Goal: Task Accomplishment & Management: Complete application form

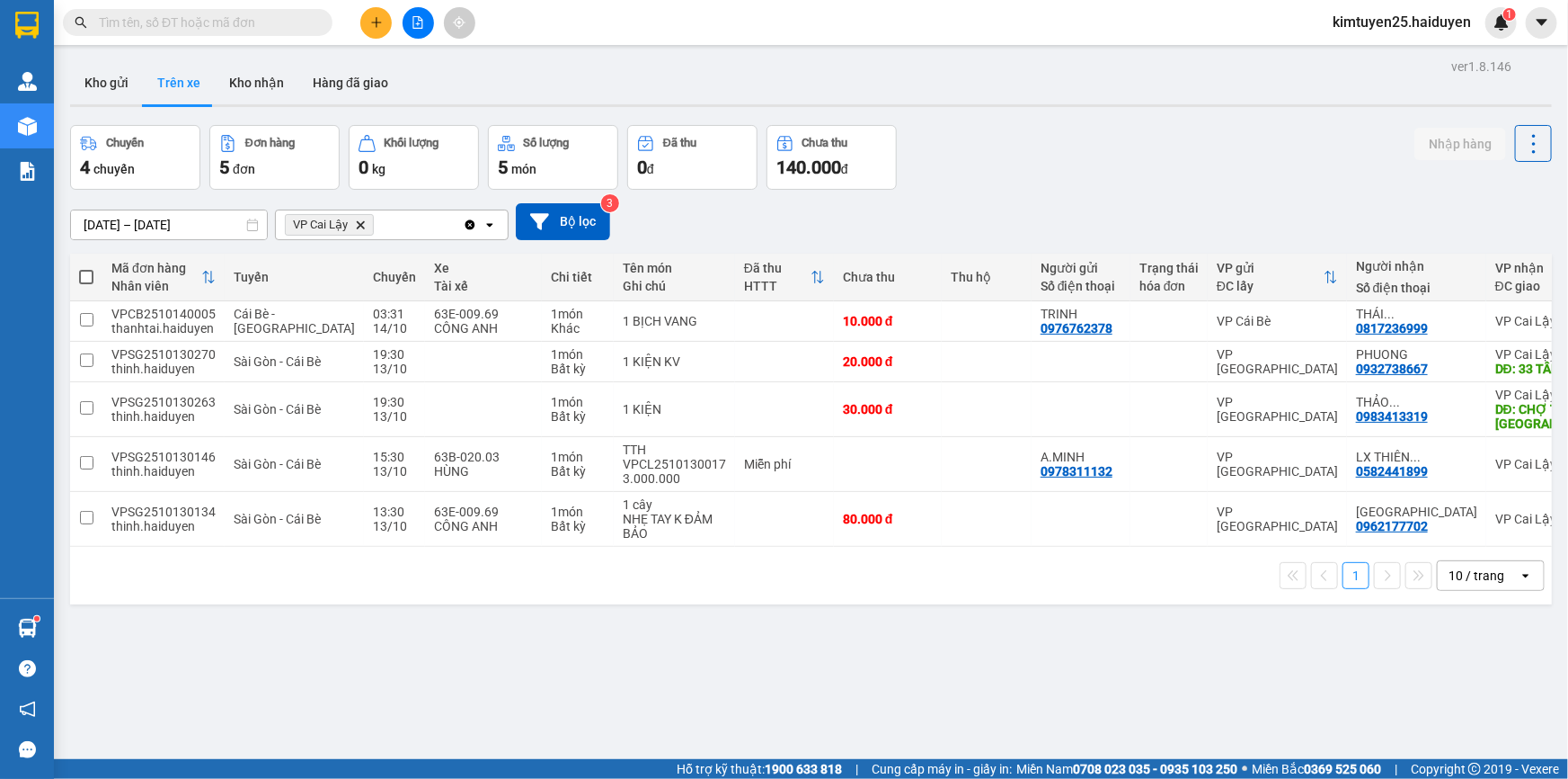
click at [376, 22] on icon "plus" at bounding box center [376, 22] width 9 height 1
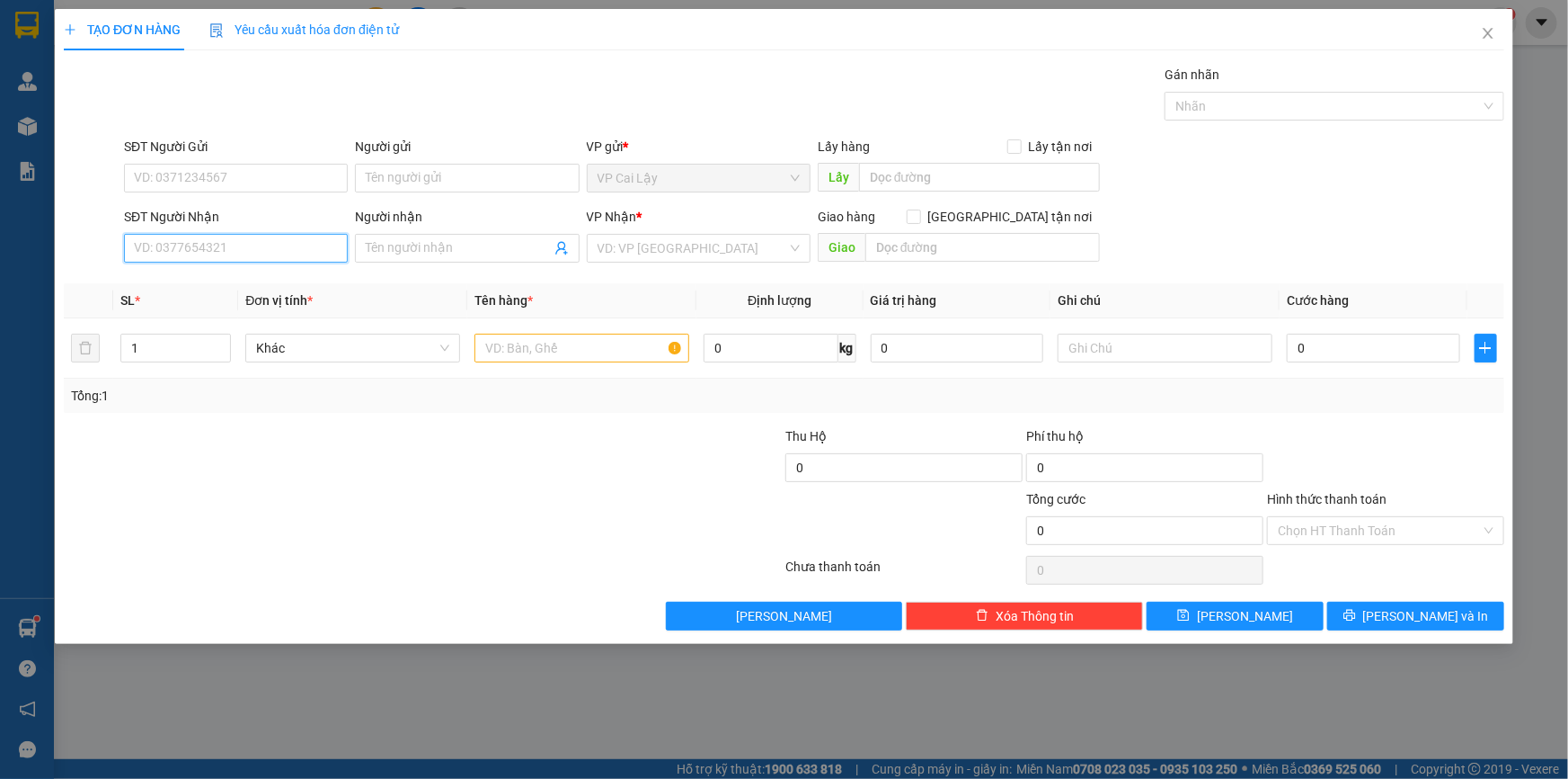
click at [256, 259] on input "SĐT Người Nhận" at bounding box center [236, 248] width 224 height 28
type input "0909627145"
click at [197, 281] on div "0909627145 - HỮU" at bounding box center [236, 284] width 202 height 20
type input "HỮU"
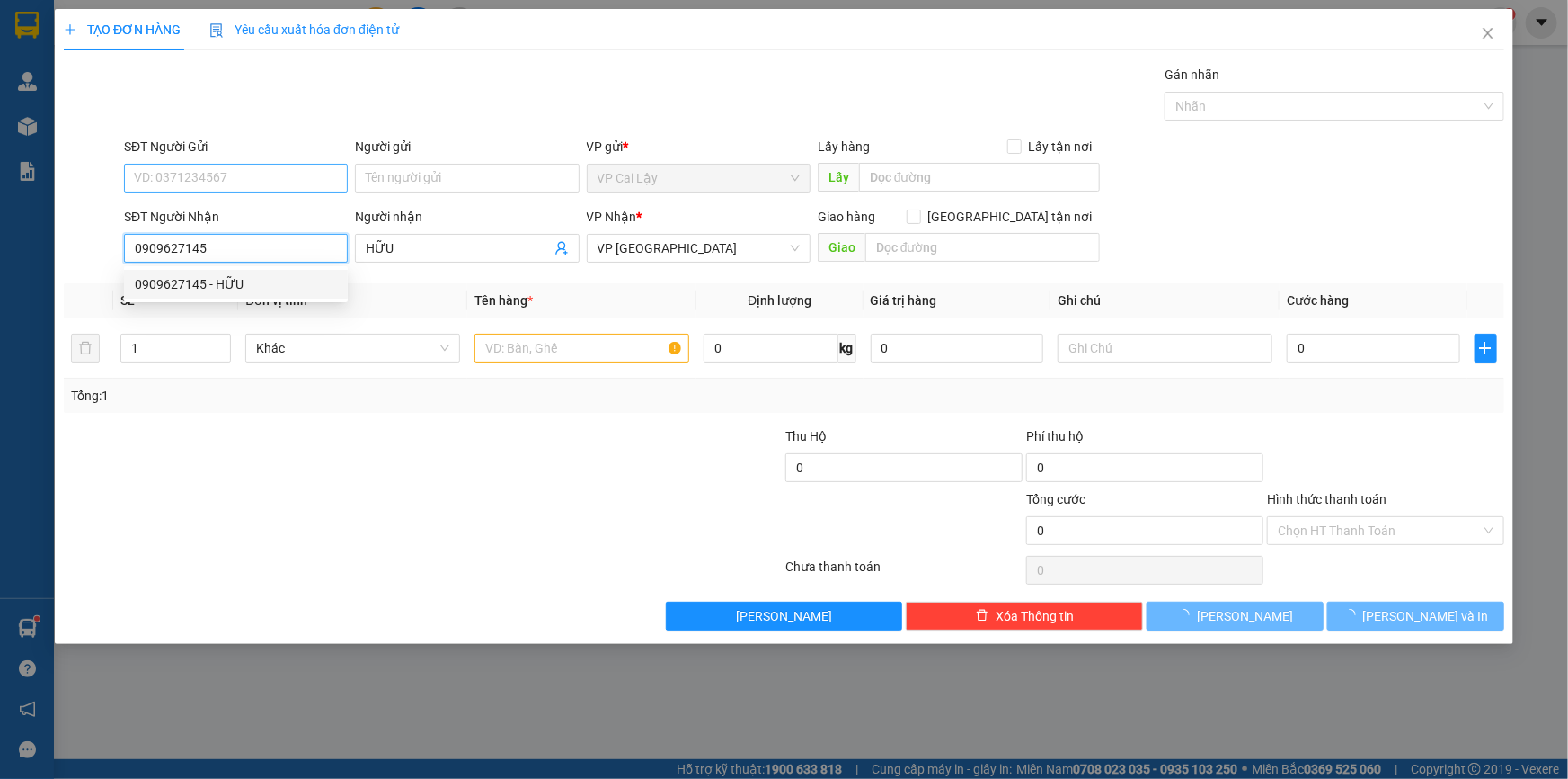
type input "90.000"
type input "0909627145"
click at [197, 163] on input "SĐT Người Gửi" at bounding box center [236, 178] width 224 height 28
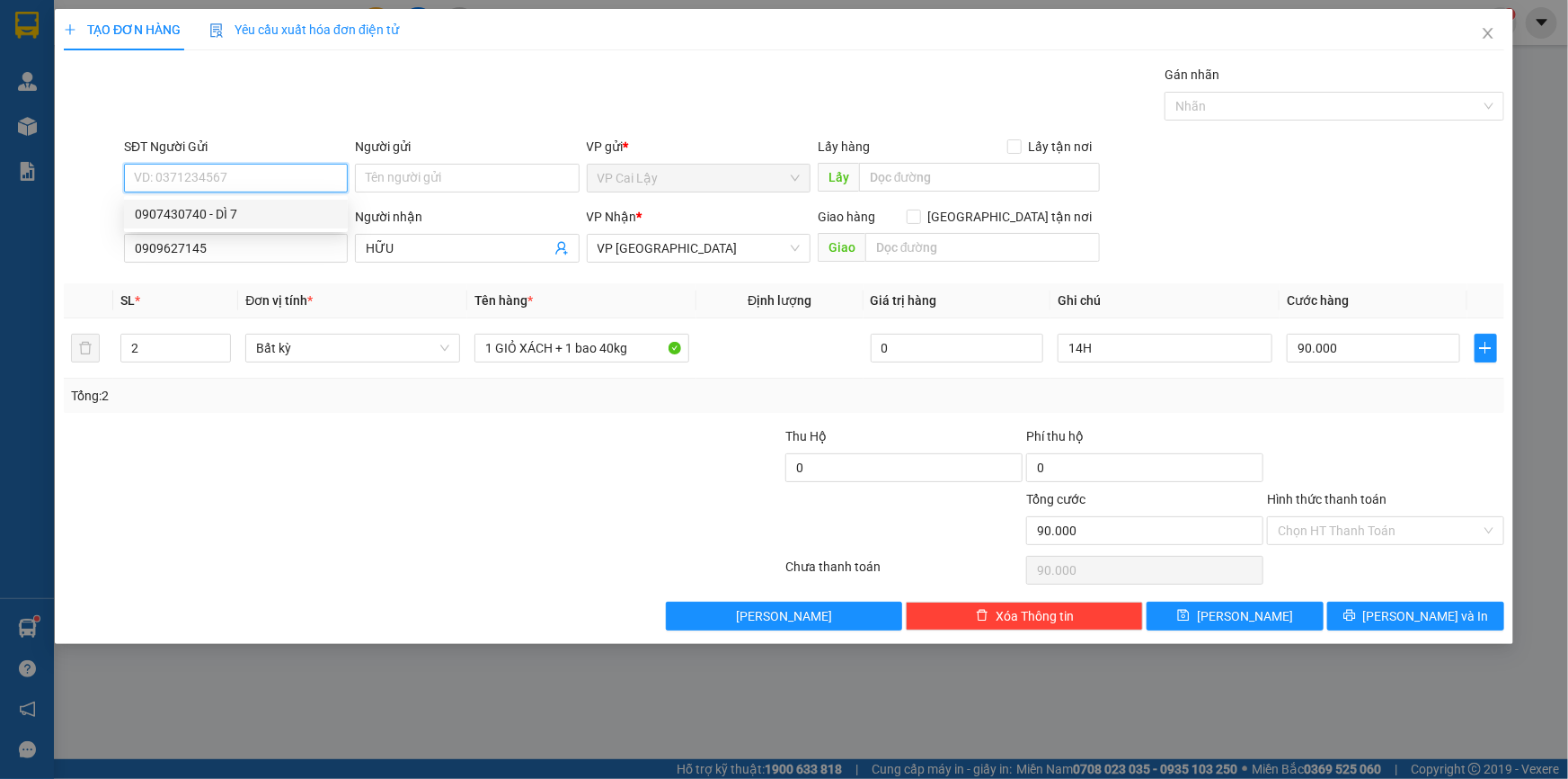
click at [215, 221] on div "0907430740 - DÌ 7" at bounding box center [236, 214] width 202 height 20
type input "0907430740"
type input "DÌ 7"
type input "HUYỆN ĐỘI LONG ĐỊNH"
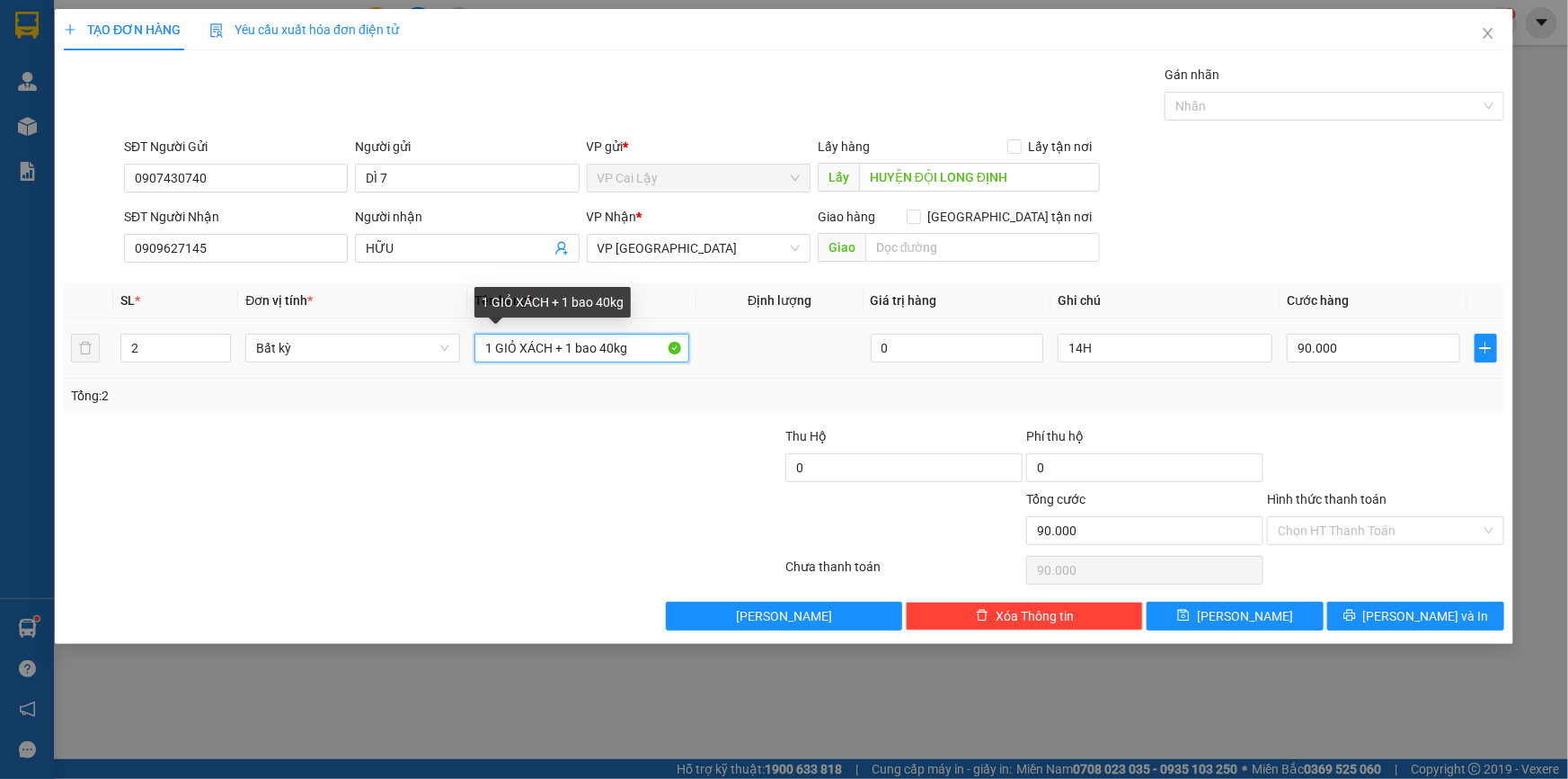
drag, startPoint x: 574, startPoint y: 352, endPoint x: 633, endPoint y: 351, distance: 59.0
click at [633, 351] on input "1 GIỎ XÁCH + 1 bao 40kg" at bounding box center [582, 348] width 215 height 28
type input "1 GIỎ XÁCH + 1 BAO 32KG"
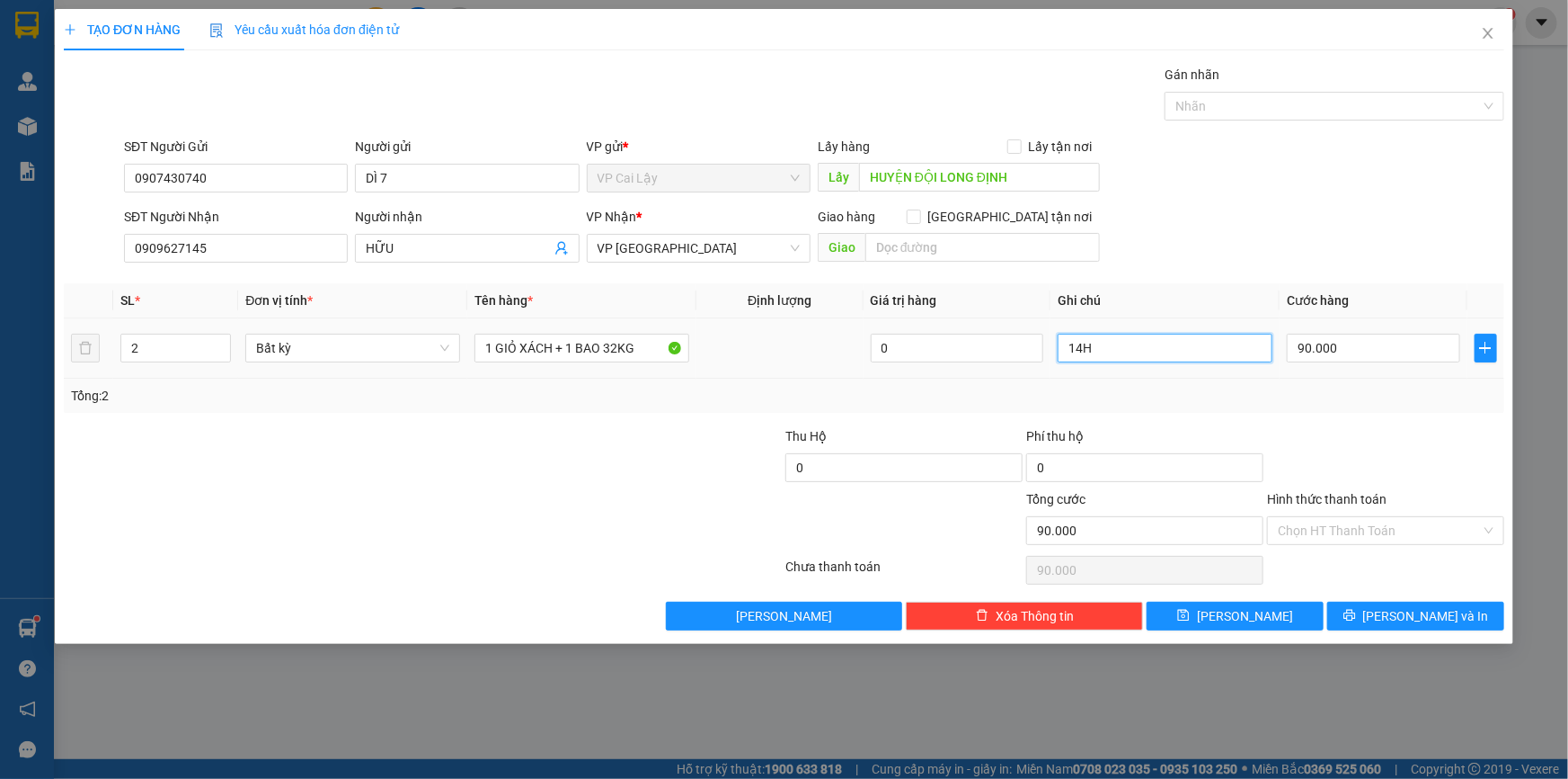
click at [1124, 346] on input "14H" at bounding box center [1165, 348] width 215 height 28
type input "6H"
click at [457, 251] on input "HỮU" at bounding box center [458, 248] width 184 height 20
click at [1378, 542] on input "Hình thức thanh toán" at bounding box center [1380, 530] width 203 height 27
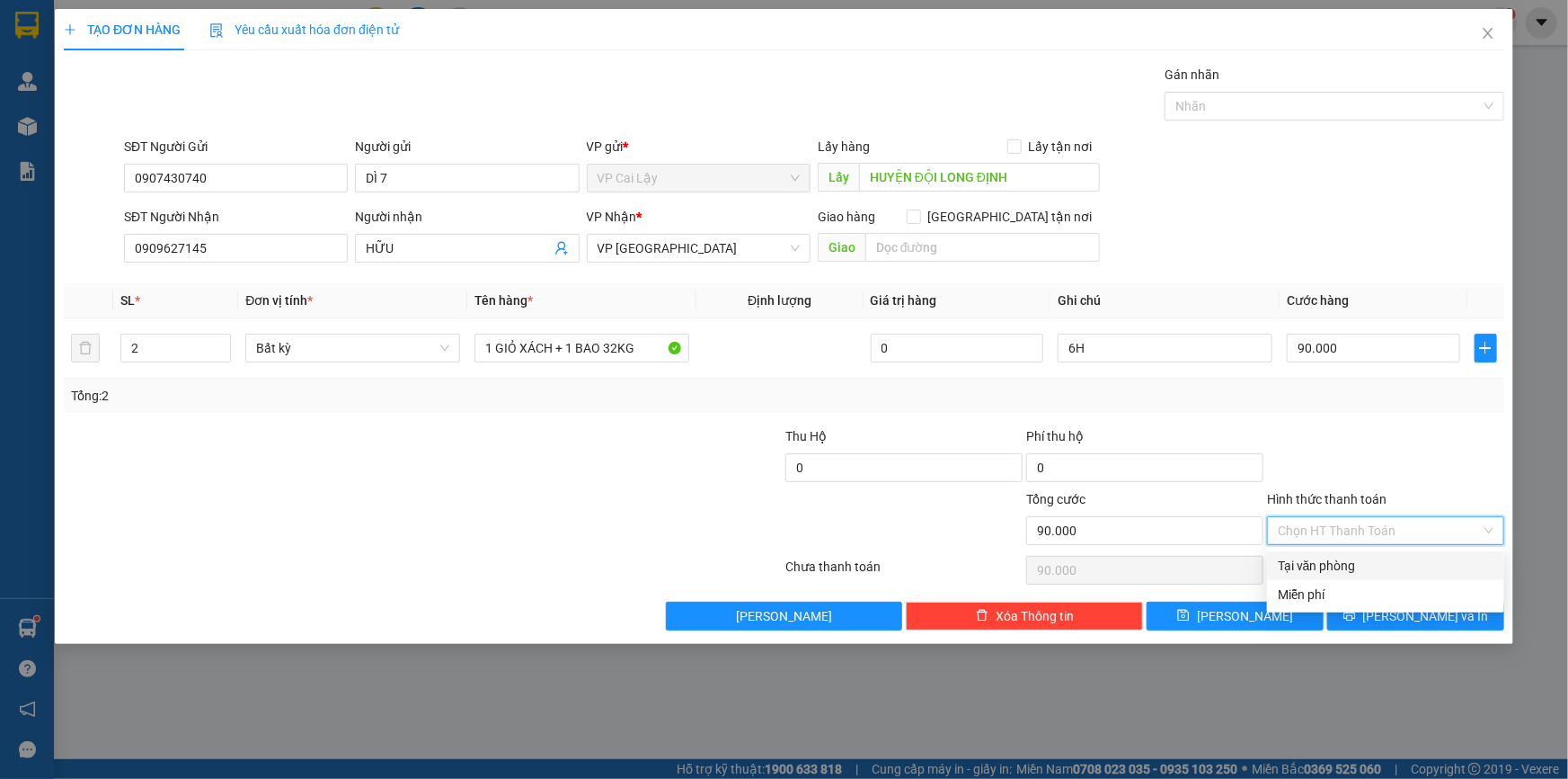
click at [1365, 561] on div "Tại văn phòng" at bounding box center [1386, 565] width 216 height 20
type input "0"
click at [1360, 349] on input "90.000" at bounding box center [1373, 348] width 174 height 28
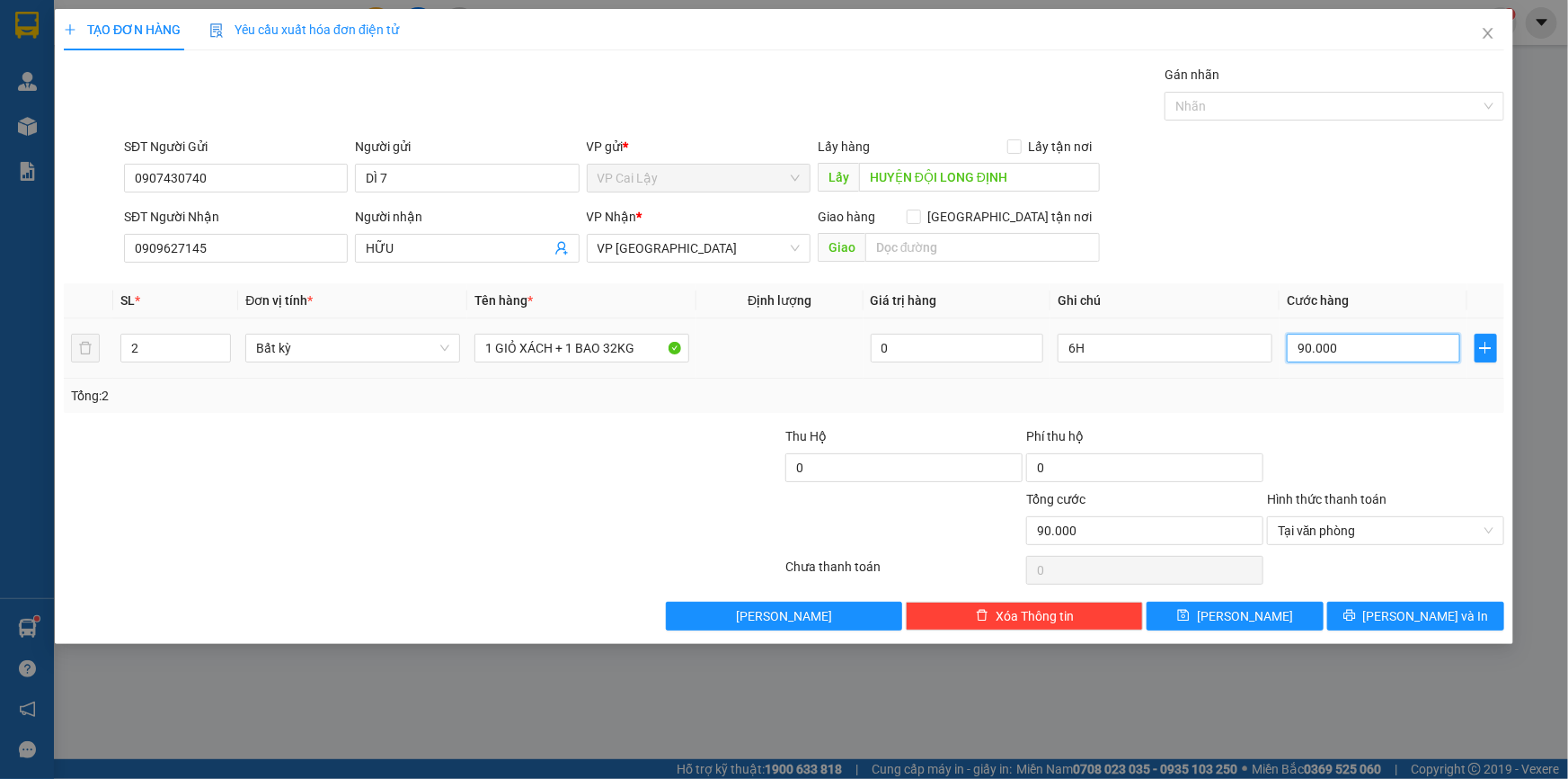
click at [1360, 349] on input "90.000" at bounding box center [1373, 348] width 174 height 28
type input "8"
type input "80"
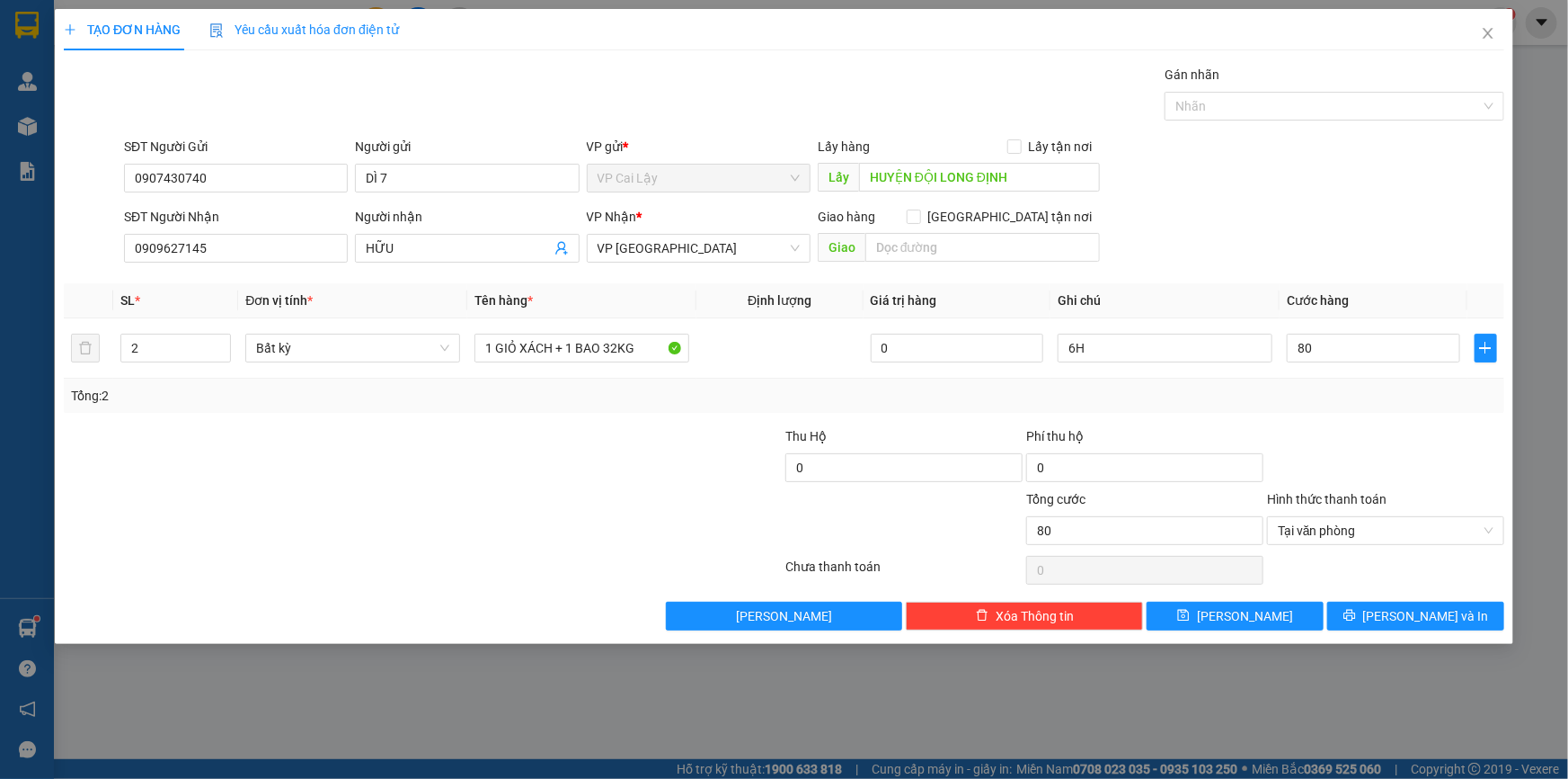
click at [1342, 257] on div "SĐT Người Nhận 0909627145 Người nhận HỮU VP Nhận * VP Sài Gòn Giao hàng Giao tậ…" at bounding box center [814, 238] width 1388 height 63
type input "80.000"
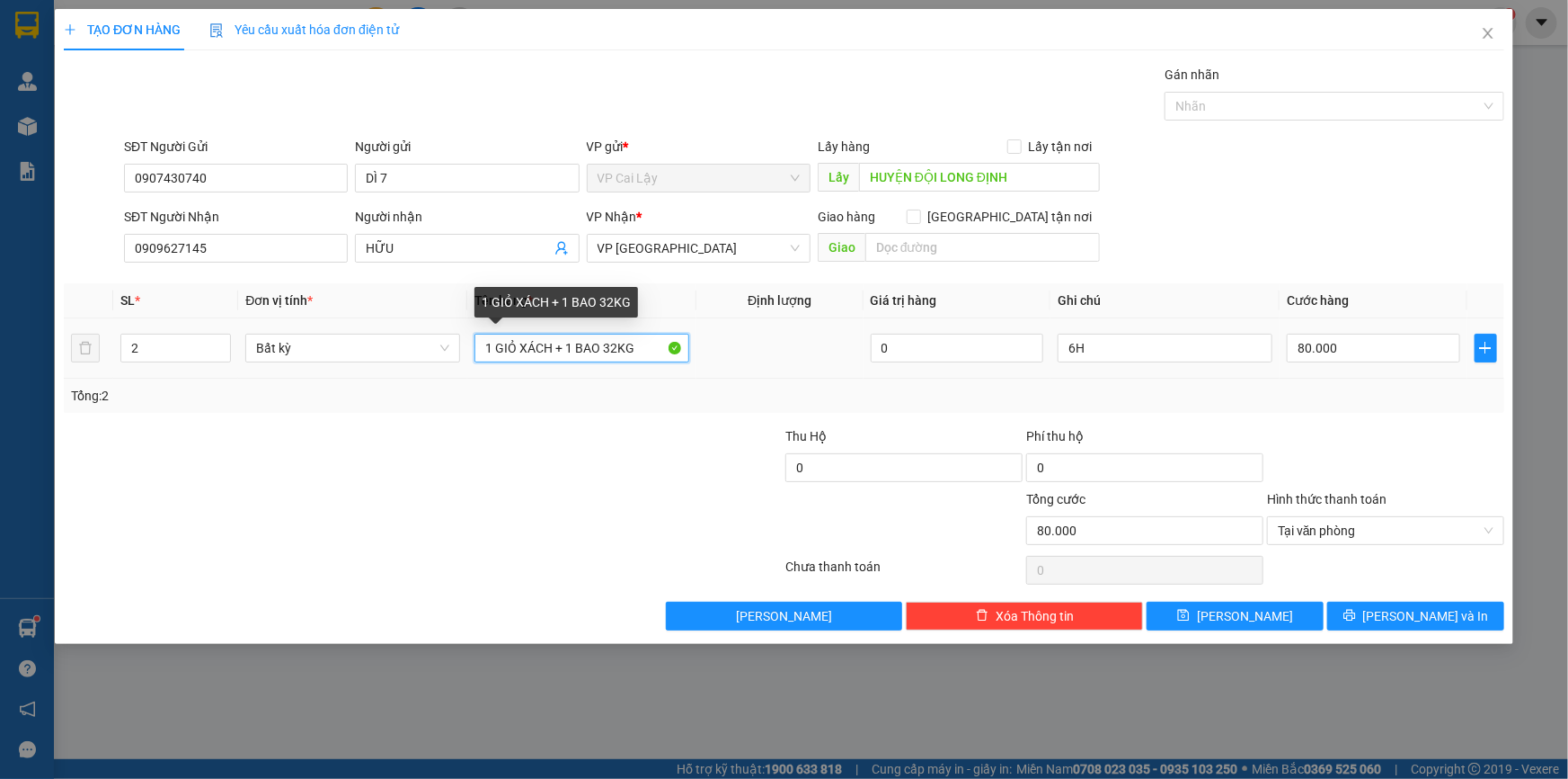
click at [595, 346] on input "1 GIỎ XÁCH + 1 BAO 32KG" at bounding box center [582, 348] width 215 height 28
click at [612, 342] on input "1 GIỎ XÁCH + 1 BAO 32KG" at bounding box center [582, 348] width 215 height 28
click at [613, 348] on input "1 GIỎ XÁCH + 1 BAO 32KG" at bounding box center [582, 348] width 215 height 28
click at [605, 341] on input "1 GIỎ XÁCH + 1 BAO 32KG" at bounding box center [582, 348] width 215 height 28
type input "1 GIỎ XÁCH + 1 BAO TẦM 32KG"
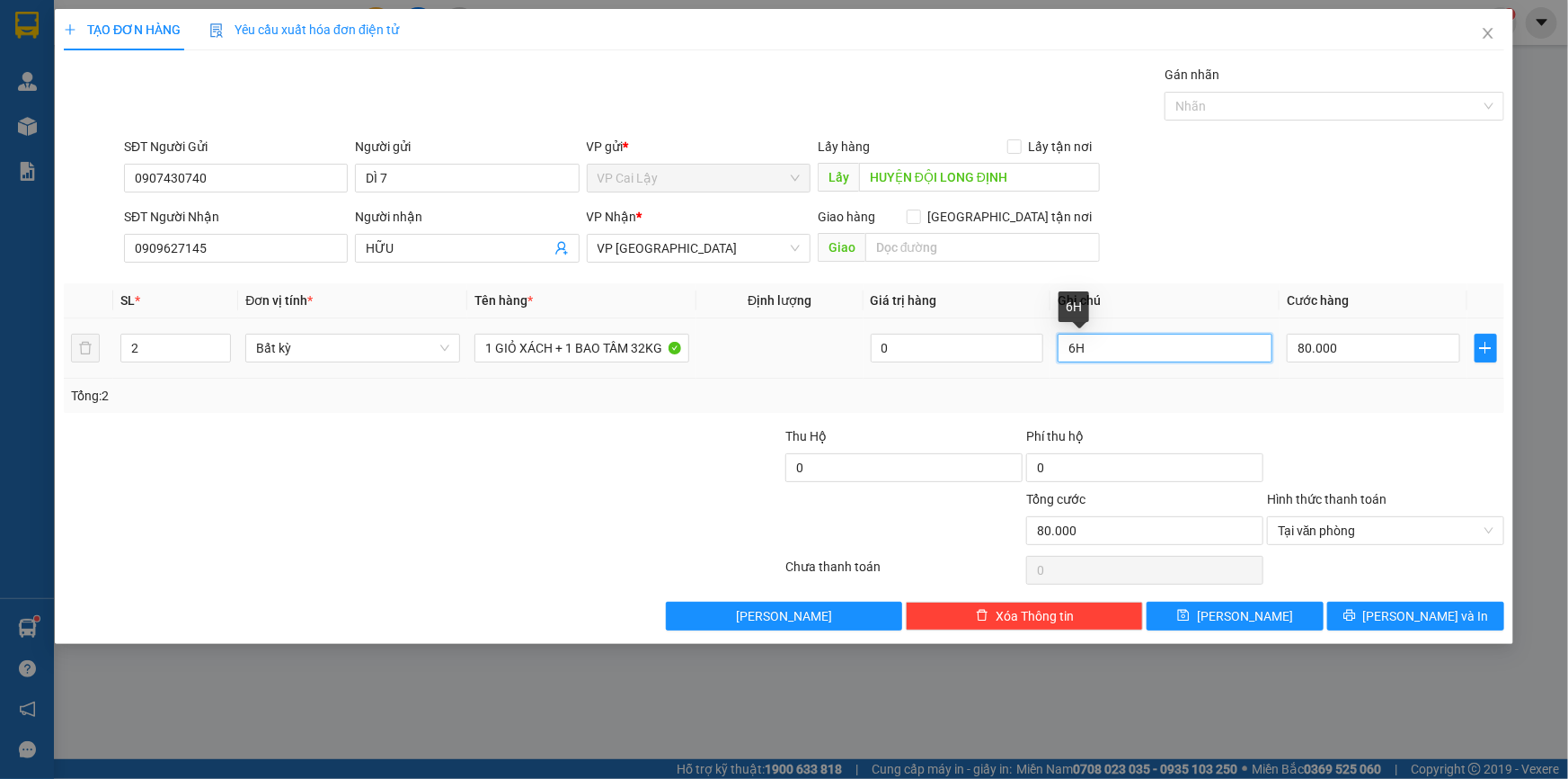
click at [1147, 359] on input "6H" at bounding box center [1165, 348] width 215 height 28
click at [1425, 606] on span "[PERSON_NAME] và In" at bounding box center [1426, 616] width 125 height 20
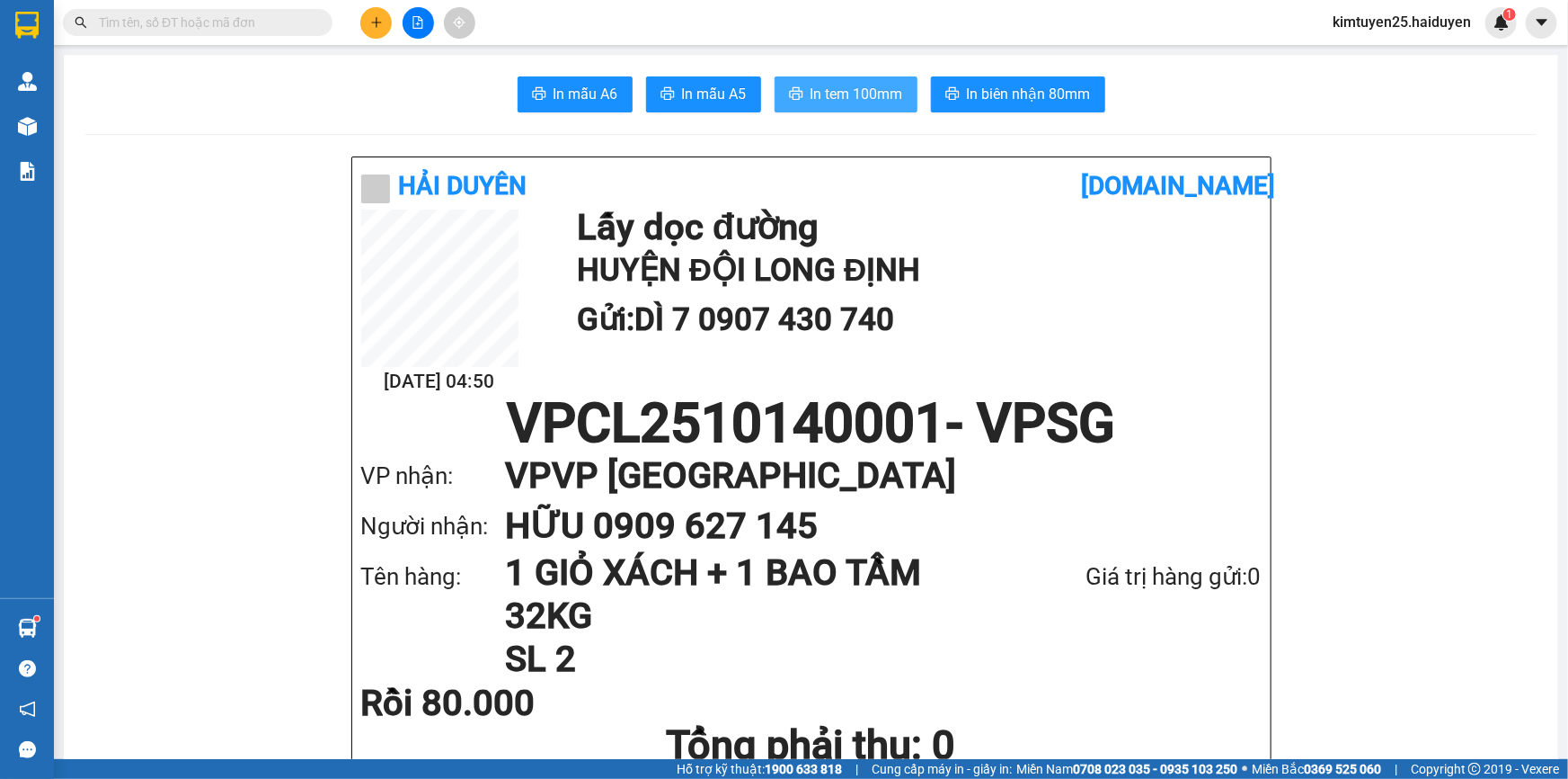
click at [834, 90] on span "In tem 100mm" at bounding box center [857, 94] width 92 height 23
click at [822, 101] on span "In tem 100mm" at bounding box center [857, 94] width 92 height 23
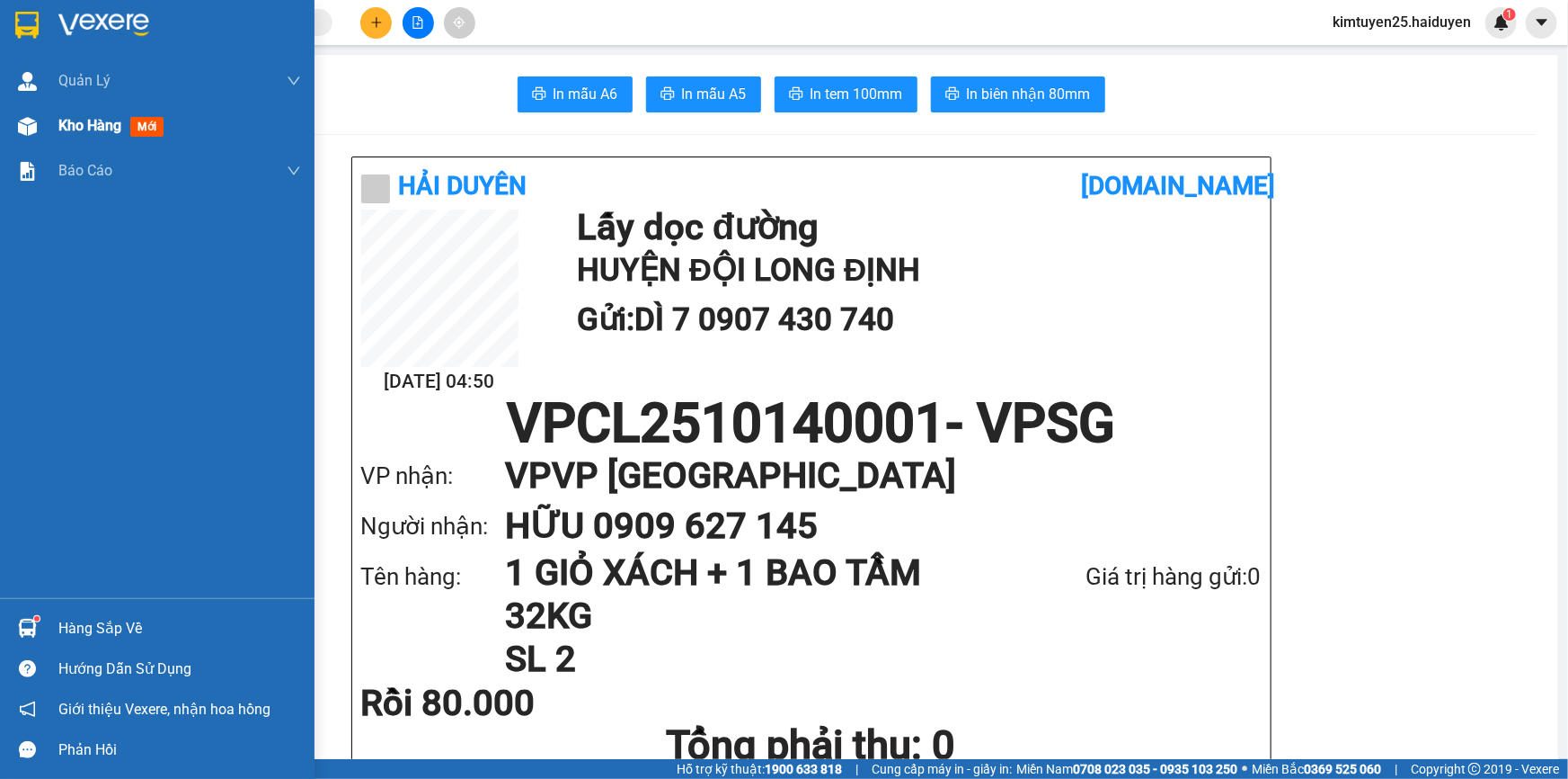
click at [92, 119] on span "Kho hàng" at bounding box center [90, 125] width 63 height 17
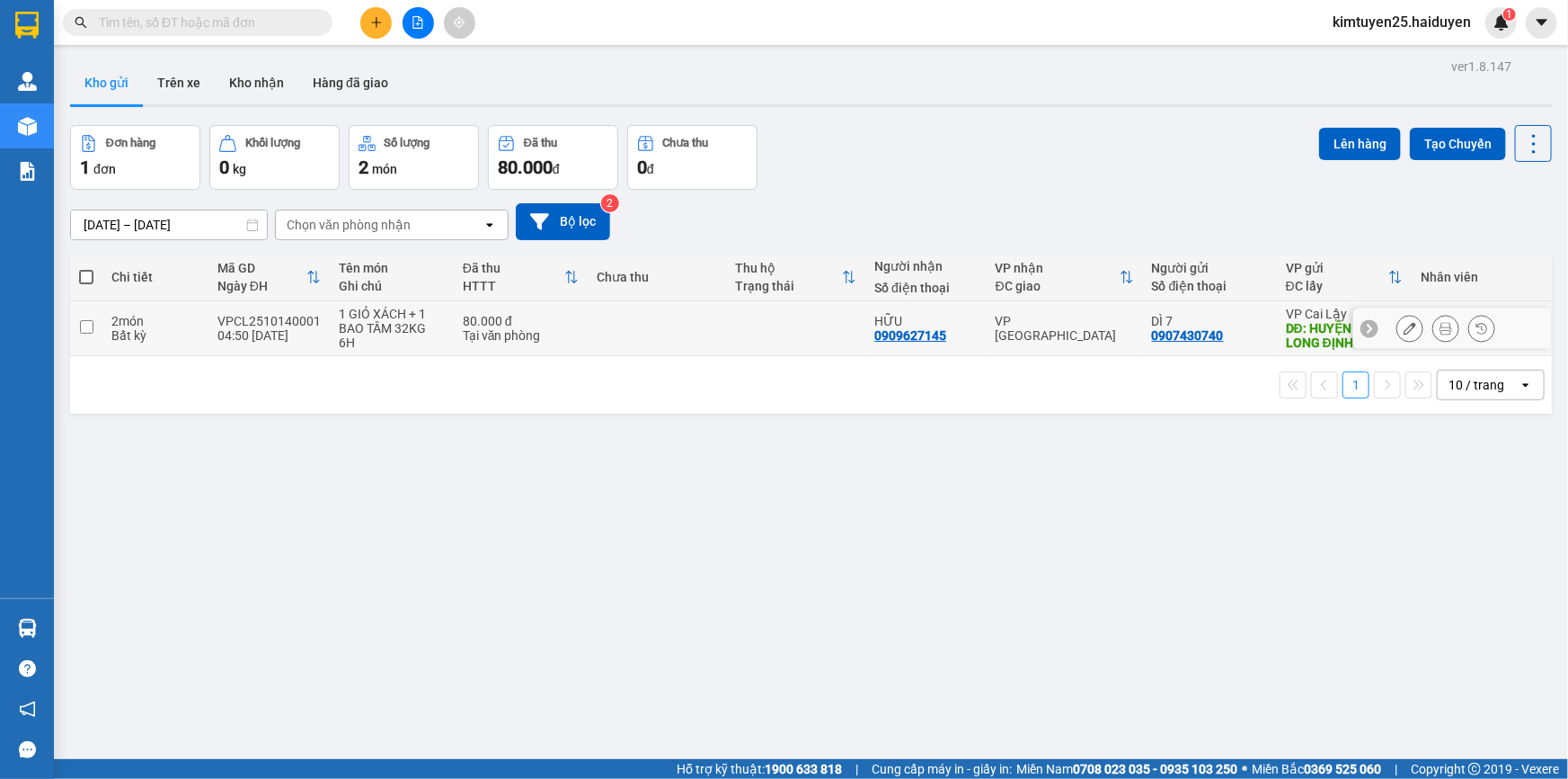
click at [501, 316] on div "80.000 đ" at bounding box center [520, 320] width 116 height 14
checkbox input "true"
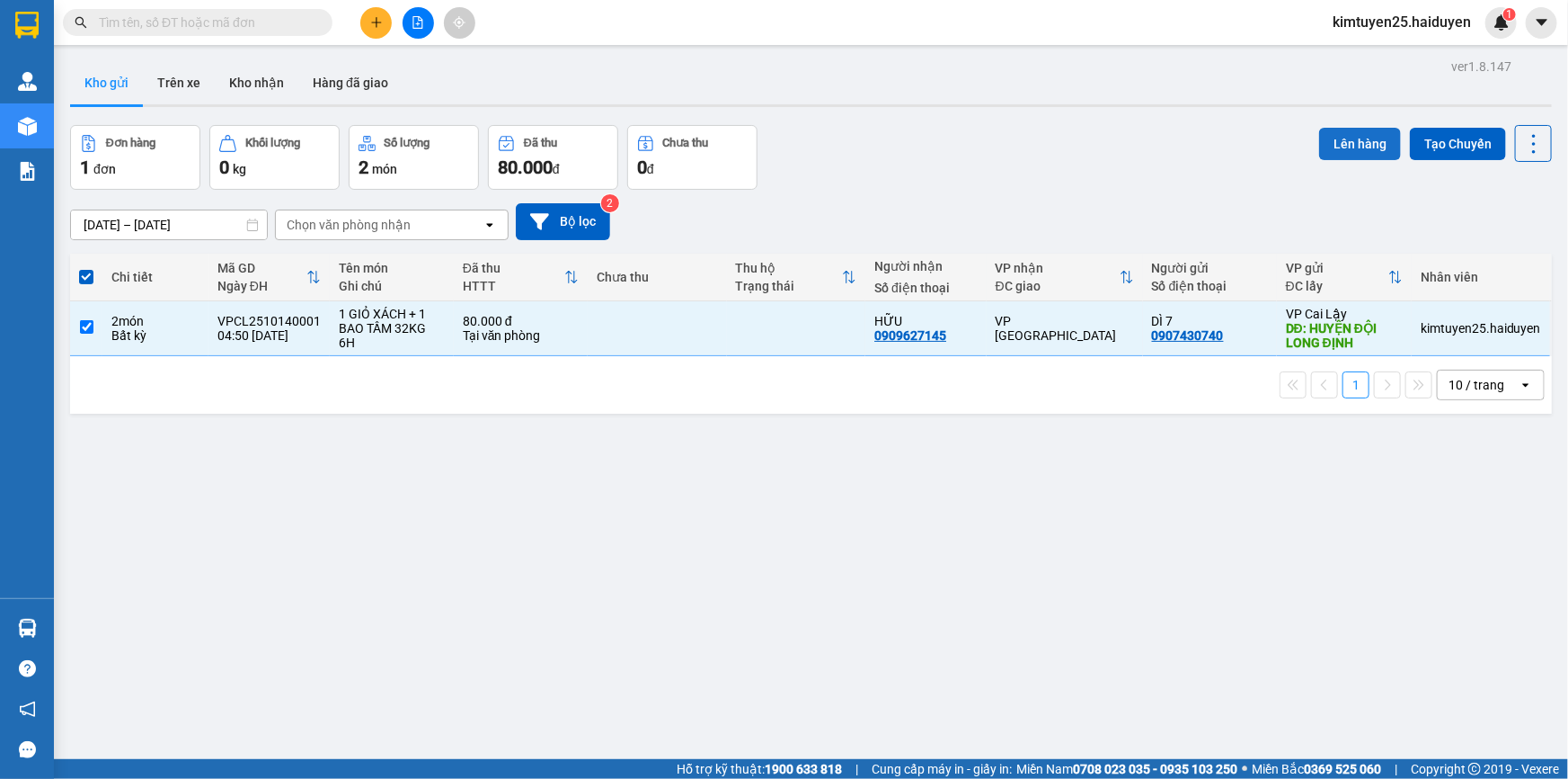
click at [1348, 151] on button "Lên hàng" at bounding box center [1360, 143] width 82 height 32
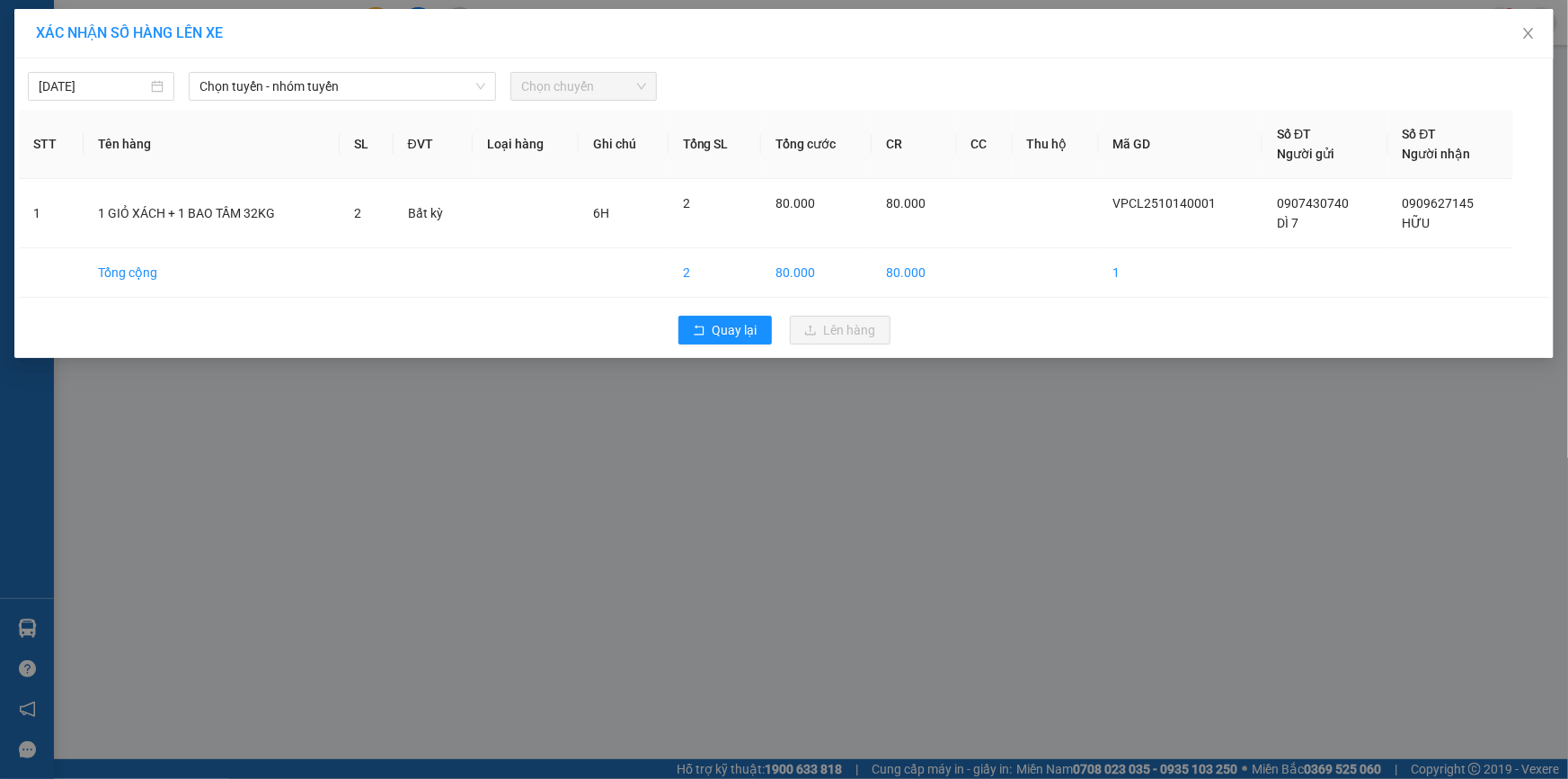
click at [314, 118] on th "Tên hàng" at bounding box center [212, 143] width 256 height 69
click at [317, 91] on span "Chọn tuyến - nhóm tuyến" at bounding box center [342, 86] width 286 height 27
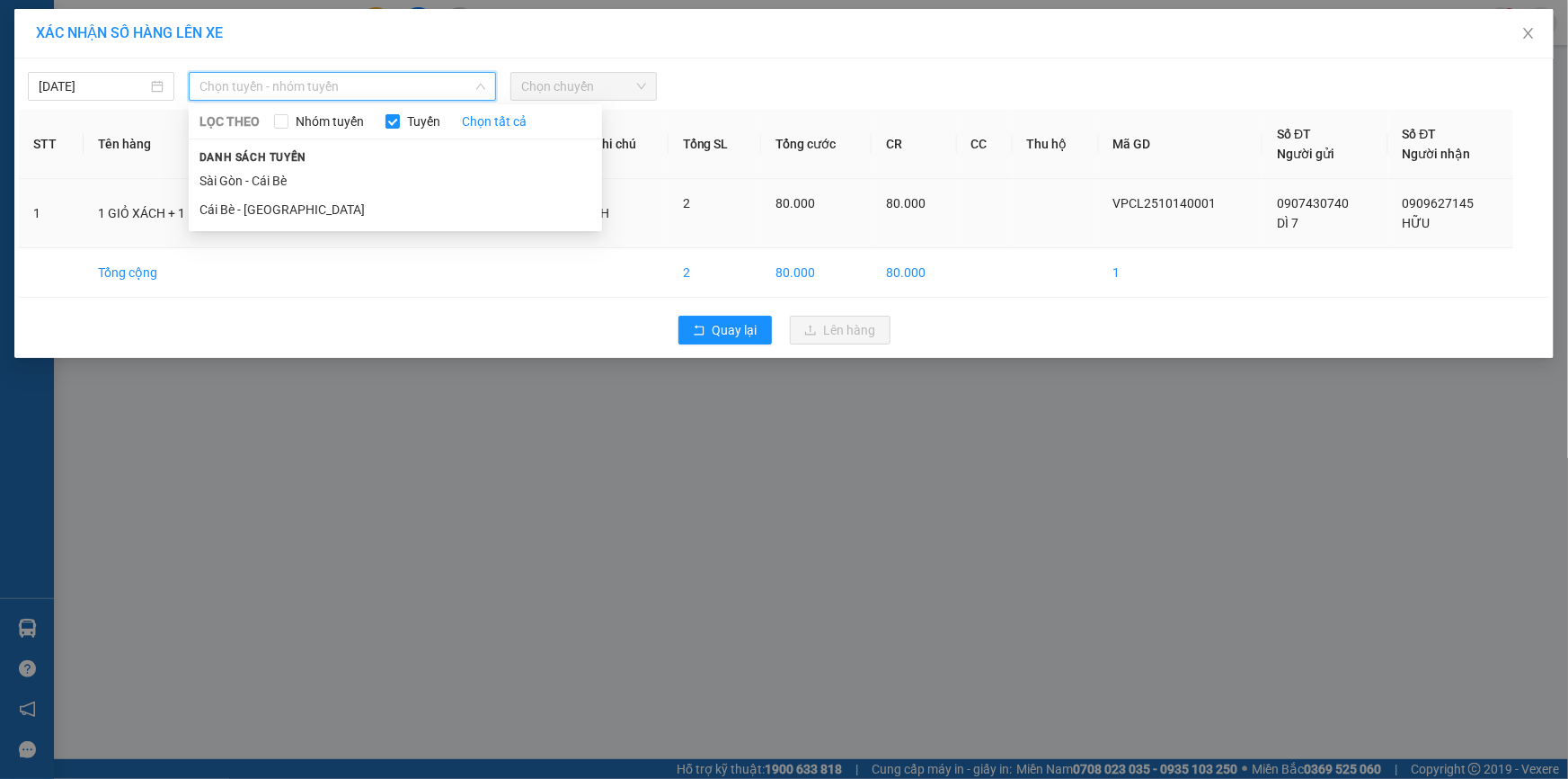
click at [302, 214] on li "Cái Bè - [GEOGRAPHIC_DATA]" at bounding box center [395, 209] width 413 height 28
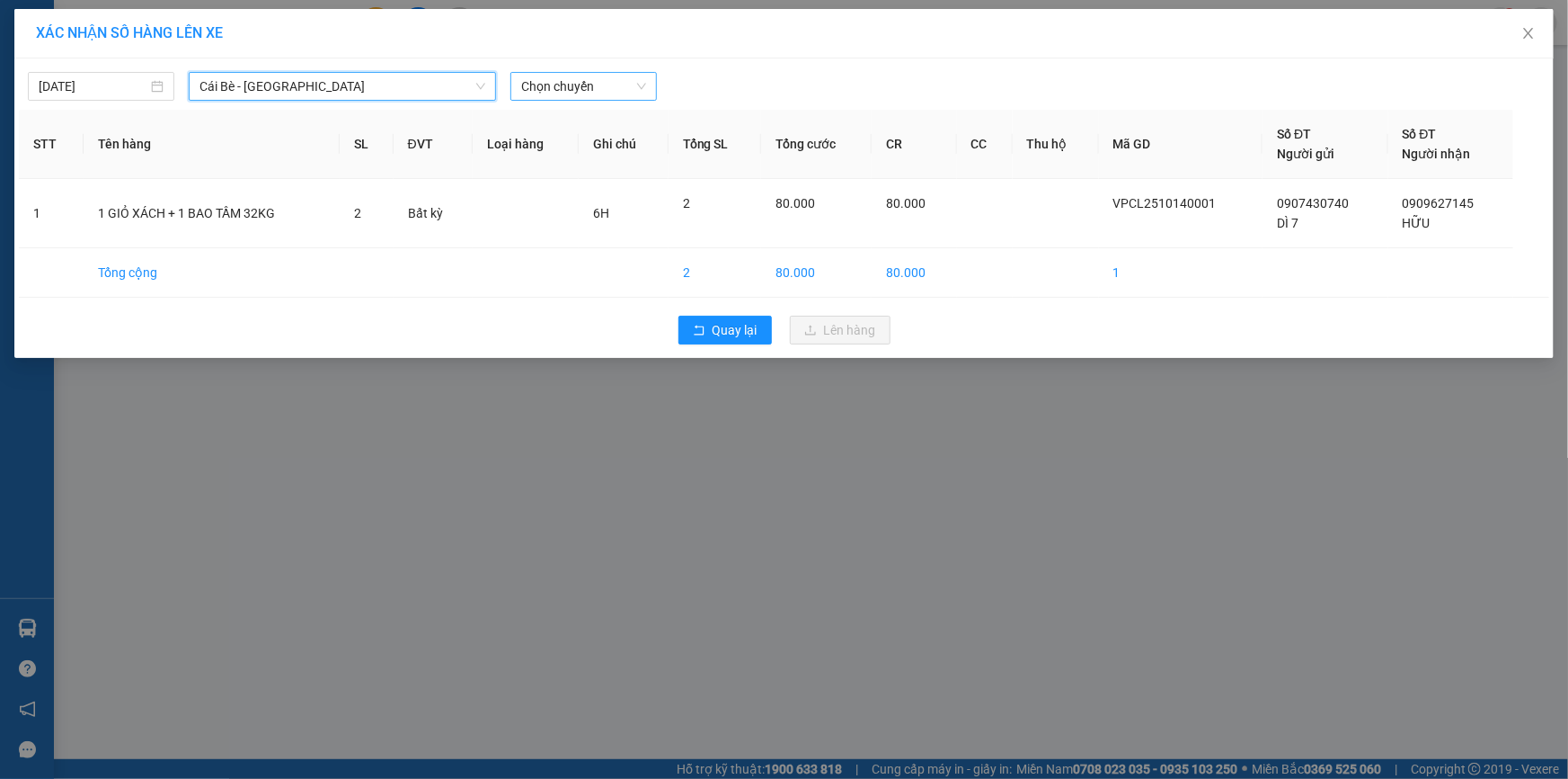
click at [550, 87] on span "Chọn chuyến" at bounding box center [584, 86] width 125 height 27
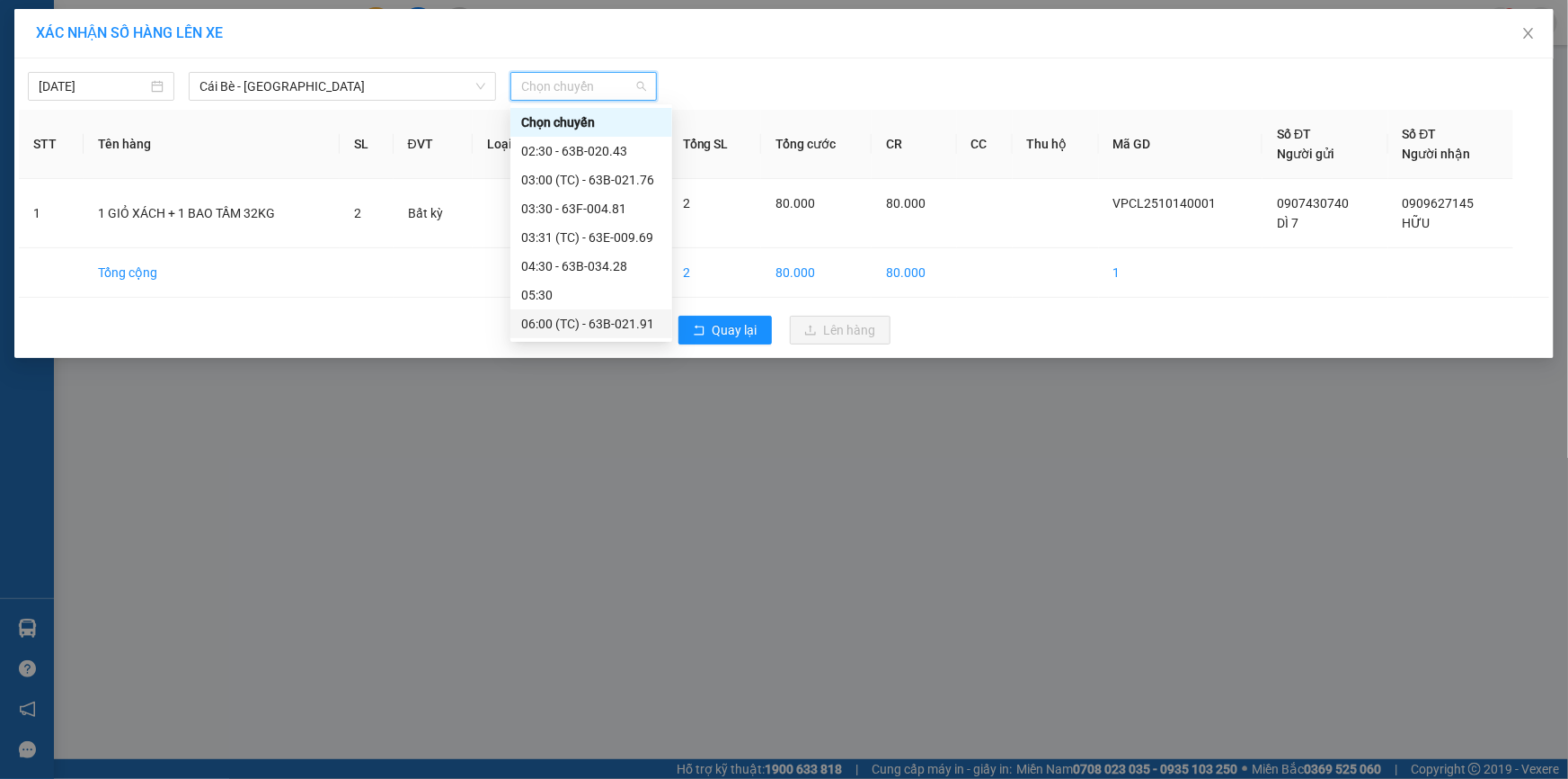
click at [610, 327] on div "06:00 (TC) - 63B-021.91" at bounding box center [592, 323] width 141 height 20
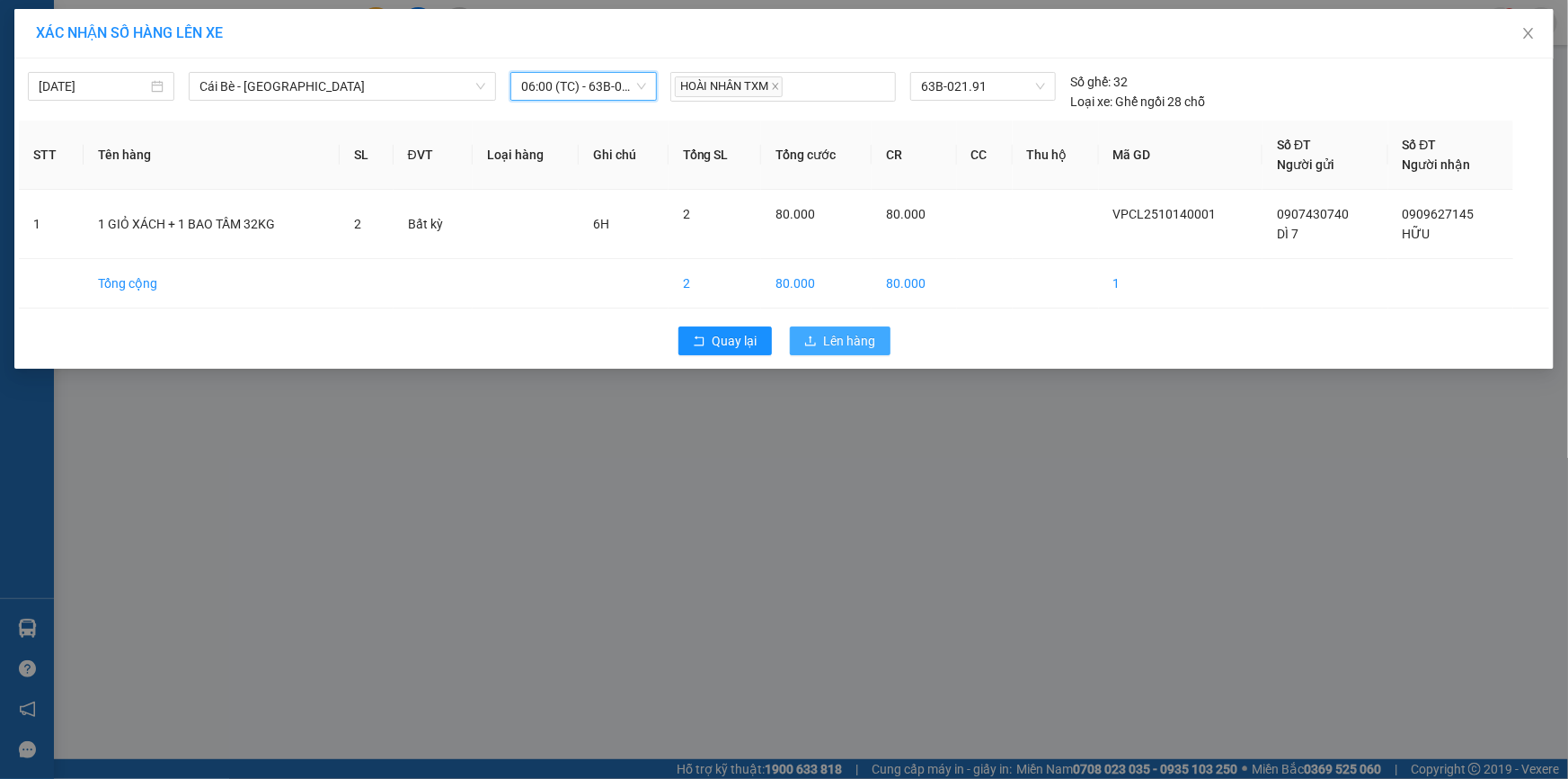
click at [846, 340] on span "Lên hàng" at bounding box center [850, 340] width 52 height 20
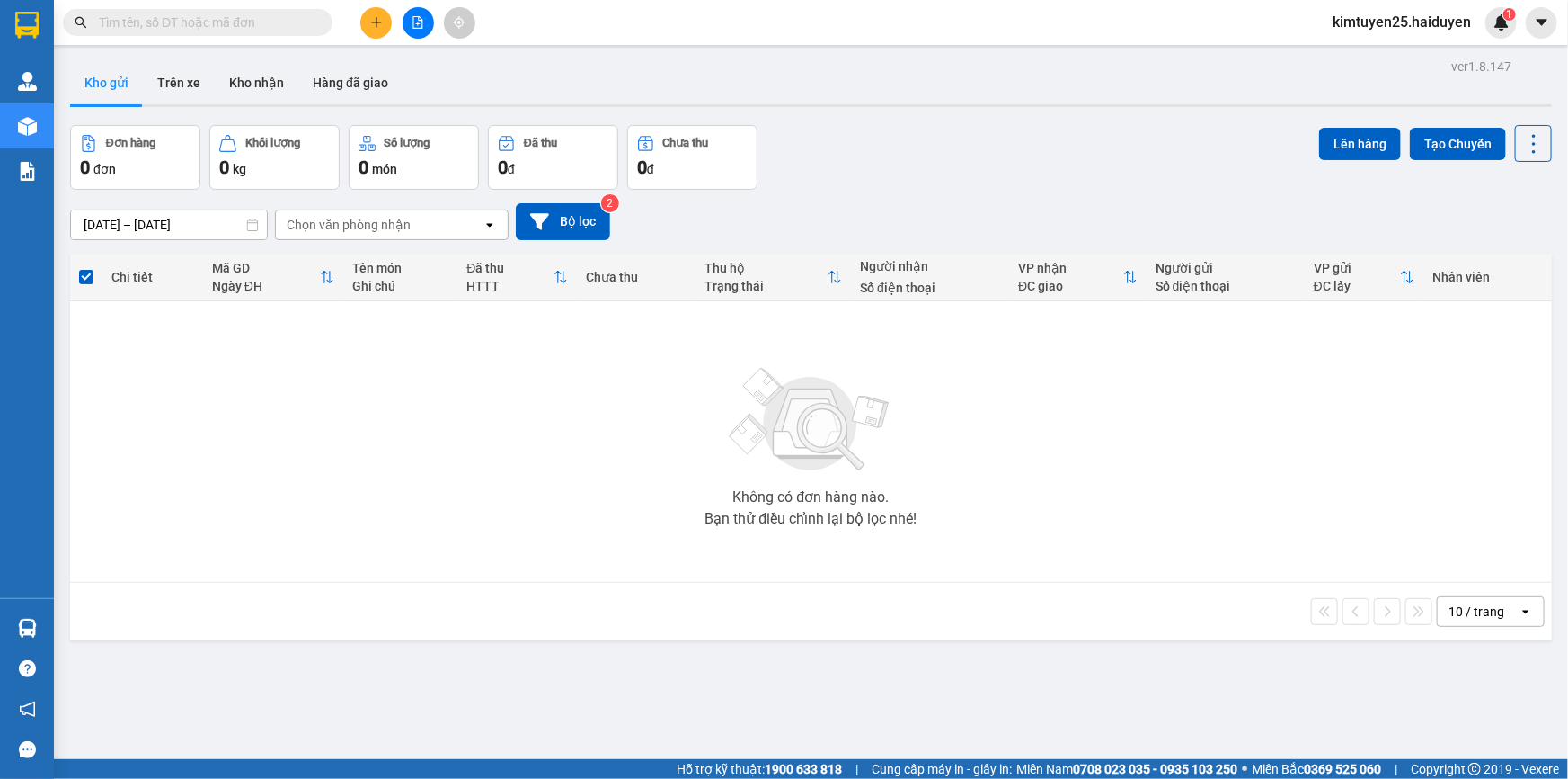
click at [452, 227] on div "Chọn văn phòng nhận" at bounding box center [380, 224] width 207 height 28
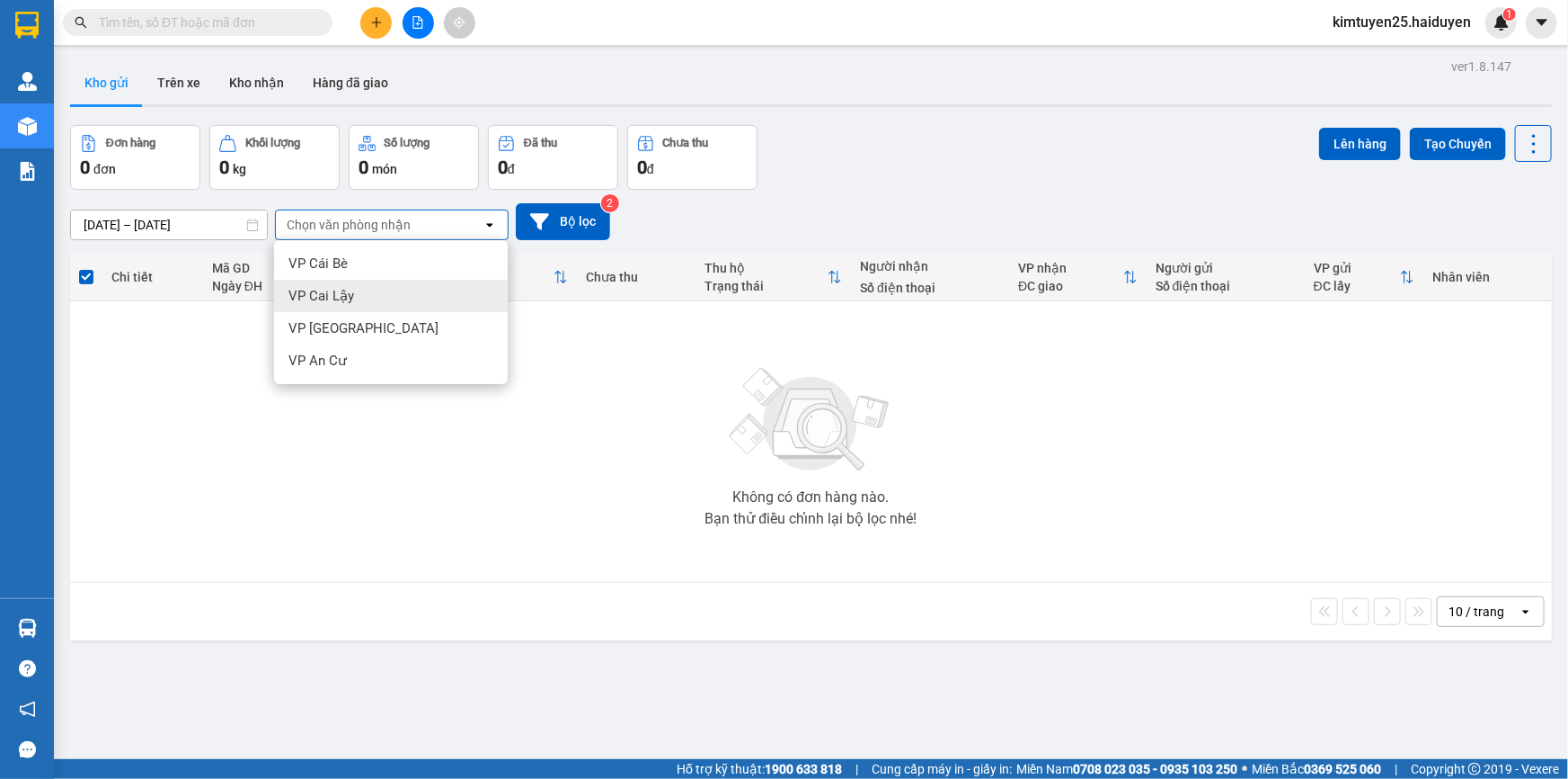
click at [432, 305] on div "VP Cai Lậy" at bounding box center [391, 295] width 234 height 32
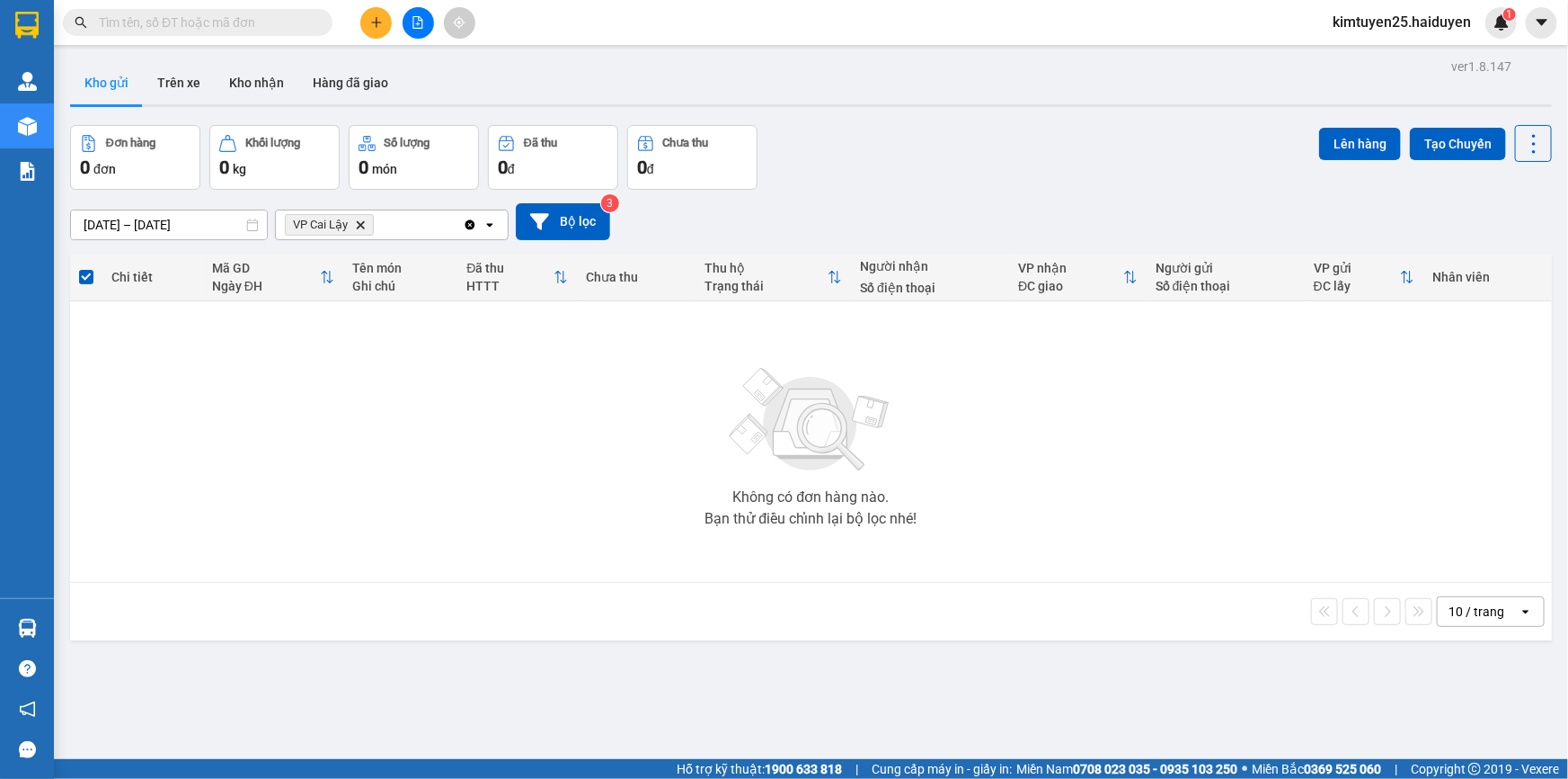
click at [363, 225] on icon "Delete" at bounding box center [360, 224] width 10 height 10
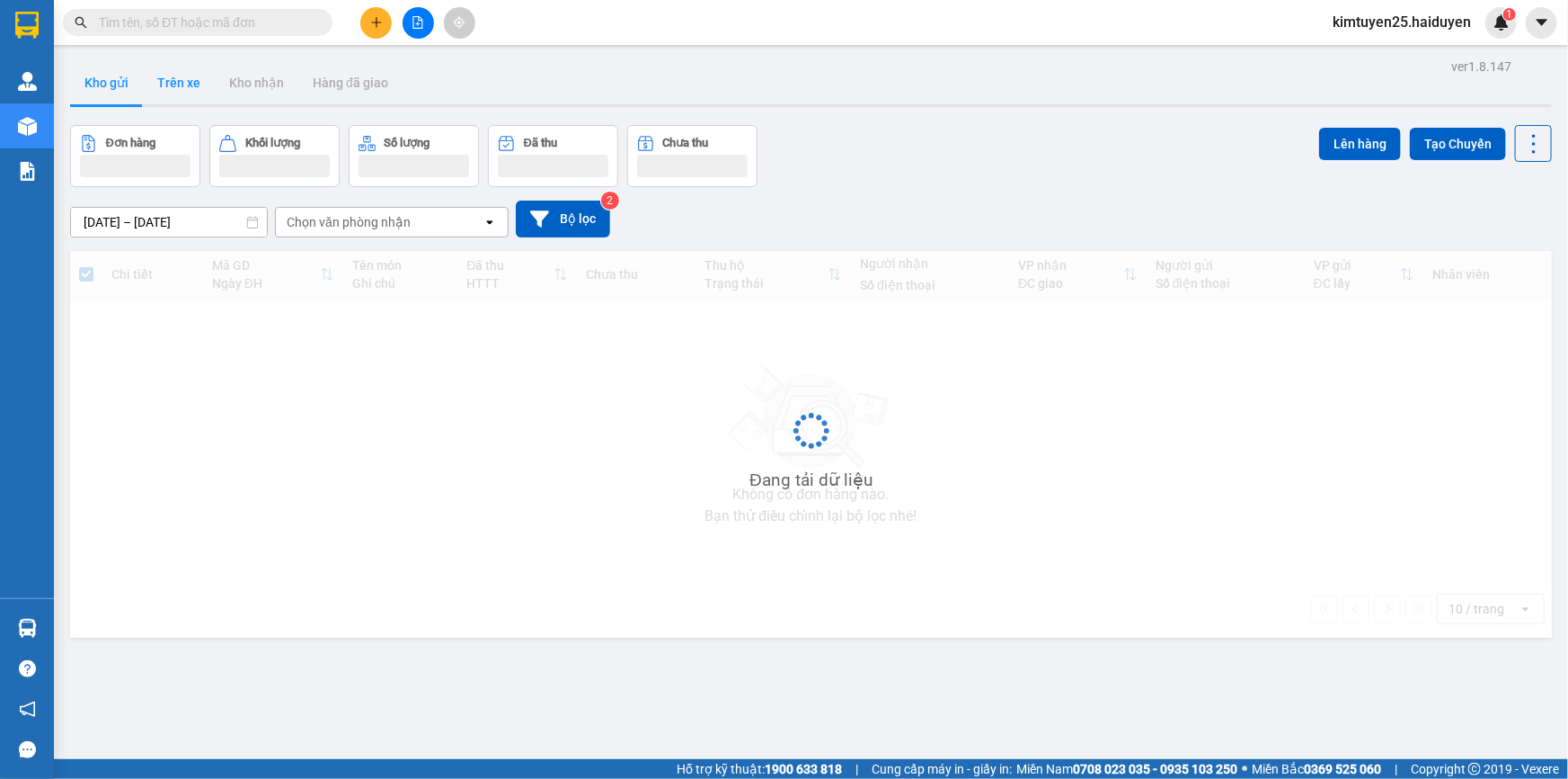
click at [179, 67] on button "Trên xe" at bounding box center [179, 82] width 72 height 43
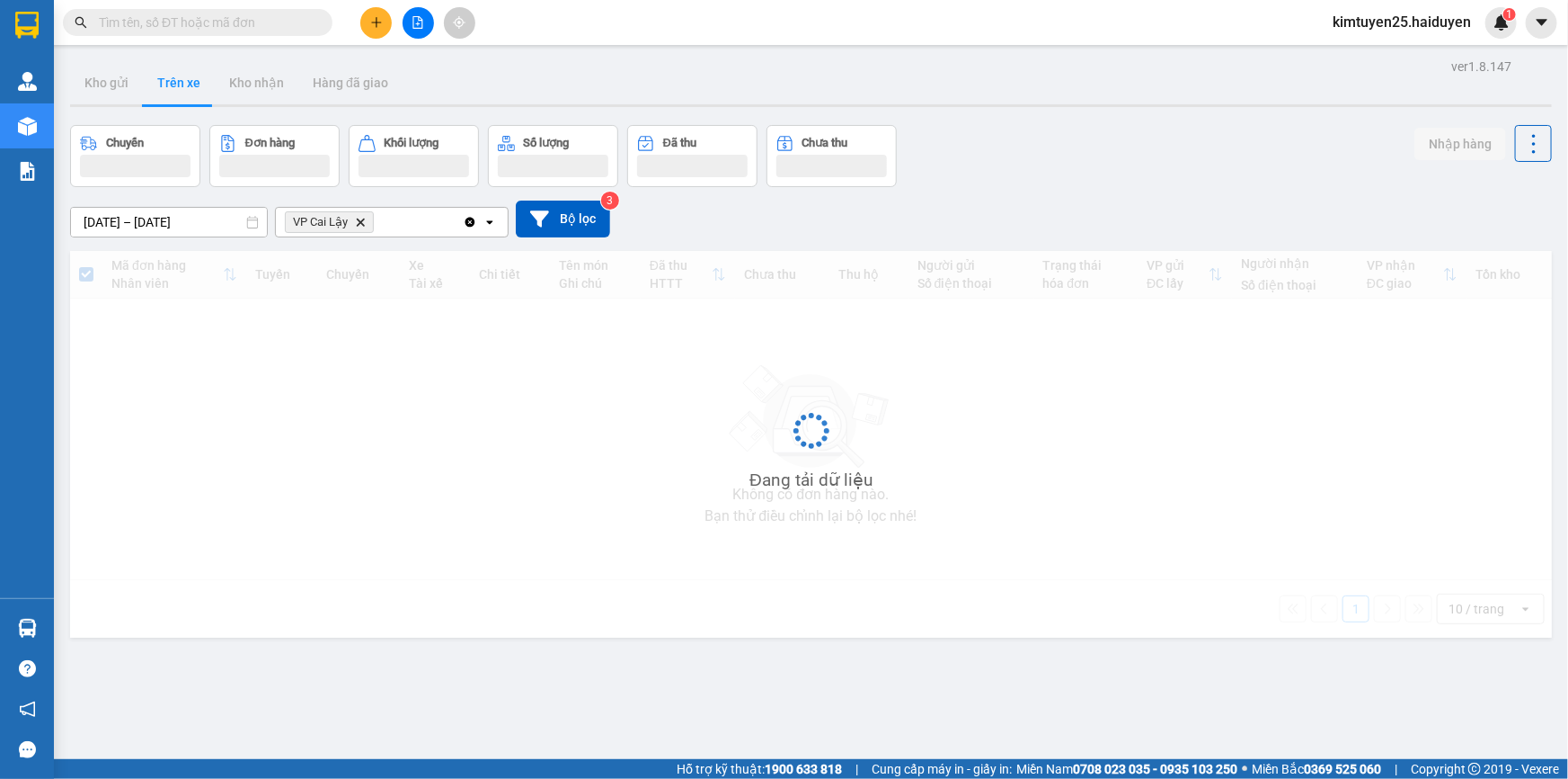
click at [180, 80] on button "Trên xe" at bounding box center [179, 82] width 72 height 43
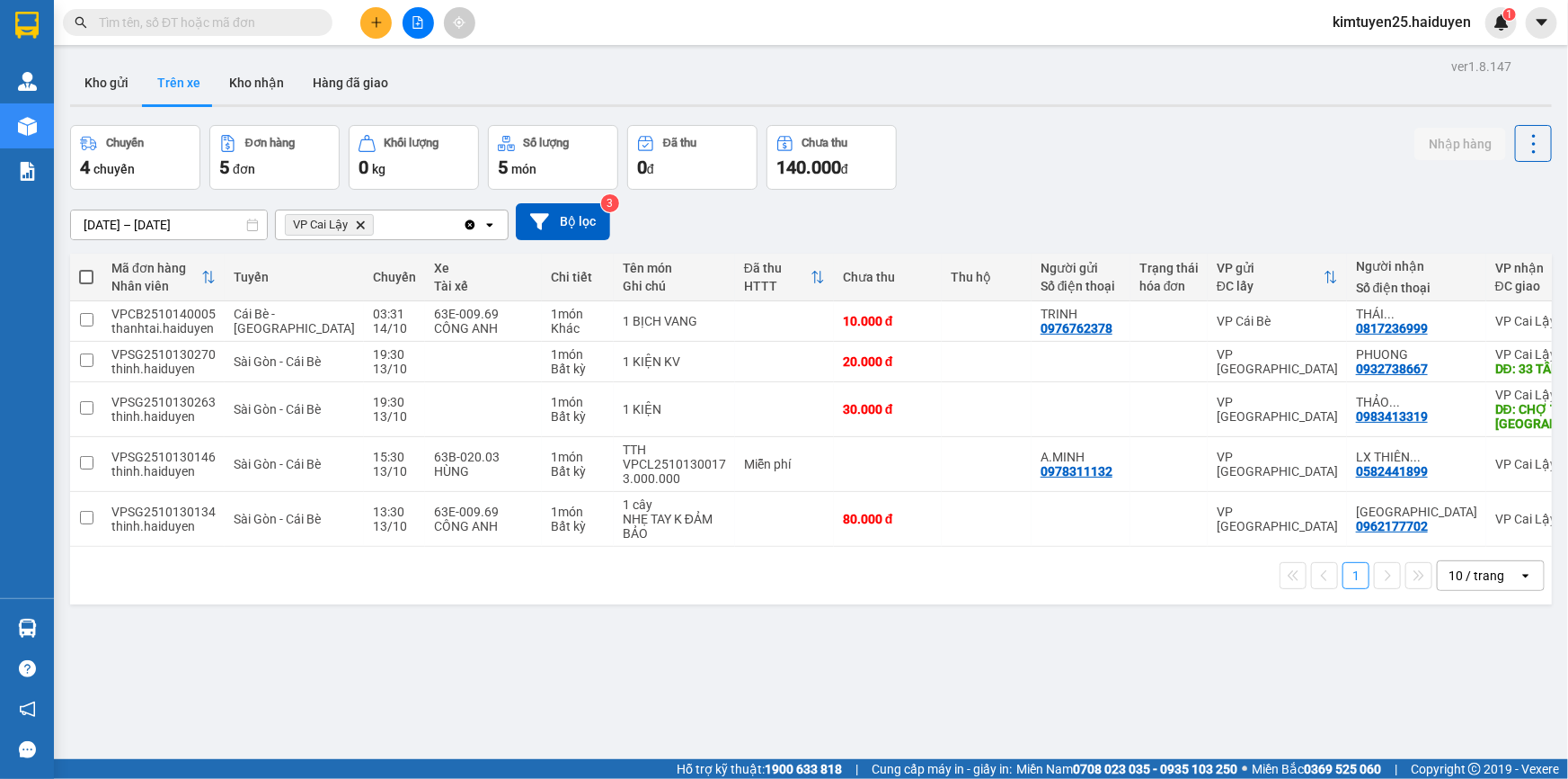
click at [360, 216] on span "VP [PERSON_NAME] Lậy Delete" at bounding box center [330, 224] width 89 height 22
click at [361, 226] on icon "VP Cai Lậy, close by backspace" at bounding box center [361, 224] width 9 height 9
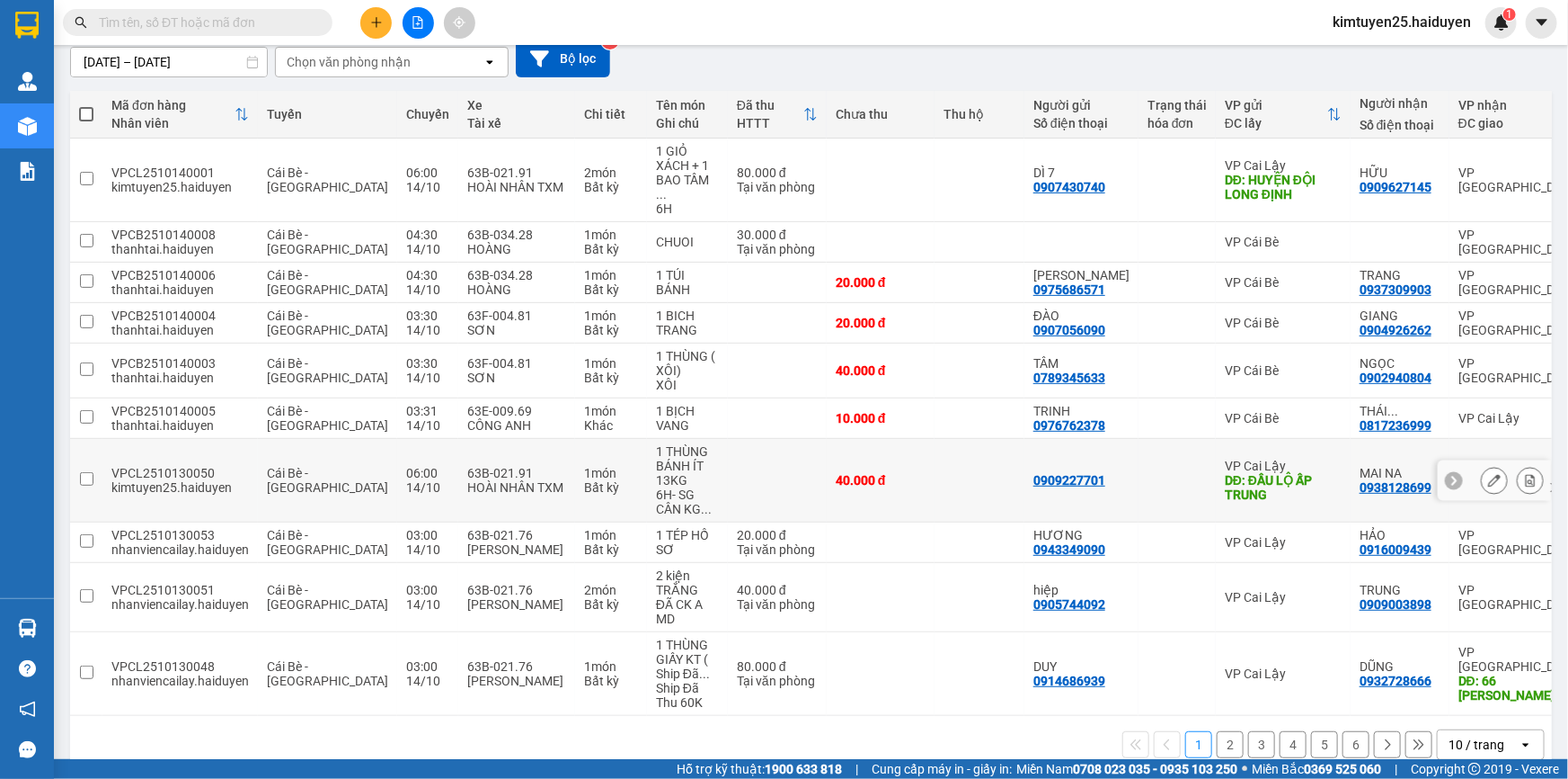
scroll to position [198, 0]
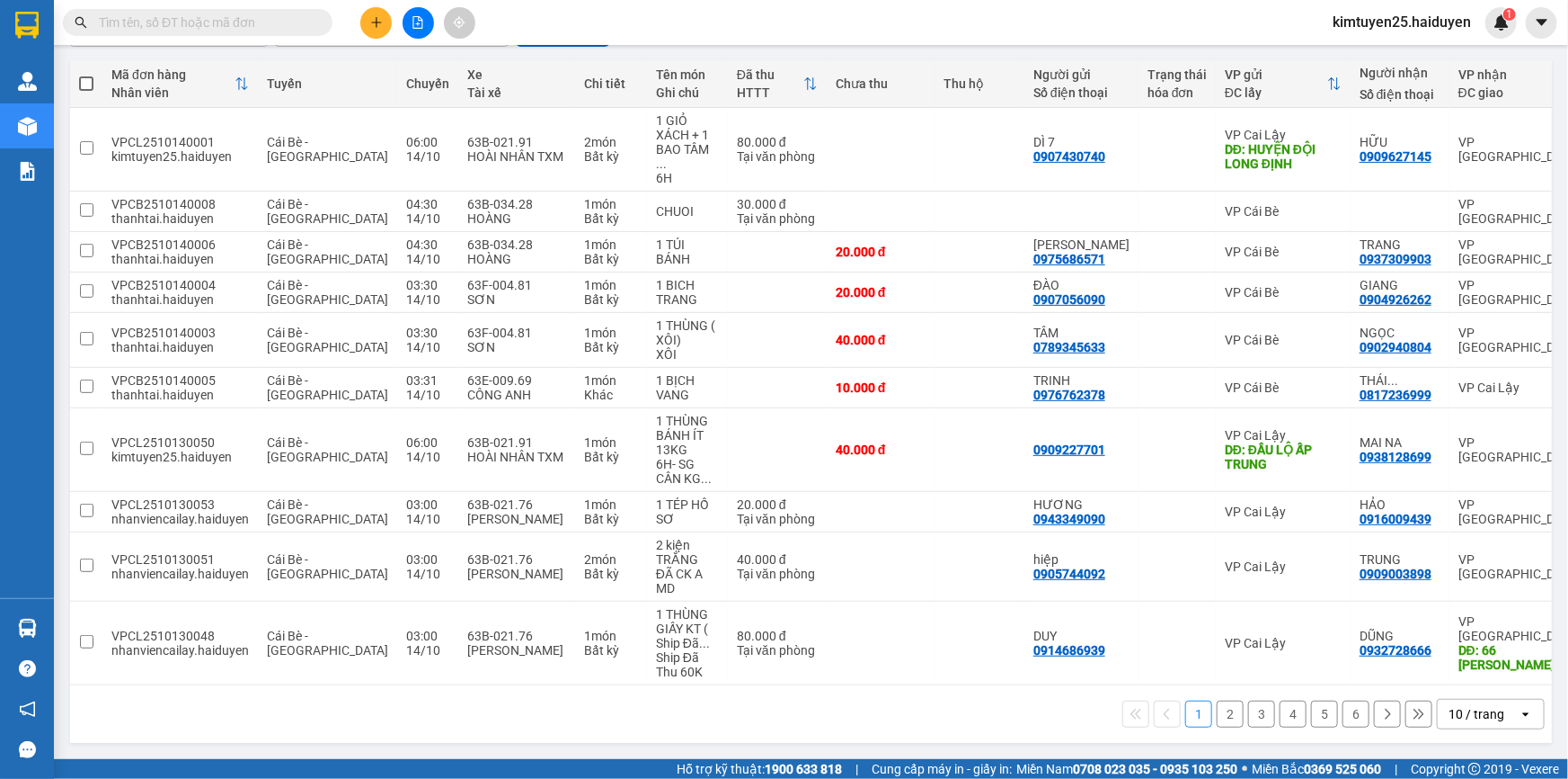
click at [1519, 714] on icon "open" at bounding box center [1525, 713] width 14 height 14
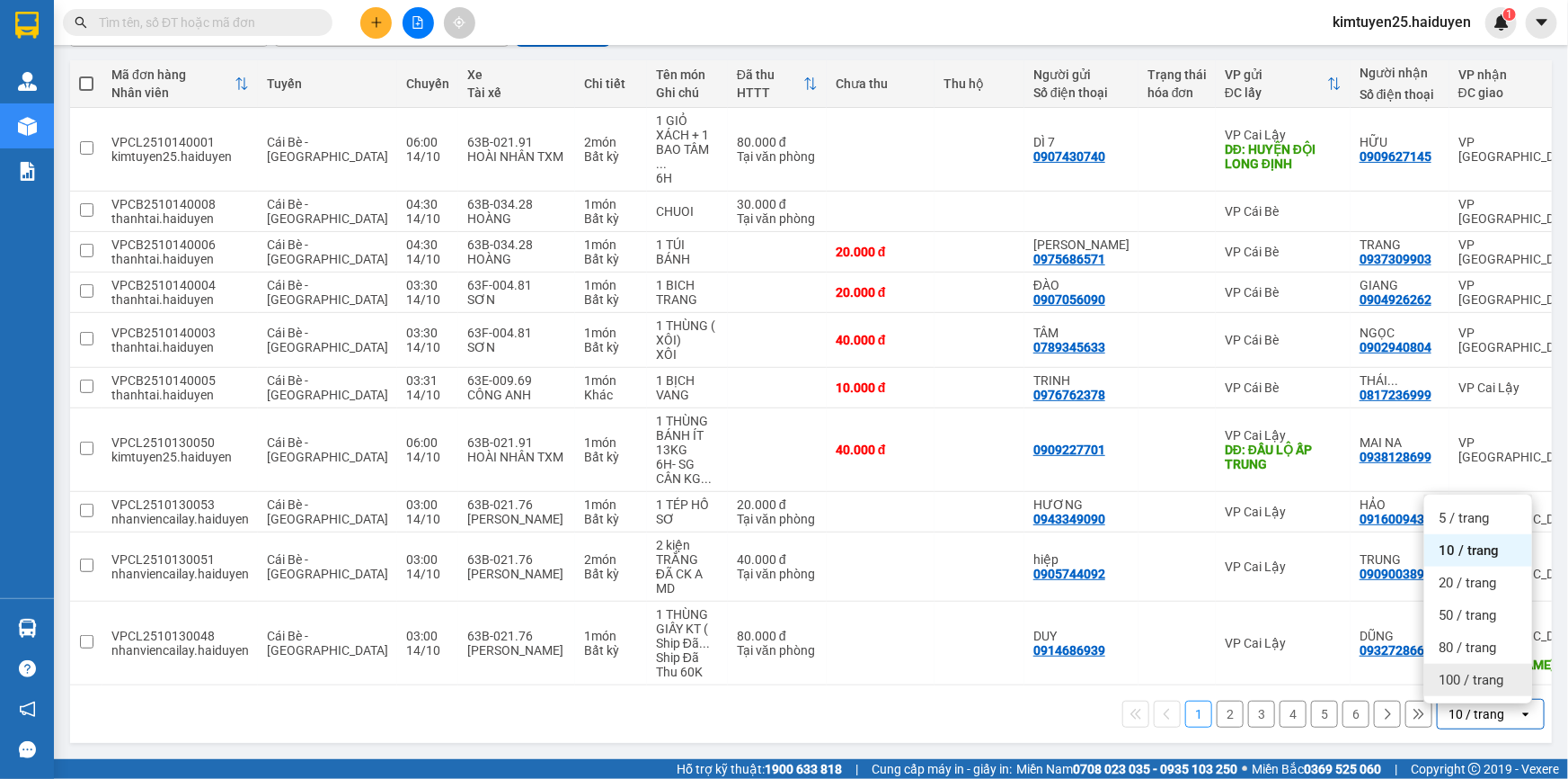
click at [1465, 671] on span "100 / trang" at bounding box center [1471, 679] width 65 height 18
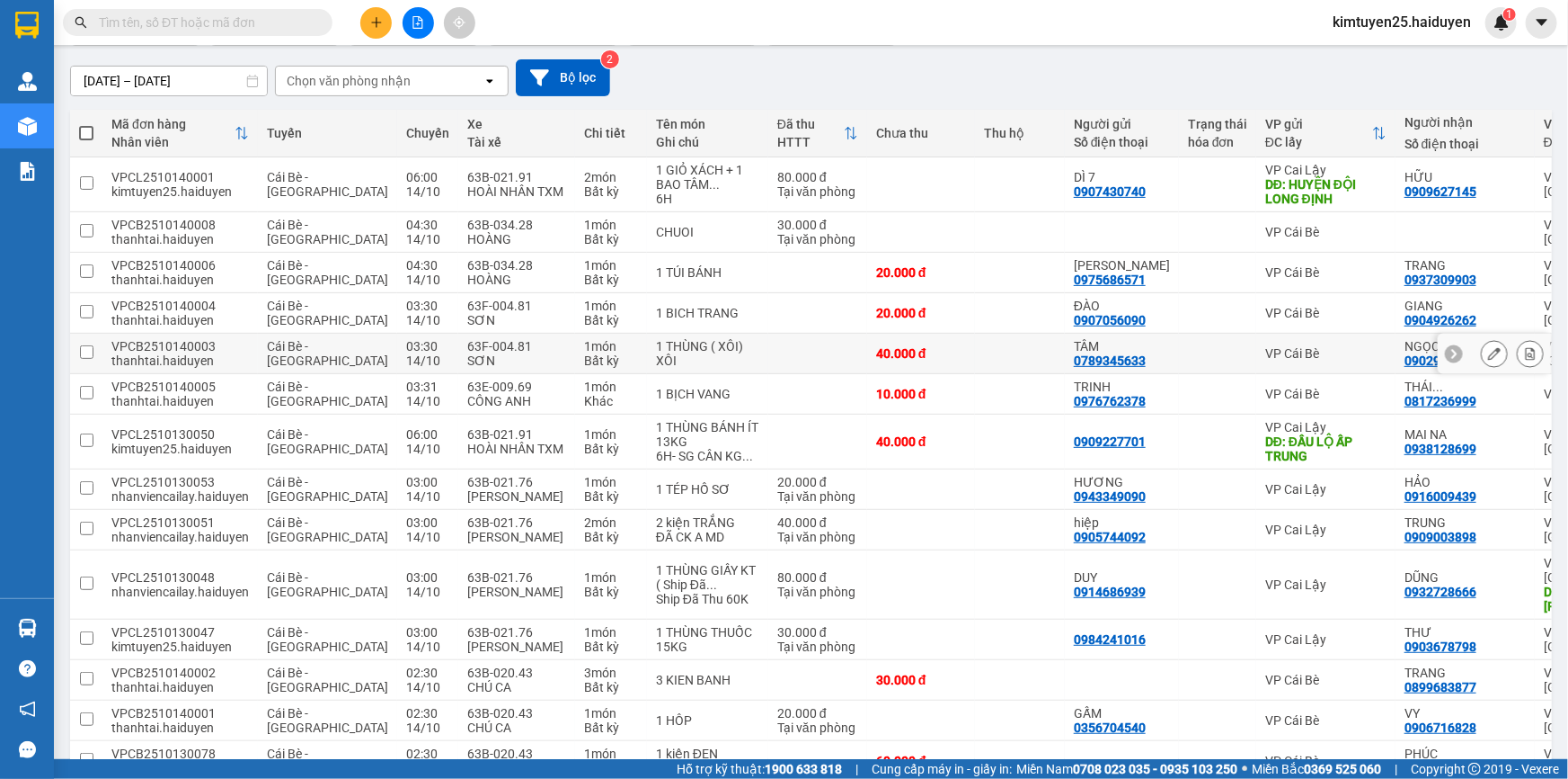
scroll to position [0, 0]
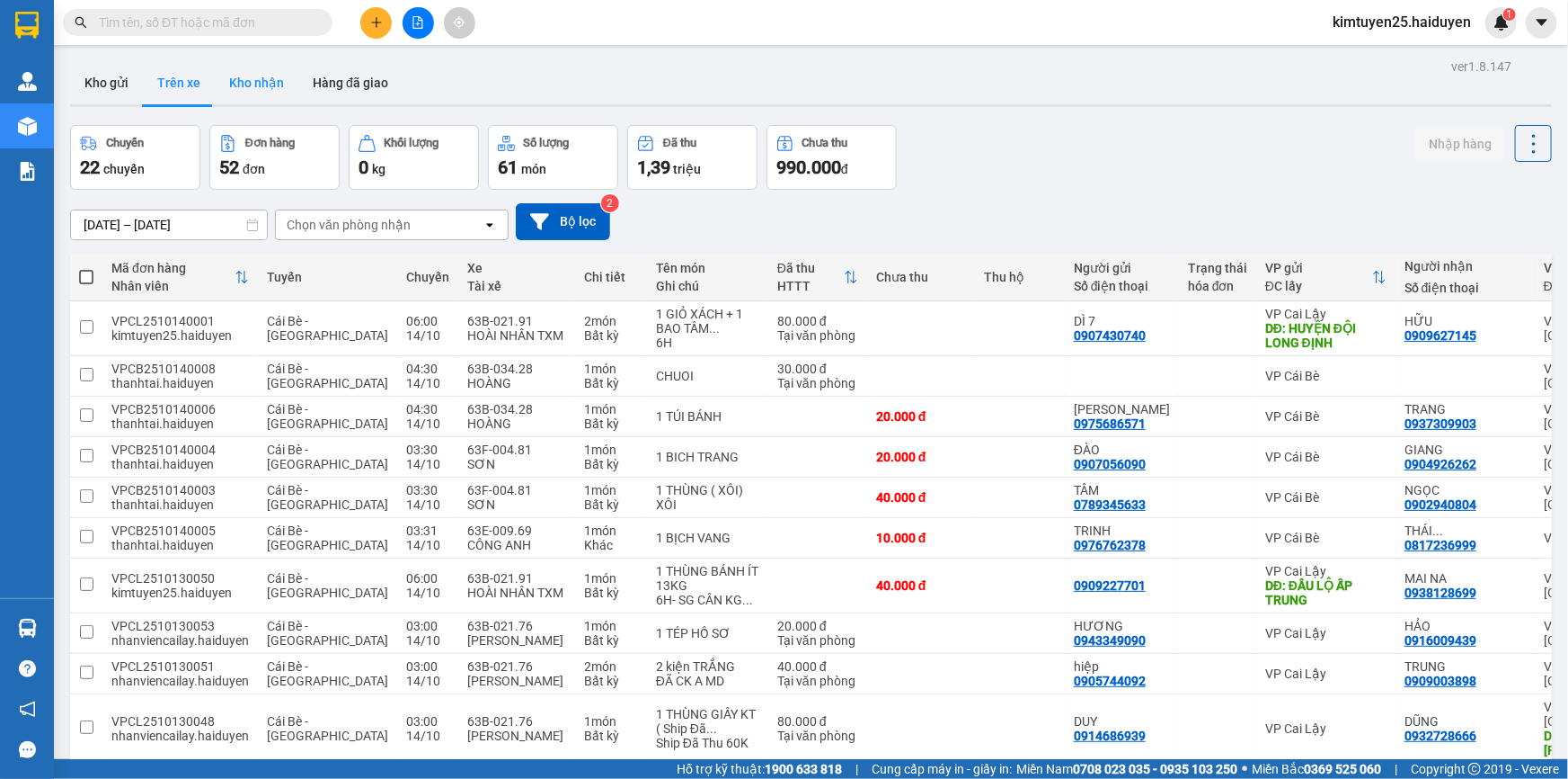
click at [258, 73] on button "Kho nhận" at bounding box center [256, 82] width 84 height 43
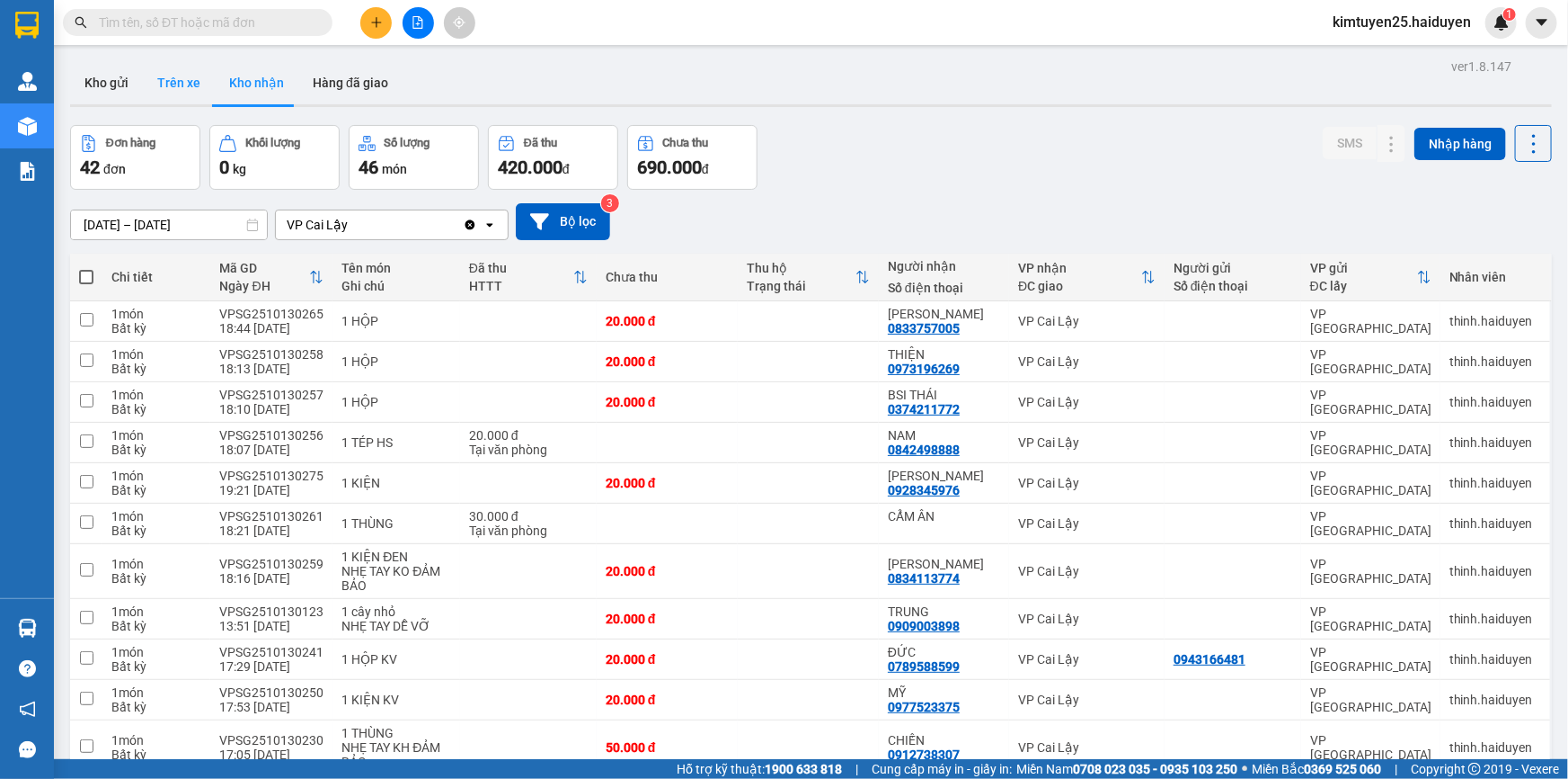
click at [175, 87] on button "Trên xe" at bounding box center [179, 82] width 72 height 43
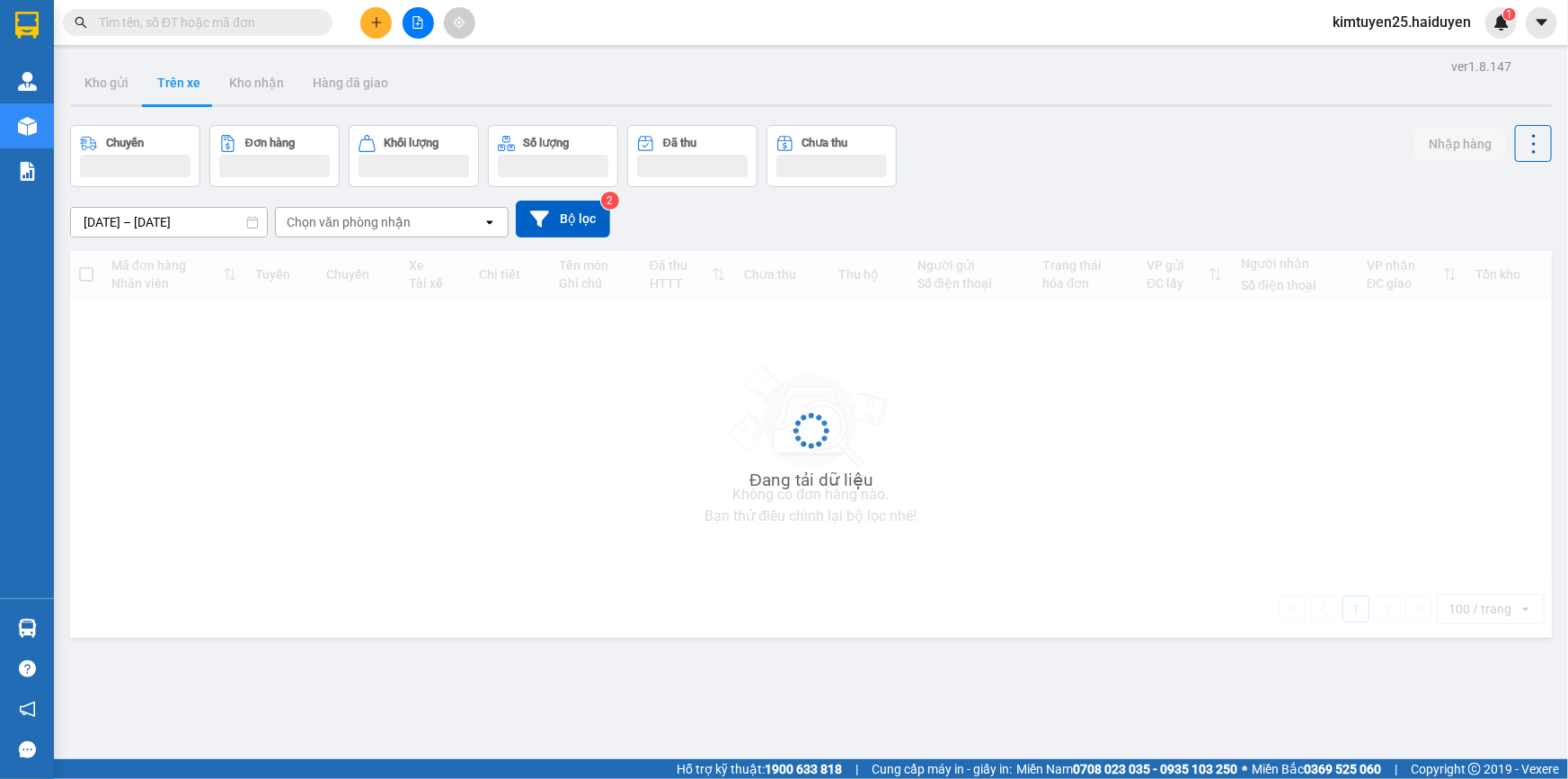
click at [212, 18] on input "text" at bounding box center [204, 22] width 212 height 20
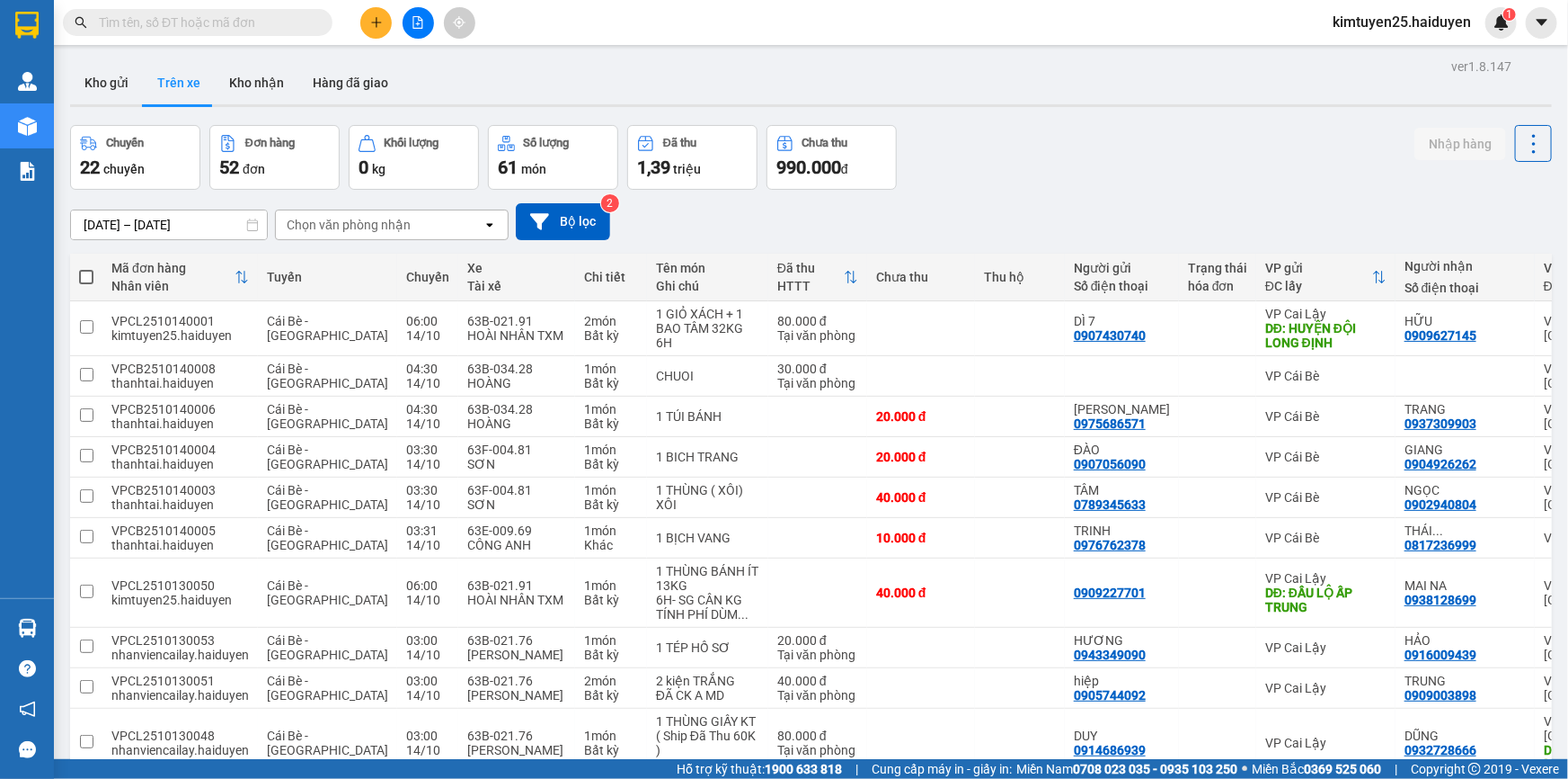
click at [367, 215] on div "Chọn văn phòng nhận" at bounding box center [380, 224] width 207 height 28
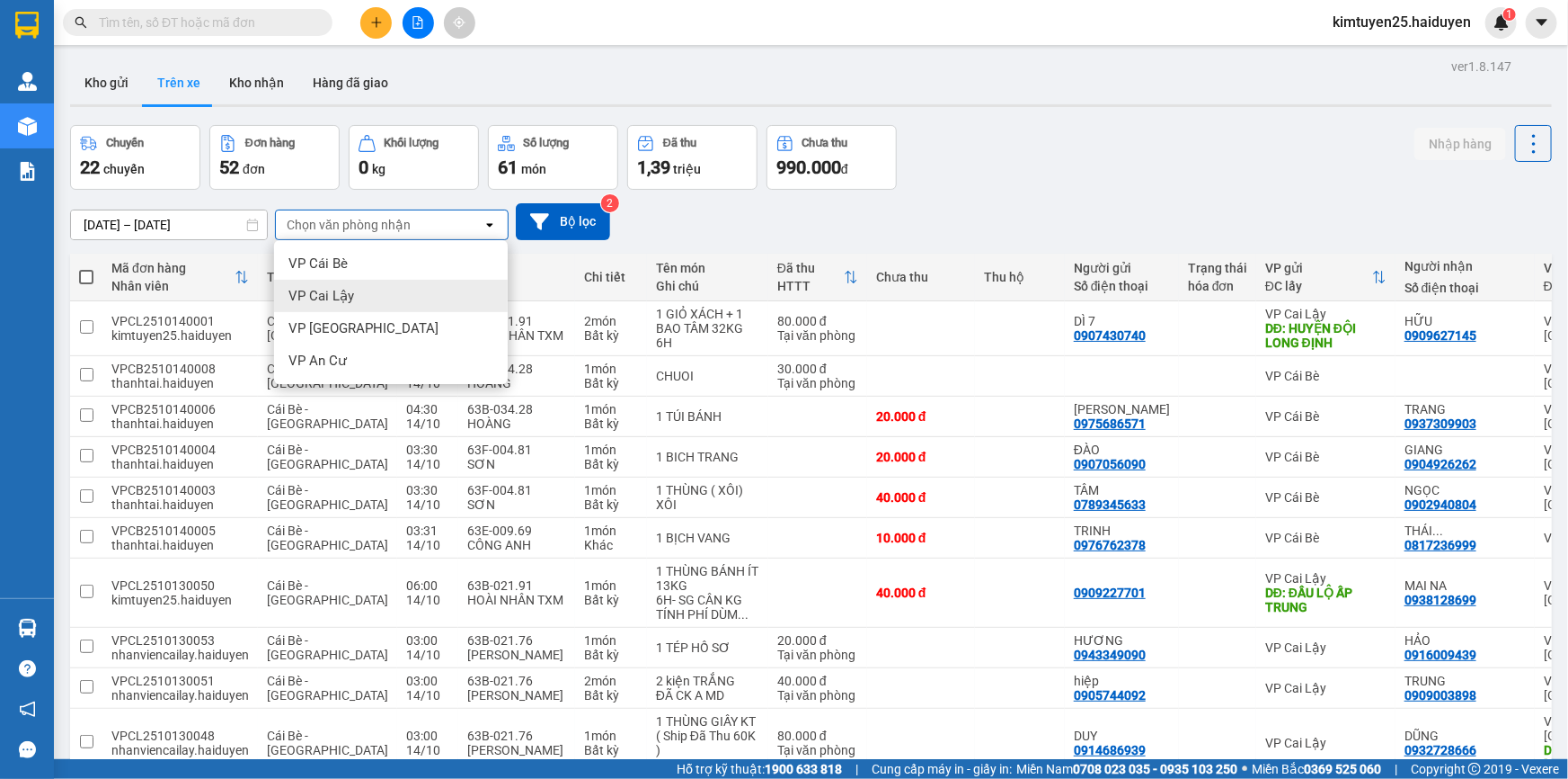
click at [363, 294] on div "VP Cai Lậy" at bounding box center [391, 295] width 234 height 32
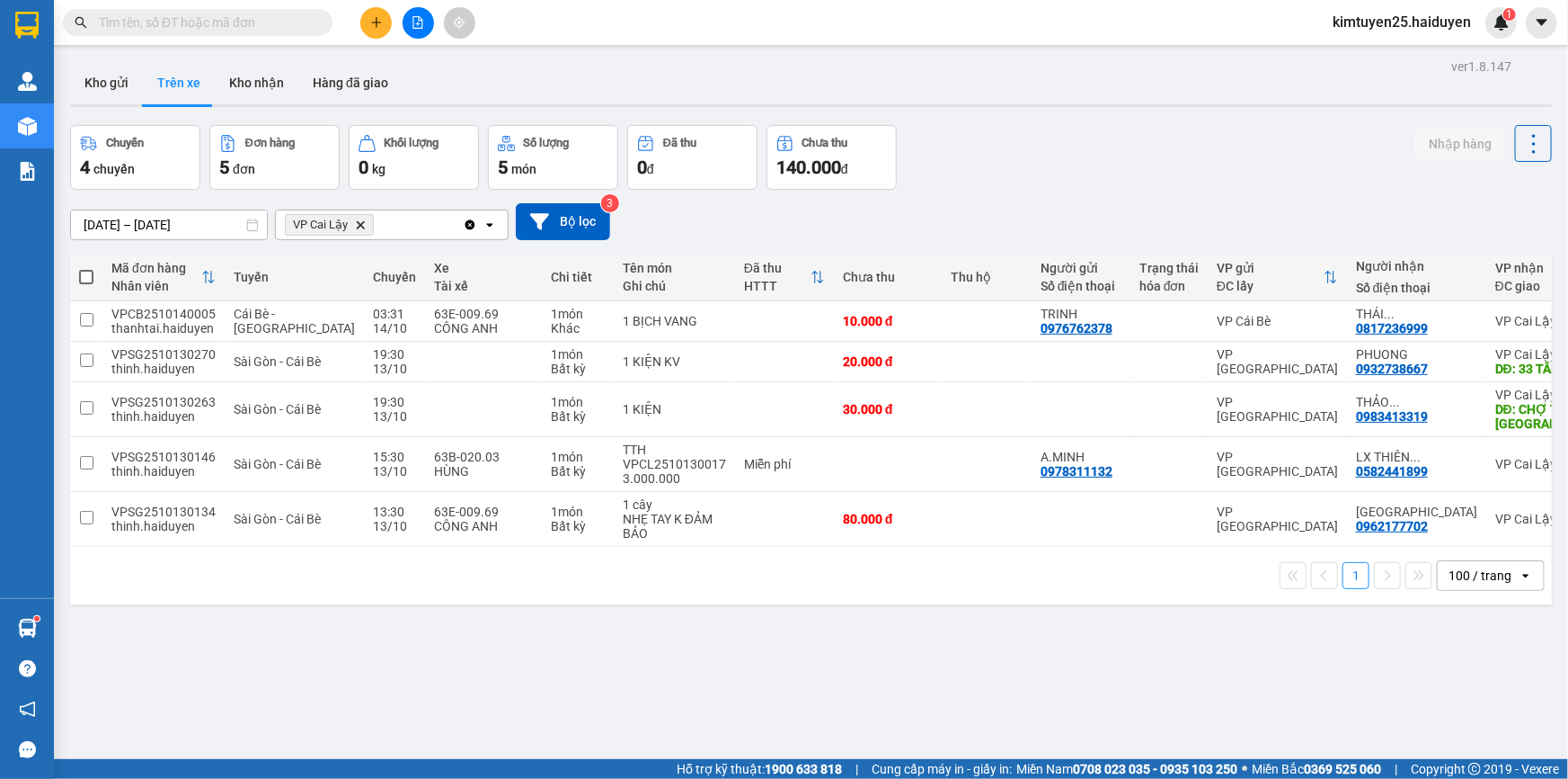
click at [374, 34] on button at bounding box center [375, 23] width 31 height 31
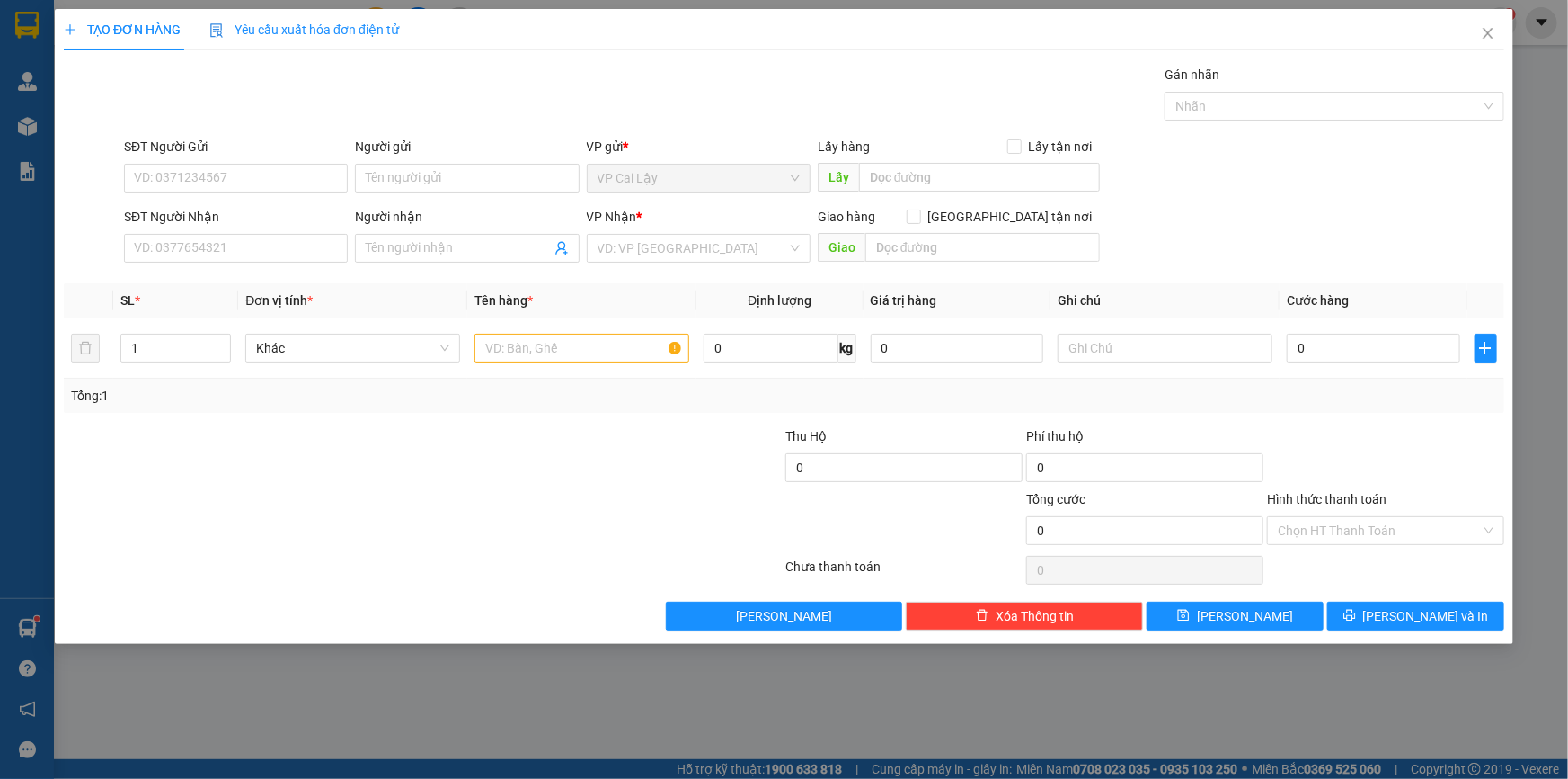
click at [107, 110] on div at bounding box center [91, 96] width 60 height 63
click at [117, 138] on div at bounding box center [91, 168] width 60 height 63
click at [163, 187] on input "SĐT Người Gửi" at bounding box center [236, 178] width 224 height 28
click at [162, 176] on input "0378840" at bounding box center [236, 178] width 224 height 28
click at [200, 215] on div "0378840735" at bounding box center [236, 214] width 202 height 20
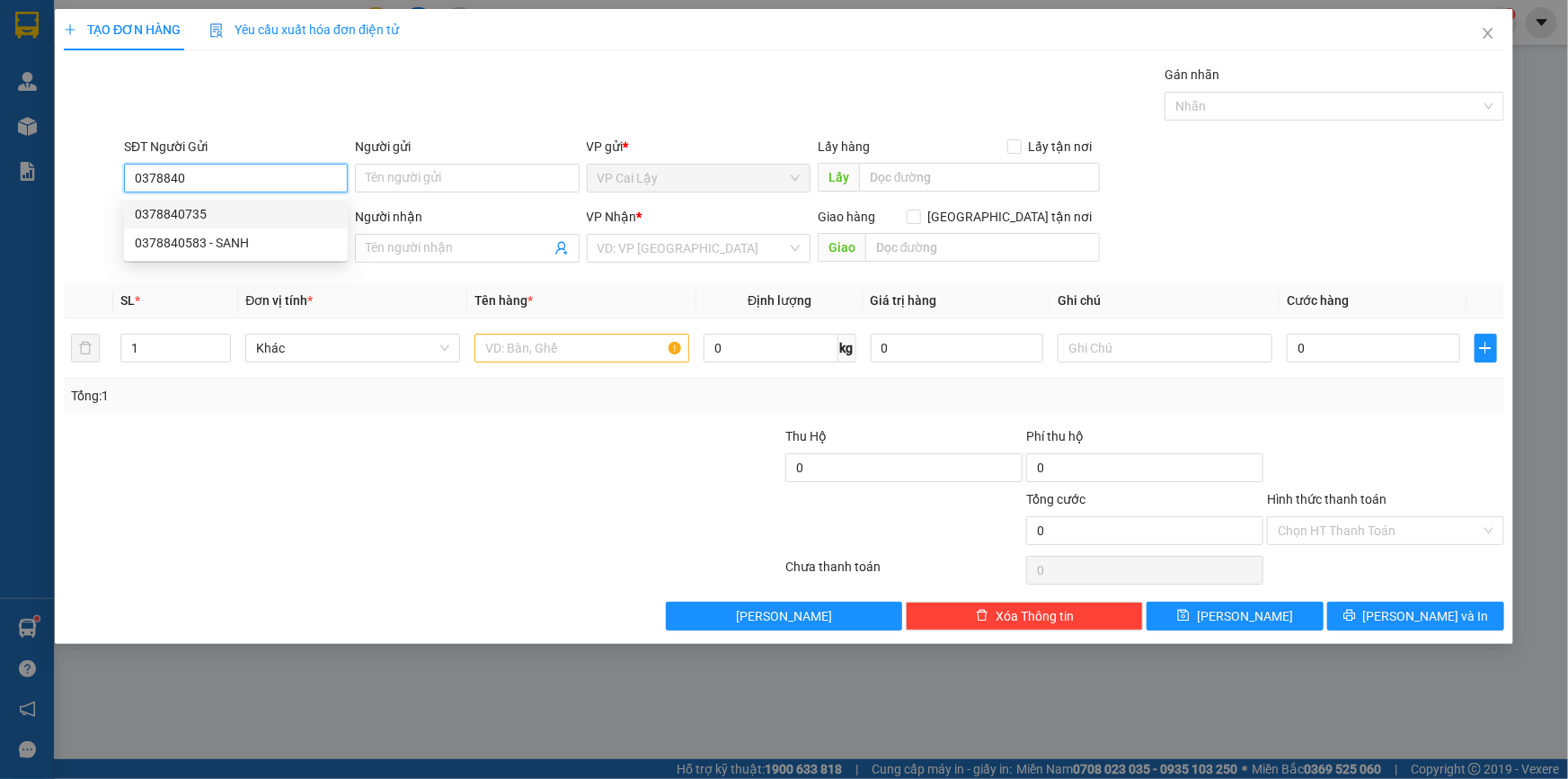
type input "0378840735"
type input "0337956927"
type input "Như"
type input "40.000"
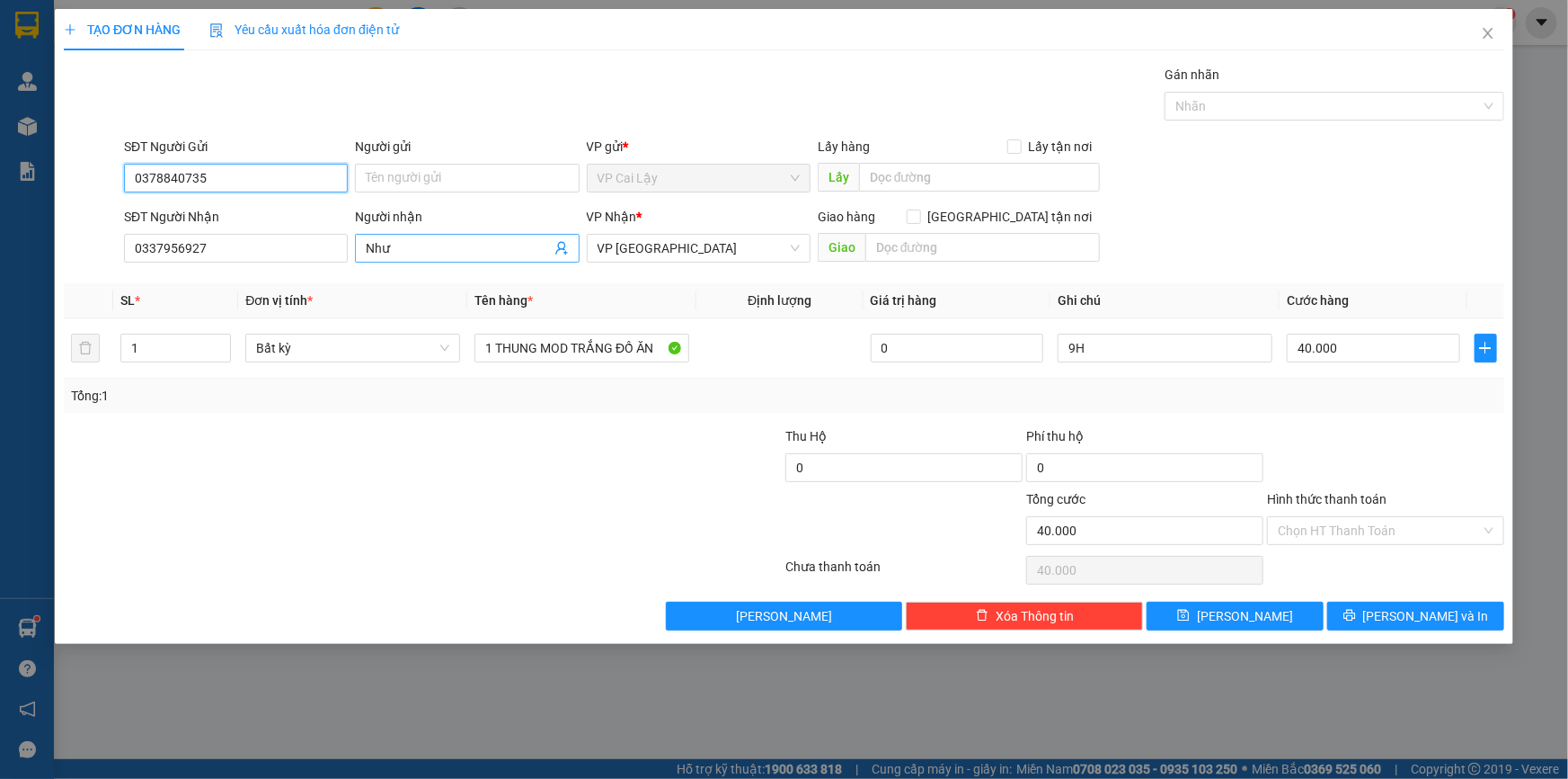
type input "0378840735"
click at [431, 243] on input "Như" at bounding box center [458, 248] width 184 height 20
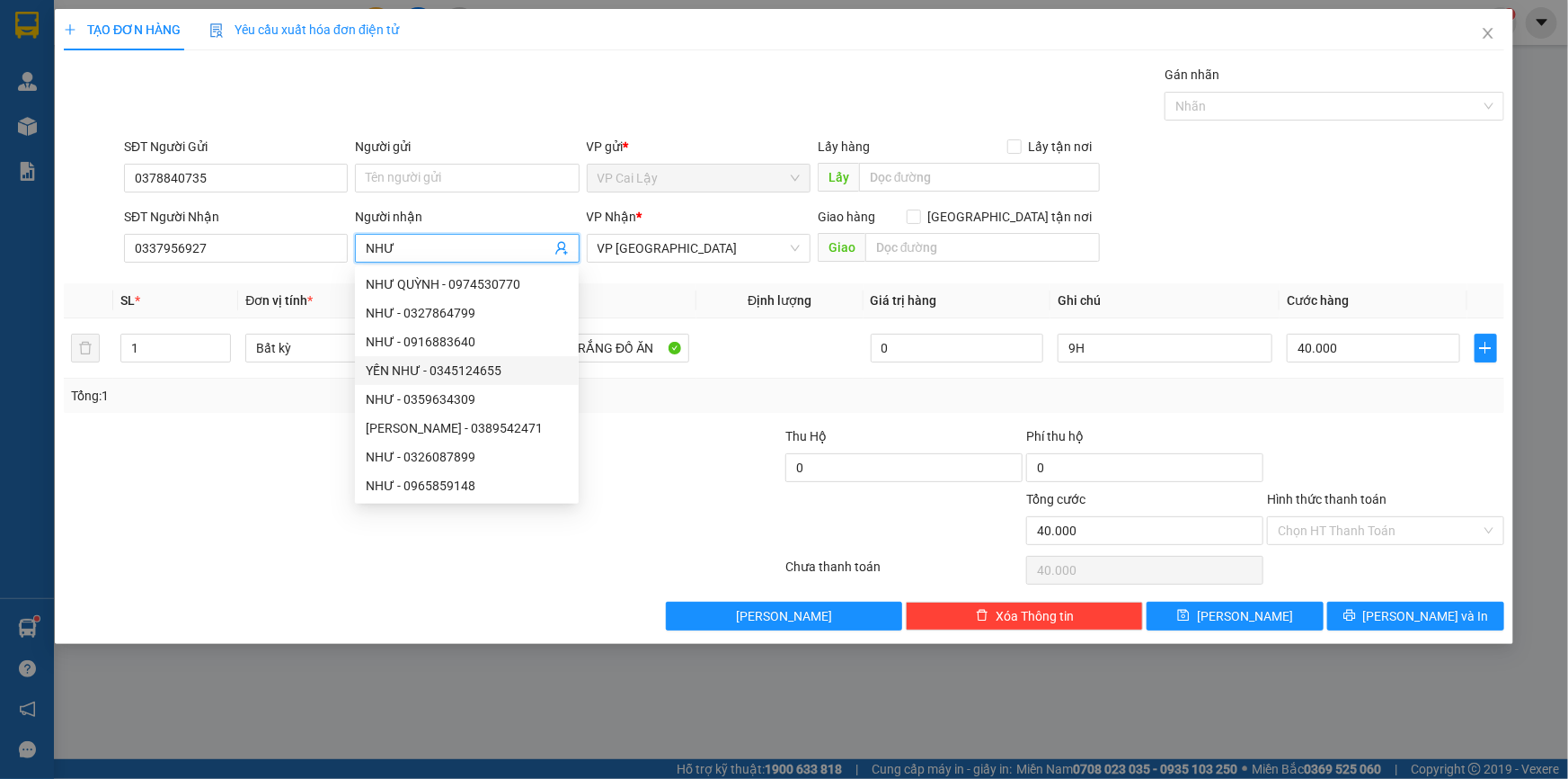
type input "NHƯ"
click at [662, 485] on div at bounding box center [665, 458] width 241 height 63
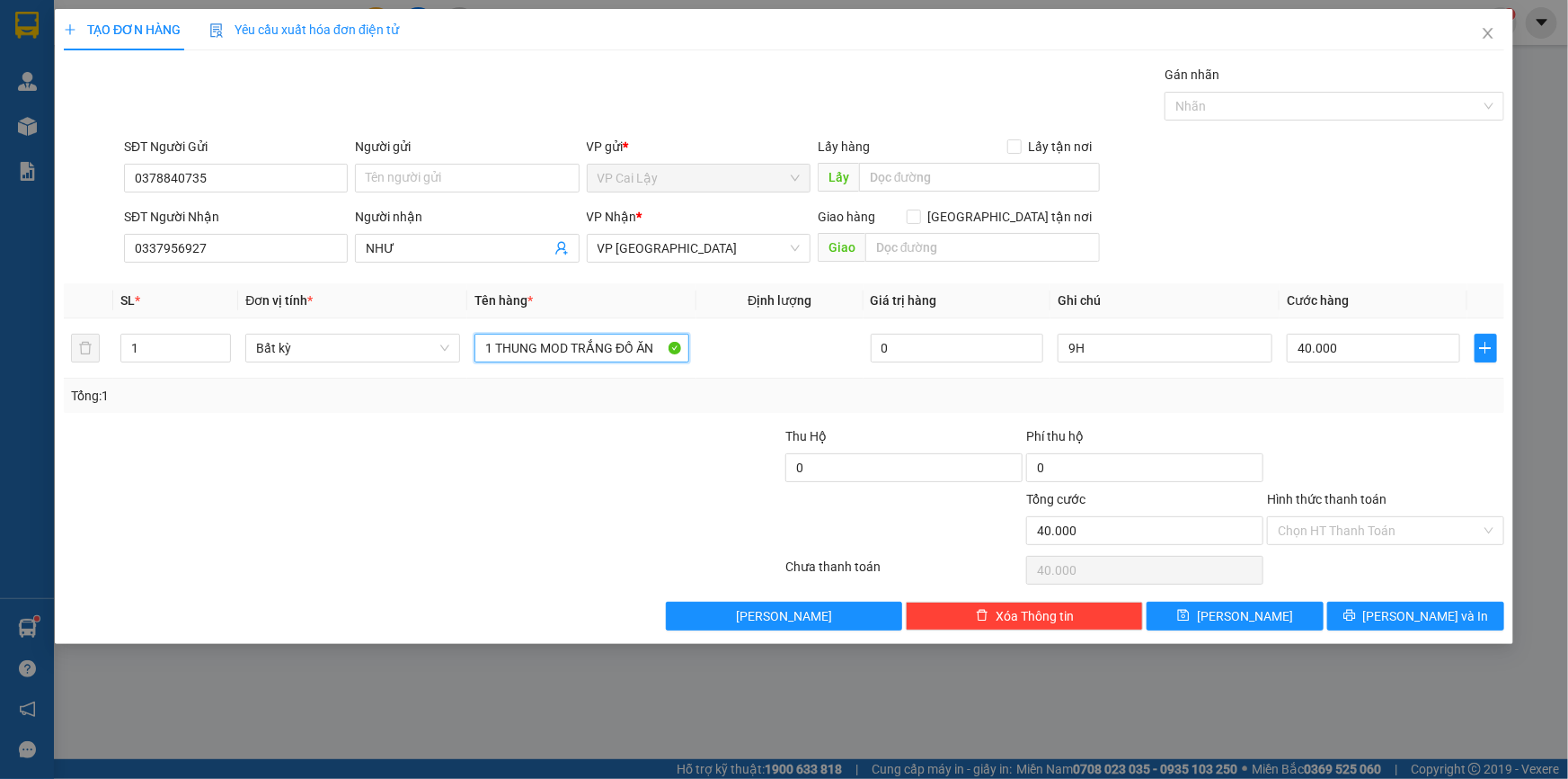
drag, startPoint x: 494, startPoint y: 346, endPoint x: 791, endPoint y: 415, distance: 304.9
click at [791, 415] on div "Transit Pickup Surcharge Ids Transit Deliver Surcharge Ids Transit Deliver Surc…" at bounding box center [784, 347] width 1441 height 565
type input "1 THÙNG GIẤY TÍM KX"
click at [1348, 343] on input "40.000" at bounding box center [1373, 348] width 174 height 28
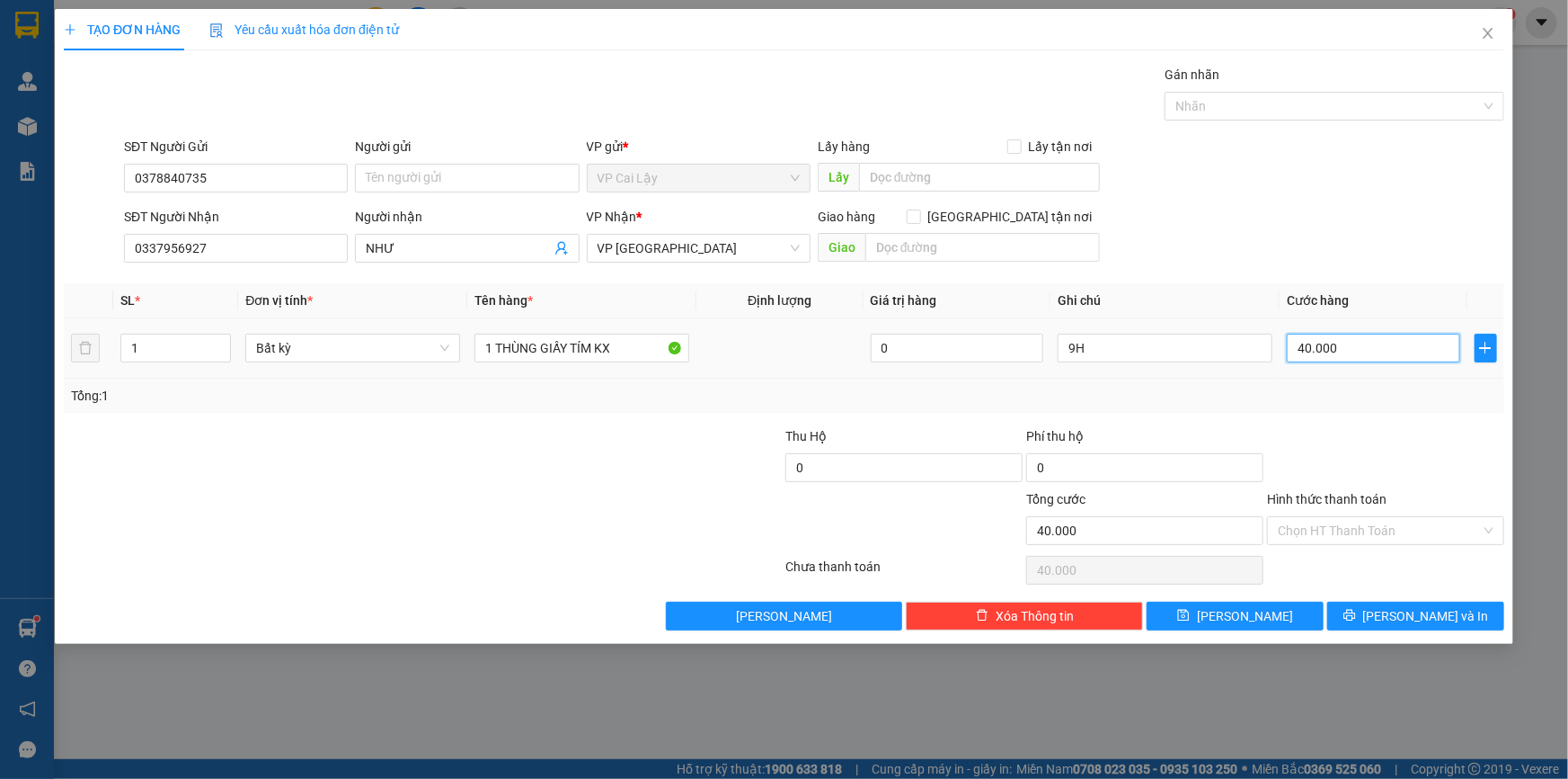
type input "2"
type input "20"
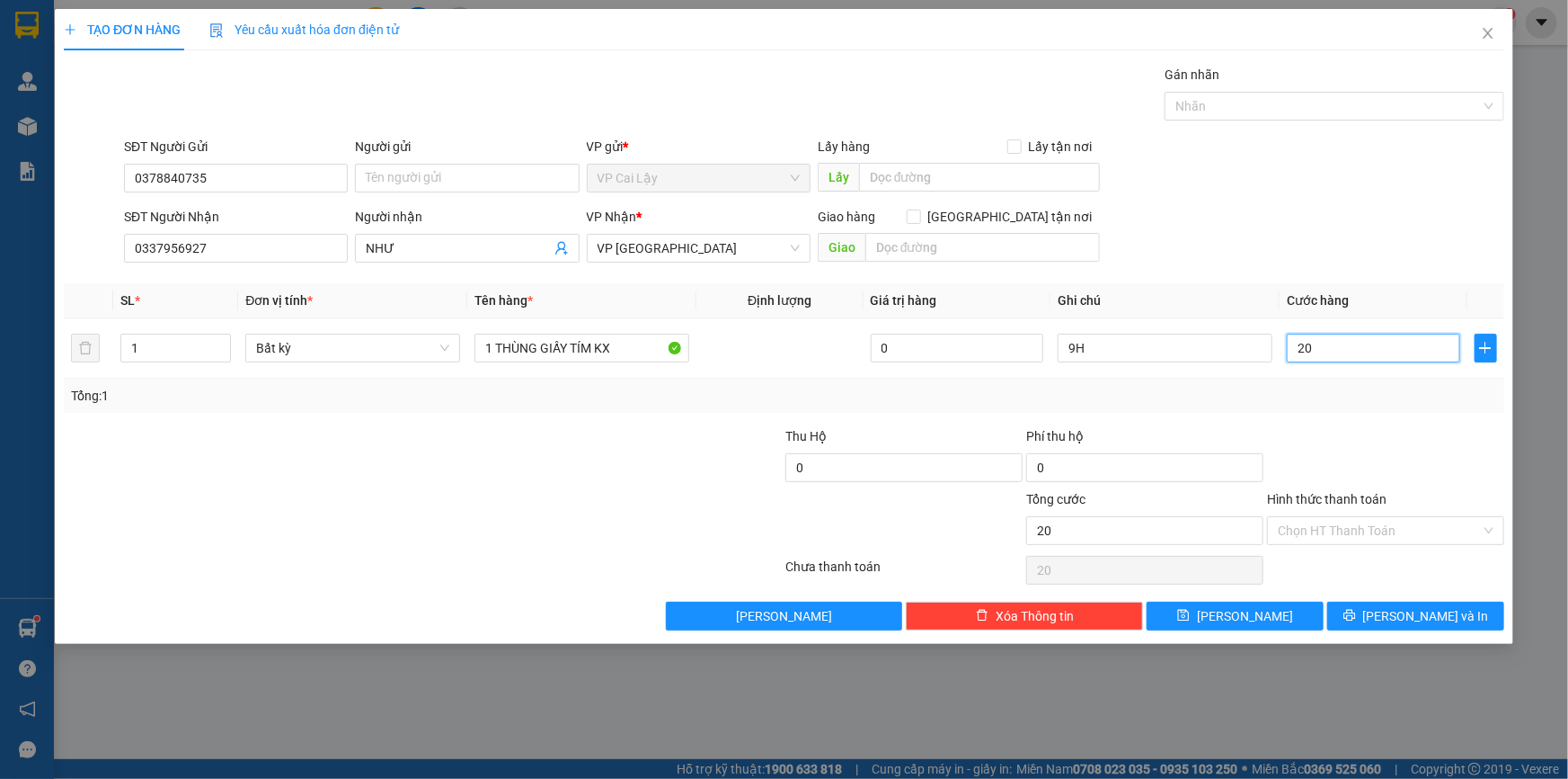
type input "20"
click at [1377, 386] on div "Tổng: 1" at bounding box center [784, 395] width 1426 height 20
type input "20.000"
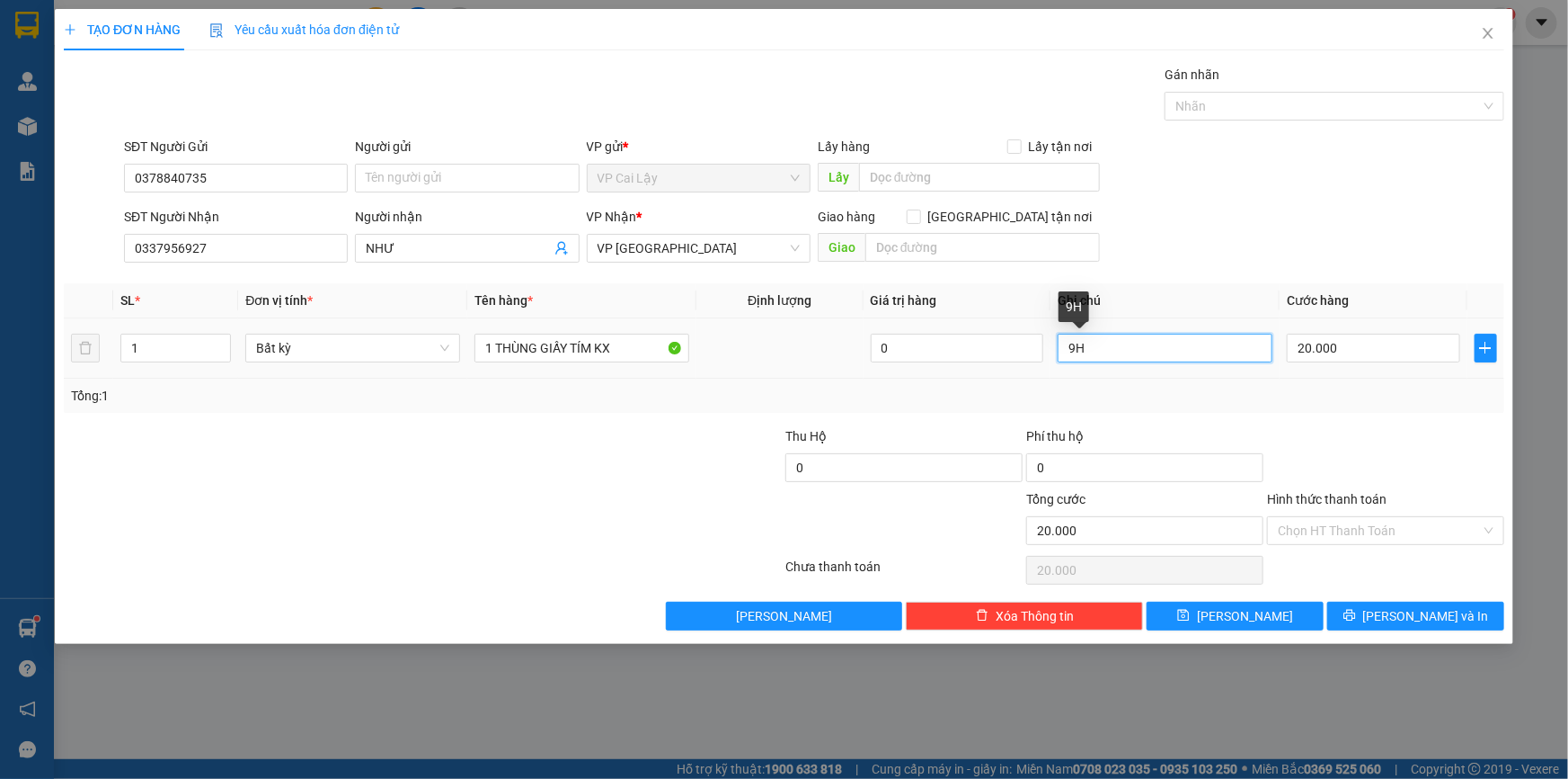
click at [1116, 350] on input "9H" at bounding box center [1165, 348] width 215 height 28
type input "9"
click at [1393, 535] on input "Hình thức thanh toán" at bounding box center [1380, 530] width 203 height 27
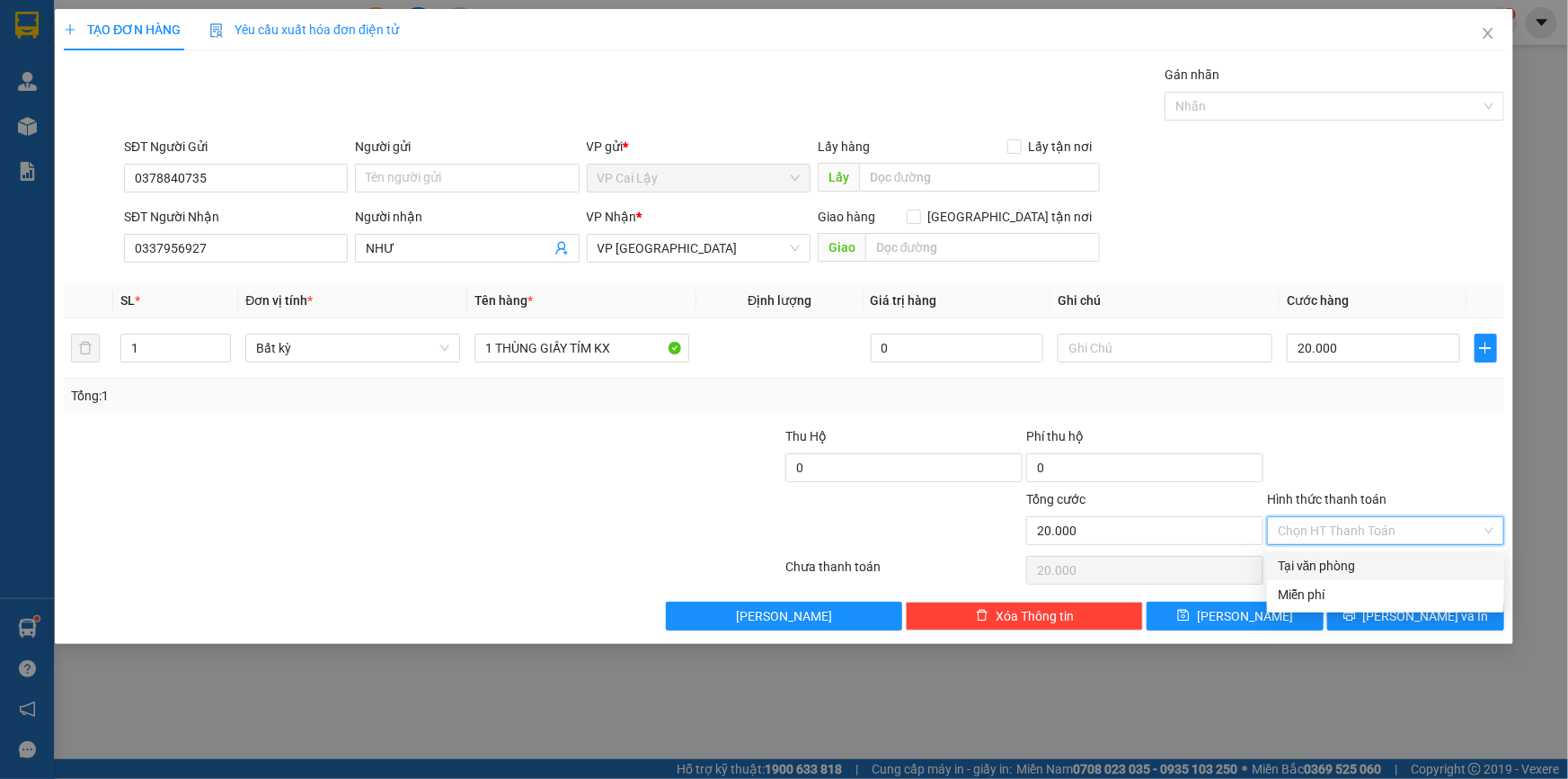
click at [1359, 569] on div "Tại văn phòng" at bounding box center [1386, 565] width 216 height 20
type input "0"
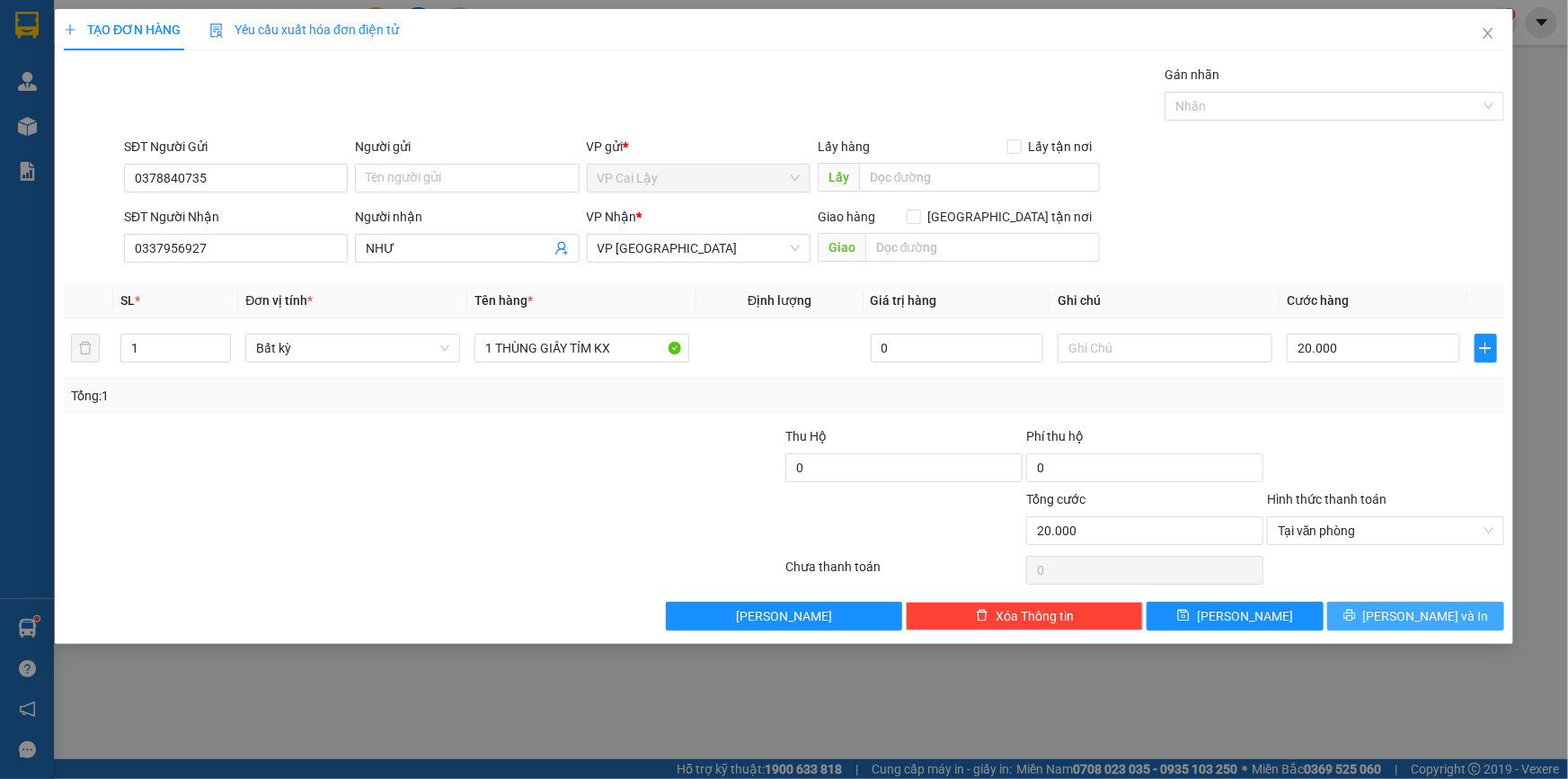
click at [1355, 620] on icon "printer" at bounding box center [1350, 616] width 11 height 11
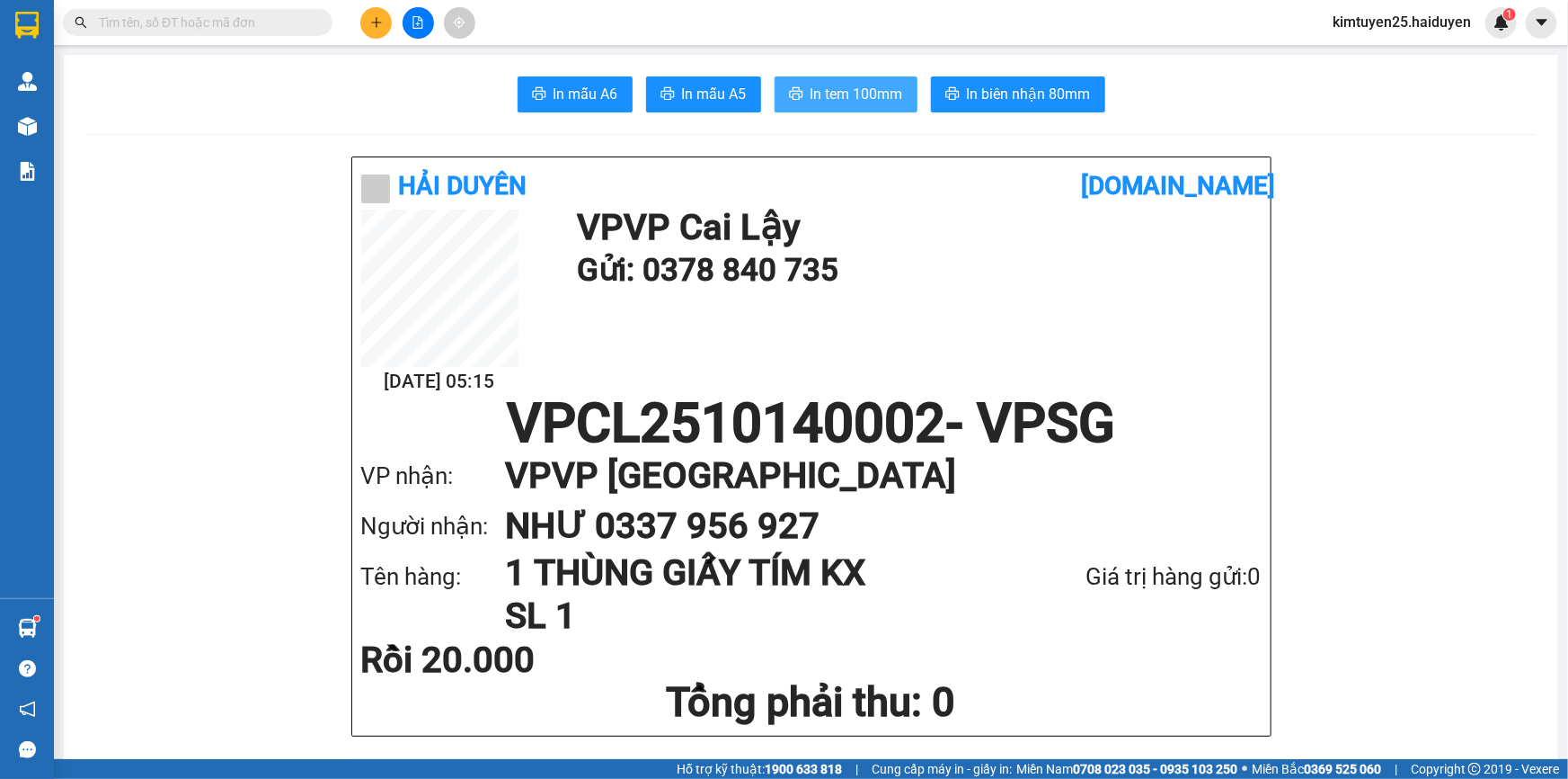
click at [829, 87] on span "In tem 100mm" at bounding box center [857, 94] width 92 height 23
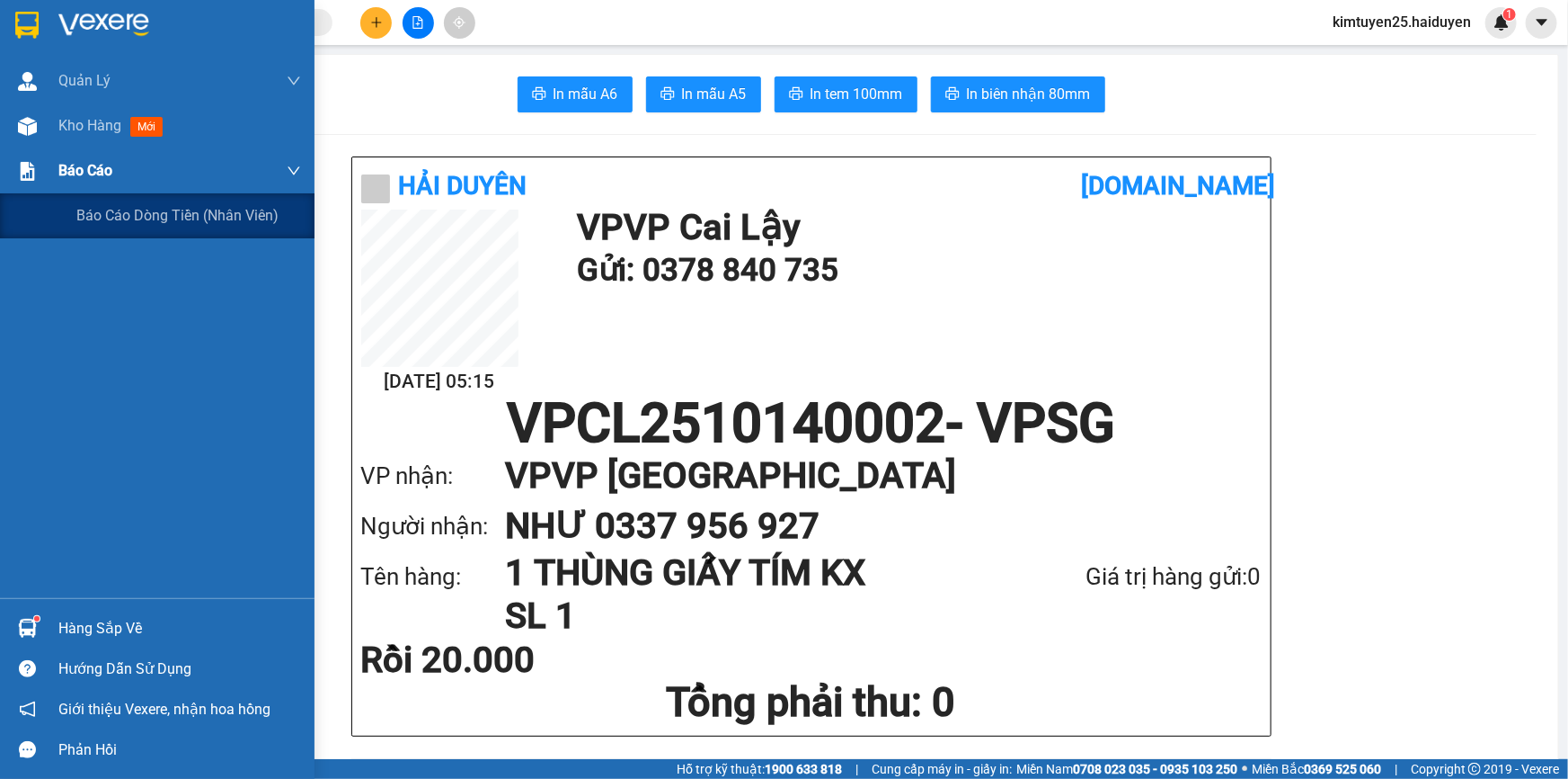
click at [51, 173] on div "Báo cáo" at bounding box center [157, 170] width 314 height 45
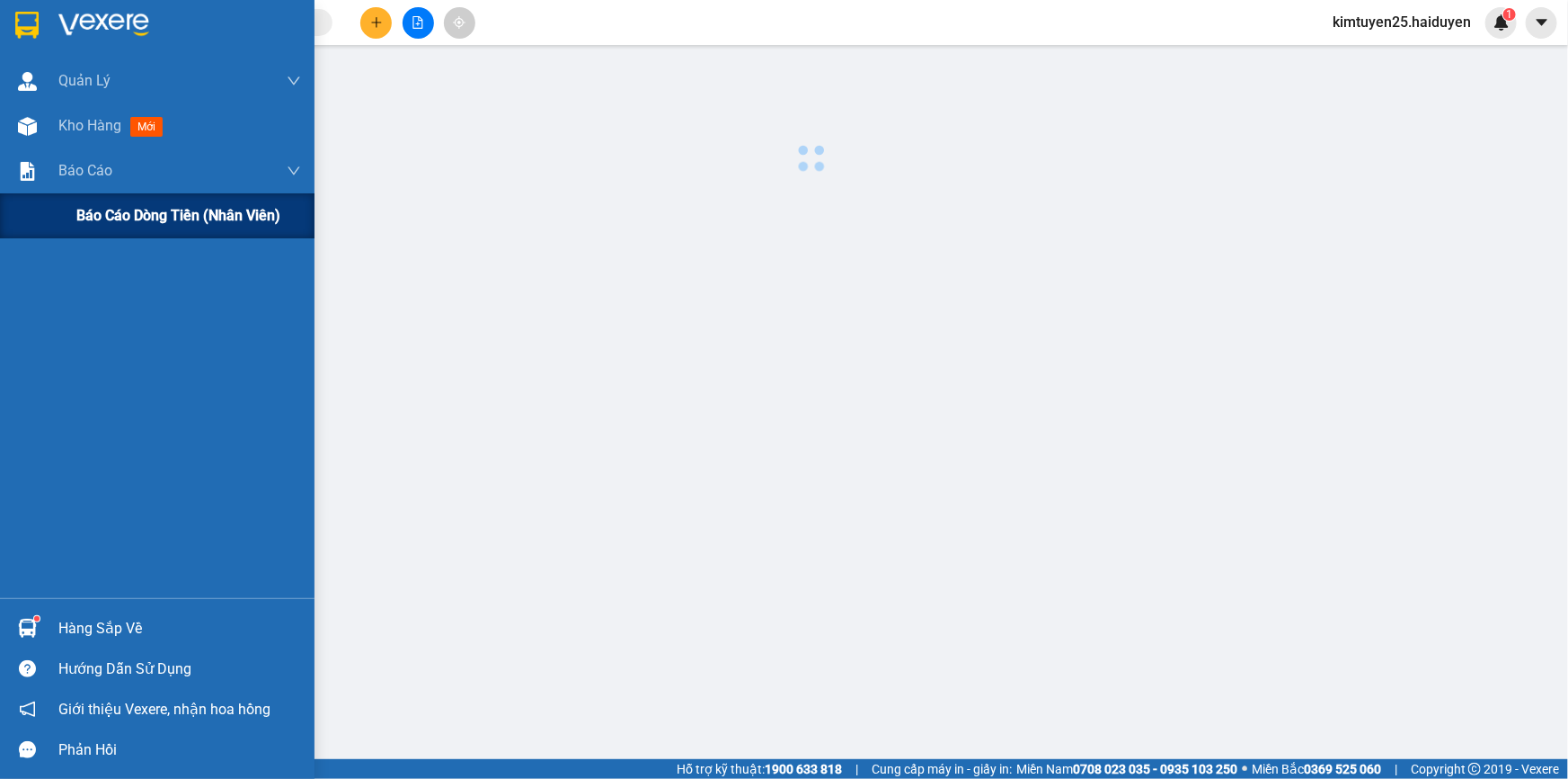
click at [60, 203] on div "Báo cáo dòng tiền (nhân viên)" at bounding box center [157, 215] width 314 height 45
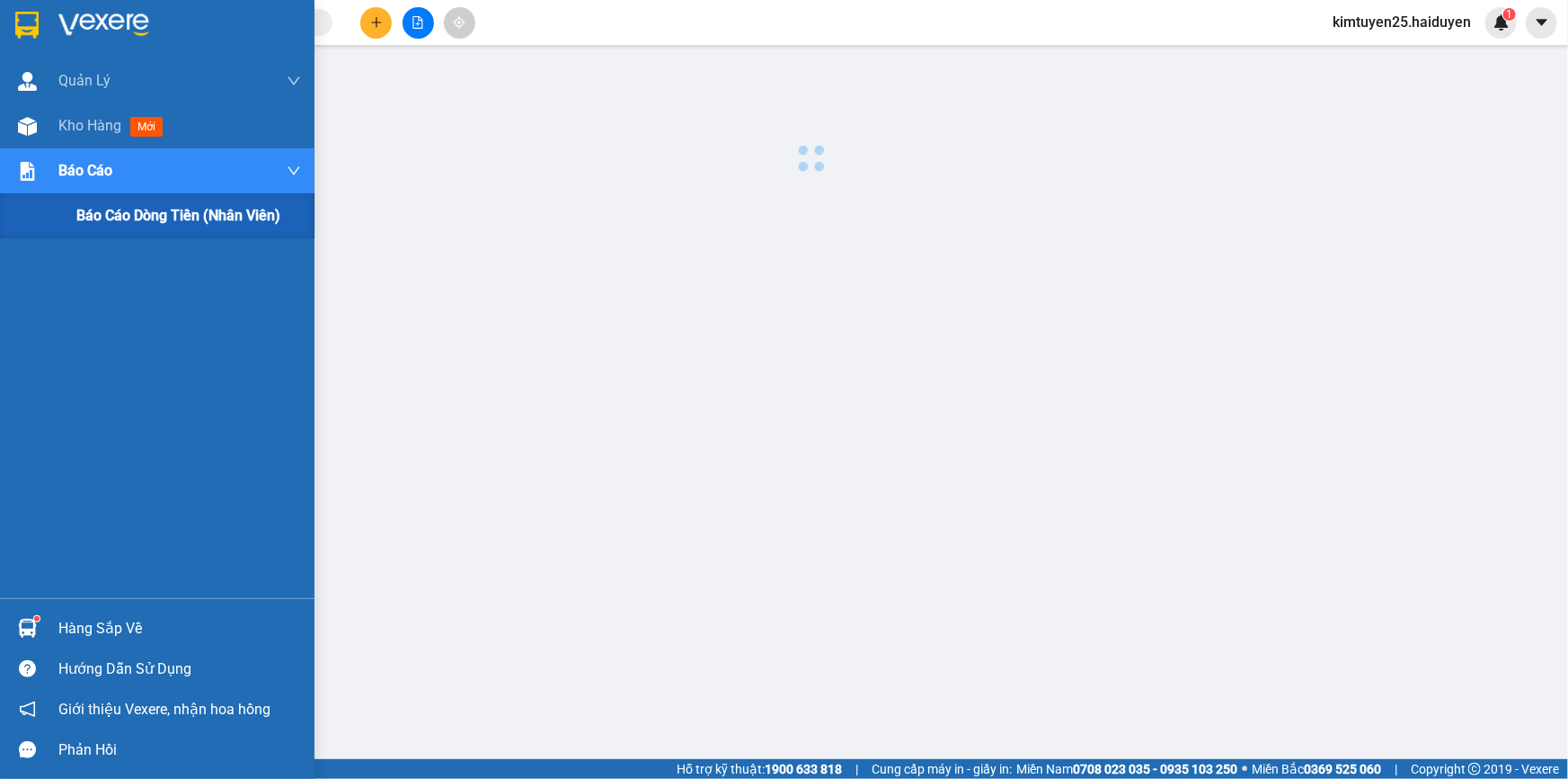
click at [882, 390] on div at bounding box center [811, 459] width 1497 height 809
click at [80, 131] on span "Kho hàng" at bounding box center [90, 125] width 63 height 17
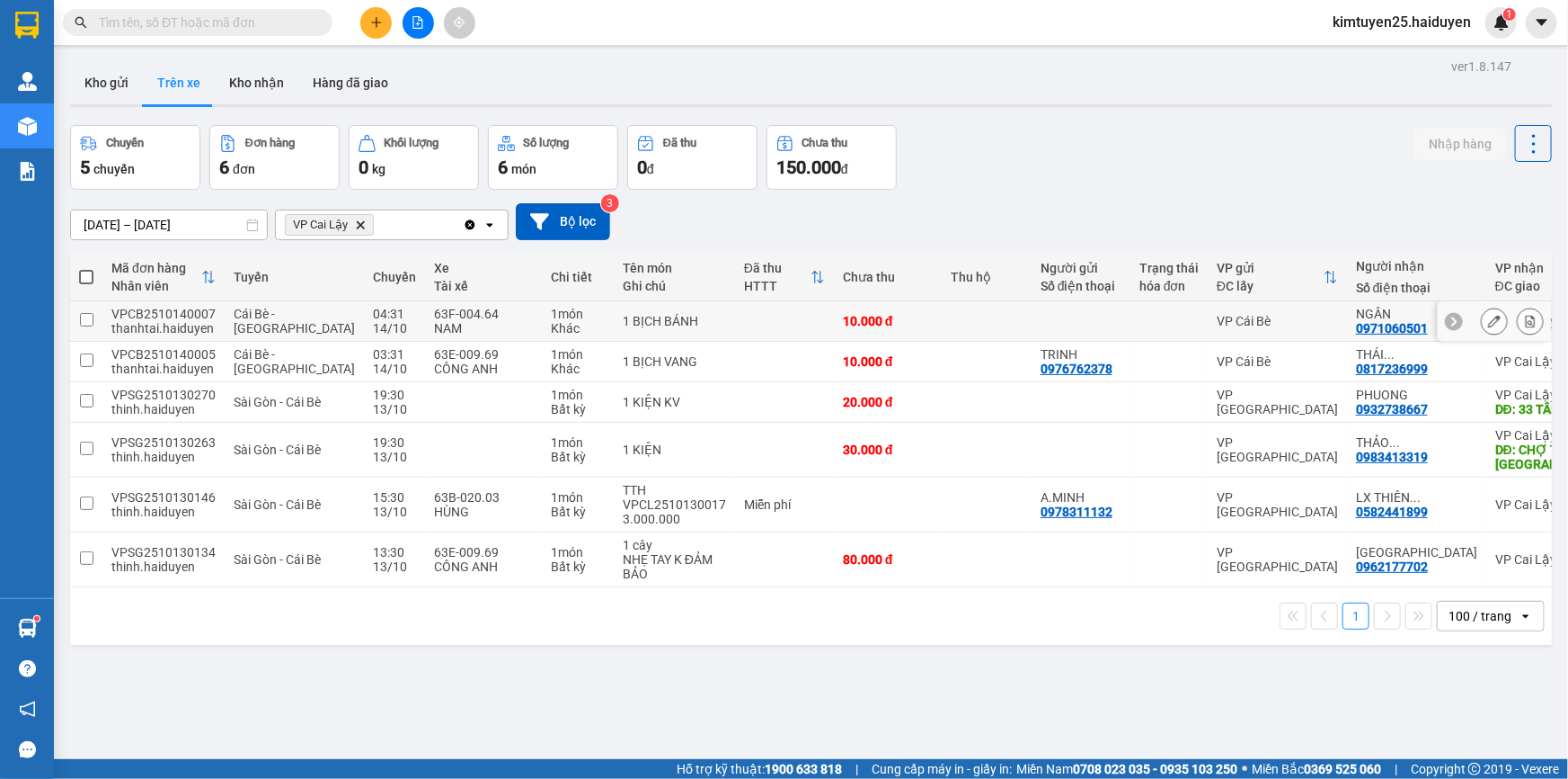
click at [1140, 324] on div at bounding box center [1169, 320] width 59 height 14
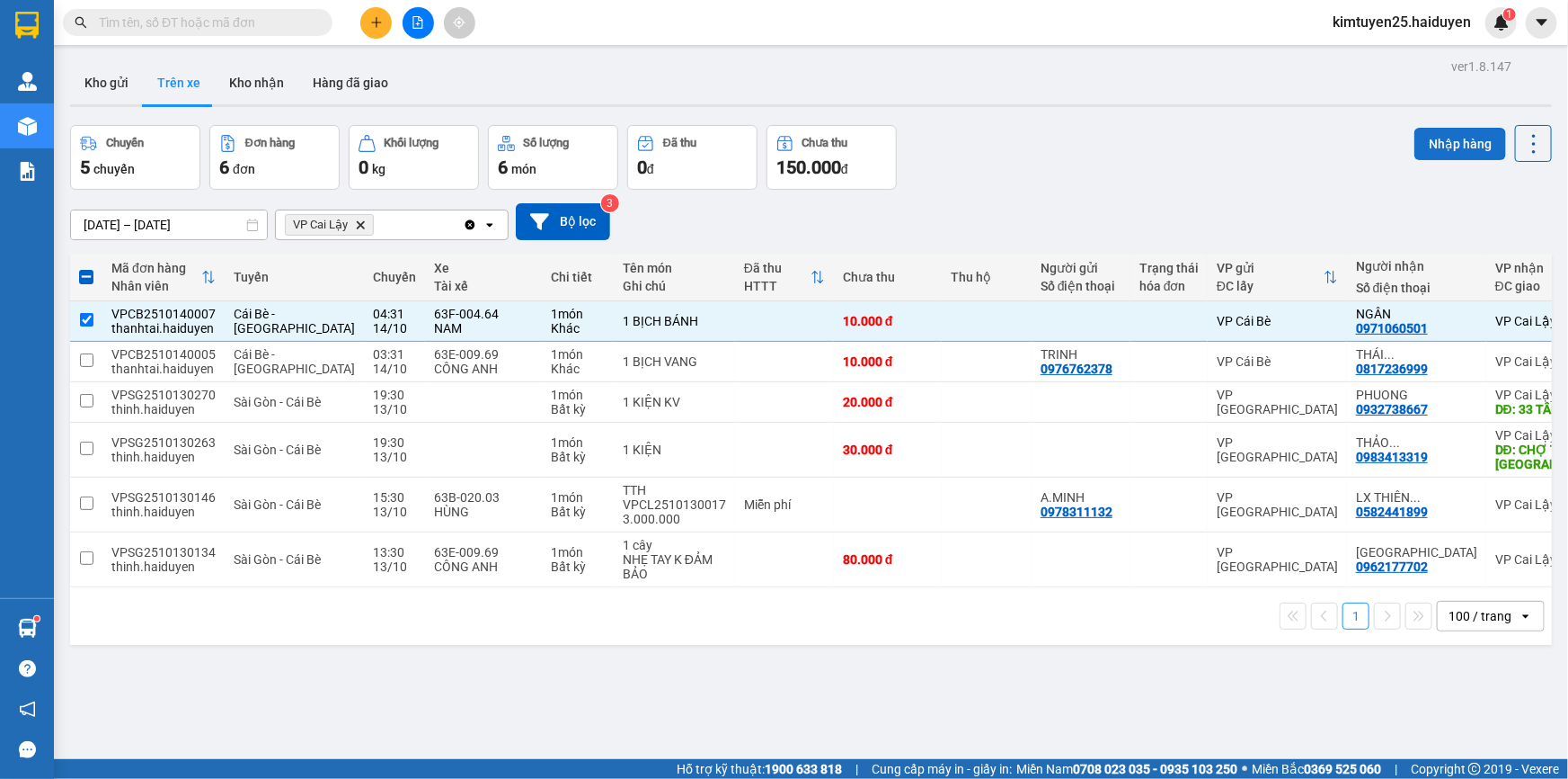
click at [1438, 140] on button "Nhập hàng" at bounding box center [1461, 143] width 92 height 32
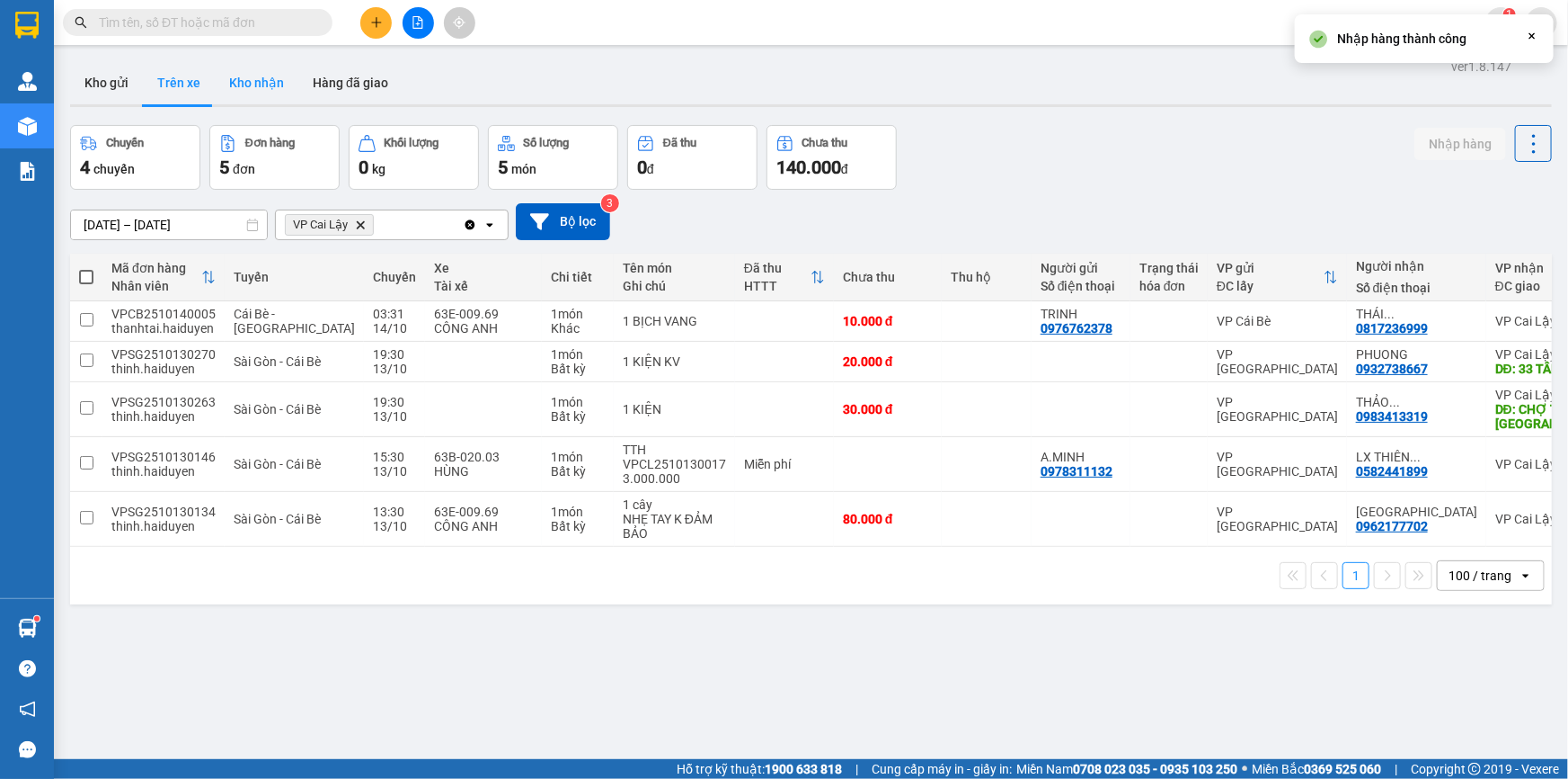
click at [258, 88] on button "Kho nhận" at bounding box center [256, 82] width 84 height 43
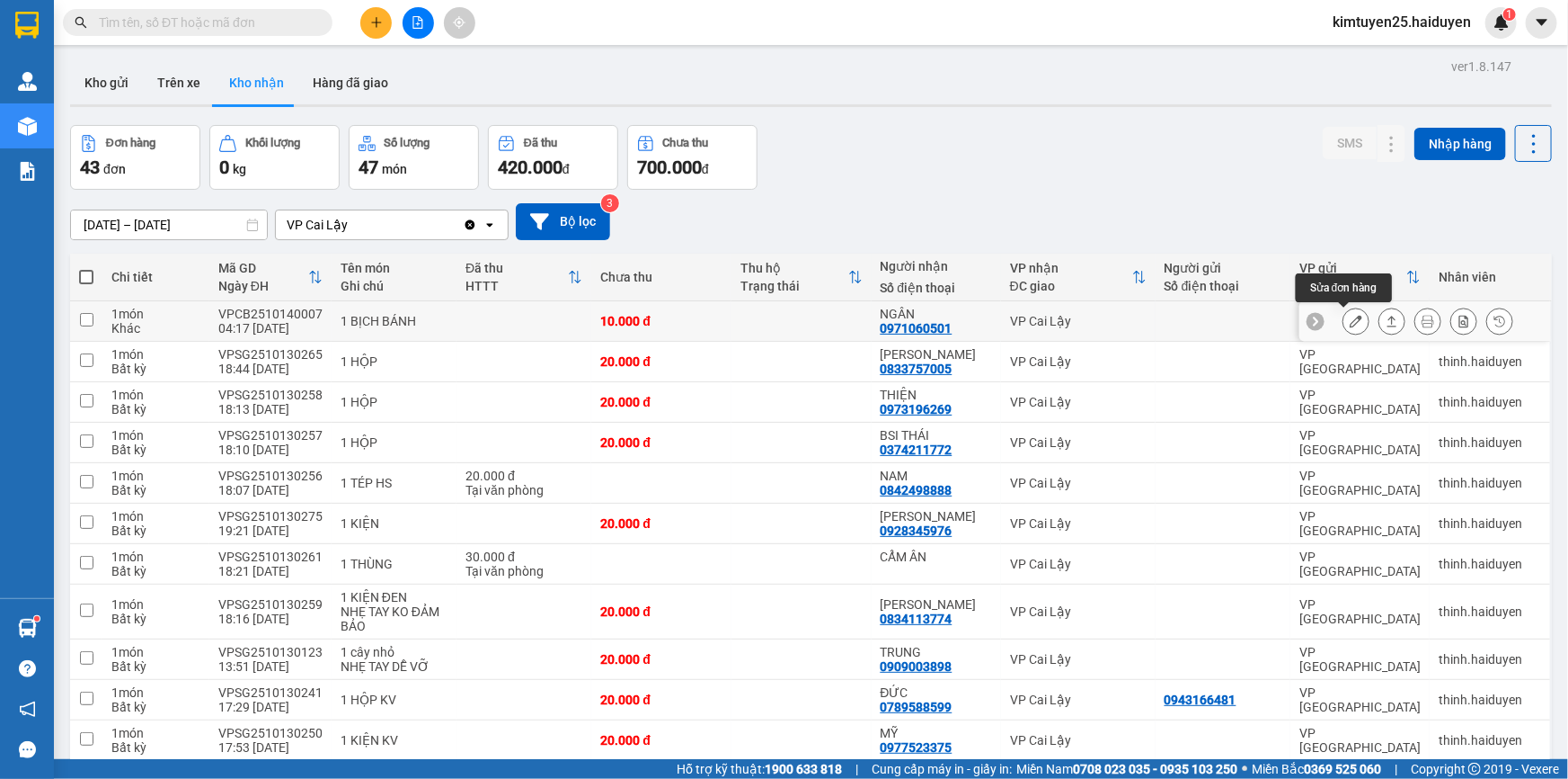
click at [1350, 319] on icon at bounding box center [1355, 320] width 12 height 12
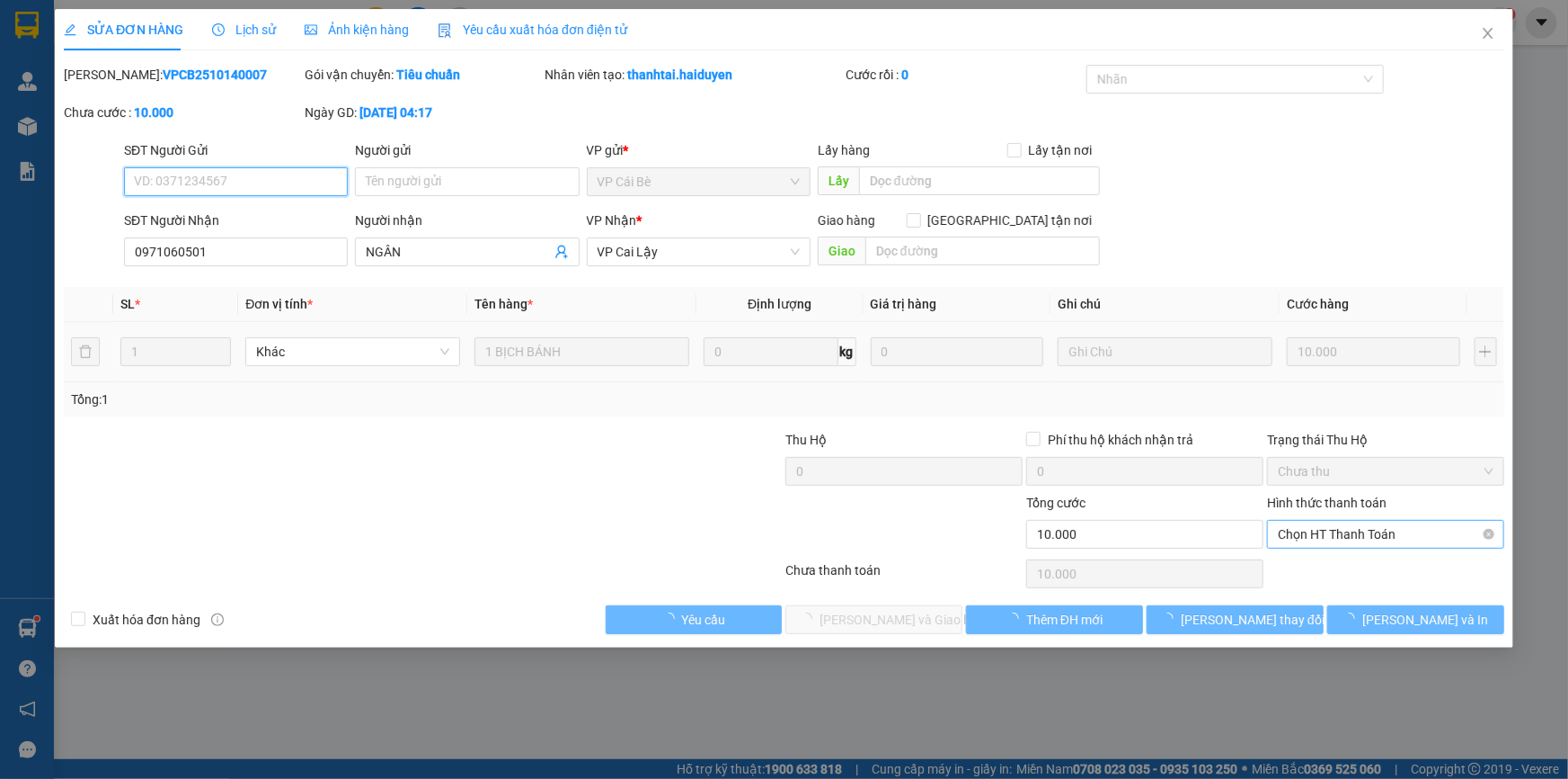
type input "0971060501"
type input "NGÂN"
type input "0"
type input "10.000"
click at [1363, 538] on span "Chọn HT Thanh Toán" at bounding box center [1386, 534] width 216 height 27
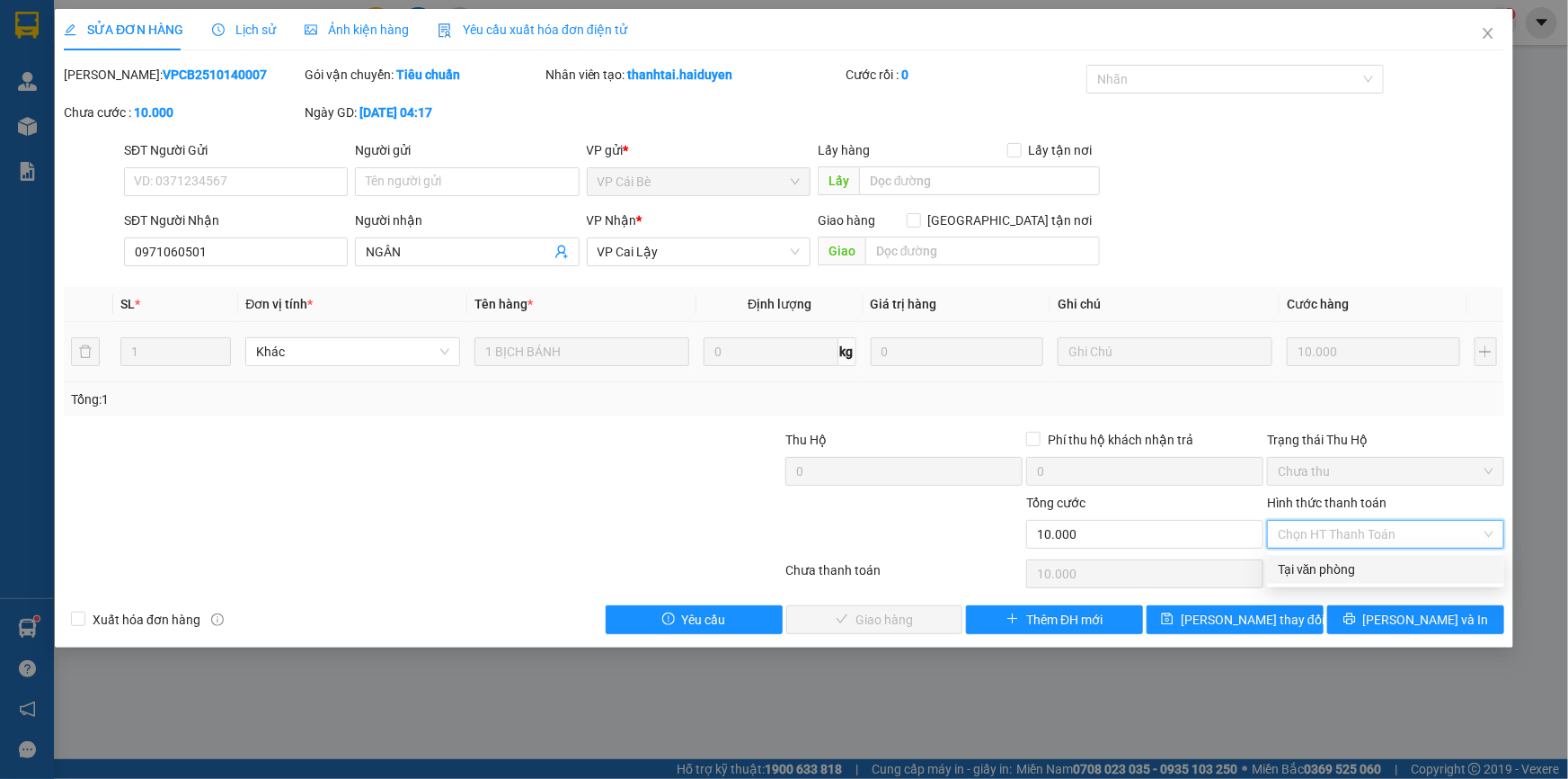
click at [1340, 560] on div "Tại văn phòng" at bounding box center [1386, 569] width 216 height 20
type input "0"
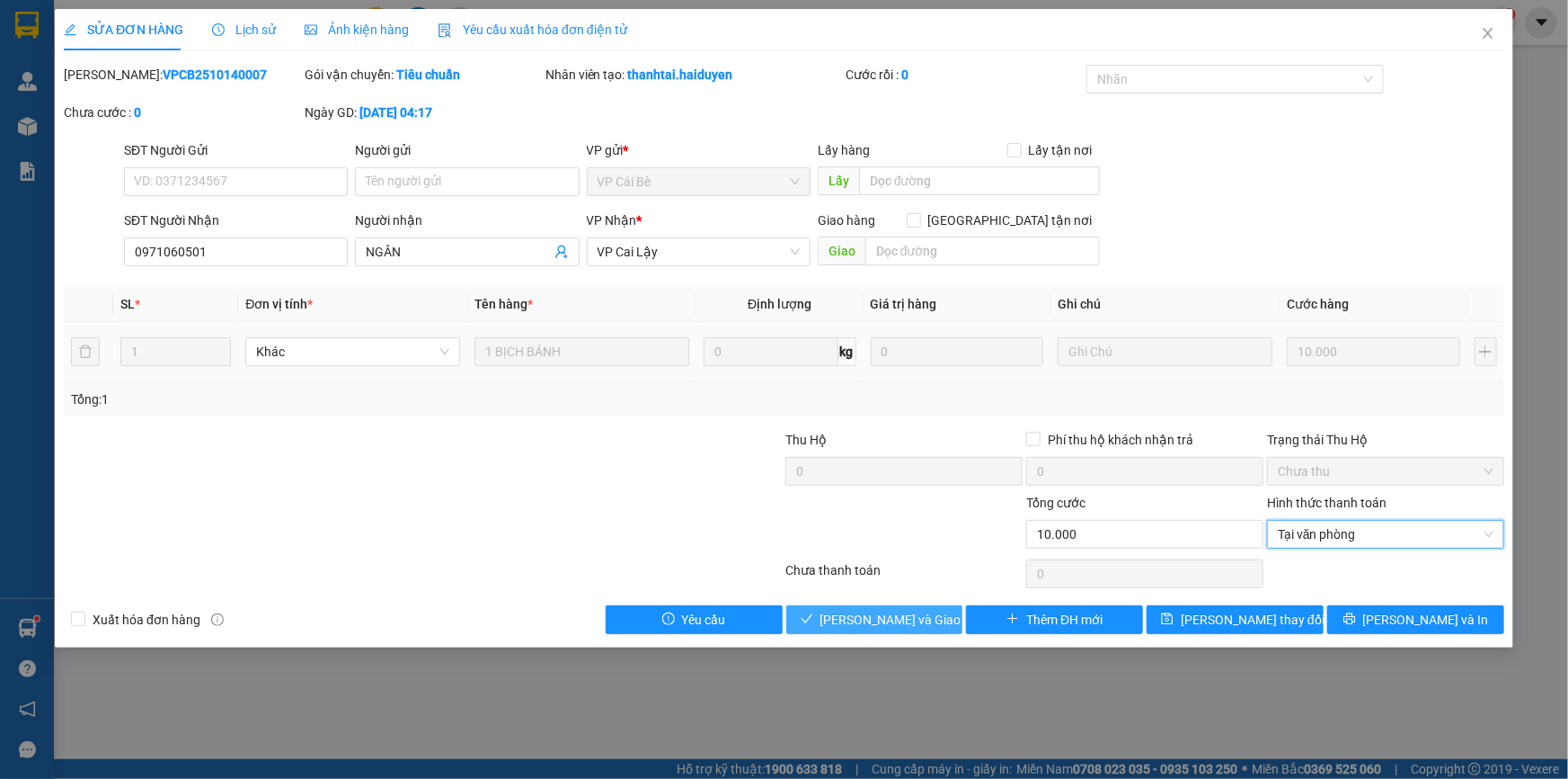
click at [870, 610] on span "[PERSON_NAME] và Giao hàng" at bounding box center [907, 619] width 173 height 20
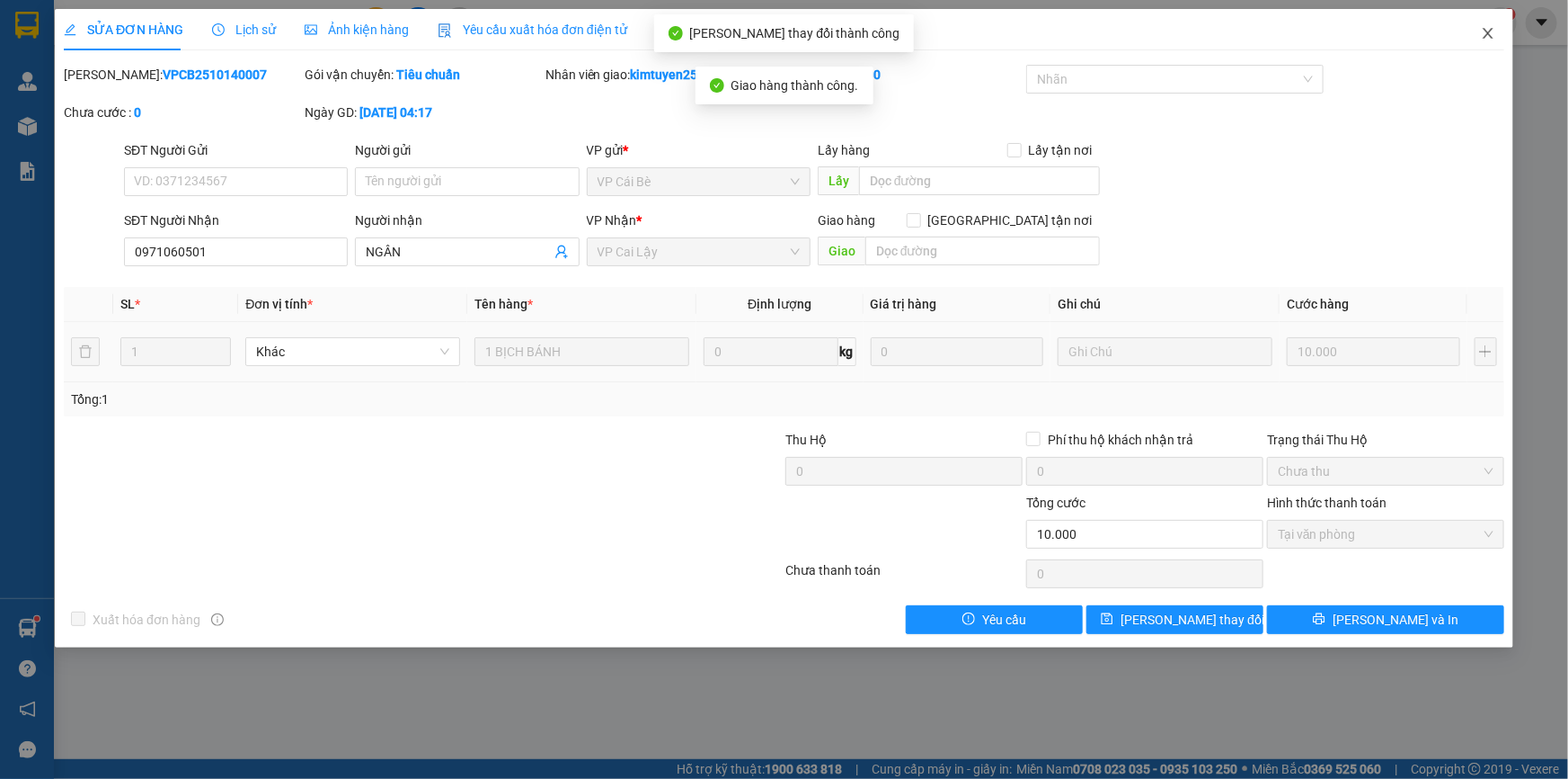
click at [1485, 36] on icon "close" at bounding box center [1487, 32] width 9 height 10
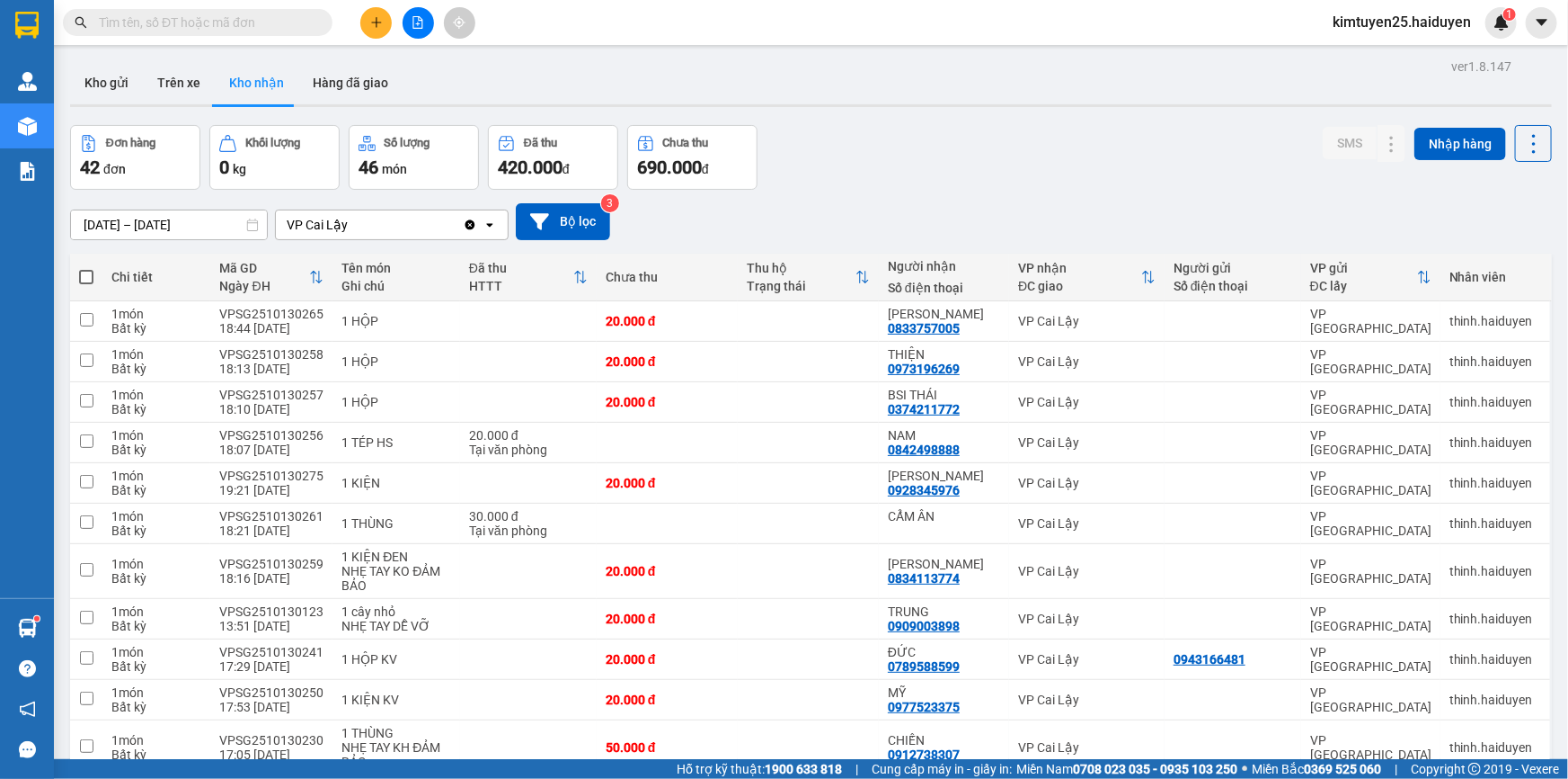
click at [90, 86] on button "Kho gửi" at bounding box center [106, 82] width 73 height 43
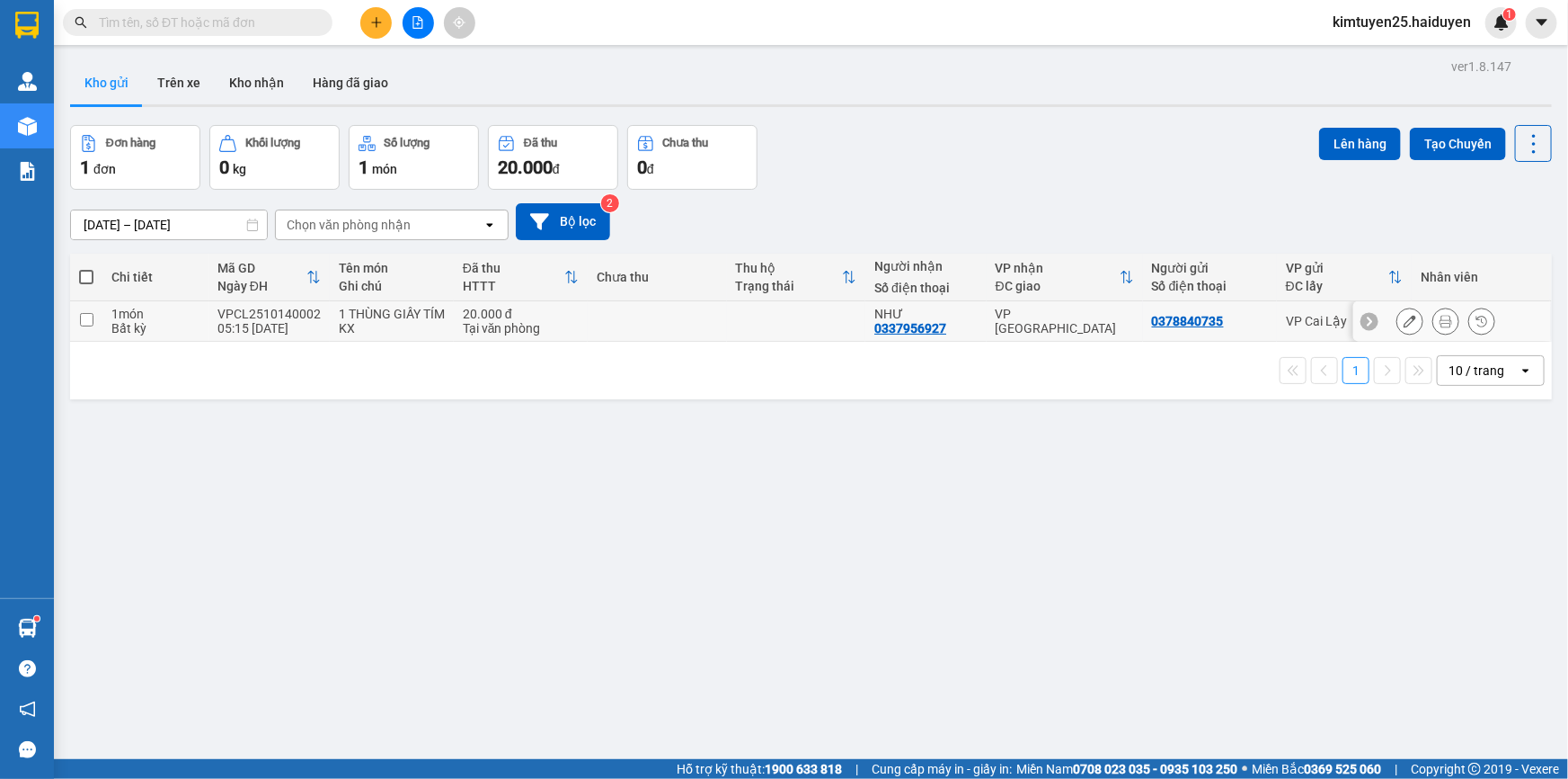
click at [1226, 330] on td "0378840735" at bounding box center [1210, 321] width 134 height 41
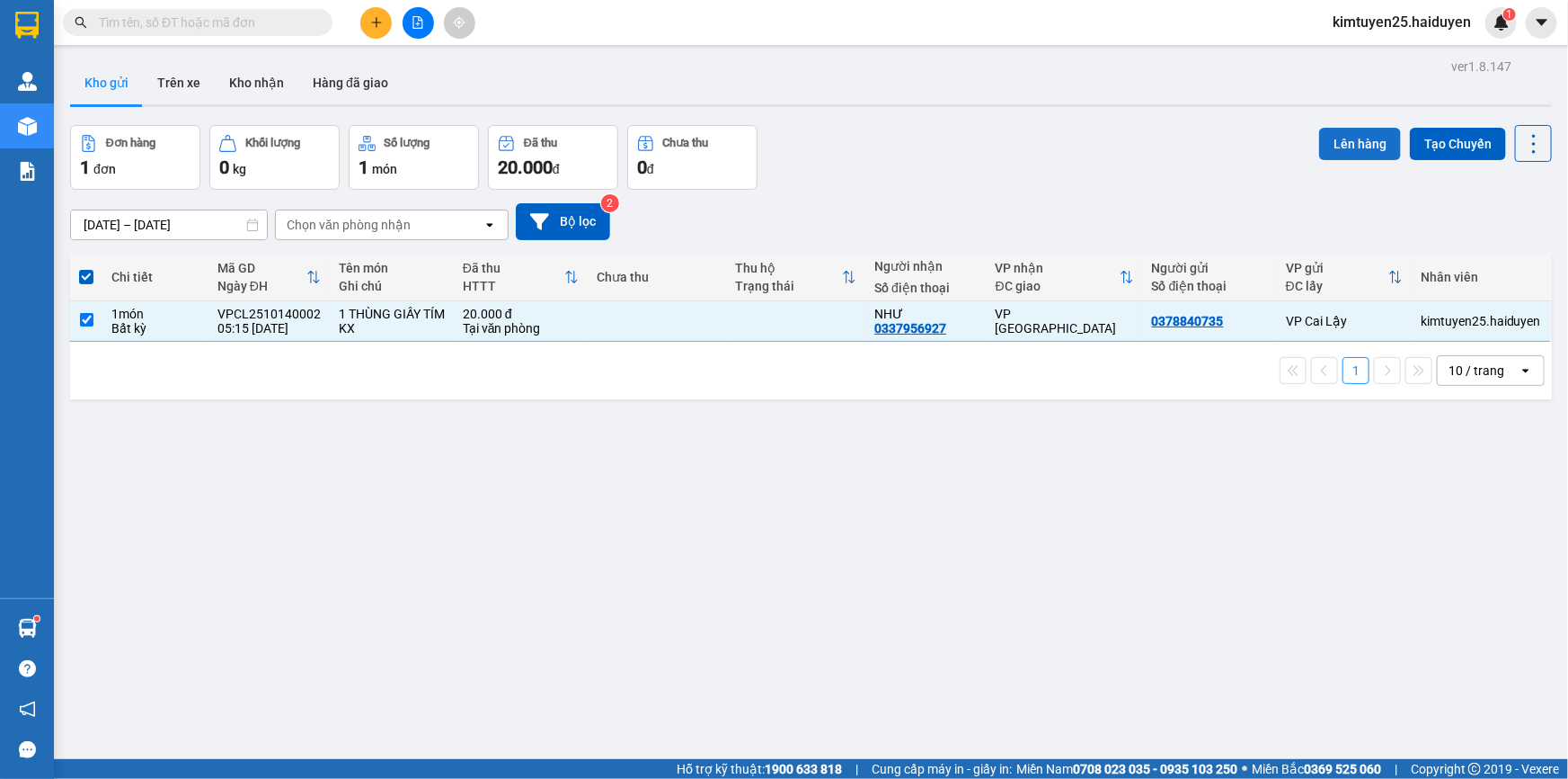
click at [1359, 141] on button "Lên hàng" at bounding box center [1360, 143] width 82 height 32
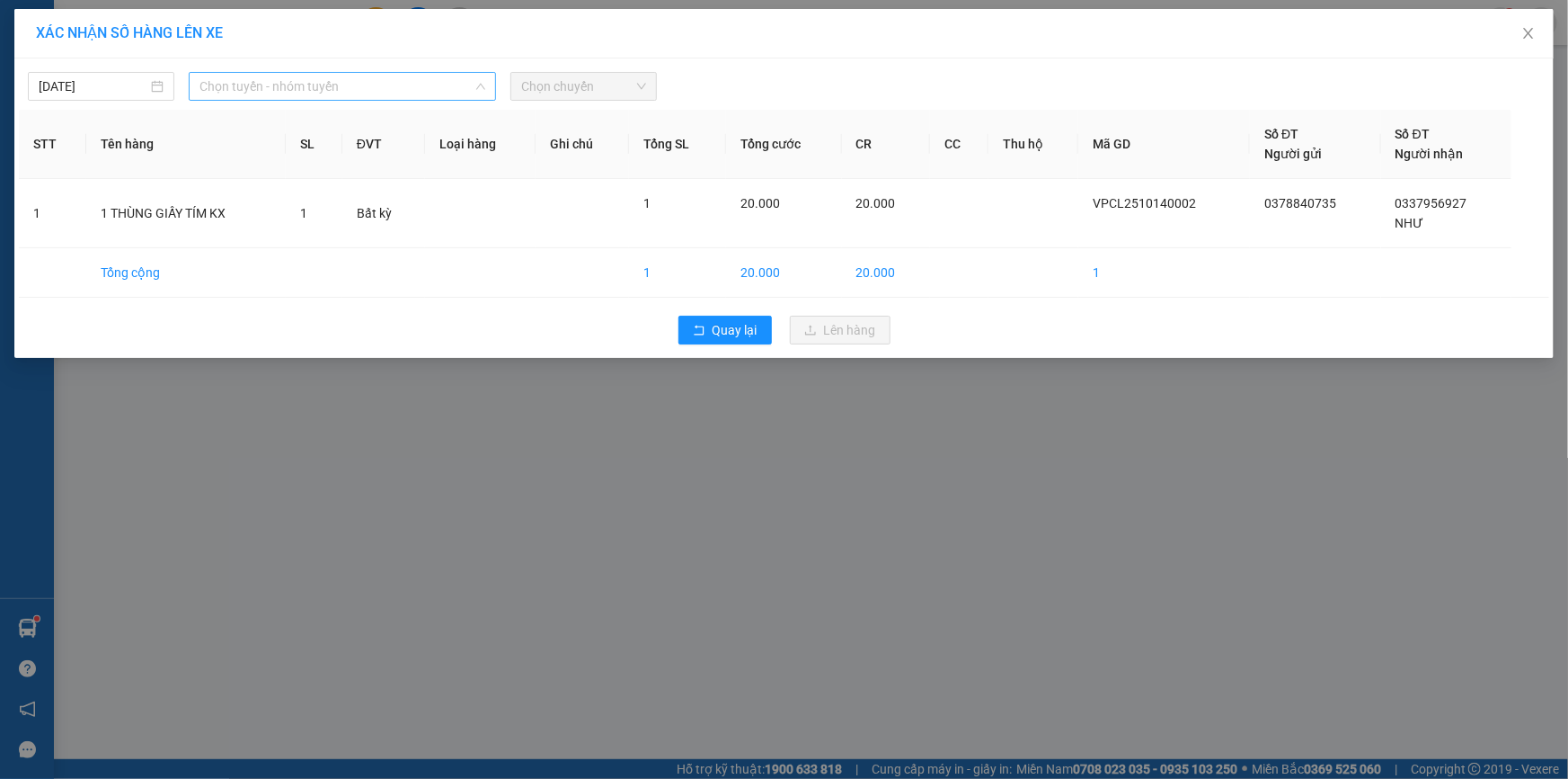
click at [365, 85] on span "Chọn tuyến - nhóm tuyến" at bounding box center [342, 86] width 286 height 27
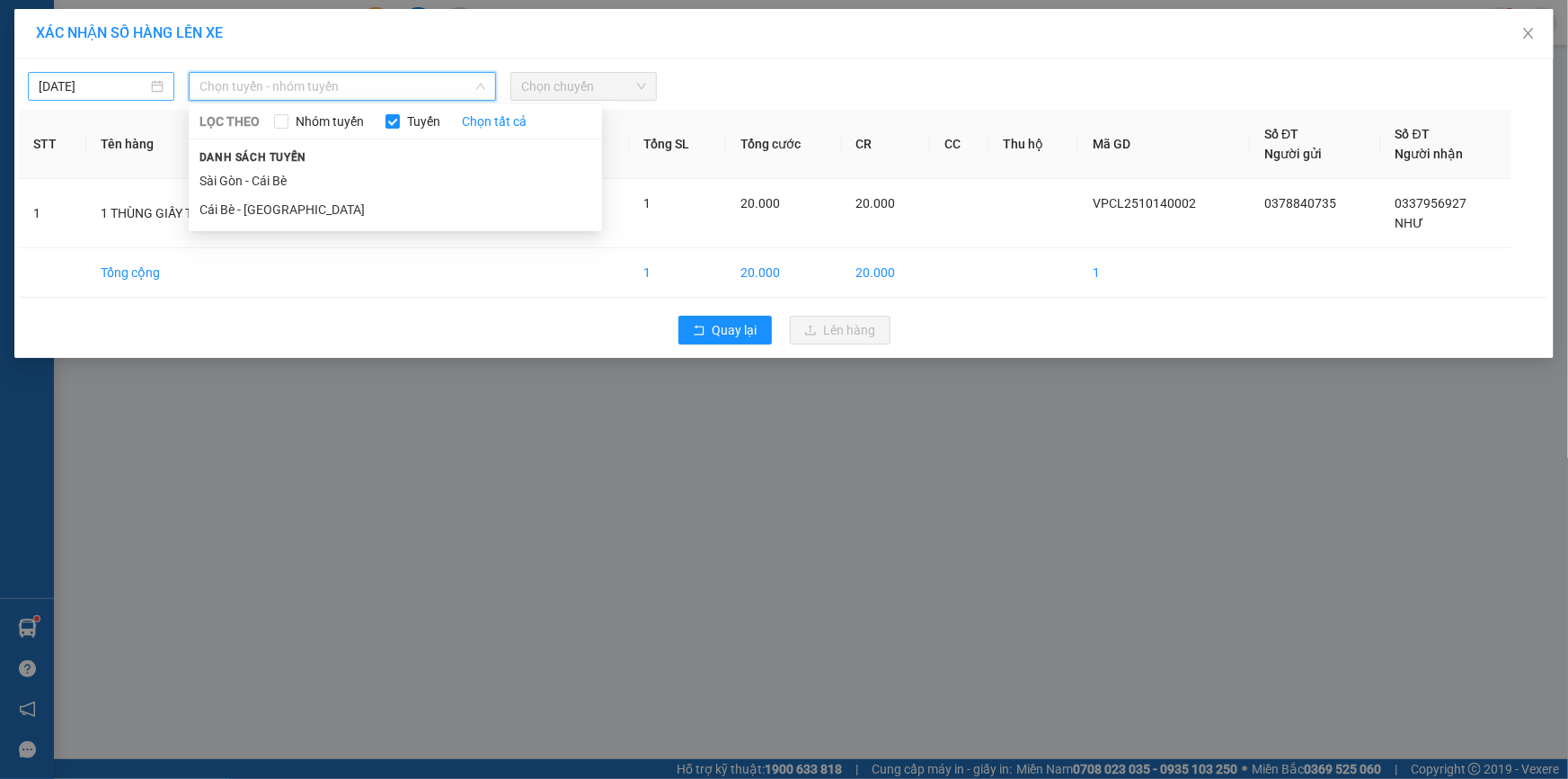
click at [85, 82] on body "Kết quả tìm kiếm ( 0 ) Bộ lọc Gửi 3 ngày gần nhất No Data kimtuyen25.haiduyen 1…" at bounding box center [784, 390] width 1568 height 779
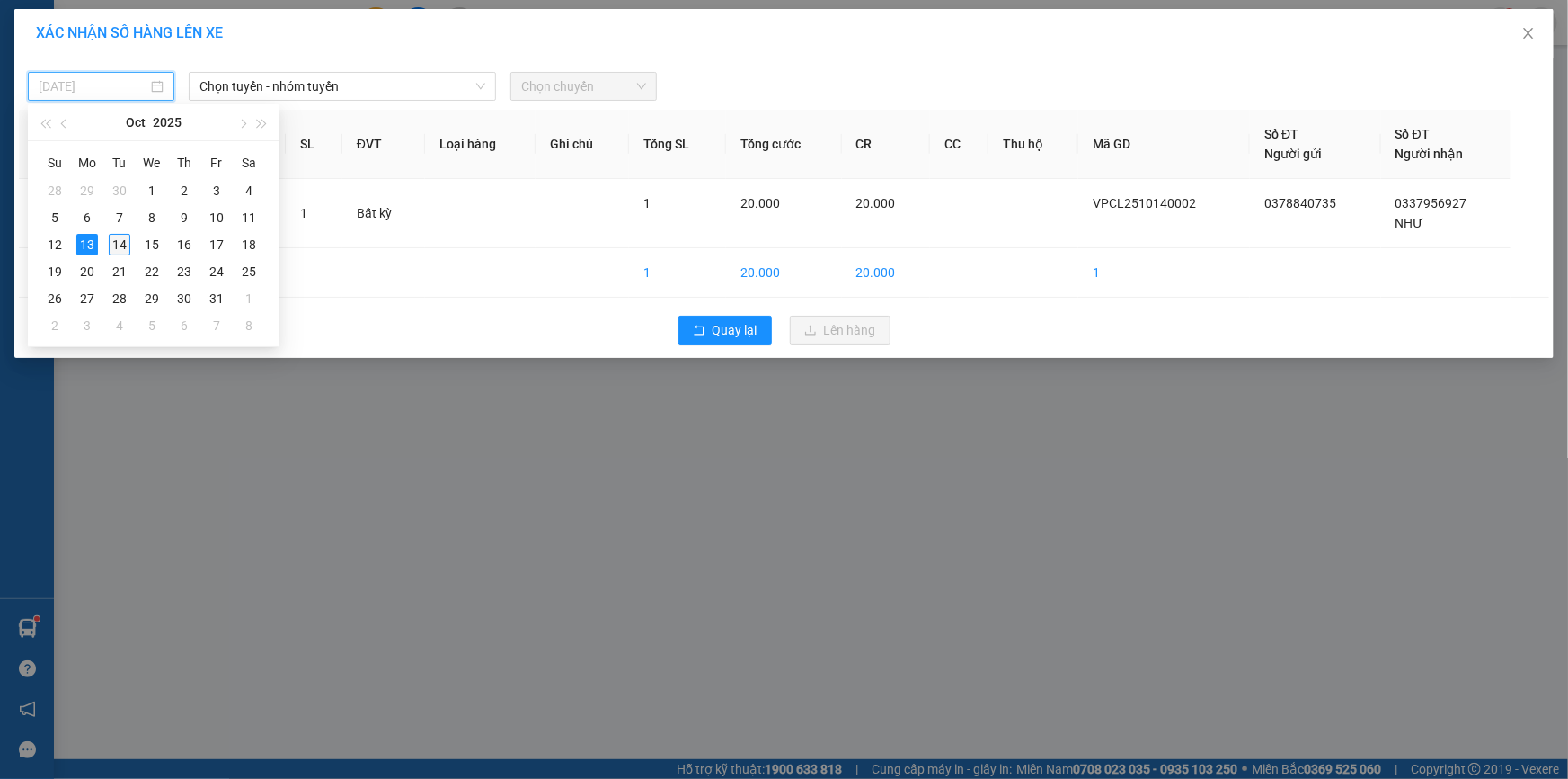
click at [109, 236] on div "14" at bounding box center [120, 244] width 22 height 22
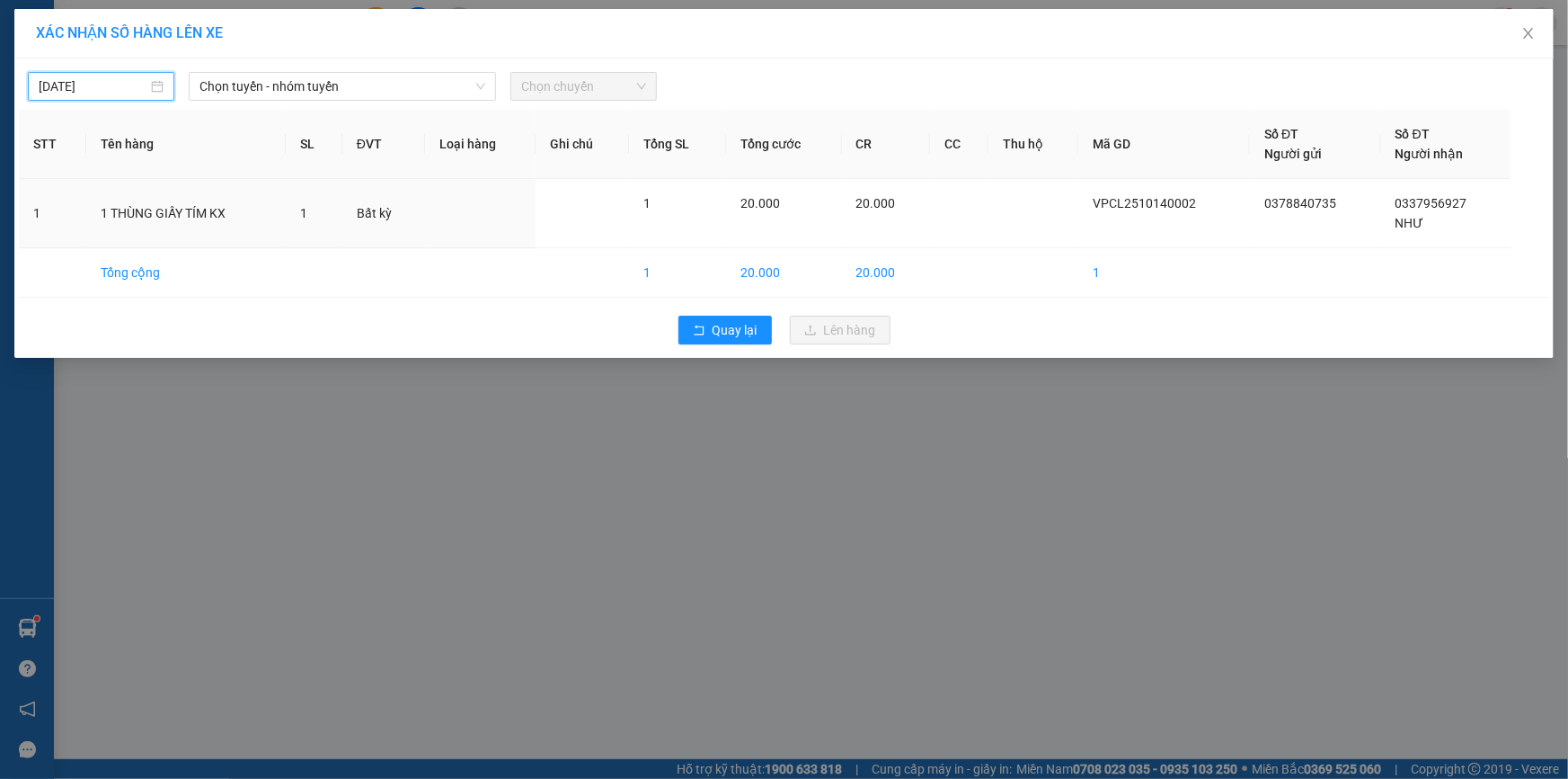
type input "[DATE]"
click at [272, 89] on span "Chọn tuyến - nhóm tuyến" at bounding box center [342, 86] width 286 height 27
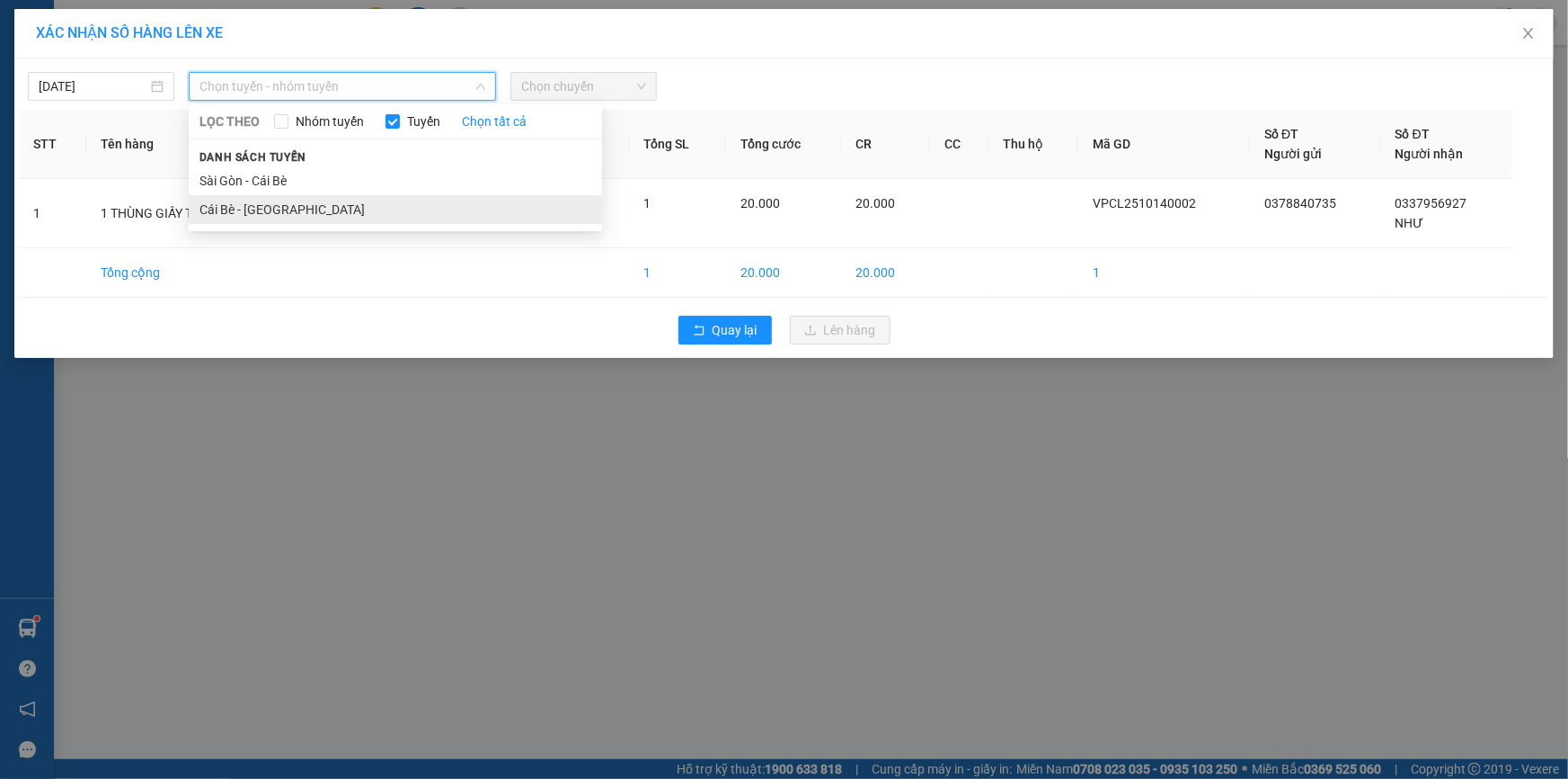
click at [308, 202] on li "Cái Bè - [GEOGRAPHIC_DATA]" at bounding box center [395, 209] width 413 height 28
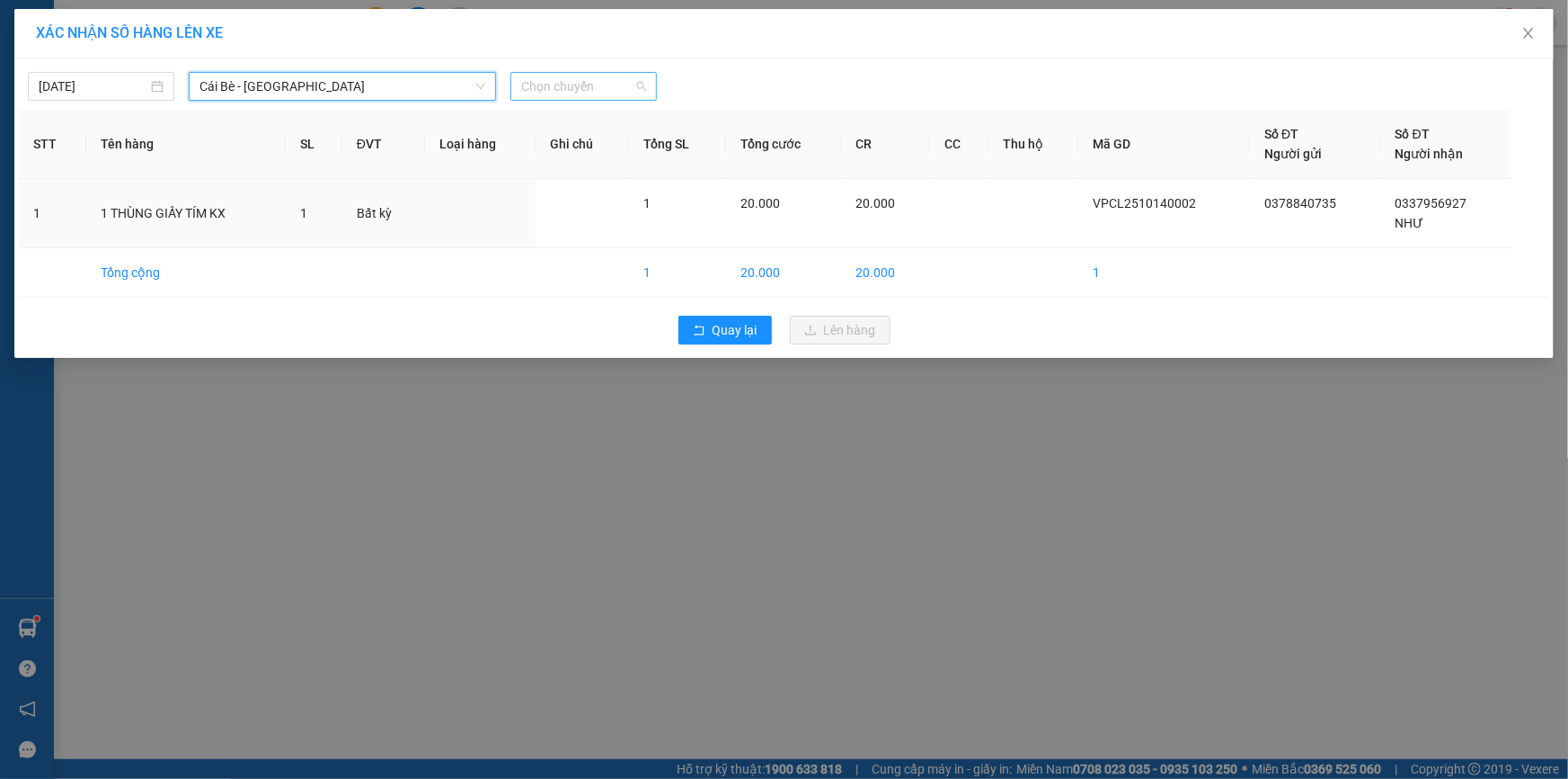
click at [576, 95] on span "Chọn chuyến" at bounding box center [584, 86] width 125 height 27
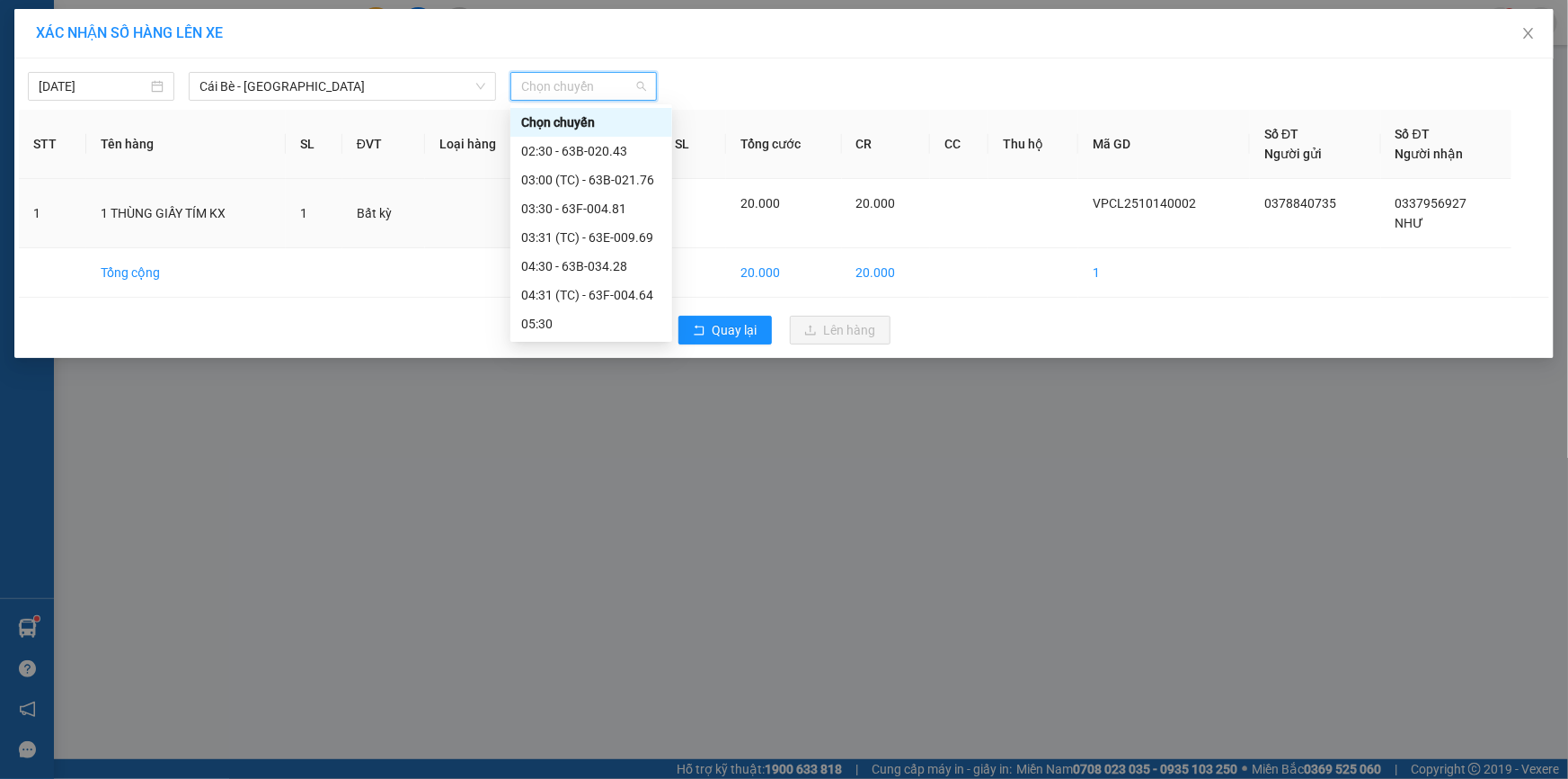
click at [620, 343] on div "06:00 (TC) - 63B-021.91" at bounding box center [592, 352] width 141 height 20
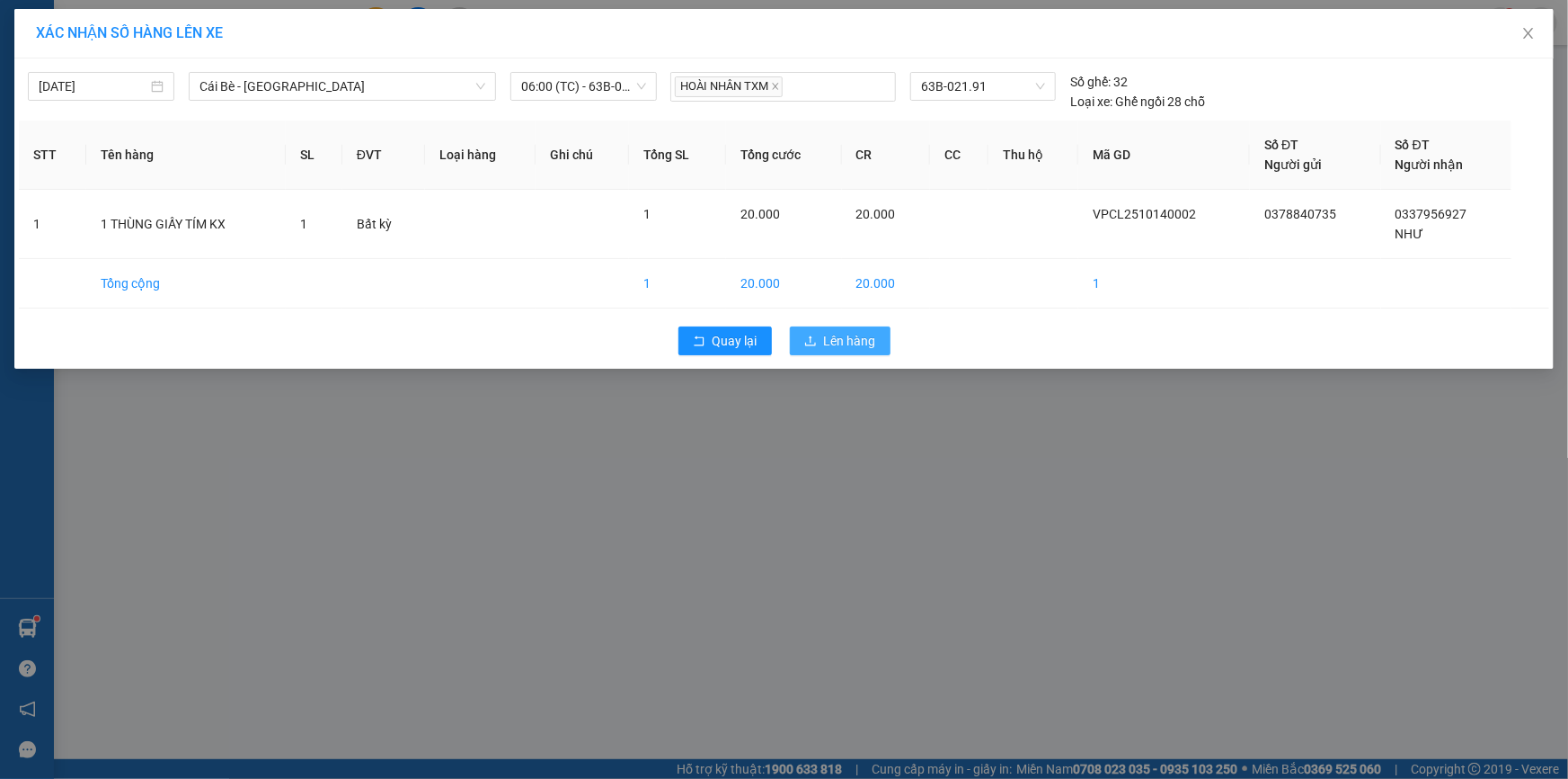
click at [828, 345] on span "Lên hàng" at bounding box center [850, 340] width 52 height 20
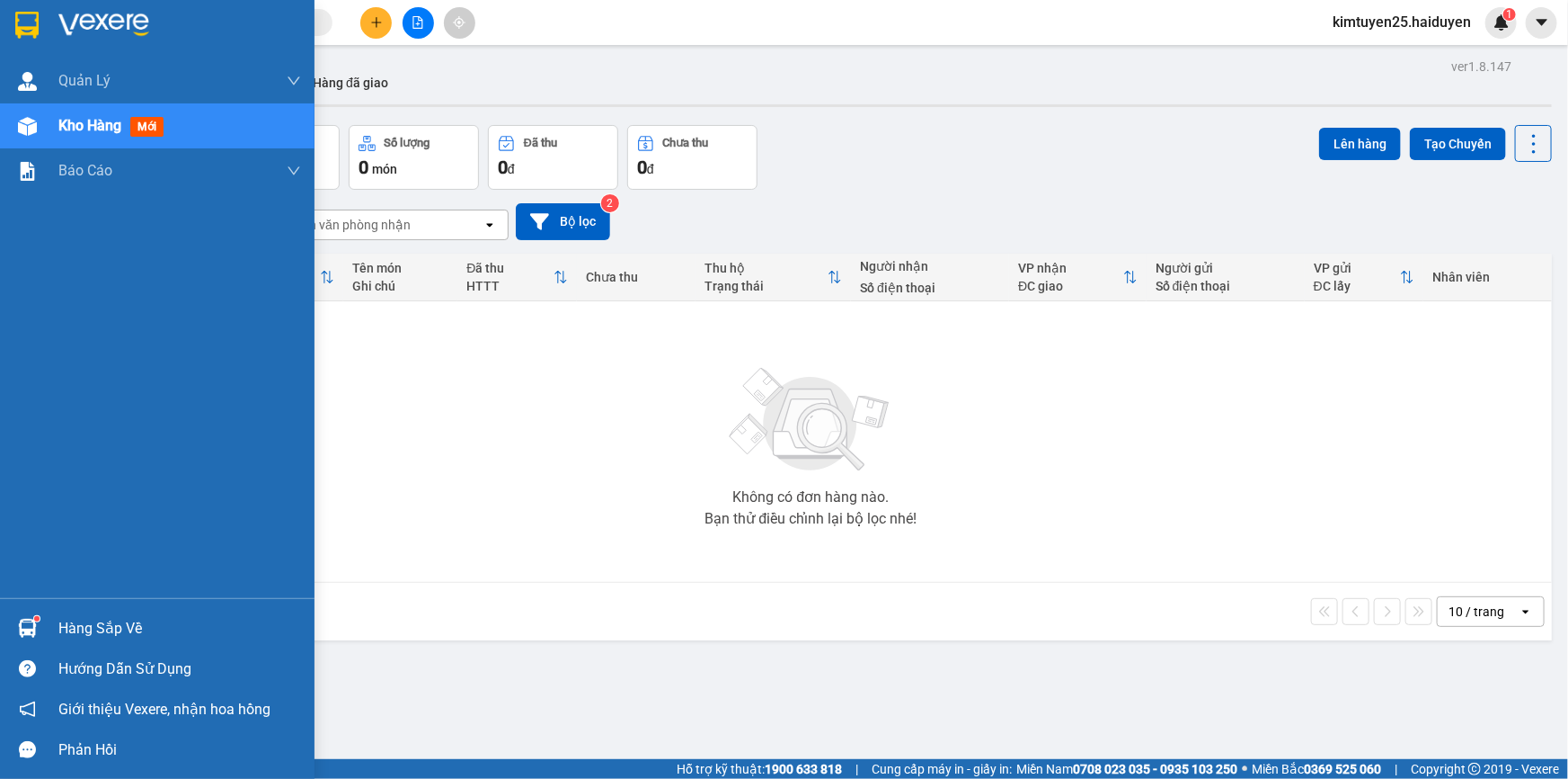
click at [83, 138] on div "Kho hàng mới" at bounding box center [180, 125] width 243 height 45
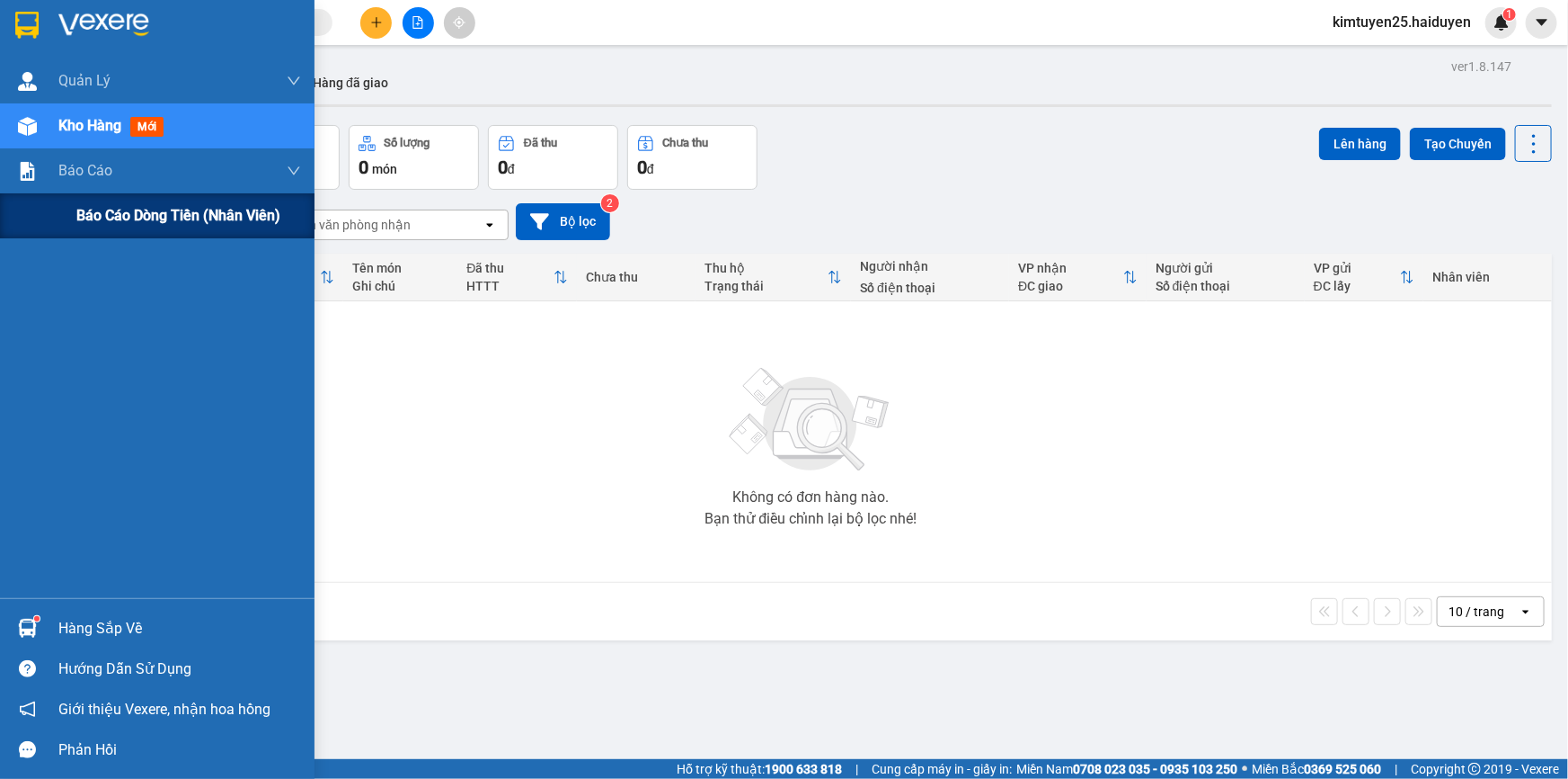
click at [117, 225] on span "Báo cáo dòng tiền (nhân viên)" at bounding box center [178, 216] width 204 height 23
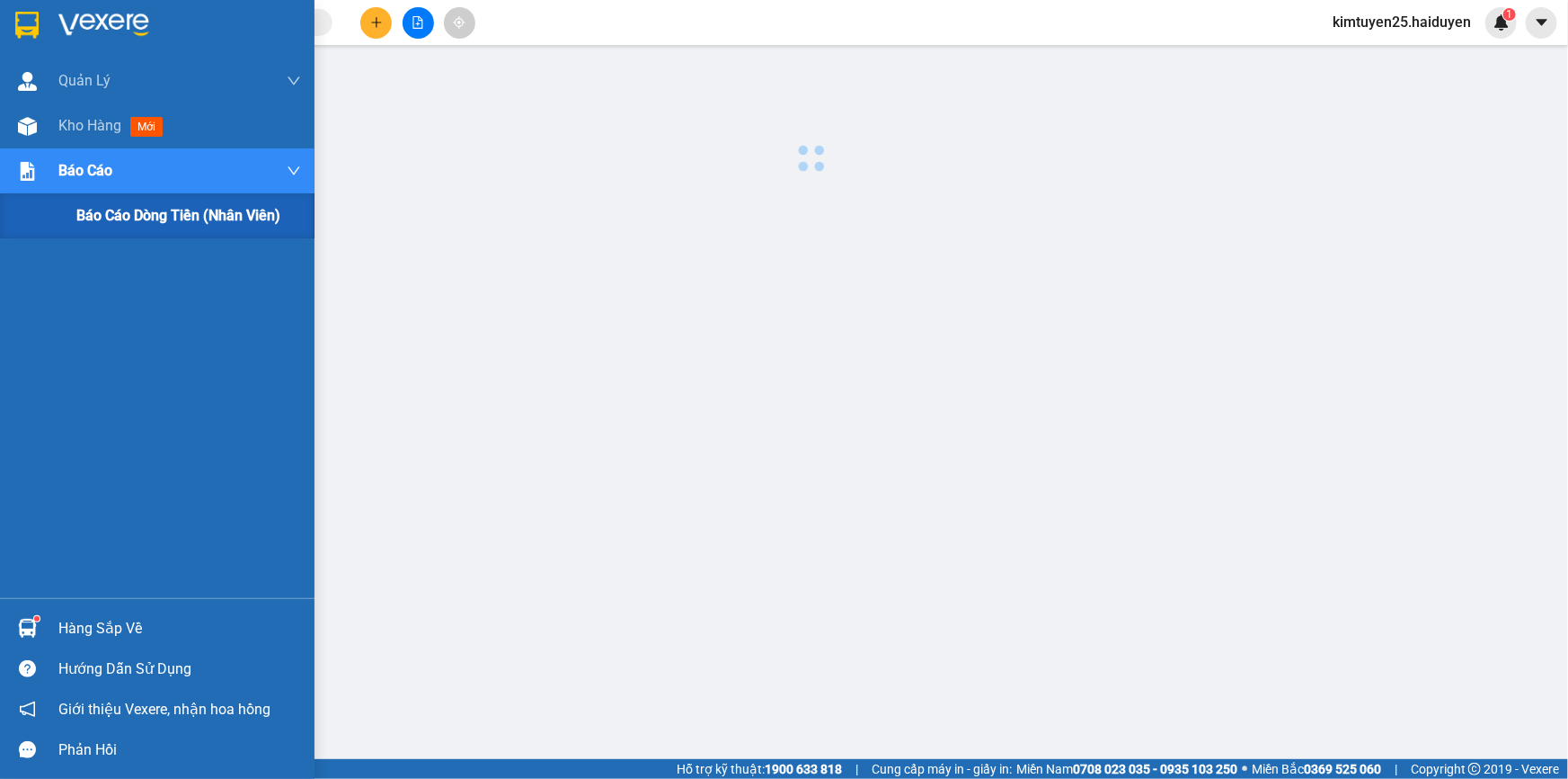
click at [117, 225] on span "Báo cáo dòng tiền (nhân viên)" at bounding box center [178, 216] width 204 height 23
click at [38, 110] on div at bounding box center [27, 125] width 31 height 31
click at [41, 121] on div at bounding box center [27, 125] width 31 height 31
click at [42, 123] on div at bounding box center [27, 125] width 31 height 31
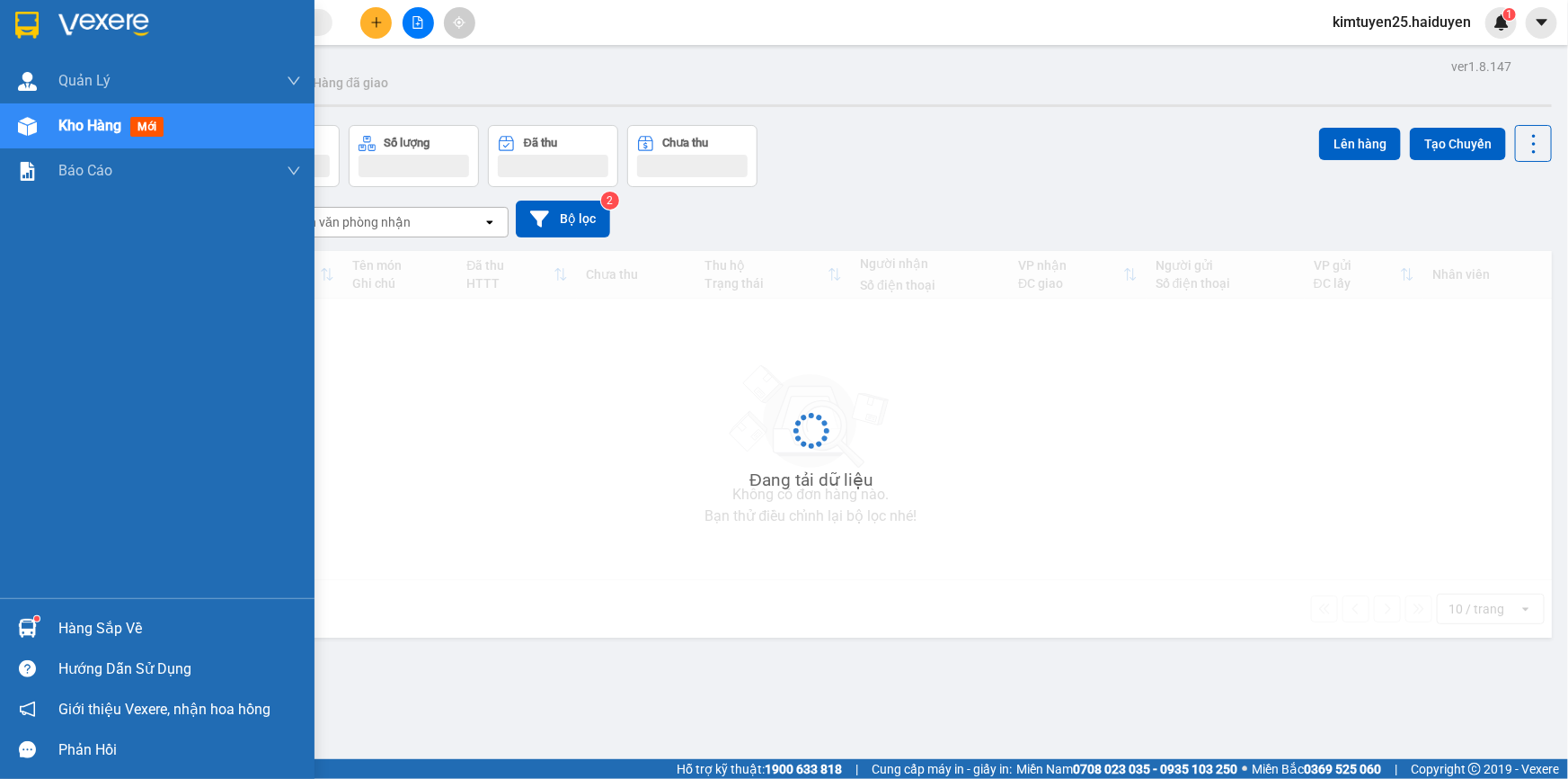
click at [42, 123] on div at bounding box center [27, 125] width 31 height 31
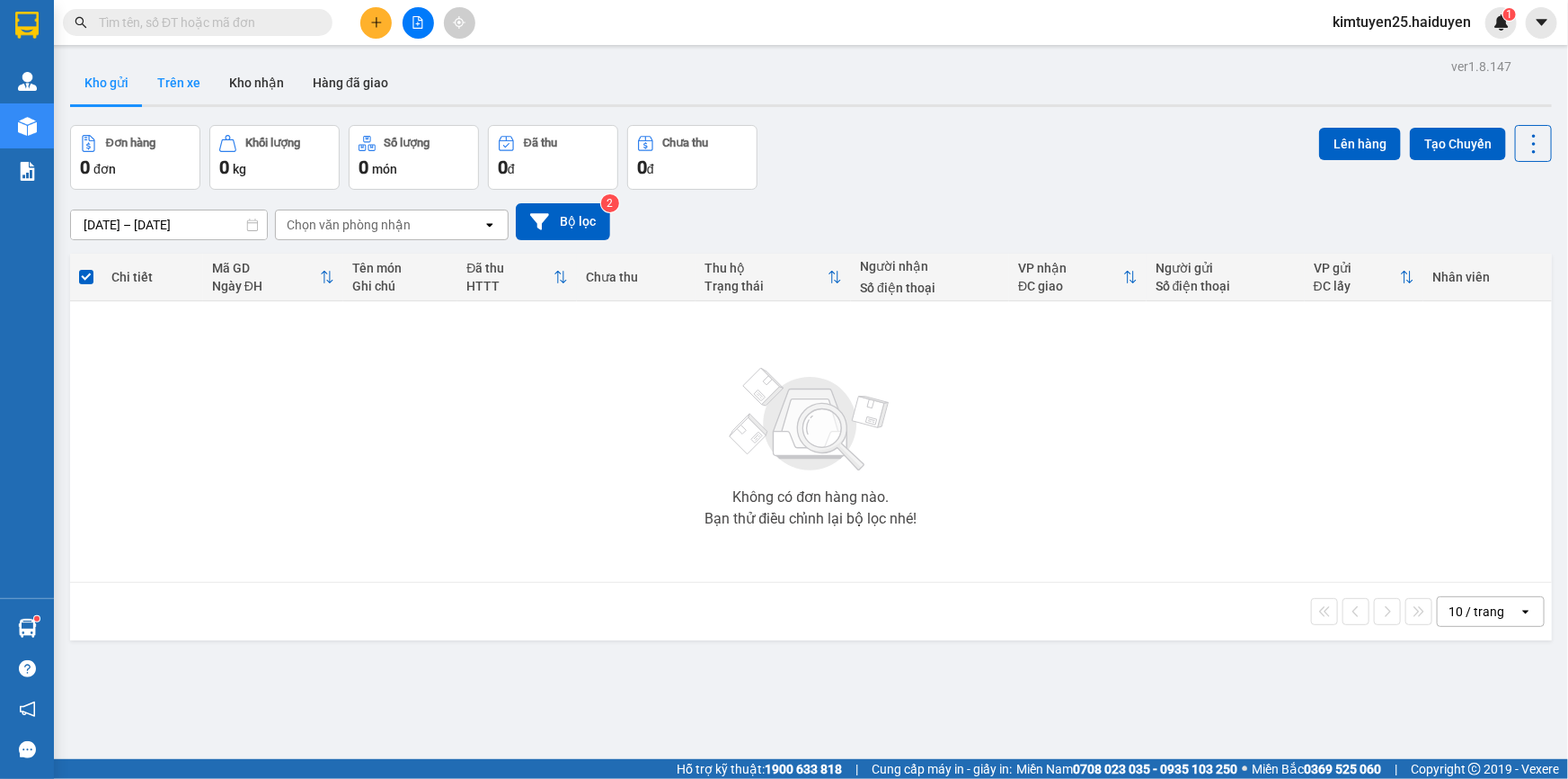
click at [151, 77] on button "Trên xe" at bounding box center [179, 82] width 72 height 43
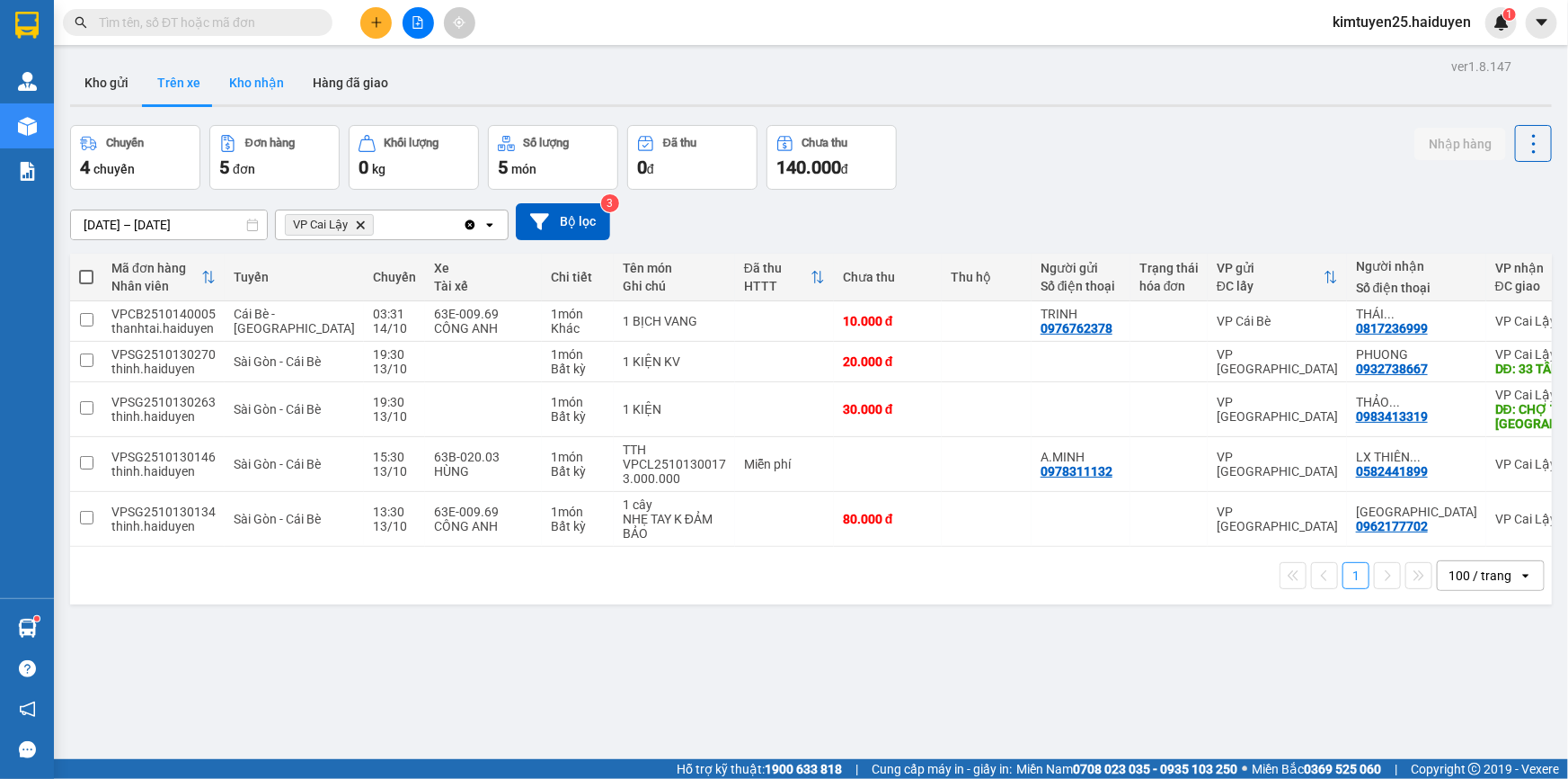
click at [247, 87] on button "Kho nhận" at bounding box center [256, 82] width 84 height 43
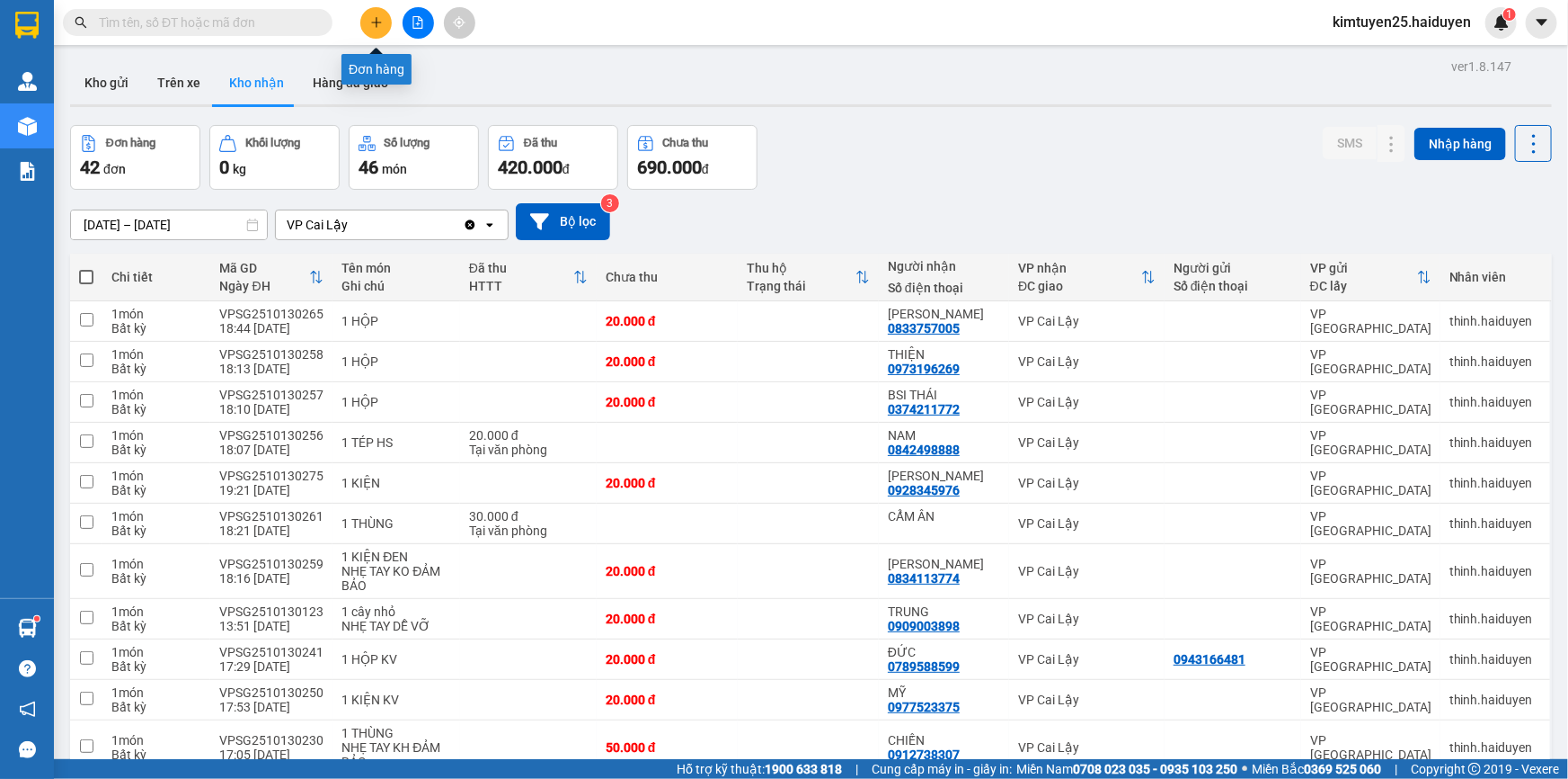
click at [388, 21] on button at bounding box center [375, 23] width 31 height 31
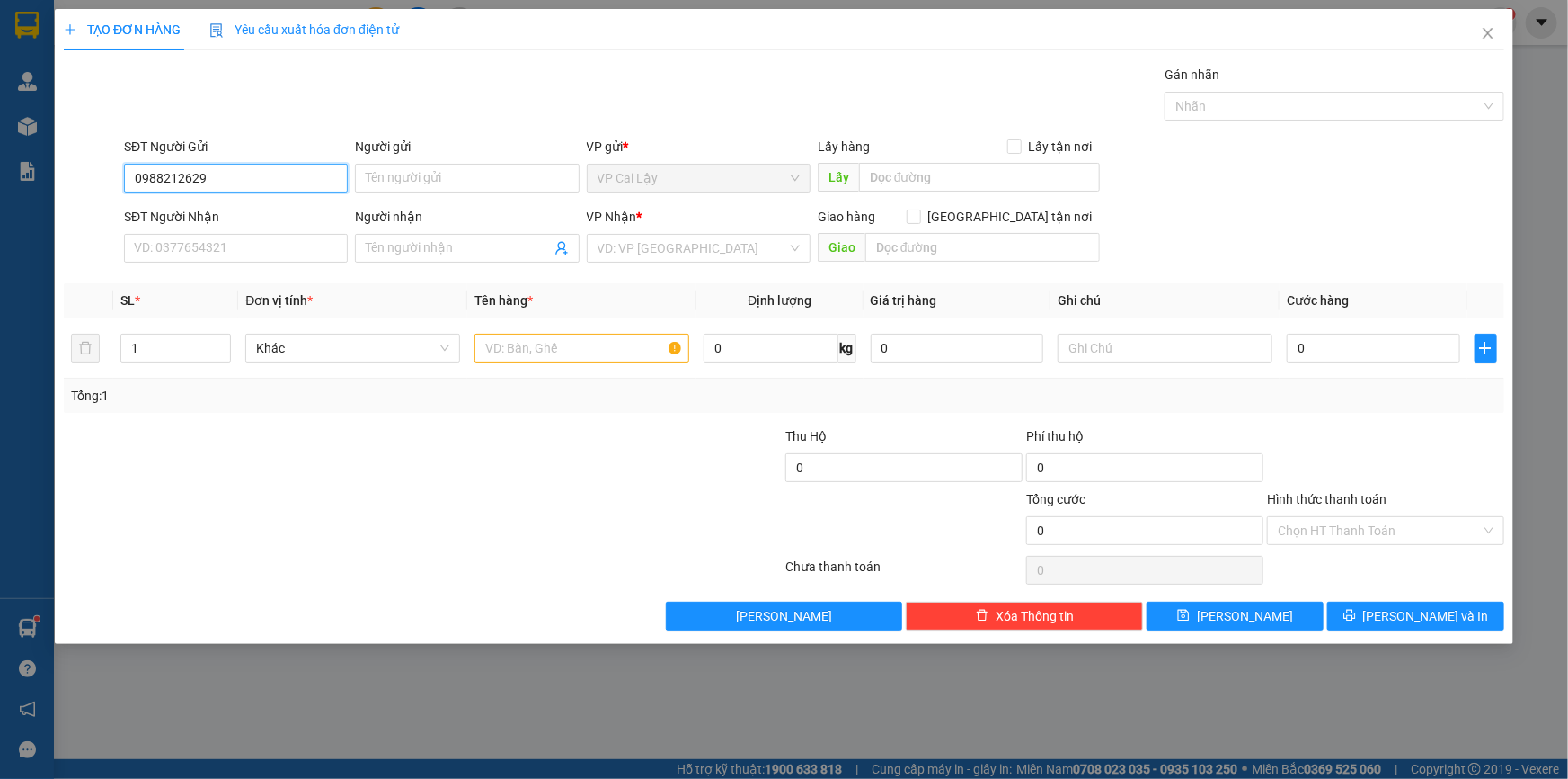
type input "0988212629"
click at [185, 222] on div "SĐT Người Nhận" at bounding box center [236, 217] width 224 height 20
click at [185, 234] on input "SĐT Người Nhận" at bounding box center [236, 248] width 224 height 28
click at [214, 180] on input "0988212629" at bounding box center [236, 178] width 224 height 28
click at [180, 254] on input "SĐT Người Nhận" at bounding box center [236, 248] width 224 height 28
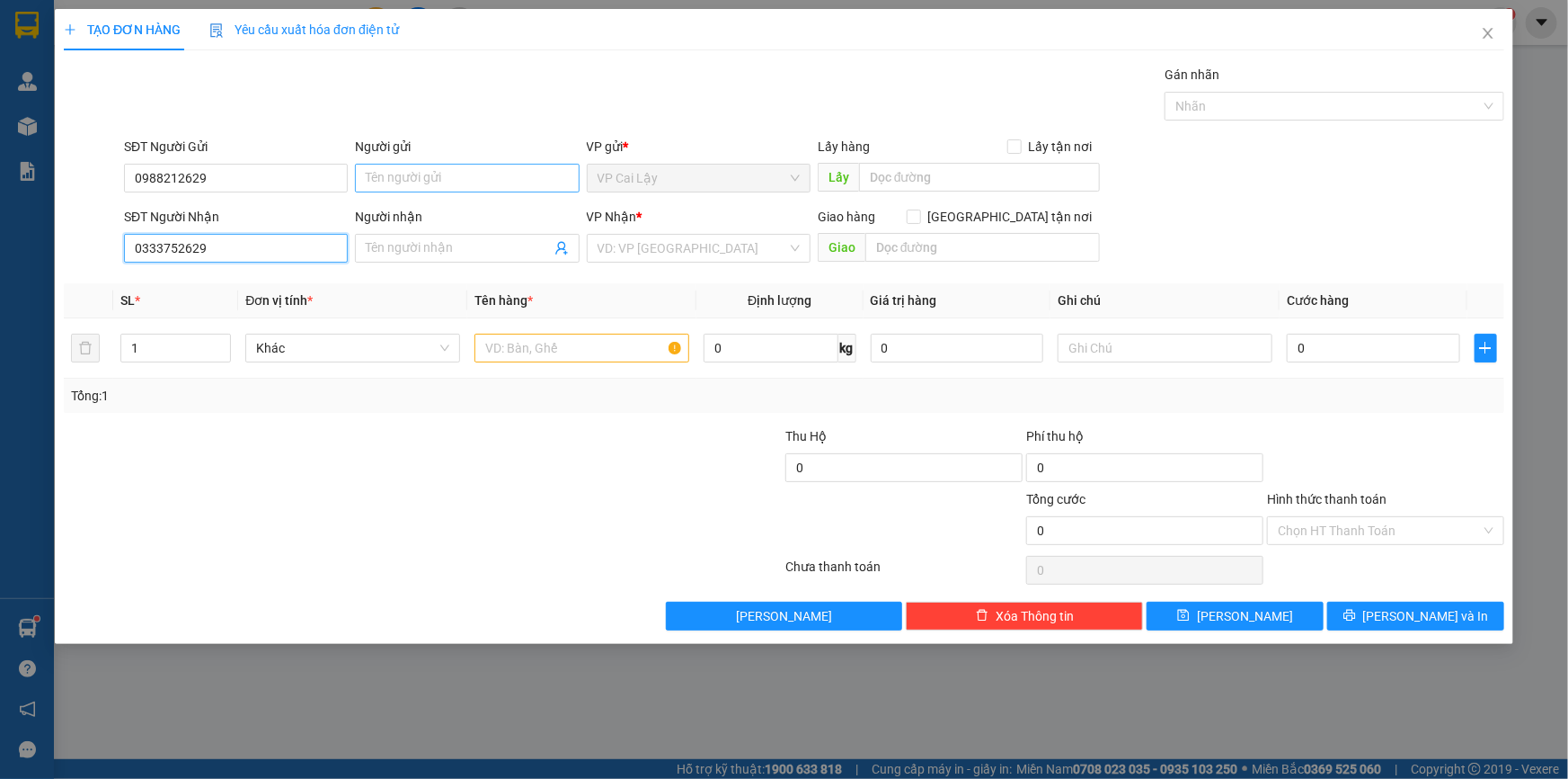
type input "0333752629"
click at [395, 175] on input "Người gửi" at bounding box center [467, 178] width 224 height 28
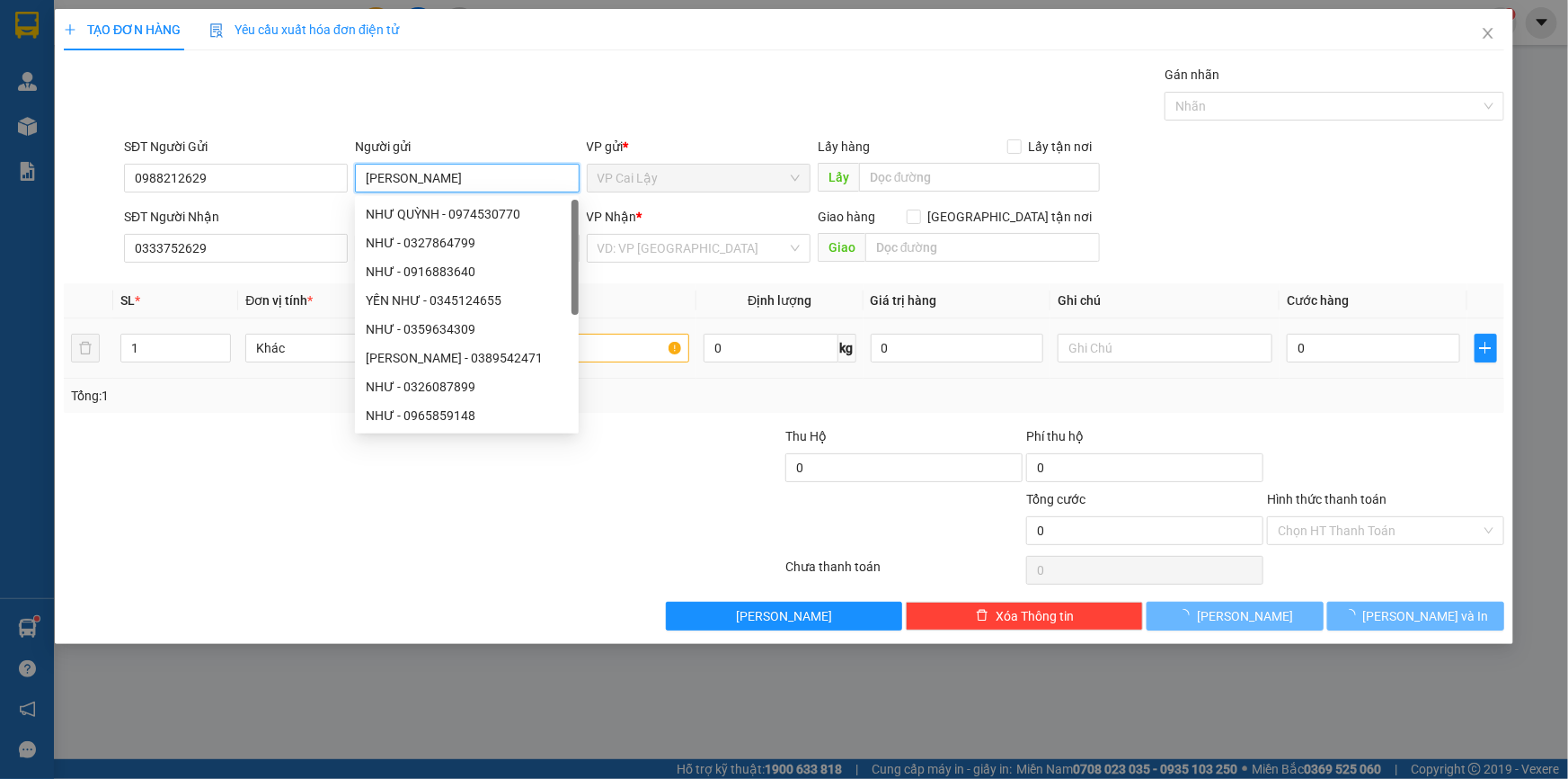
type input "[PERSON_NAME]"
click at [212, 437] on div at bounding box center [302, 458] width 482 height 63
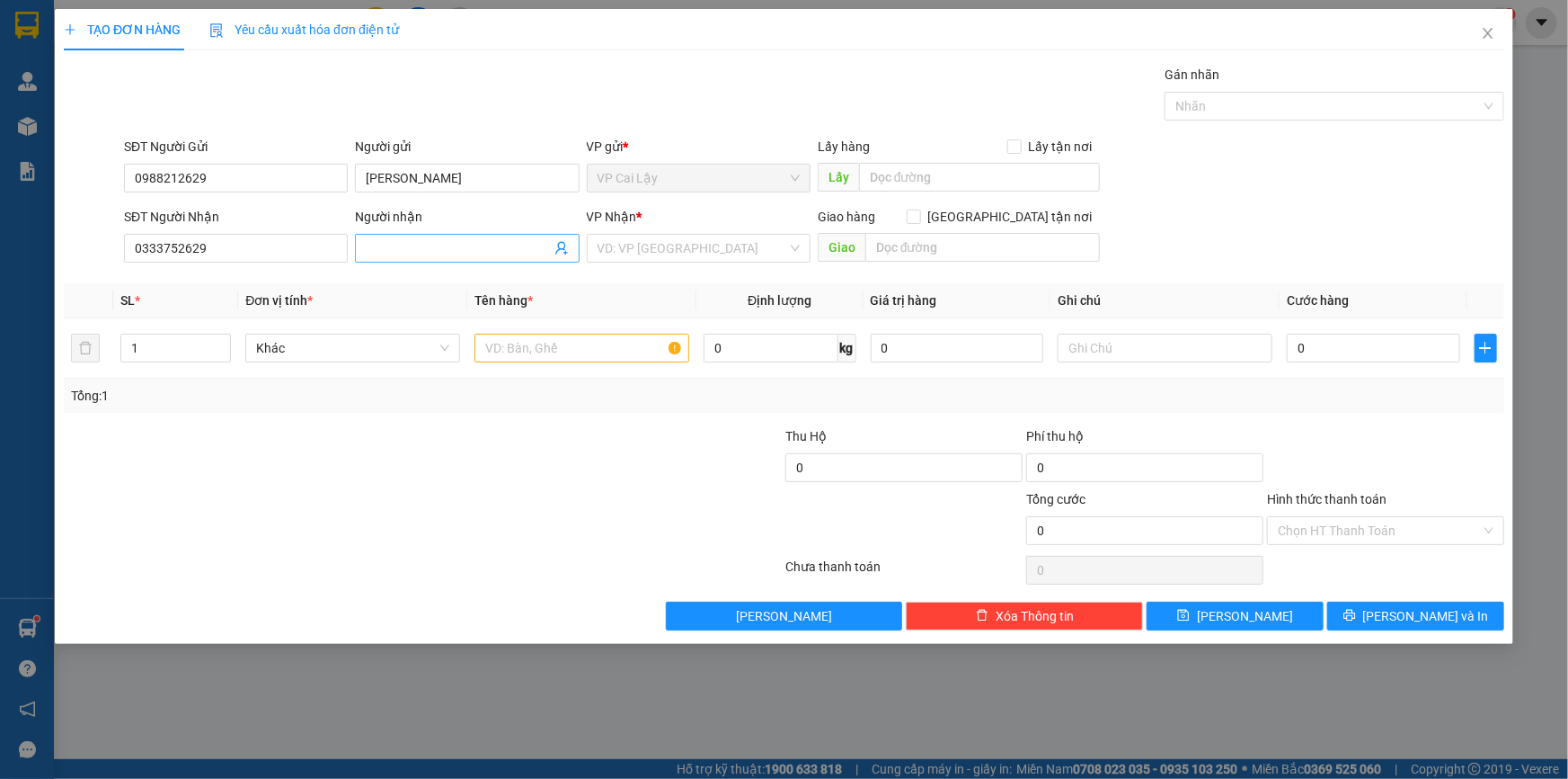
click at [428, 250] on input "Người nhận" at bounding box center [458, 248] width 184 height 20
type input "[PERSON_NAME]"
click at [477, 494] on div at bounding box center [302, 521] width 482 height 63
click at [565, 348] on input "text" at bounding box center [582, 348] width 215 height 28
click at [669, 251] on input "search" at bounding box center [692, 248] width 190 height 27
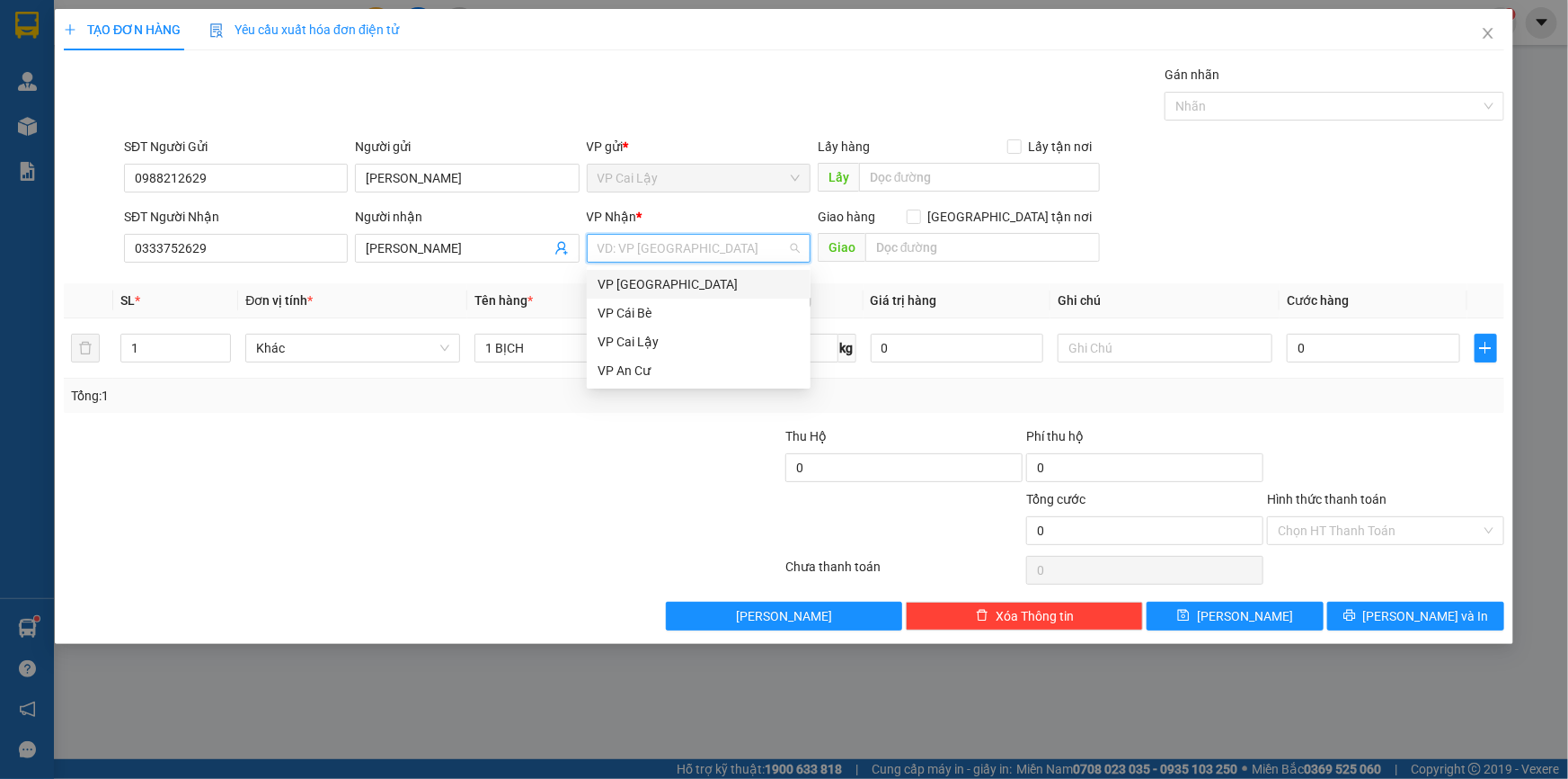
click at [652, 279] on div "VP [GEOGRAPHIC_DATA]" at bounding box center [698, 284] width 202 height 20
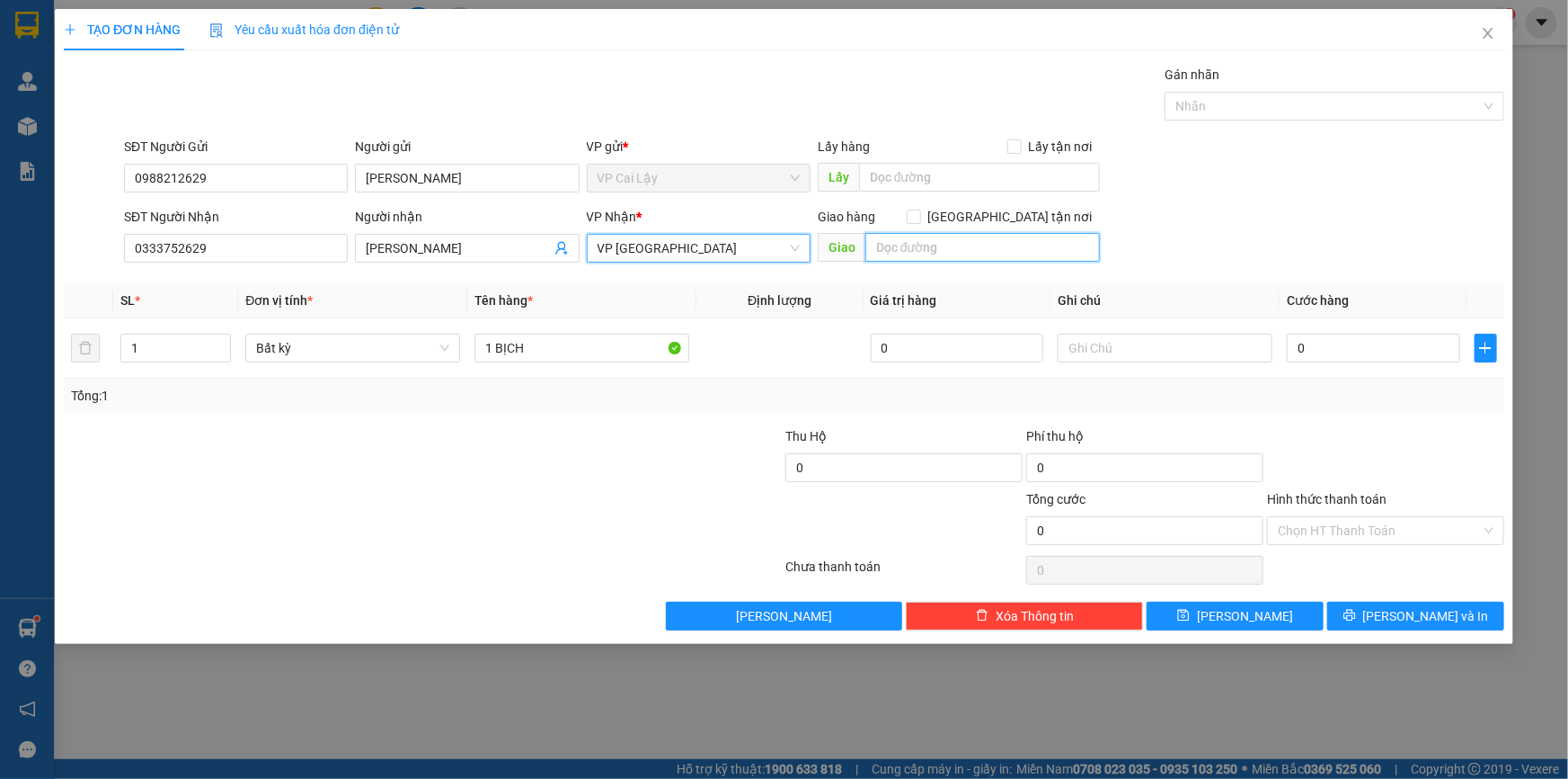
click at [956, 252] on input "text" at bounding box center [982, 247] width 235 height 28
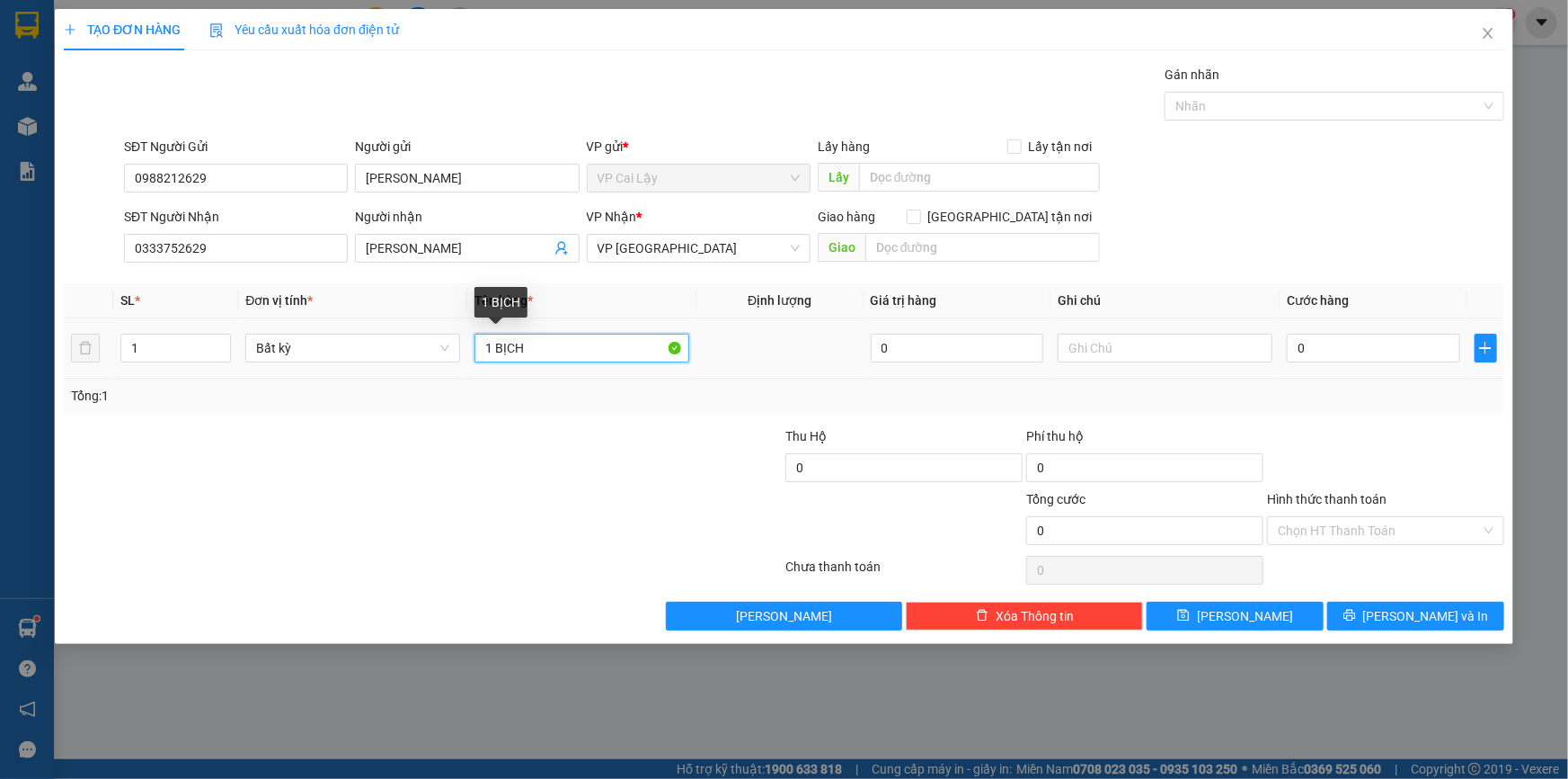
click at [575, 352] on input "1 BỊCH" at bounding box center [582, 348] width 215 height 28
type input "1 BỊCH XANG CÓ KIỆN THÙNG GIẤY BÊN TRONG"
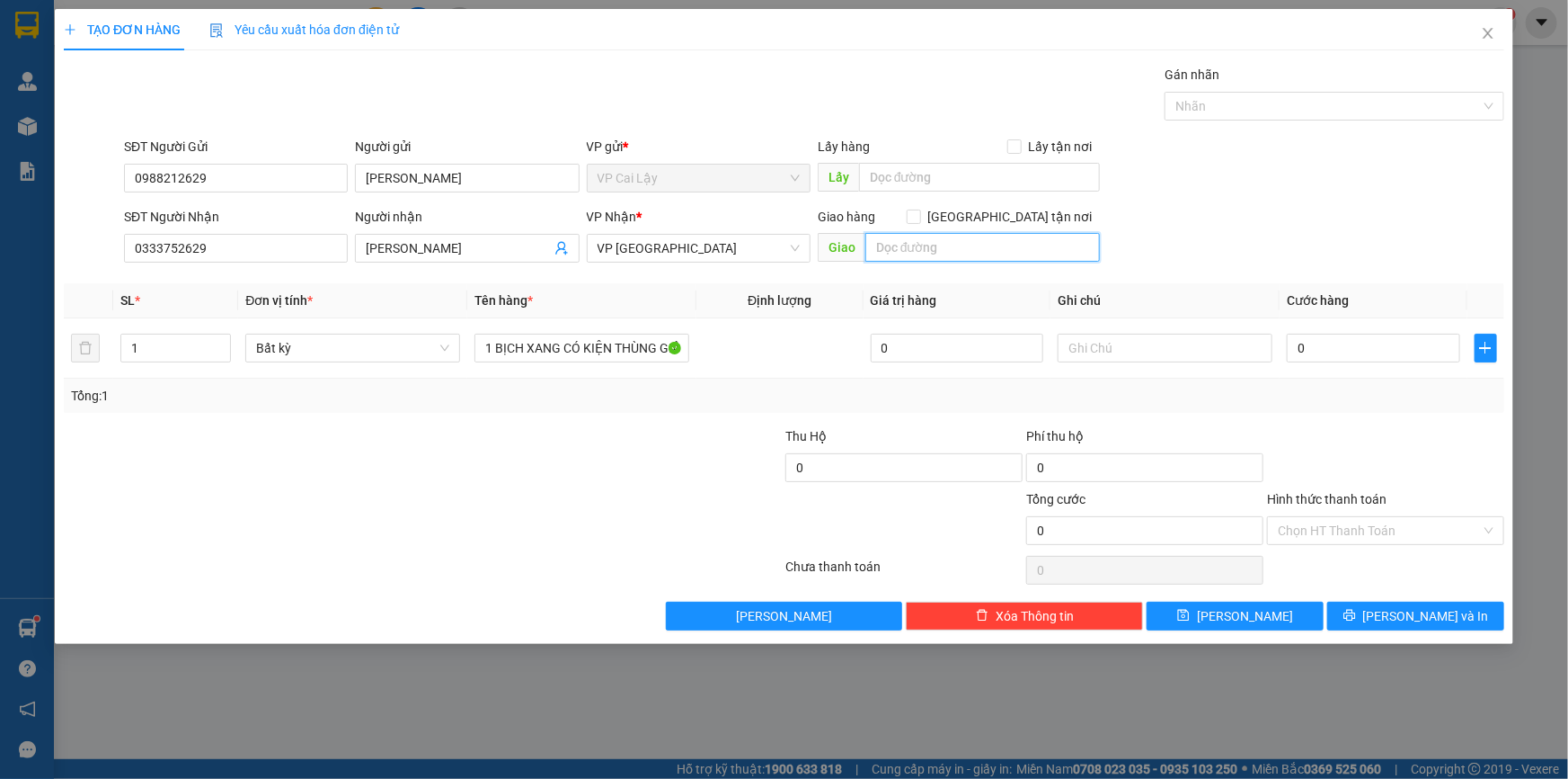
click at [953, 255] on input "text" at bounding box center [982, 247] width 235 height 28
click at [1342, 348] on input "0" at bounding box center [1373, 348] width 174 height 28
type input "02"
type input "2"
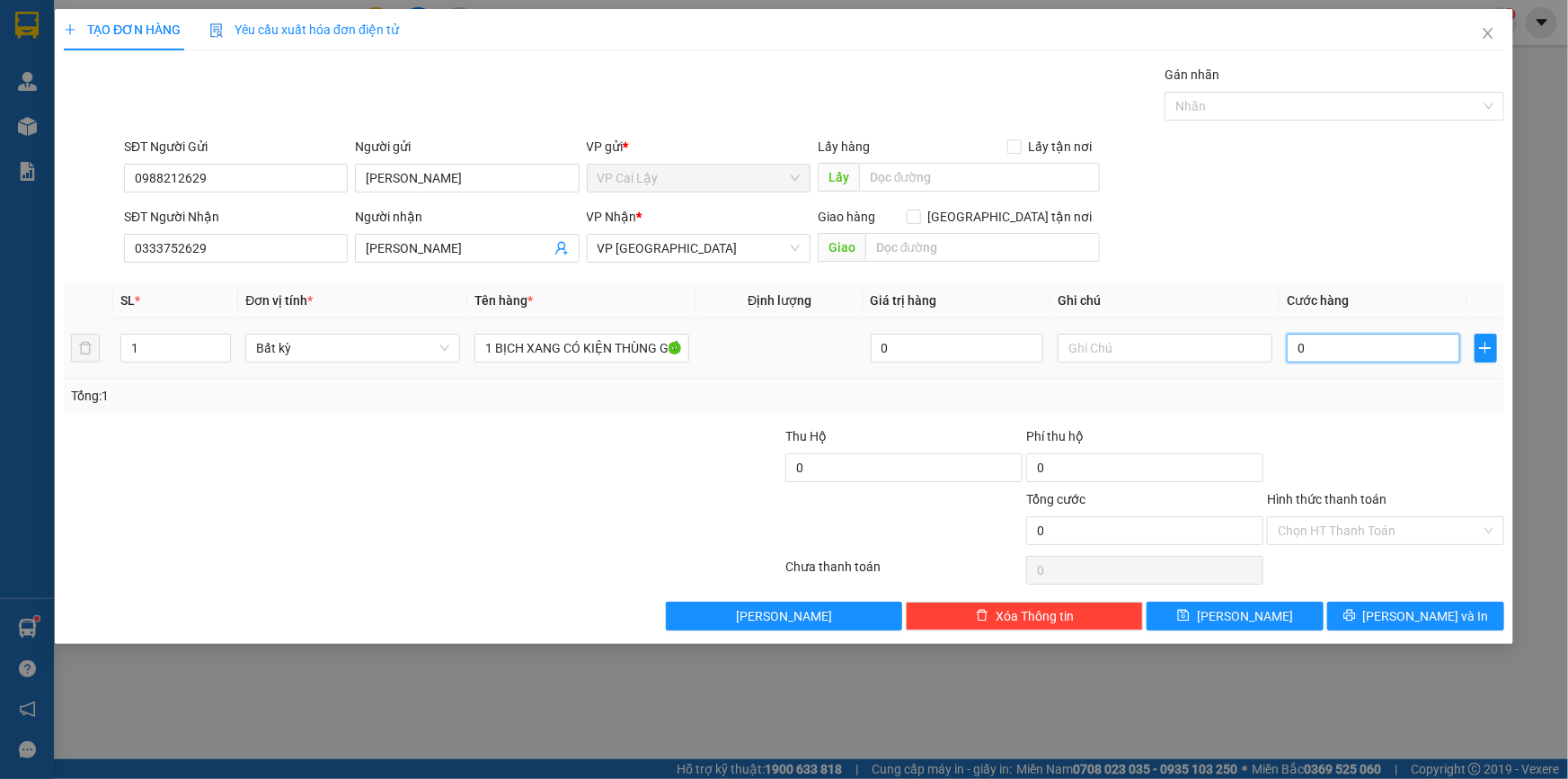
type input "2"
type input "020"
type input "20"
click at [1366, 366] on td "020" at bounding box center [1374, 348] width 188 height 60
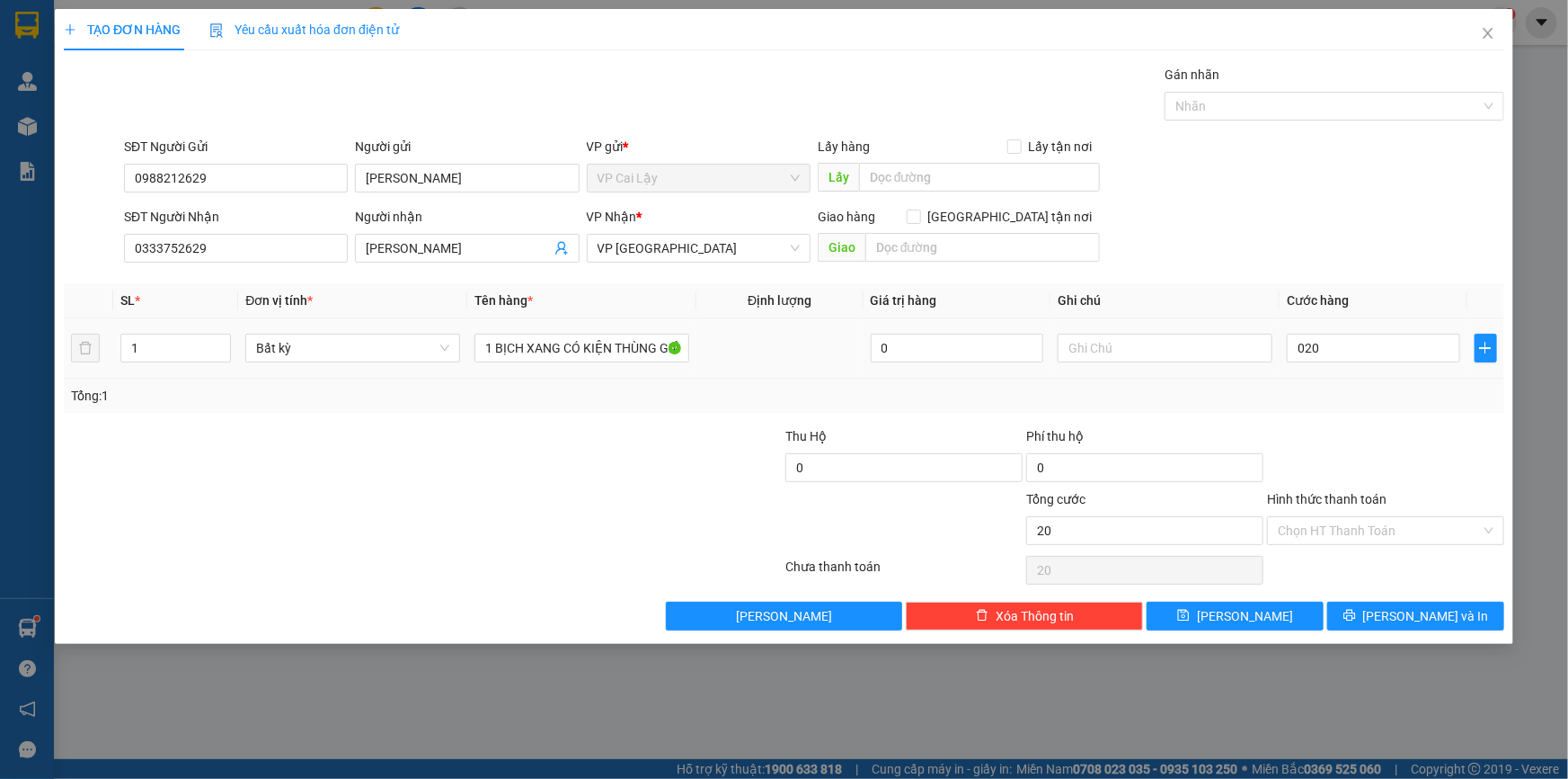
type input "20.000"
click at [1366, 353] on input "20.000" at bounding box center [1373, 348] width 174 height 28
click at [1349, 400] on div "Tổng: 1" at bounding box center [784, 395] width 1426 height 20
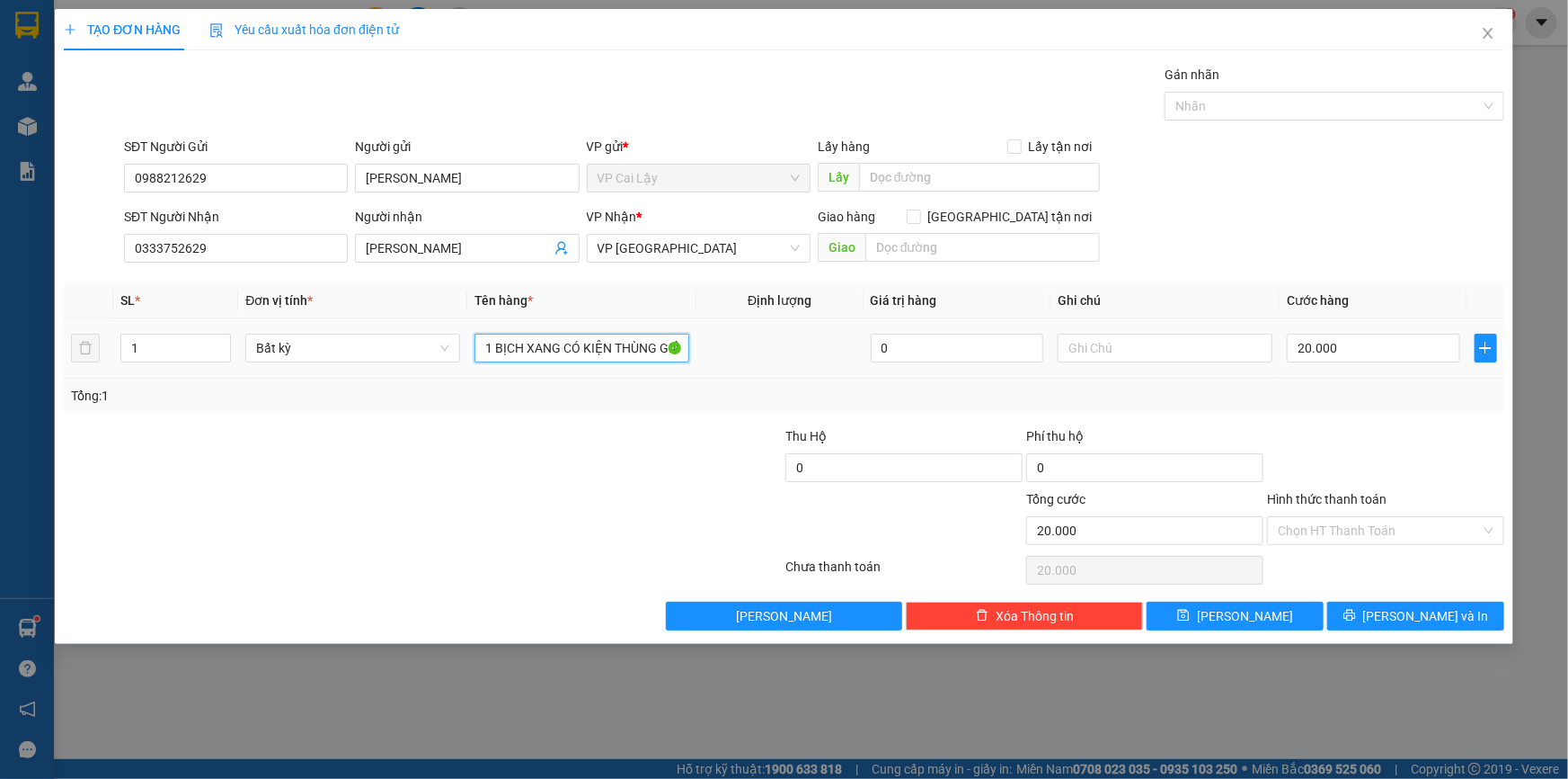
click at [600, 333] on input "1 BỊCH XANG CÓ KIỆN THÙNG GIẤY BÊN TRONG" at bounding box center [582, 348] width 215 height 28
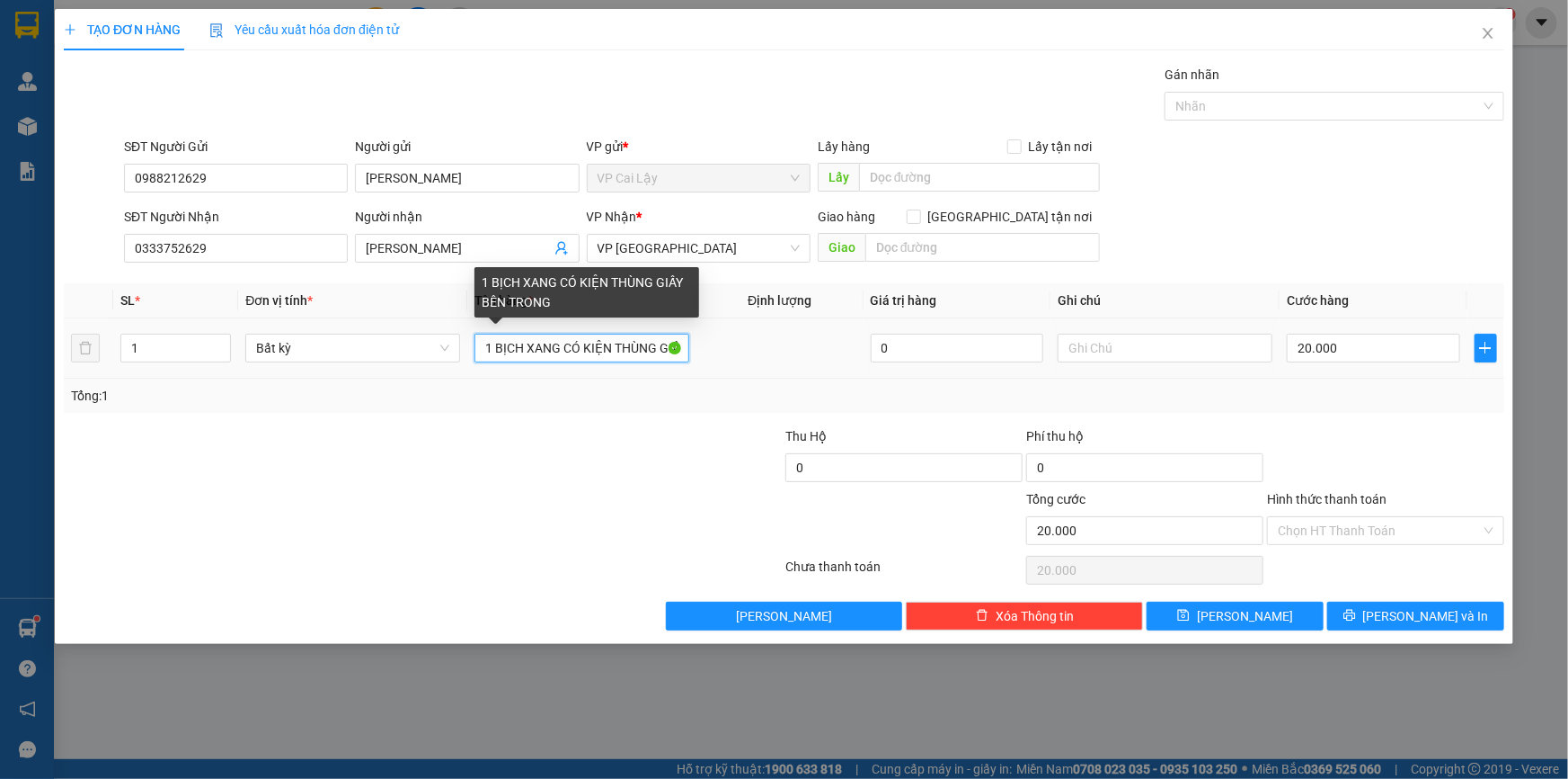
click at [559, 346] on input "1 BỊCH XANG CÓ KIỆN THÙNG GIẤY BÊN TRONG" at bounding box center [582, 348] width 215 height 28
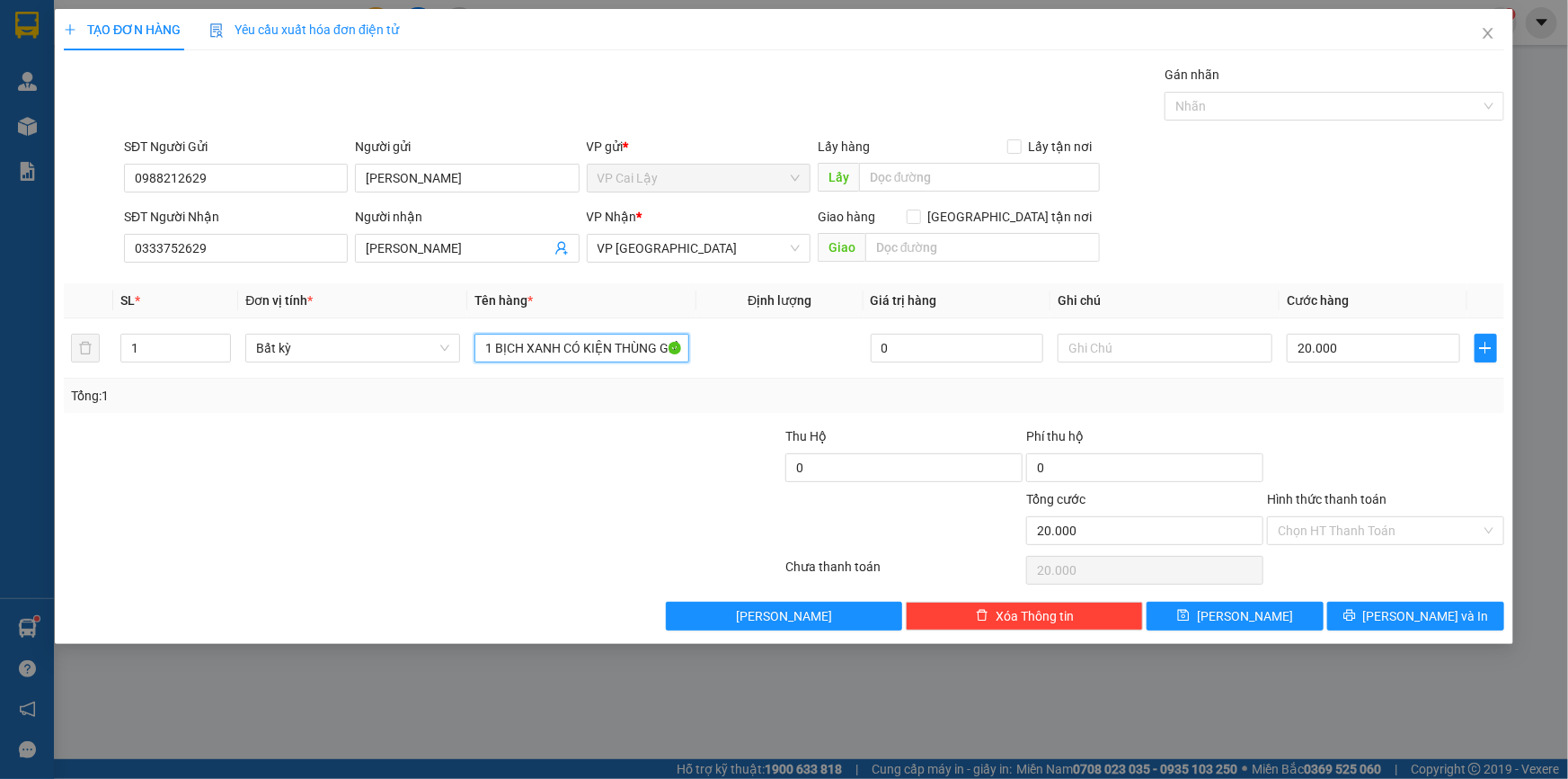
type input "1 BỊCH XANH CÓ KIỆN THÙNG GIẤY BÊN TRONG"
click at [381, 474] on div at bounding box center [302, 458] width 482 height 63
click at [977, 247] on input "text" at bounding box center [982, 247] width 235 height 28
click at [596, 481] on div at bounding box center [665, 458] width 241 height 63
click at [1185, 353] on input "text" at bounding box center [1165, 348] width 215 height 28
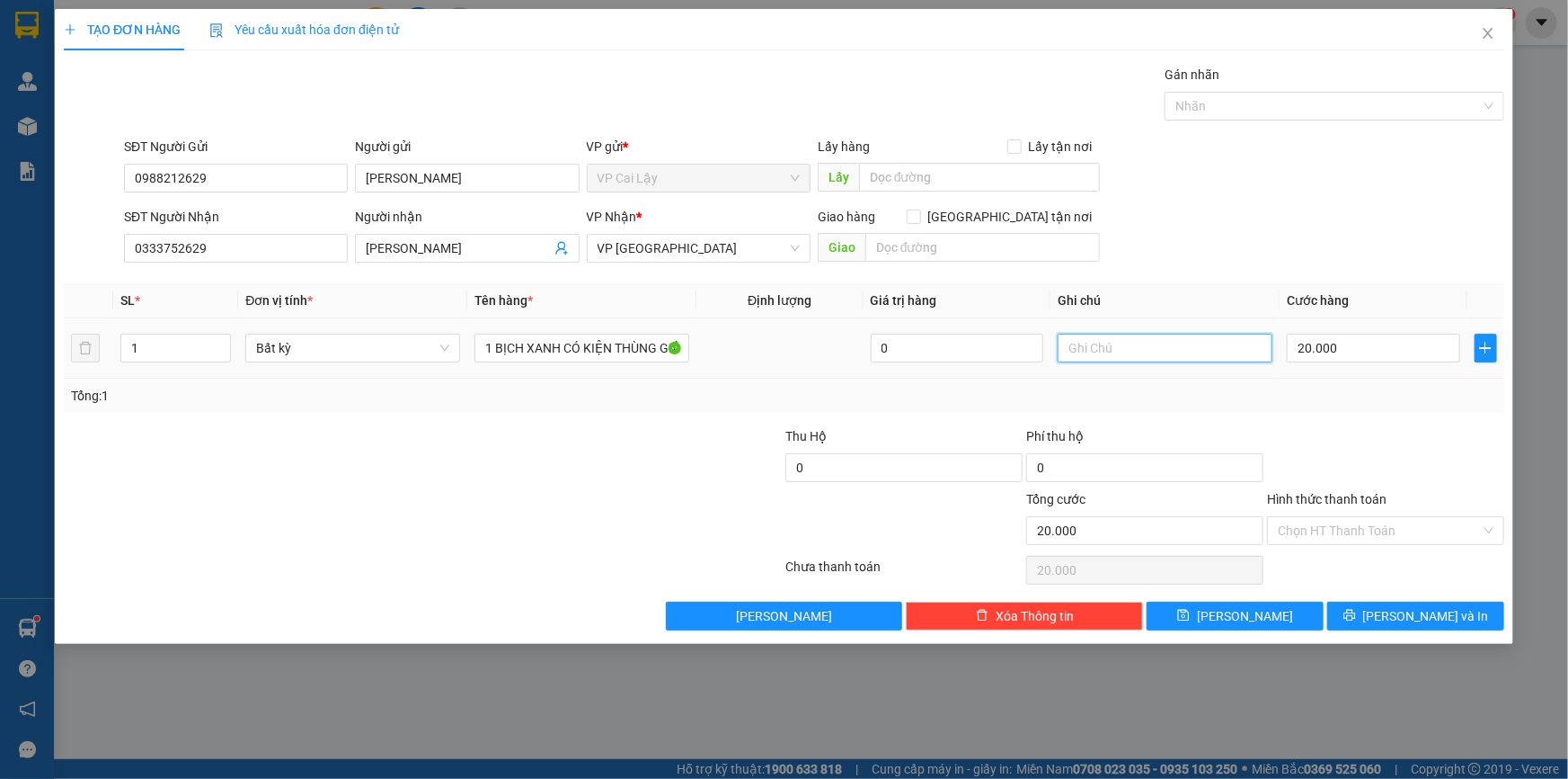
type input "D"
type input "ĐỒ ĂN BÊN TRONG"
click at [1249, 477] on input "0" at bounding box center [1145, 467] width 237 height 28
click at [1254, 417] on div "Transit Pickup Surcharge Ids Transit Deliver Surcharge Ids Transit Deliver Surc…" at bounding box center [784, 347] width 1441 height 565
click at [992, 229] on div "Giao hàng [GEOGRAPHIC_DATA] tận nơi" at bounding box center [958, 220] width 282 height 27
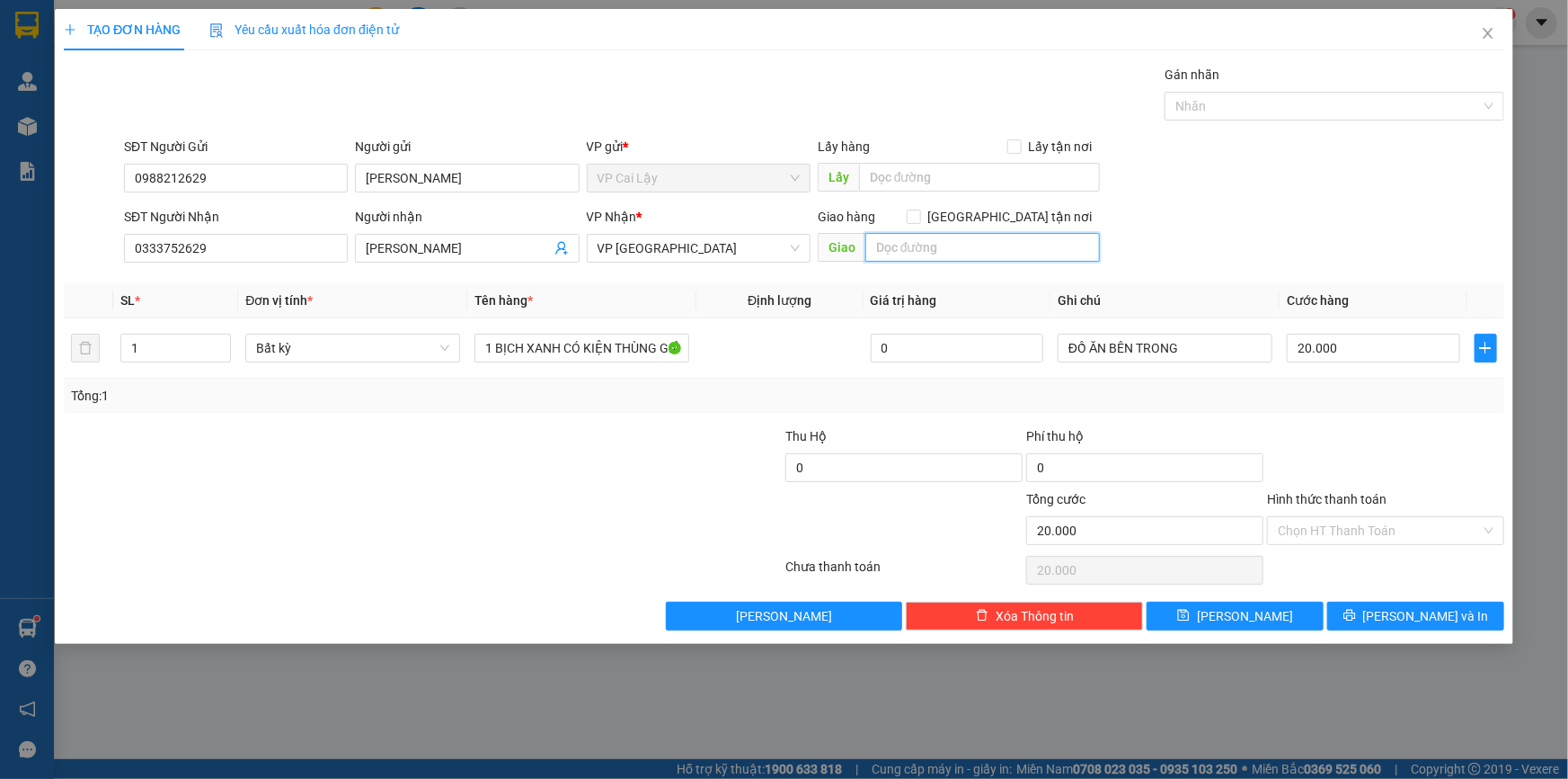
click at [989, 238] on input "text" at bounding box center [982, 247] width 235 height 28
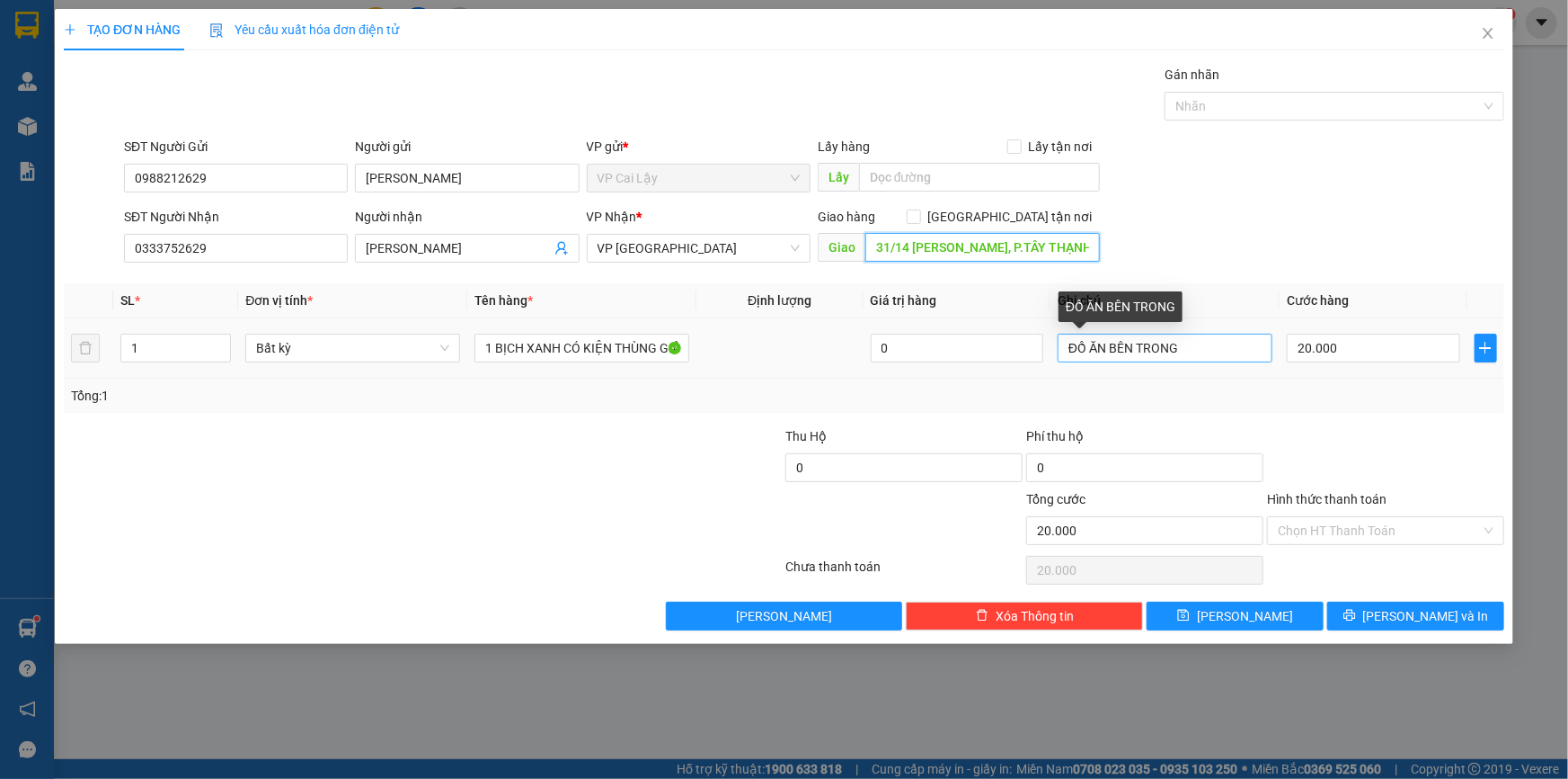
type input "31/14 [PERSON_NAME], P.TÂY THẠNH, Q. [GEOGRAPHIC_DATA]"
click at [1081, 343] on input "ĐỒ ĂN BÊN TRONG" at bounding box center [1165, 348] width 215 height 28
click at [1072, 348] on input "ĐỒ ĂN BÊN TRONG" at bounding box center [1165, 348] width 215 height 28
click at [1069, 348] on input "ĐỒ ĂN BÊN TRONG" at bounding box center [1165, 348] width 215 height 28
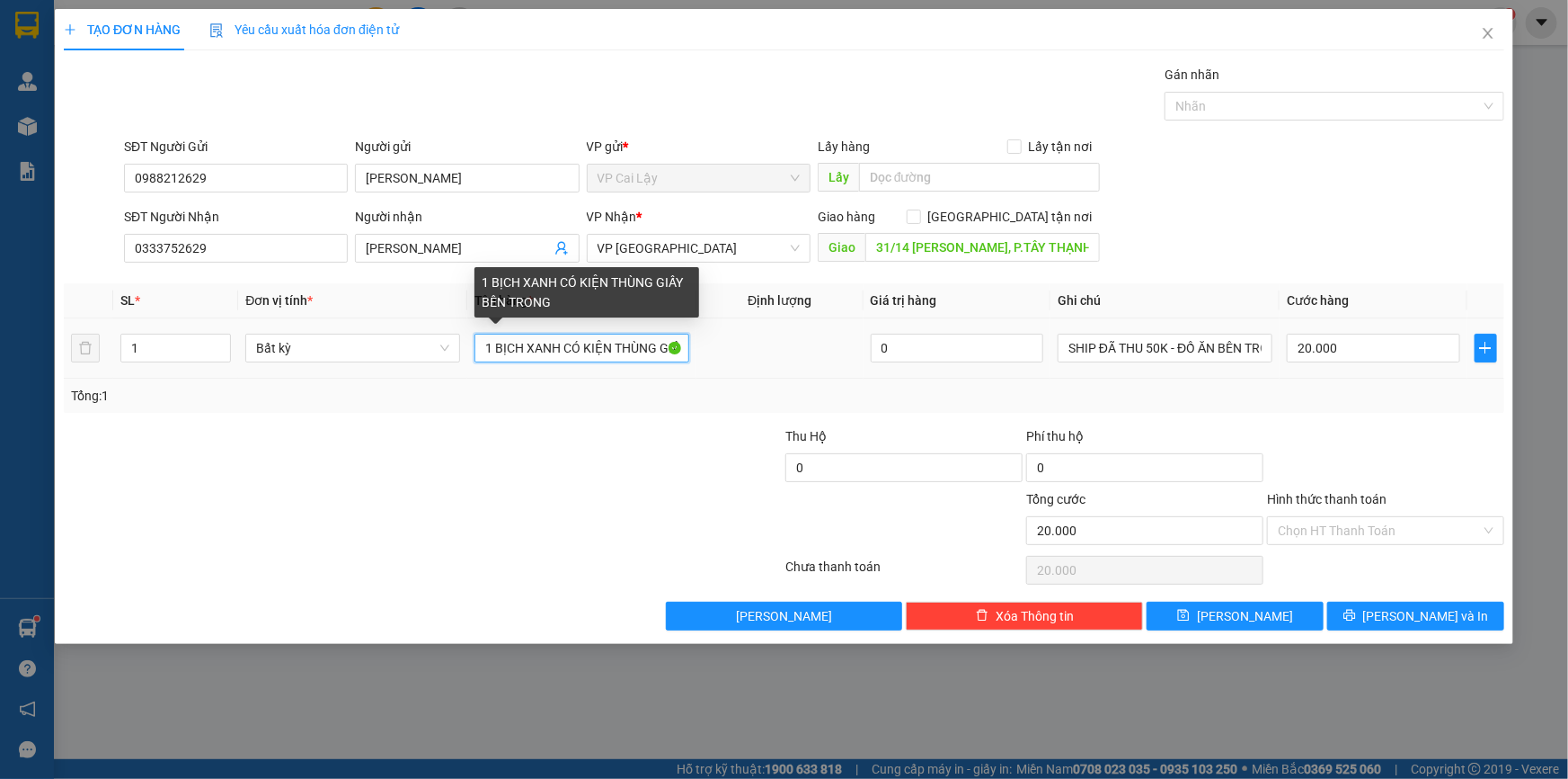
drag, startPoint x: 653, startPoint y: 344, endPoint x: 470, endPoint y: 342, distance: 183.0
click at [470, 342] on td "1 BỊCH XANH CÓ KIỆN THÙNG GIẤY BÊN TRONG" at bounding box center [581, 348] width 229 height 60
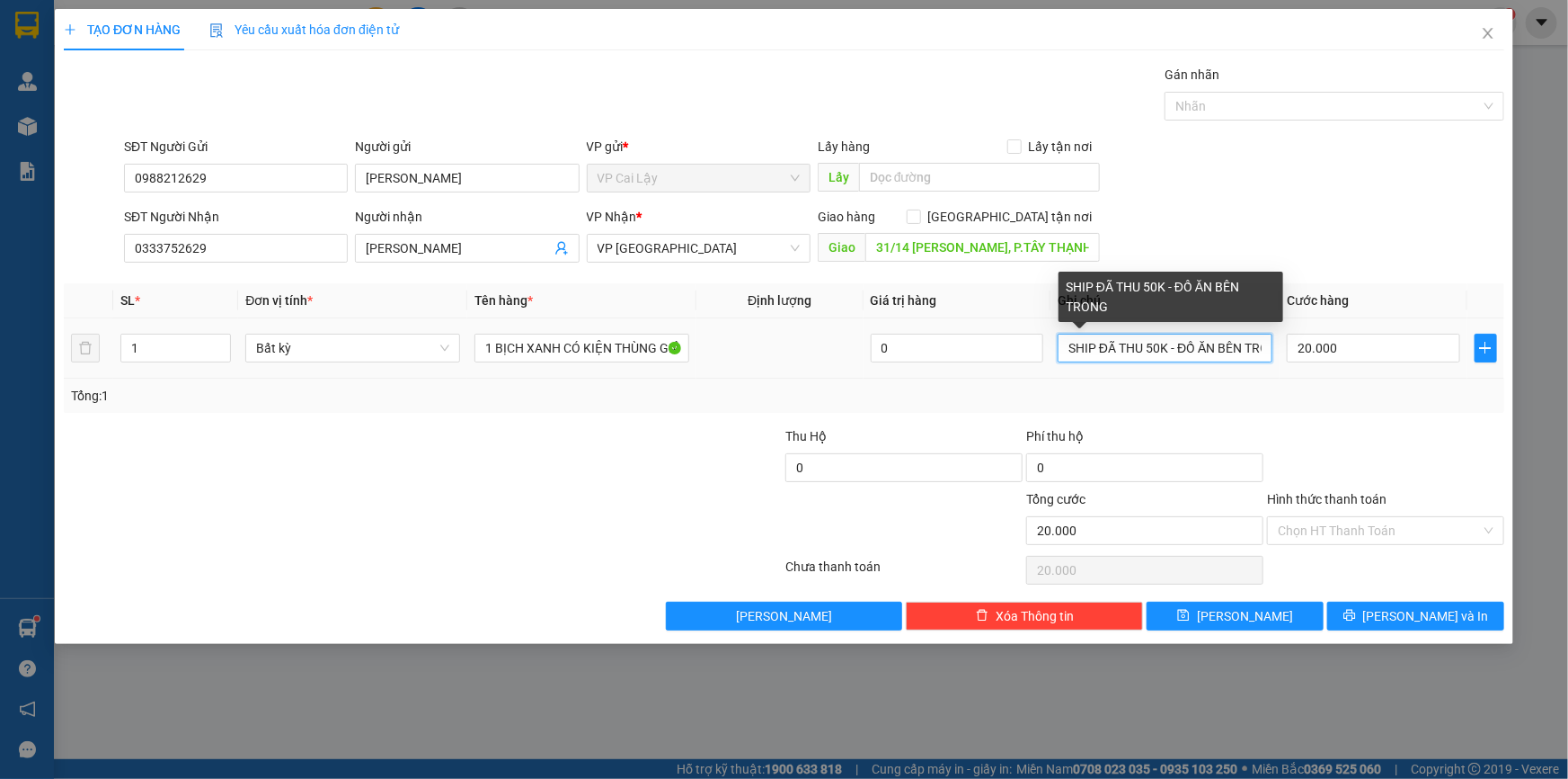
drag, startPoint x: 1236, startPoint y: 346, endPoint x: 1069, endPoint y: 347, distance: 167.0
click at [1069, 347] on input "SHIP ĐÃ THU 50K - ĐỒ ĂN BÊN TRONG" at bounding box center [1165, 348] width 215 height 28
click at [1272, 348] on input "SHIP ĐÃ THU 50K - ĐỒ ĂN BÊN TRONG" at bounding box center [1165, 348] width 215 height 28
click at [1273, 350] on input "SHIP ĐÃ THU 50K - ĐỒ ĂN BÊN TRONG" at bounding box center [1165, 348] width 215 height 28
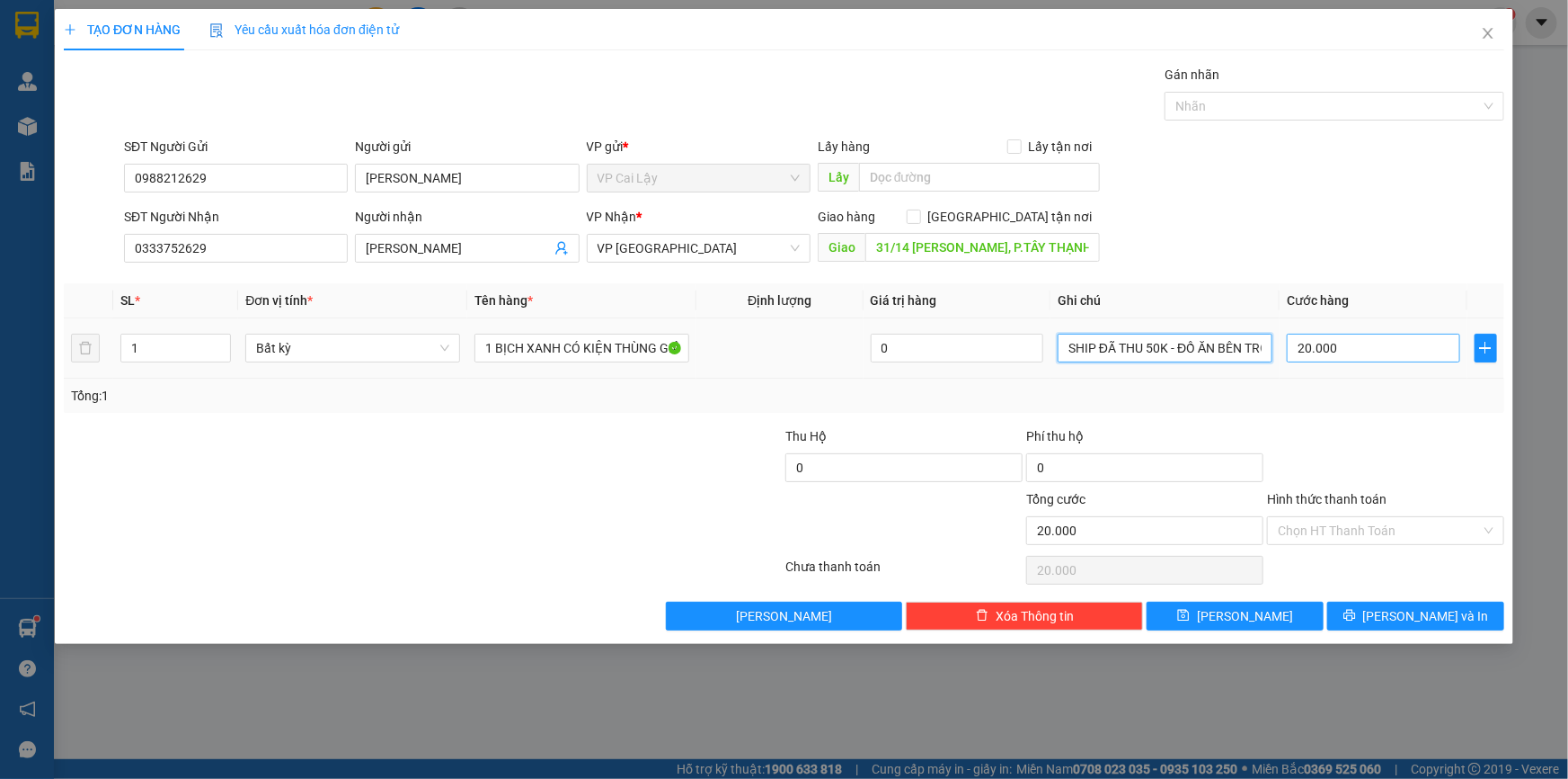
type input "SHIP ĐÃ THU 50K - ĐỒ ĂN BÊN TRONG -SHIP LIỀN DÙM EM Ạ"
click at [1366, 350] on input "20.000" at bounding box center [1373, 348] width 174 height 28
type input "7"
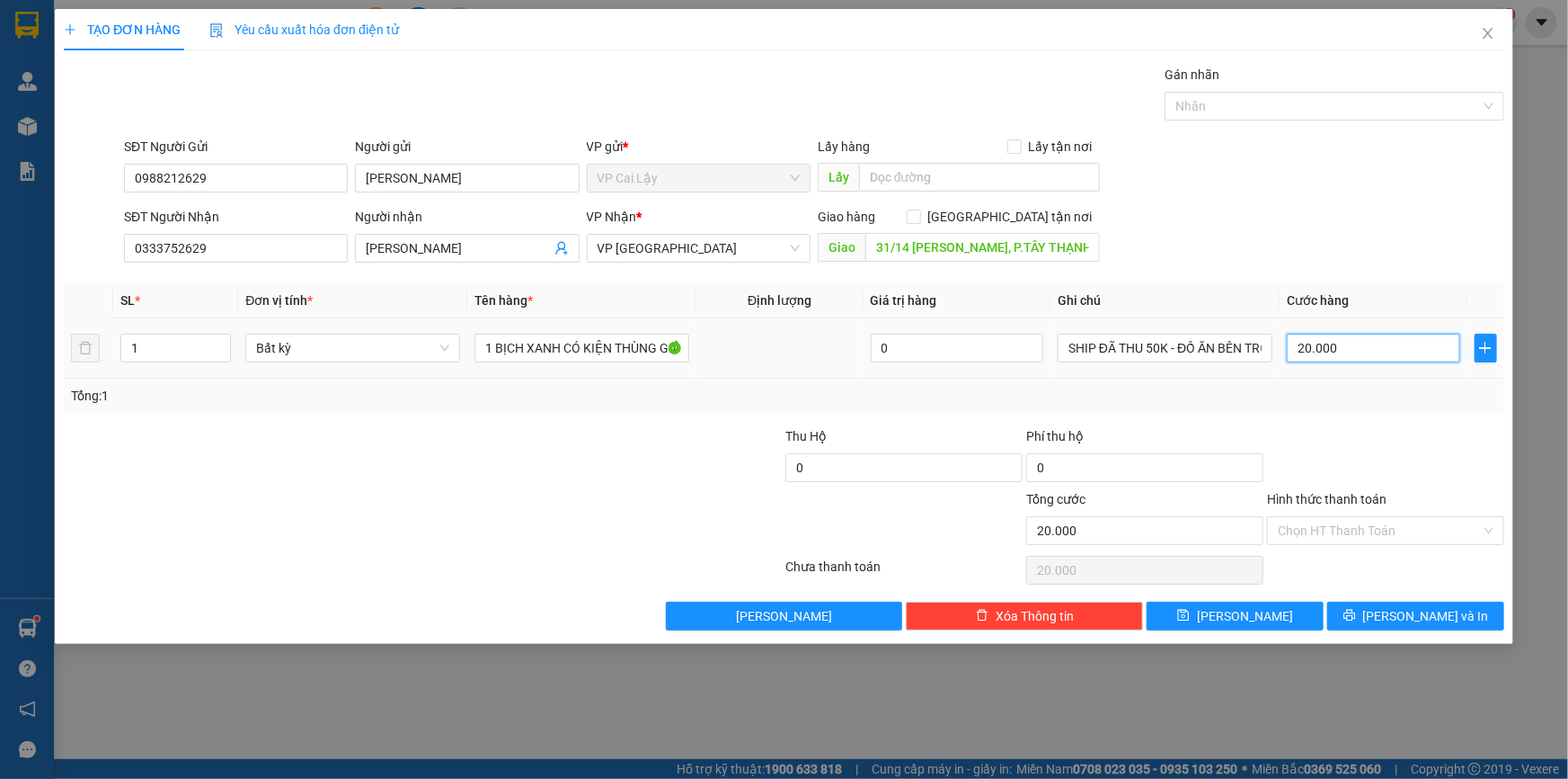
type input "7"
type input "70"
click at [1309, 438] on div at bounding box center [1386, 458] width 241 height 63
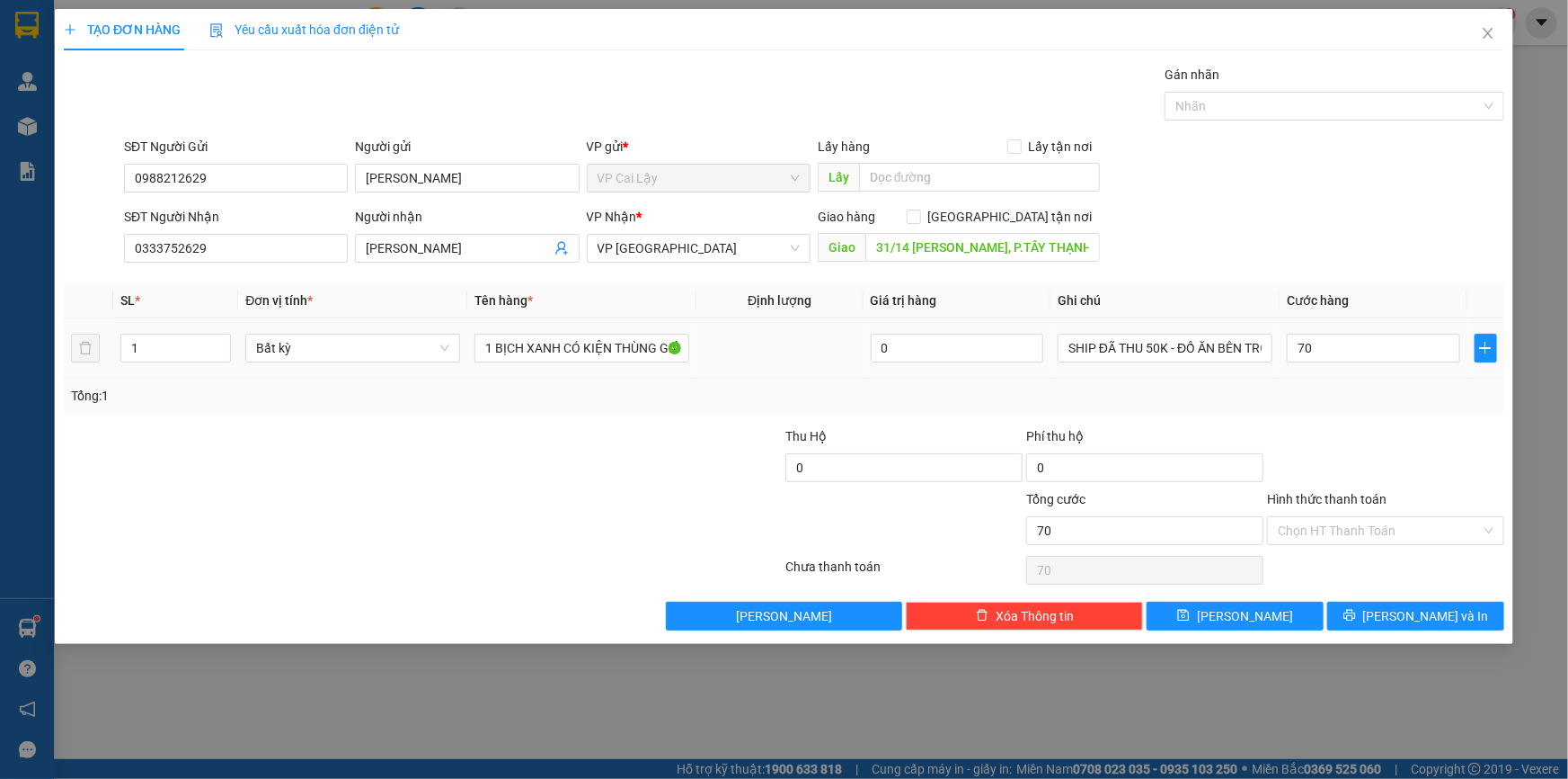
type input "70.000"
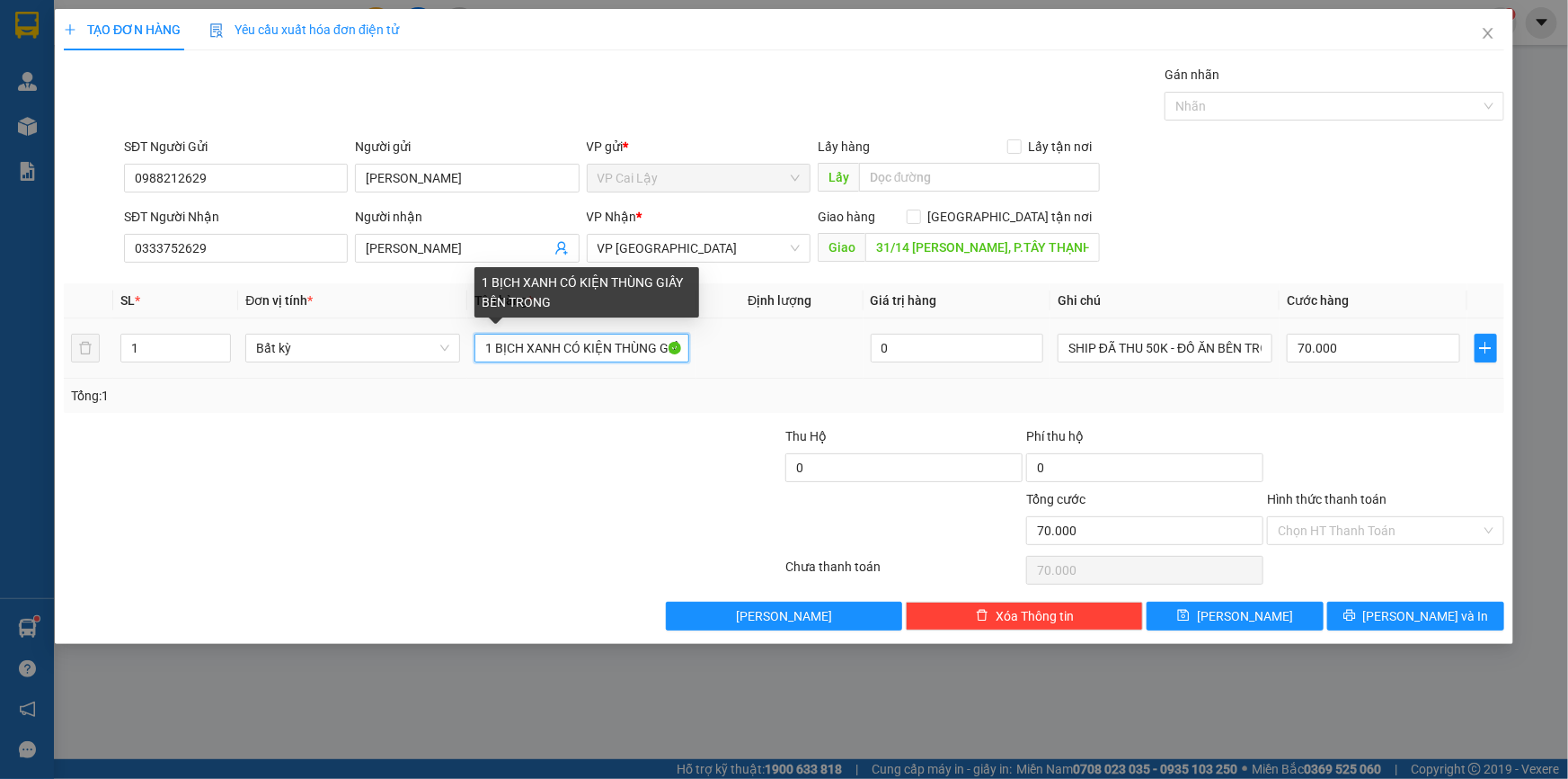
click at [572, 342] on input "1 BỊCH XANH CÓ KIỆN THÙNG GIẤY BÊN TRONG" at bounding box center [582, 348] width 215 height 28
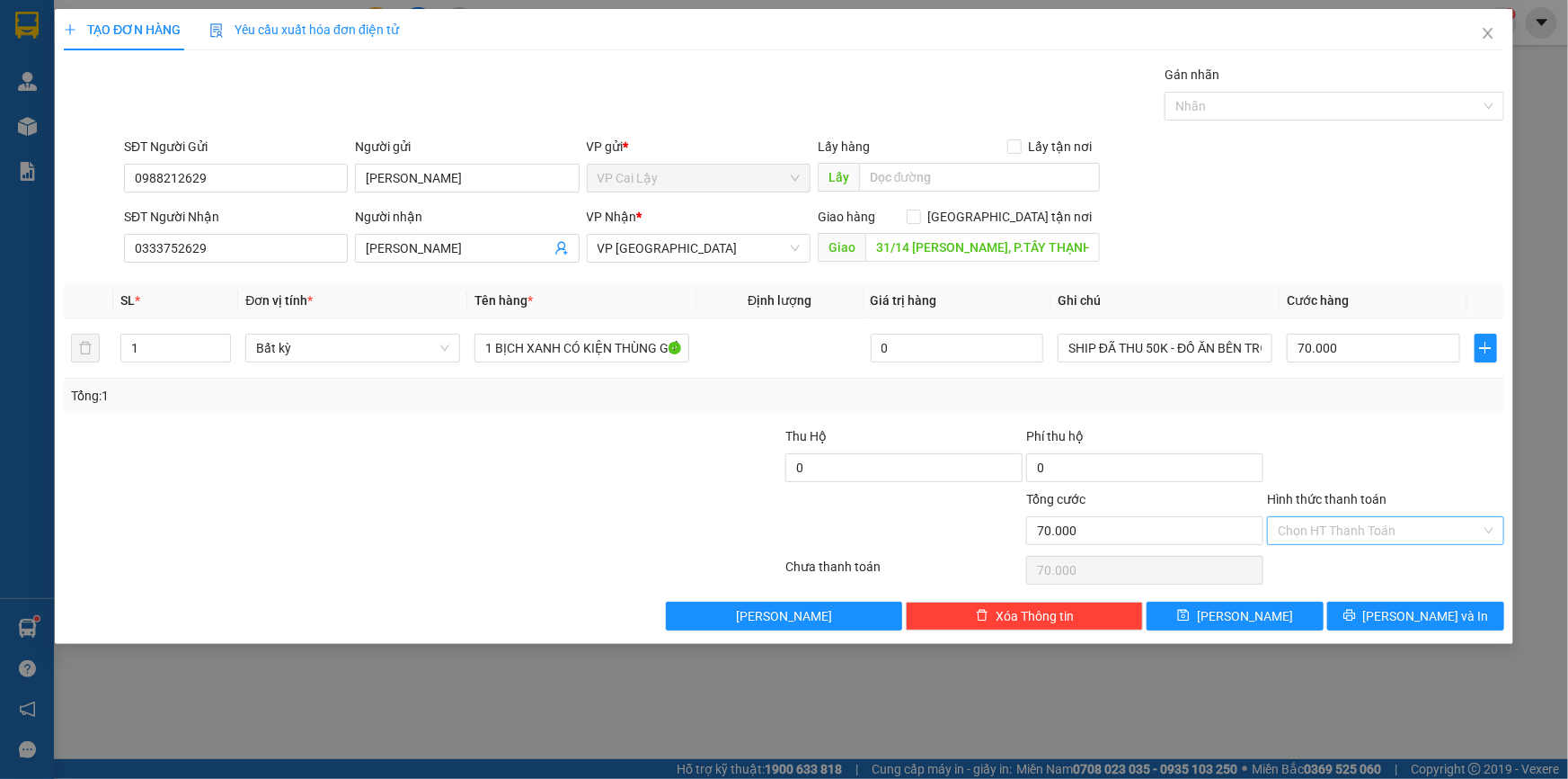
click at [1369, 522] on input "Hình thức thanh toán" at bounding box center [1380, 530] width 203 height 27
click at [1346, 565] on div "Tại văn phòng" at bounding box center [1386, 565] width 216 height 20
click at [1356, 614] on icon "printer" at bounding box center [1350, 615] width 12 height 12
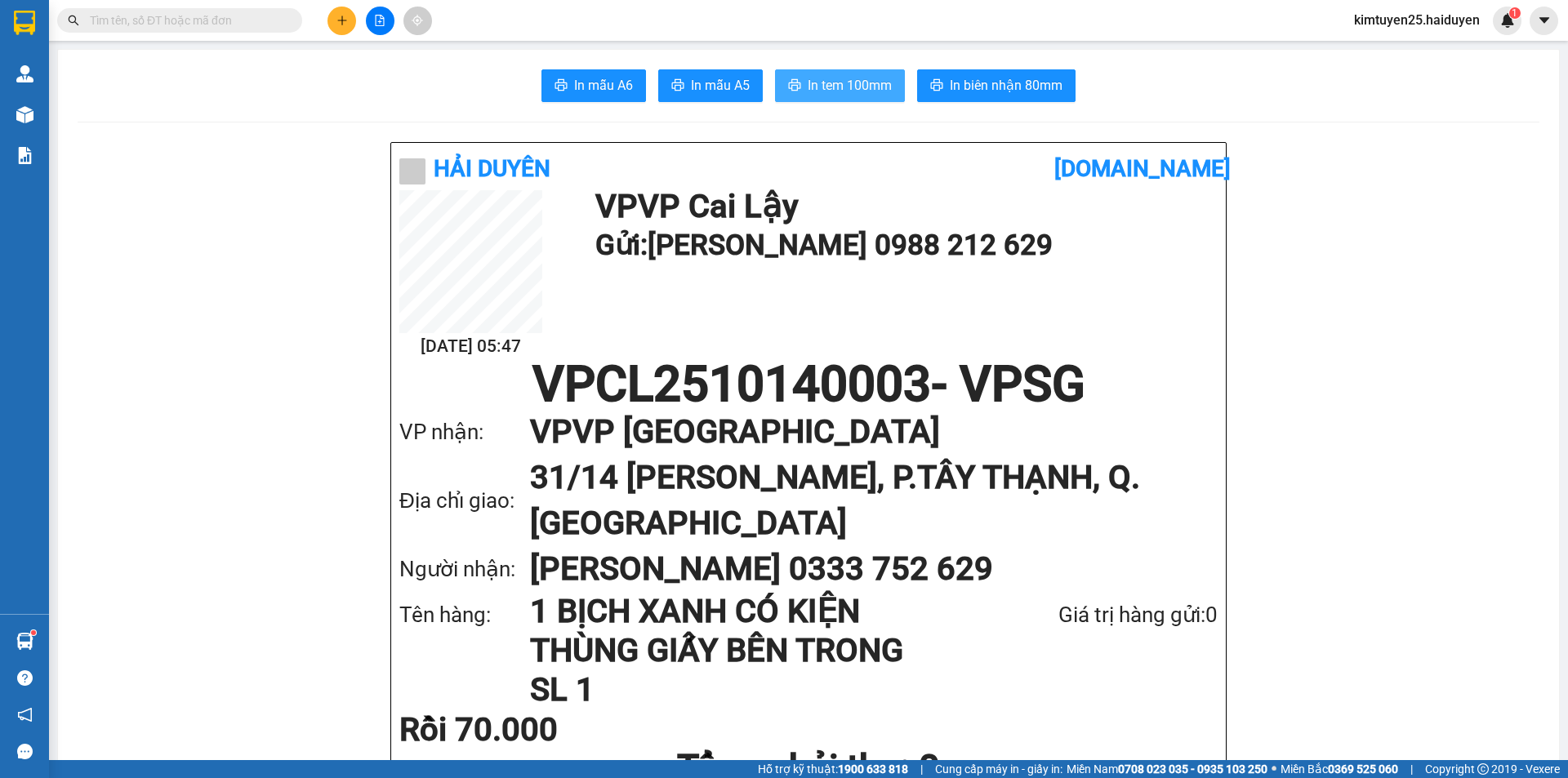
click at [876, 88] on span "In tem 100mm" at bounding box center [849, 85] width 84 height 21
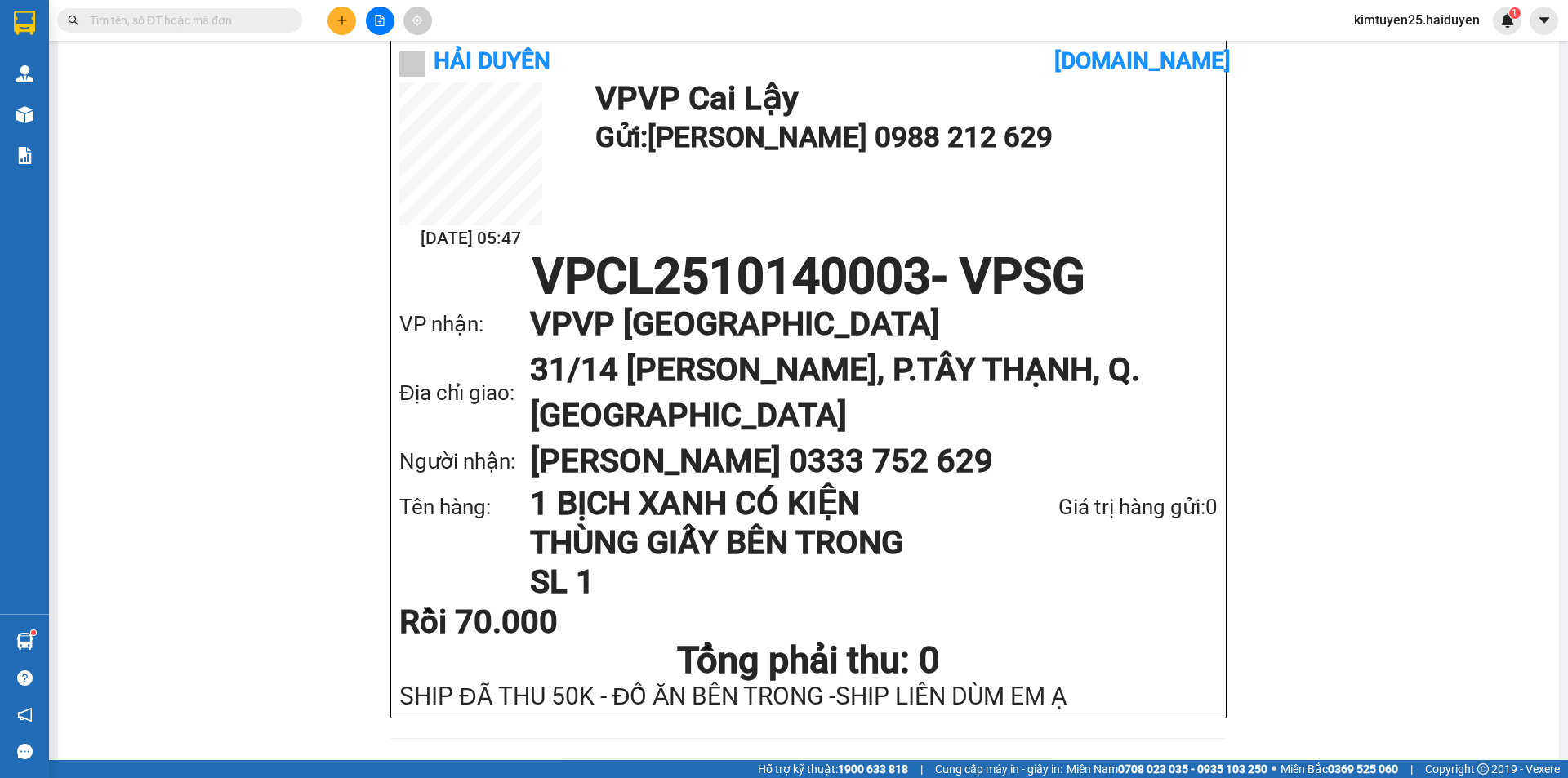
scroll to position [82, 0]
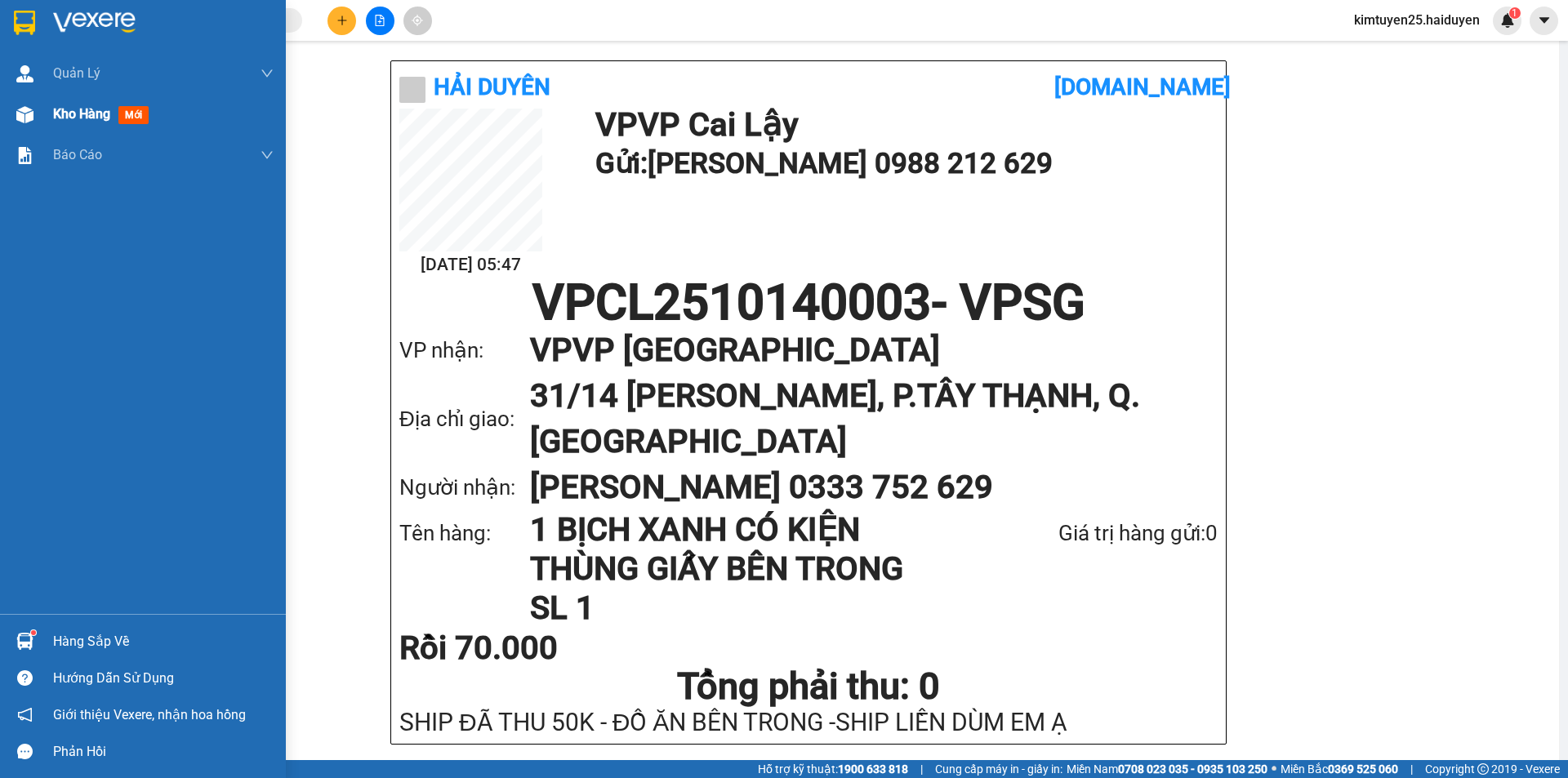
click at [41, 110] on div "Kho hàng mới" at bounding box center [142, 114] width 286 height 41
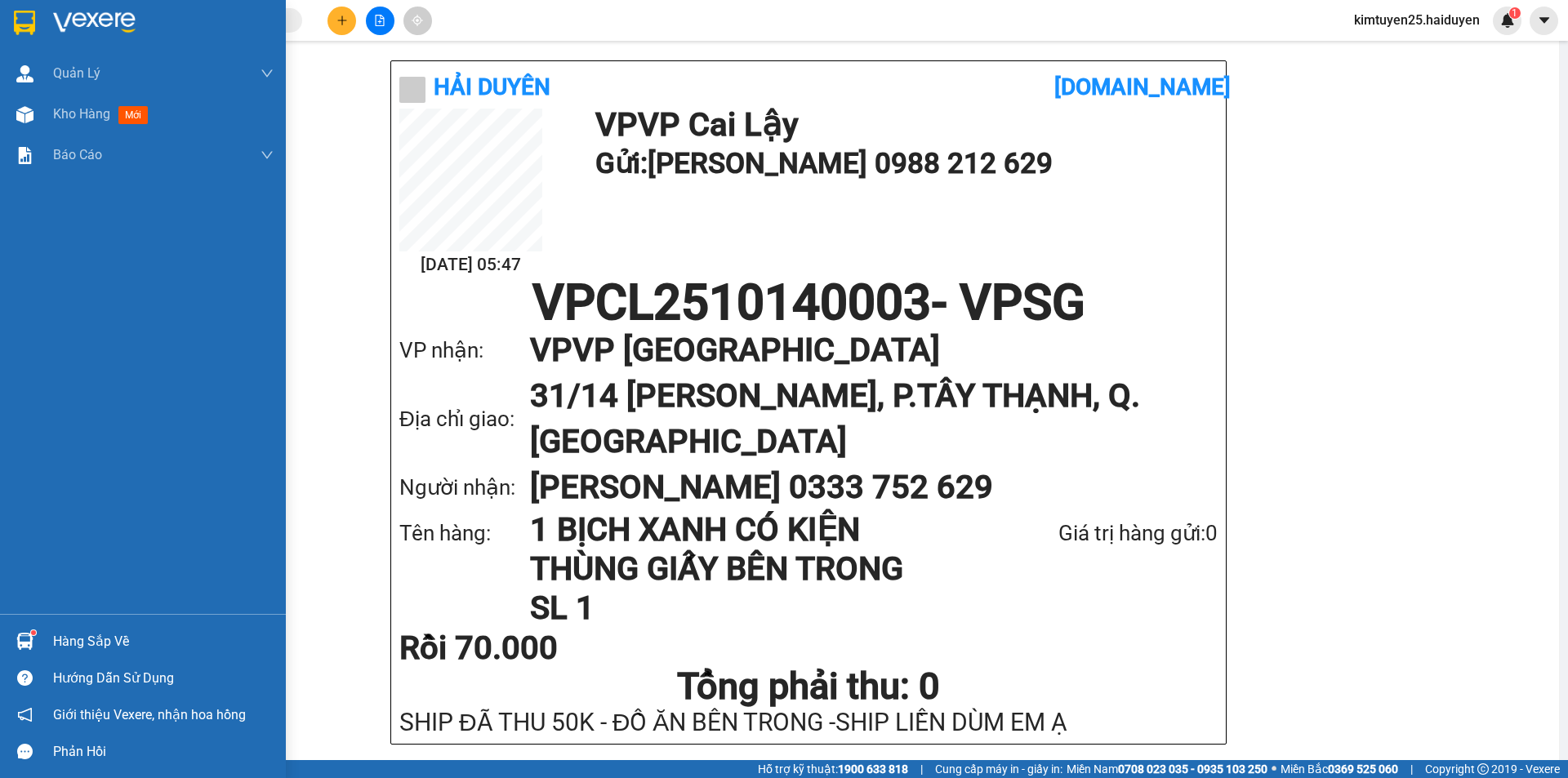
click at [41, 110] on div "Kho hàng mới" at bounding box center [142, 114] width 286 height 41
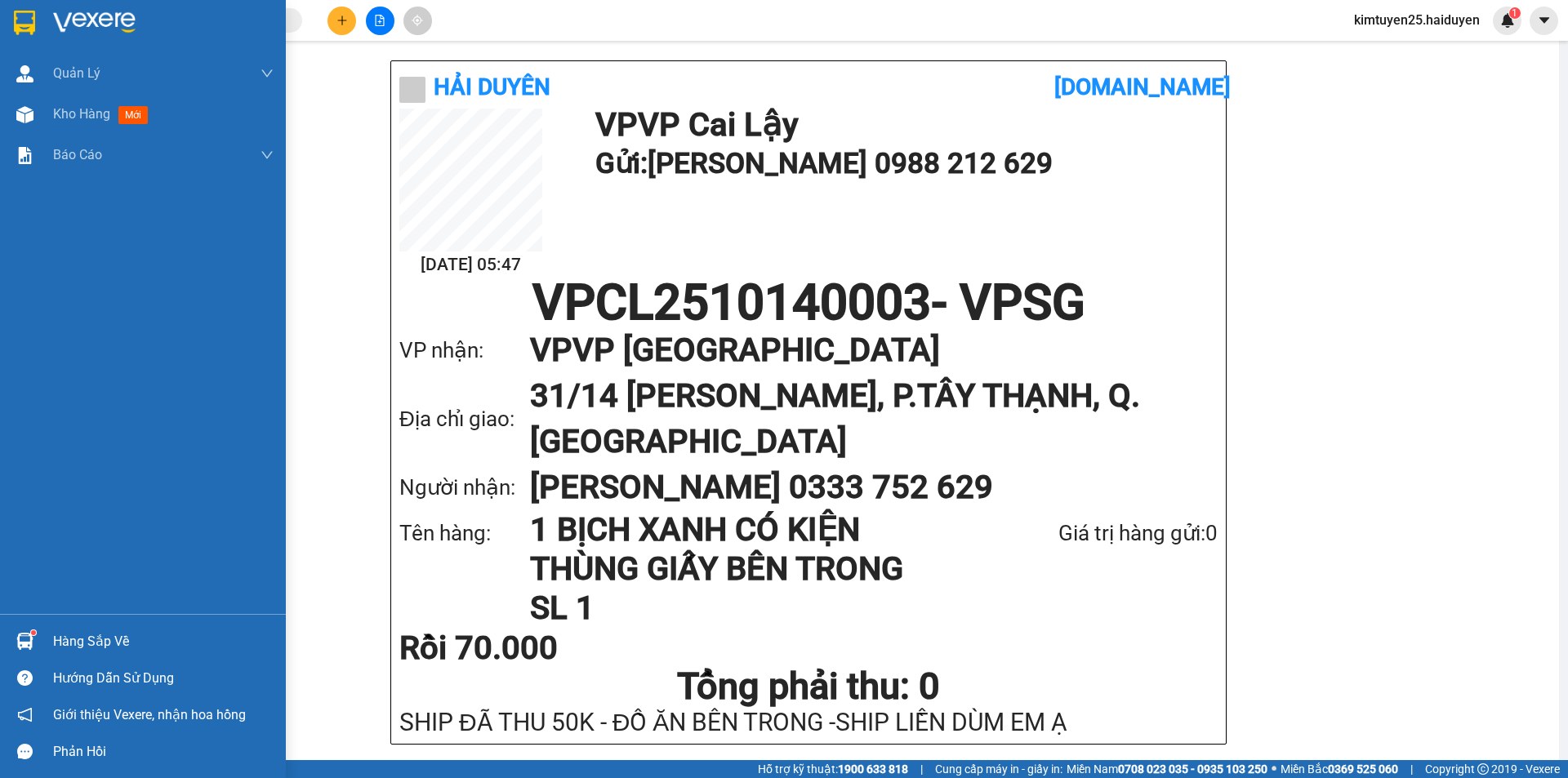
click at [41, 110] on div "Kho hàng mới" at bounding box center [142, 114] width 286 height 41
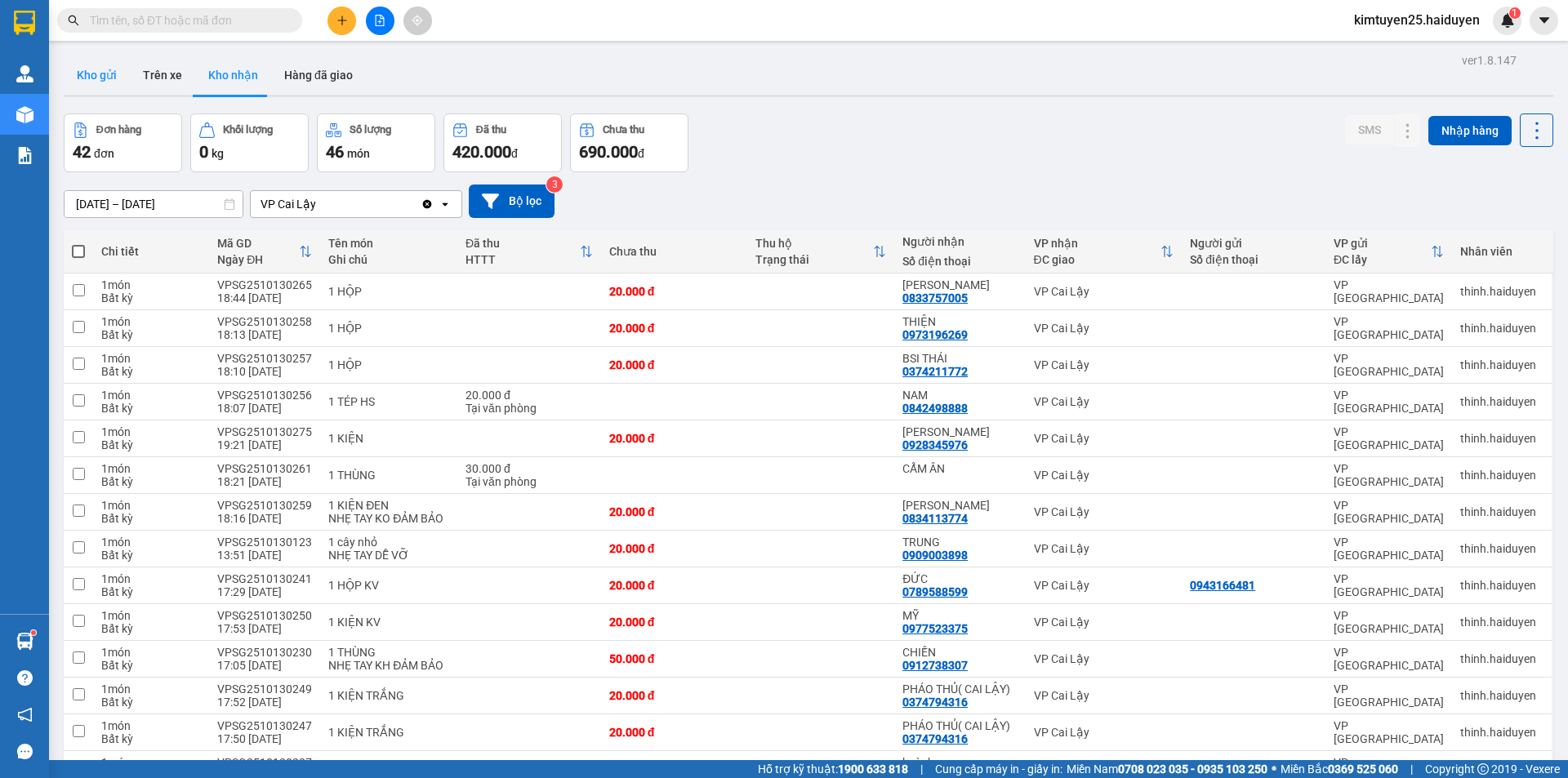
click at [78, 67] on button "Kho gửi" at bounding box center [97, 74] width 66 height 39
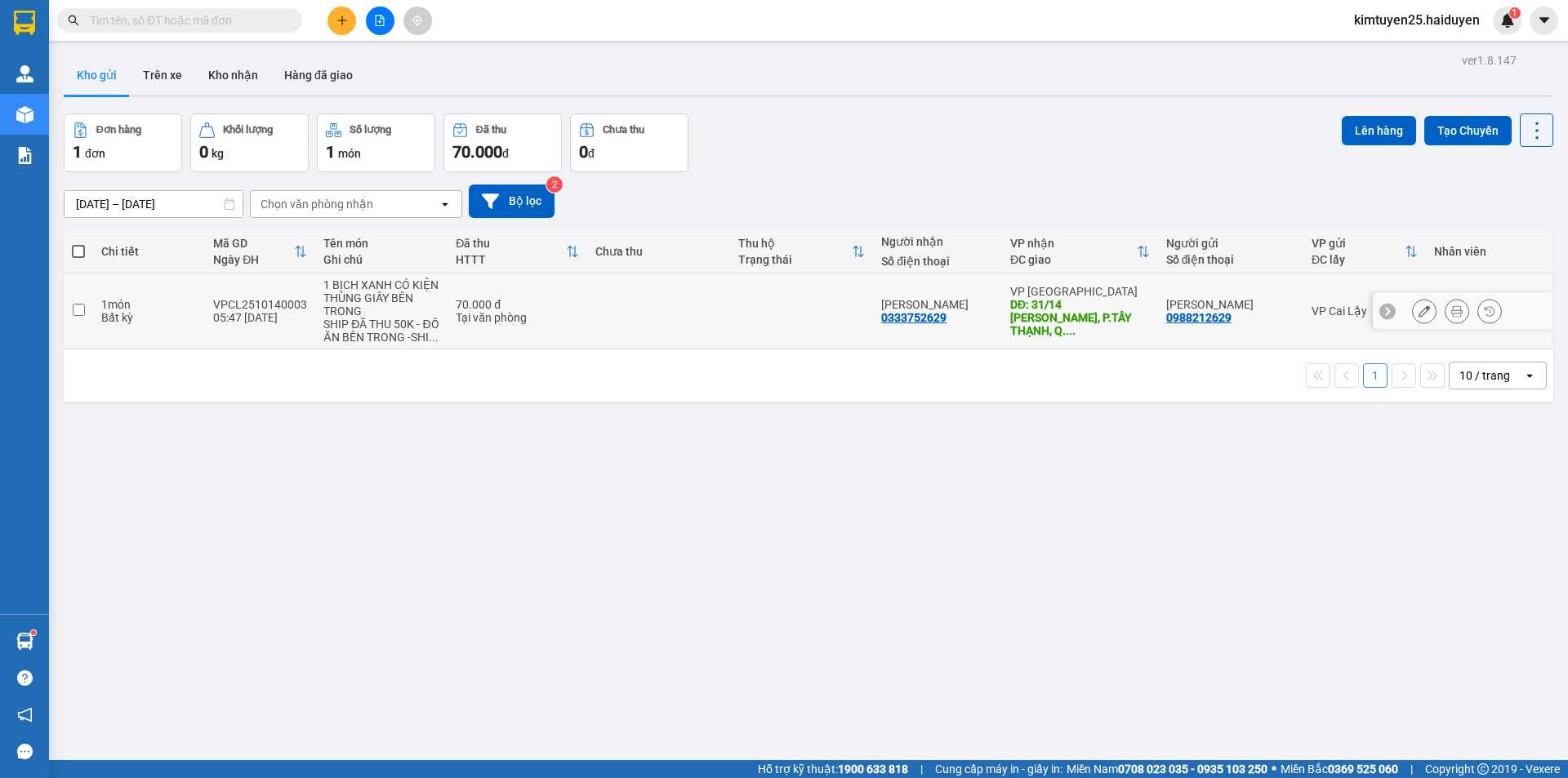
click at [1002, 324] on td "VP Sài Gòn DĐ: 31/14 [PERSON_NAME], P.TÂY THẠNH, Q. ..." at bounding box center [1080, 311] width 156 height 76
checkbox input "true"
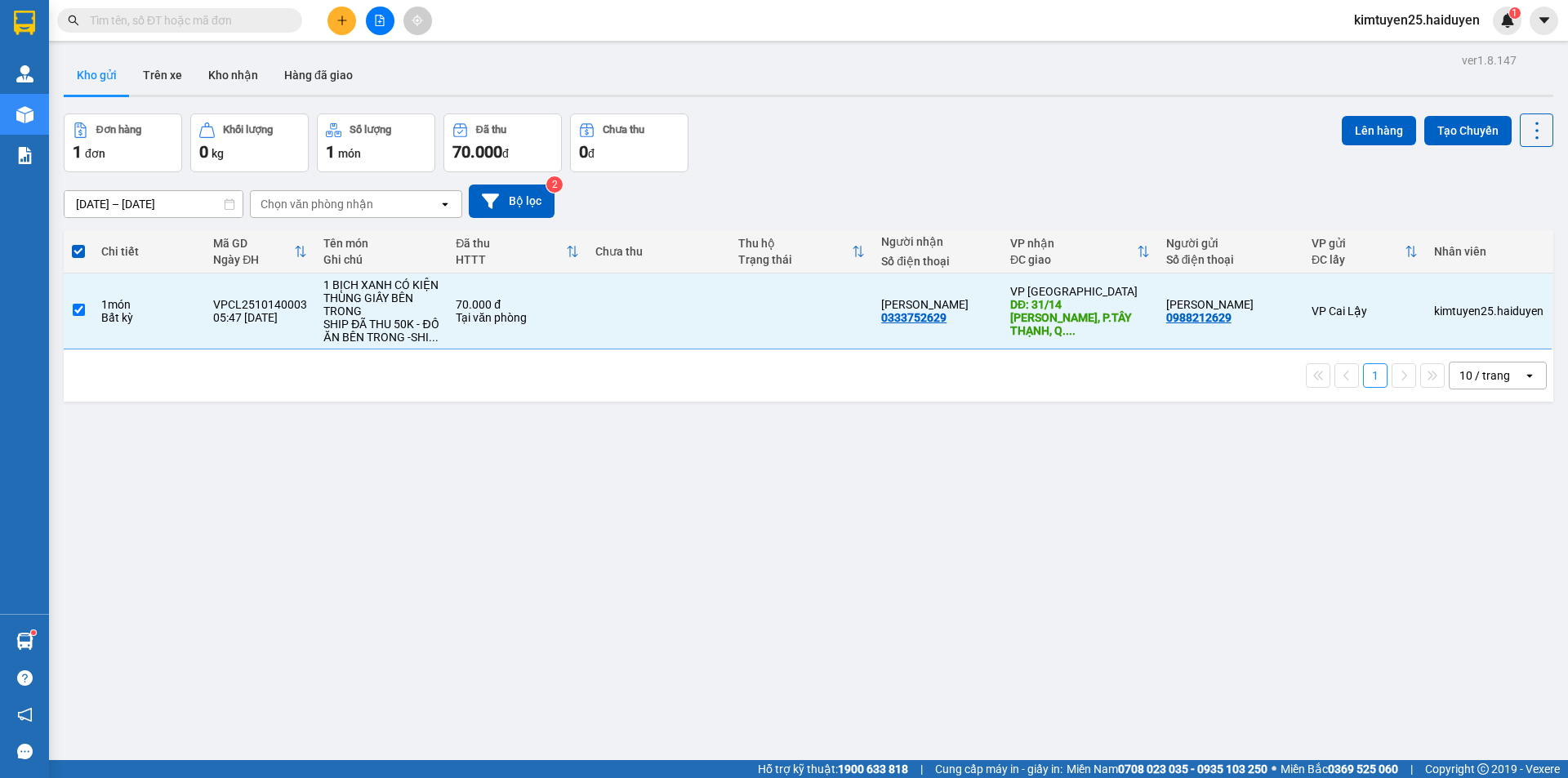
click at [1379, 114] on div "Lên hàng Tạo Chuyến" at bounding box center [1447, 130] width 211 height 34
click at [1365, 130] on button "Lên hàng" at bounding box center [1379, 130] width 74 height 29
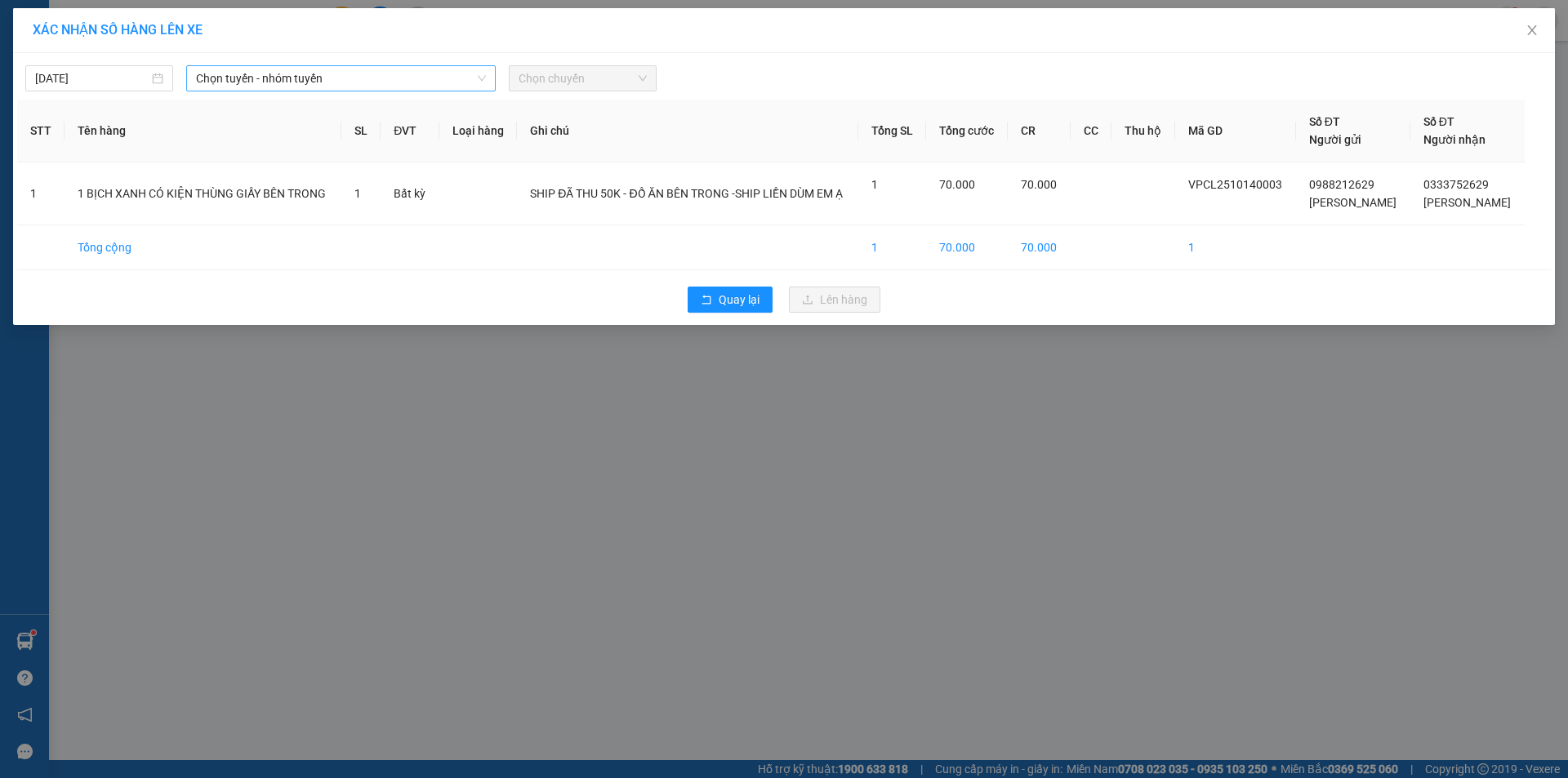
click at [490, 78] on div "Chọn tuyến - nhóm tuyến" at bounding box center [341, 78] width 310 height 26
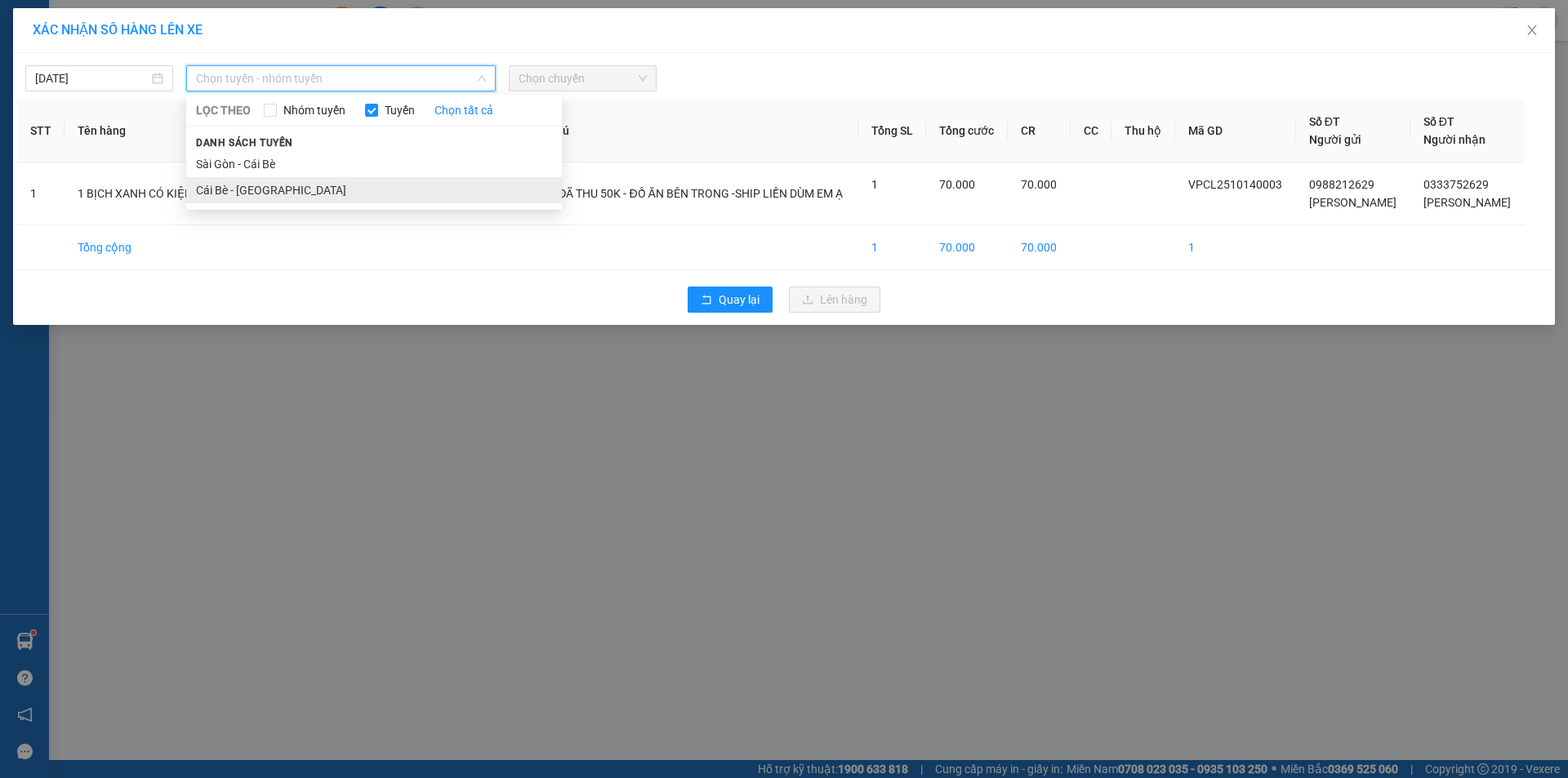
click at [386, 197] on li "Cái Bè - [GEOGRAPHIC_DATA]" at bounding box center [374, 190] width 375 height 26
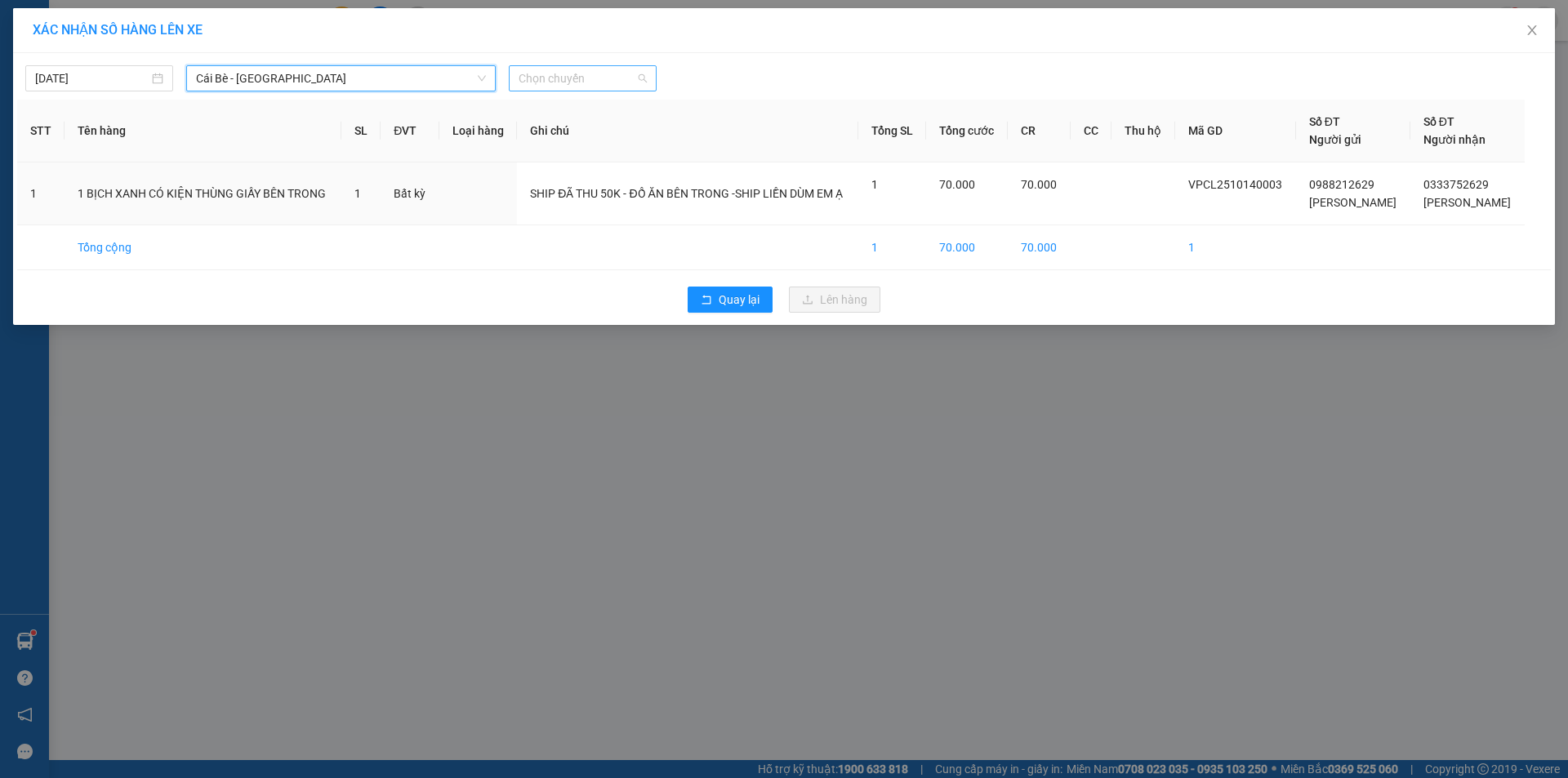
click at [545, 78] on span "Chọn chuyến" at bounding box center [582, 78] width 129 height 24
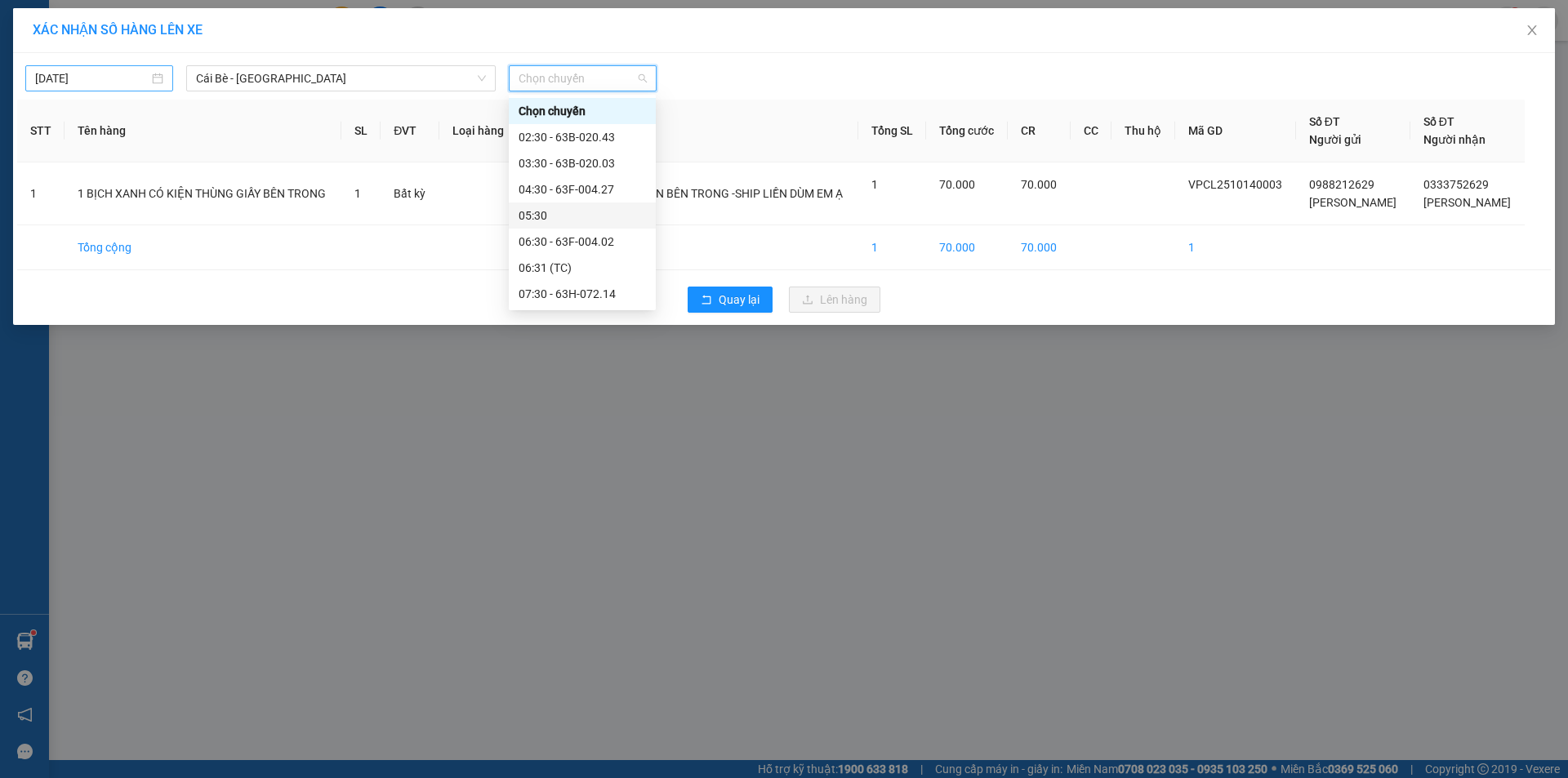
click at [127, 77] on body "Kết quả tìm kiếm ( 0 ) Bộ lọc Gửi 3 ngày gần nhất No Data kimtuyen25.haiduyen 1…" at bounding box center [784, 389] width 1568 height 778
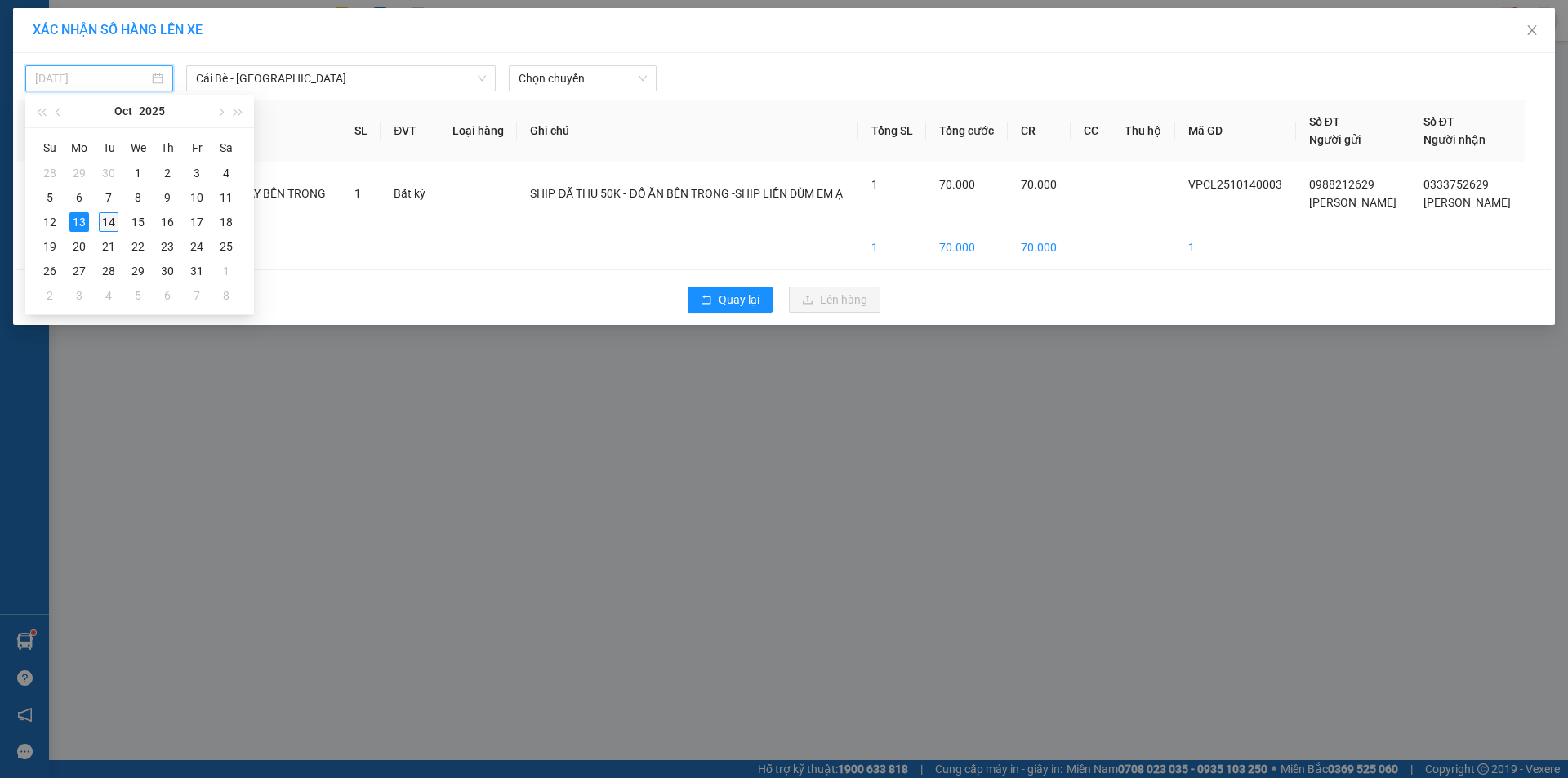
click at [108, 222] on div "14" at bounding box center [109, 222] width 20 height 20
type input "[DATE]"
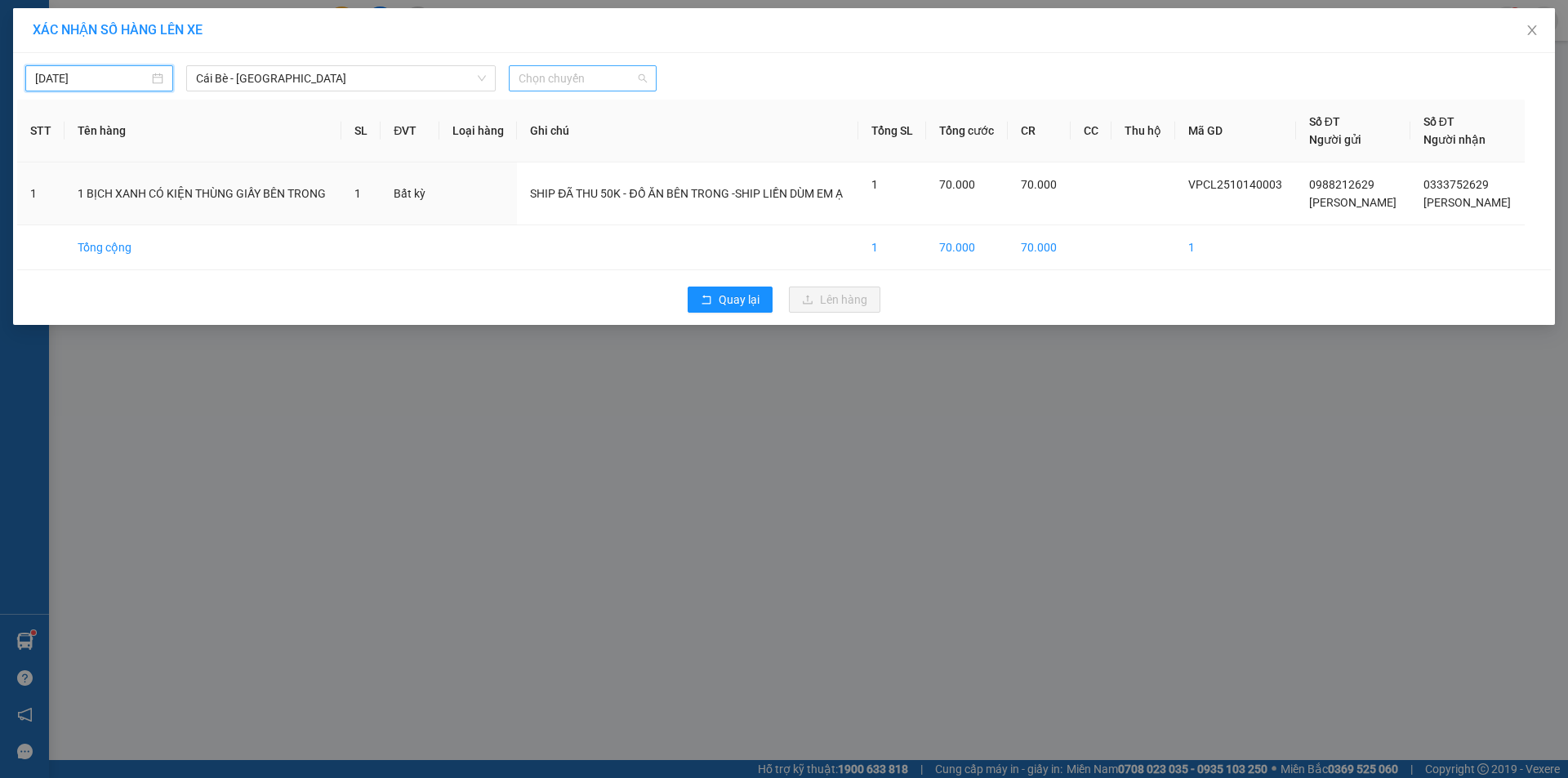
click at [571, 84] on span "Chọn chuyến" at bounding box center [582, 78] width 129 height 24
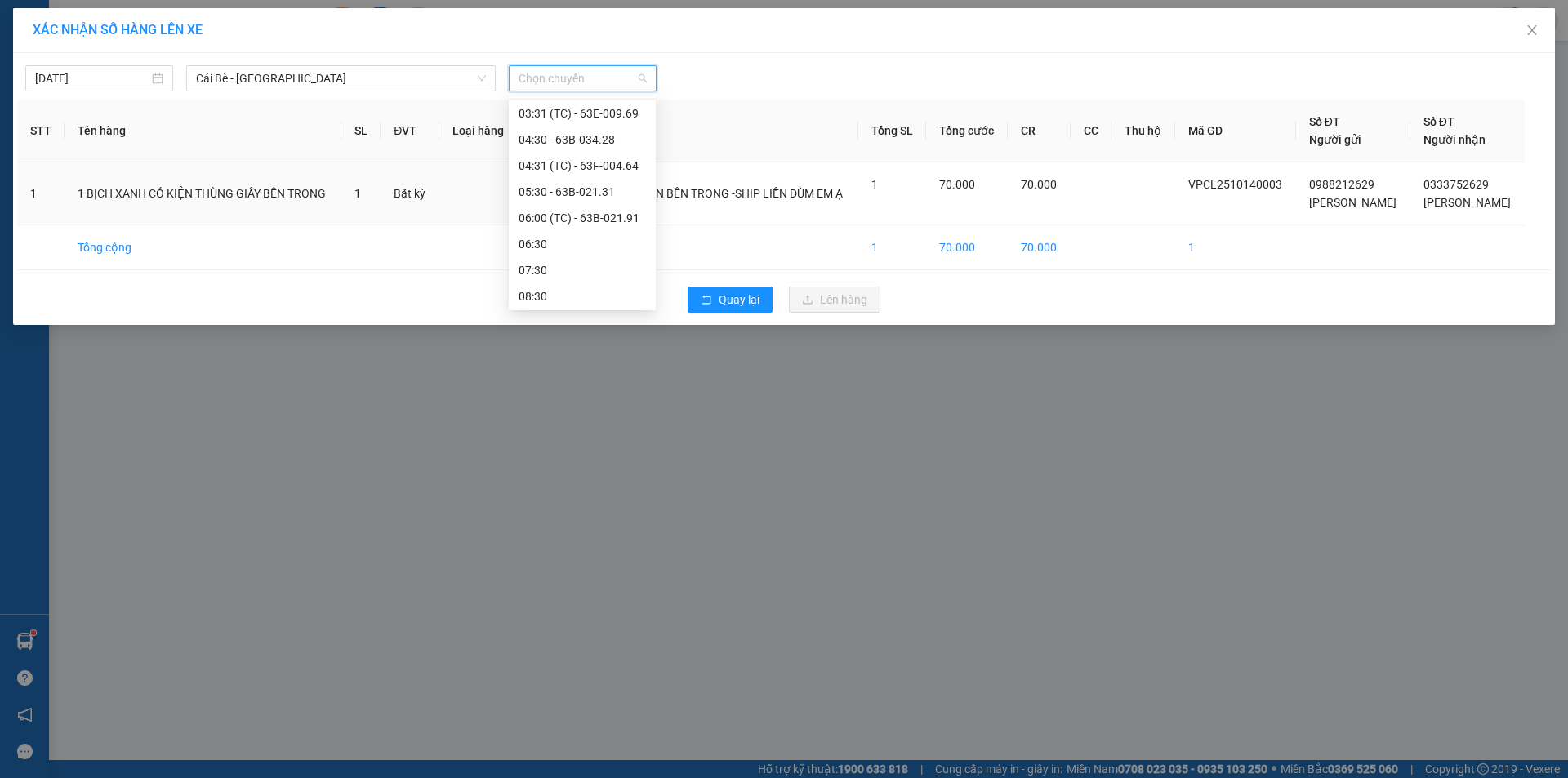
scroll to position [163, 0]
click at [604, 156] on div "06:00 (TC) - 63B-021.91" at bounding box center [582, 156] width 128 height 18
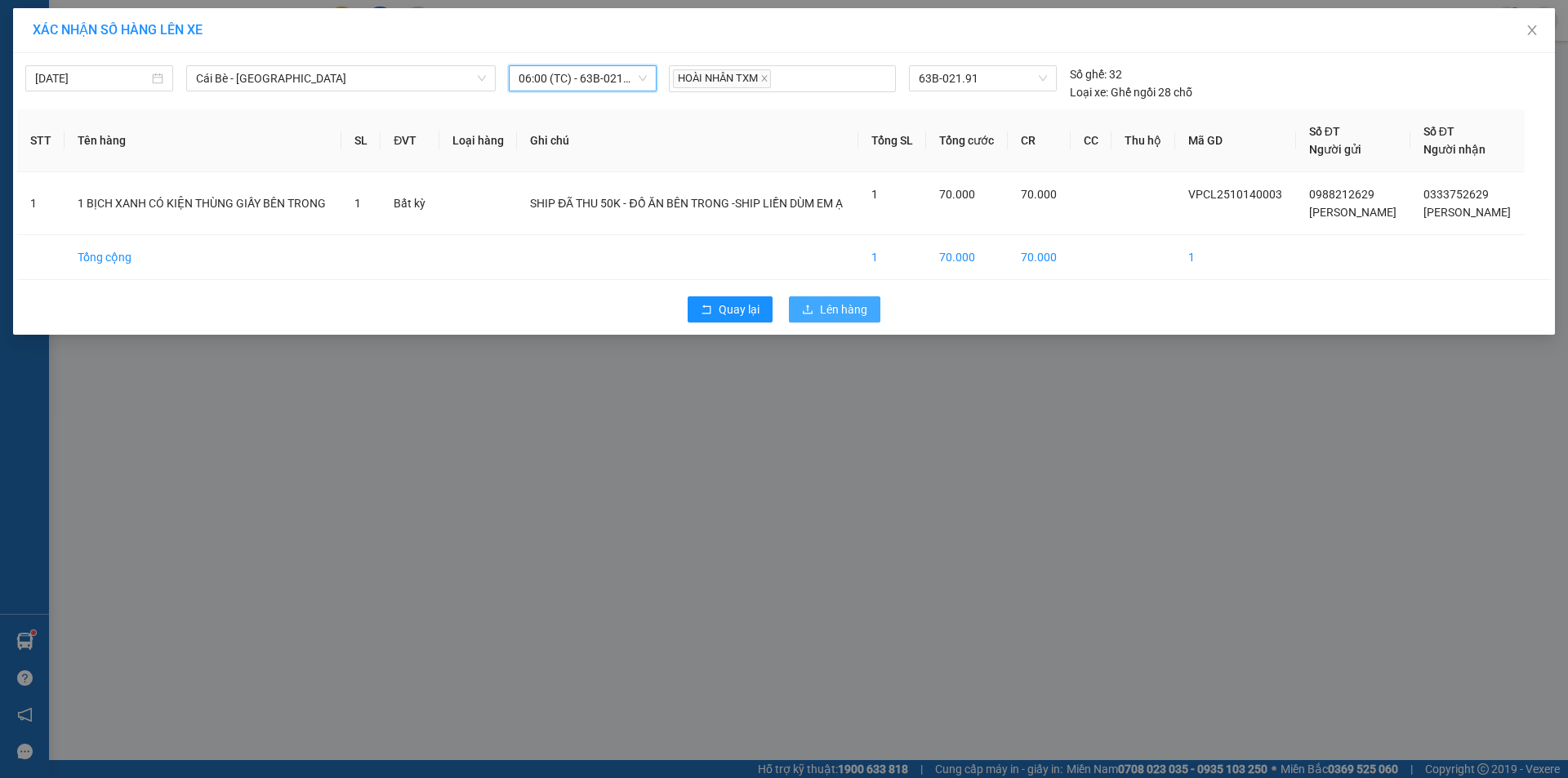
click at [853, 317] on span "Lên hàng" at bounding box center [843, 309] width 47 height 18
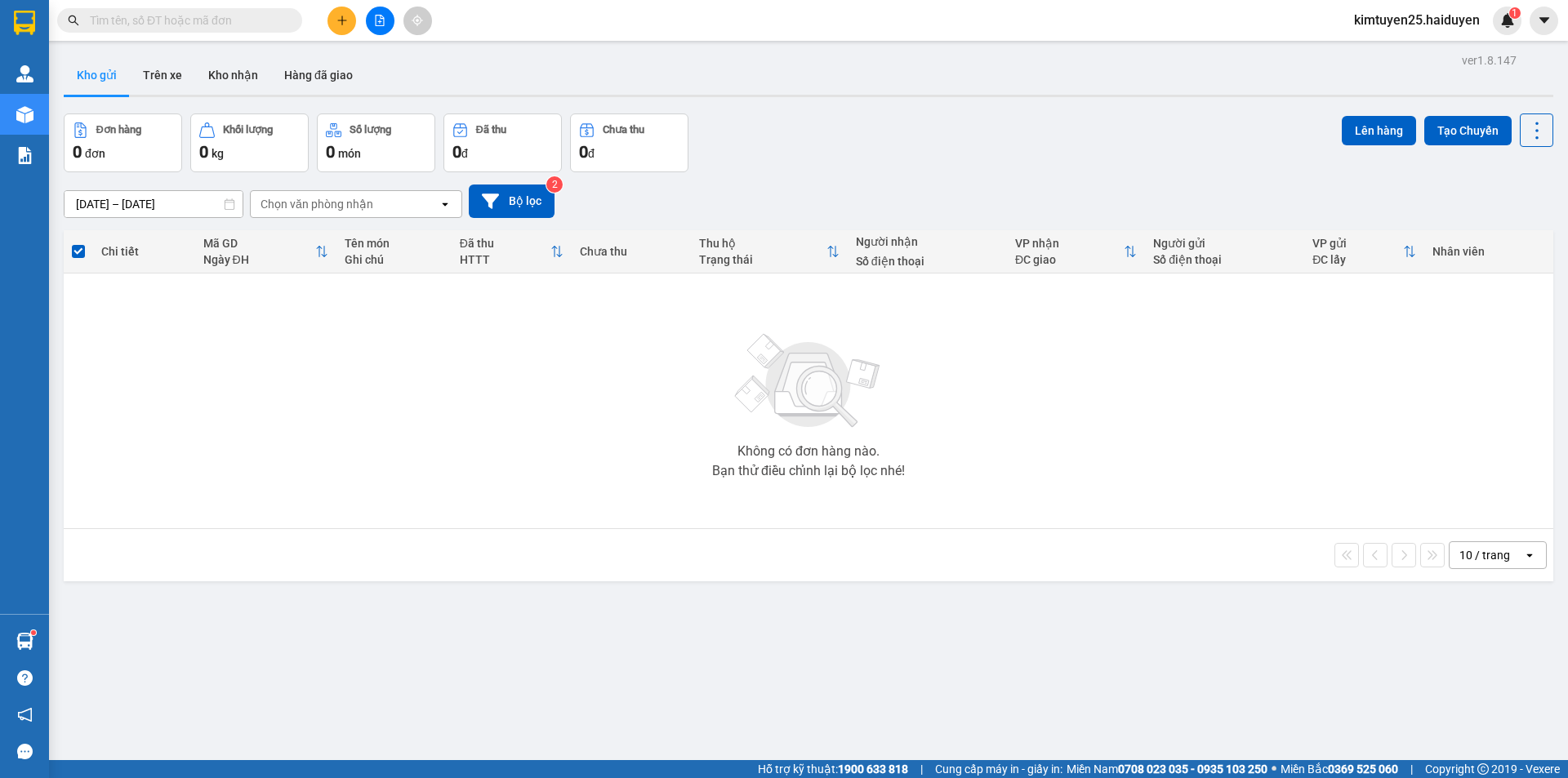
click at [324, 203] on div "Chọn văn phòng nhận" at bounding box center [317, 204] width 113 height 16
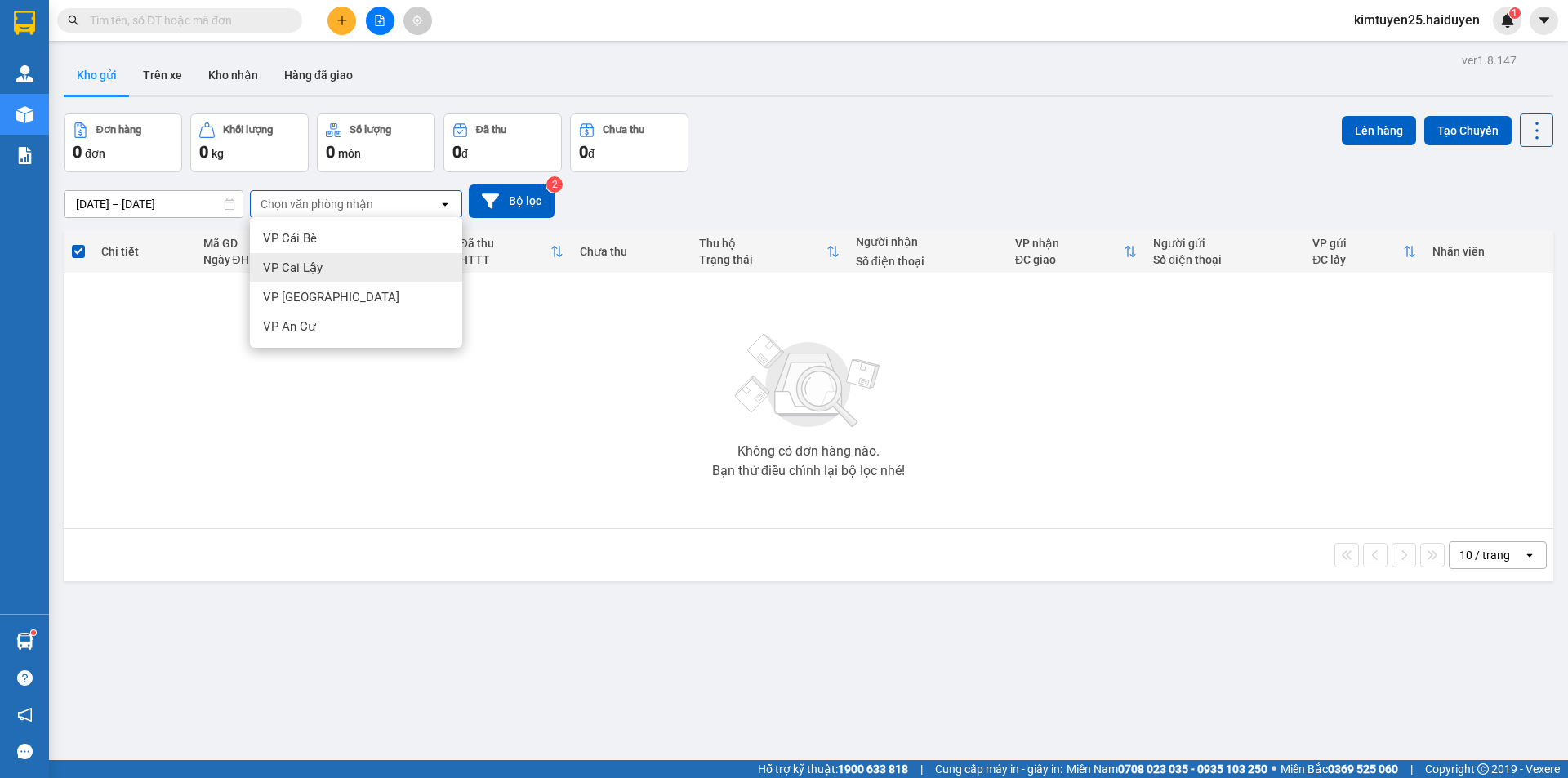
click at [571, 403] on div "Không có đơn hàng nào. Bạn thử điều chỉnh lại bộ lọc nhé!" at bounding box center [808, 401] width 1473 height 245
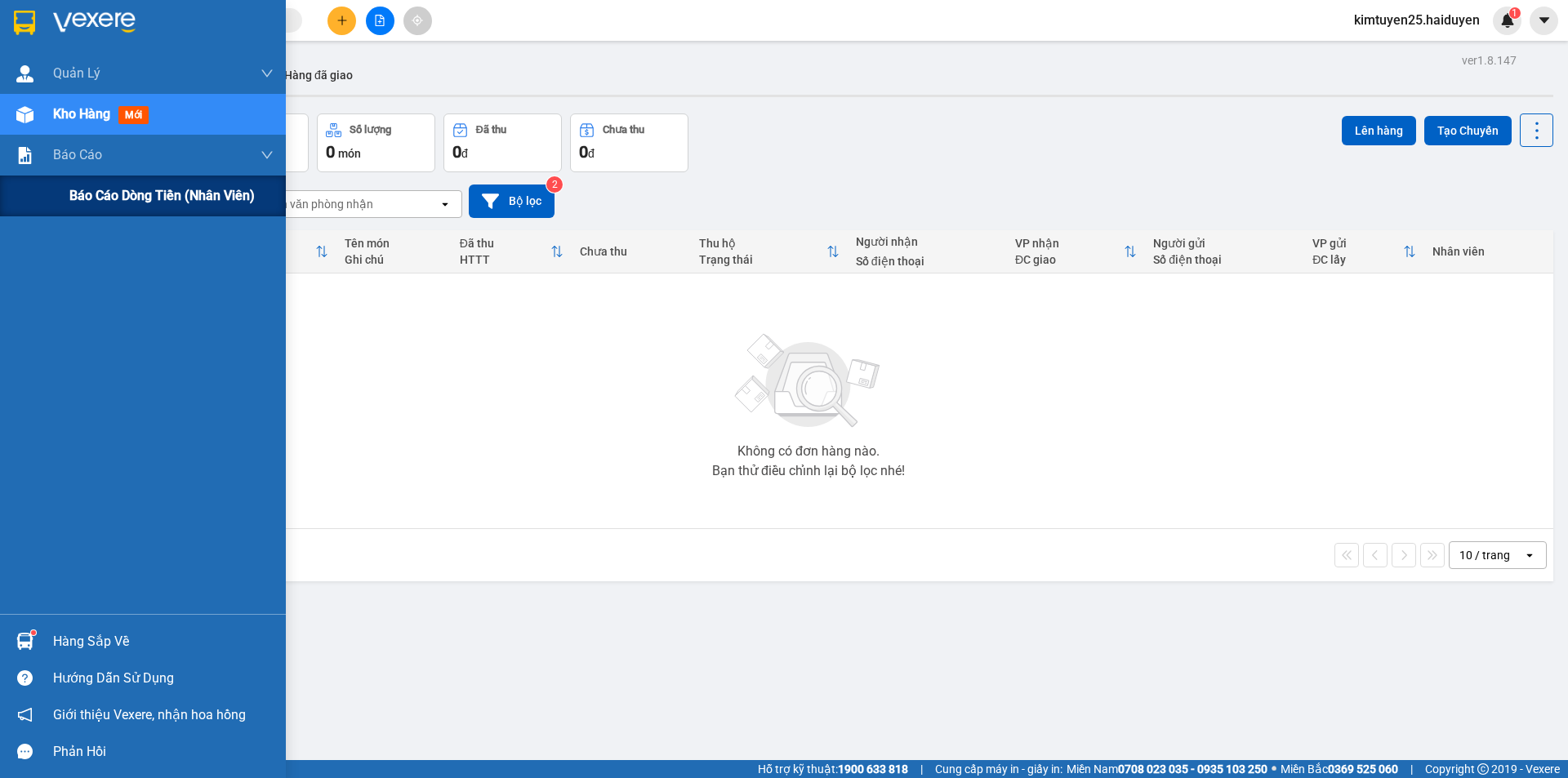
click at [61, 179] on div "Báo cáo dòng tiền (nhân viên)" at bounding box center [142, 195] width 286 height 41
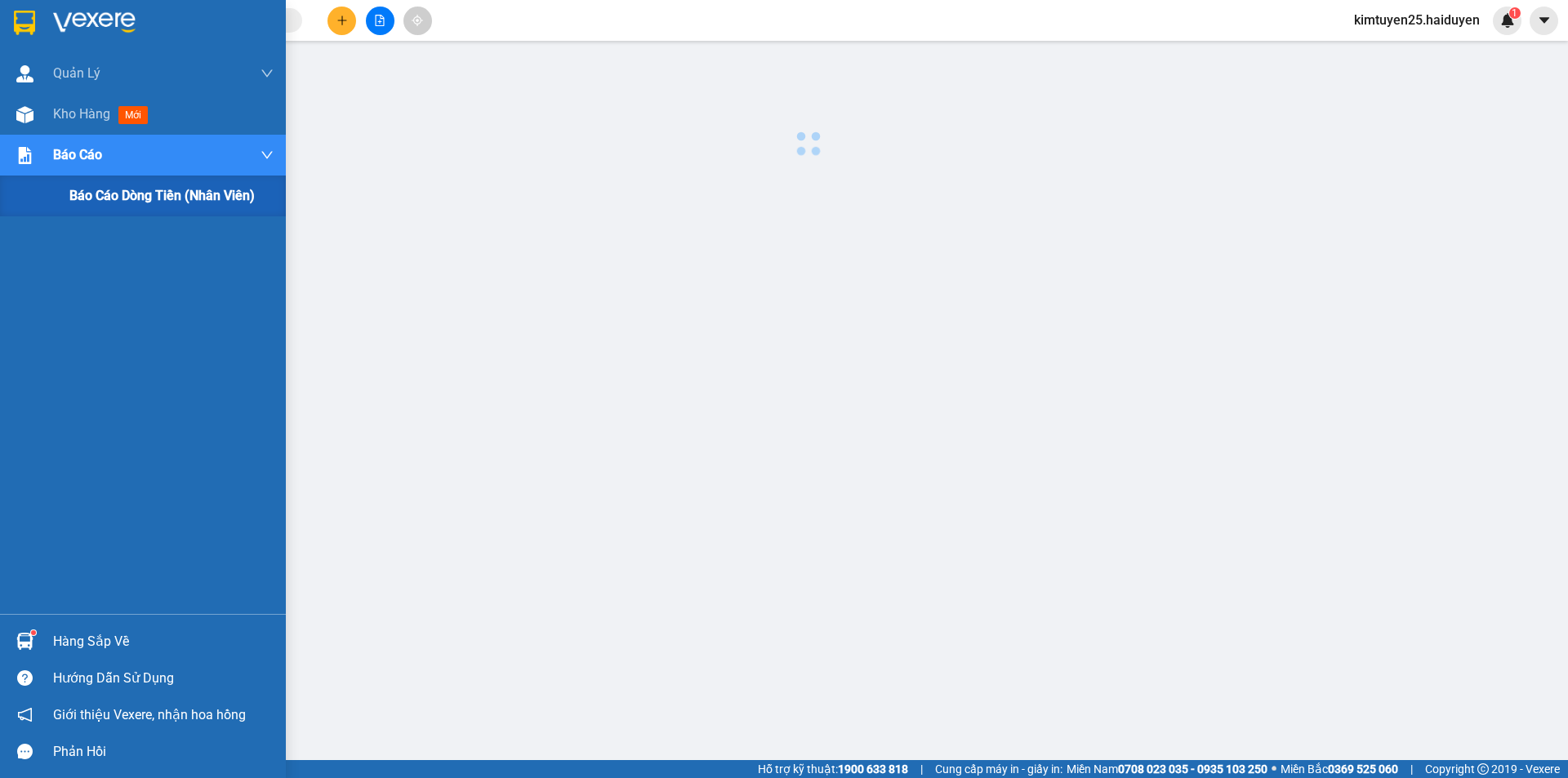
click at [61, 179] on div "Báo cáo dòng tiền (nhân viên)" at bounding box center [142, 195] width 286 height 41
click at [72, 204] on span "Báo cáo dòng tiền (nhân viên)" at bounding box center [161, 196] width 186 height 21
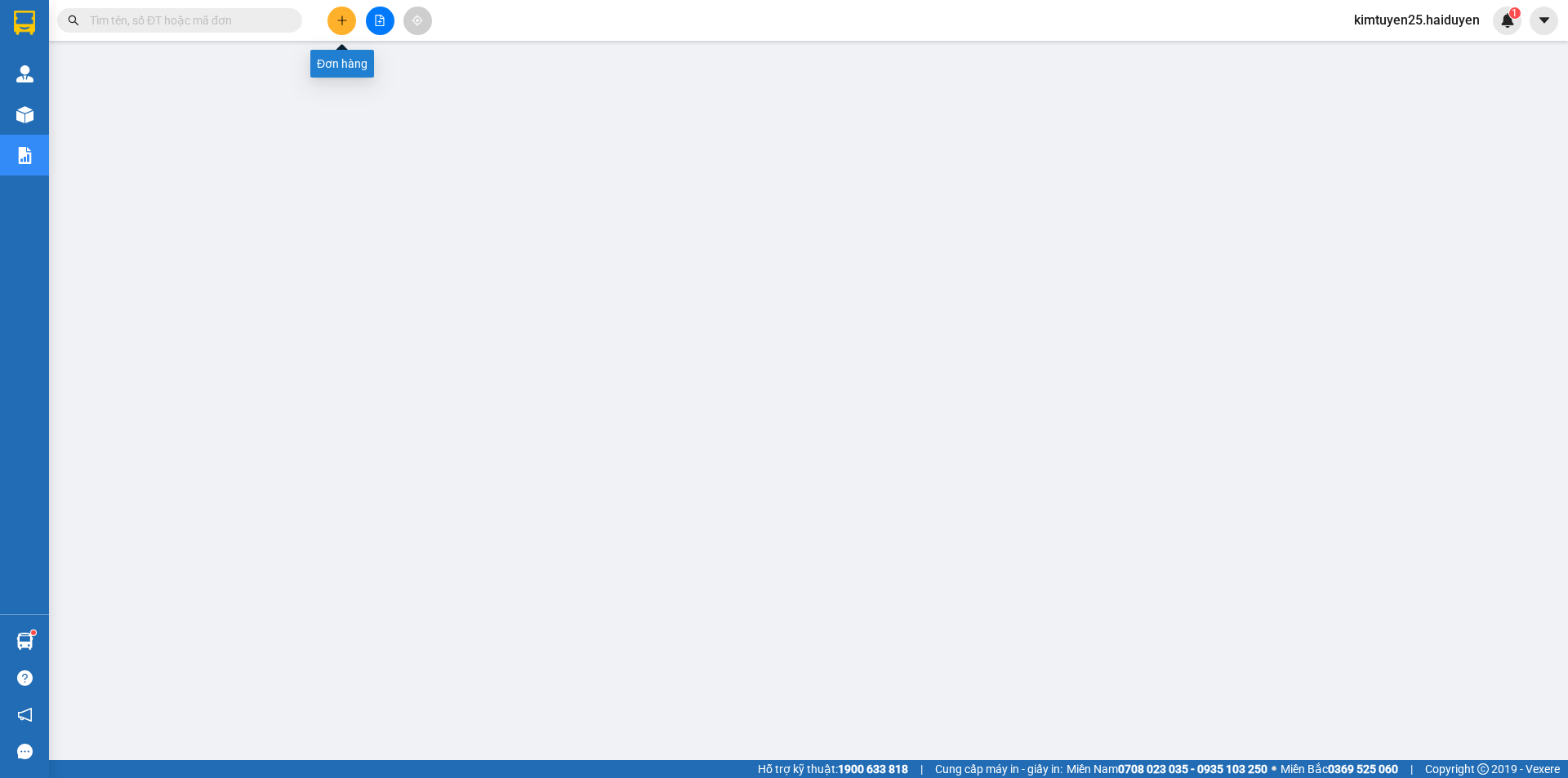
click at [335, 20] on button at bounding box center [341, 21] width 28 height 28
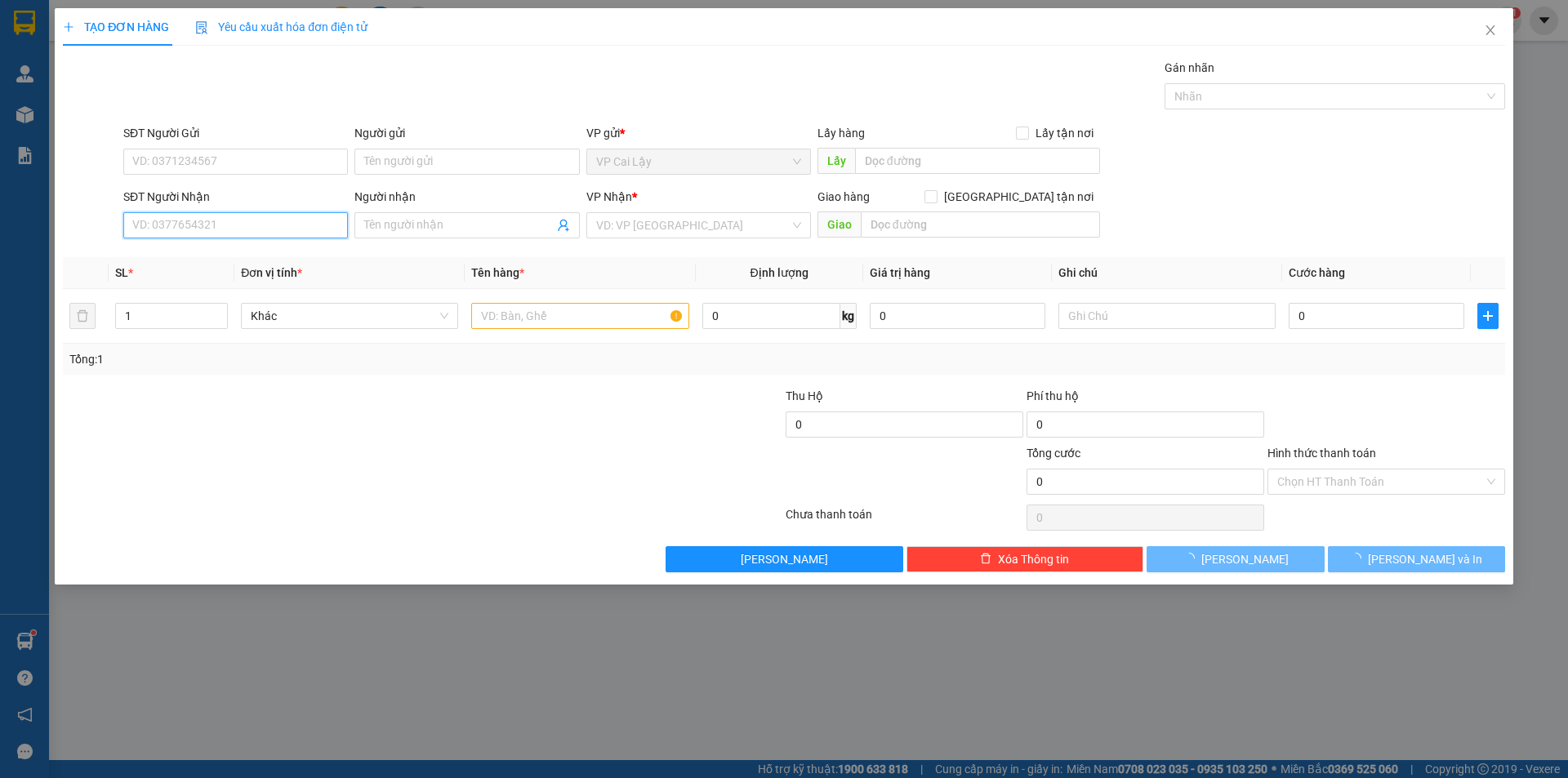
click at [168, 225] on input "SĐT Người Nhận" at bounding box center [236, 225] width 224 height 26
type input "0704478759"
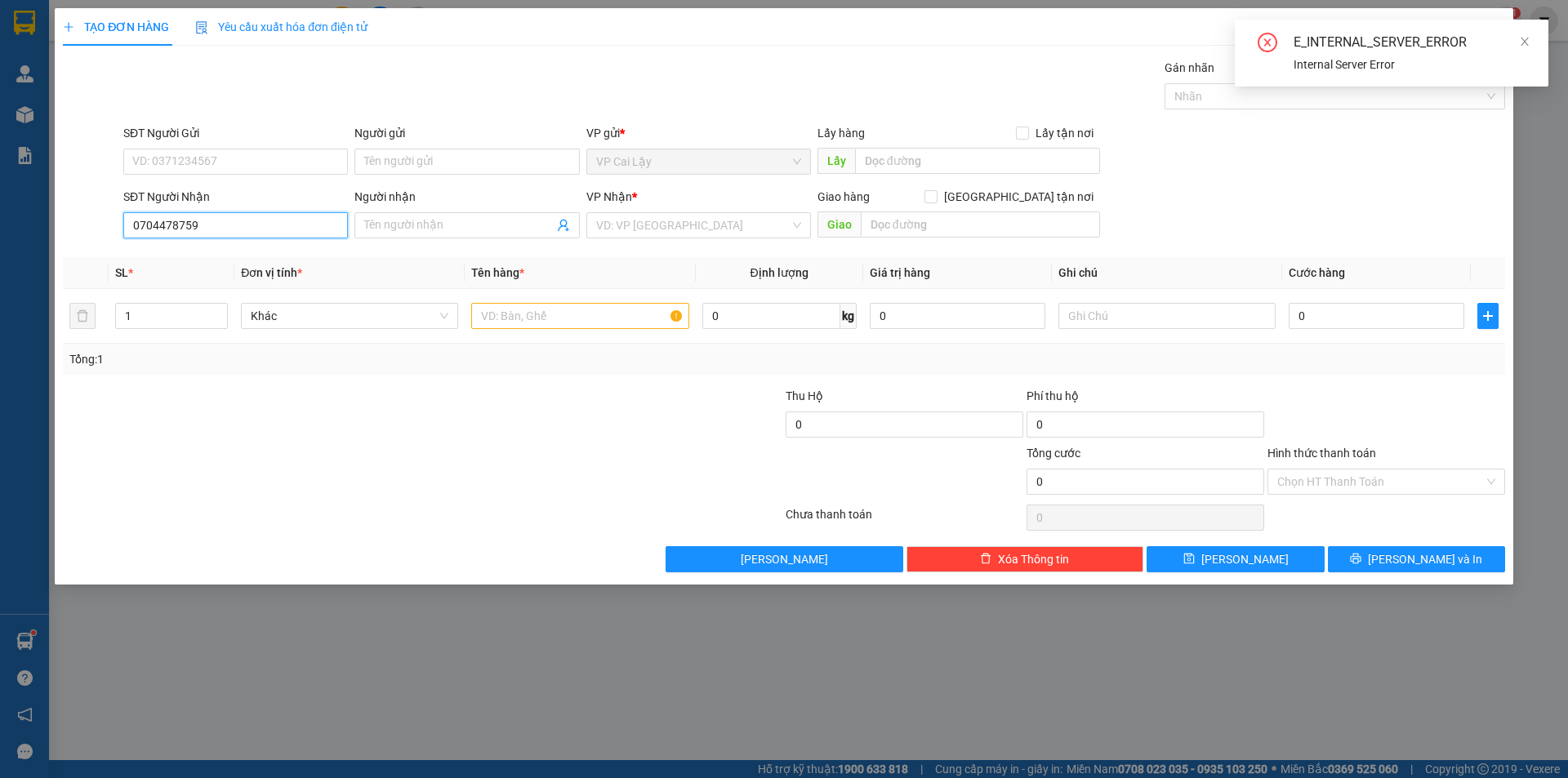
click at [211, 227] on input "0704478759" at bounding box center [236, 225] width 224 height 26
click at [154, 221] on input "0704478759" at bounding box center [236, 225] width 224 height 26
click at [158, 221] on input "0704478759" at bounding box center [236, 225] width 224 height 26
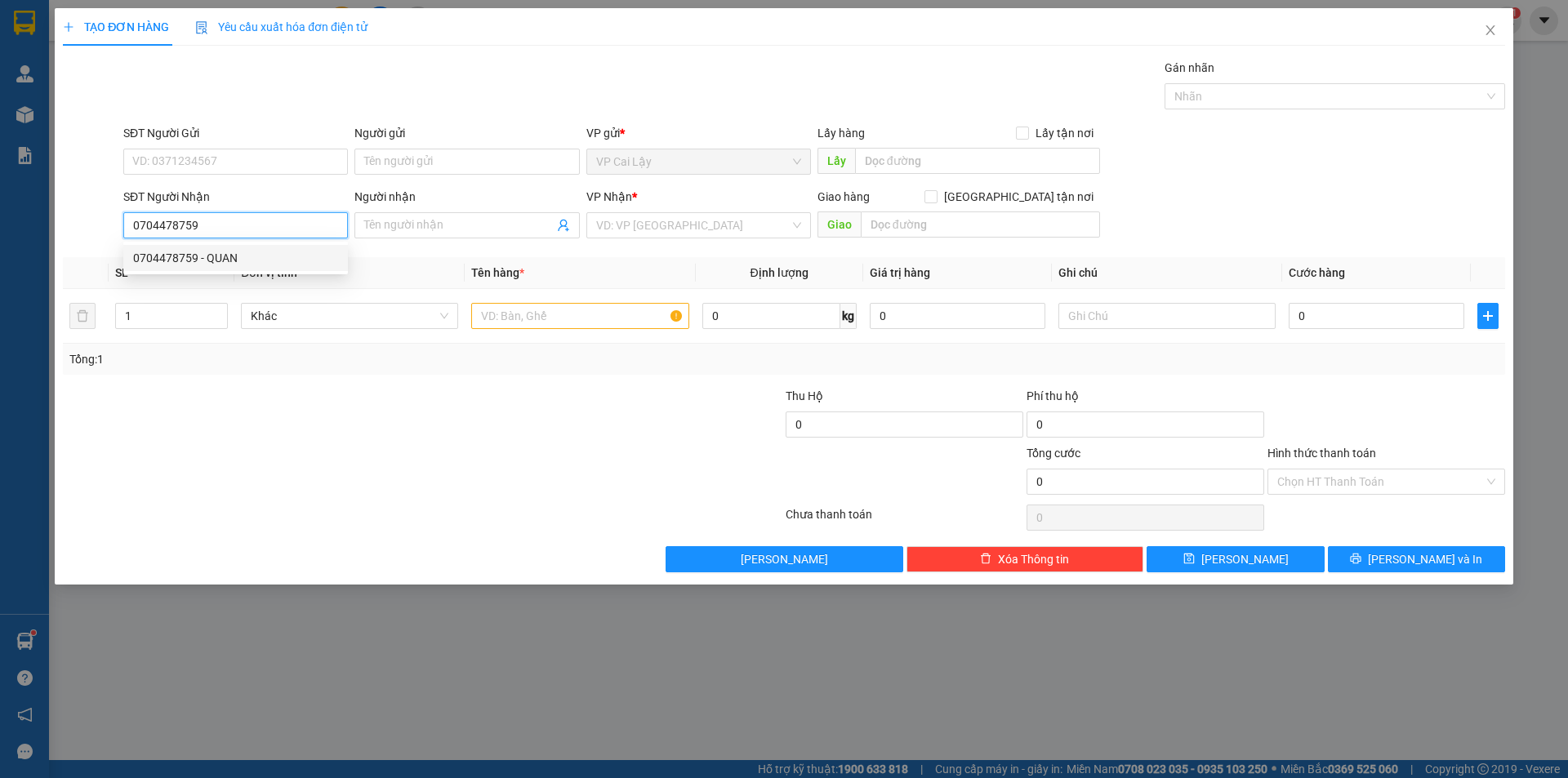
click at [210, 260] on div "0704478759 - QUAN" at bounding box center [236, 258] width 205 height 18
type input "QUAN"
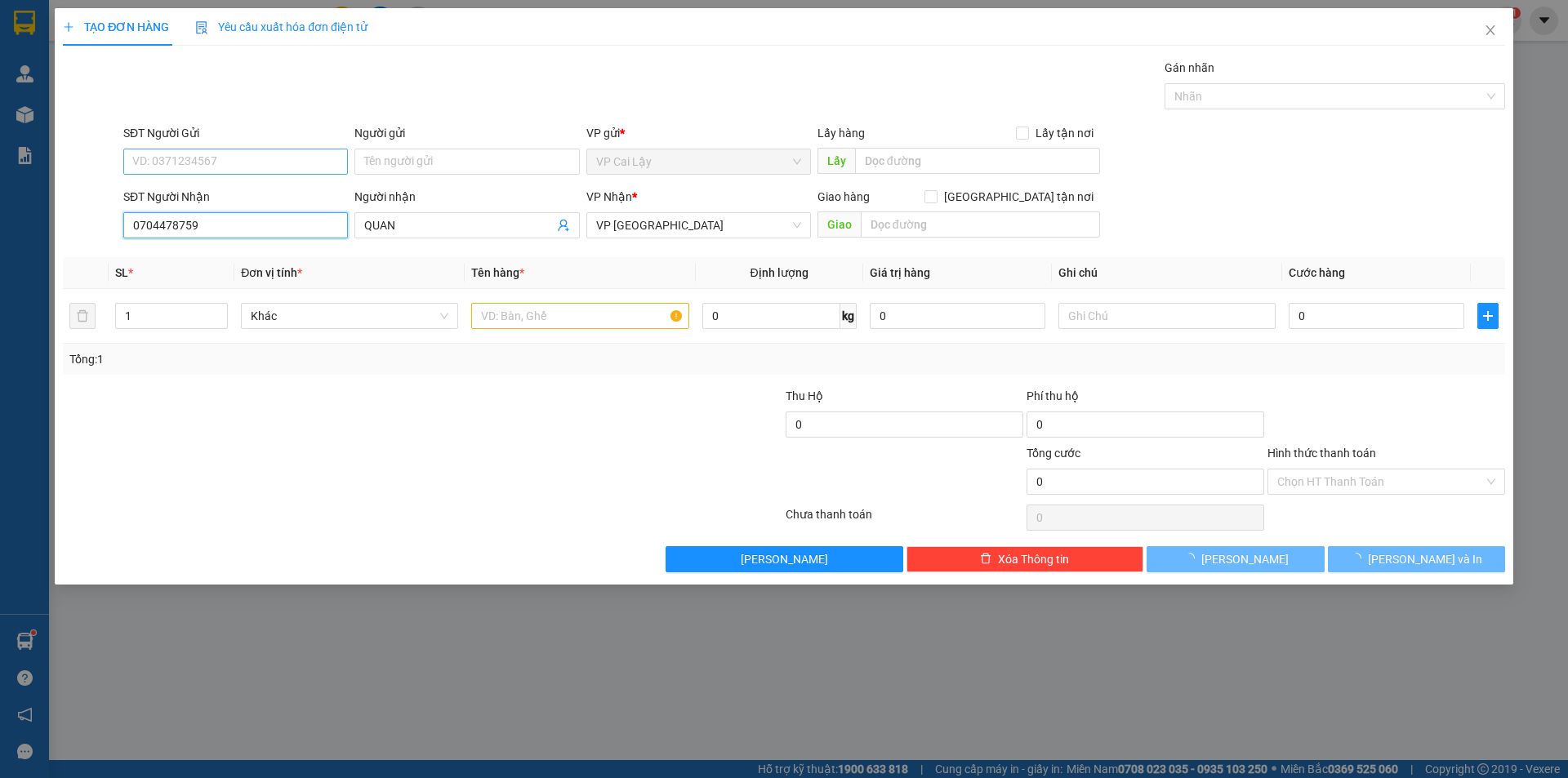
type input "0704478759"
click at [212, 164] on input "SĐT Người Gửi" at bounding box center [236, 161] width 224 height 26
type input "40.000"
click at [224, 201] on div "0777920994 - HẠNH" at bounding box center [236, 194] width 205 height 18
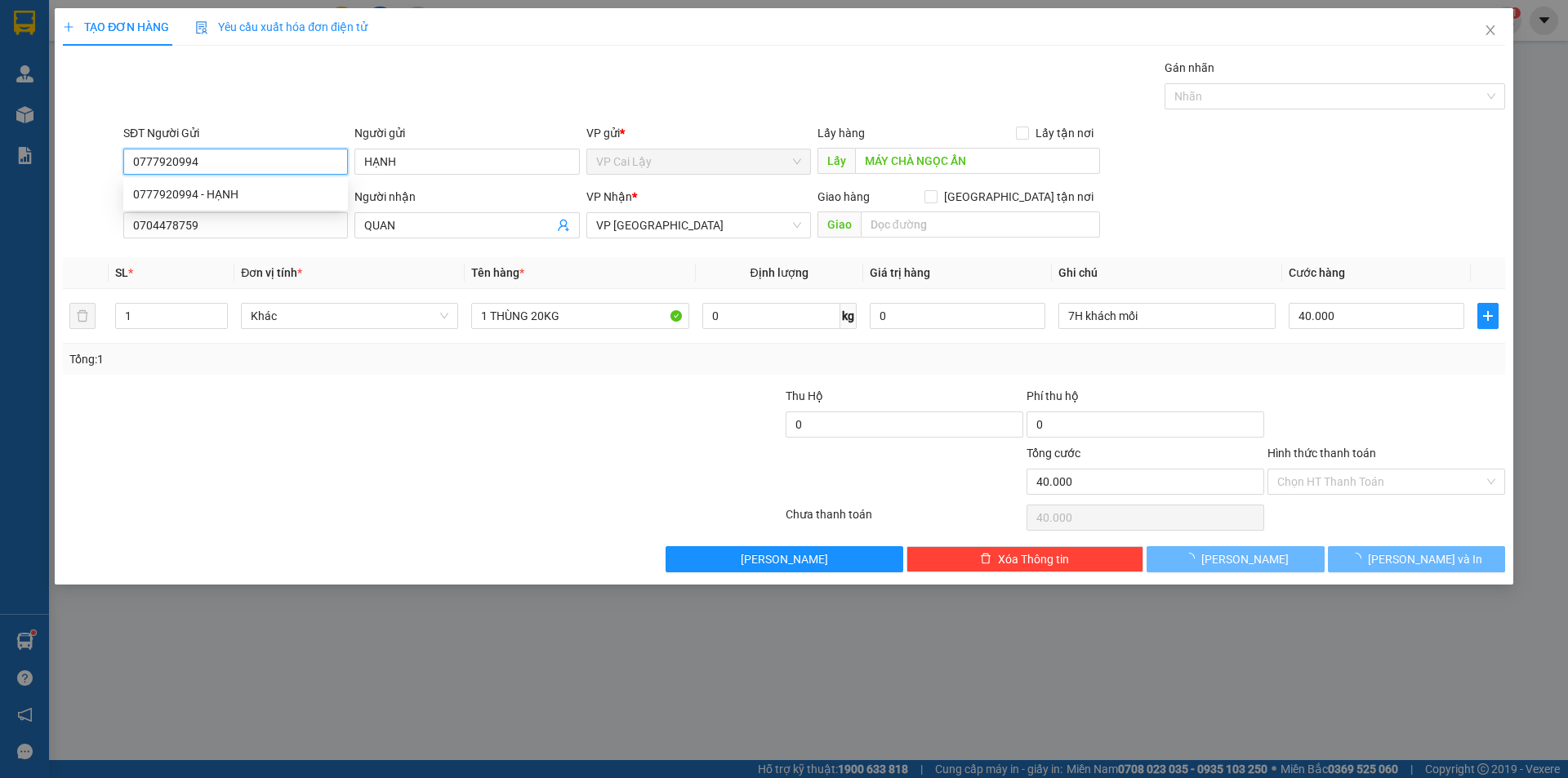
type input "0777920994"
type input "HẠNH"
type input "MÁY CHÀ NGỌC ẨN"
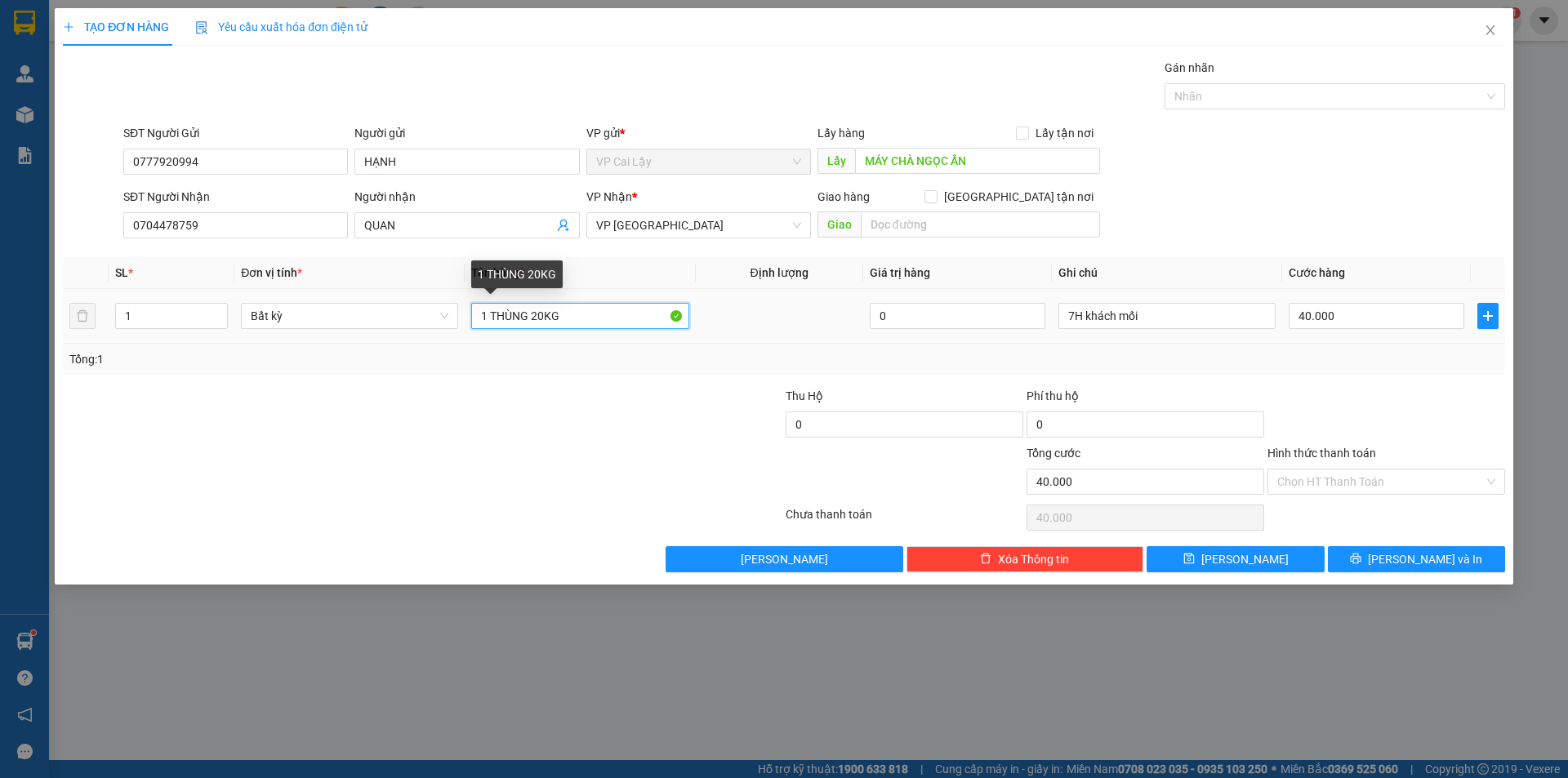
click at [528, 312] on input "1 THÙNG 20KG" at bounding box center [580, 316] width 217 height 26
type input "1 THÙNG SR 20KG"
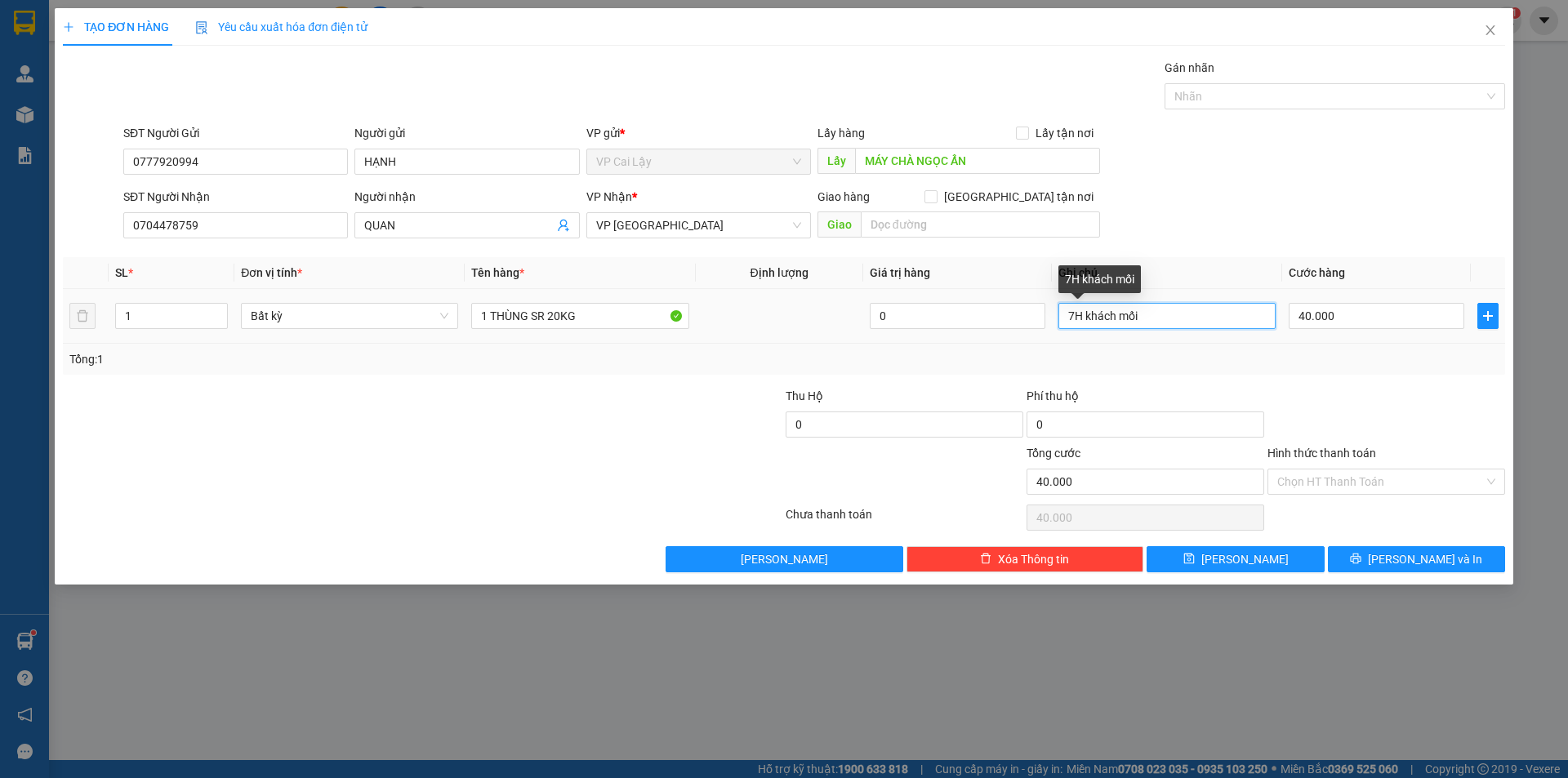
drag, startPoint x: 1086, startPoint y: 311, endPoint x: 1147, endPoint y: 311, distance: 61.0
click at [1147, 311] on input "7H khách mối" at bounding box center [1167, 316] width 217 height 26
type input "7H KHÁCH MỐI"
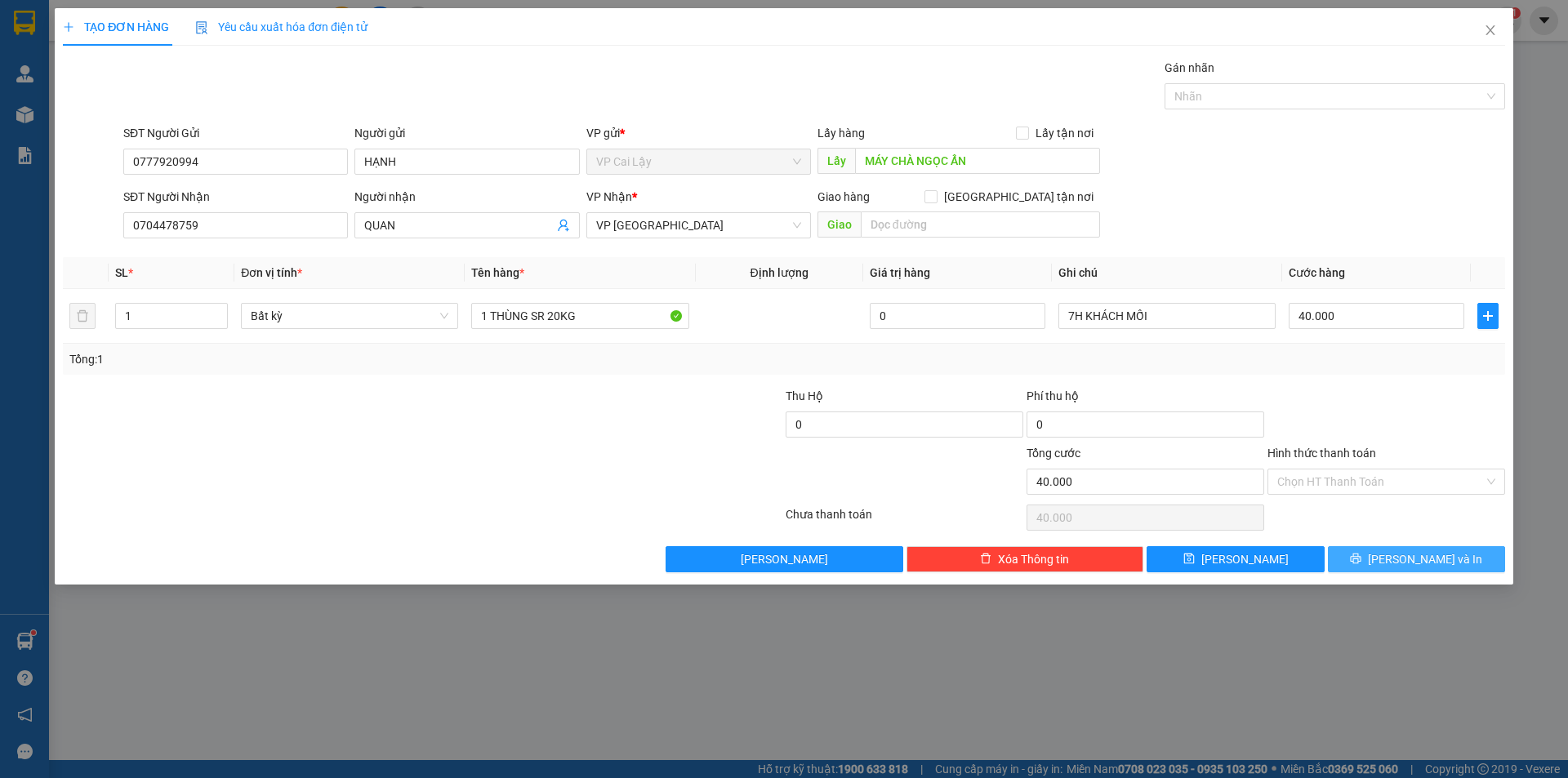
click at [1420, 565] on span "[PERSON_NAME] và In" at bounding box center [1425, 559] width 114 height 18
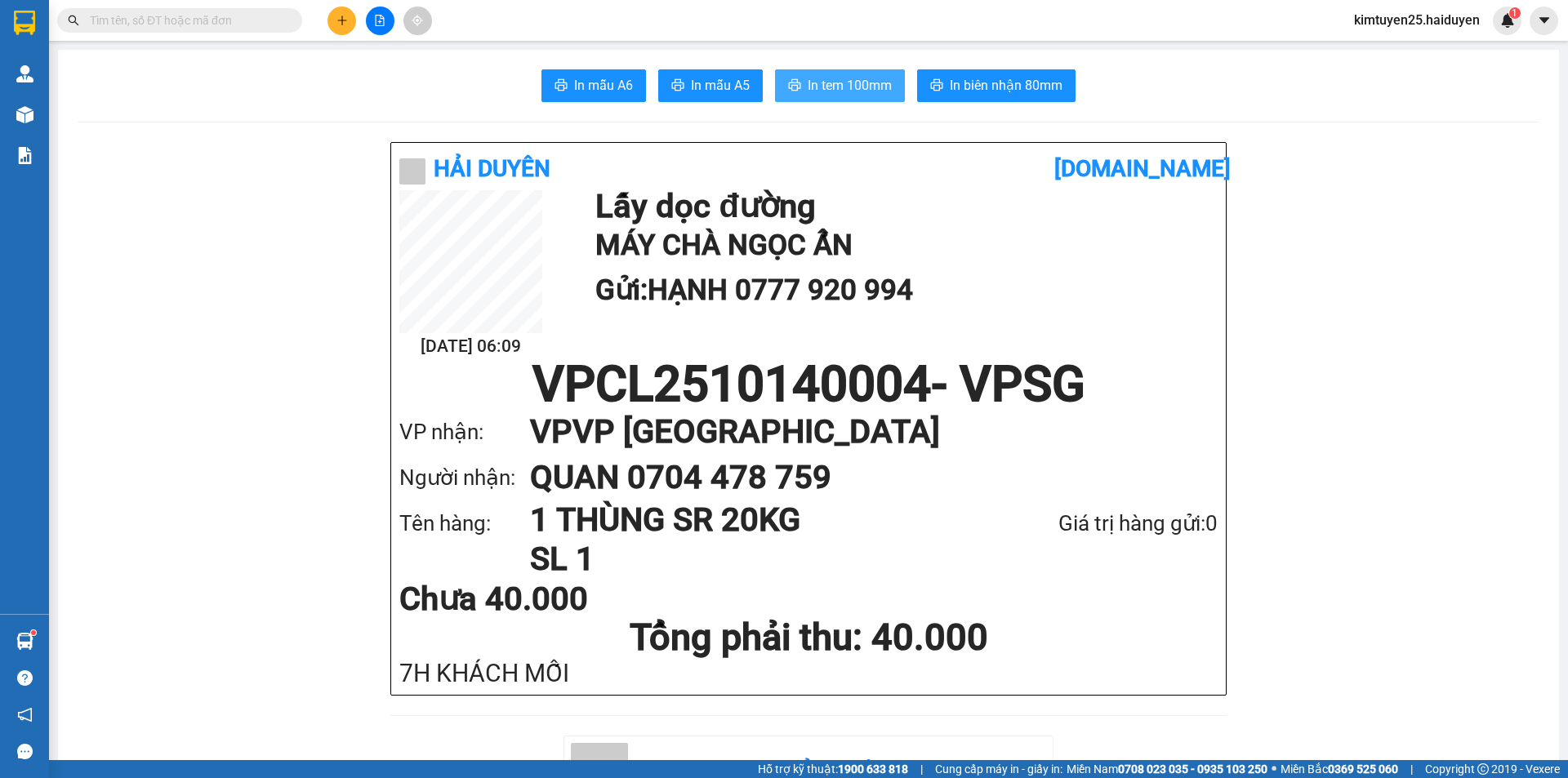
click at [860, 77] on span "In tem 100mm" at bounding box center [849, 85] width 84 height 21
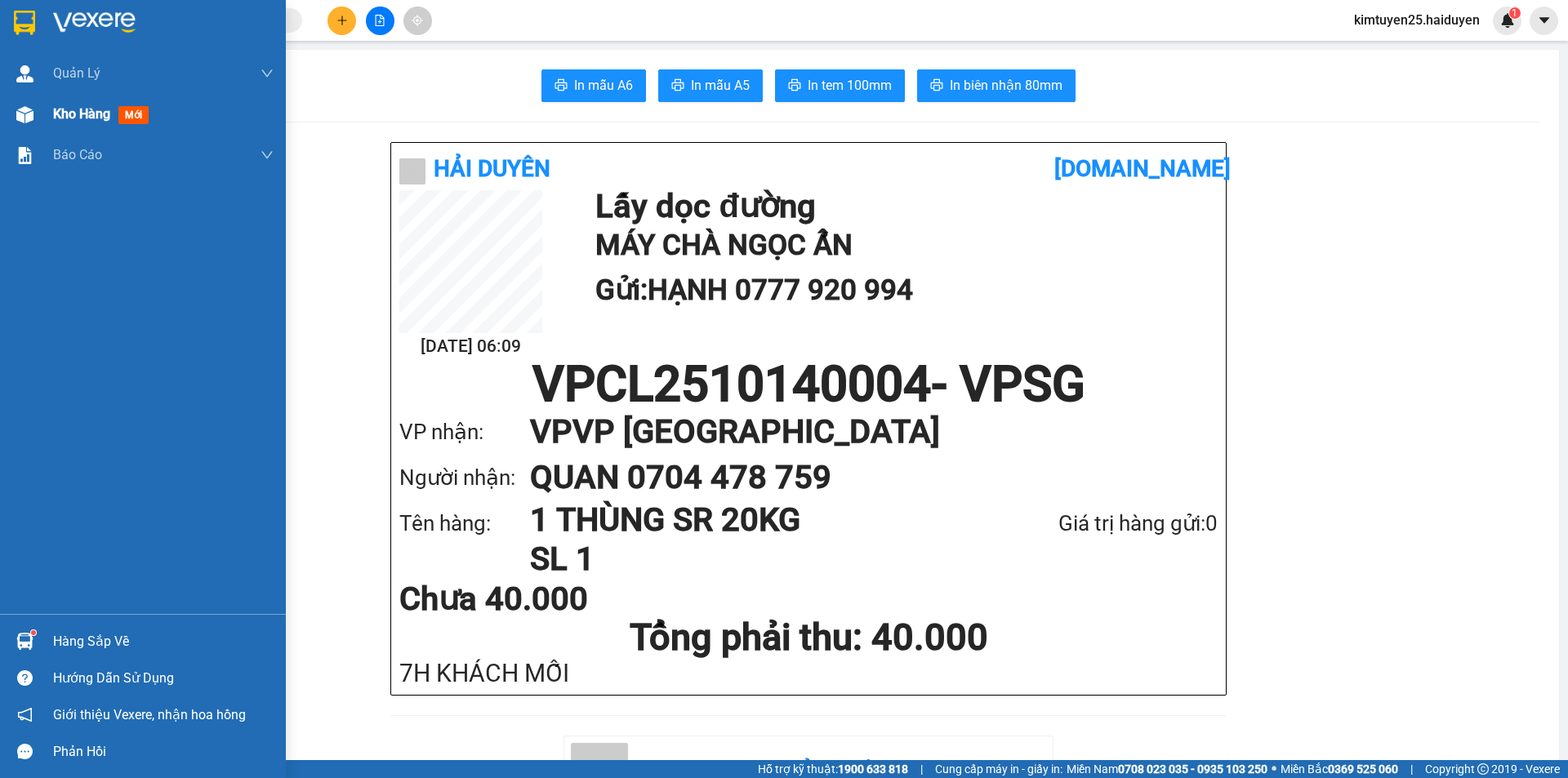
click at [35, 105] on div at bounding box center [24, 114] width 28 height 28
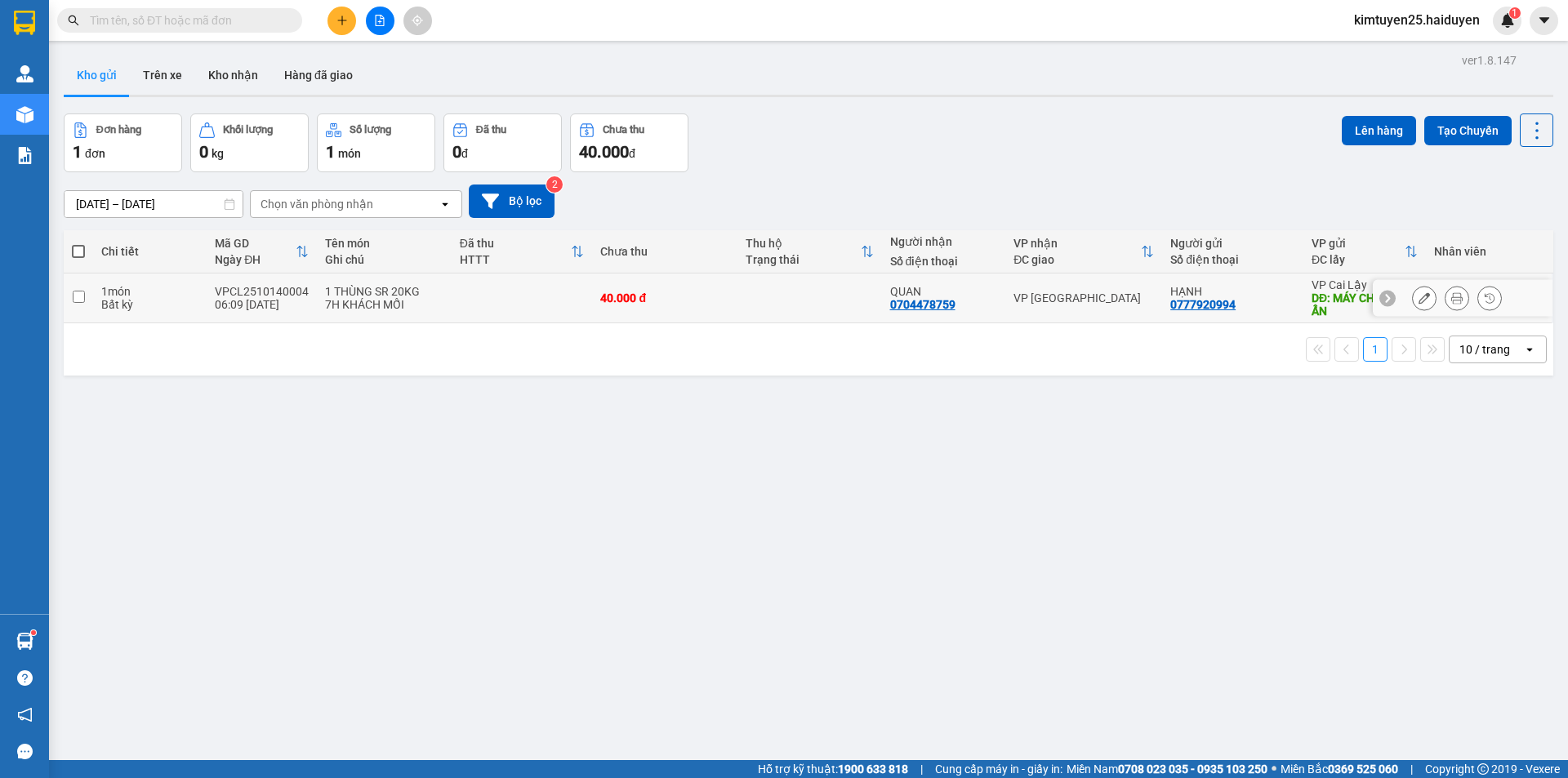
click at [789, 292] on td at bounding box center [809, 298] width 144 height 50
checkbox input "true"
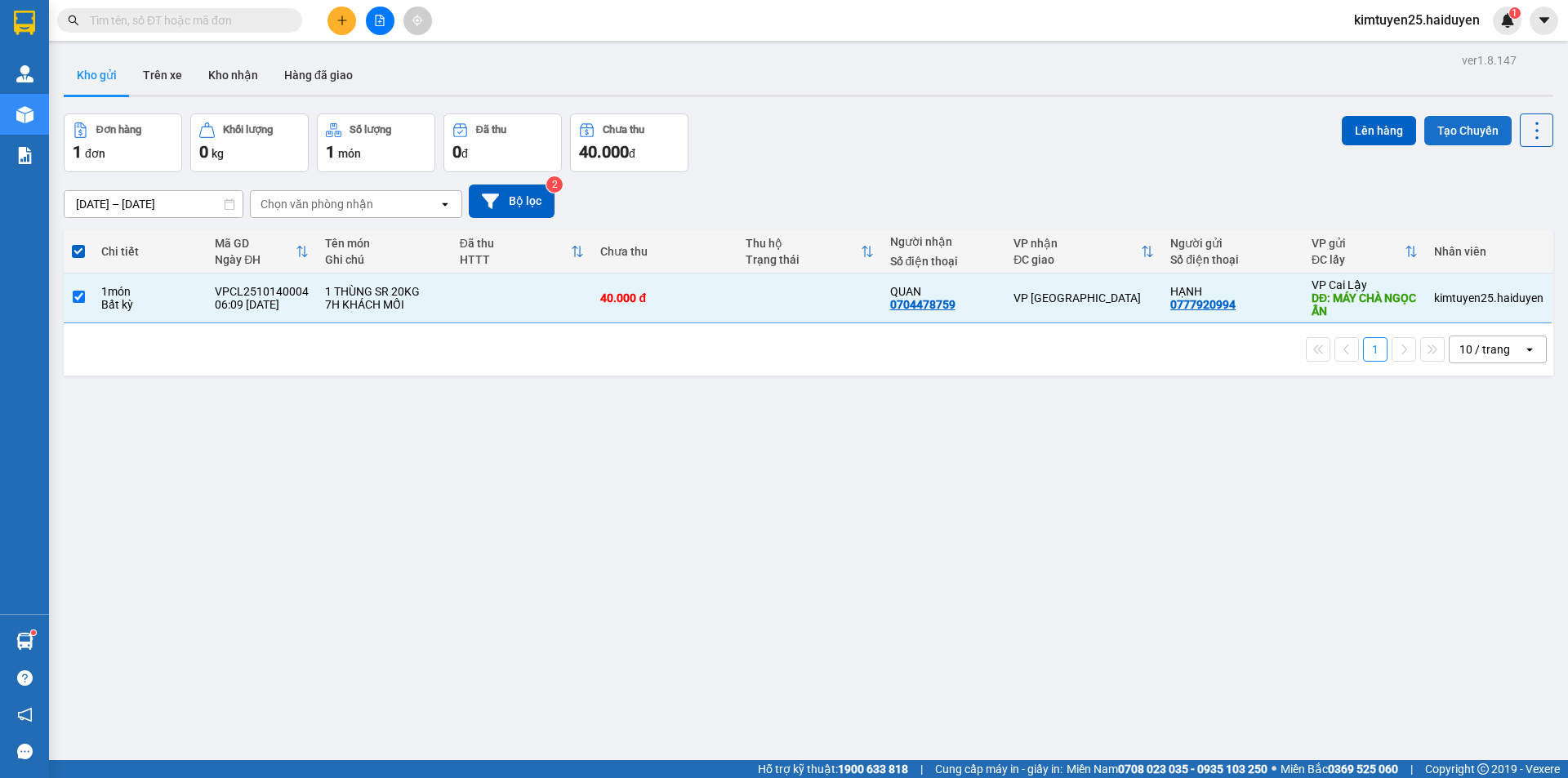
click at [1424, 129] on button "Tạo Chuyến" at bounding box center [1467, 130] width 87 height 29
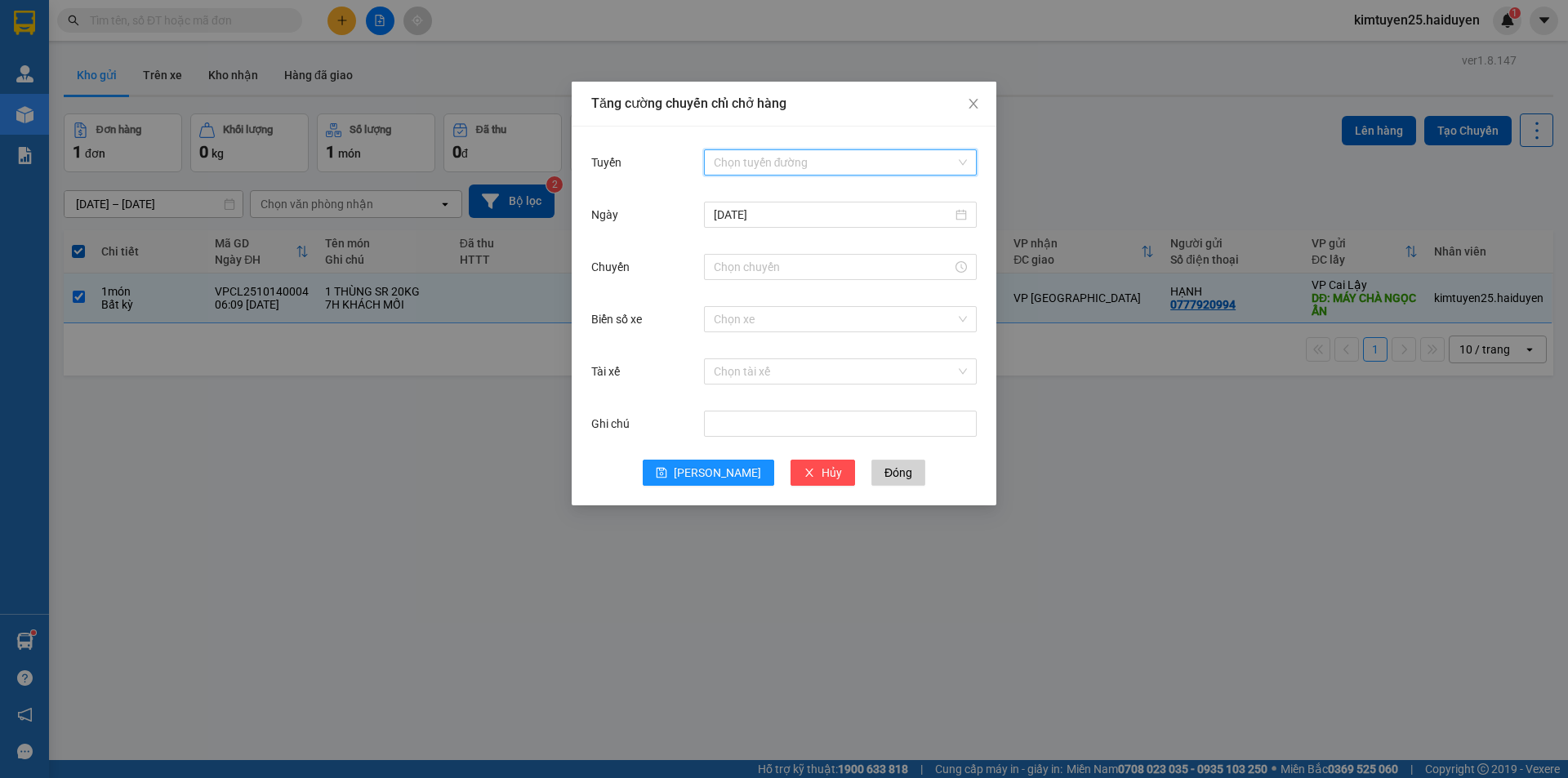
click at [913, 154] on input "Tuyến" at bounding box center [834, 162] width 242 height 24
click at [866, 219] on div "Cái Bè - [GEOGRAPHIC_DATA]" at bounding box center [840, 221] width 253 height 18
click at [831, 208] on input "[DATE]" at bounding box center [833, 214] width 238 height 18
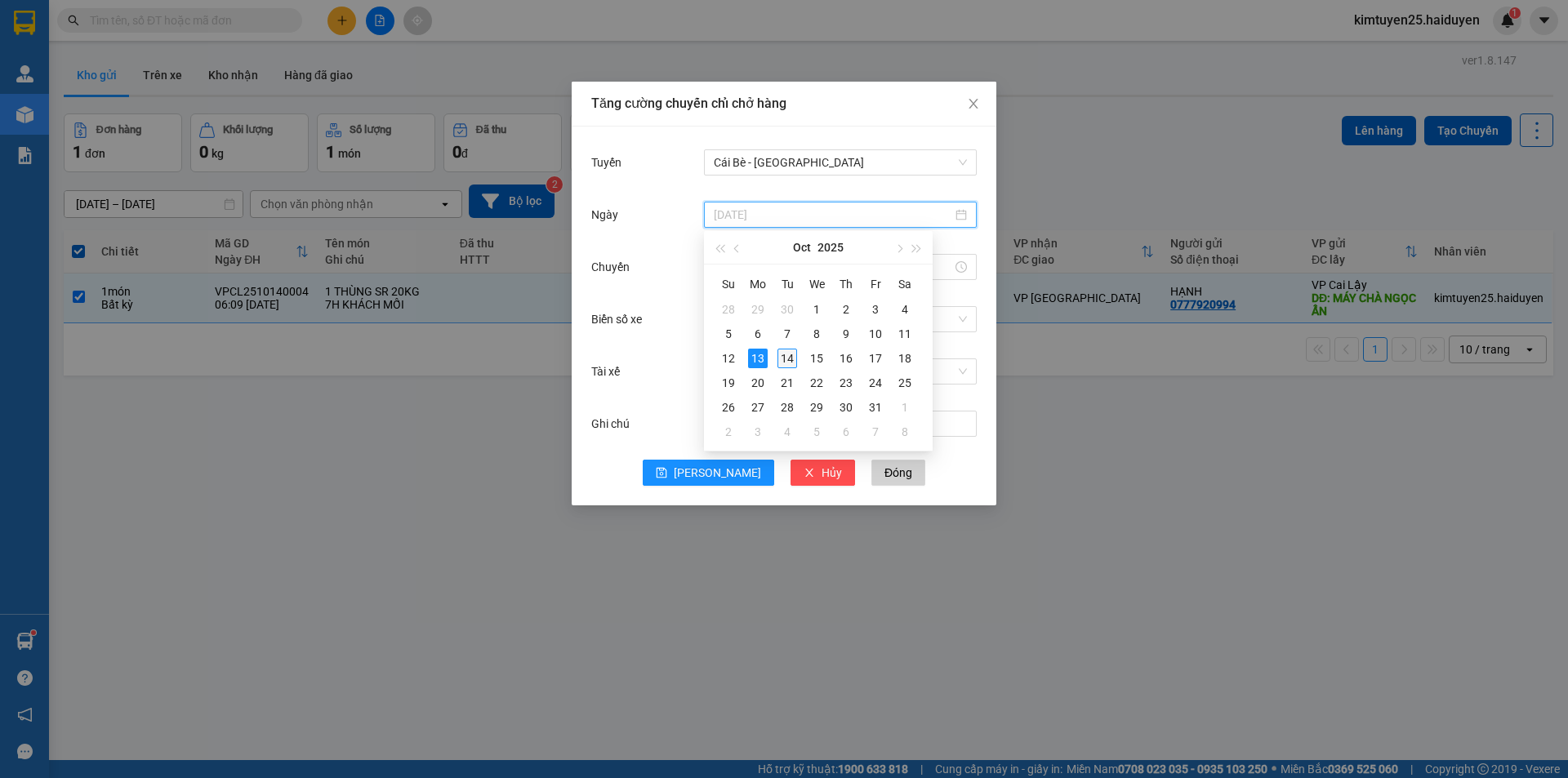
type input "[DATE]"
click at [785, 351] on div "14" at bounding box center [787, 358] width 20 height 20
click at [777, 266] on input "Chuyến" at bounding box center [833, 267] width 238 height 18
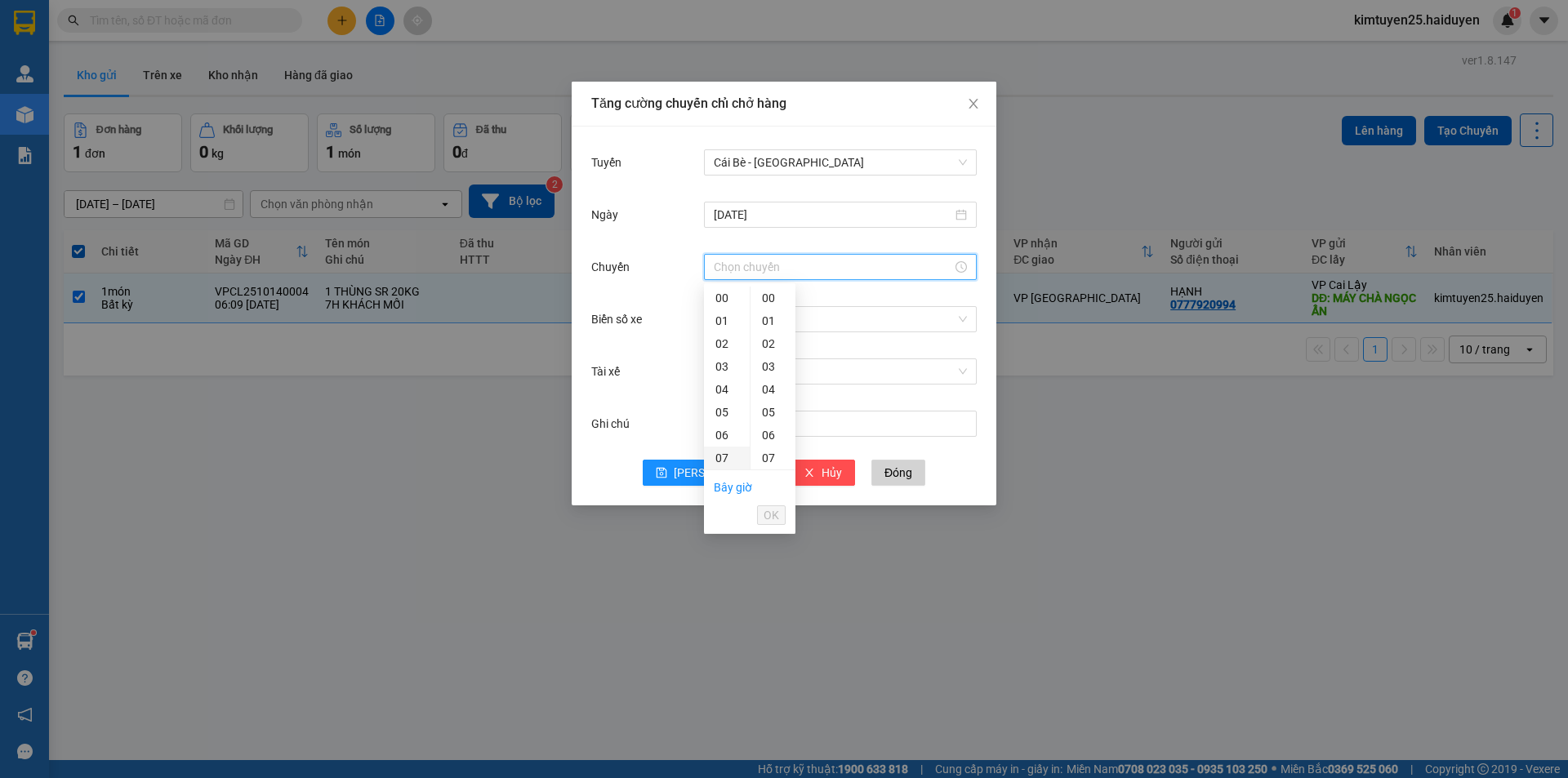
click at [725, 460] on div "07" at bounding box center [727, 458] width 46 height 22
type input "07:00"
click at [760, 300] on div "00" at bounding box center [773, 298] width 45 height 22
click at [772, 516] on span "OK" at bounding box center [771, 515] width 16 height 18
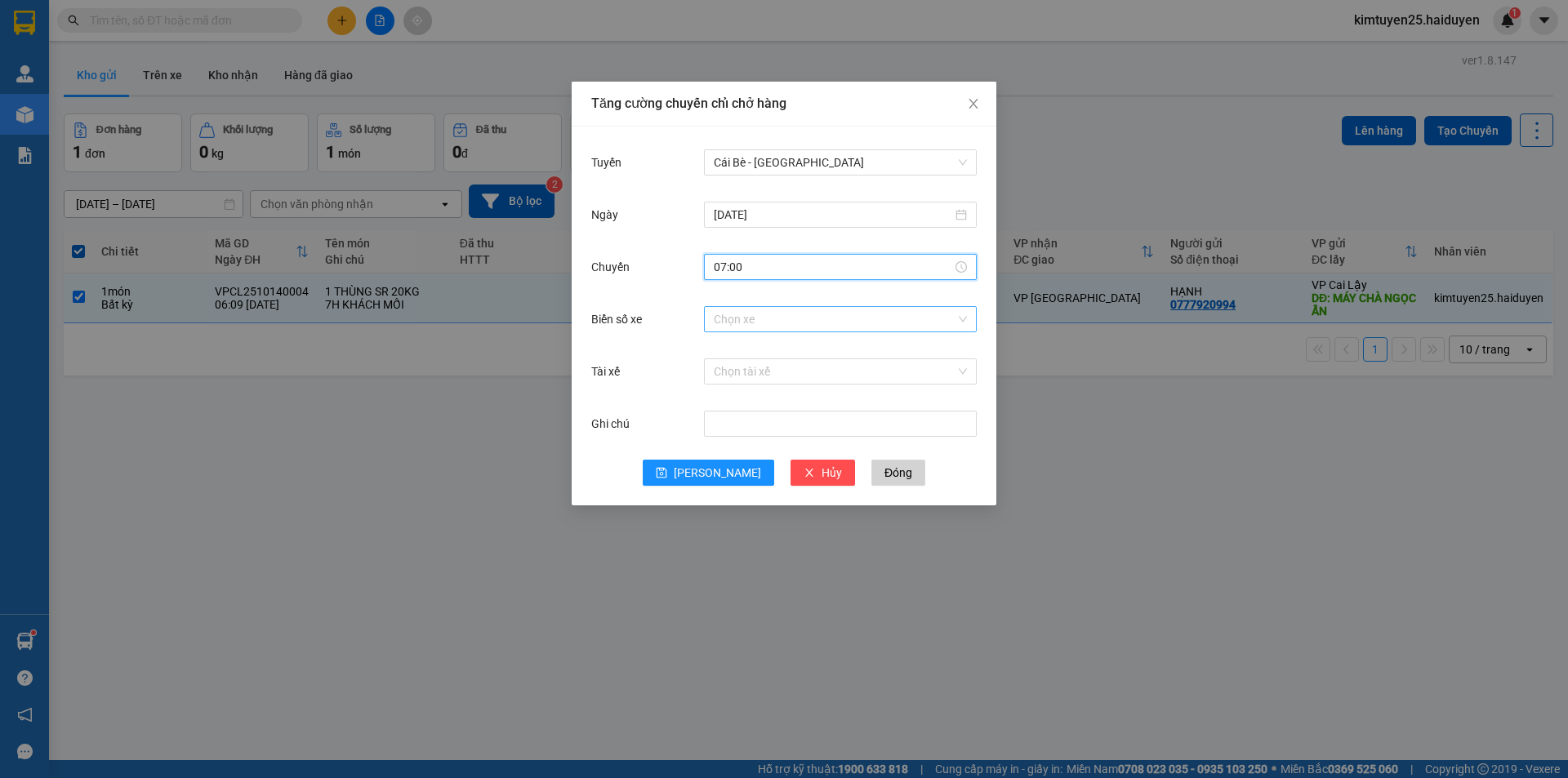
click at [739, 321] on input "Biển số xe" at bounding box center [834, 319] width 242 height 24
click at [746, 326] on input "Biển số xe" at bounding box center [834, 319] width 242 height 24
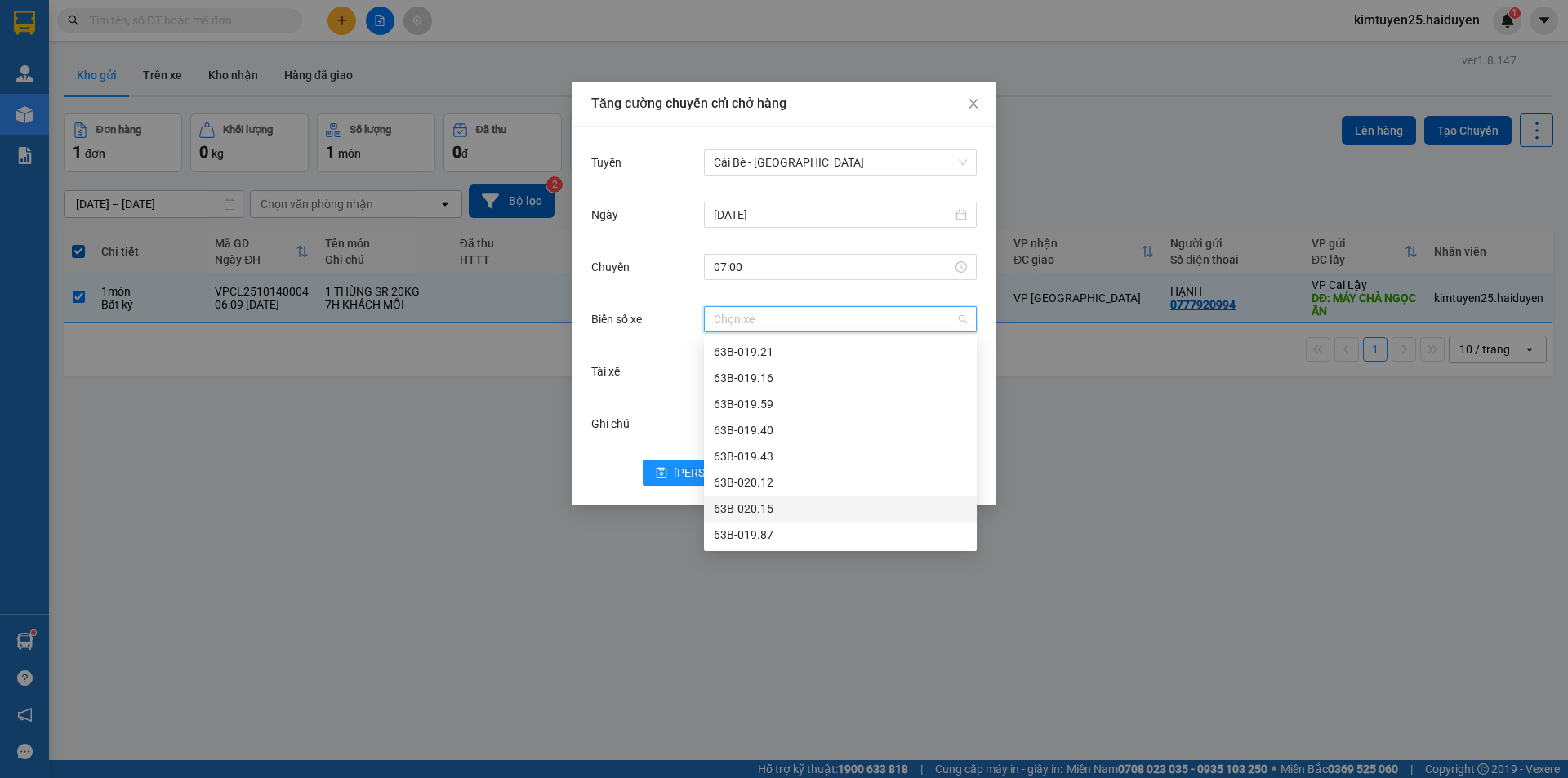
click at [762, 508] on div "63B-020.15" at bounding box center [840, 508] width 253 height 18
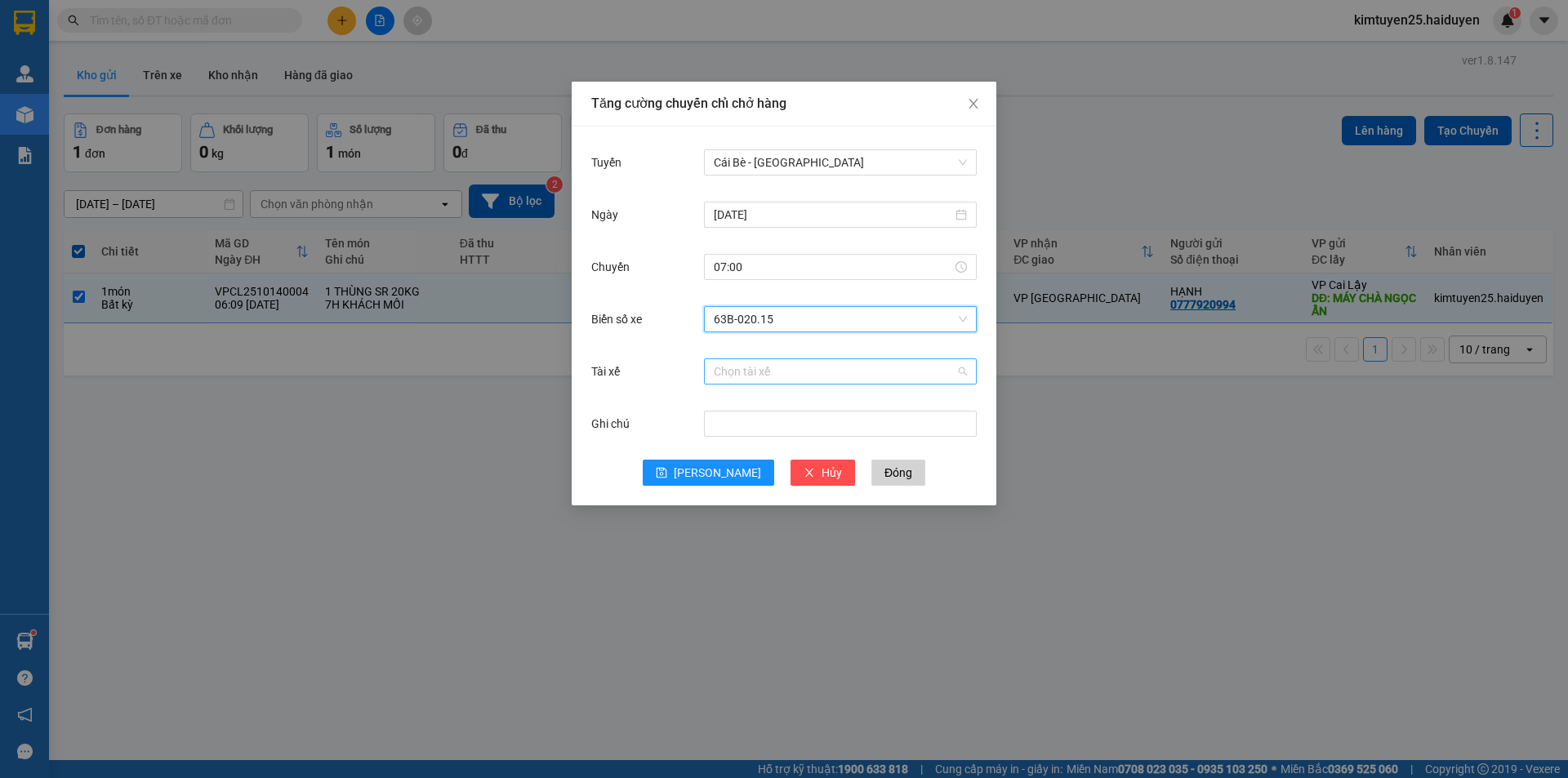
click at [795, 370] on input "Tài xế" at bounding box center [834, 371] width 242 height 24
click at [746, 366] on input "Tài xế" at bounding box center [834, 371] width 242 height 24
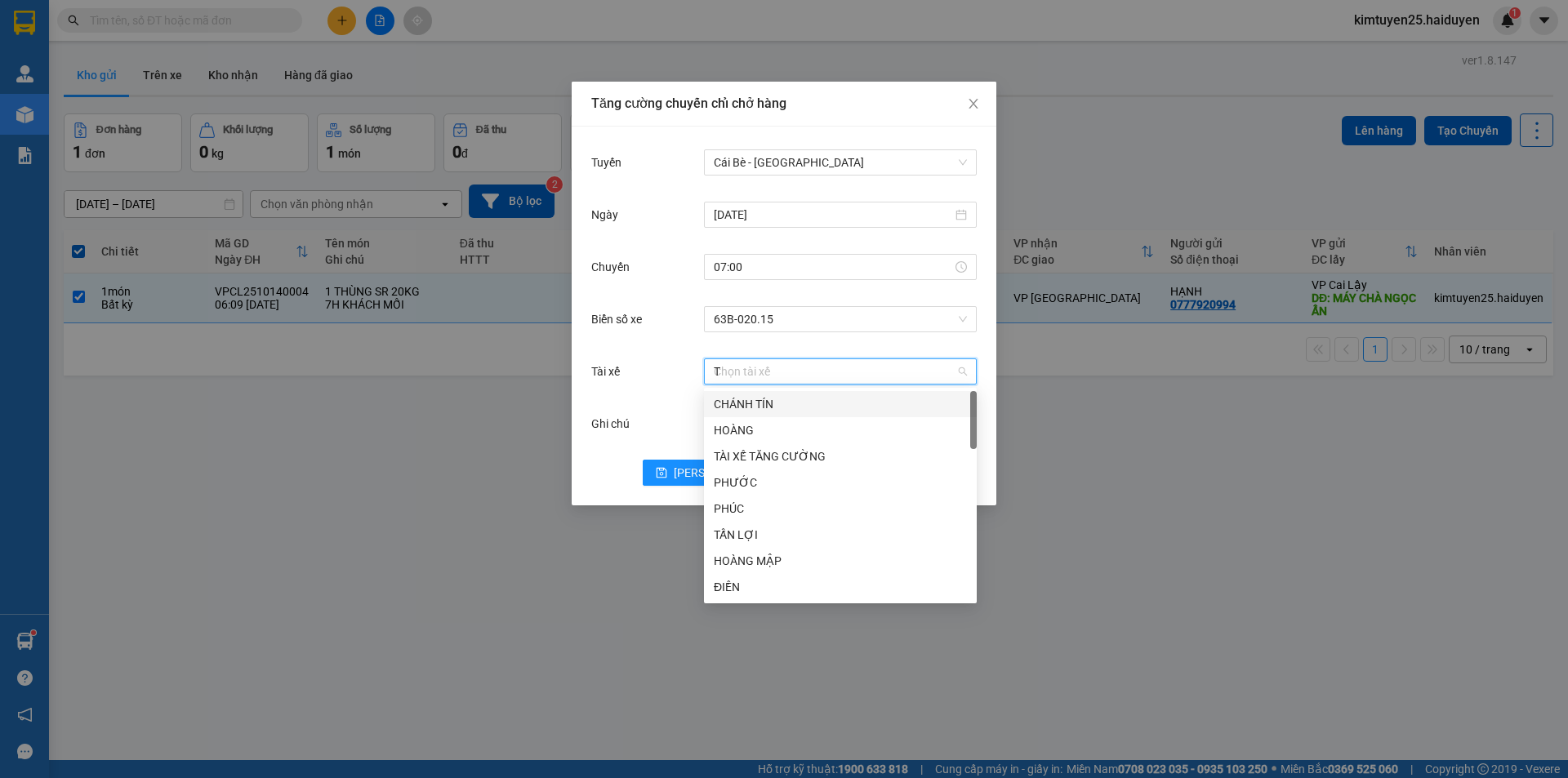
type input "TR"
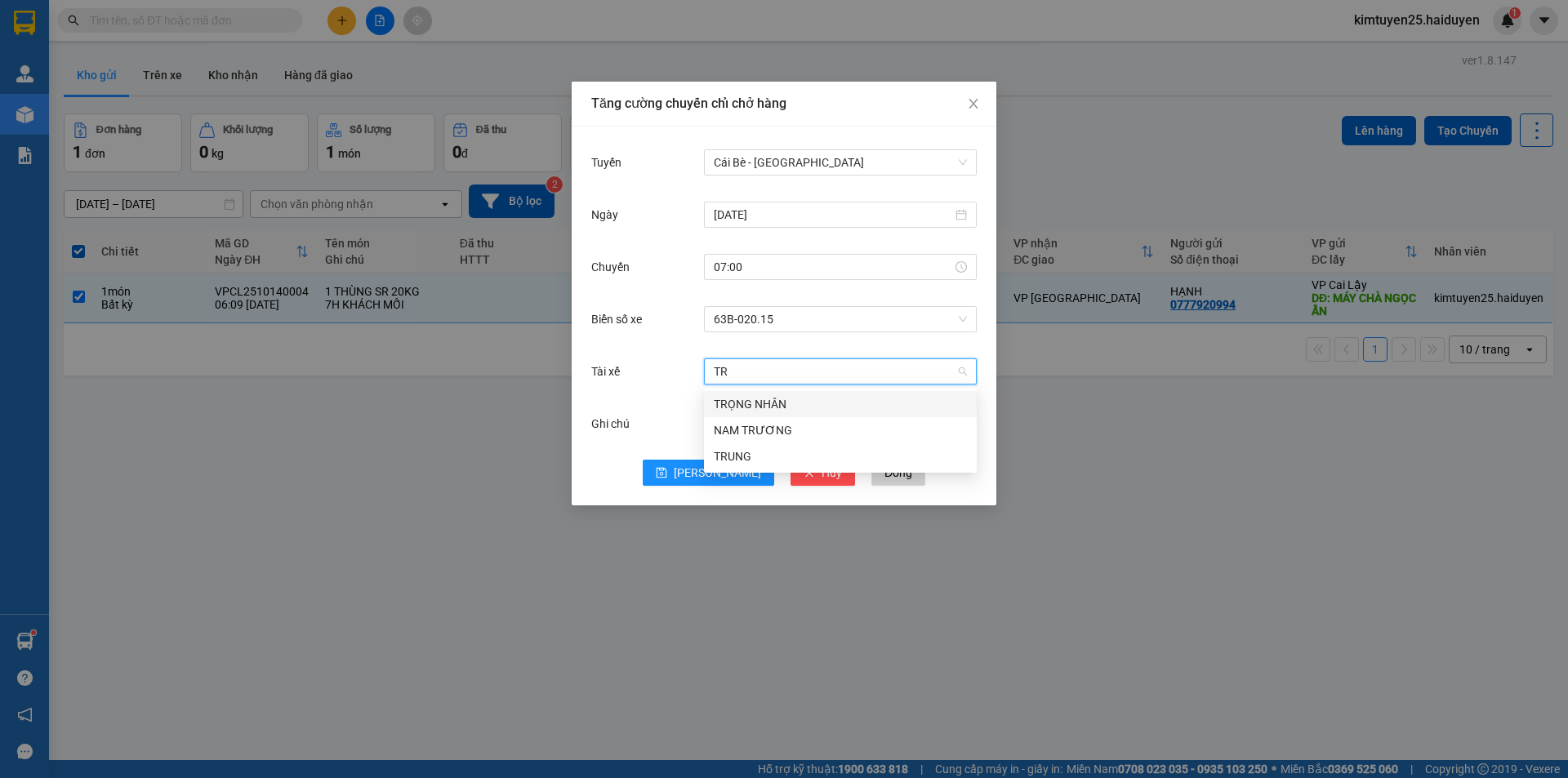
click at [767, 410] on div "TRỌNG NHÂN" at bounding box center [840, 404] width 253 height 18
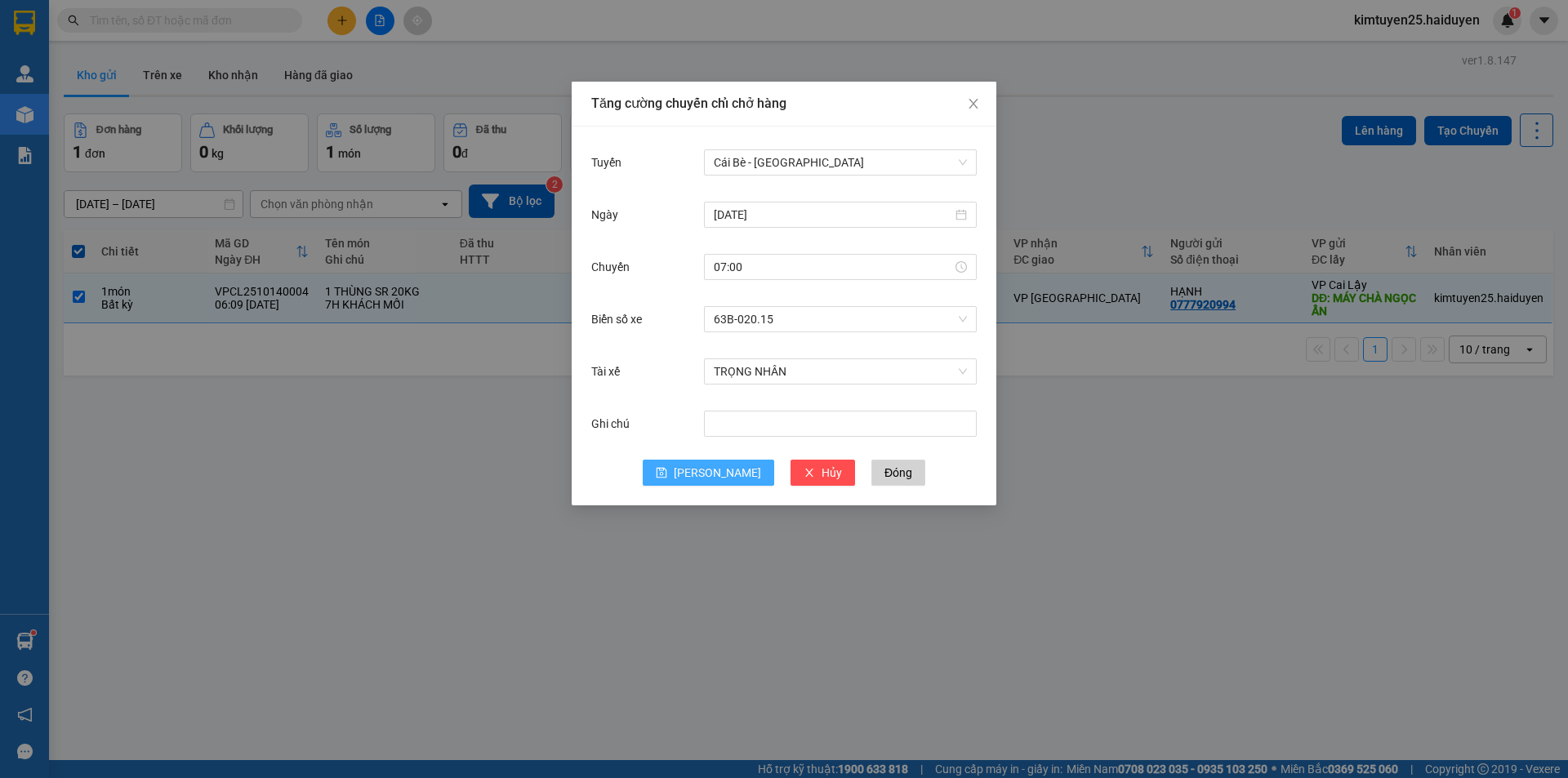
click at [667, 476] on icon "save" at bounding box center [661, 472] width 11 height 11
click at [773, 310] on span "63B-020.15" at bounding box center [840, 319] width 253 height 24
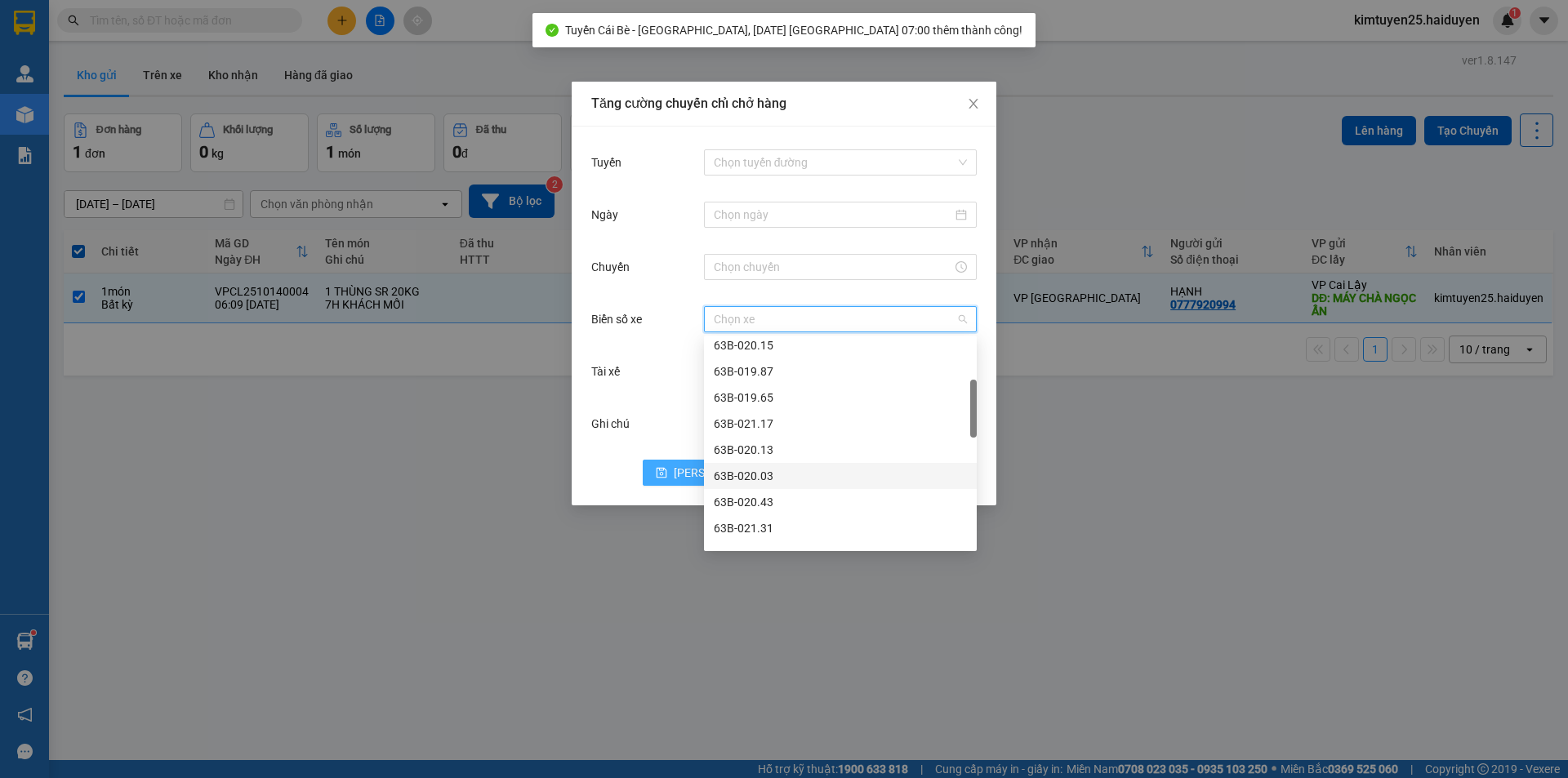
scroll to position [327, 0]
click at [772, 524] on div "63B-021.50" at bounding box center [840, 521] width 253 height 18
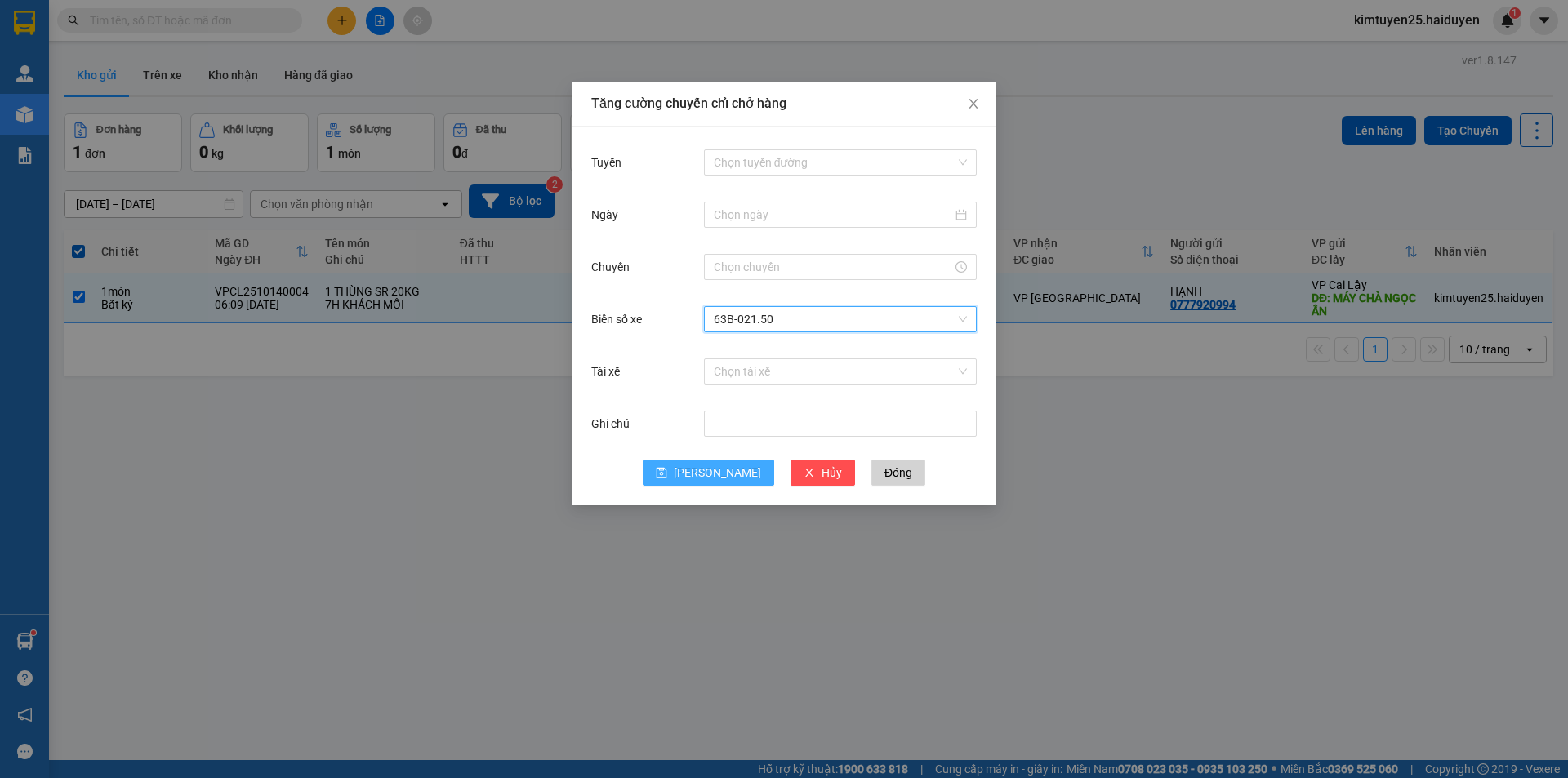
click at [717, 479] on span "[PERSON_NAME]" at bounding box center [717, 473] width 87 height 18
click at [962, 104] on span "Close" at bounding box center [973, 104] width 46 height 46
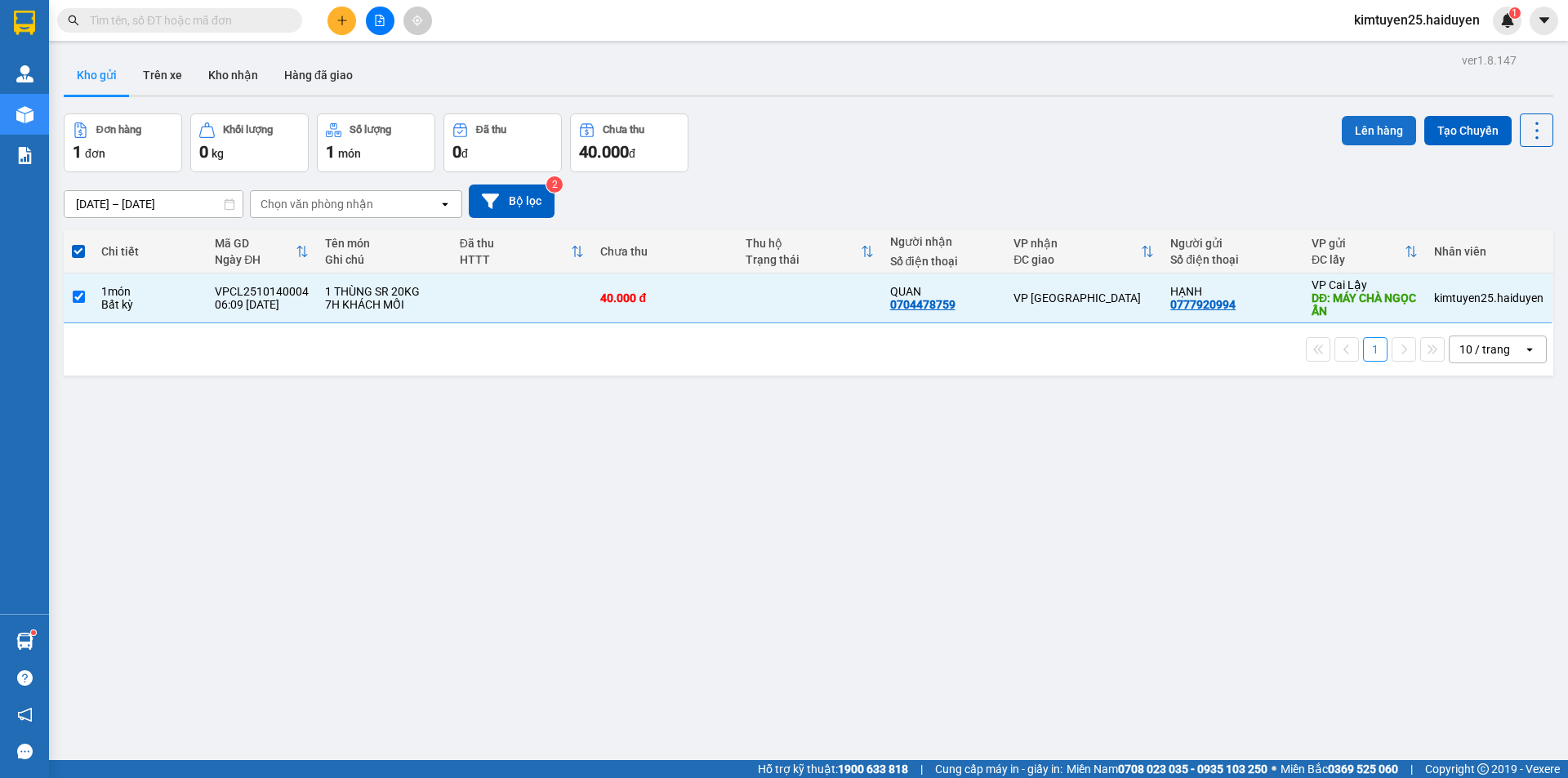
click at [1357, 135] on button "Lên hàng" at bounding box center [1379, 130] width 74 height 29
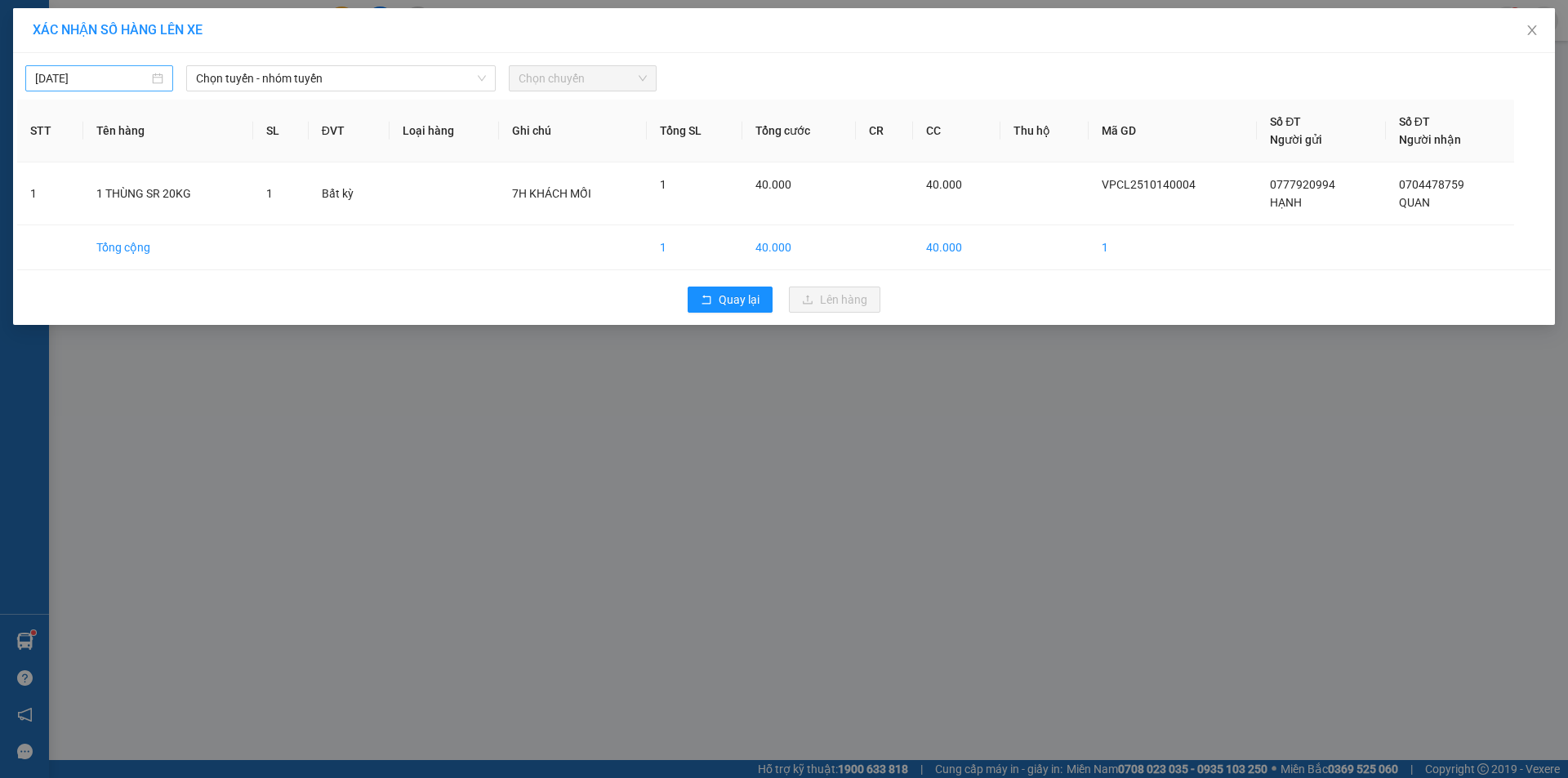
click at [104, 80] on body "Kết quả tìm kiếm ( 0 ) Bộ lọc Gửi 3 ngày gần nhất No Data kimtuyen25.haiduyen 1…" at bounding box center [784, 389] width 1568 height 778
click at [110, 220] on div "14" at bounding box center [109, 222] width 20 height 20
click at [312, 72] on span "Chọn tuyến - nhóm tuyến" at bounding box center [341, 78] width 290 height 24
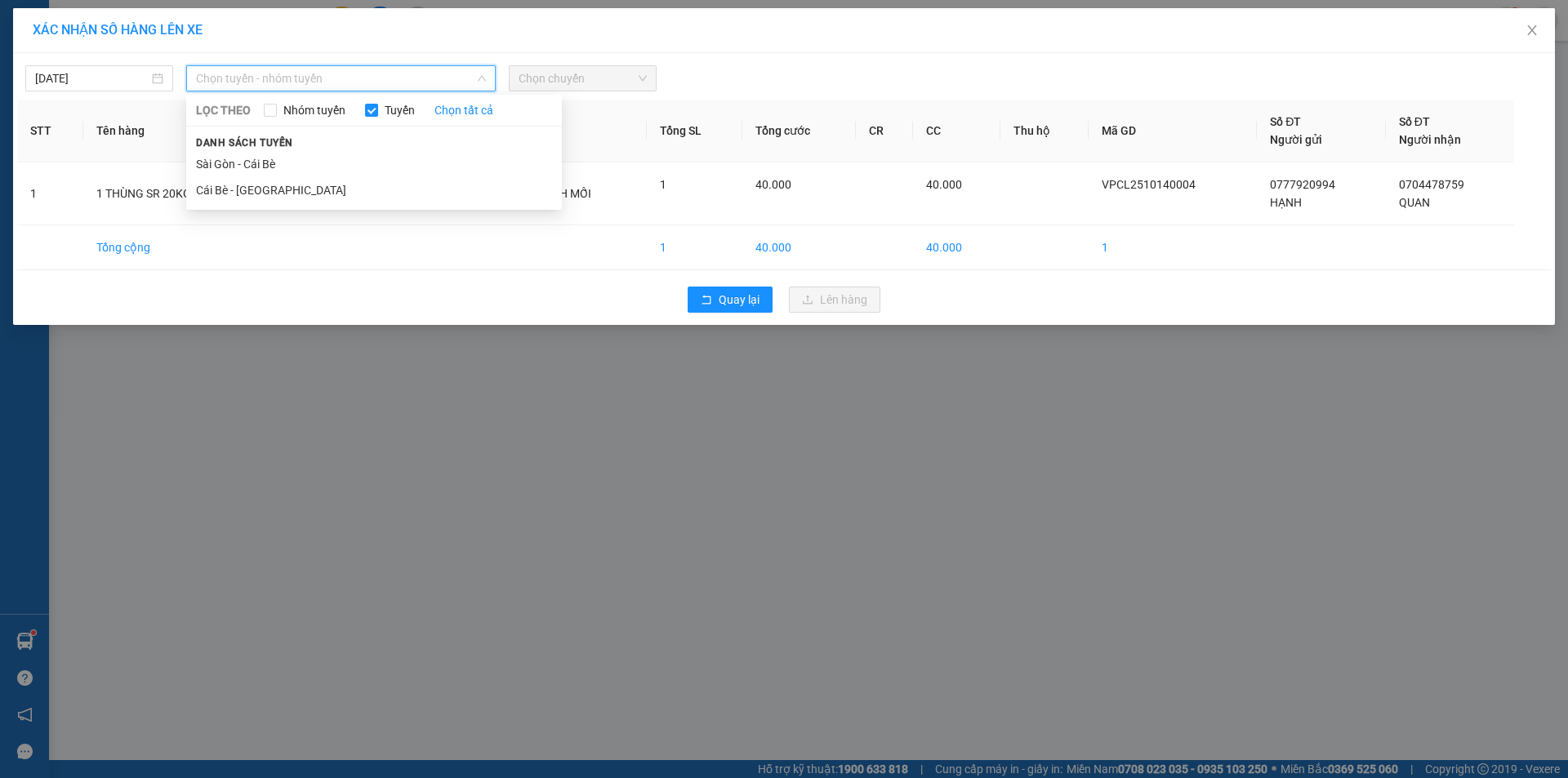
type input "[DATE]"
click at [161, 84] on div "[DATE]" at bounding box center [99, 78] width 129 height 18
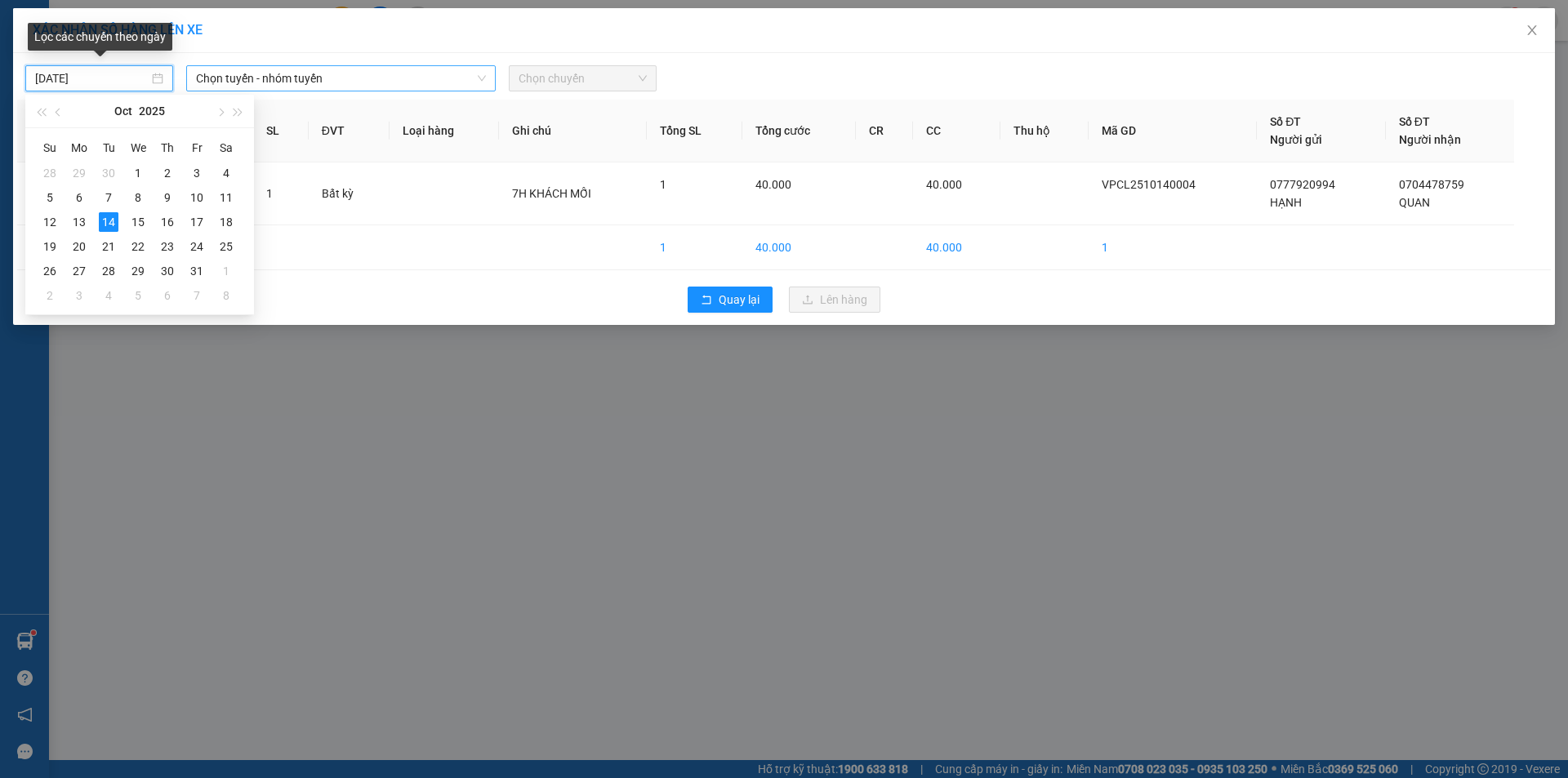
click at [316, 86] on span "Chọn tuyến - nhóm tuyến" at bounding box center [341, 78] width 290 height 24
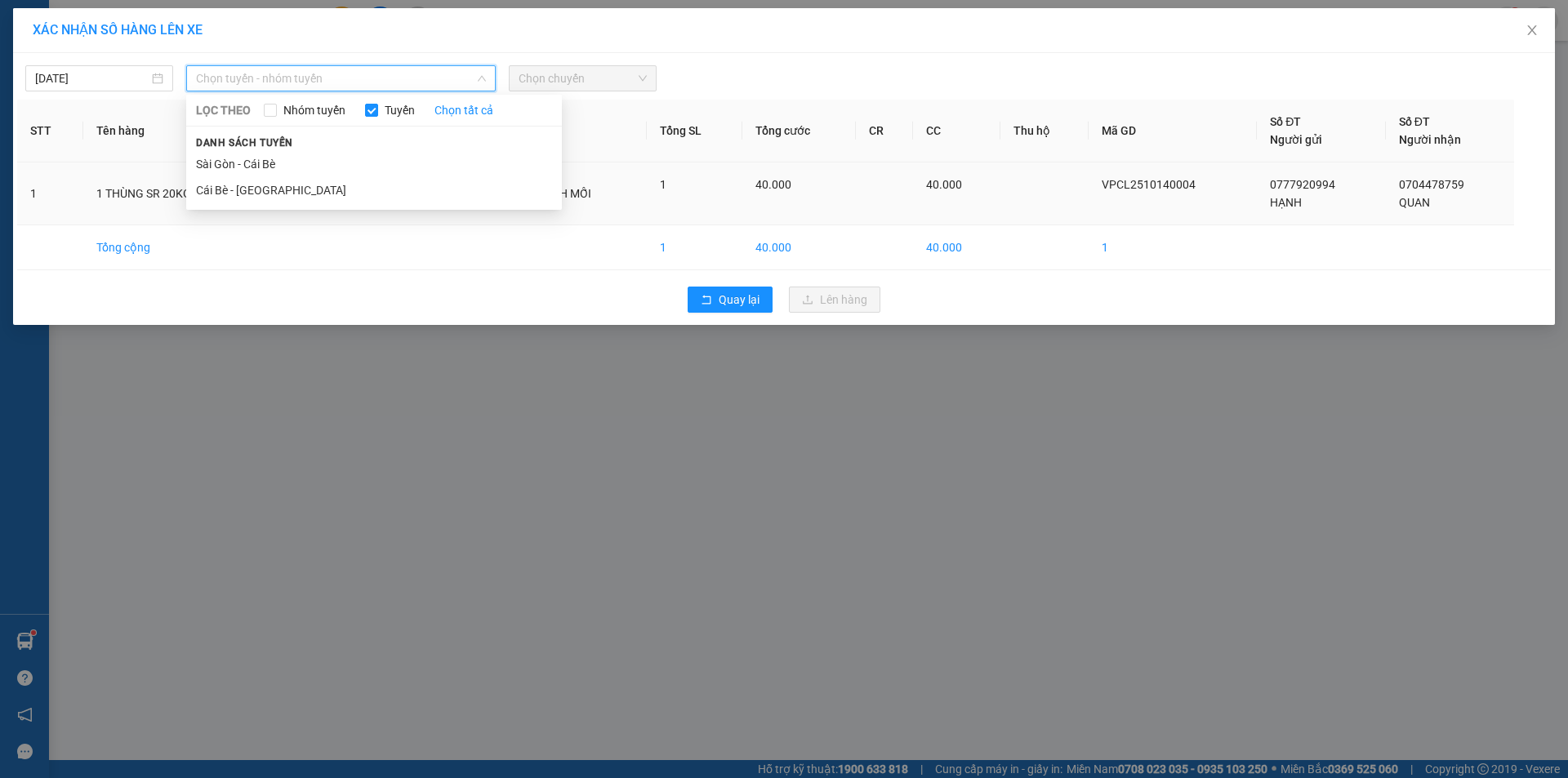
click at [337, 195] on li "Cái Bè - [GEOGRAPHIC_DATA]" at bounding box center [374, 190] width 375 height 26
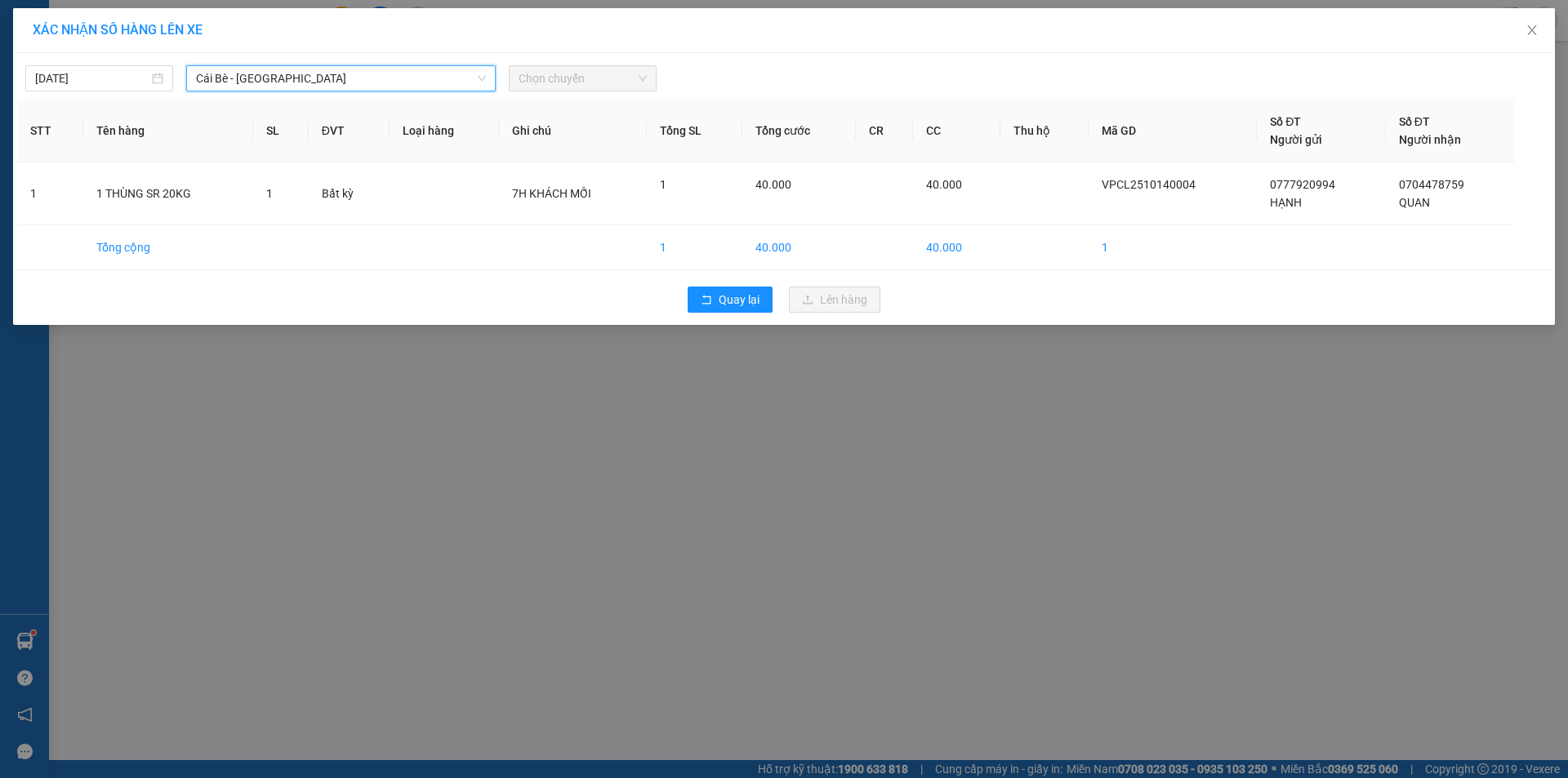
click at [525, 66] on span "Chọn chuyến" at bounding box center [582, 78] width 129 height 24
click at [531, 81] on span "Chọn chuyến" at bounding box center [582, 78] width 129 height 24
click at [327, 76] on span "Cái Bè - [GEOGRAPHIC_DATA]" at bounding box center [341, 78] width 290 height 24
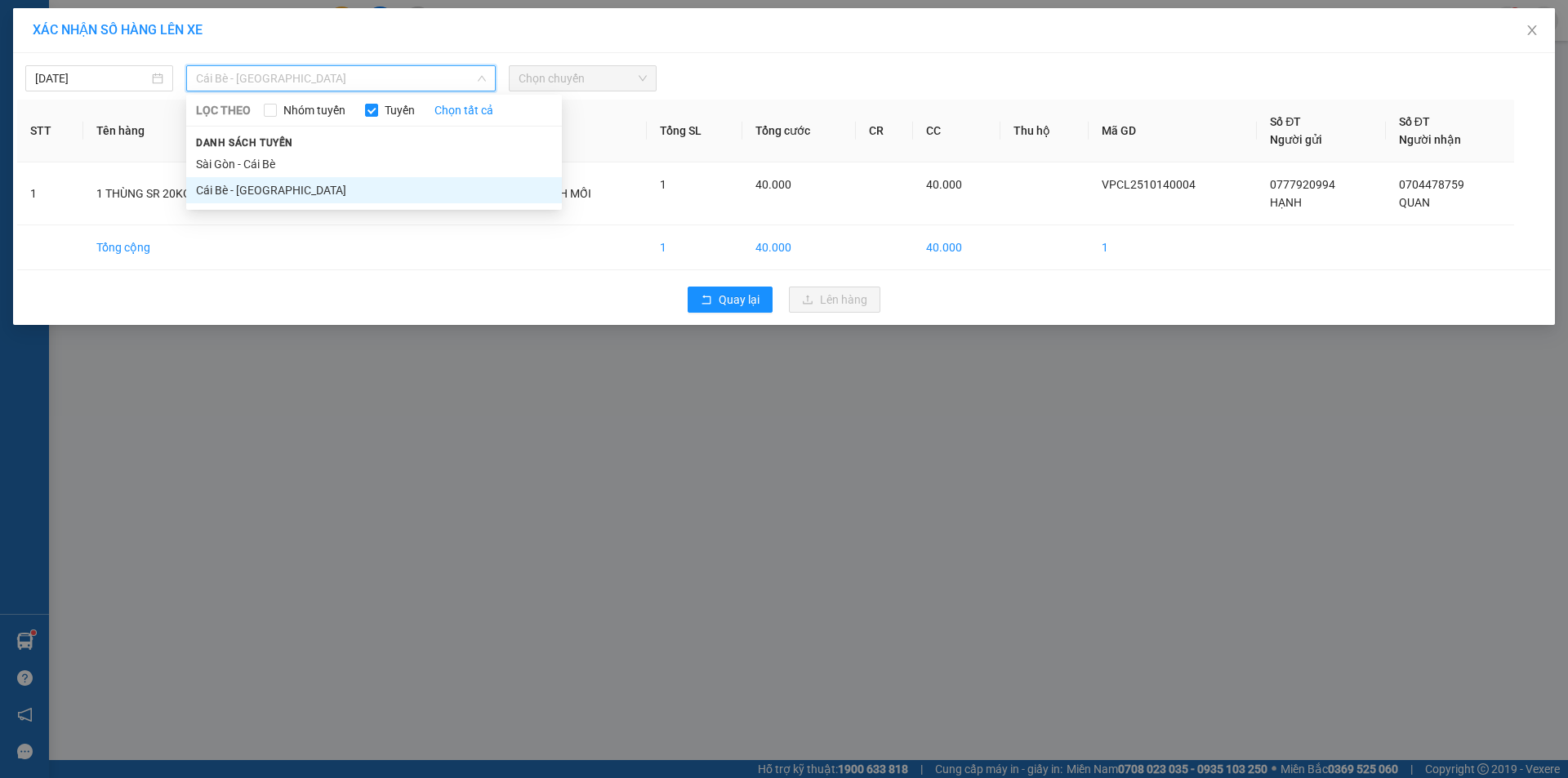
click at [337, 195] on li "Cái Bè - [GEOGRAPHIC_DATA]" at bounding box center [374, 190] width 375 height 26
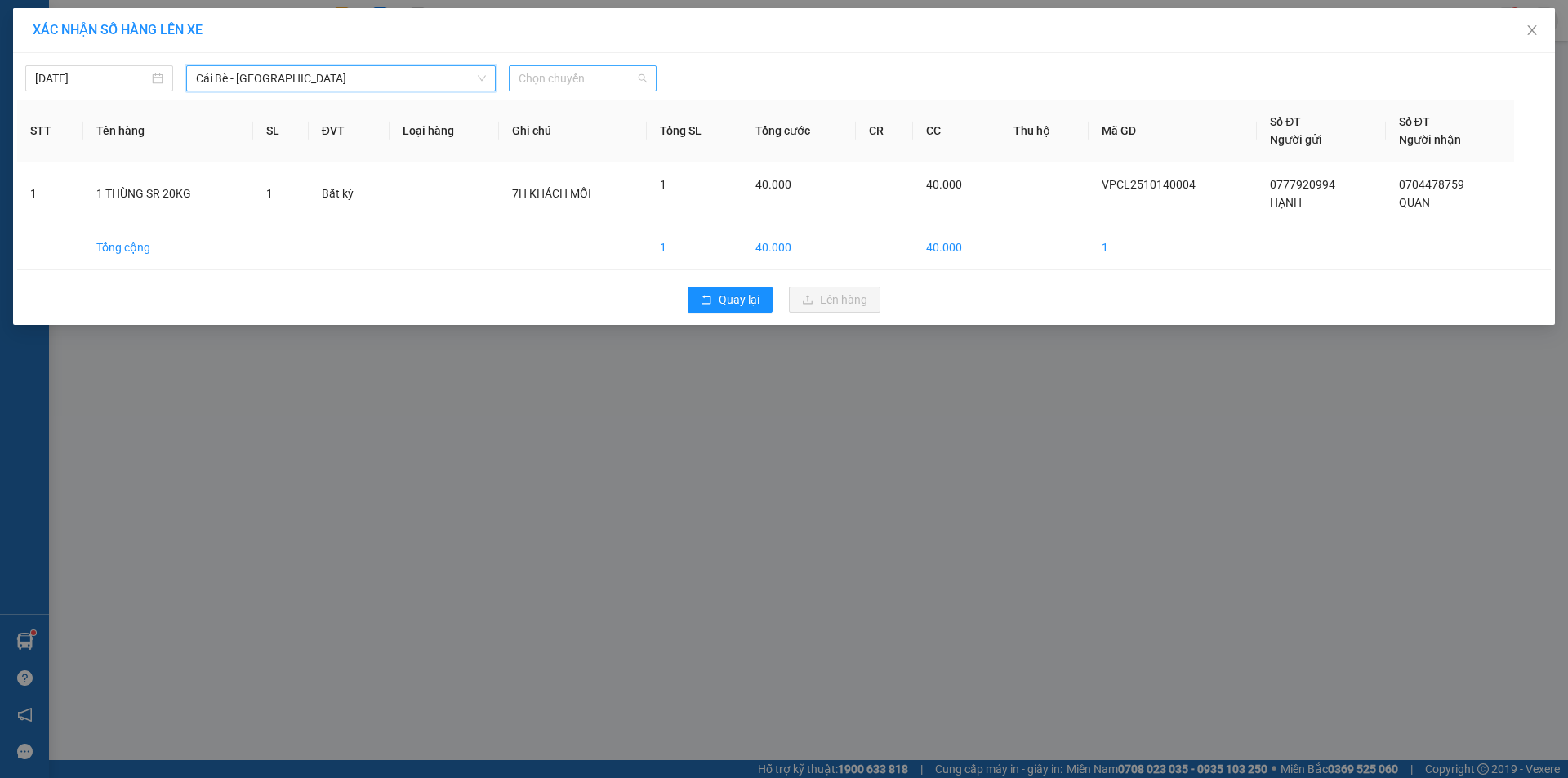
click at [564, 81] on span "Chọn chuyến" at bounding box center [582, 78] width 129 height 24
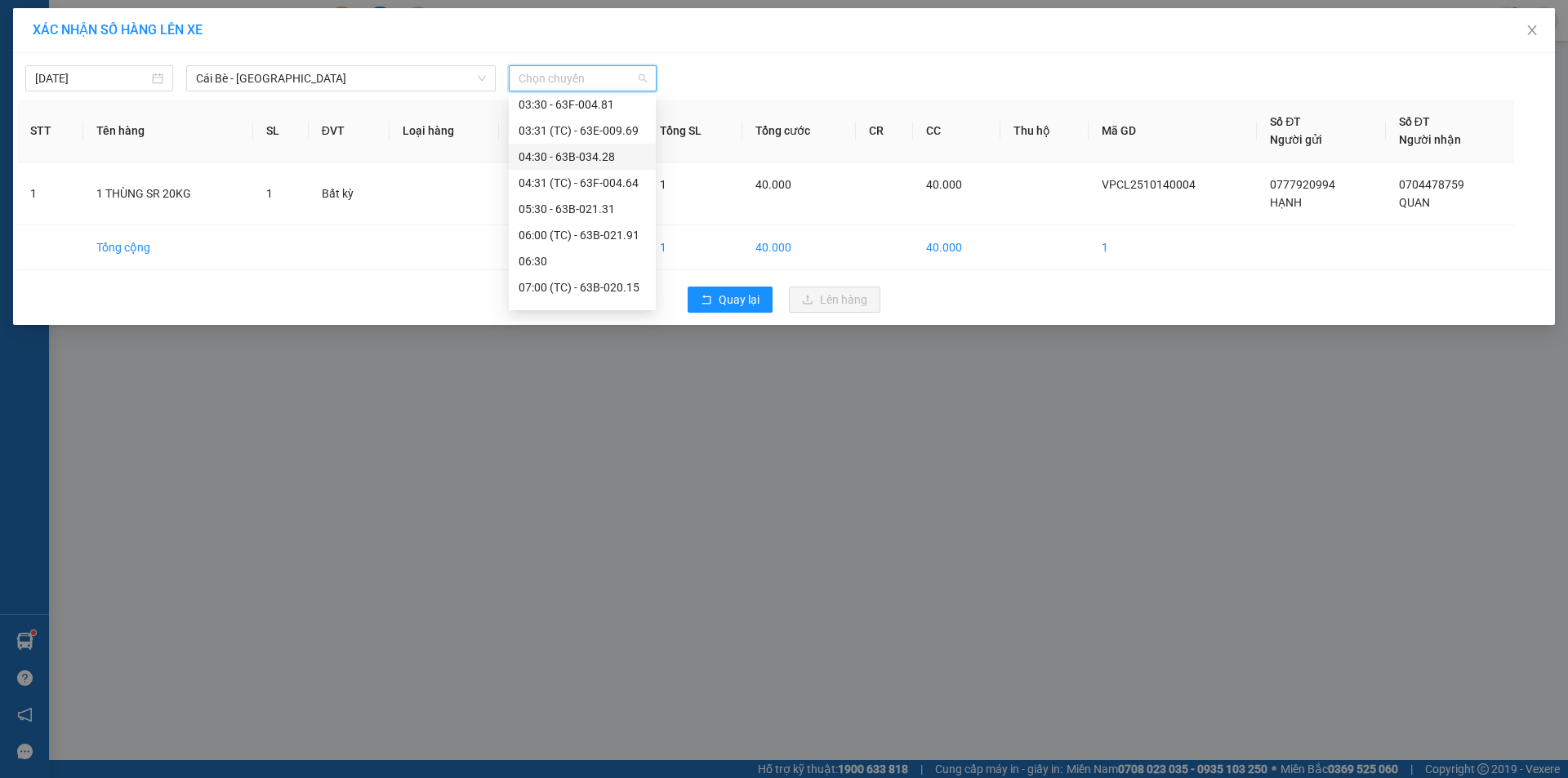
scroll to position [163, 0]
drag, startPoint x: 606, startPoint y: 204, endPoint x: 824, endPoint y: 145, distance: 225.8
click at [605, 203] on div "07:00 (TC) - 63B-020.15" at bounding box center [582, 209] width 128 height 18
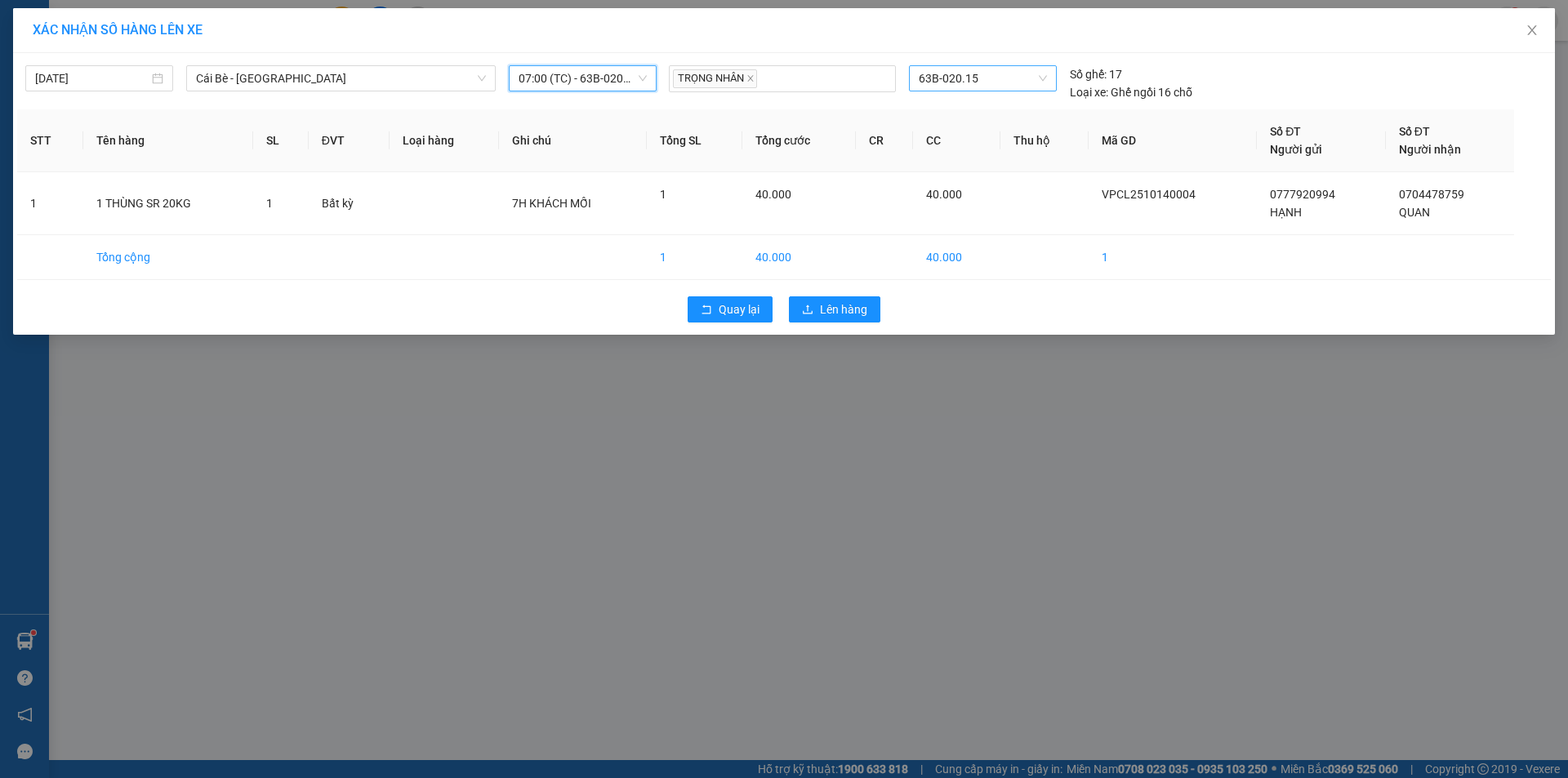
click at [952, 72] on span "63B-020.15" at bounding box center [983, 78] width 128 height 24
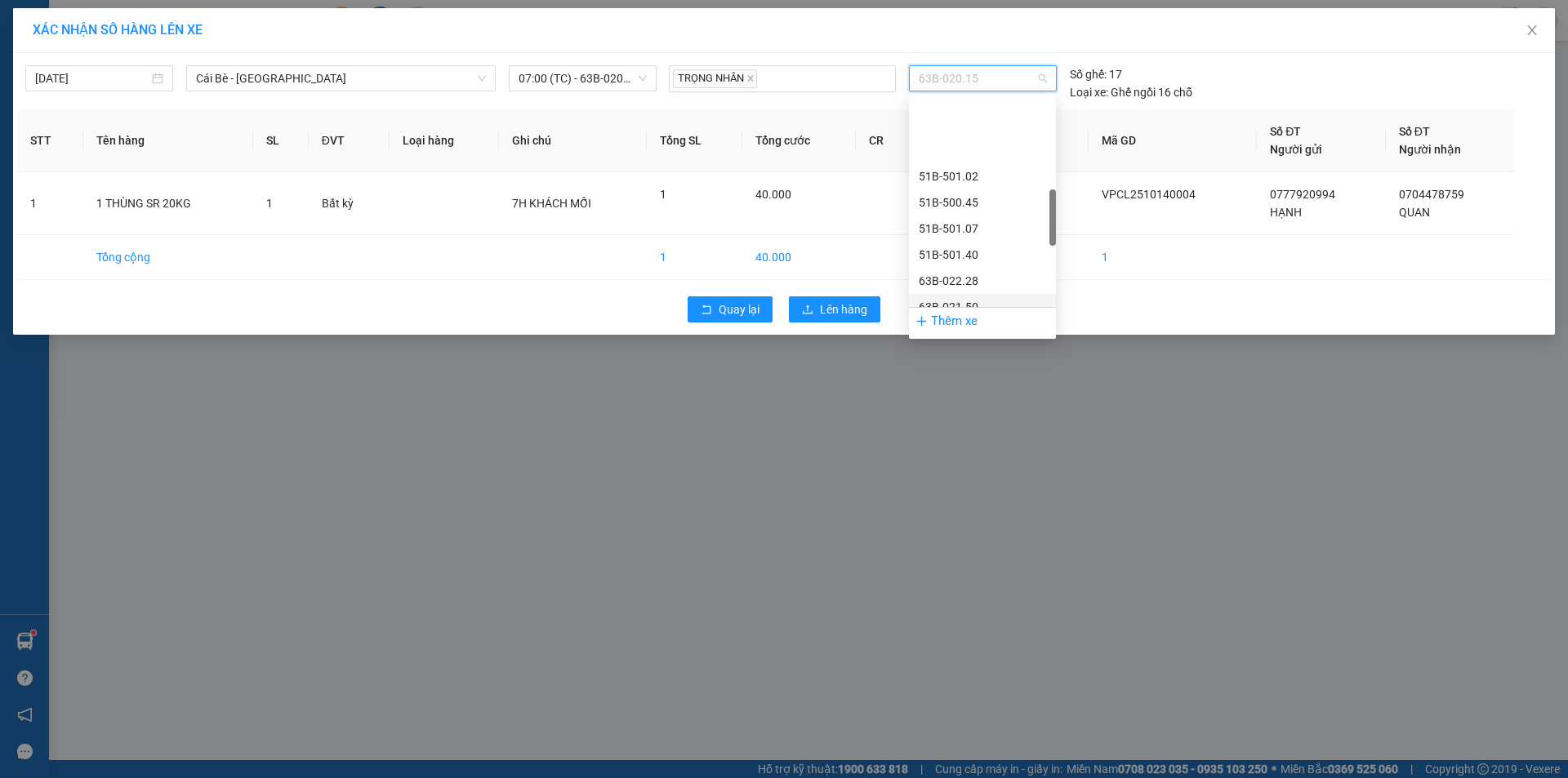
scroll to position [408, 0]
click at [1008, 227] on div "63B-021.50" at bounding box center [983, 225] width 128 height 18
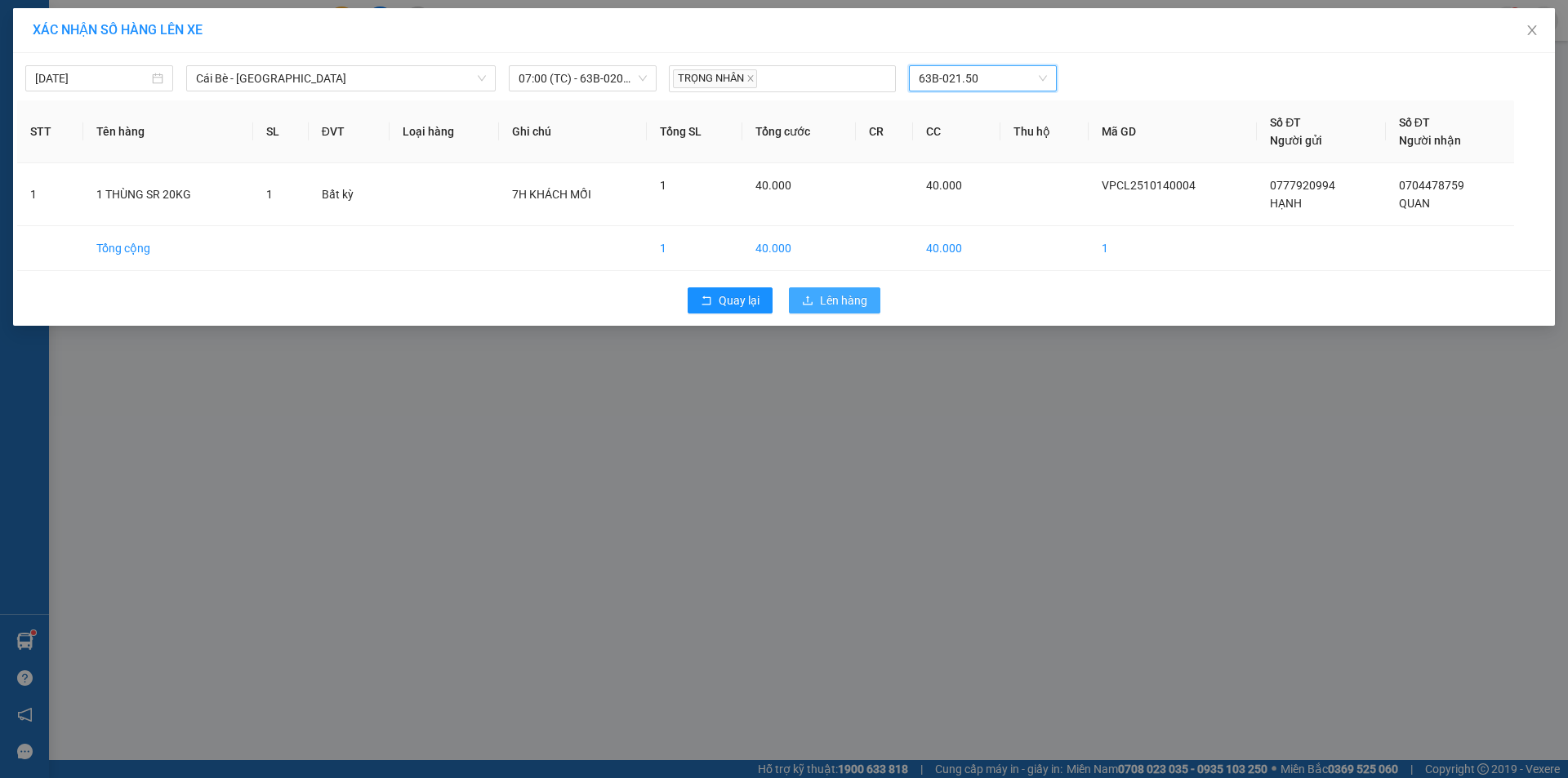
click at [843, 300] on span "Lên hàng" at bounding box center [843, 300] width 47 height 18
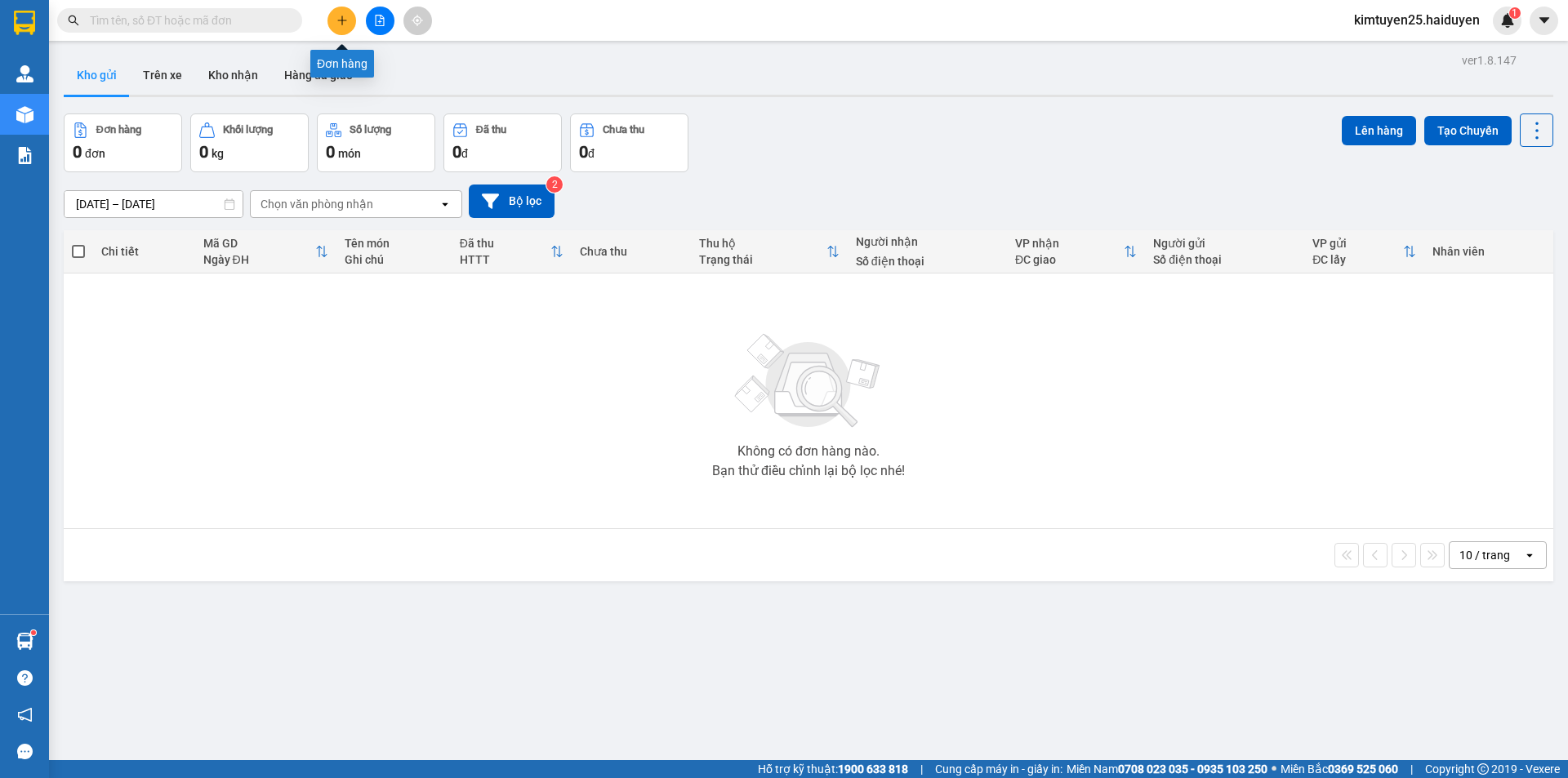
click at [341, 22] on icon "plus" at bounding box center [342, 20] width 11 height 11
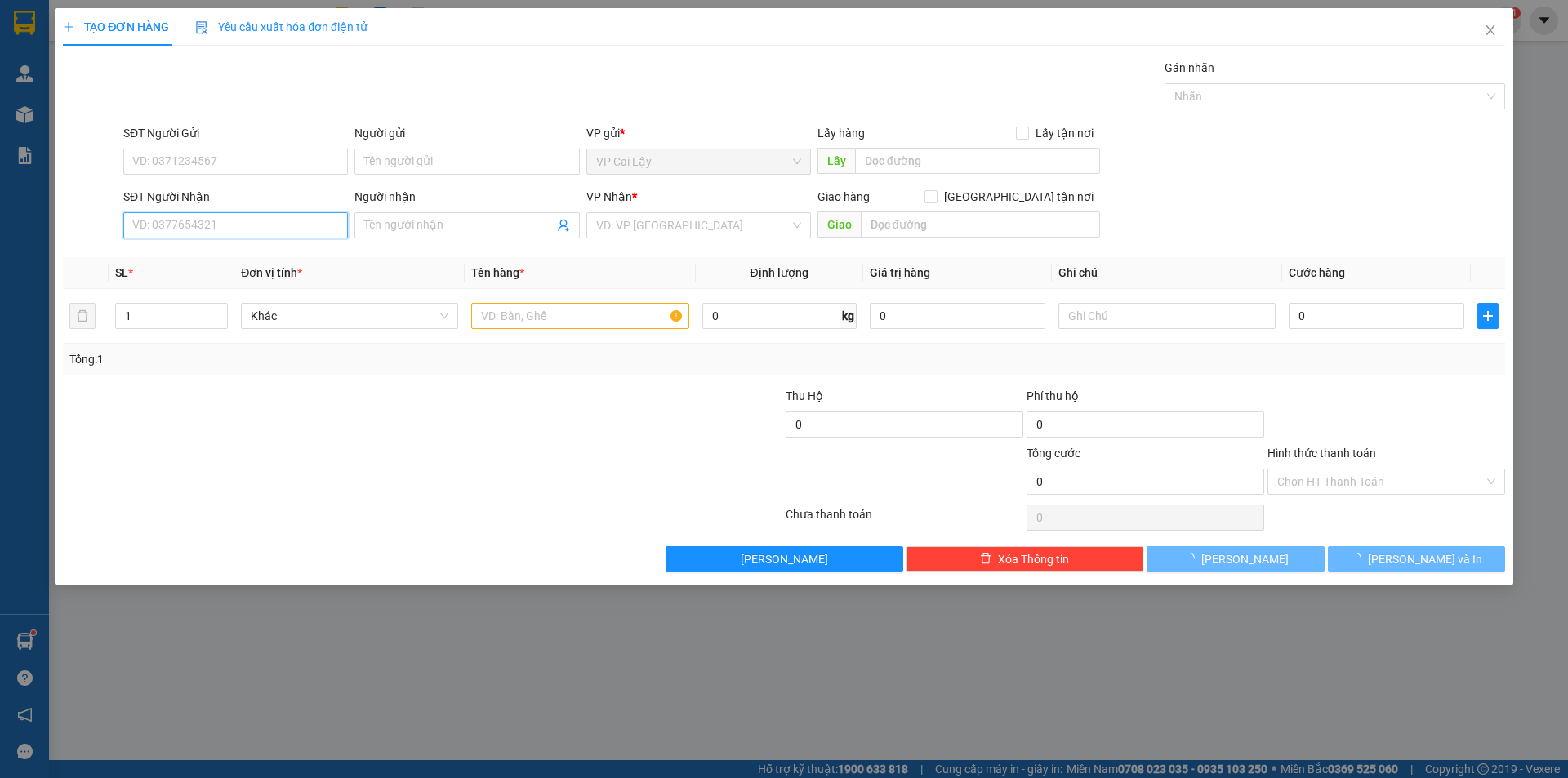
click at [148, 226] on input "SĐT Người Nhận" at bounding box center [236, 225] width 224 height 26
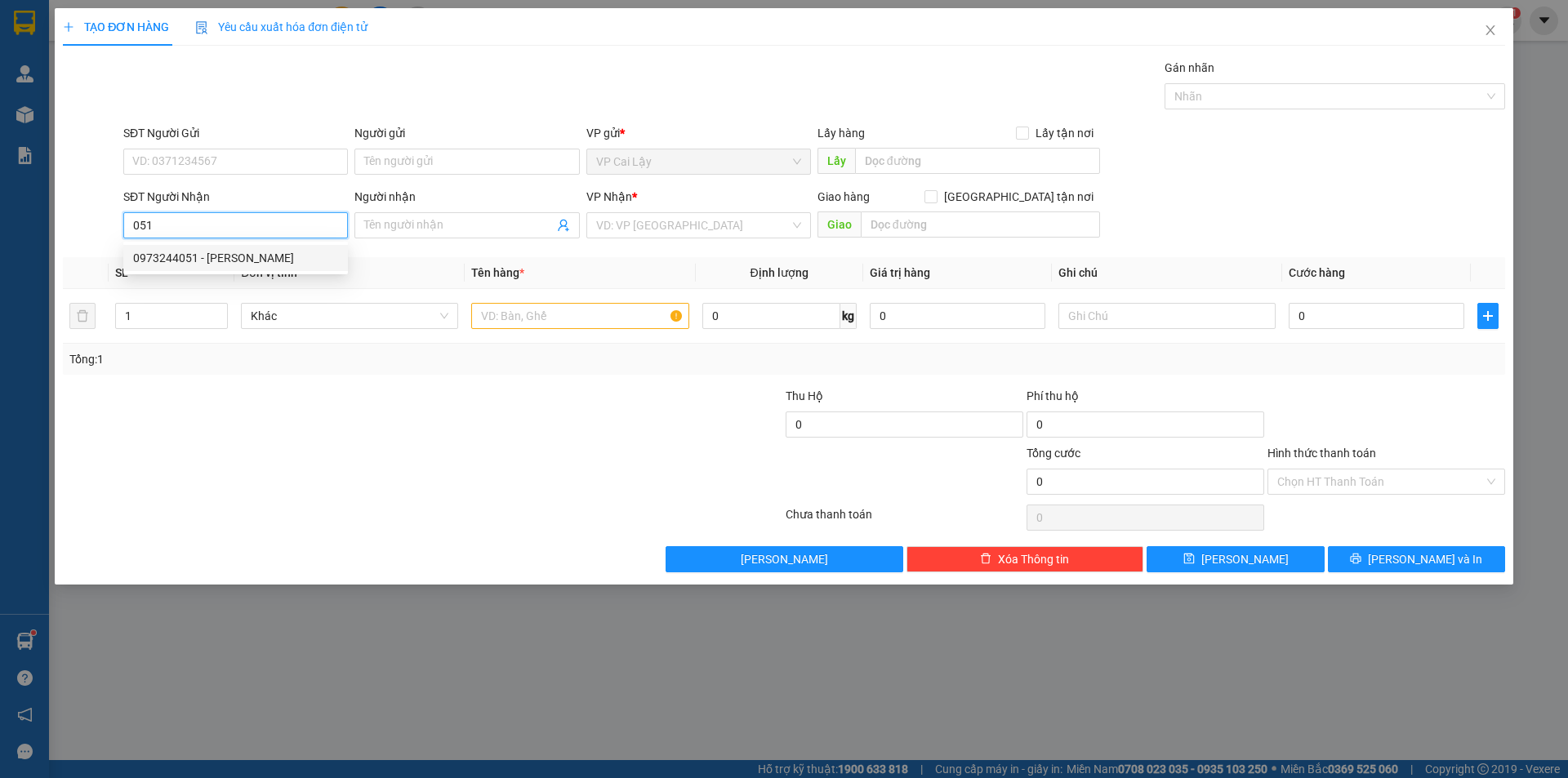
click at [244, 259] on div "0973244051 - [PERSON_NAME]" at bounding box center [236, 258] width 205 height 18
type input "0973244051"
type input "THẢO"
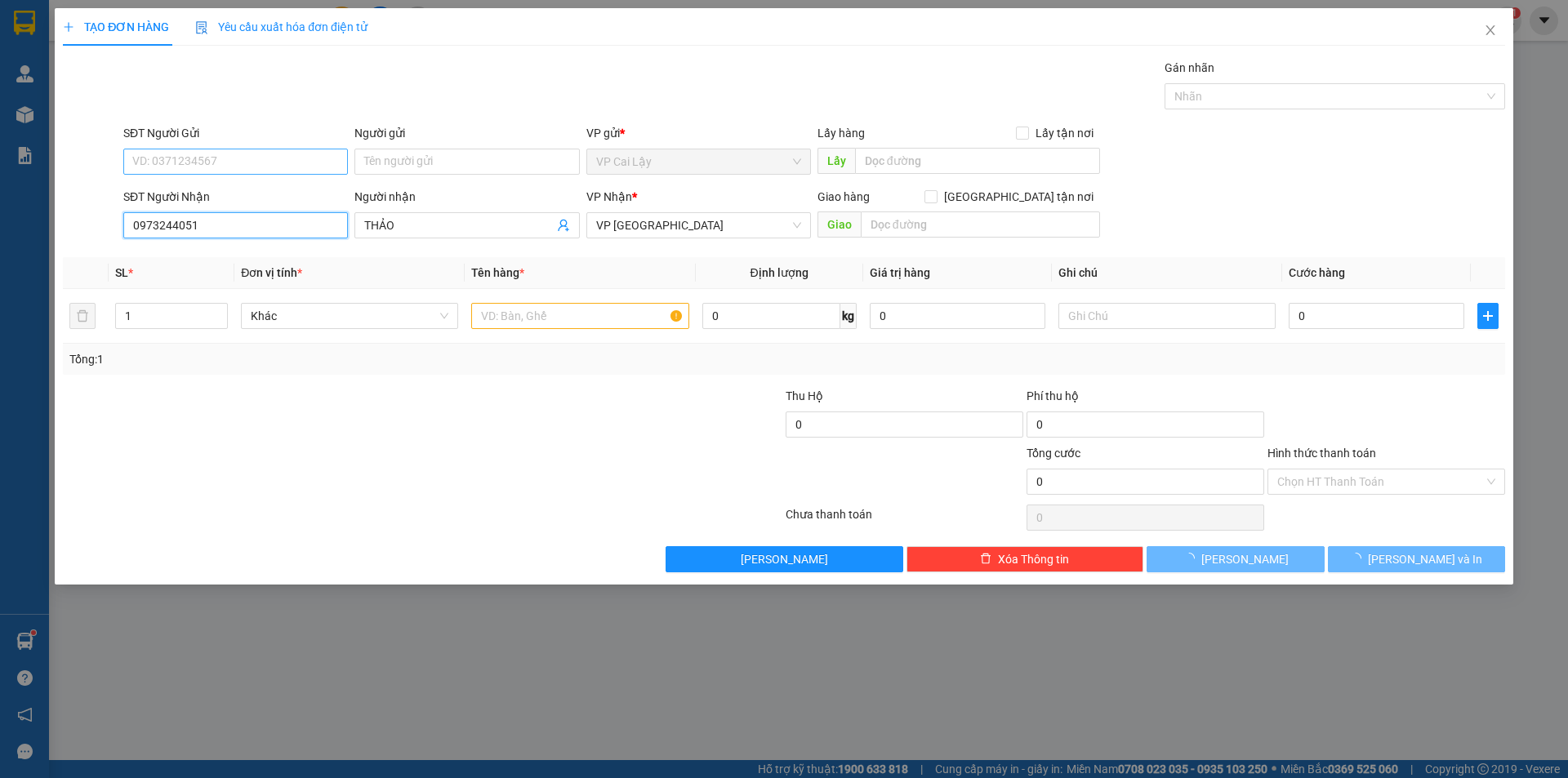
type input "0973244051"
click at [311, 167] on input "SĐT Người Gửi" at bounding box center [236, 161] width 224 height 26
type input "20.000"
drag, startPoint x: 284, startPoint y: 204, endPoint x: 1399, endPoint y: 461, distance: 1144.2
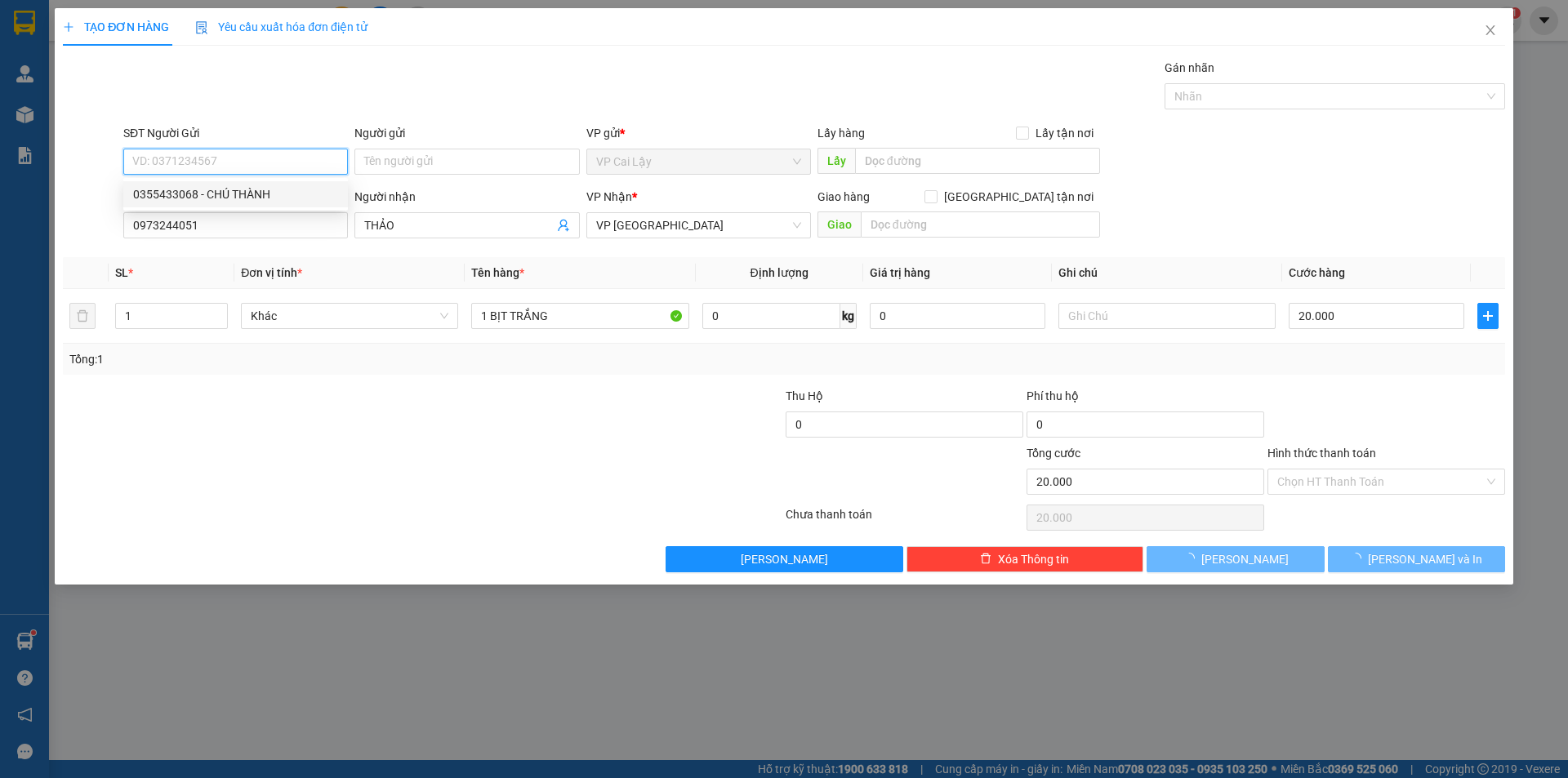
click at [283, 202] on div "0355433068 - CHÚ THÀNH" at bounding box center [236, 194] width 224 height 26
type input "0355433068"
type input "CHÚ THÀNH"
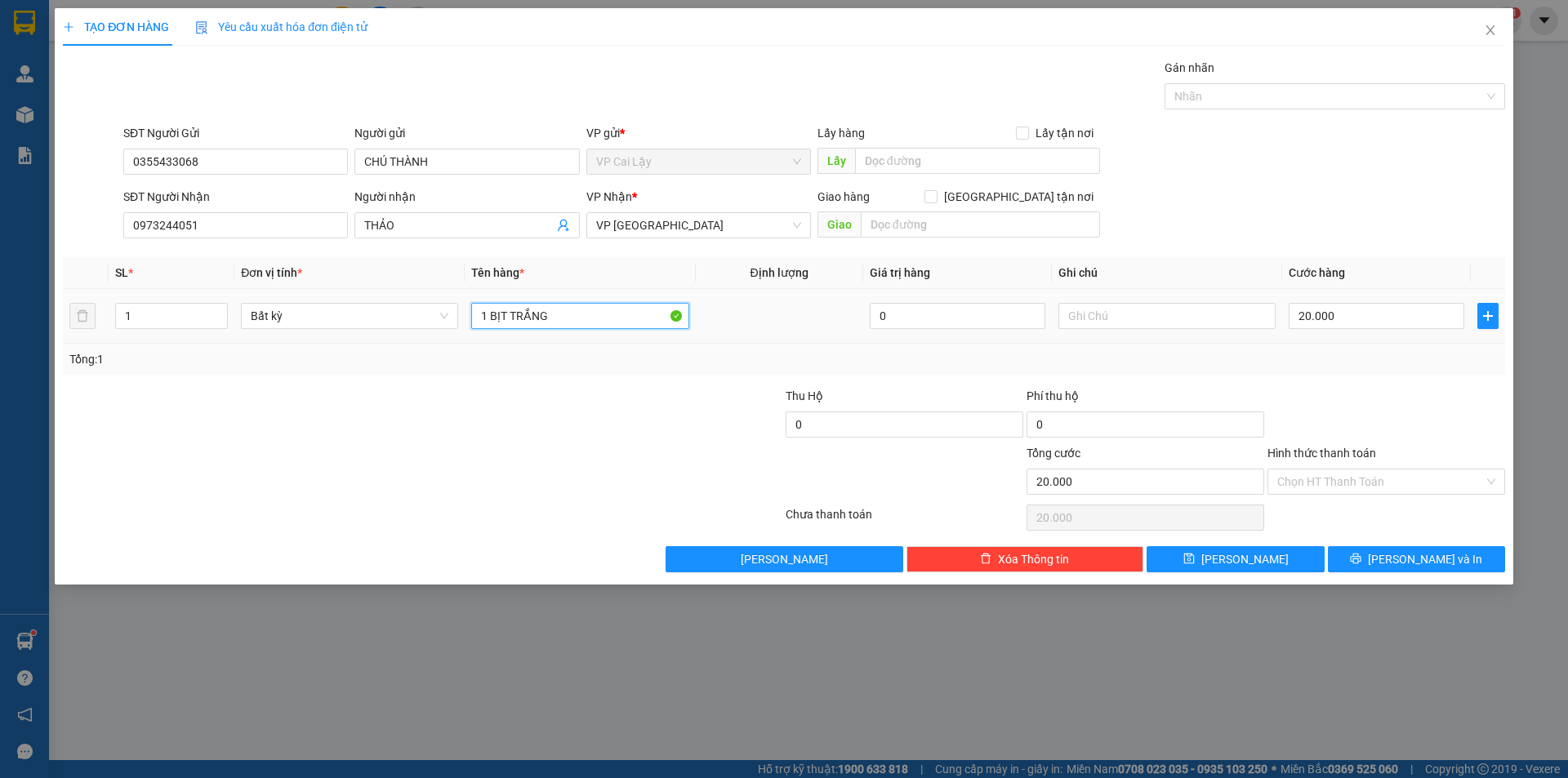
drag, startPoint x: 560, startPoint y: 316, endPoint x: 511, endPoint y: 334, distance: 52.2
click at [511, 334] on td "1 BỊT TRẮNG" at bounding box center [579, 316] width 230 height 54
type input "1 BỊT XANH DƯƠNG"
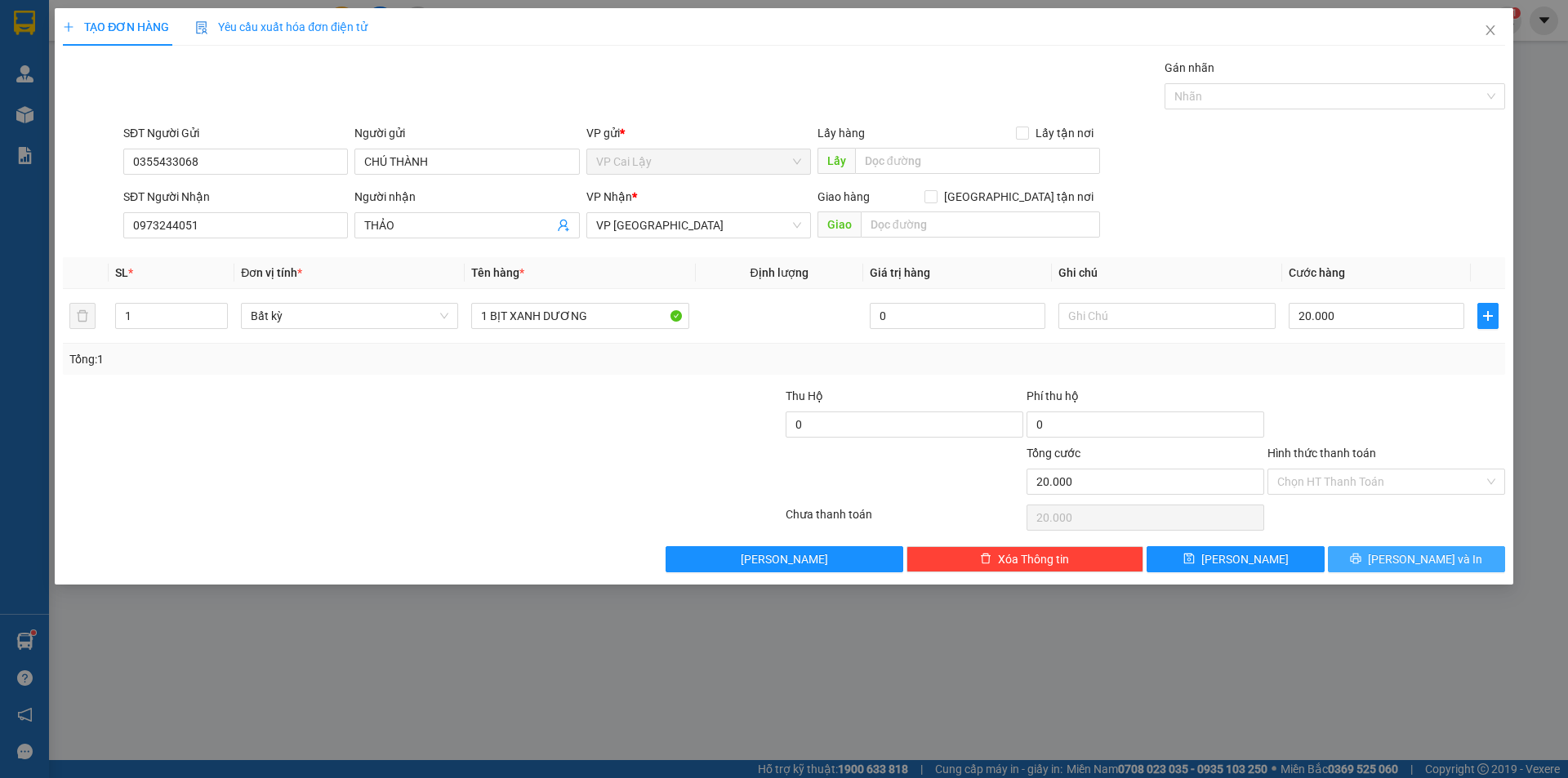
click at [1362, 553] on icon "printer" at bounding box center [1355, 558] width 11 height 11
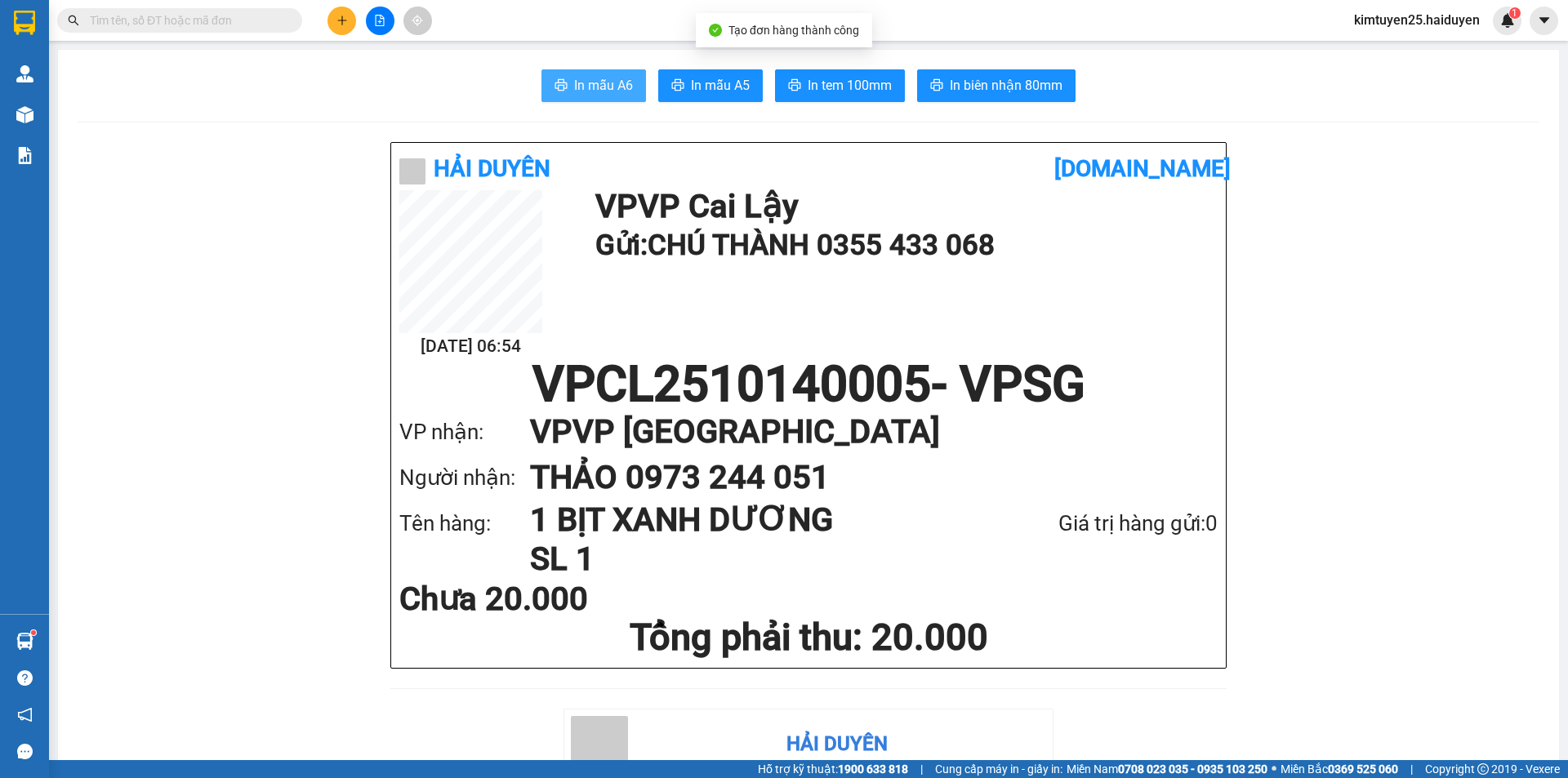
click at [568, 74] on button "In mẫu A6" at bounding box center [593, 85] width 104 height 33
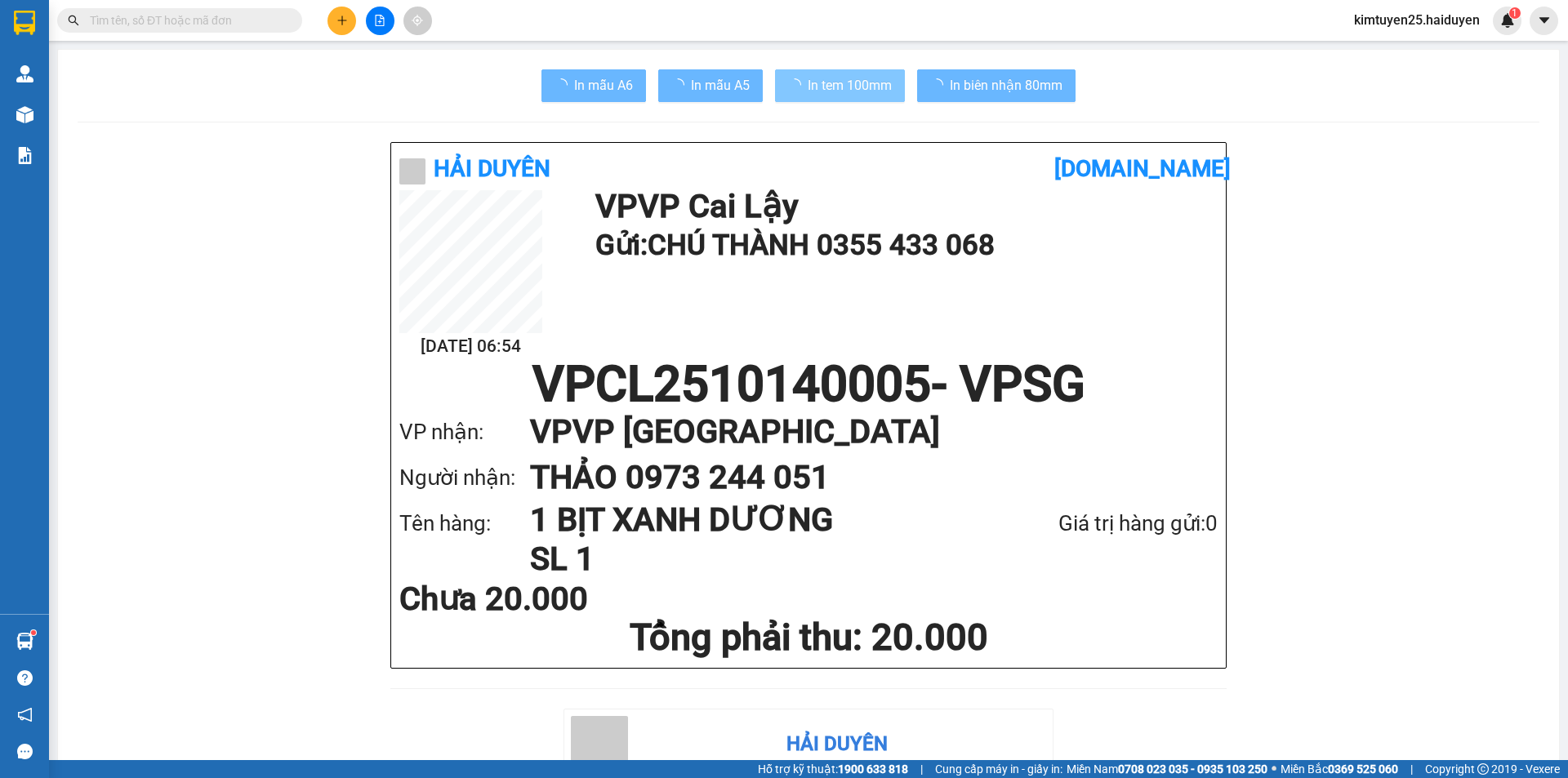
click at [846, 73] on button "In tem 100mm" at bounding box center [840, 85] width 129 height 33
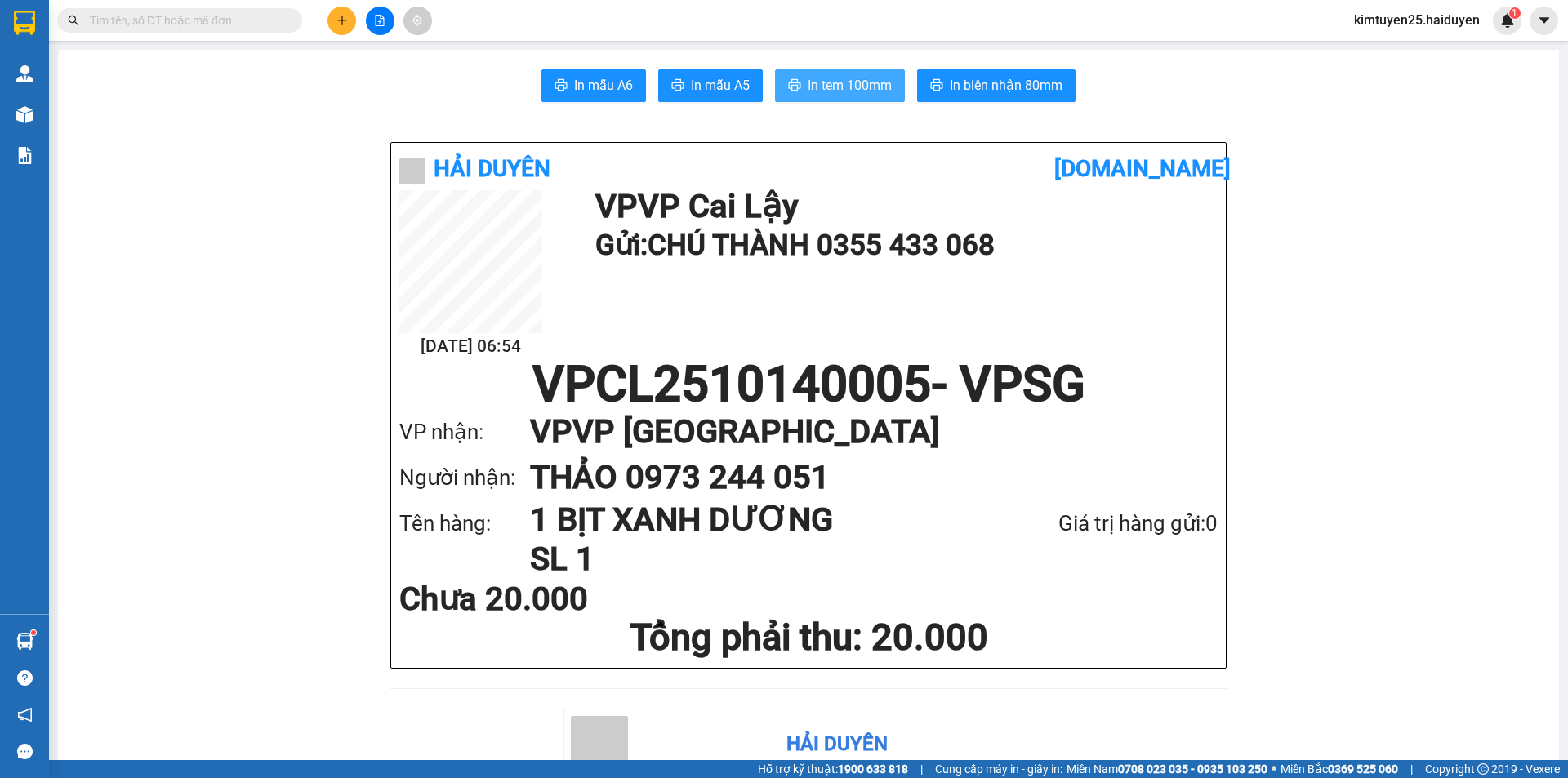
click at [808, 83] on span "In tem 100mm" at bounding box center [849, 85] width 84 height 21
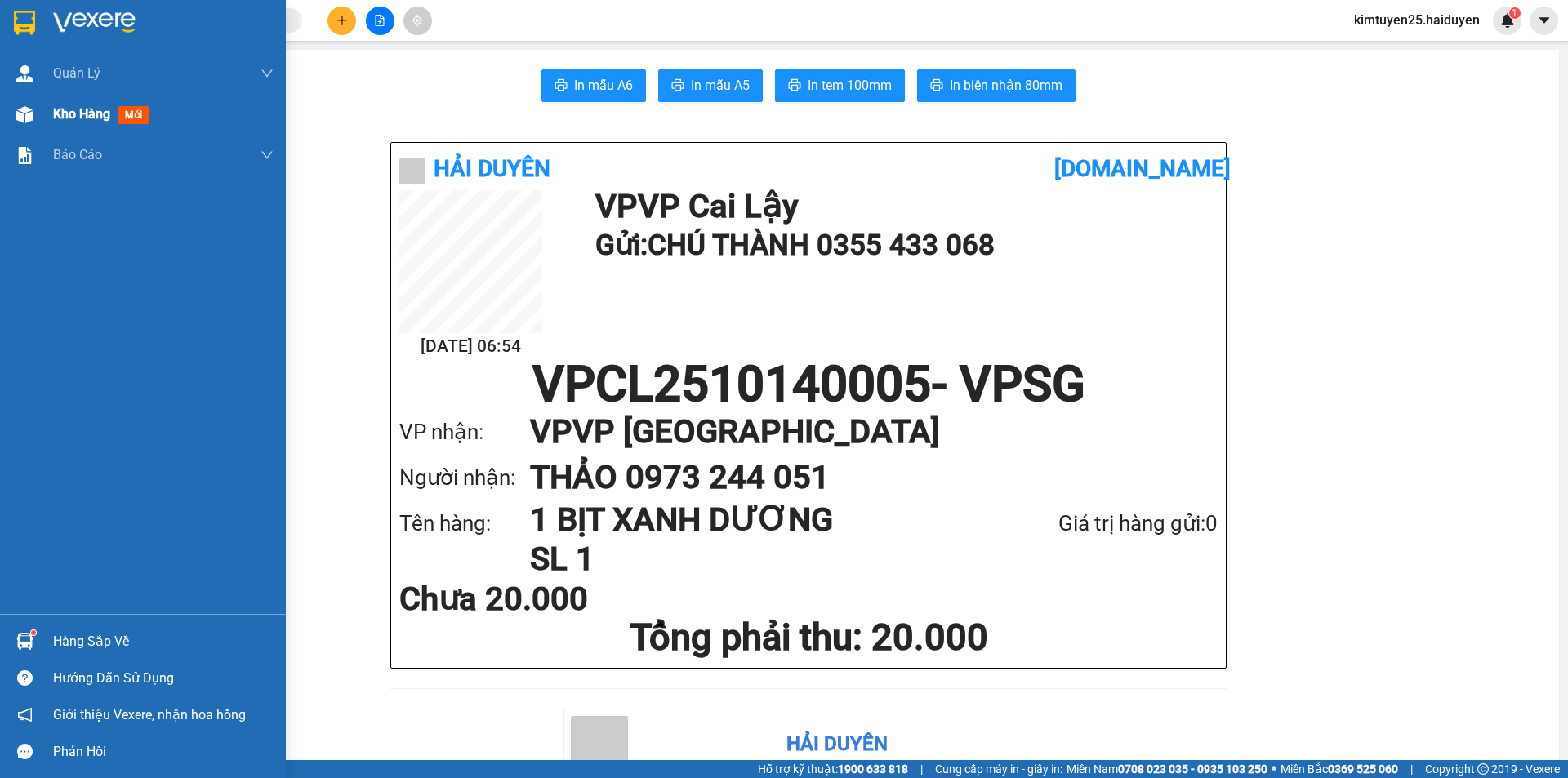
click at [76, 112] on span "Kho hàng" at bounding box center [82, 114] width 57 height 16
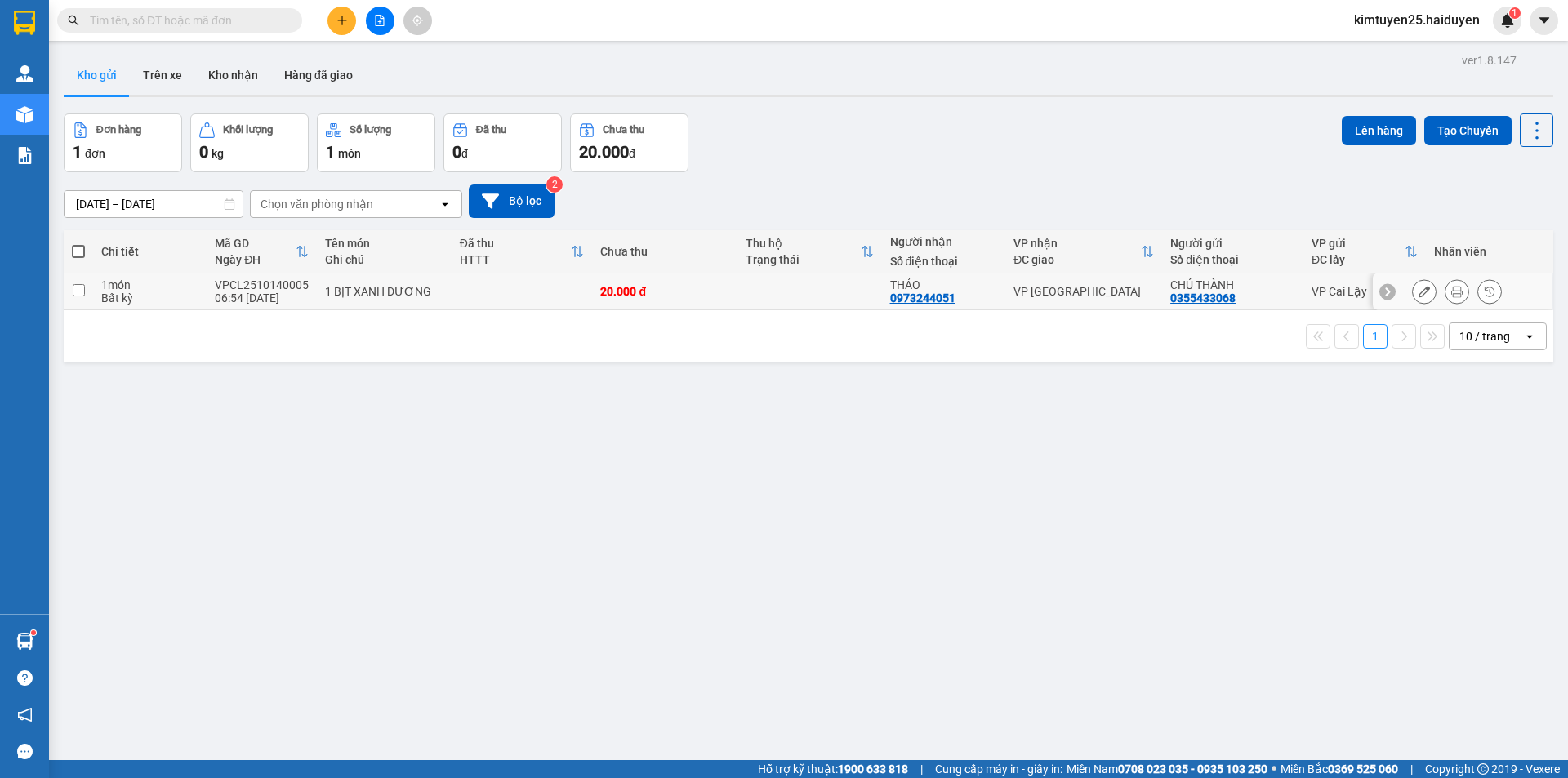
click at [772, 306] on td at bounding box center [809, 292] width 144 height 37
checkbox input "true"
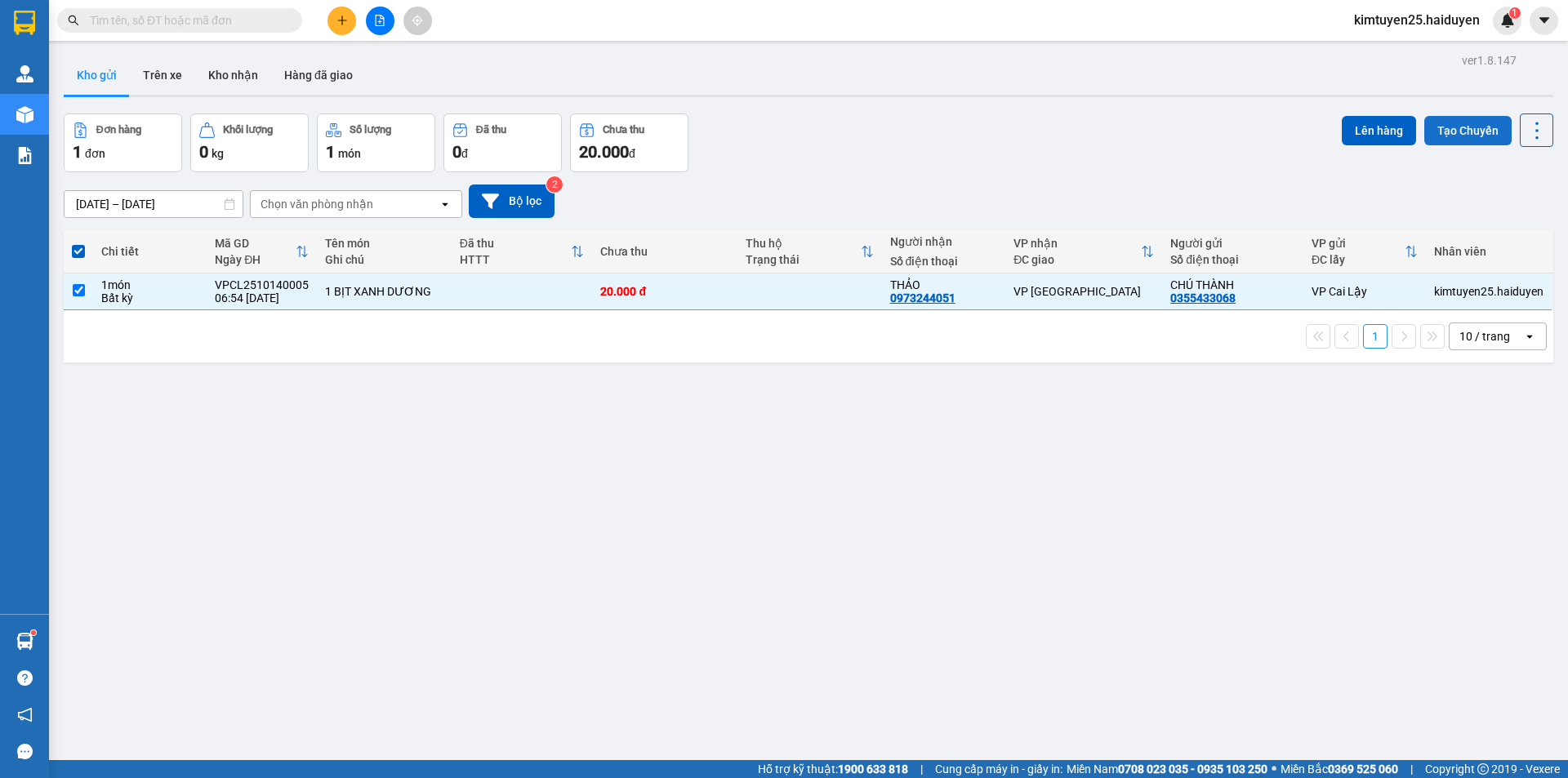
click at [1424, 141] on button "Tạo Chuyến" at bounding box center [1467, 130] width 87 height 29
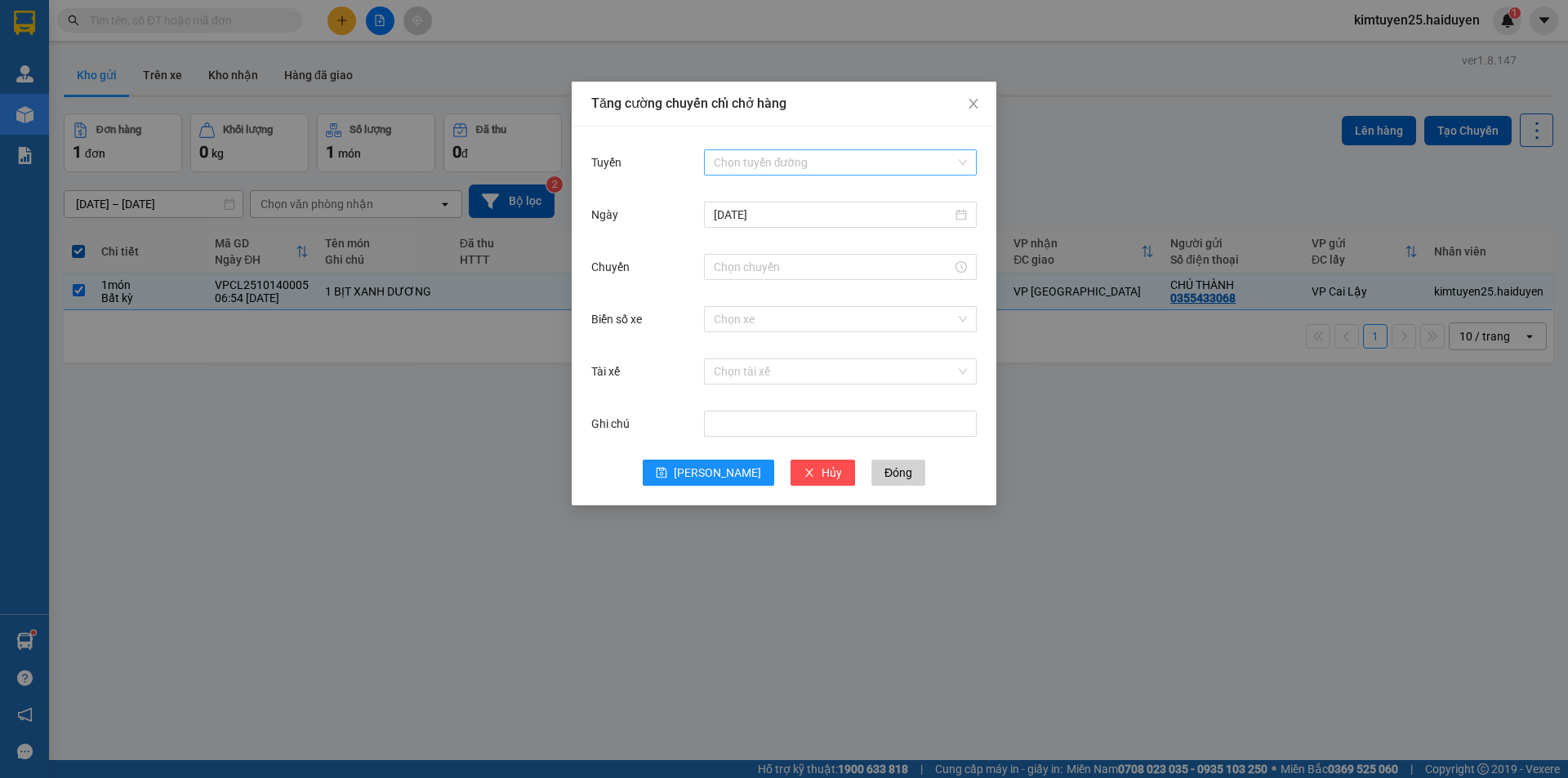
click at [778, 166] on input "Tuyến" at bounding box center [834, 162] width 242 height 24
click at [765, 219] on div "Cái Bè - [GEOGRAPHIC_DATA]" at bounding box center [840, 221] width 253 height 18
click at [814, 268] on input "Chuyến" at bounding box center [833, 267] width 238 height 18
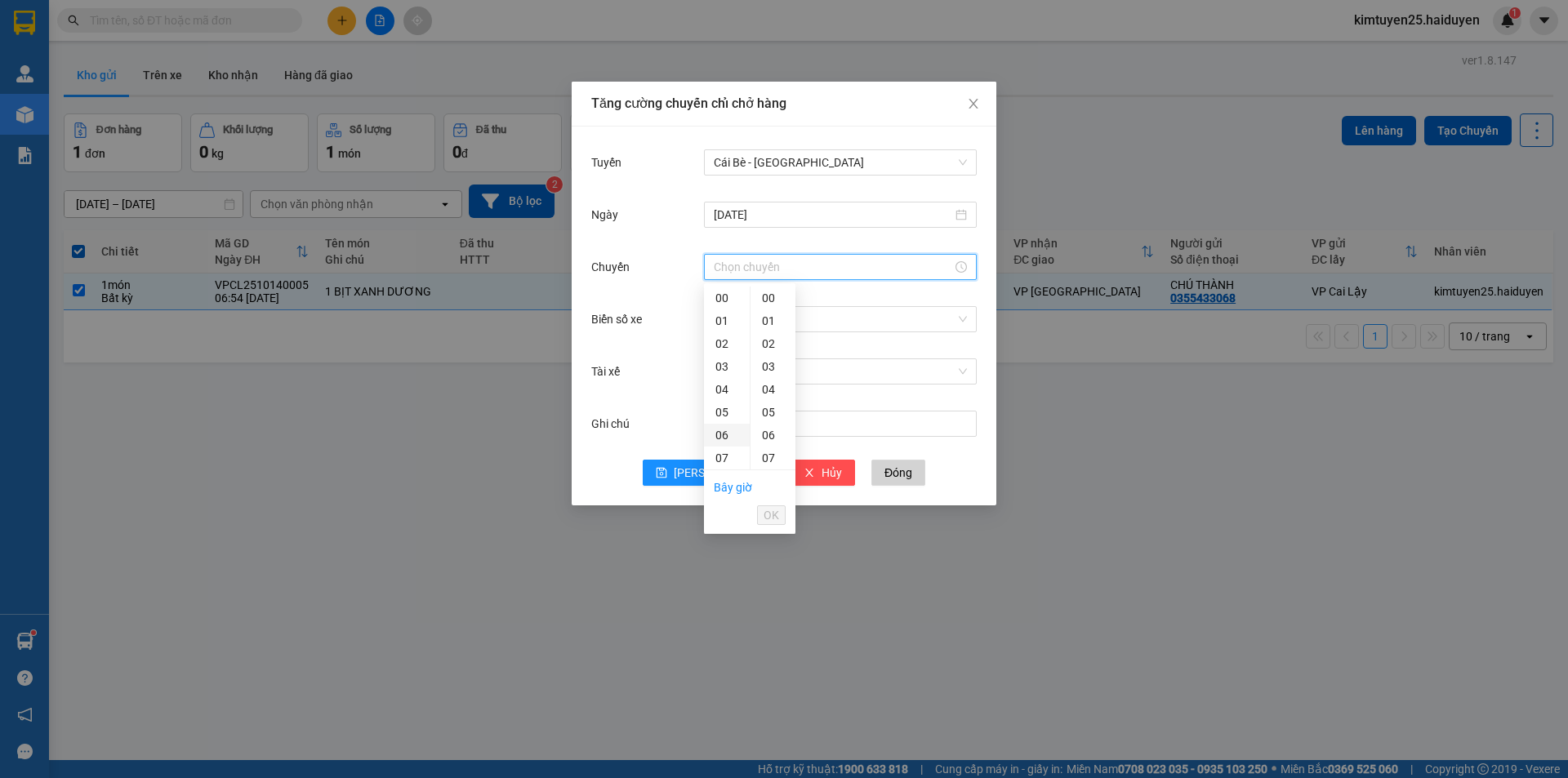
click at [727, 432] on div "06" at bounding box center [727, 435] width 46 height 22
click at [771, 450] on div "31" at bounding box center [773, 454] width 45 height 22
type input "06:31"
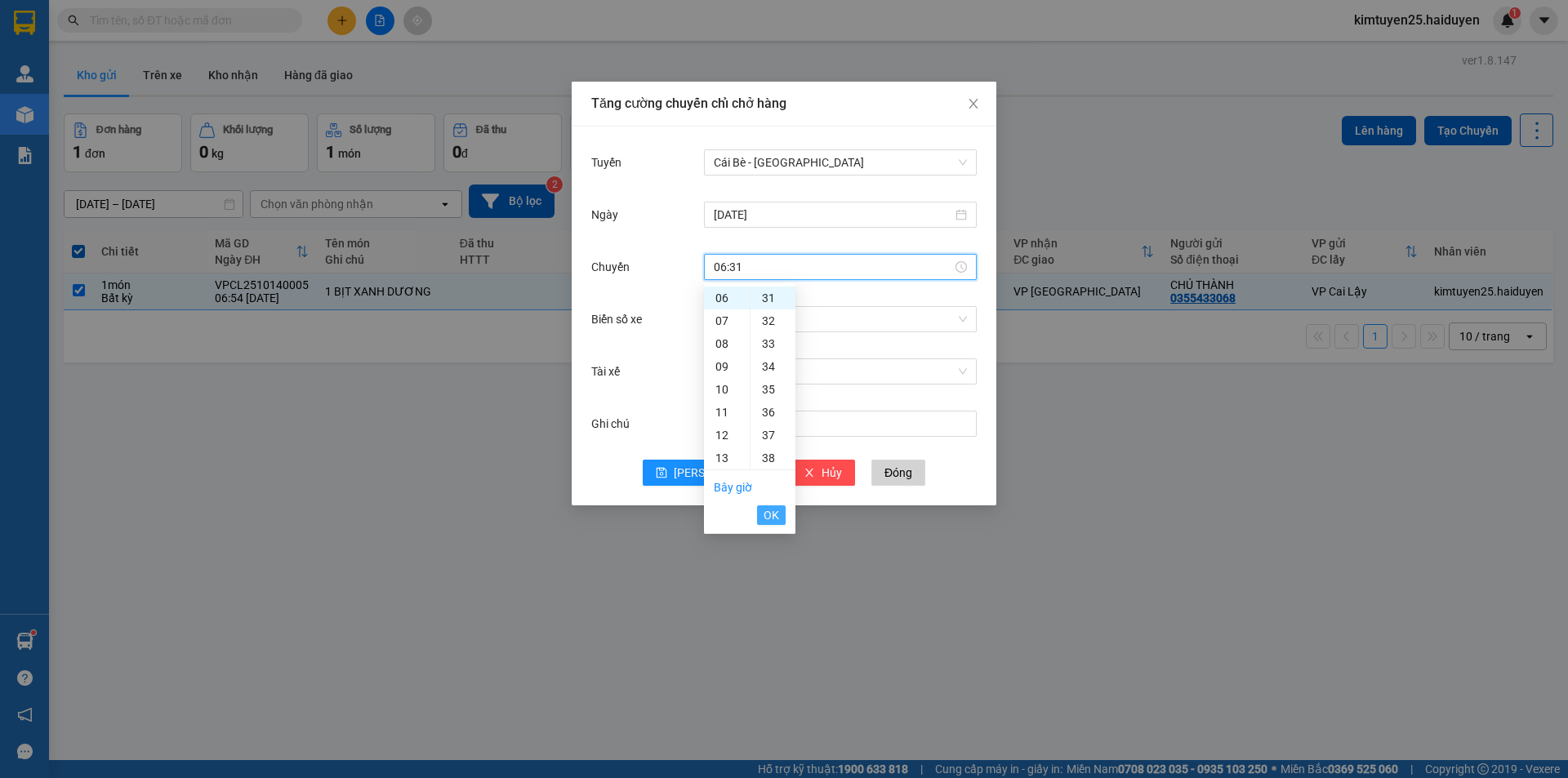
click at [768, 511] on span "OK" at bounding box center [771, 515] width 16 height 18
click at [755, 320] on input "Biển số xe" at bounding box center [834, 319] width 242 height 24
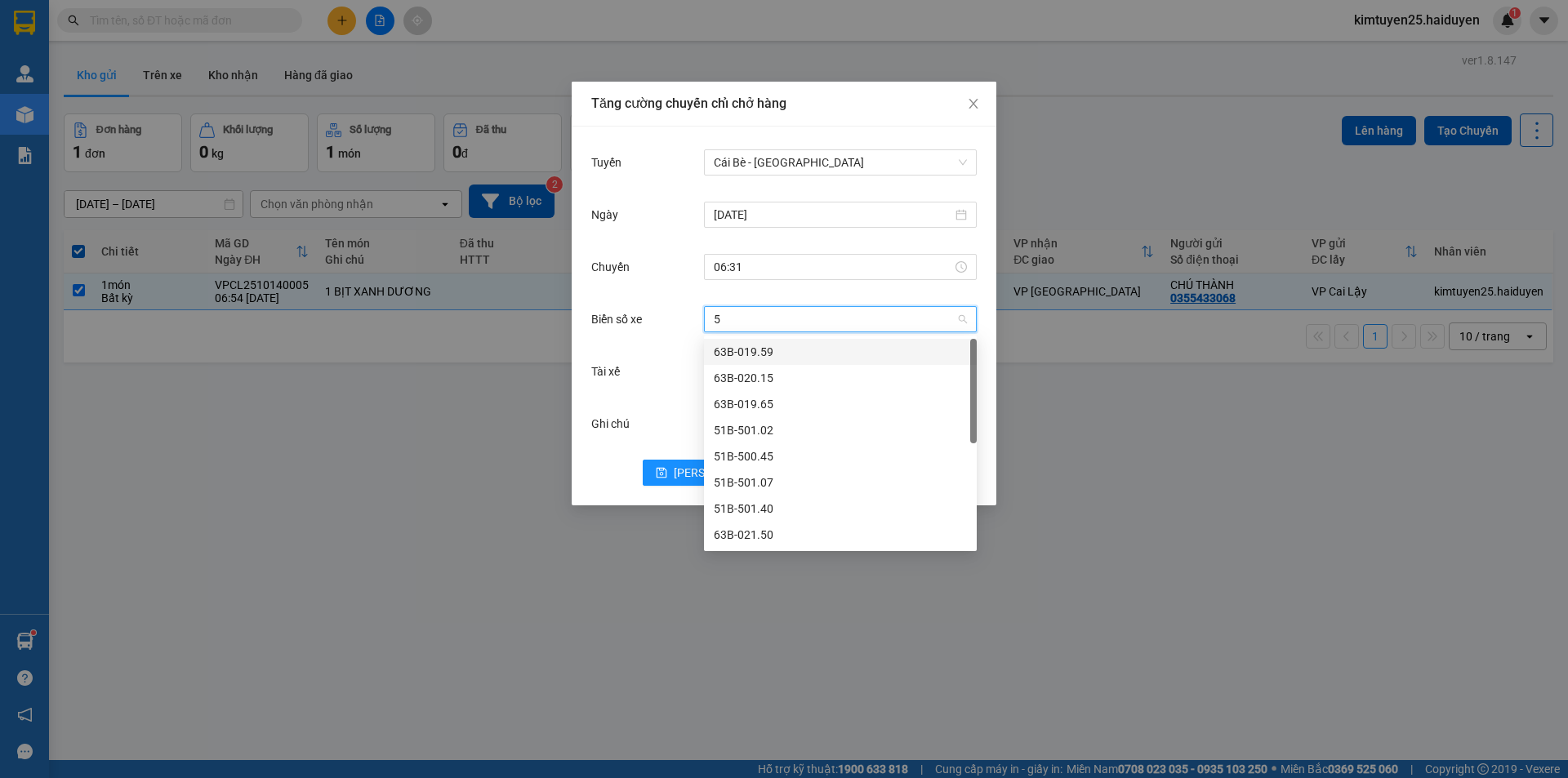
type input "50"
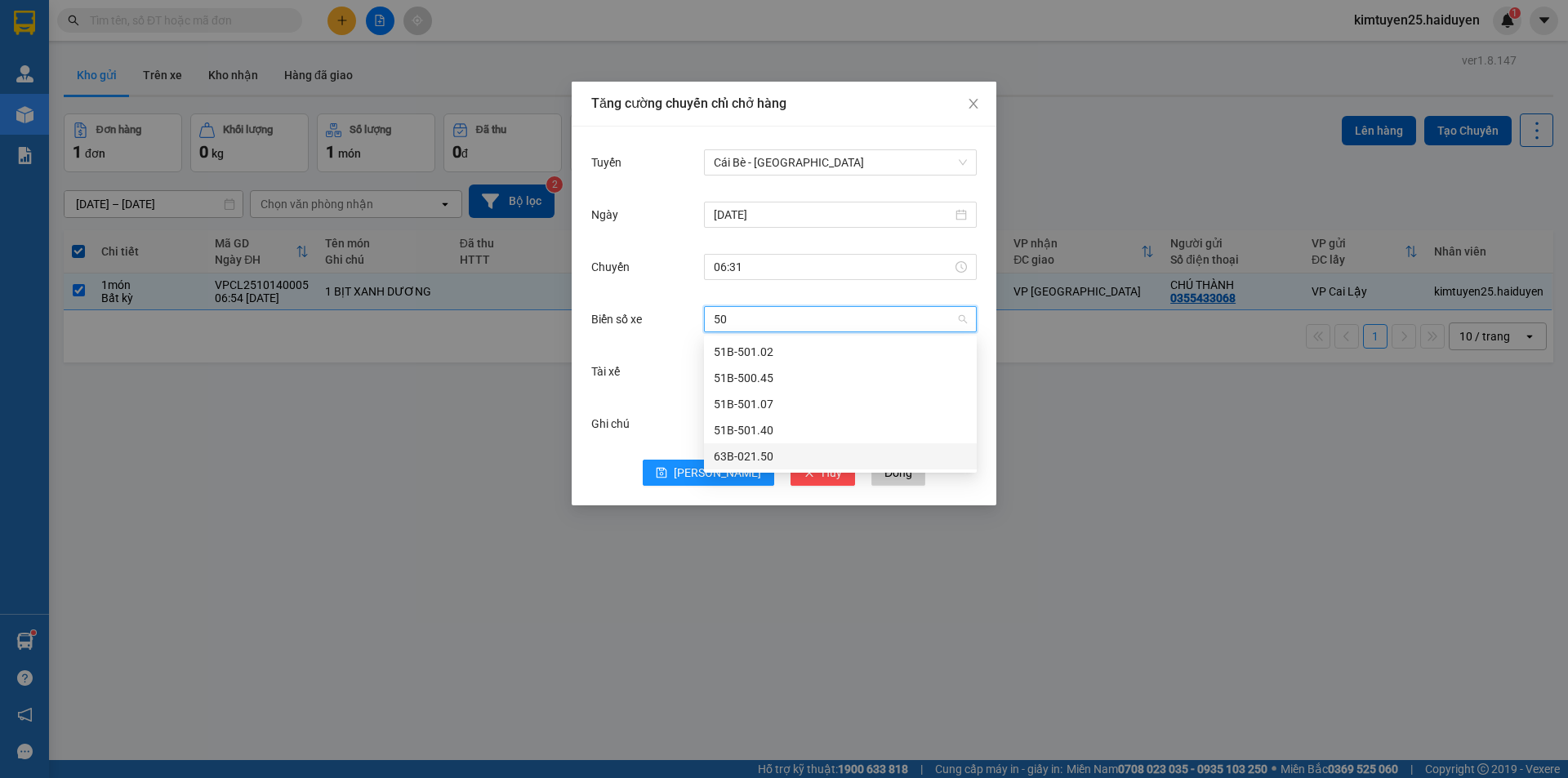
click at [779, 455] on div "63B-021.50" at bounding box center [840, 456] width 253 height 18
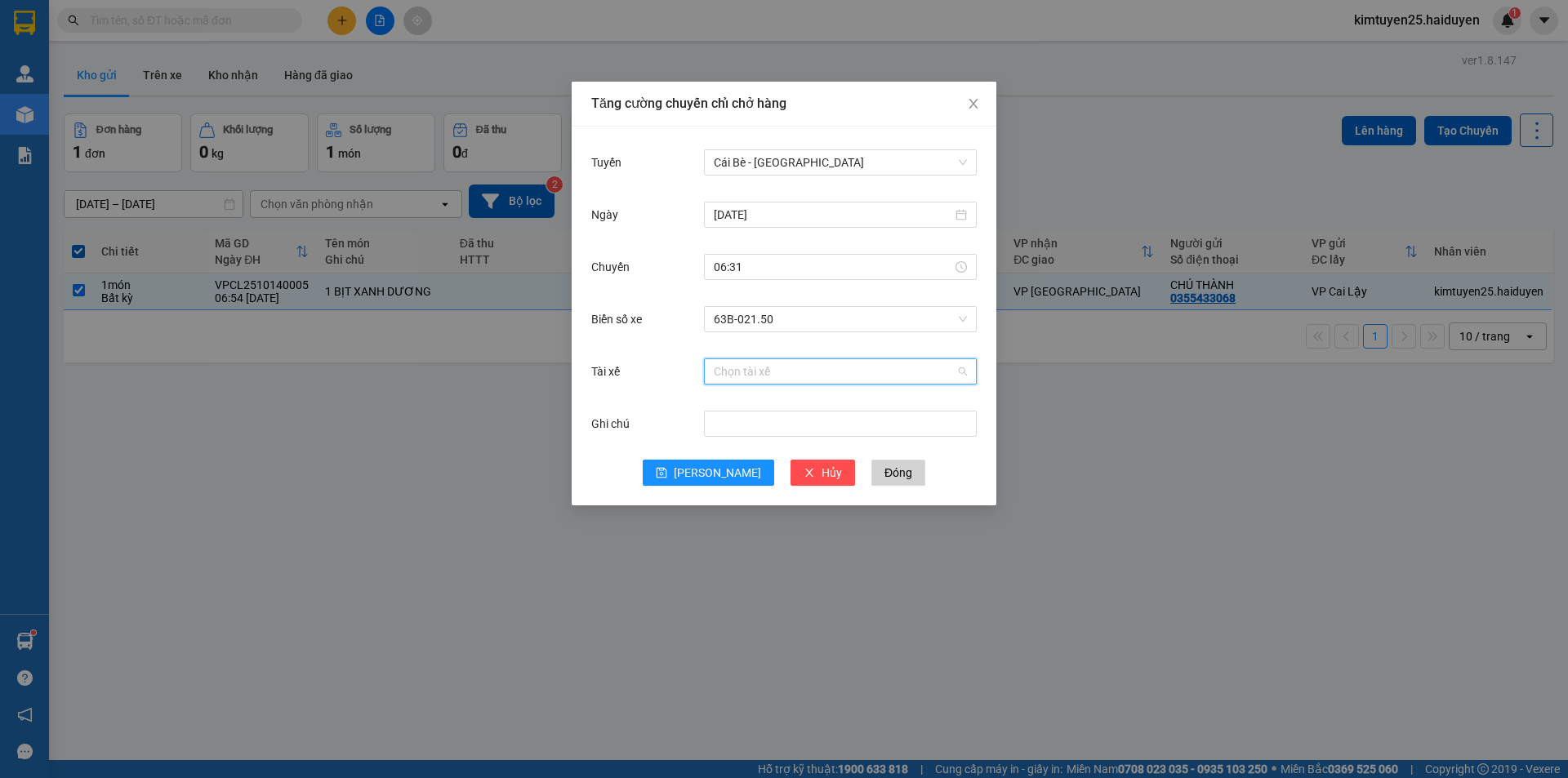
click at [756, 368] on input "Tài xế" at bounding box center [834, 371] width 242 height 24
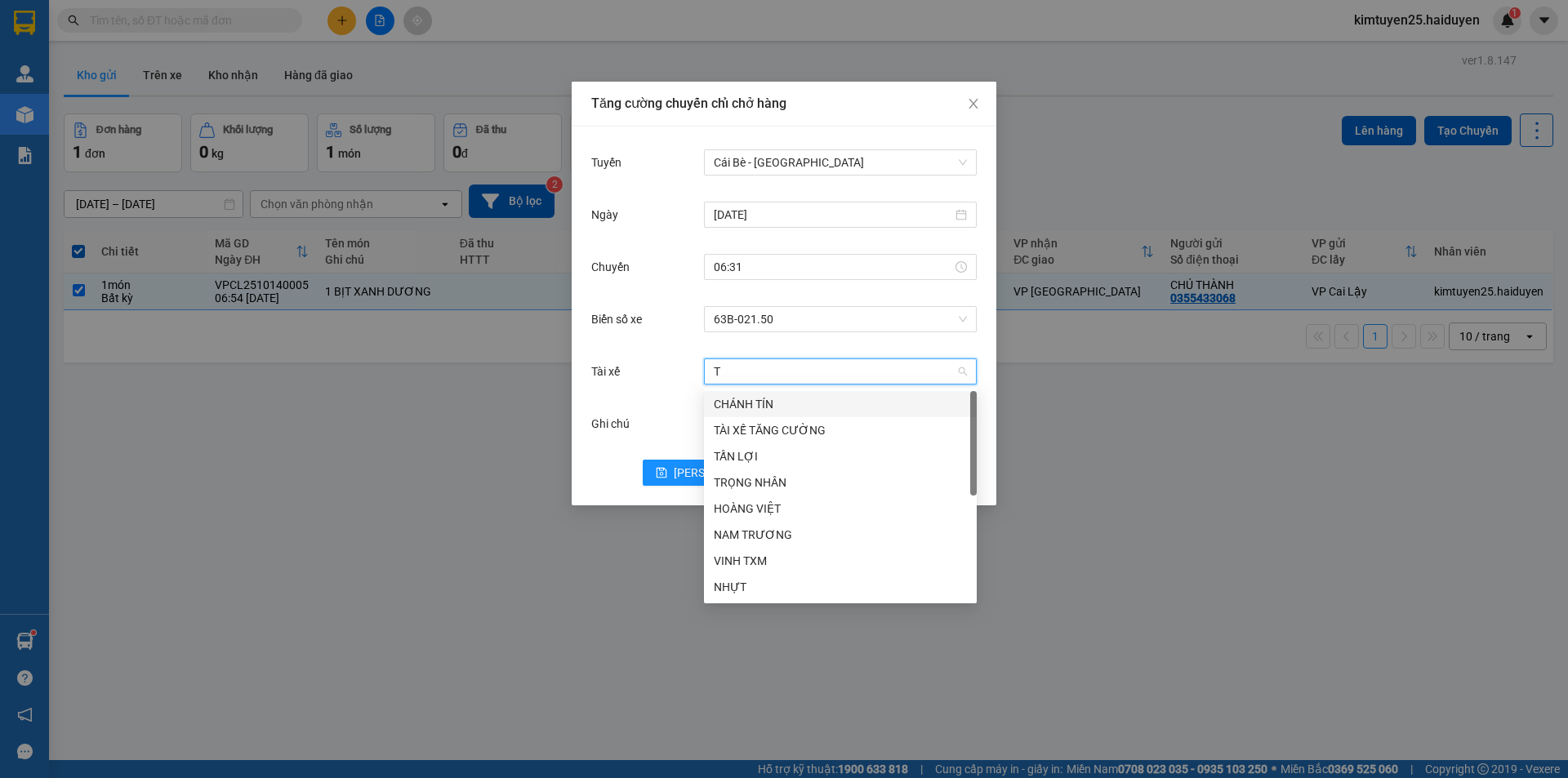
type input "TR"
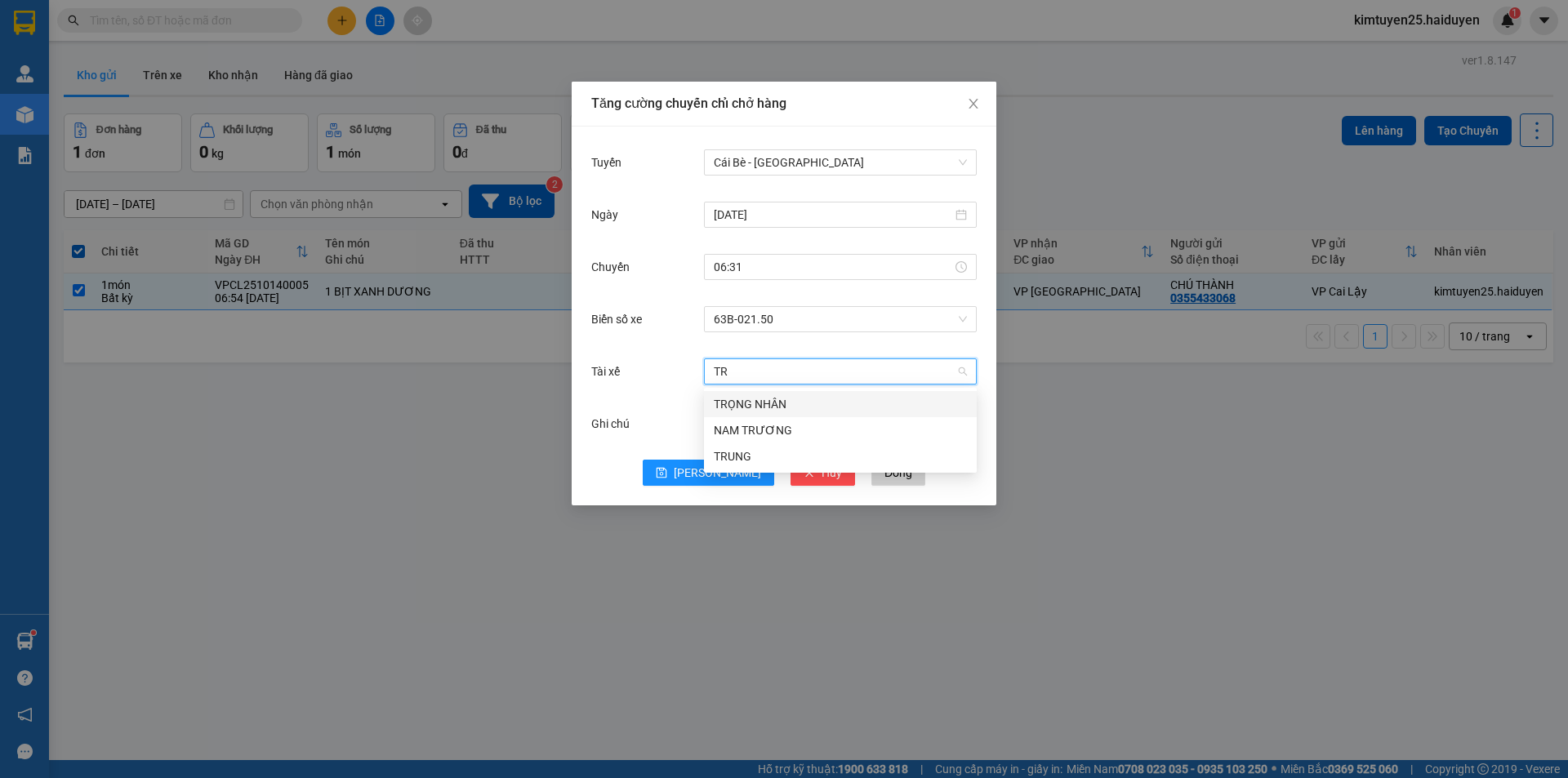
click at [753, 394] on div "TRỌNG NHÂN" at bounding box center [841, 404] width 273 height 26
click at [706, 472] on button "[PERSON_NAME]" at bounding box center [708, 473] width 131 height 26
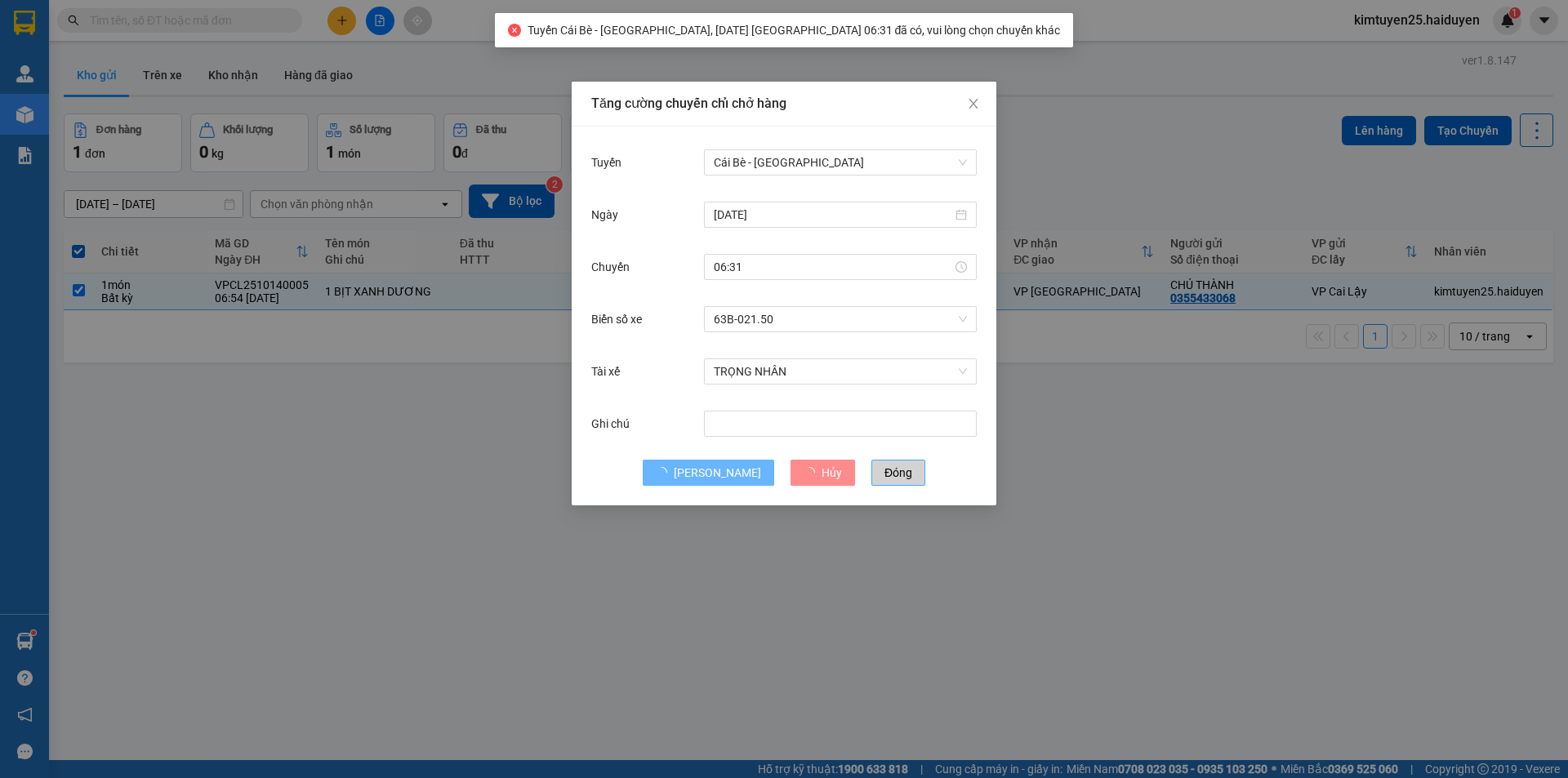
click at [885, 479] on span "Đóng" at bounding box center [898, 473] width 28 height 18
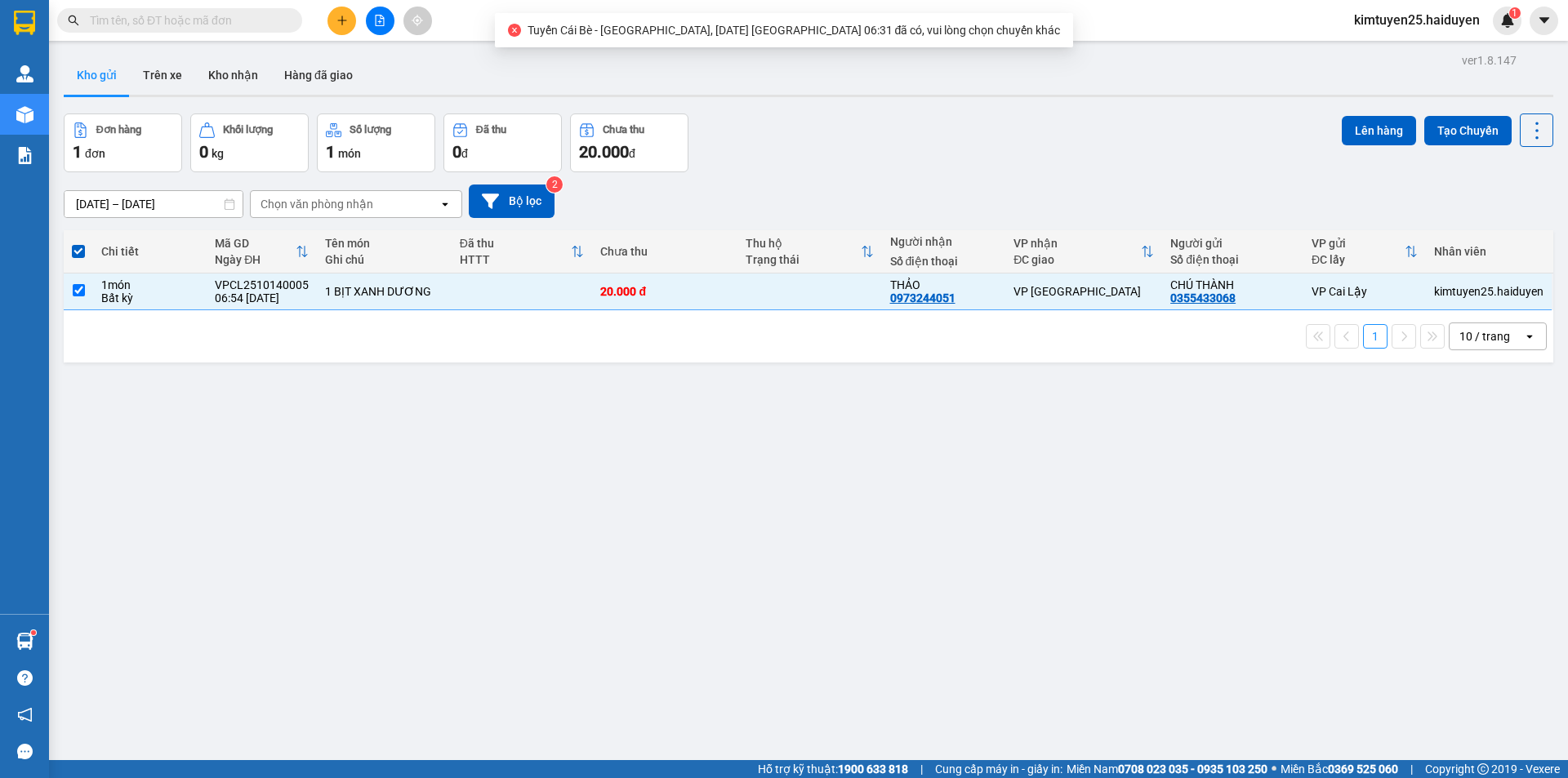
click at [1359, 114] on div "Lên hàng Tạo Chuyến" at bounding box center [1447, 130] width 211 height 34
click at [1345, 133] on button "Lên hàng" at bounding box center [1379, 130] width 74 height 29
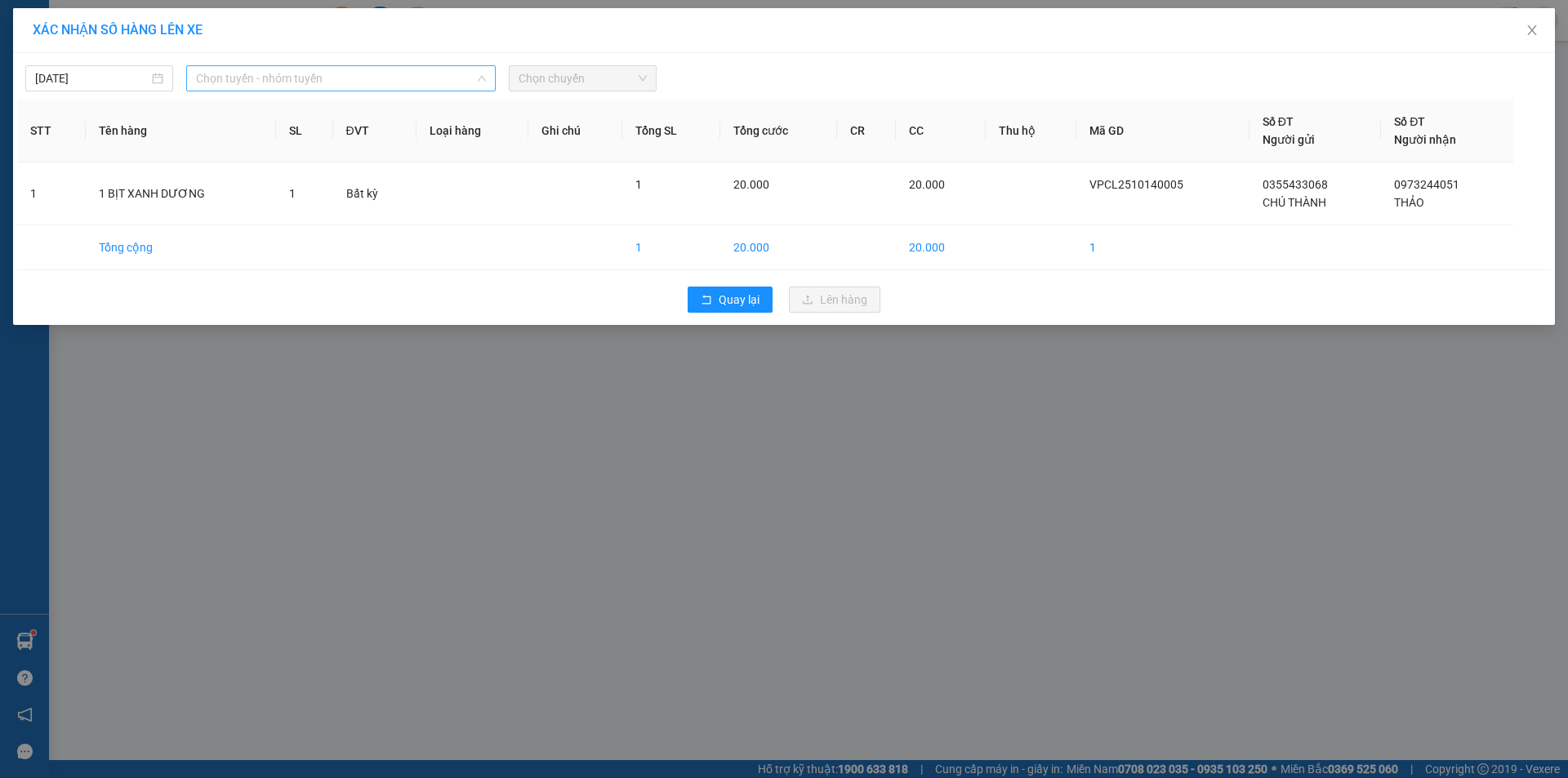
click at [321, 72] on span "Chọn tuyến - nhóm tuyến" at bounding box center [341, 78] width 290 height 24
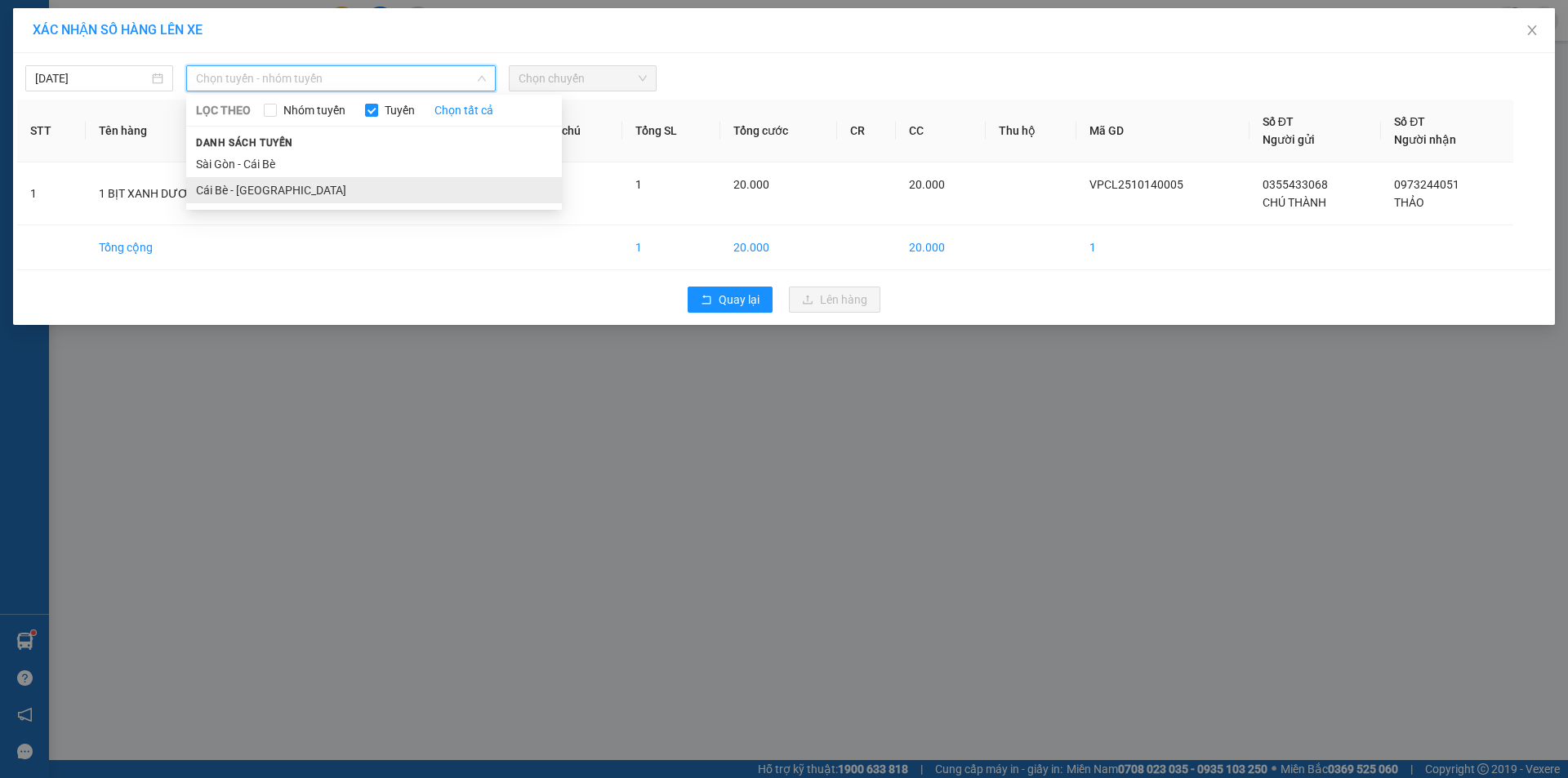
click at [259, 191] on li "Cái Bè - [GEOGRAPHIC_DATA]" at bounding box center [374, 190] width 375 height 26
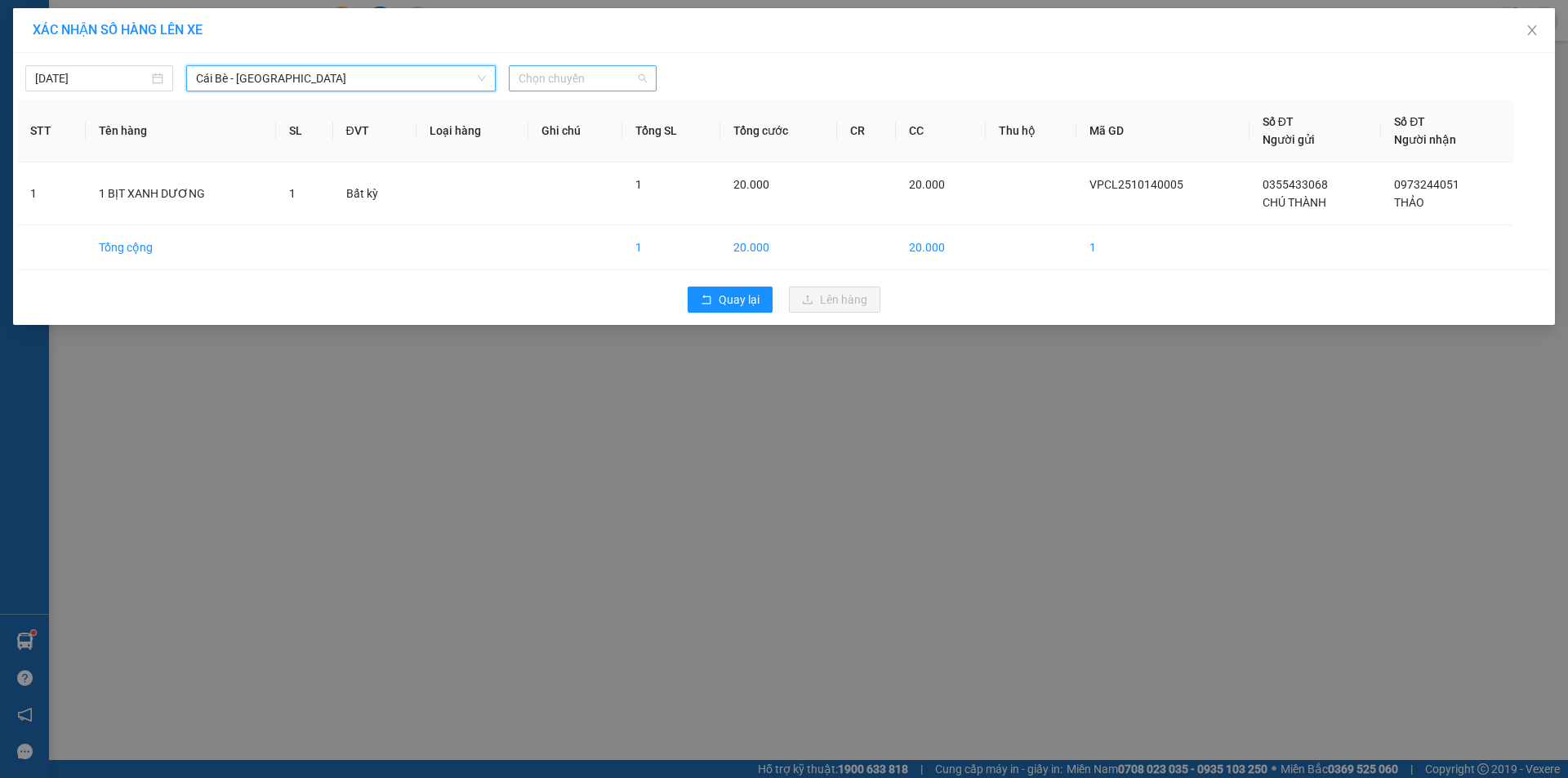
click at [623, 66] on span "Chọn chuyến" at bounding box center [582, 78] width 129 height 24
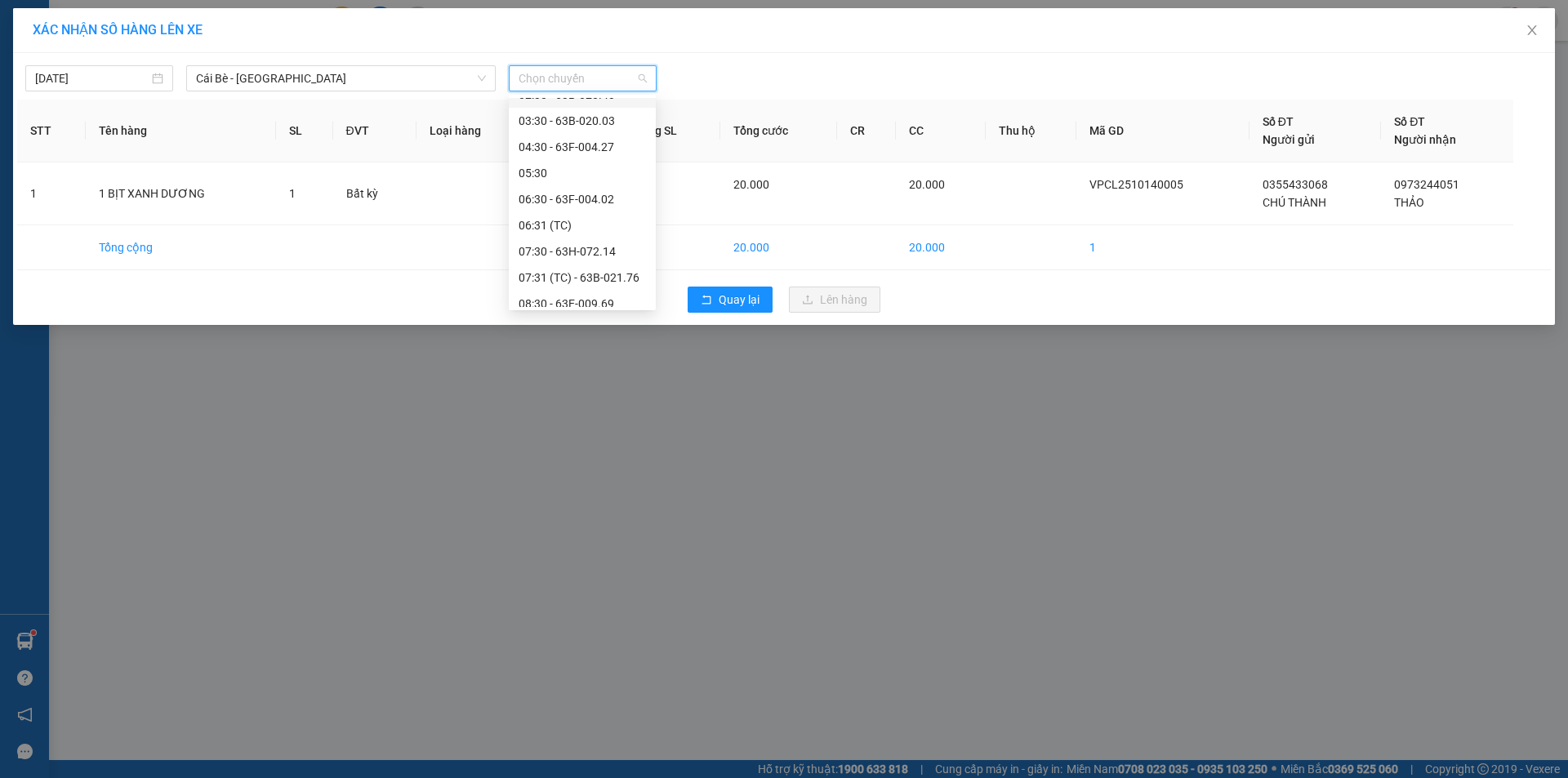
scroll to position [52, 0]
click at [76, 90] on div "[DATE]" at bounding box center [98, 78] width 148 height 26
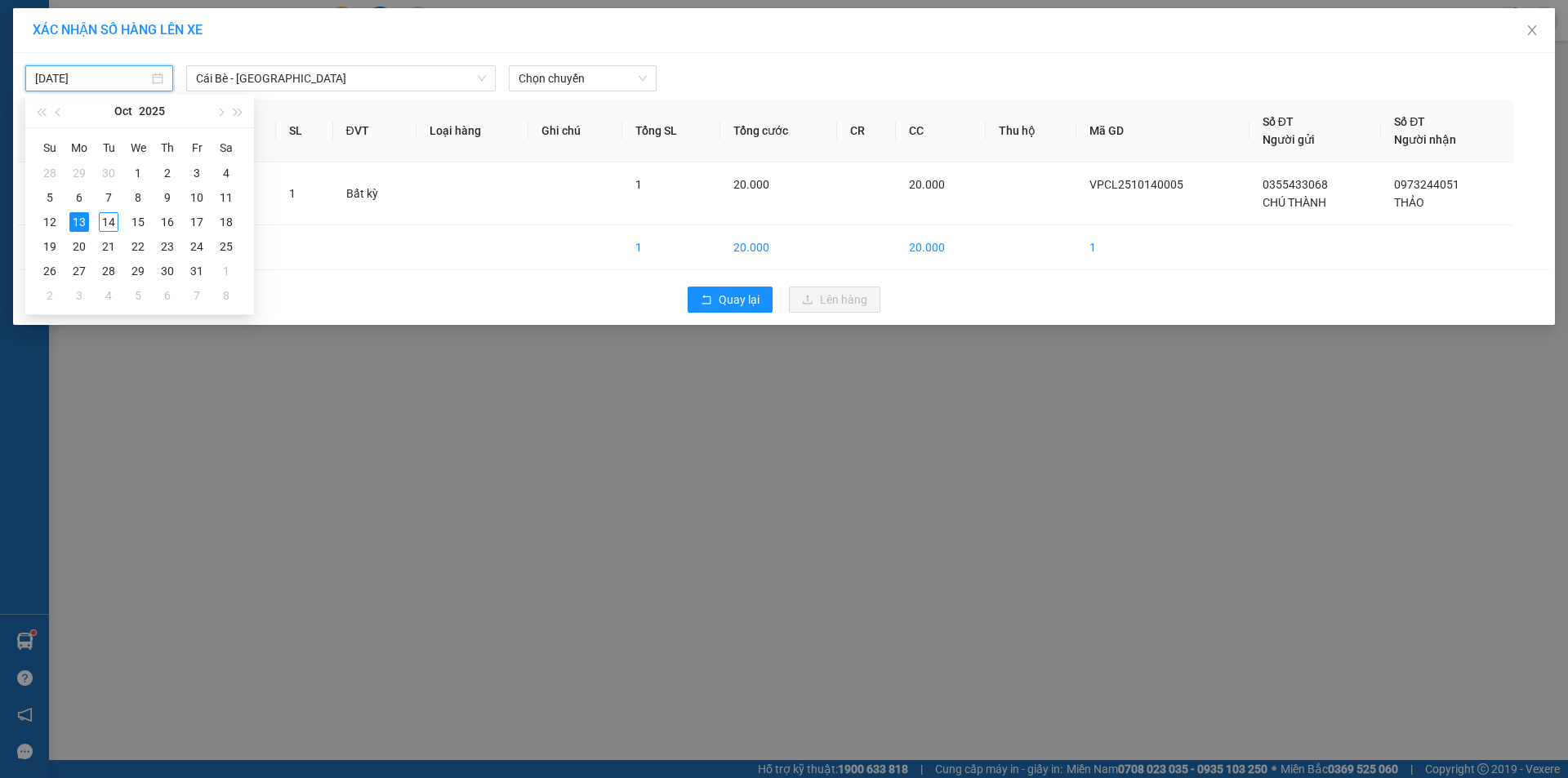
click at [77, 81] on input "[DATE]" at bounding box center [92, 78] width 114 height 18
click at [103, 224] on div "14" at bounding box center [109, 222] width 20 height 20
type input "[DATE]"
click at [582, 78] on span "Chọn chuyến" at bounding box center [582, 78] width 129 height 24
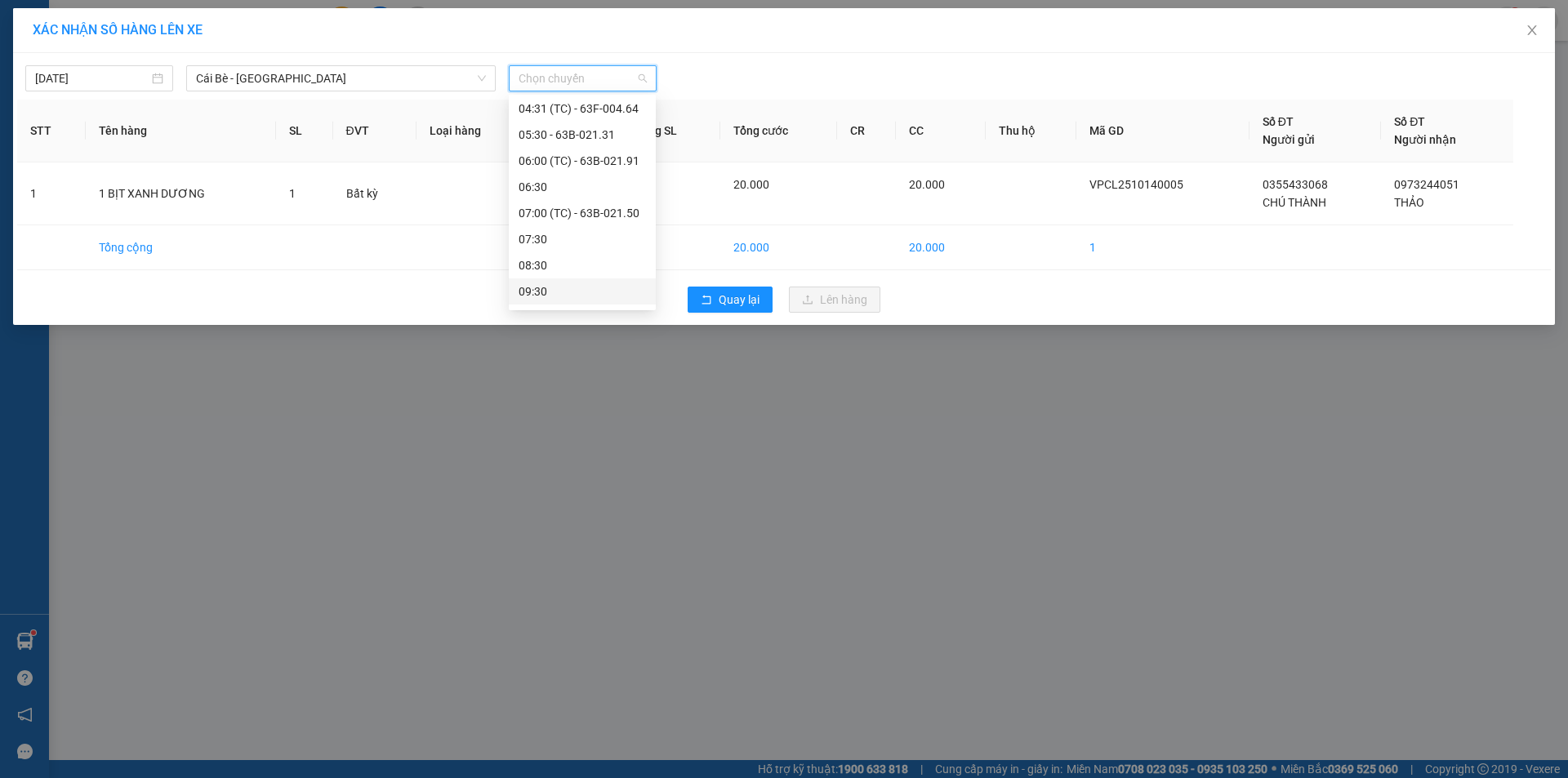
scroll to position [148, 0]
click at [584, 194] on div "06:30" at bounding box center [582, 198] width 128 height 18
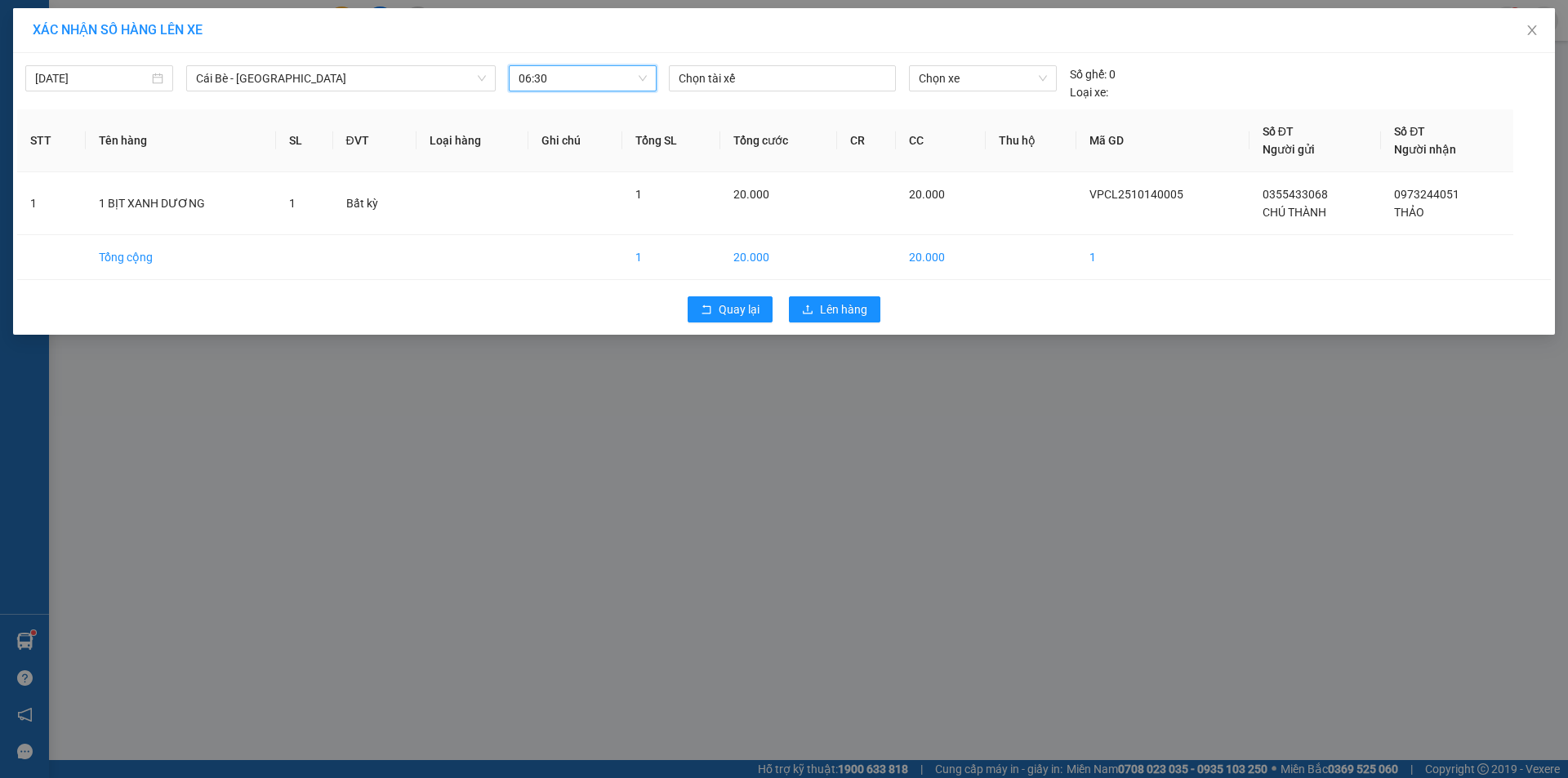
click at [582, 79] on span "06:30" at bounding box center [582, 78] width 129 height 24
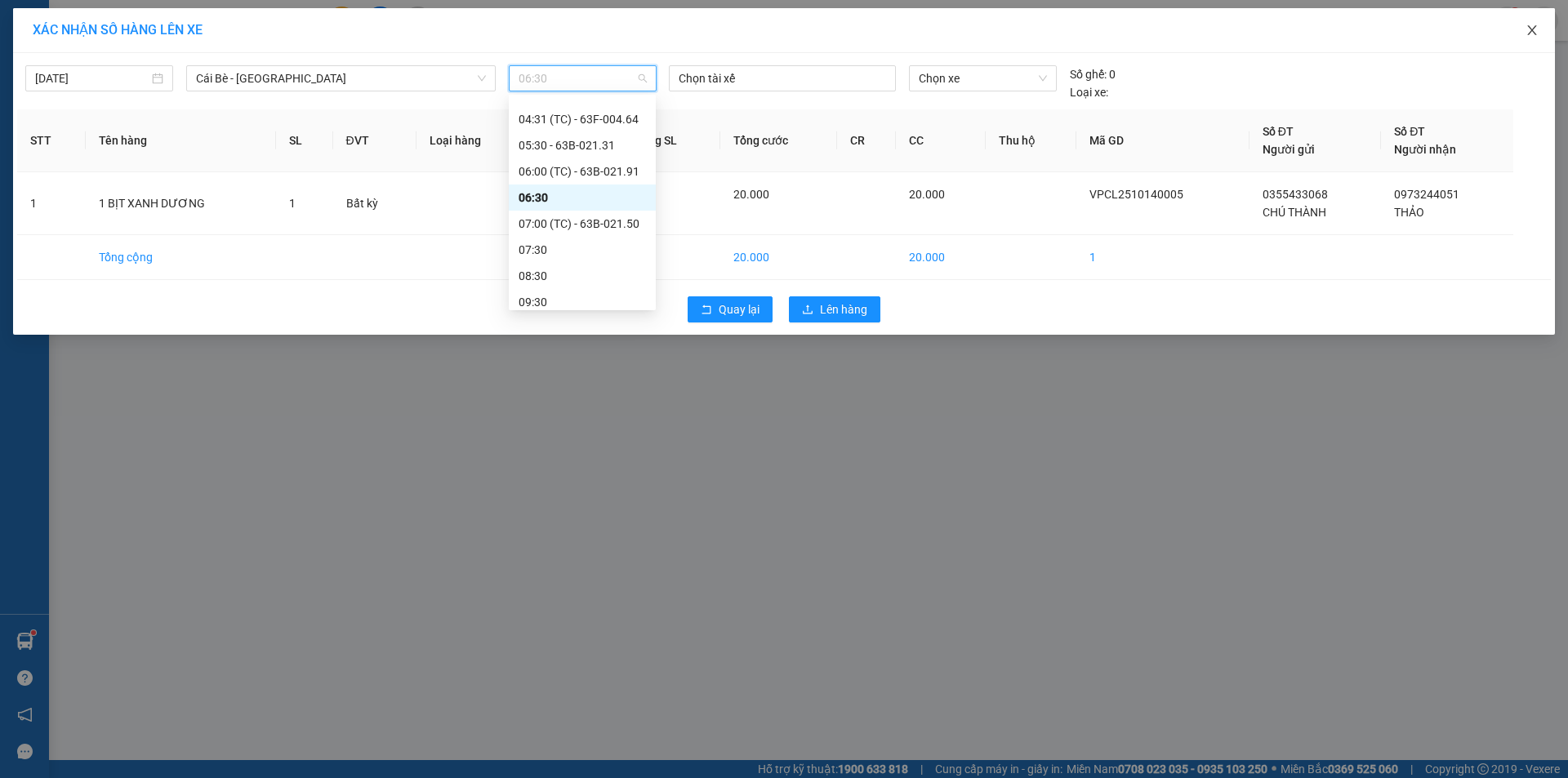
click at [1424, 34] on icon "close" at bounding box center [1532, 29] width 13 height 13
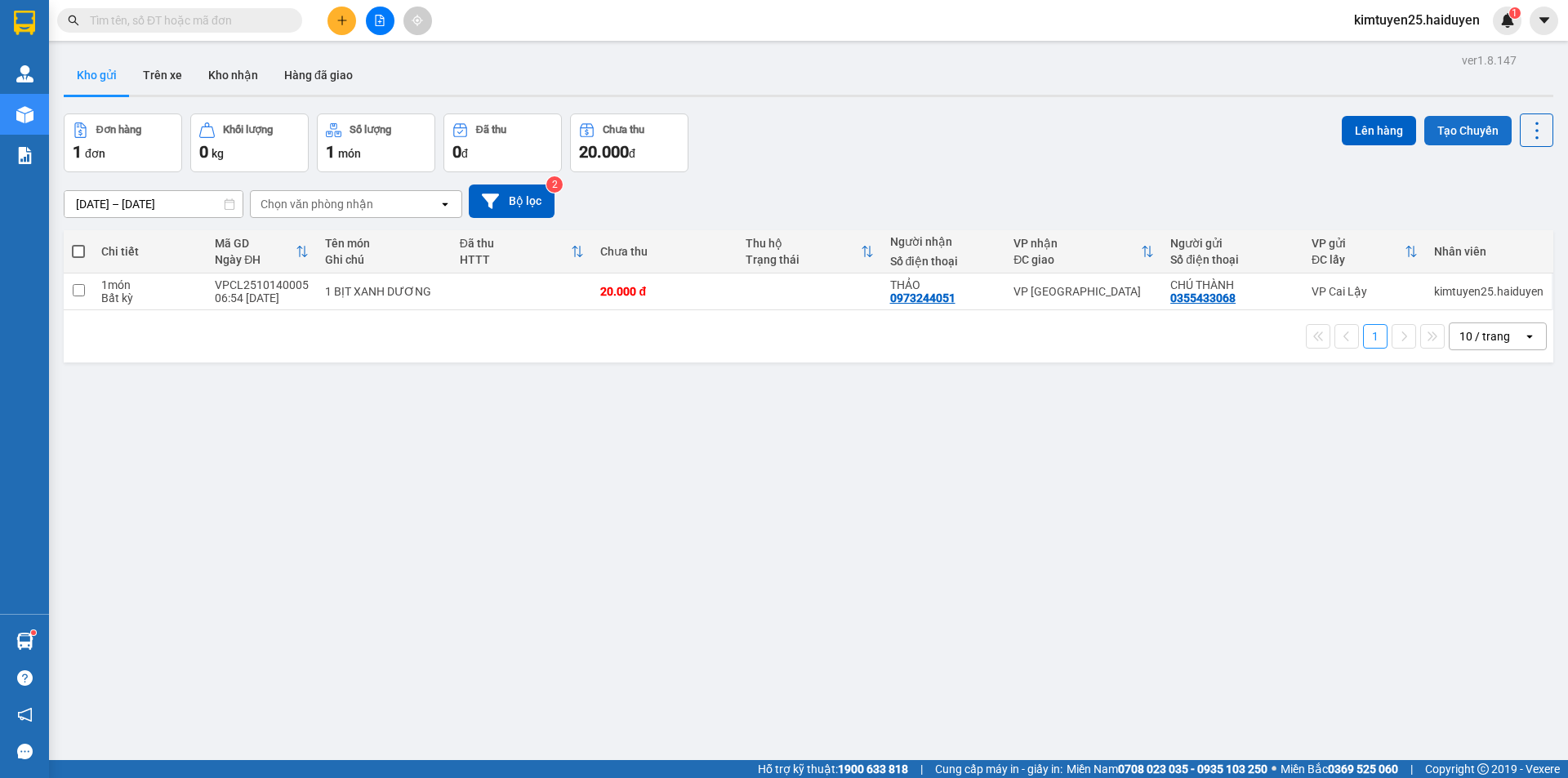
click at [1424, 125] on button "Tạo Chuyến" at bounding box center [1467, 130] width 87 height 29
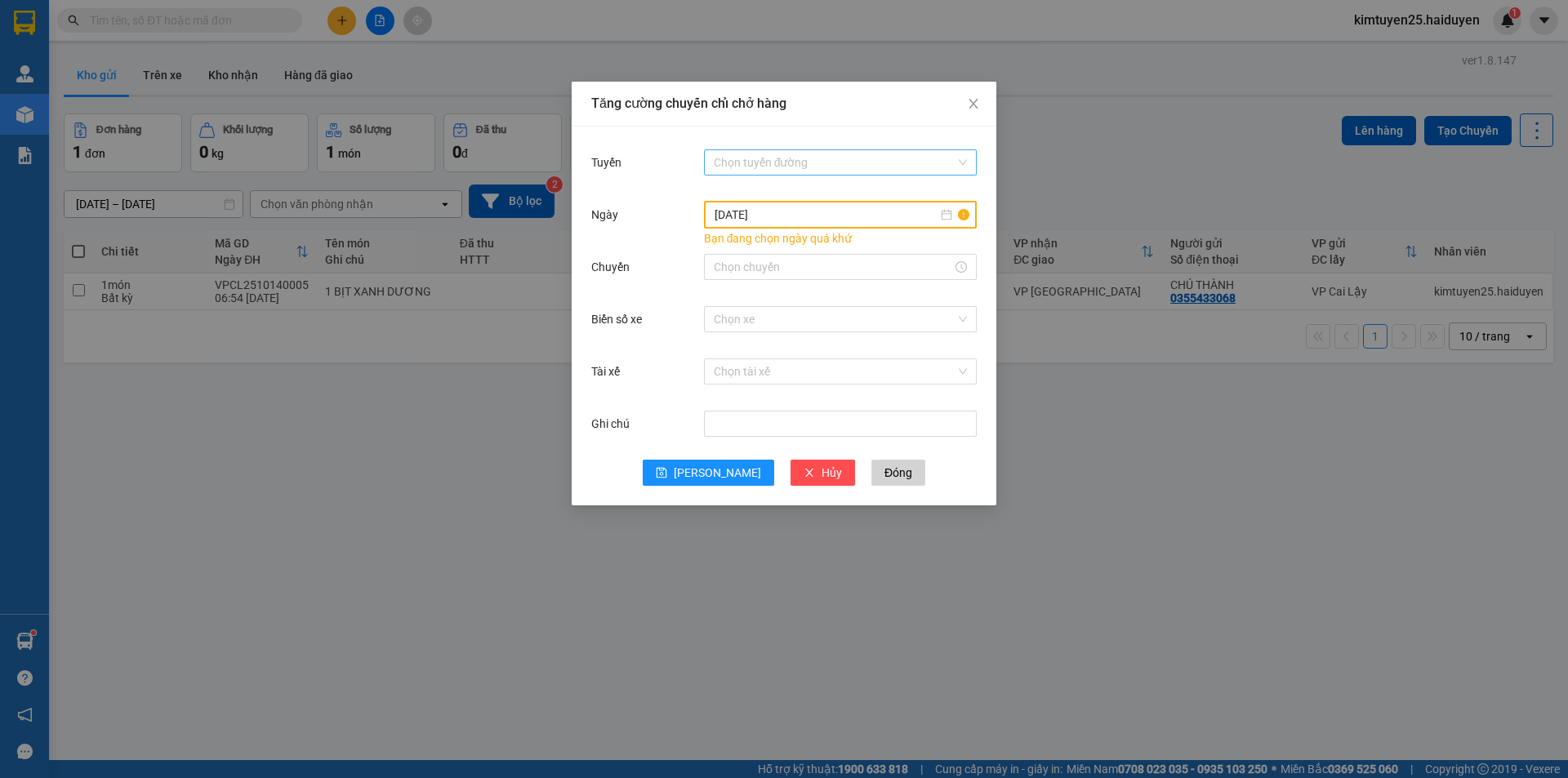
click at [819, 167] on input "Tuyến" at bounding box center [834, 162] width 242 height 24
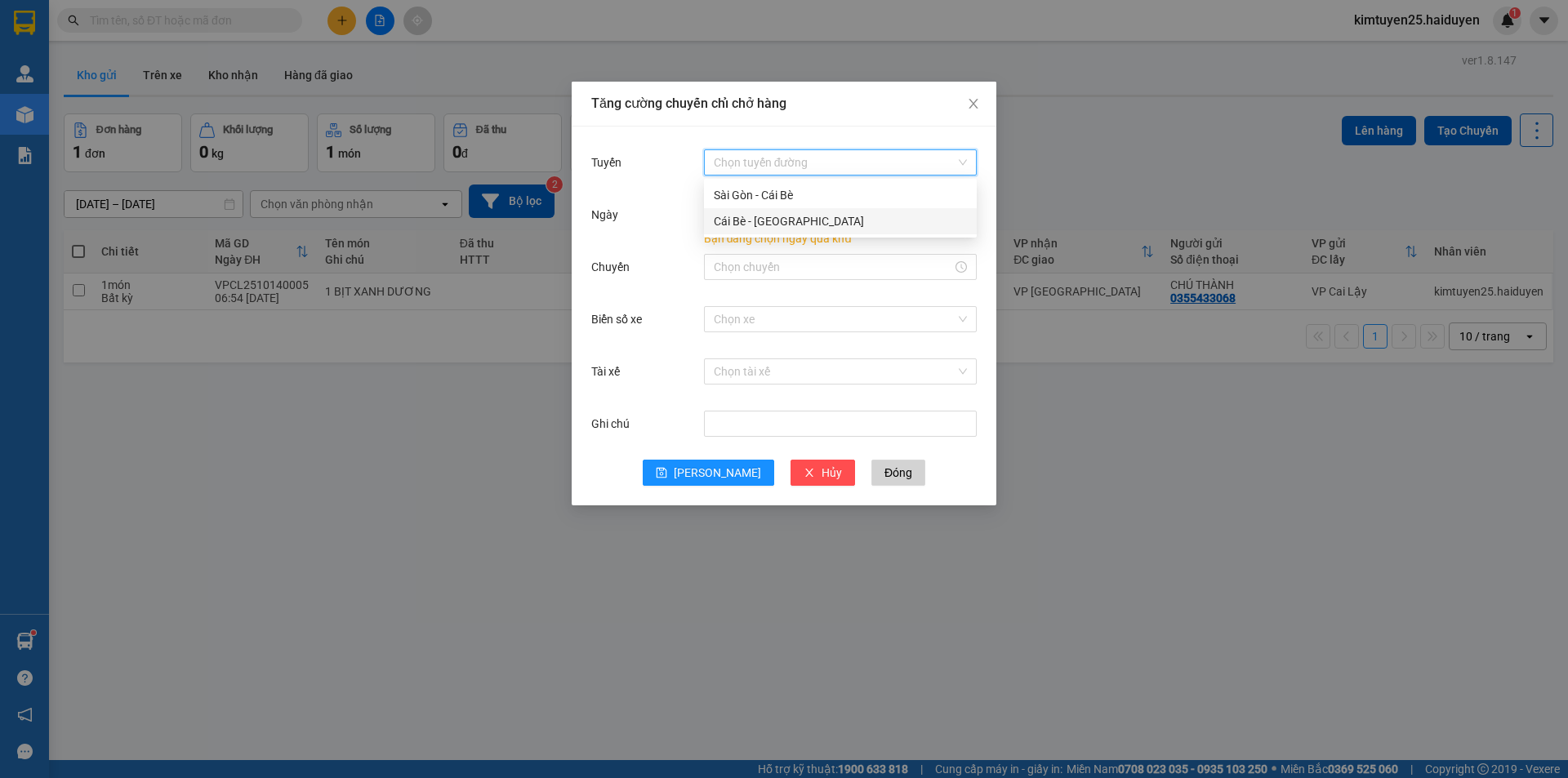
click at [804, 216] on div "Cái Bè - [GEOGRAPHIC_DATA]" at bounding box center [840, 221] width 253 height 18
click at [773, 271] on input "Chuyến" at bounding box center [833, 267] width 238 height 18
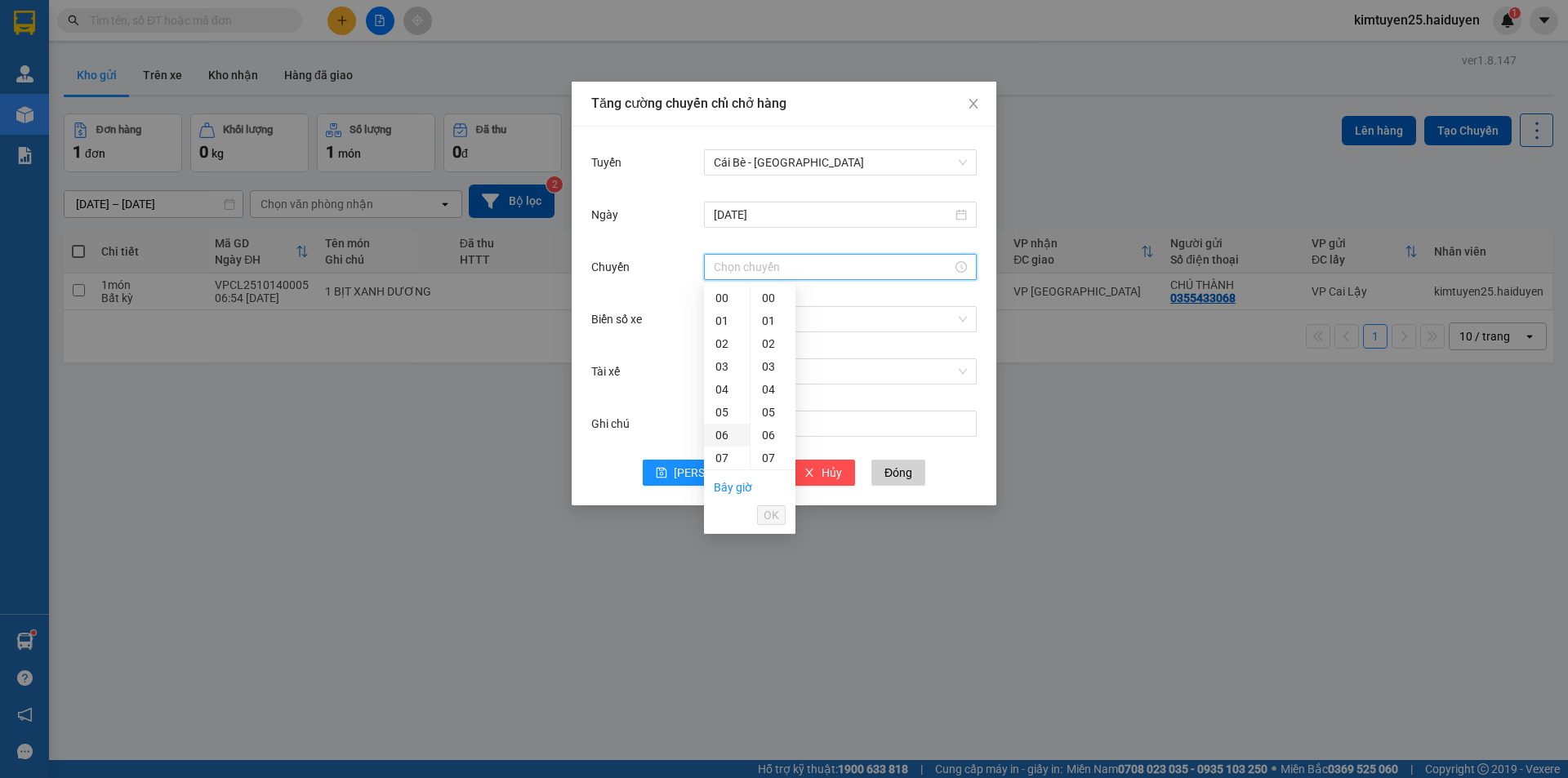
click at [729, 428] on div "06" at bounding box center [727, 435] width 46 height 22
click at [768, 451] on div "31" at bounding box center [773, 454] width 45 height 22
type input "06:31"
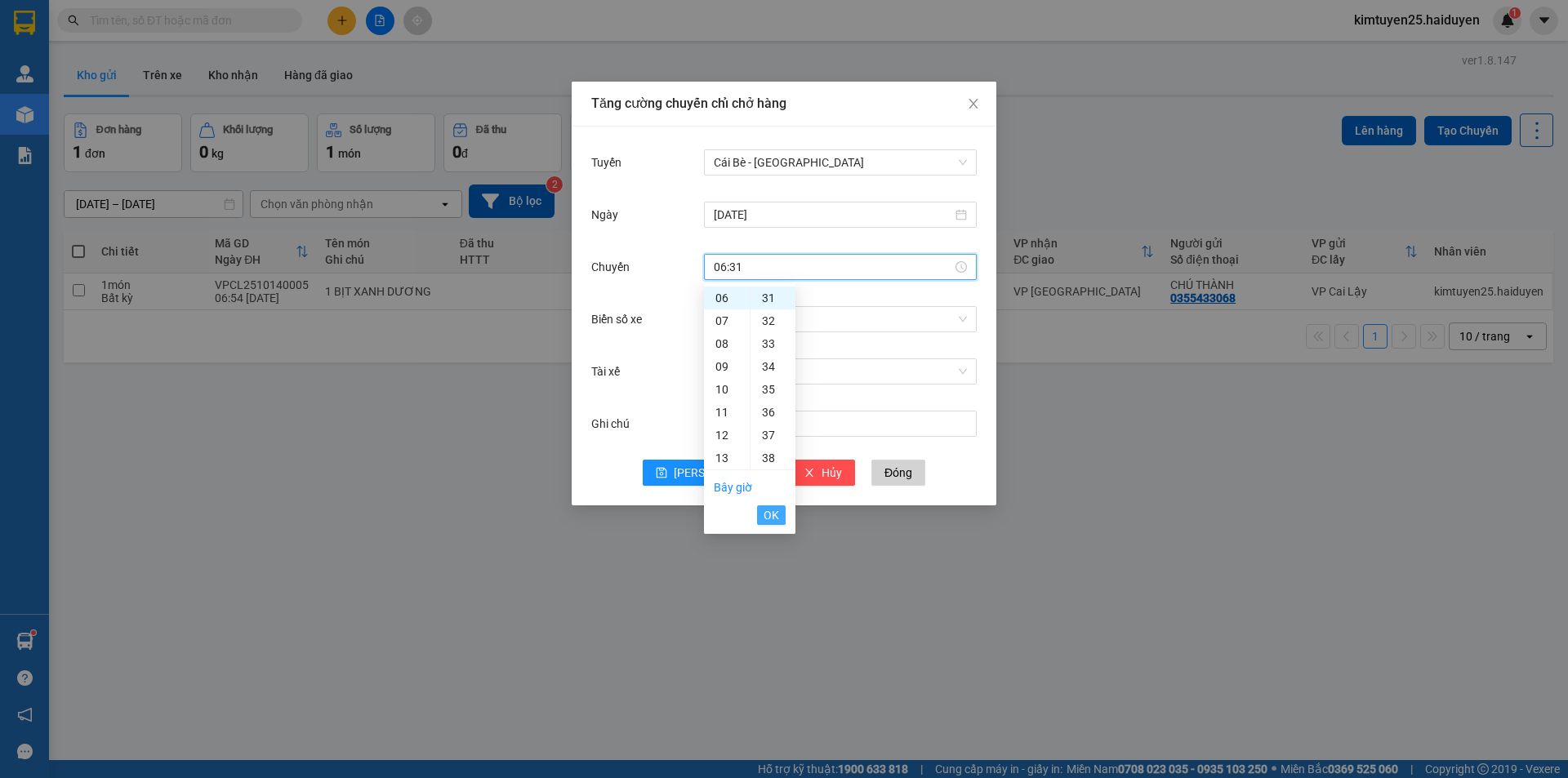
click at [779, 515] on button "OK" at bounding box center [771, 515] width 28 height 20
click at [748, 321] on input "Biển số xe" at bounding box center [834, 319] width 242 height 24
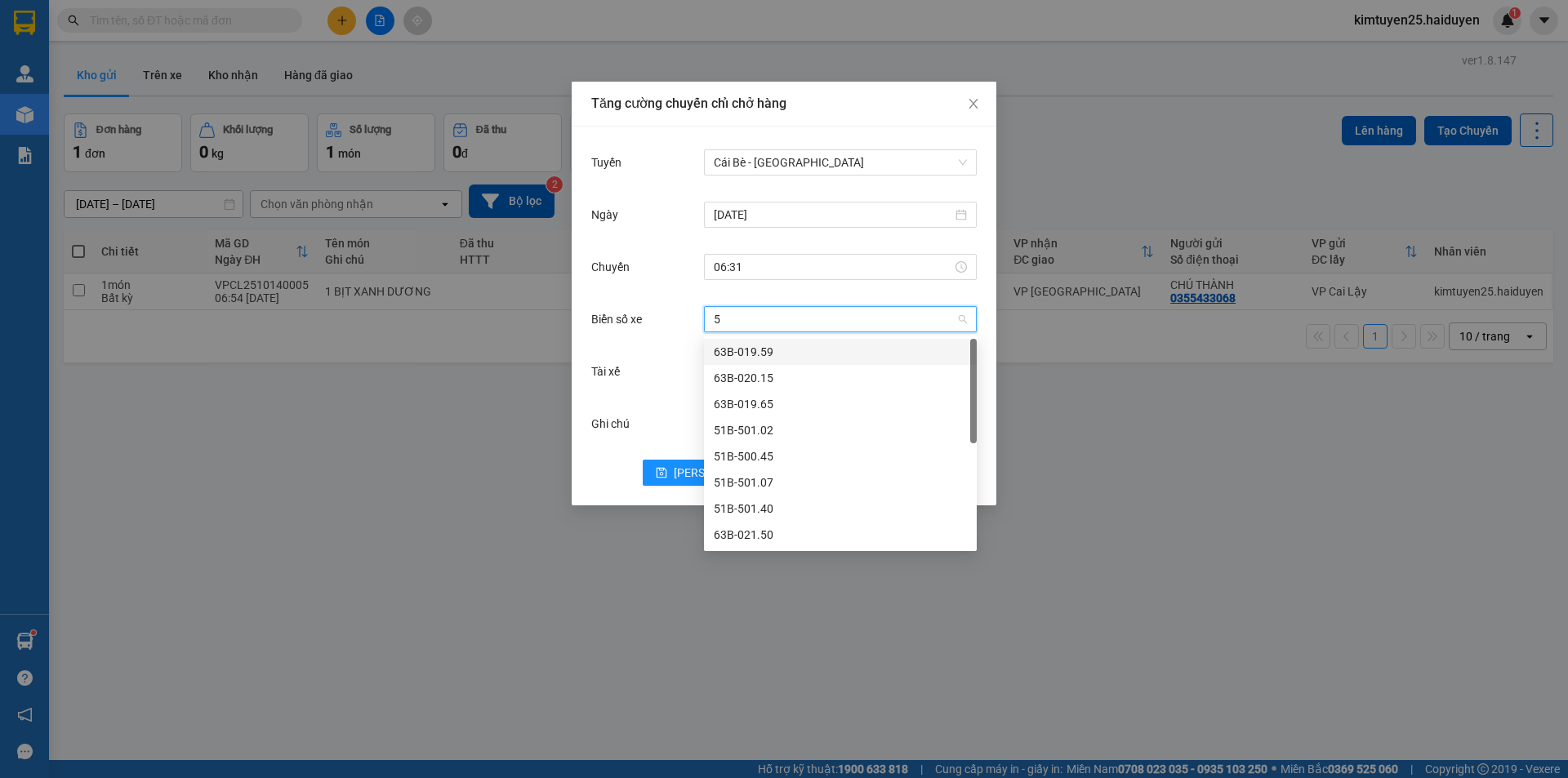
type input "50"
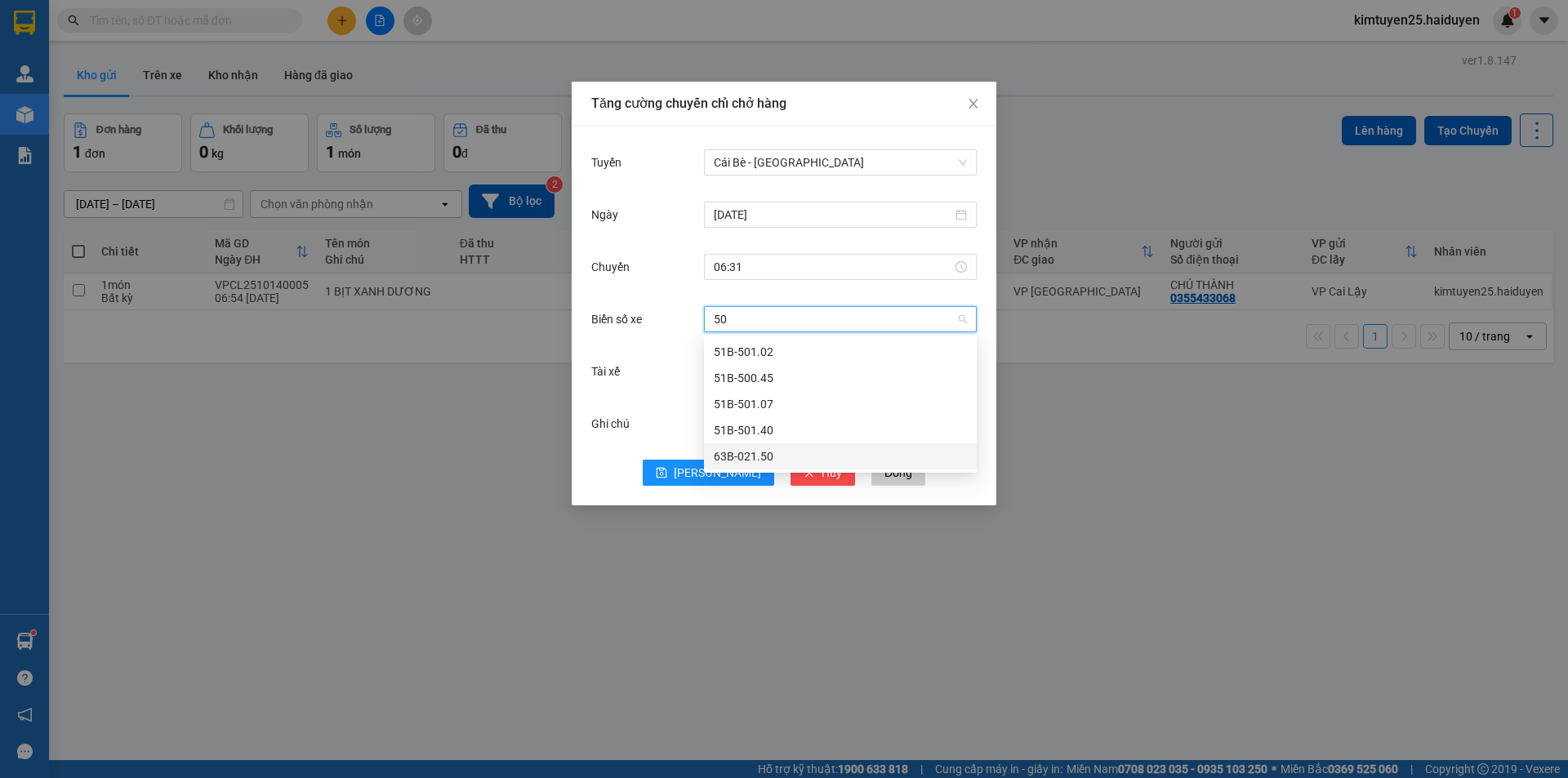
click at [773, 458] on div "63B-021.50" at bounding box center [840, 456] width 253 height 18
click at [760, 365] on input "Tài xế" at bounding box center [834, 371] width 242 height 24
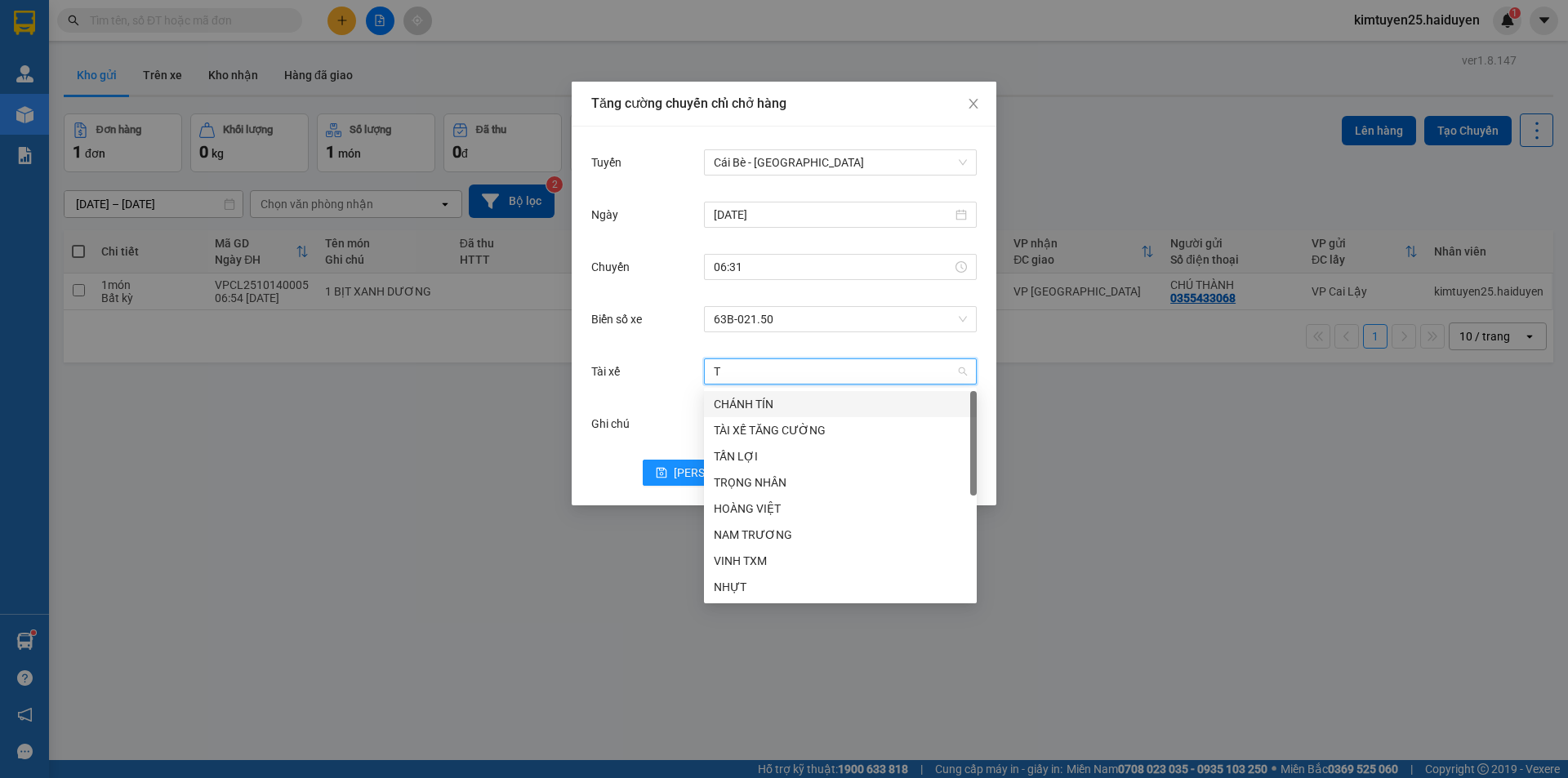
type input "TR"
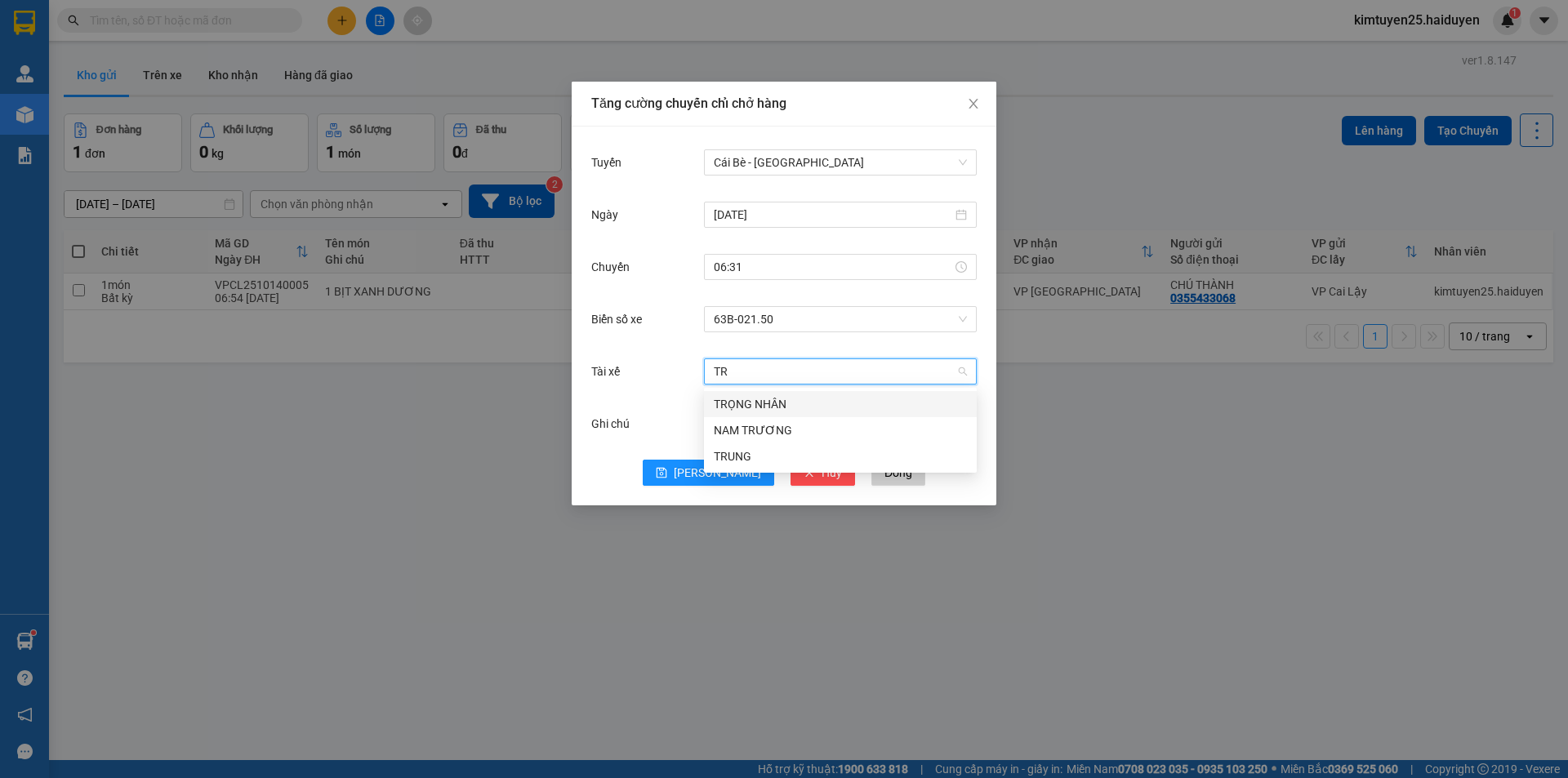
click at [754, 405] on div "TRỌNG NHÂN" at bounding box center [840, 404] width 253 height 18
click at [718, 467] on span "[PERSON_NAME]" at bounding box center [717, 473] width 87 height 18
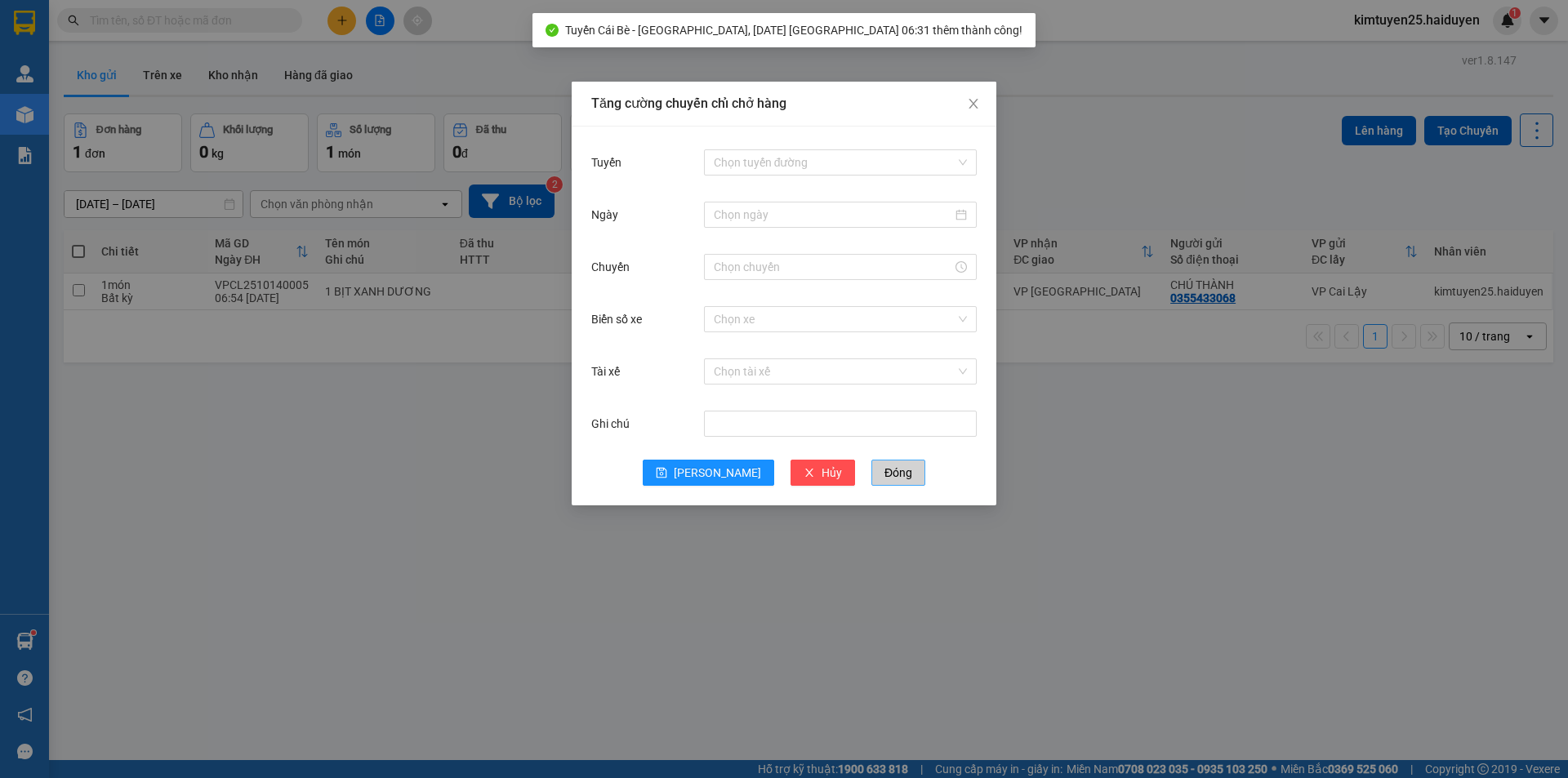
click at [885, 479] on span "Đóng" at bounding box center [898, 473] width 28 height 18
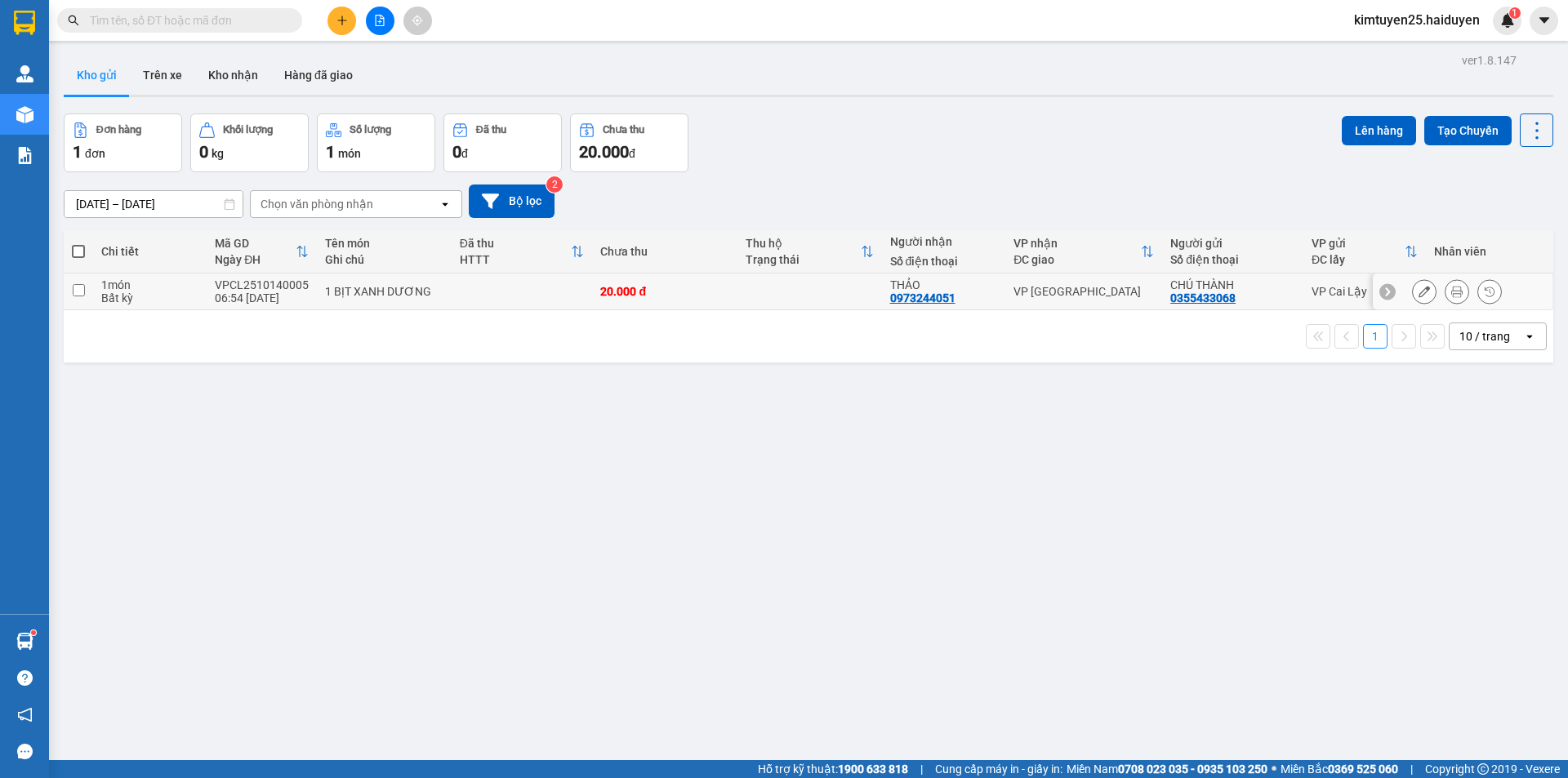
click at [766, 280] on td at bounding box center [809, 292] width 144 height 37
checkbox input "true"
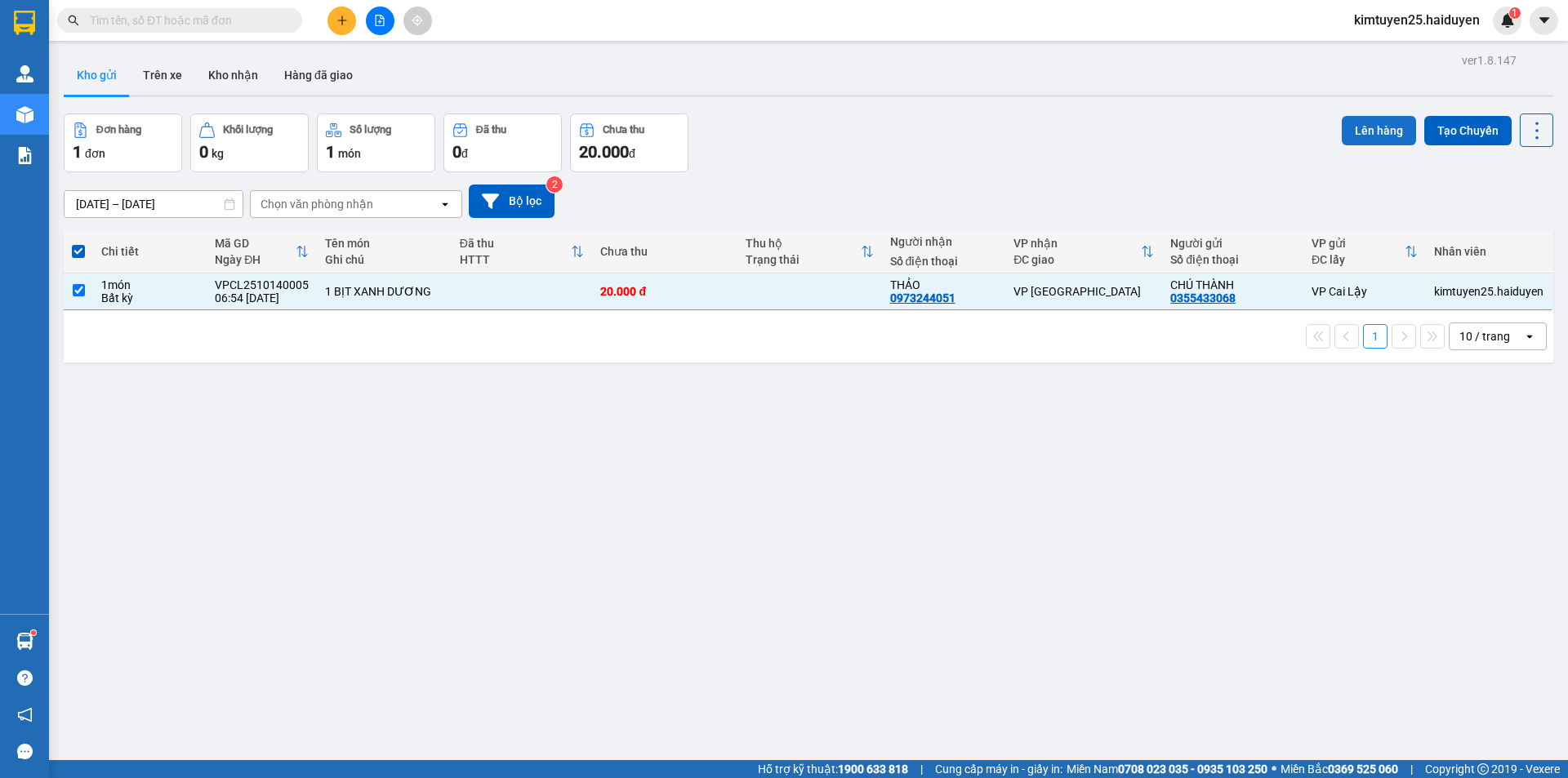
click at [1346, 120] on button "Lên hàng" at bounding box center [1379, 130] width 74 height 29
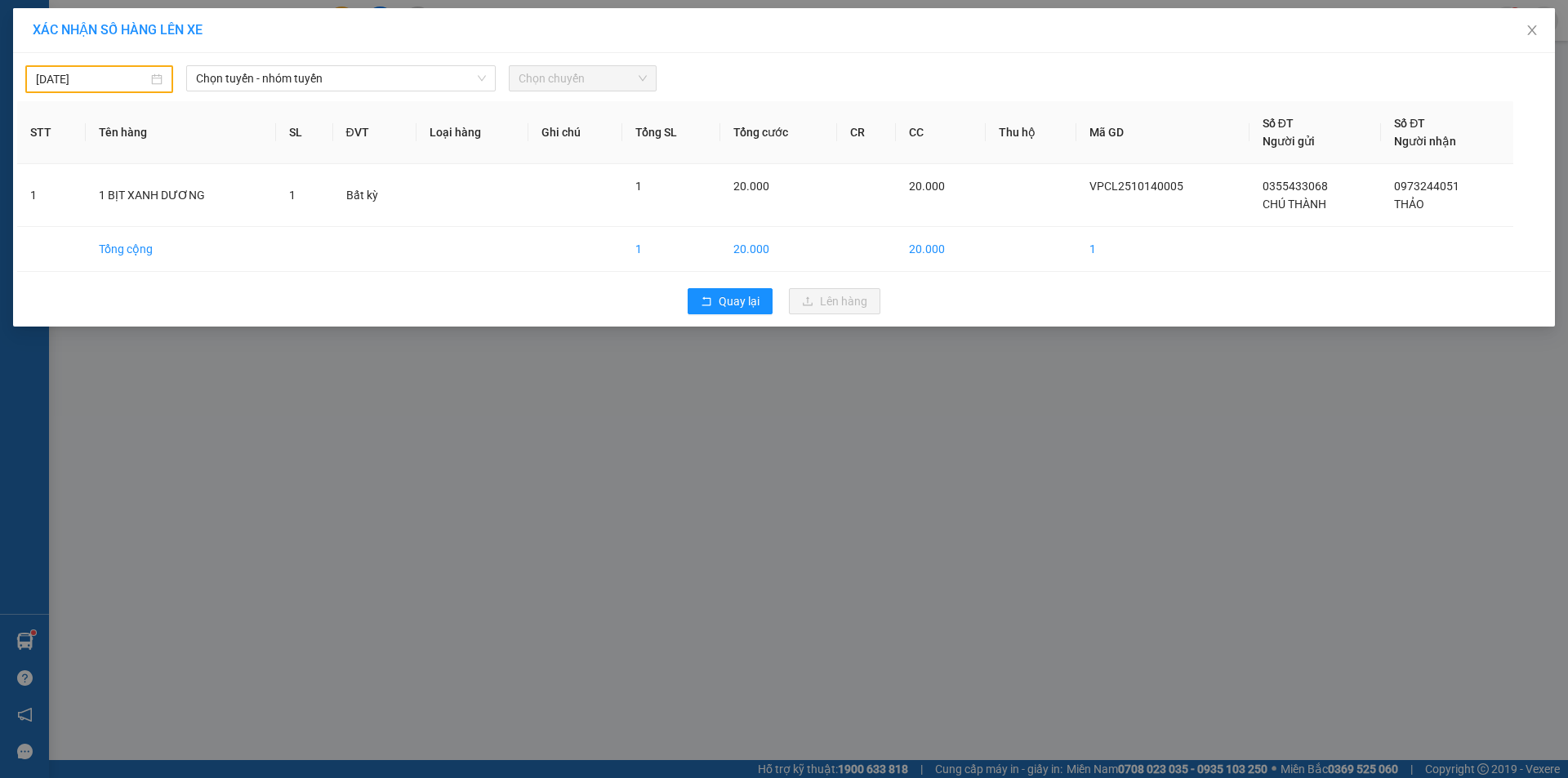
click at [111, 73] on body "Kết quả tìm kiếm ( 0 ) Bộ lọc Gửi 3 ngày gần nhất No Data kimtuyen25.haiduyen 1…" at bounding box center [784, 389] width 1568 height 778
click at [114, 222] on div "14" at bounding box center [109, 223] width 20 height 20
type input "[DATE]"
click at [334, 80] on span "Chọn tuyến - nhóm tuyến" at bounding box center [341, 78] width 290 height 24
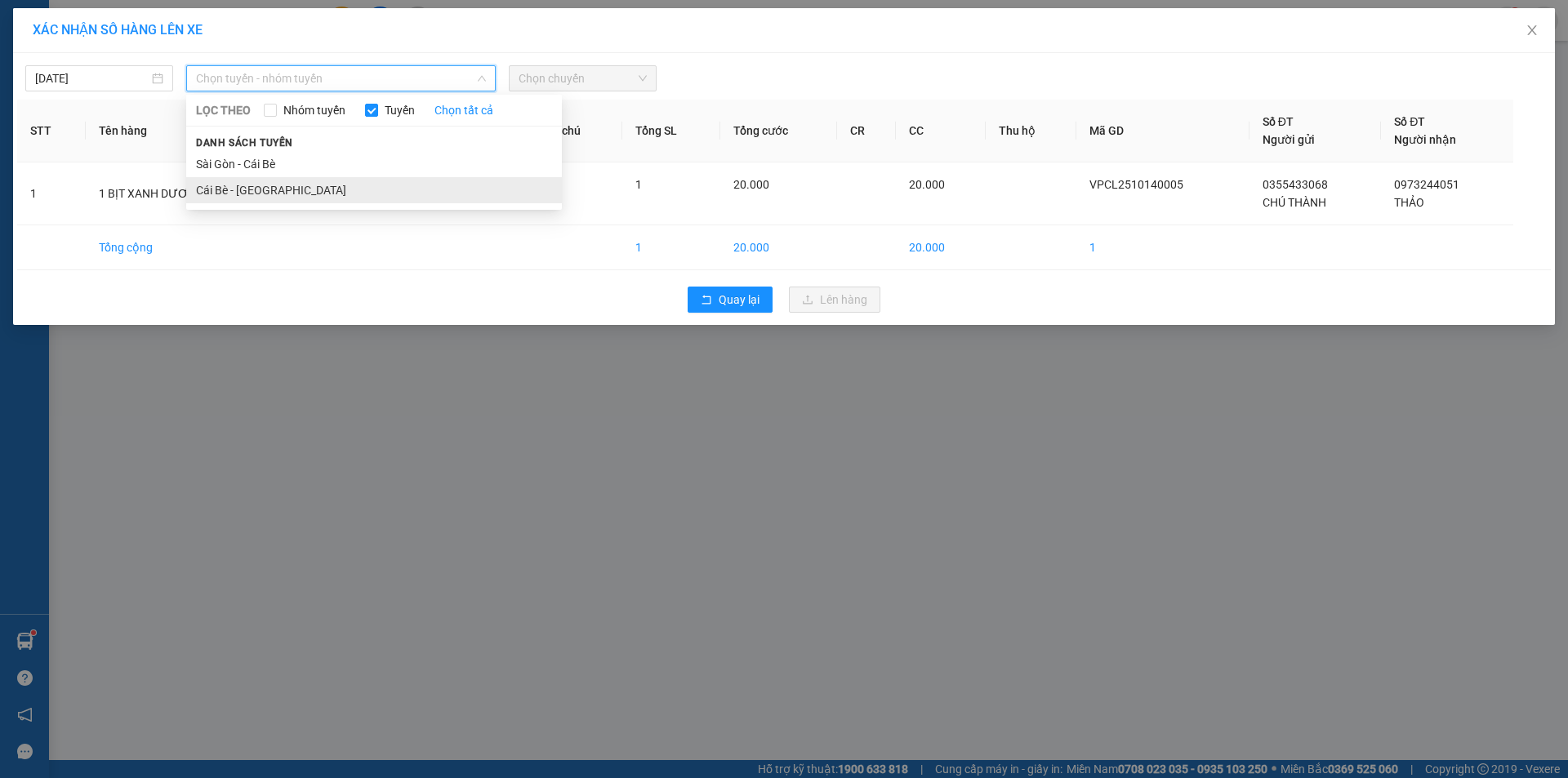
click at [331, 193] on li "Cái Bè - [GEOGRAPHIC_DATA]" at bounding box center [374, 190] width 375 height 26
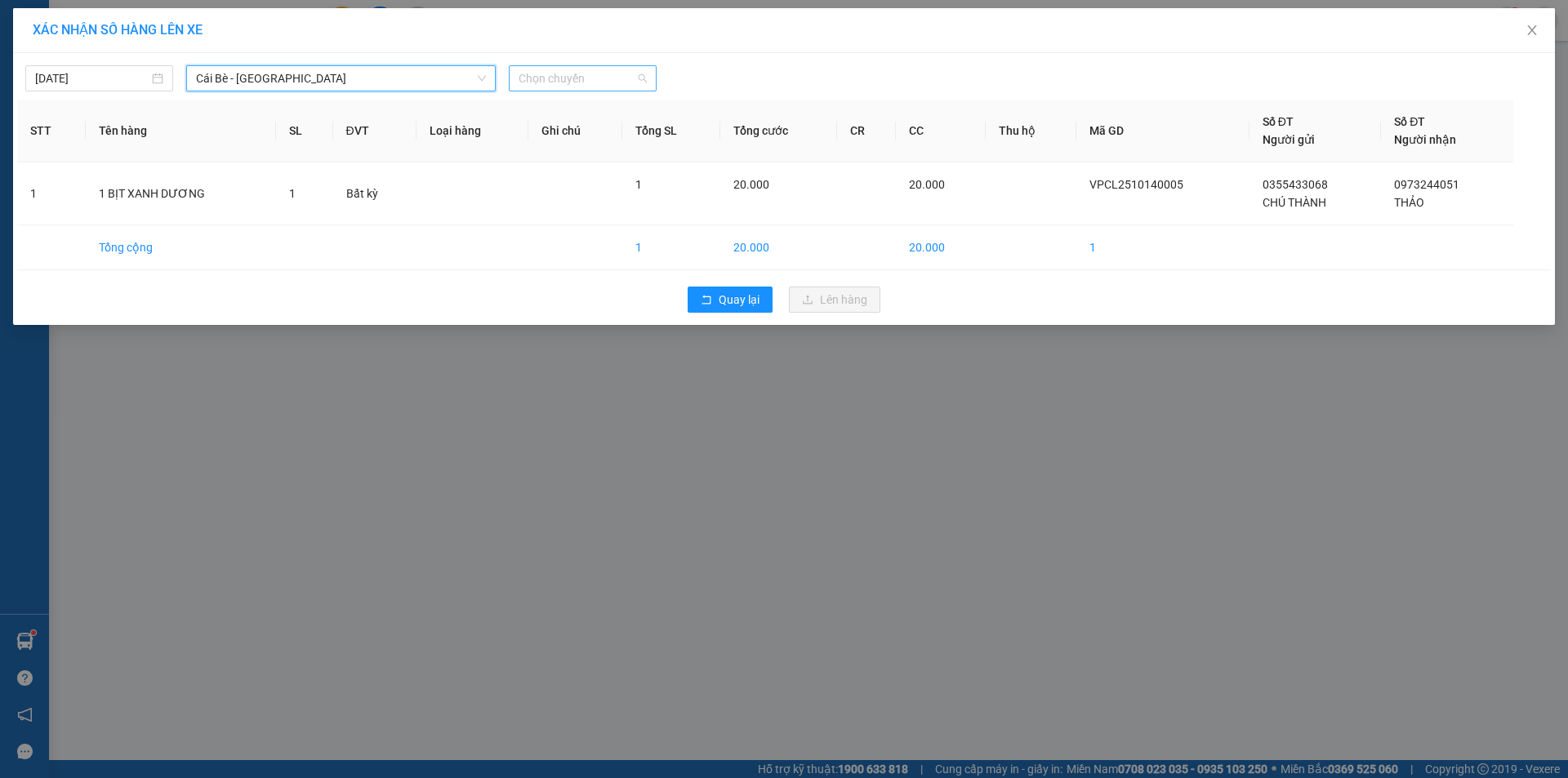
click at [636, 83] on span "Chọn chuyến" at bounding box center [582, 78] width 129 height 24
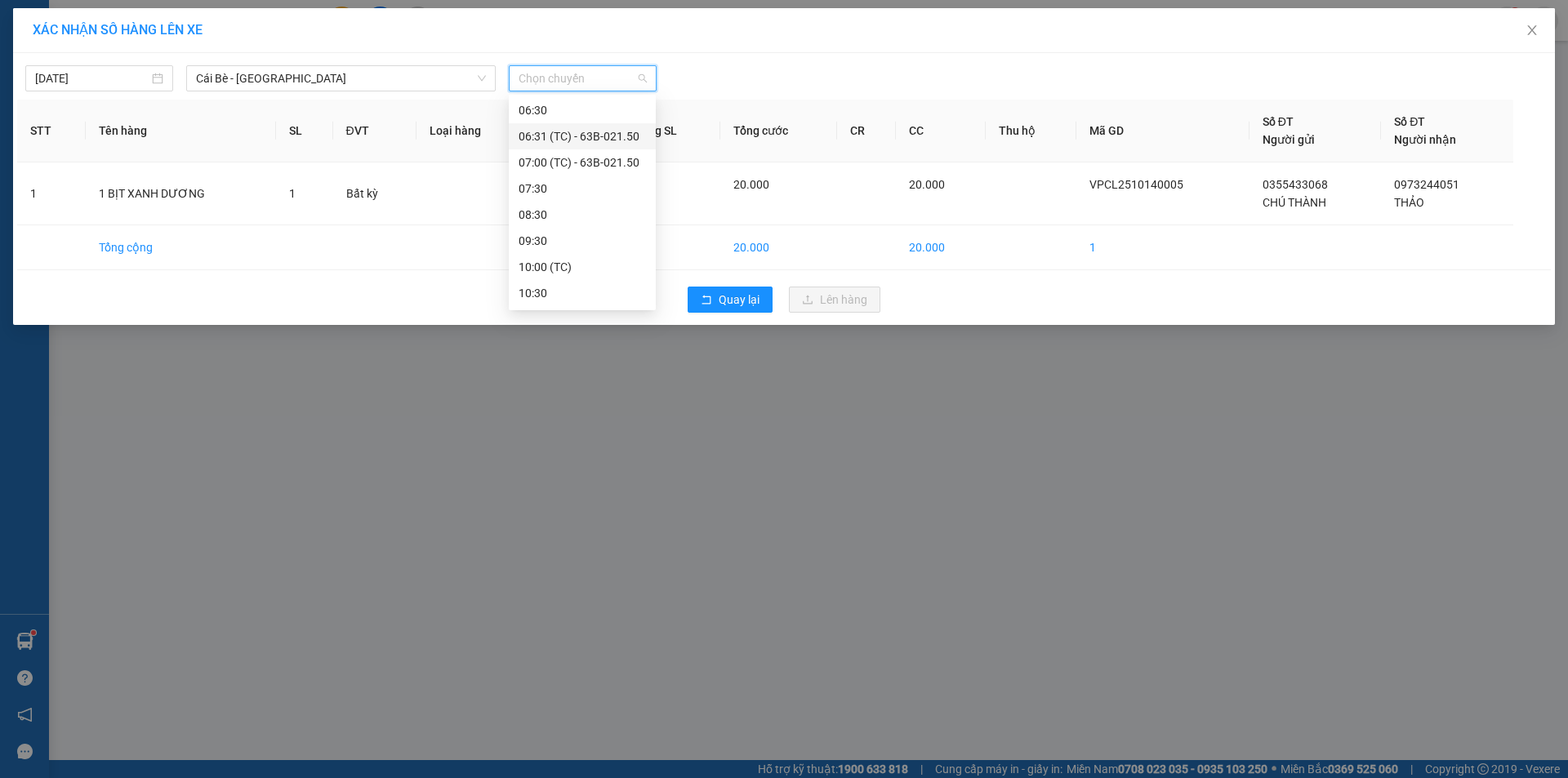
click at [589, 128] on div "06:31 (TC) - 63B-021.50" at bounding box center [582, 136] width 128 height 18
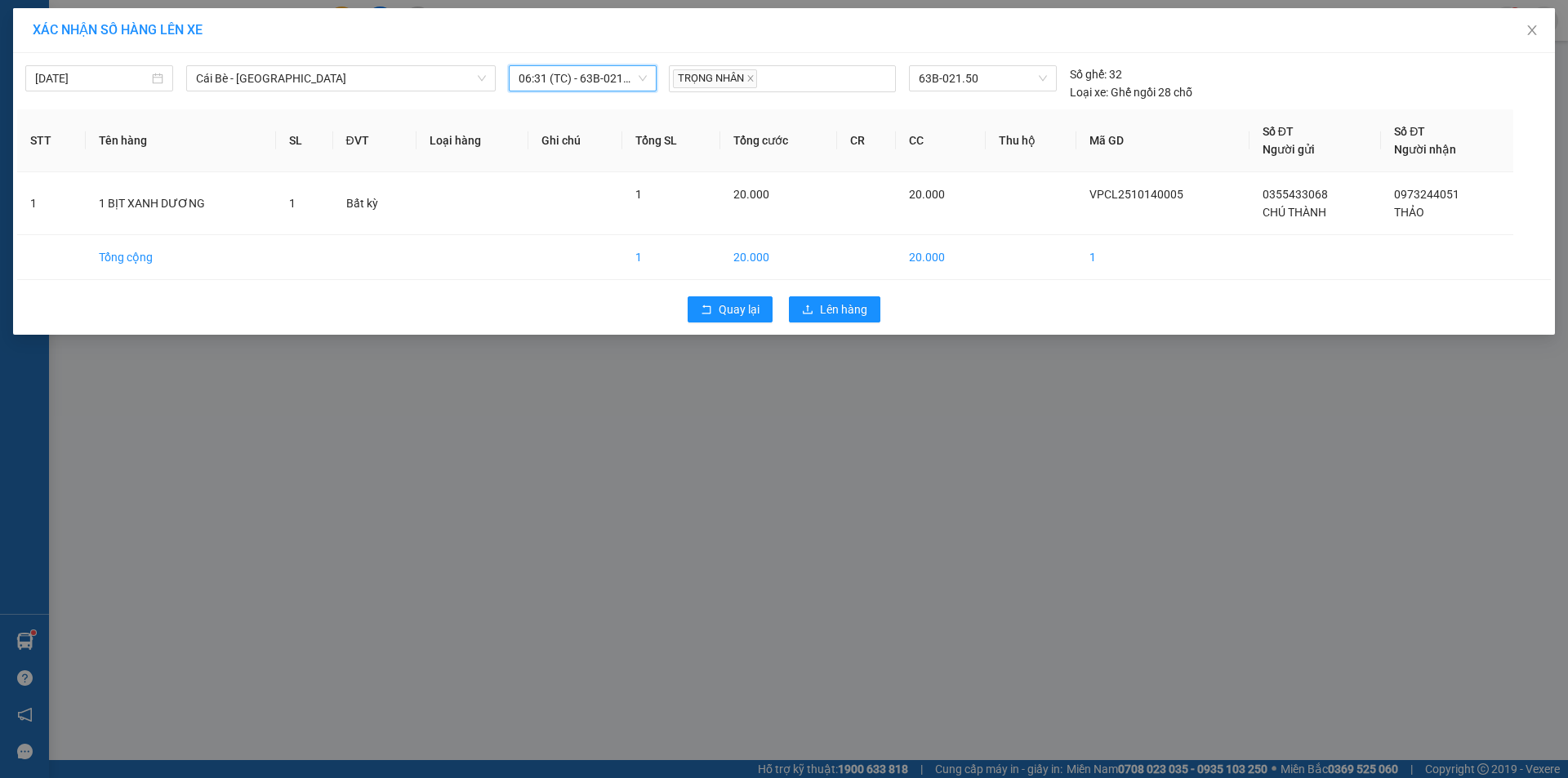
click at [844, 296] on div "Quay lại Lên hàng" at bounding box center [784, 309] width 1533 height 42
click at [853, 306] on span "Lên hàng" at bounding box center [843, 309] width 47 height 18
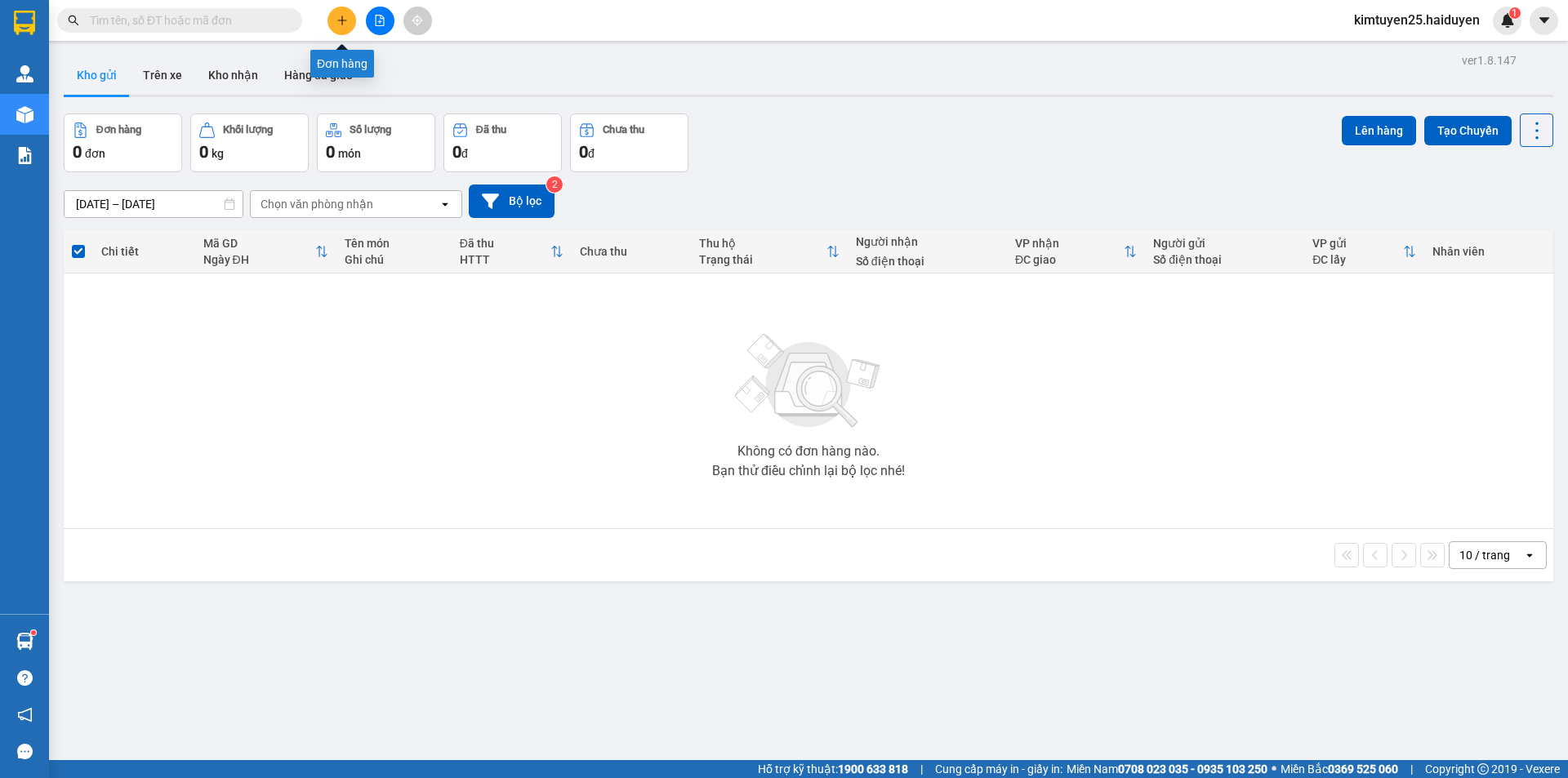
click at [338, 20] on icon "plus" at bounding box center [342, 20] width 11 height 11
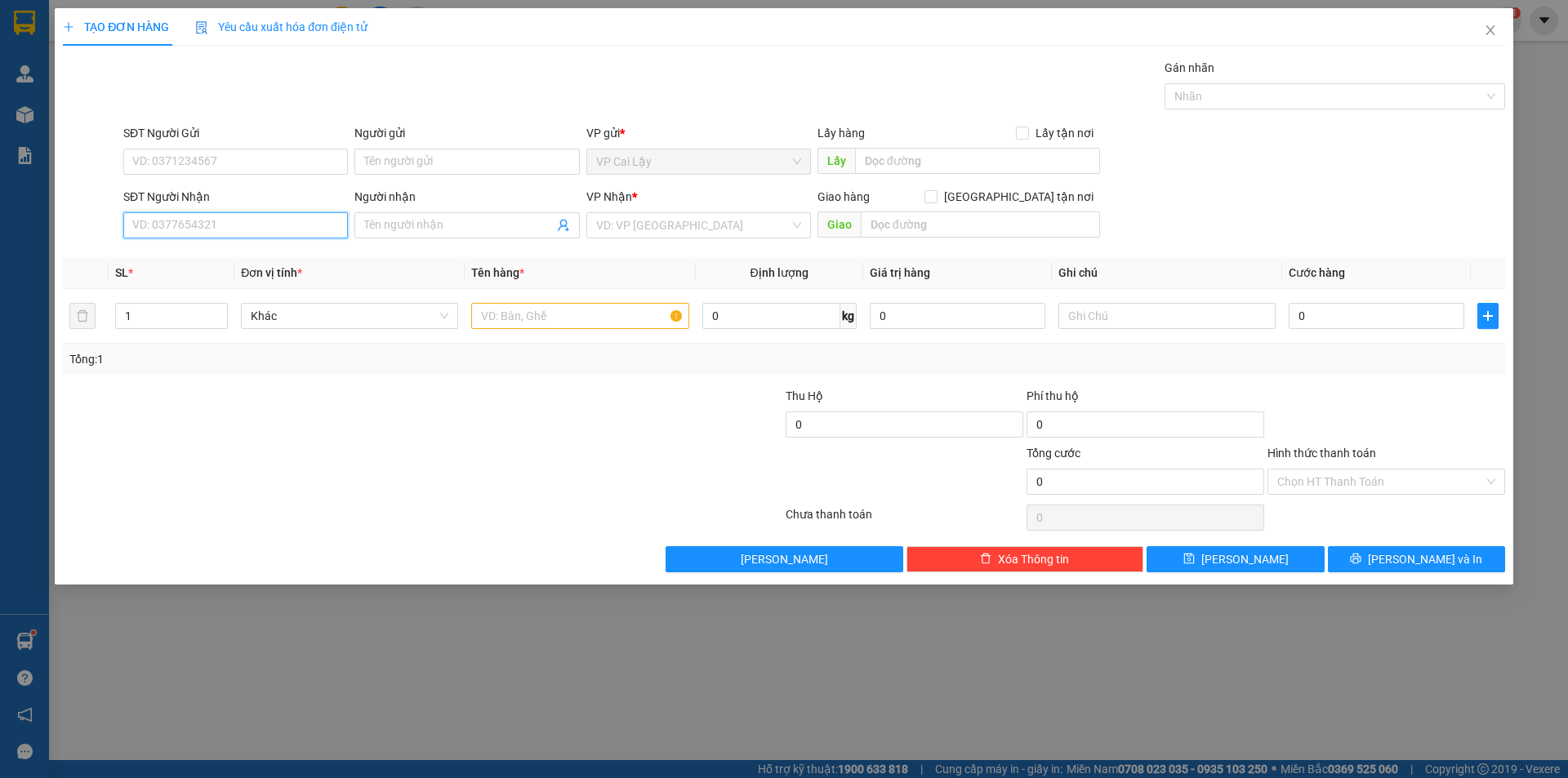
click at [235, 227] on input "SĐT Người Nhận" at bounding box center [236, 225] width 224 height 26
click at [228, 150] on input "SĐT Người Gửi" at bounding box center [236, 161] width 224 height 26
click at [192, 191] on div "0949307736 - CHÚ HIẾU" at bounding box center [236, 194] width 205 height 18
type input "0949307736"
type input "CHÚ HIẾU"
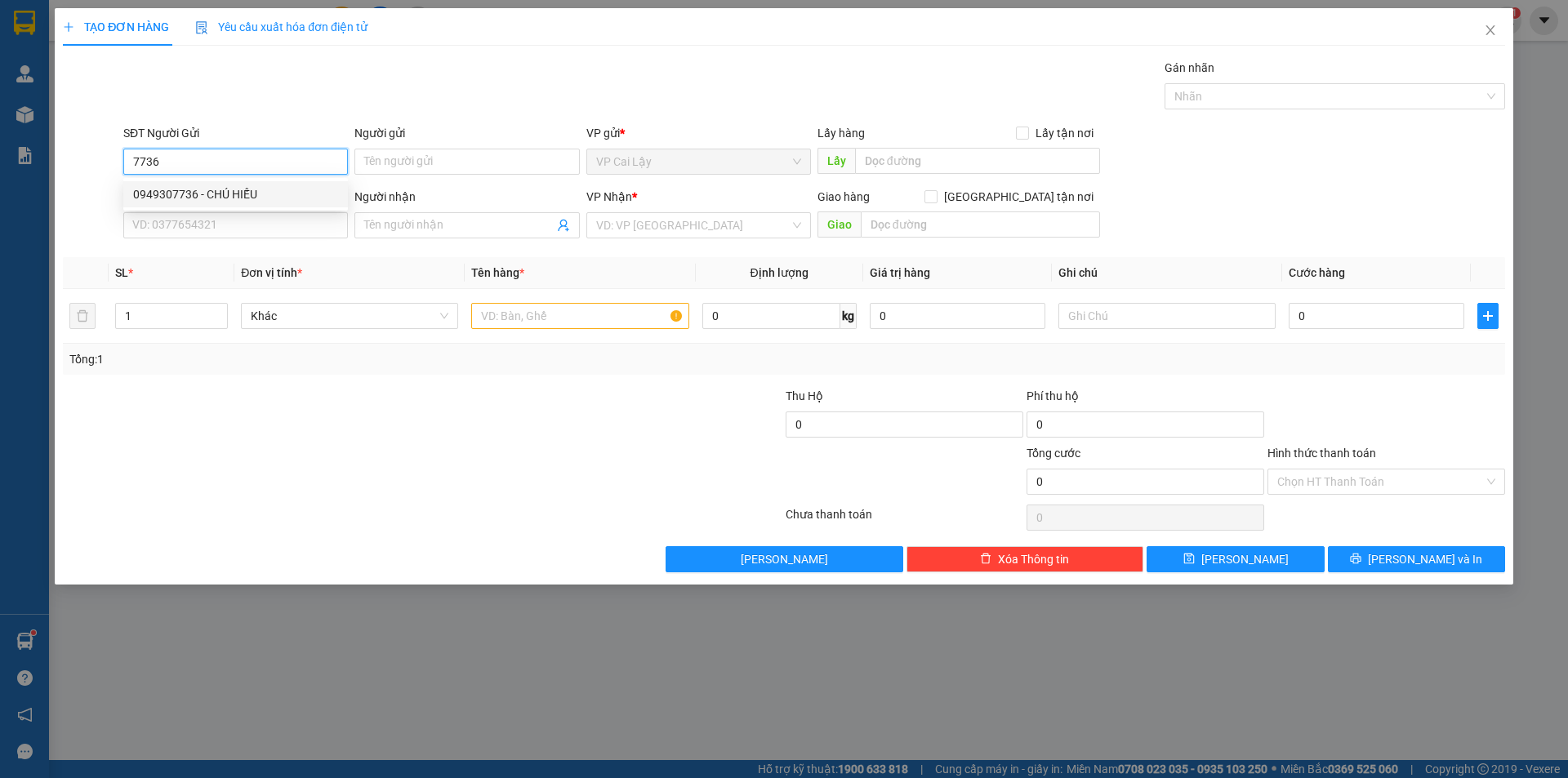
type input "NGÃ 3 NHỊ QUÝ"
type input "0936329571"
type input "QUANG"
type input "40.000"
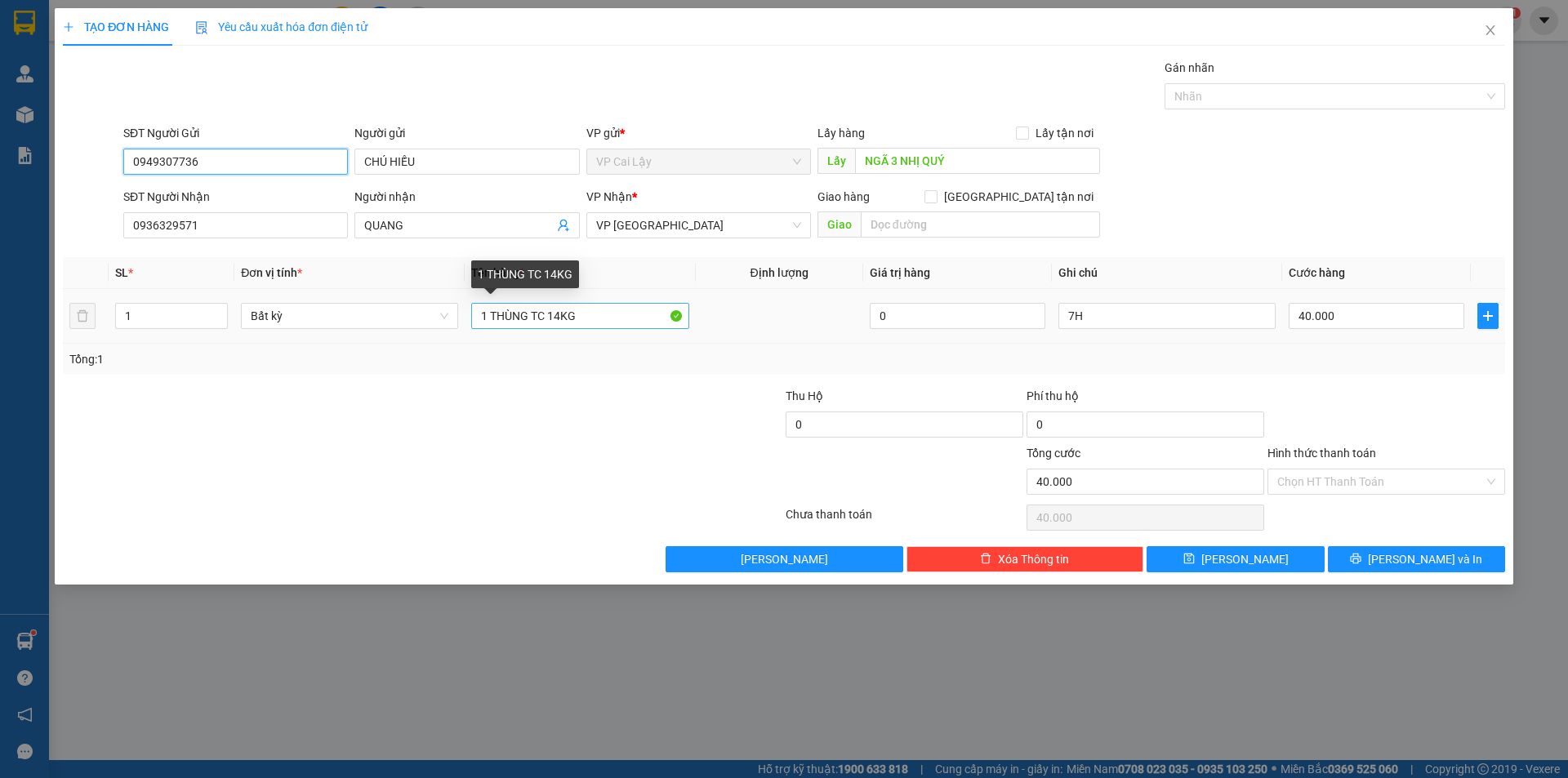
type input "0949307736"
click at [559, 318] on input "1 THÙNG TC 14KG" at bounding box center [580, 316] width 217 height 26
click at [526, 318] on input "1 THÙNG TC 14KG" at bounding box center [580, 316] width 217 height 26
click at [588, 307] on input "1 THÙNG MOD TC 14KG" at bounding box center [580, 316] width 217 height 26
type input "1 THÙNG MOD TC 18KG"
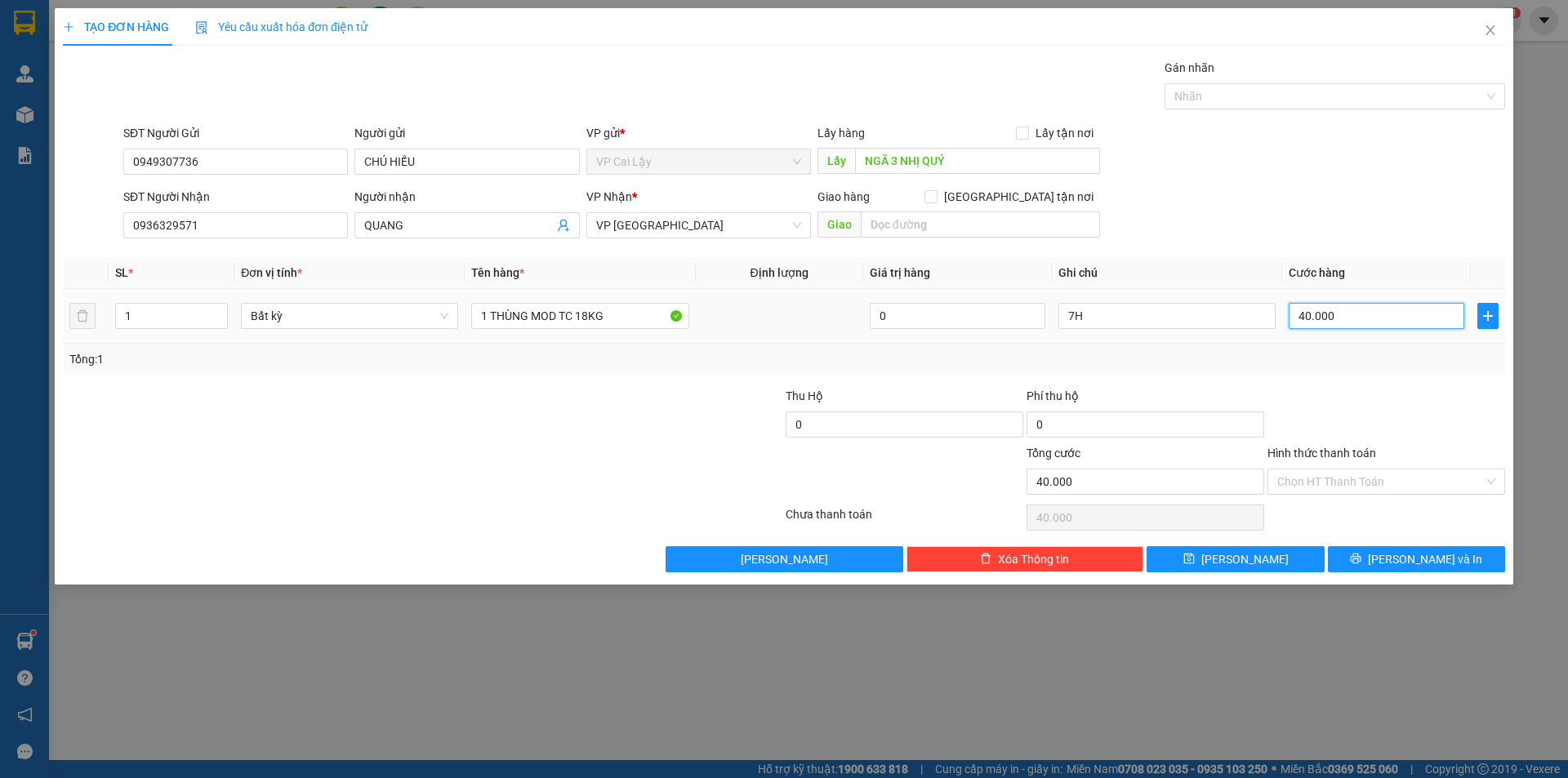
click at [1396, 318] on input "40.000" at bounding box center [1376, 316] width 175 height 26
type input "5"
type input "50"
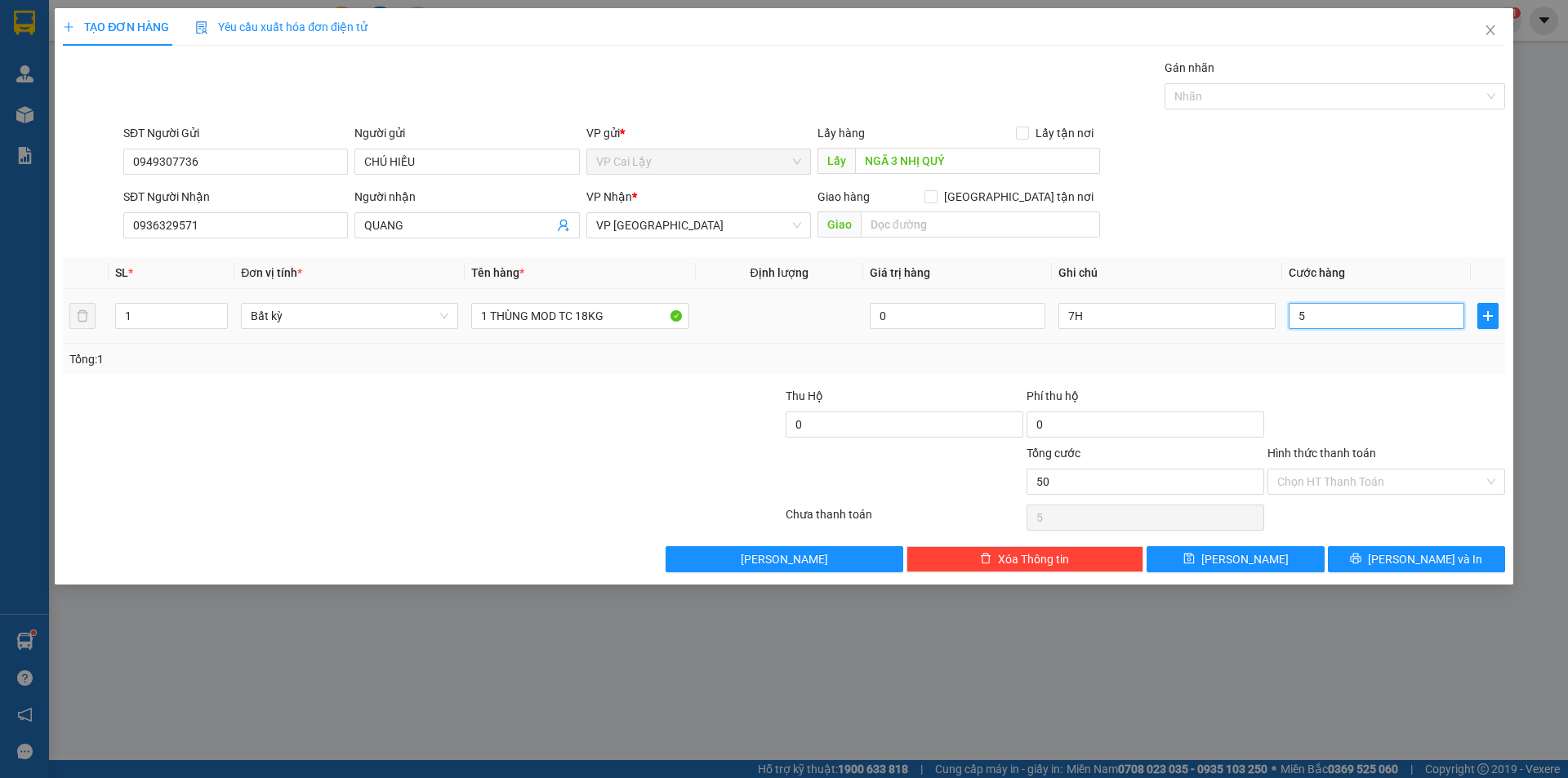
type input "50"
type input "50.000"
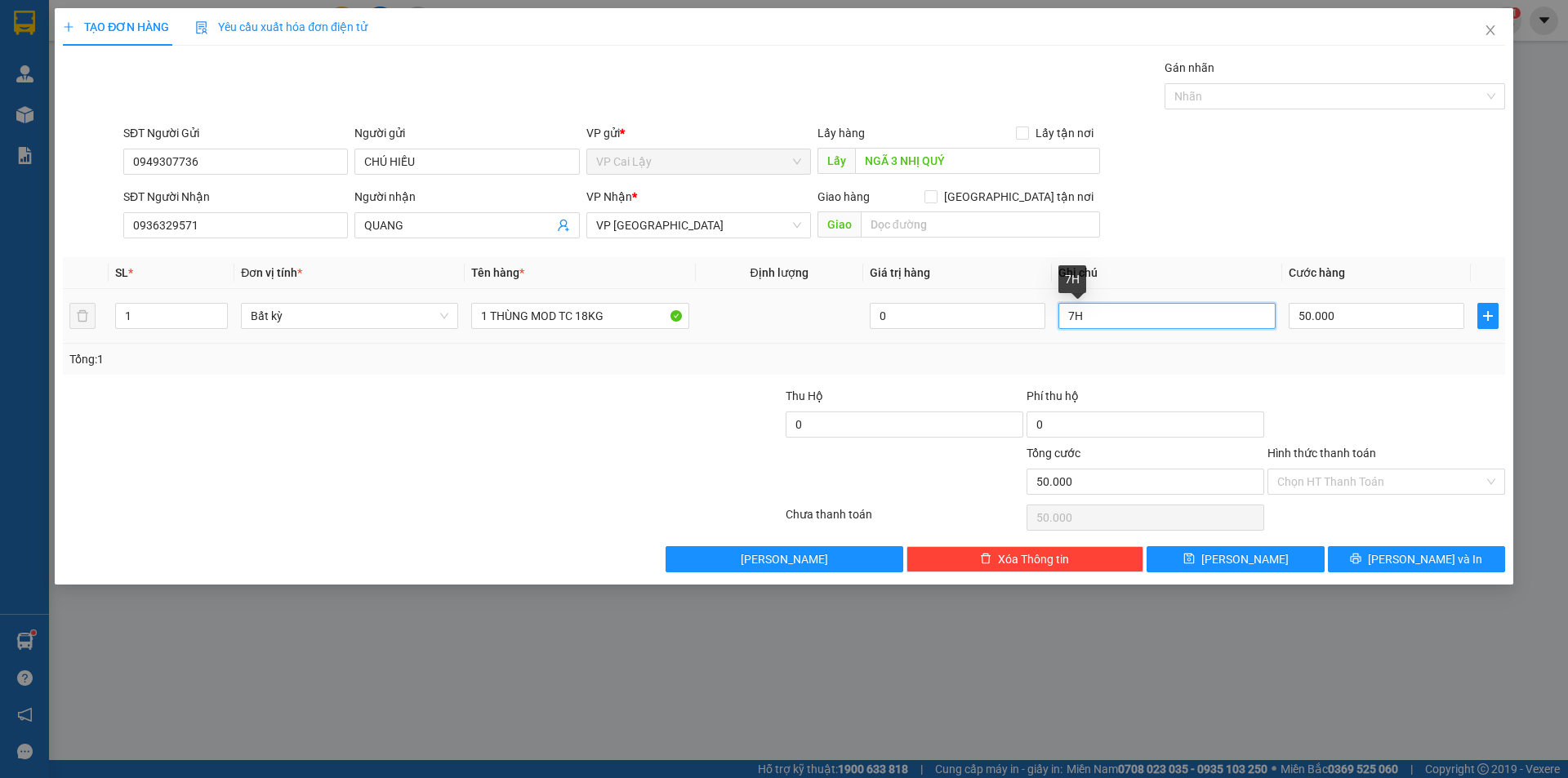
click at [1073, 309] on input "7H" at bounding box center [1167, 316] width 217 height 26
type input "8H"
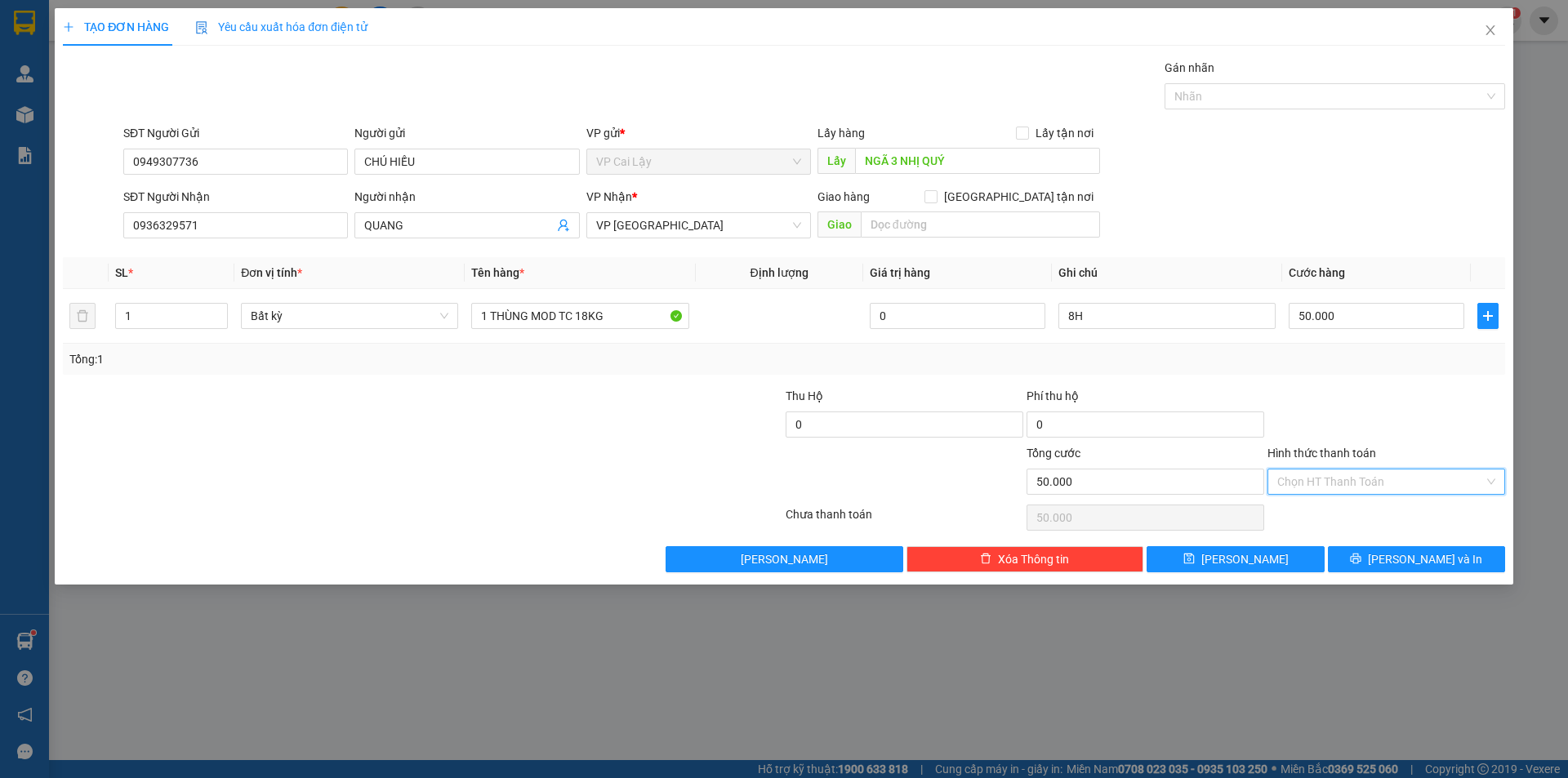
click at [1378, 477] on input "Hình thức thanh toán" at bounding box center [1380, 481] width 206 height 24
click at [1328, 522] on div "Tại văn phòng" at bounding box center [1386, 514] width 218 height 18
type input "0"
click at [1407, 566] on span "[PERSON_NAME] và In" at bounding box center [1425, 559] width 114 height 18
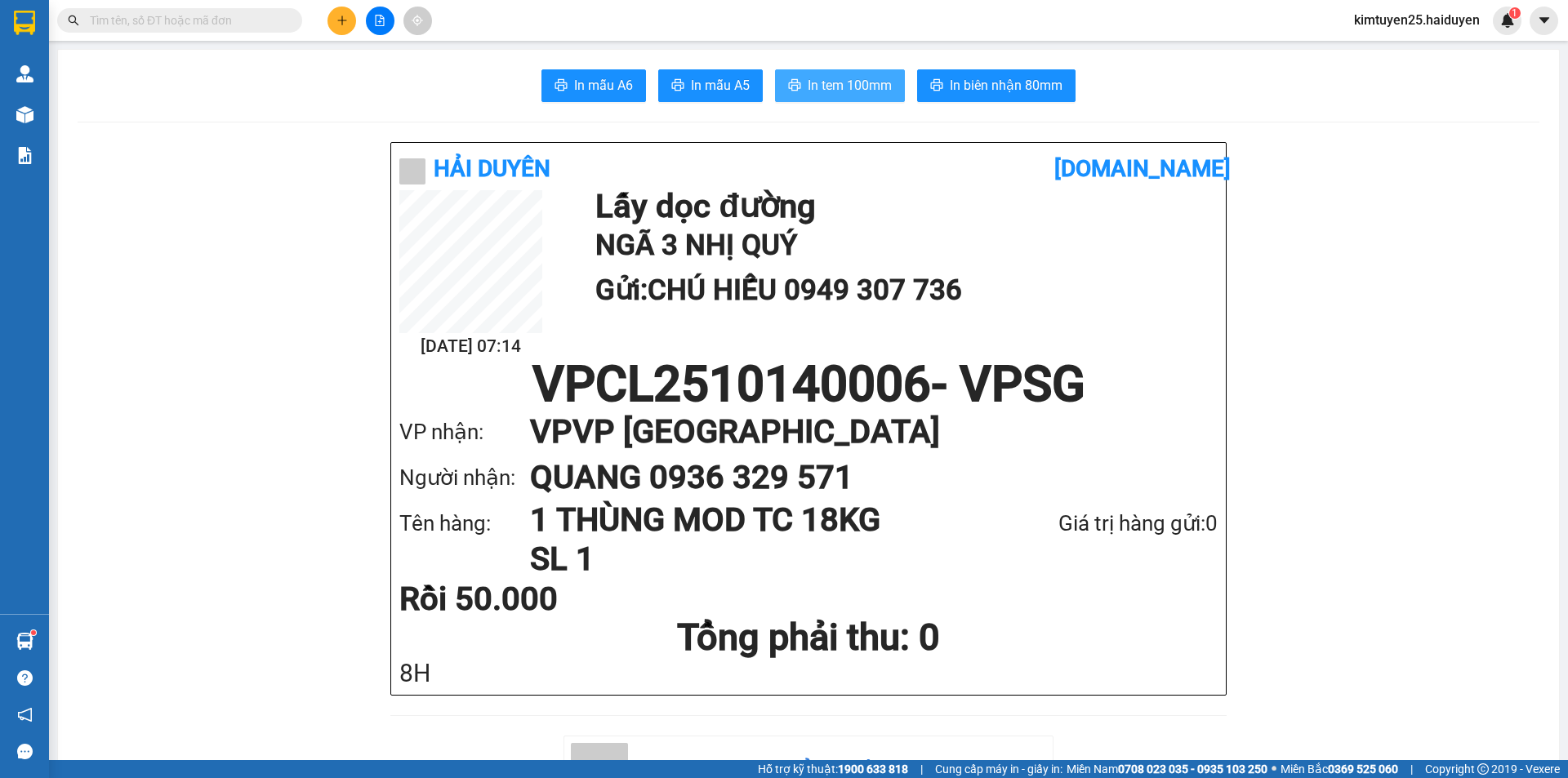
click at [817, 80] on span "In tem 100mm" at bounding box center [849, 85] width 84 height 21
click at [337, 26] on button at bounding box center [341, 21] width 28 height 28
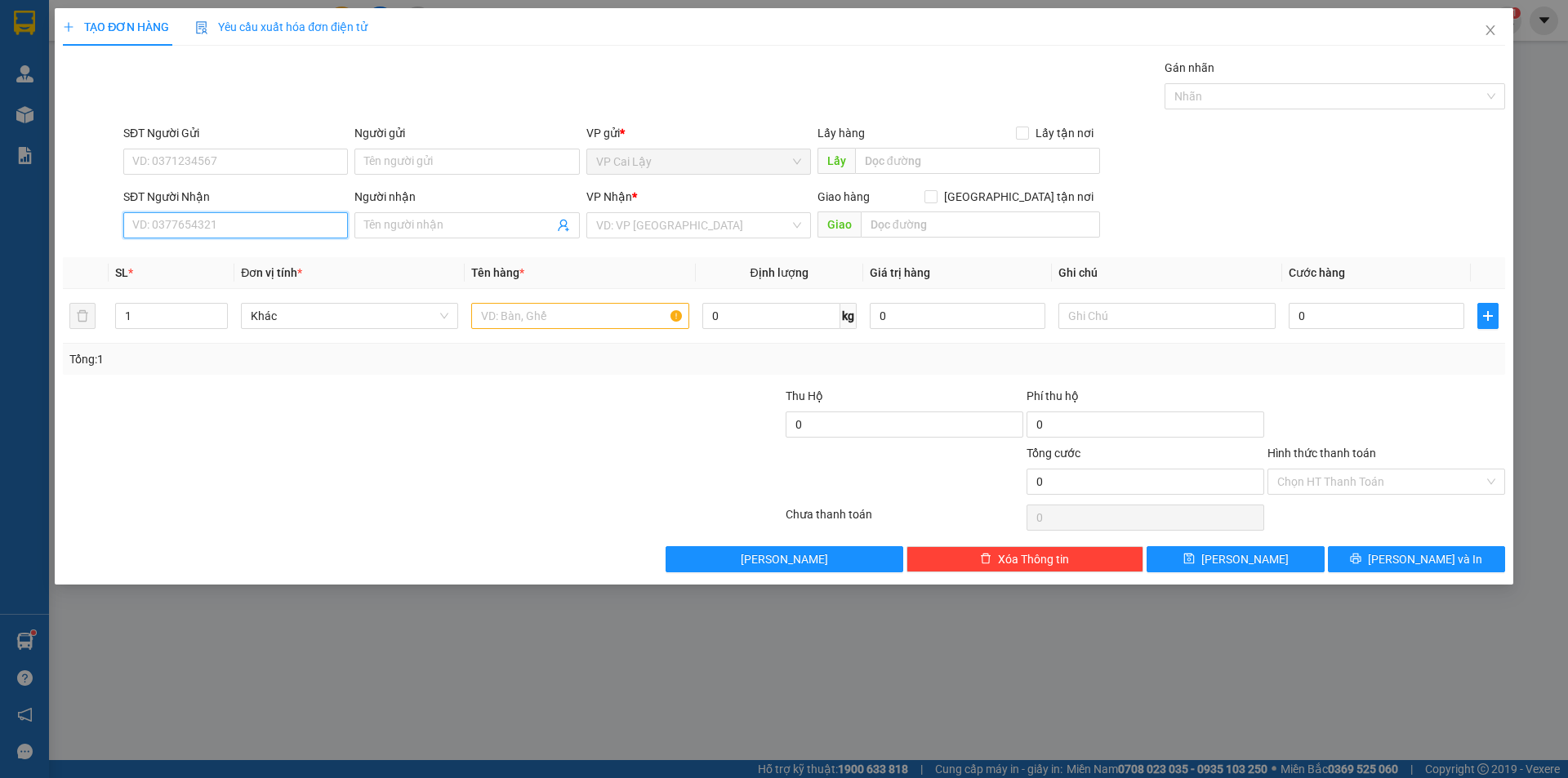
click at [222, 219] on input "SĐT Người Nhận" at bounding box center [236, 225] width 224 height 26
click at [218, 258] on div "0911867473 - PHƯỢNG" at bounding box center [236, 258] width 205 height 18
type input "0911867473"
type input "PHƯỢNG"
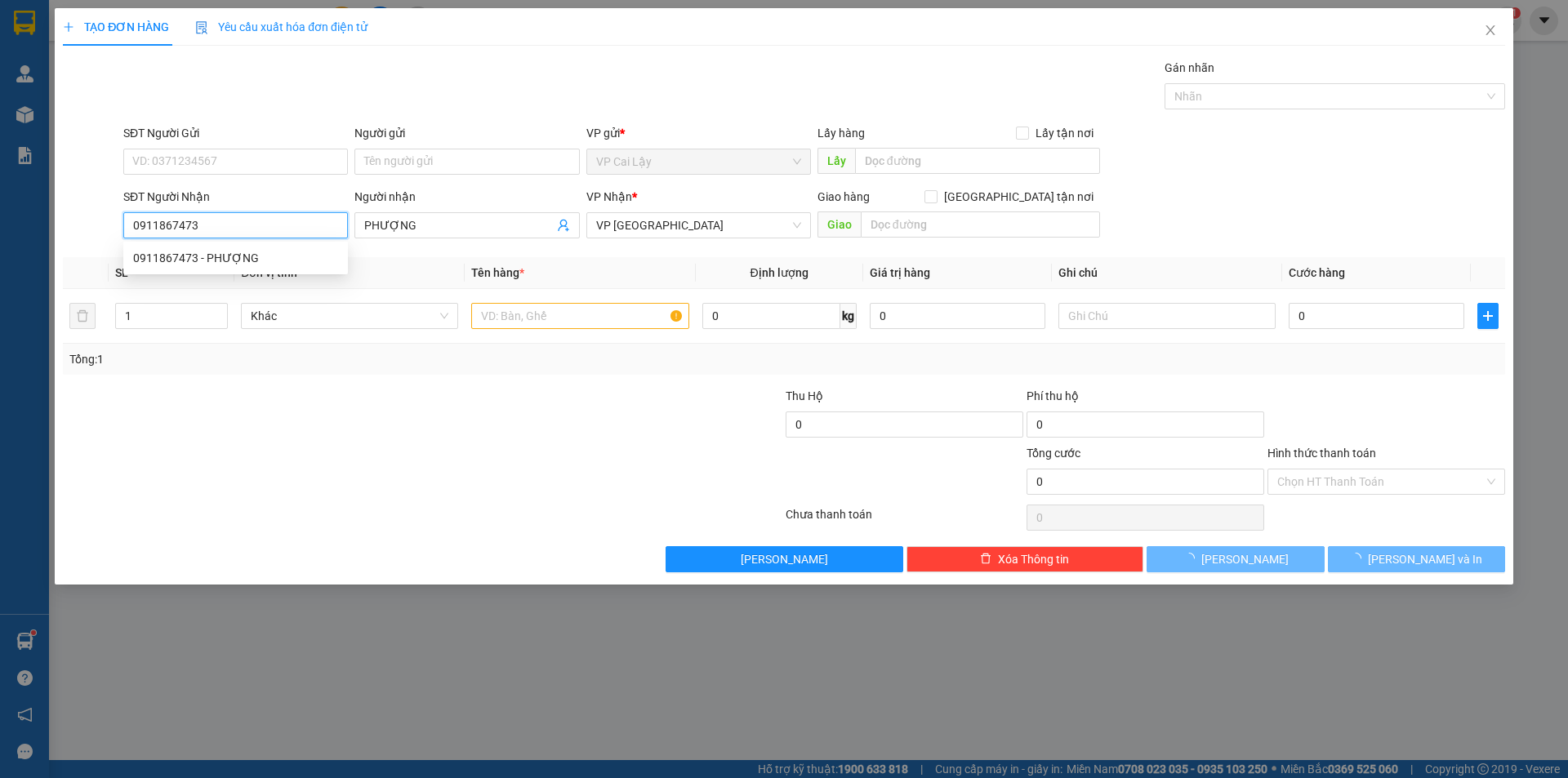
type input "30.000"
type input "0911867473"
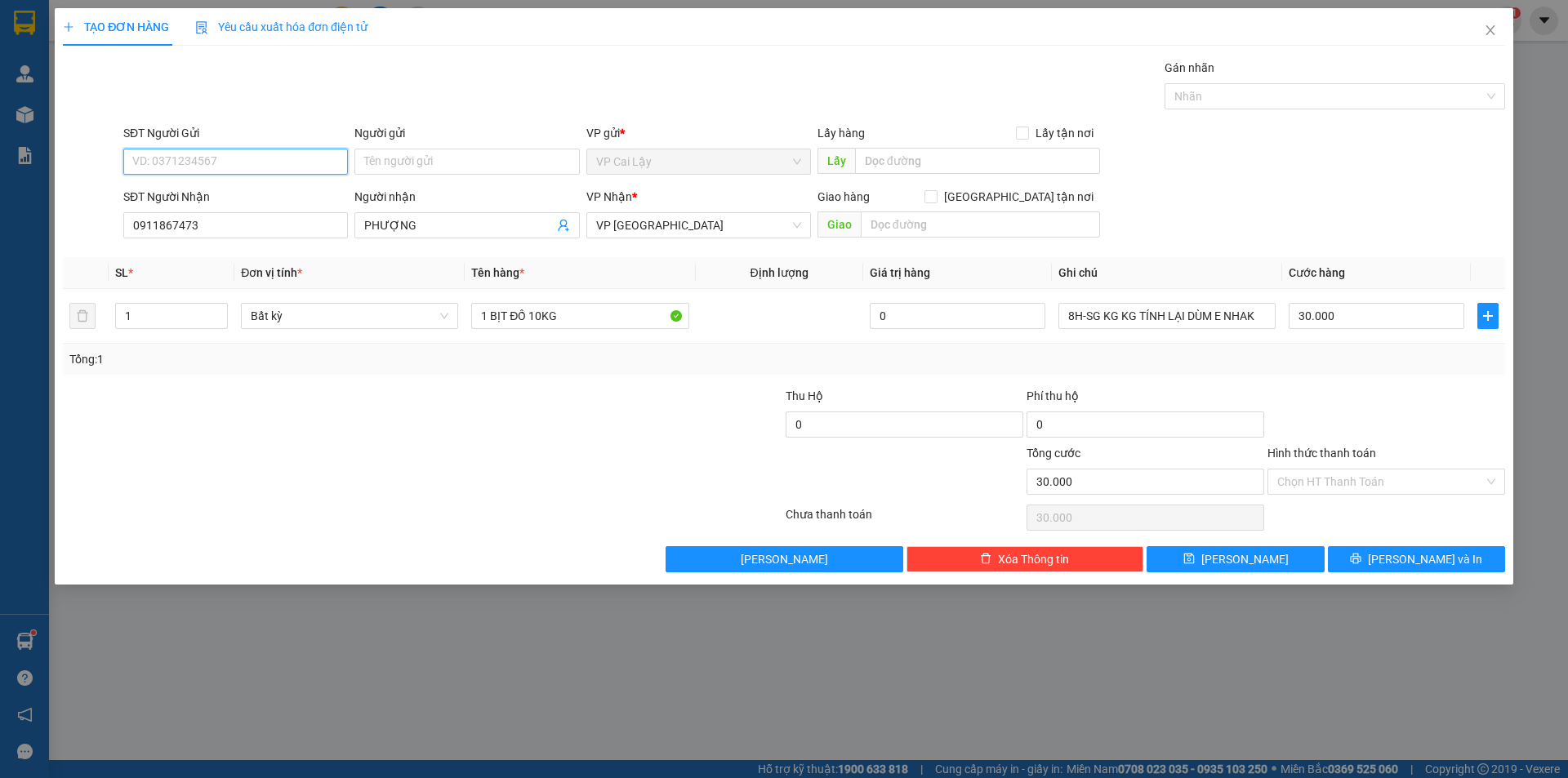
click at [249, 160] on input "SĐT Người Gửi" at bounding box center [236, 161] width 224 height 26
click at [267, 162] on input "SĐT Người Gửi" at bounding box center [236, 161] width 224 height 26
click at [256, 190] on div "0378826200 - CHI BÉ 3" at bounding box center [236, 194] width 205 height 18
type input "0378826200"
type input "CHI BÉ 3"
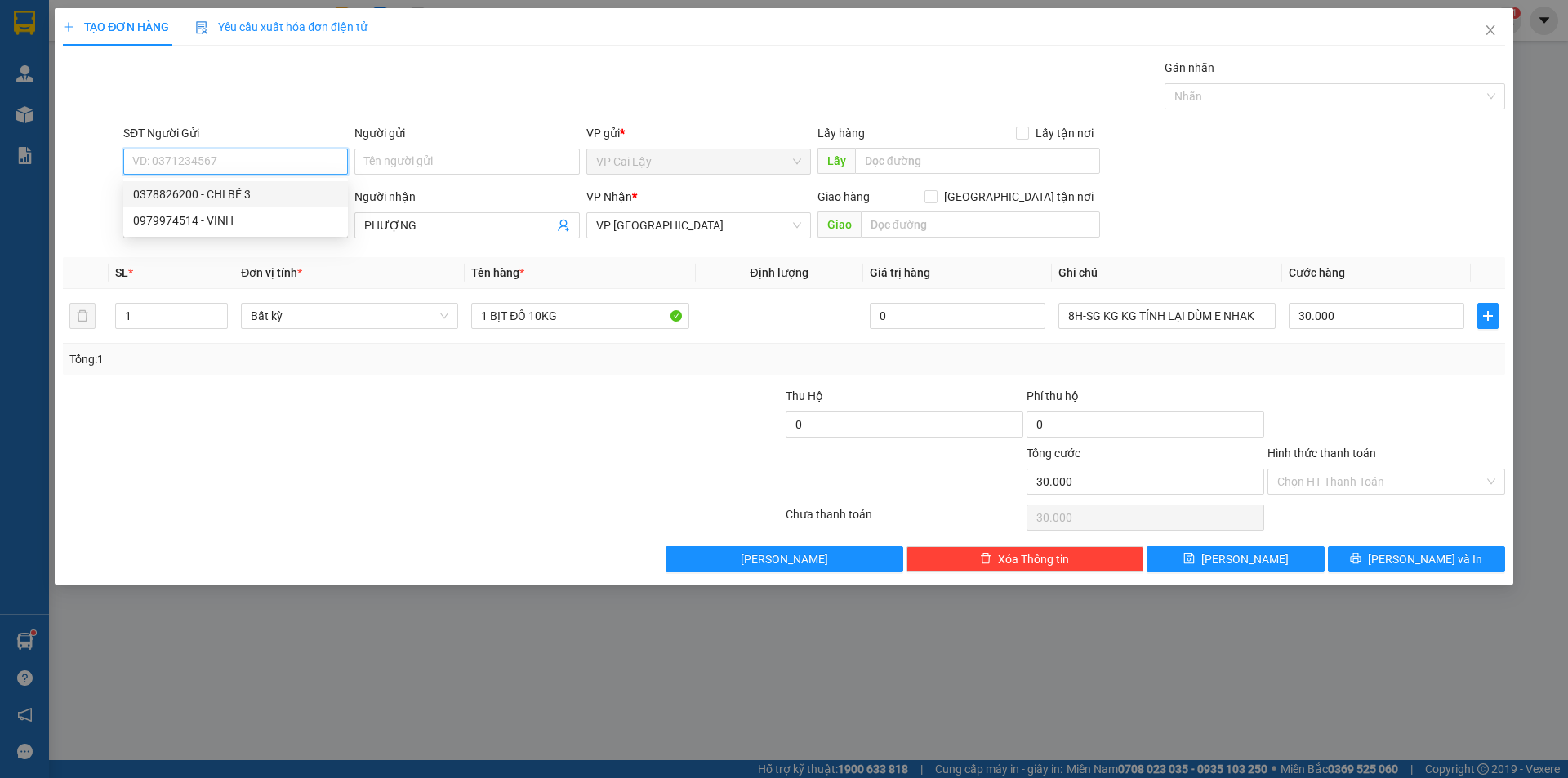
type input "NGẪ 3 NHỊ QUÝ"
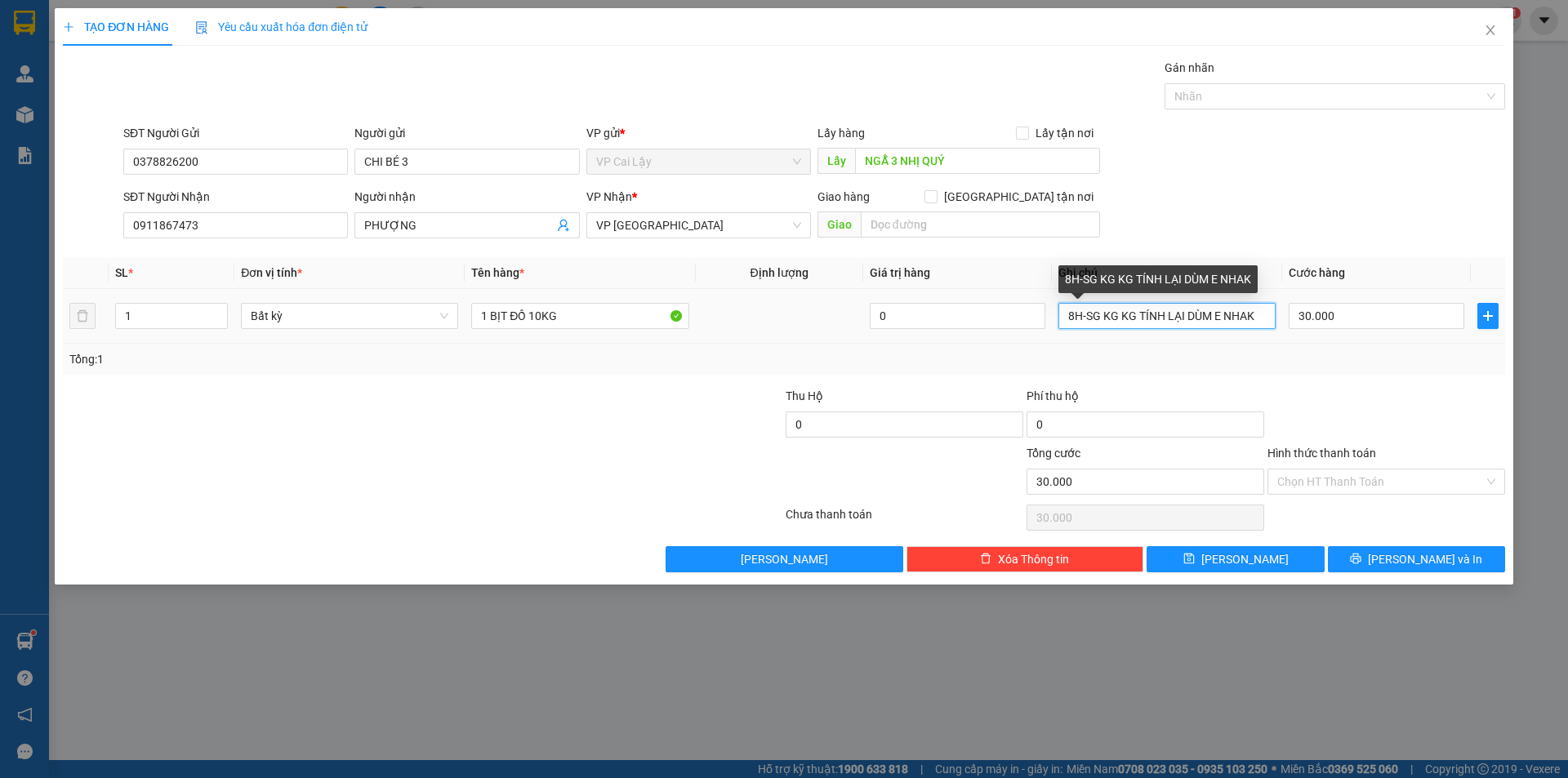
click at [1075, 311] on input "8H-SG KG KG TÍNH LẠI DÙM E NHAK" at bounding box center [1167, 316] width 217 height 26
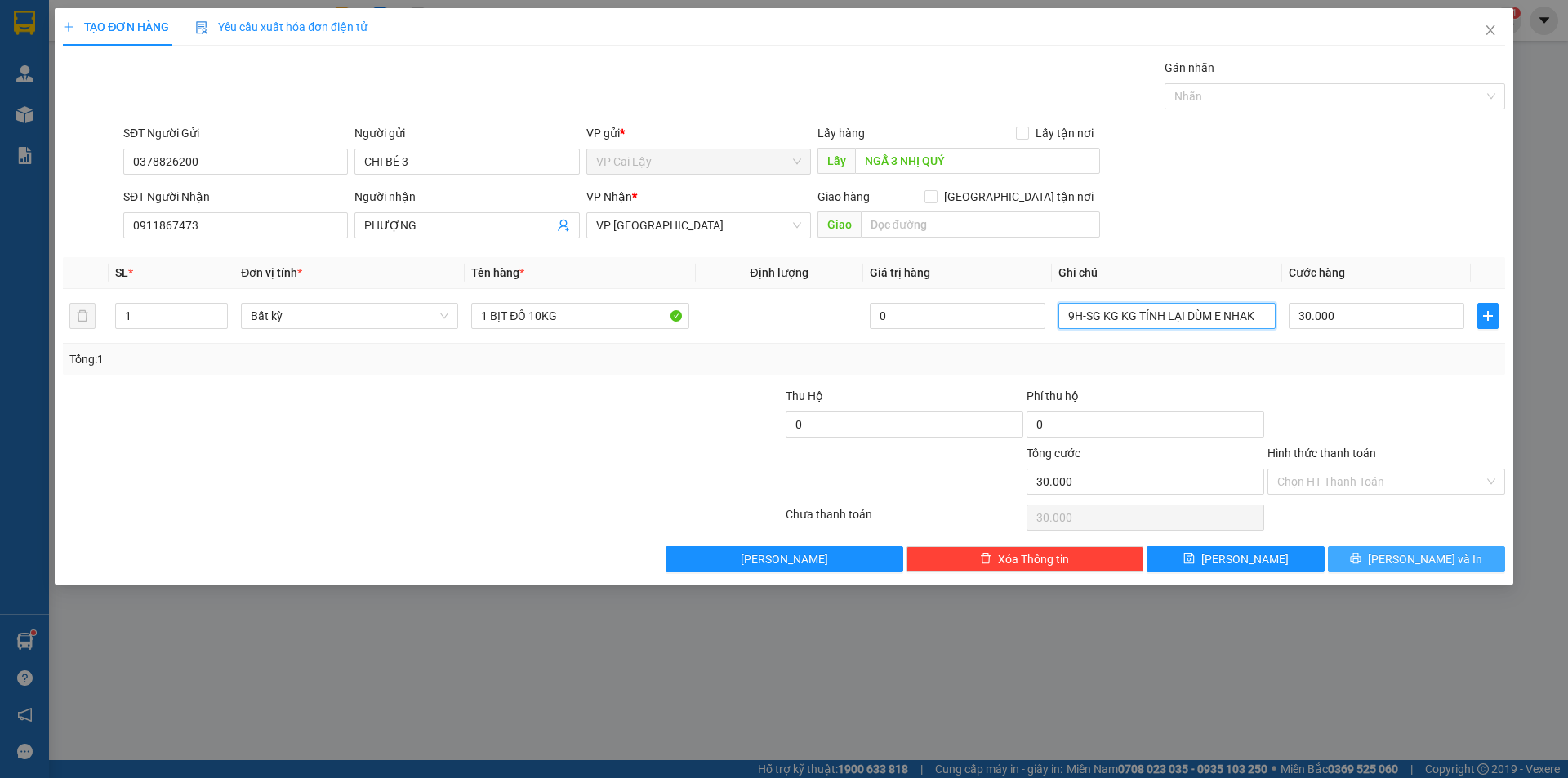
type input "9H-SG KG KG TÍNH LẠI DÙM E NHAK"
click at [1414, 562] on span "[PERSON_NAME] và In" at bounding box center [1425, 559] width 114 height 18
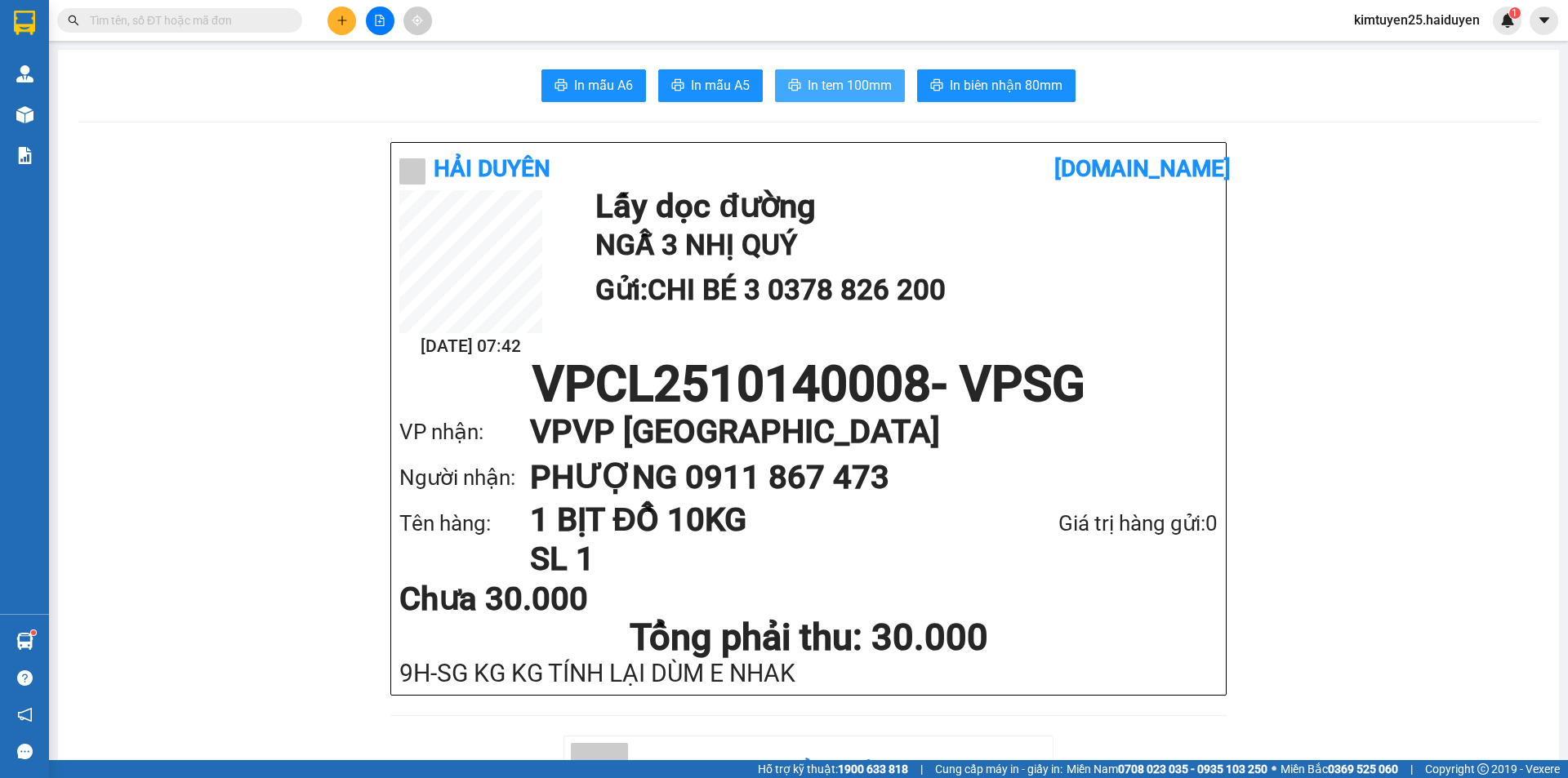
click at [876, 98] on button "In tem 100mm" at bounding box center [840, 85] width 129 height 33
click at [349, 28] on button at bounding box center [341, 21] width 28 height 28
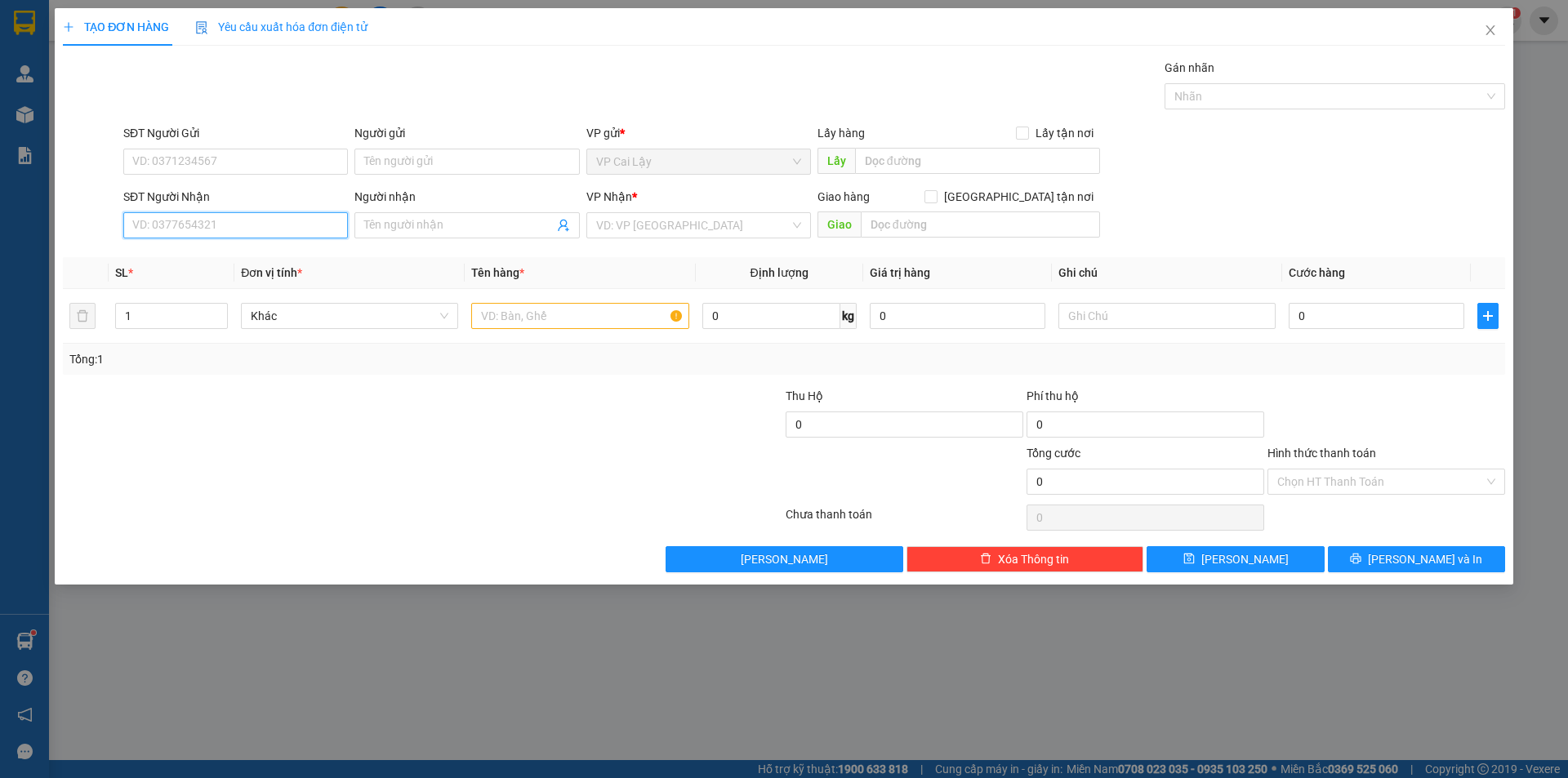
click at [257, 223] on input "SĐT Người Nhận" at bounding box center [236, 225] width 224 height 26
type input "0363725151"
click at [247, 264] on div "0363725151 - [PERSON_NAME]" at bounding box center [236, 258] width 205 height 18
type input "thúy vy"
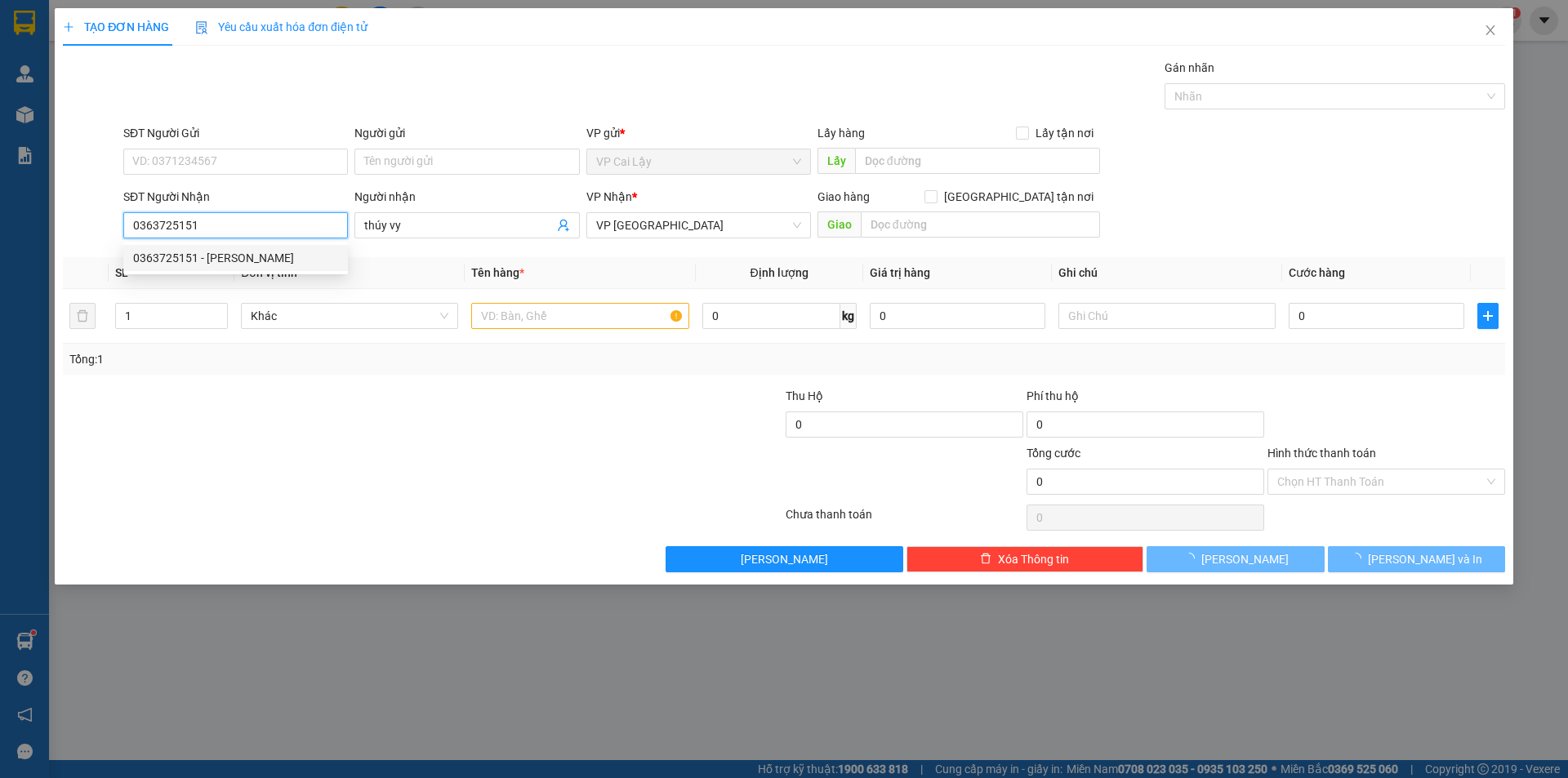
type input "20.000"
type input "0363725151"
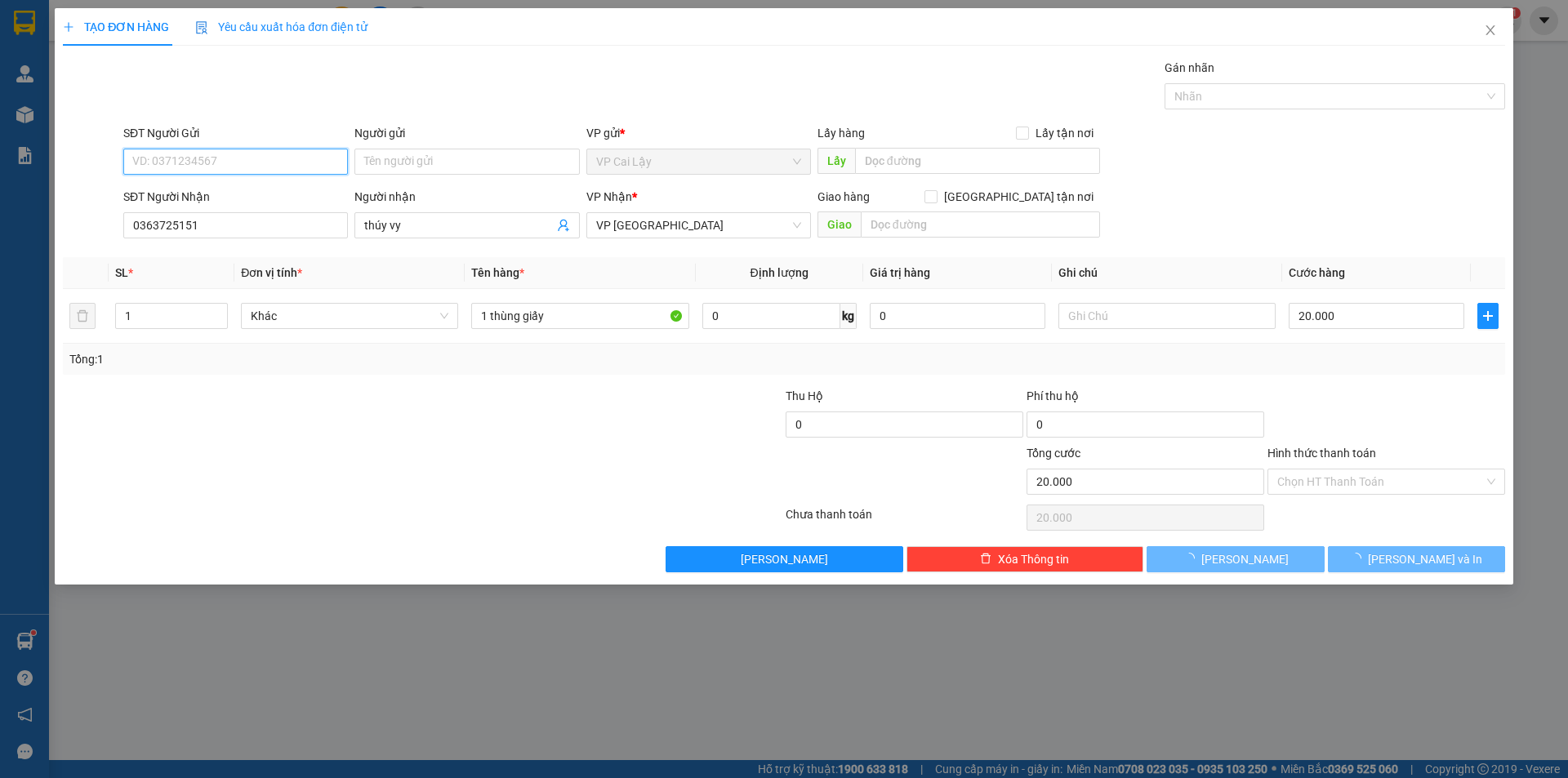
click at [245, 165] on input "SĐT Người Gửi" at bounding box center [236, 161] width 224 height 26
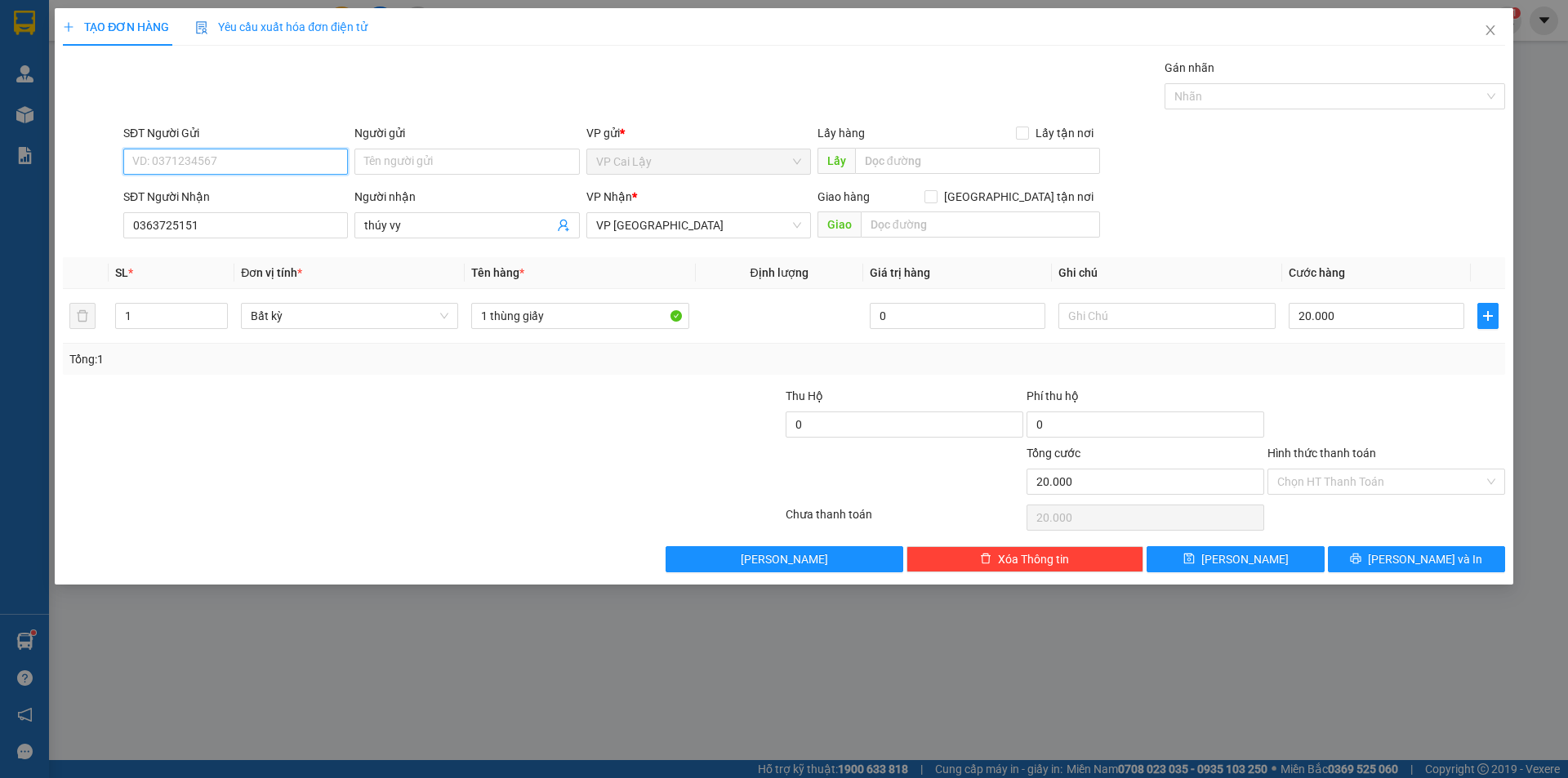
click at [245, 163] on input "SĐT Người Gửi" at bounding box center [236, 161] width 224 height 26
click at [219, 198] on div "0386546798" at bounding box center [236, 194] width 205 height 18
type input "0386546798"
click at [1318, 479] on input "Hình thức thanh toán" at bounding box center [1380, 481] width 206 height 24
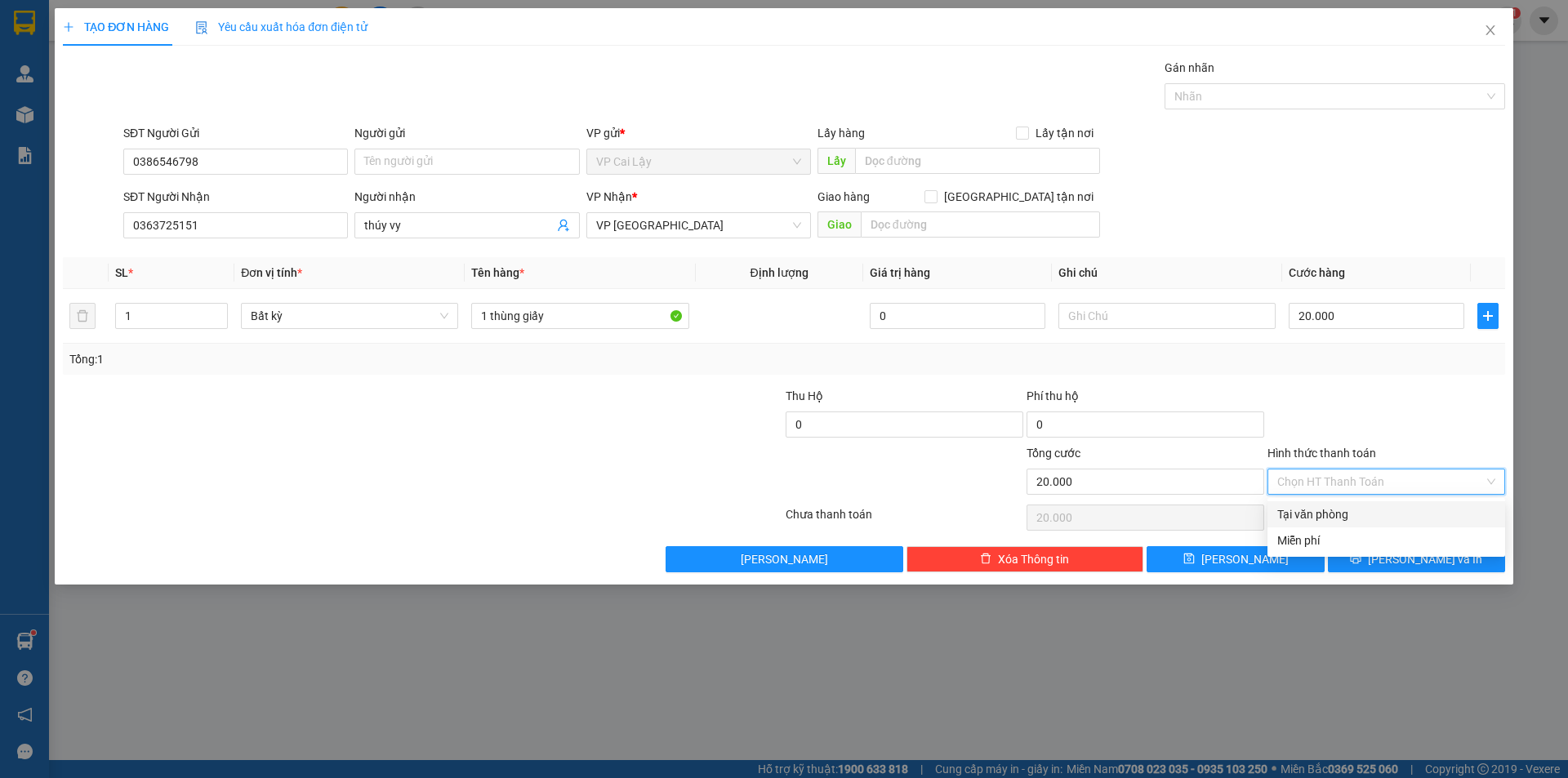
click at [1312, 518] on div "Tại văn phòng" at bounding box center [1386, 514] width 218 height 18
click at [1320, 490] on span "Tại văn phòng" at bounding box center [1386, 481] width 218 height 24
click at [1378, 474] on input "Hình thức thanh toán" at bounding box center [1380, 481] width 206 height 24
click at [1325, 513] on div "Tại văn phòng" at bounding box center [1386, 514] width 218 height 18
type input "0"
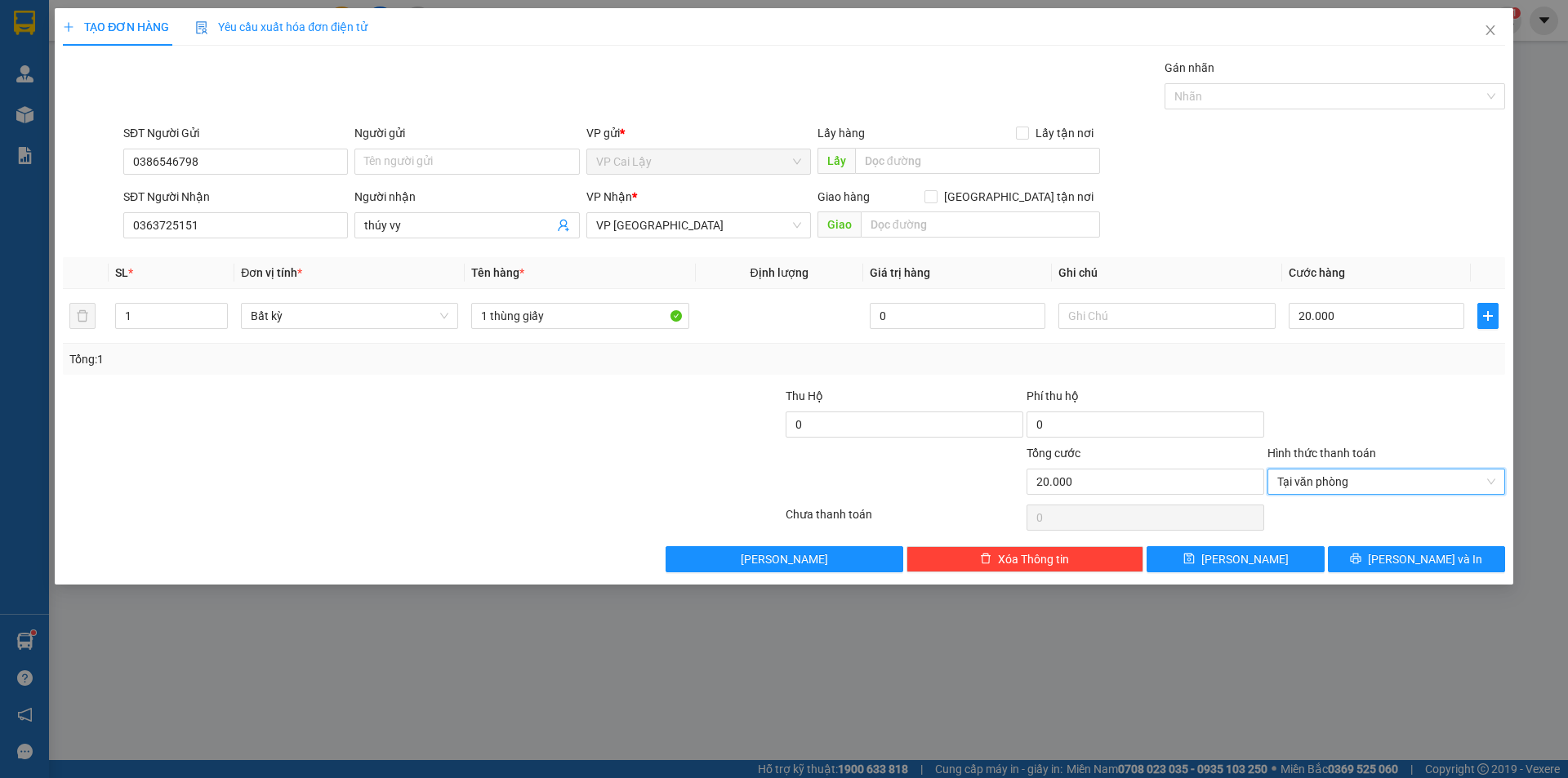
click at [1401, 574] on div "TẠO ĐƠN HÀNG Yêu cầu xuất hóa đơn điện tử Transit Pickup Surcharge Ids Transit …" at bounding box center [784, 296] width 1458 height 576
click at [1401, 567] on button "[PERSON_NAME] và In" at bounding box center [1416, 559] width 177 height 26
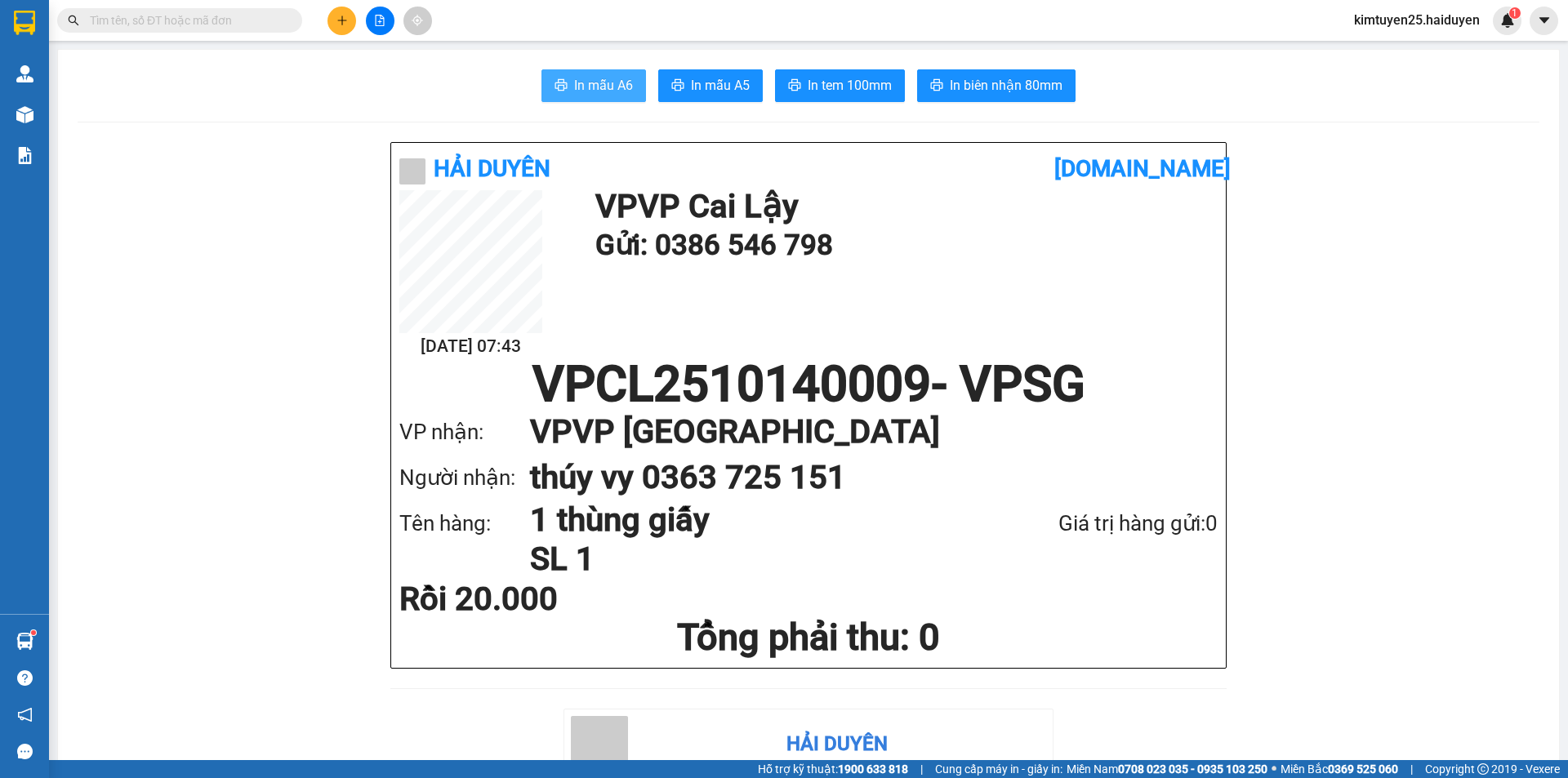
click at [616, 80] on span "In mẫu A6" at bounding box center [603, 85] width 59 height 21
click at [844, 81] on span "In tem 100mm" at bounding box center [849, 85] width 84 height 21
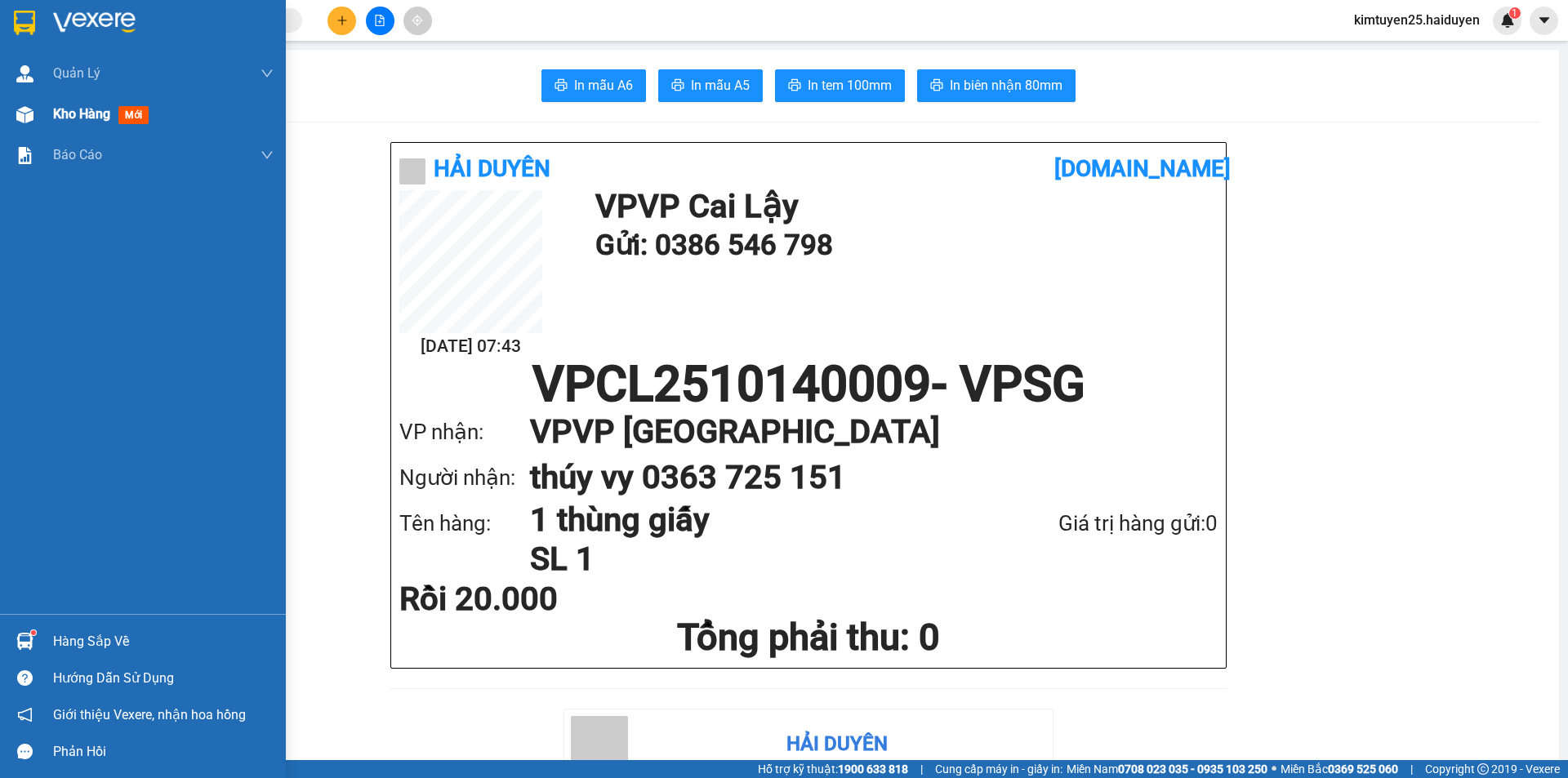
click at [40, 118] on div "Kho hàng mới" at bounding box center [142, 114] width 286 height 41
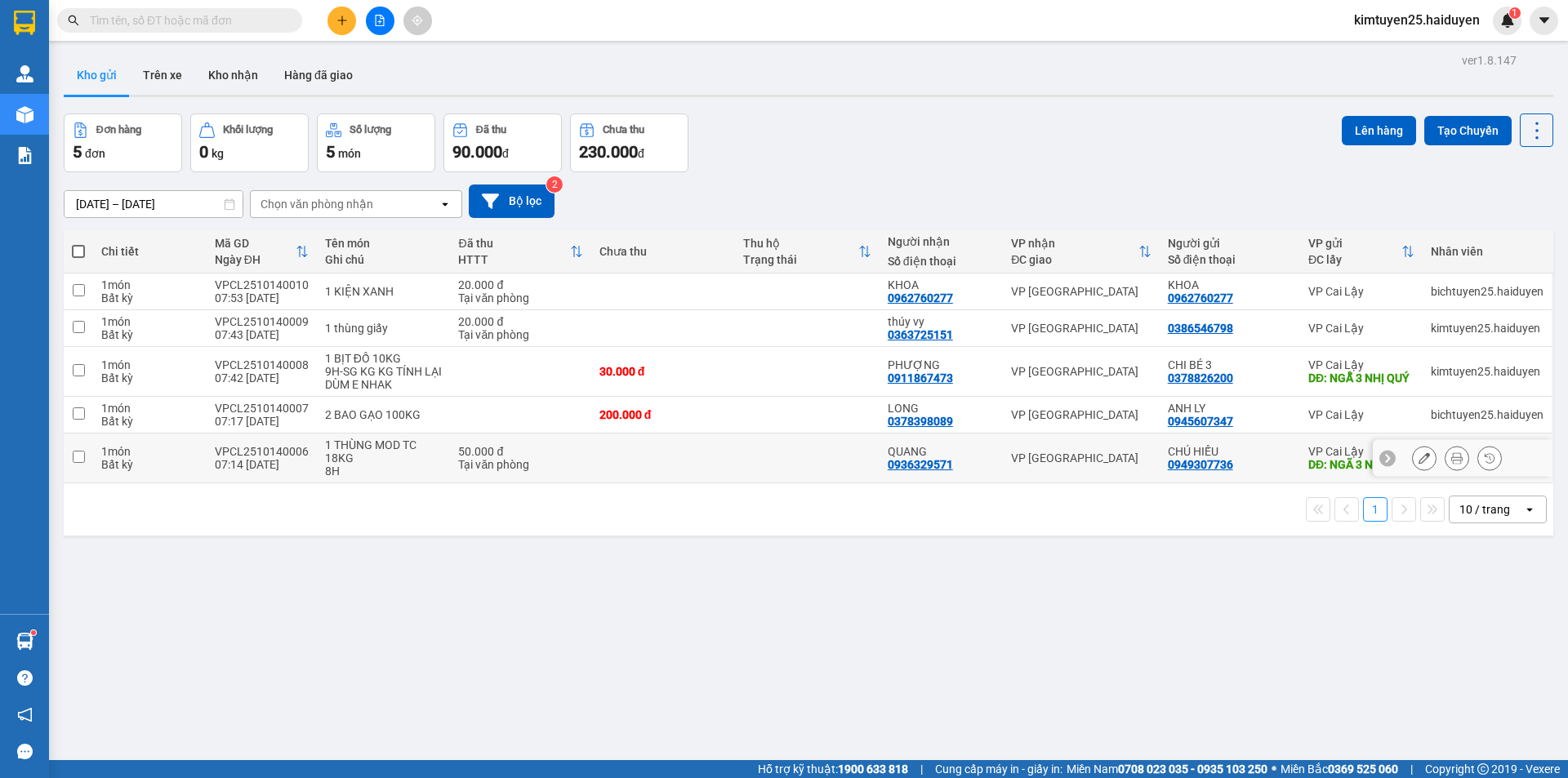
click at [753, 473] on td at bounding box center [807, 458] width 144 height 50
checkbox input "true"
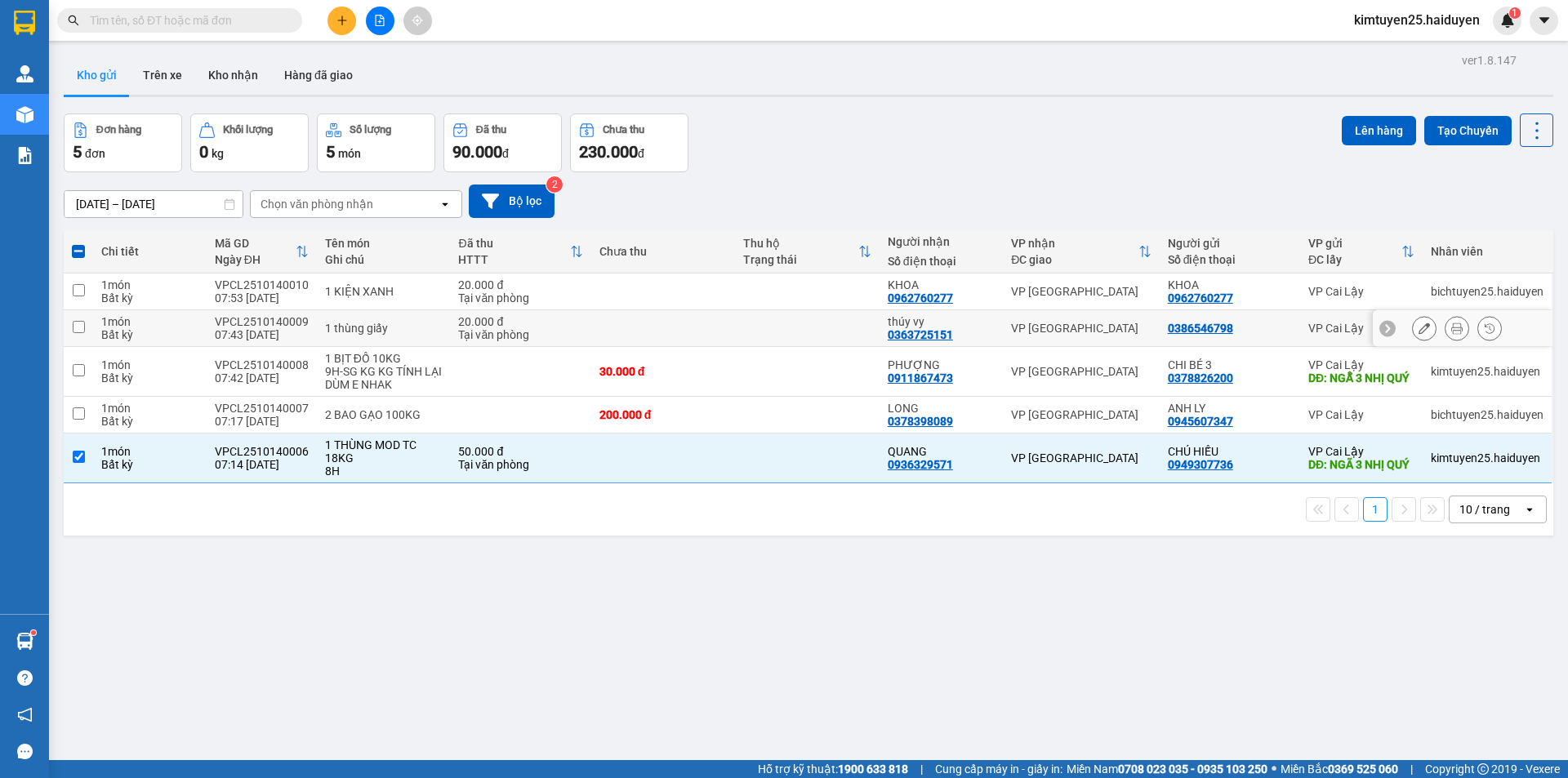
click at [853, 323] on td at bounding box center [807, 329] width 144 height 37
checkbox input "true"
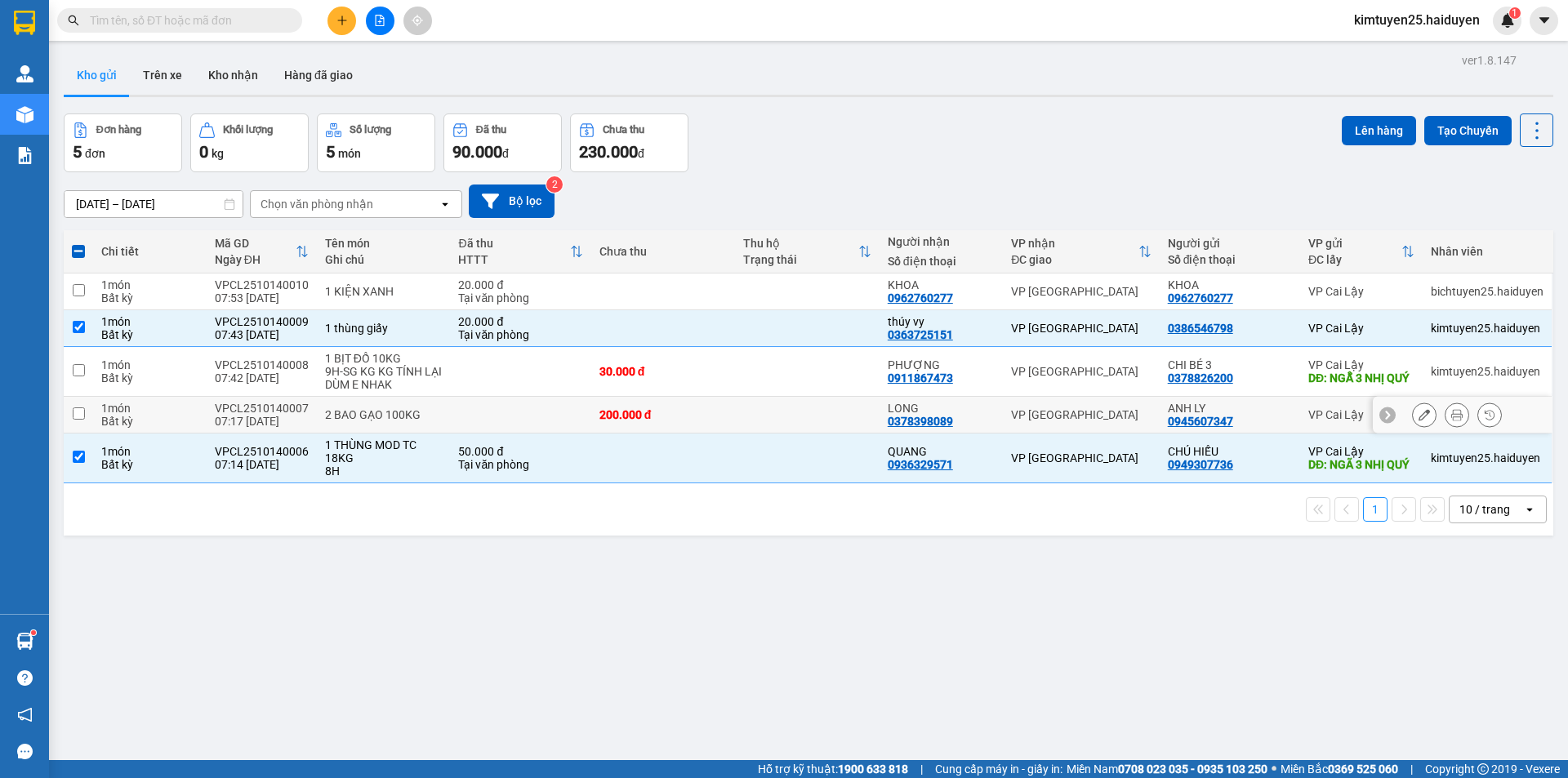
click at [441, 415] on td "2 BAO GẠO 100KG" at bounding box center [383, 415] width 134 height 37
checkbox input "true"
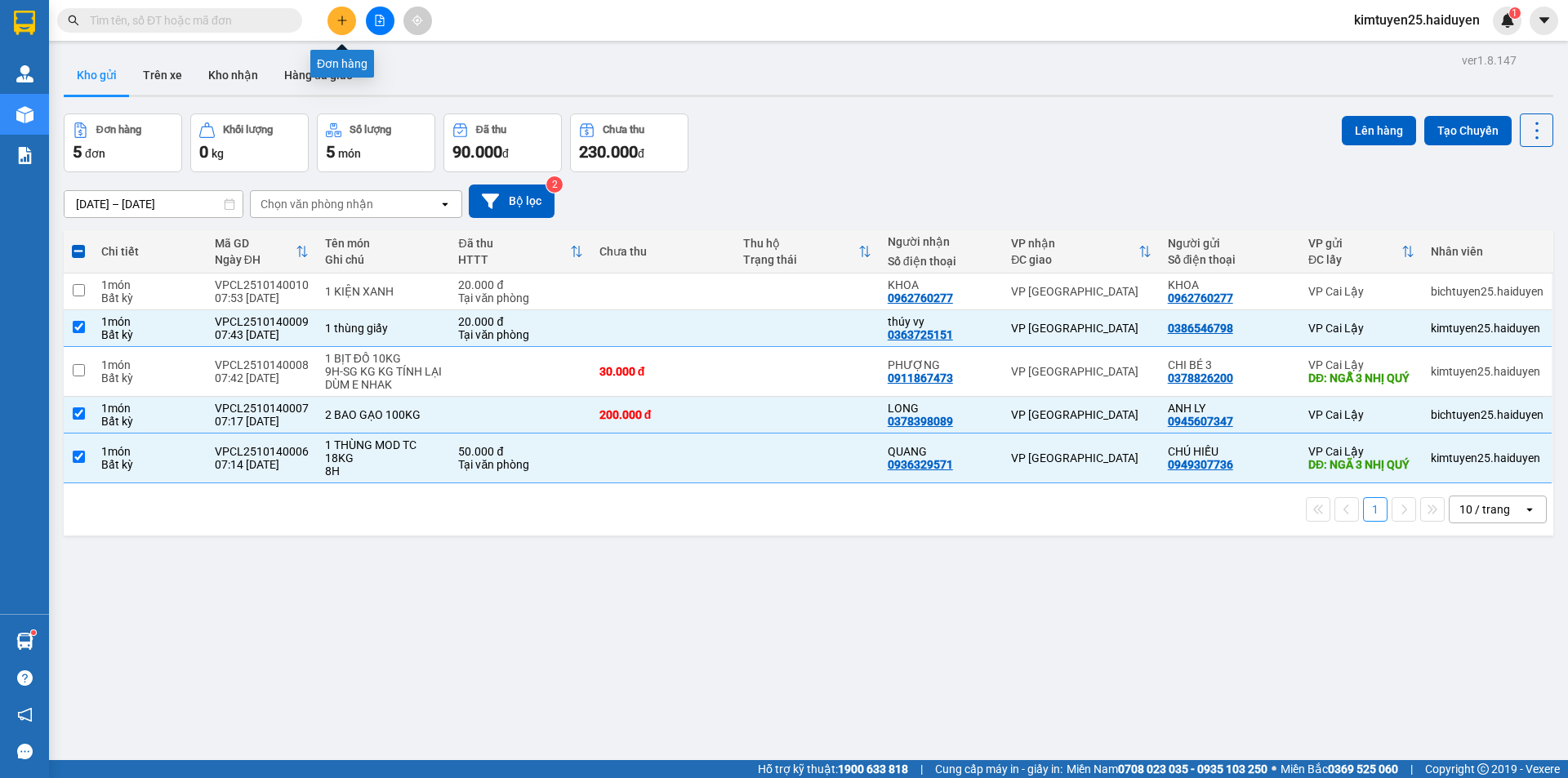
click at [346, 13] on button at bounding box center [341, 21] width 28 height 28
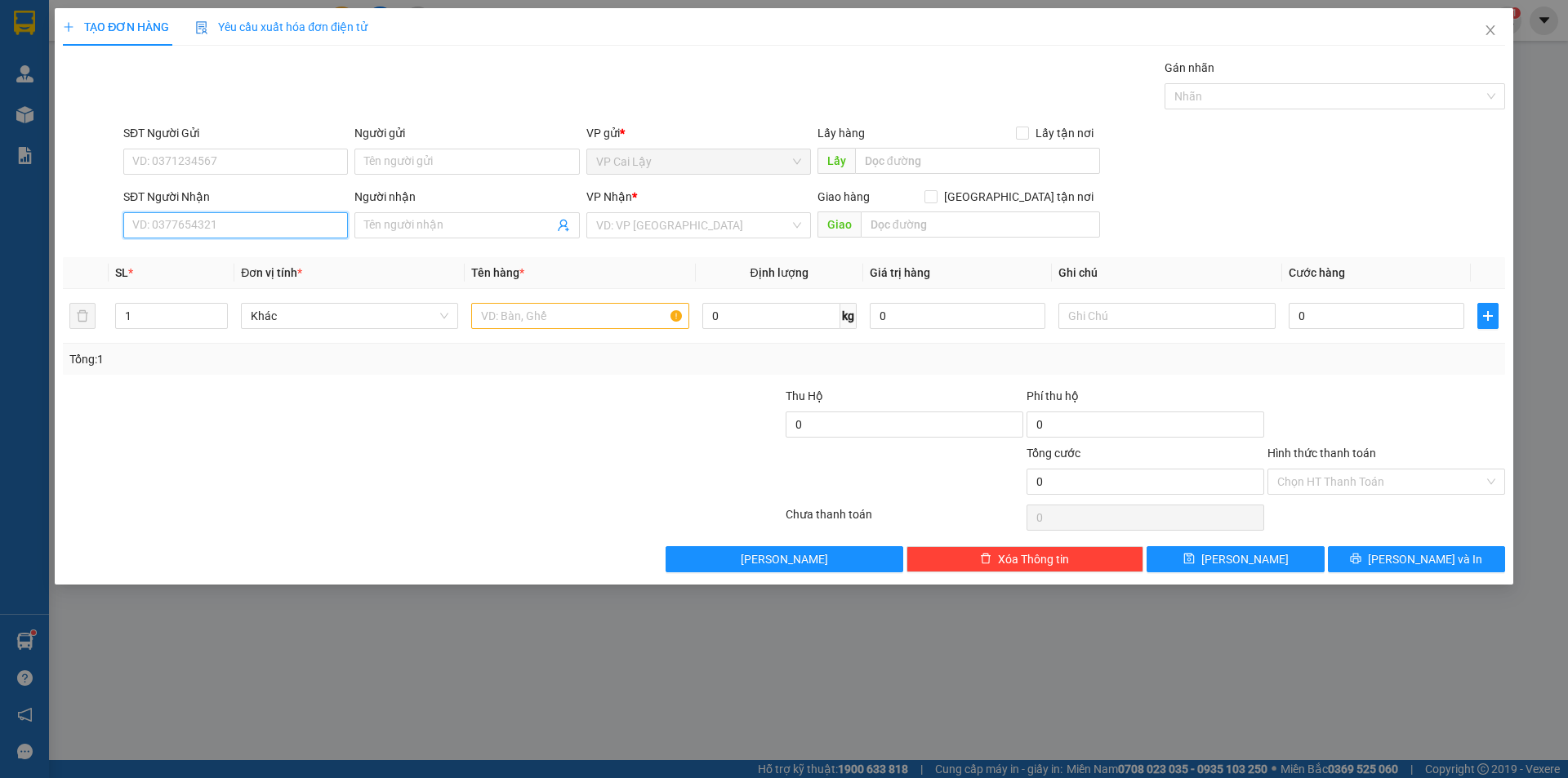
click at [264, 231] on input "SĐT Người Nhận" at bounding box center [236, 225] width 224 height 26
click at [256, 263] on div "0937090890 - AN" at bounding box center [236, 258] width 205 height 18
type input "0937090890"
type input "AN"
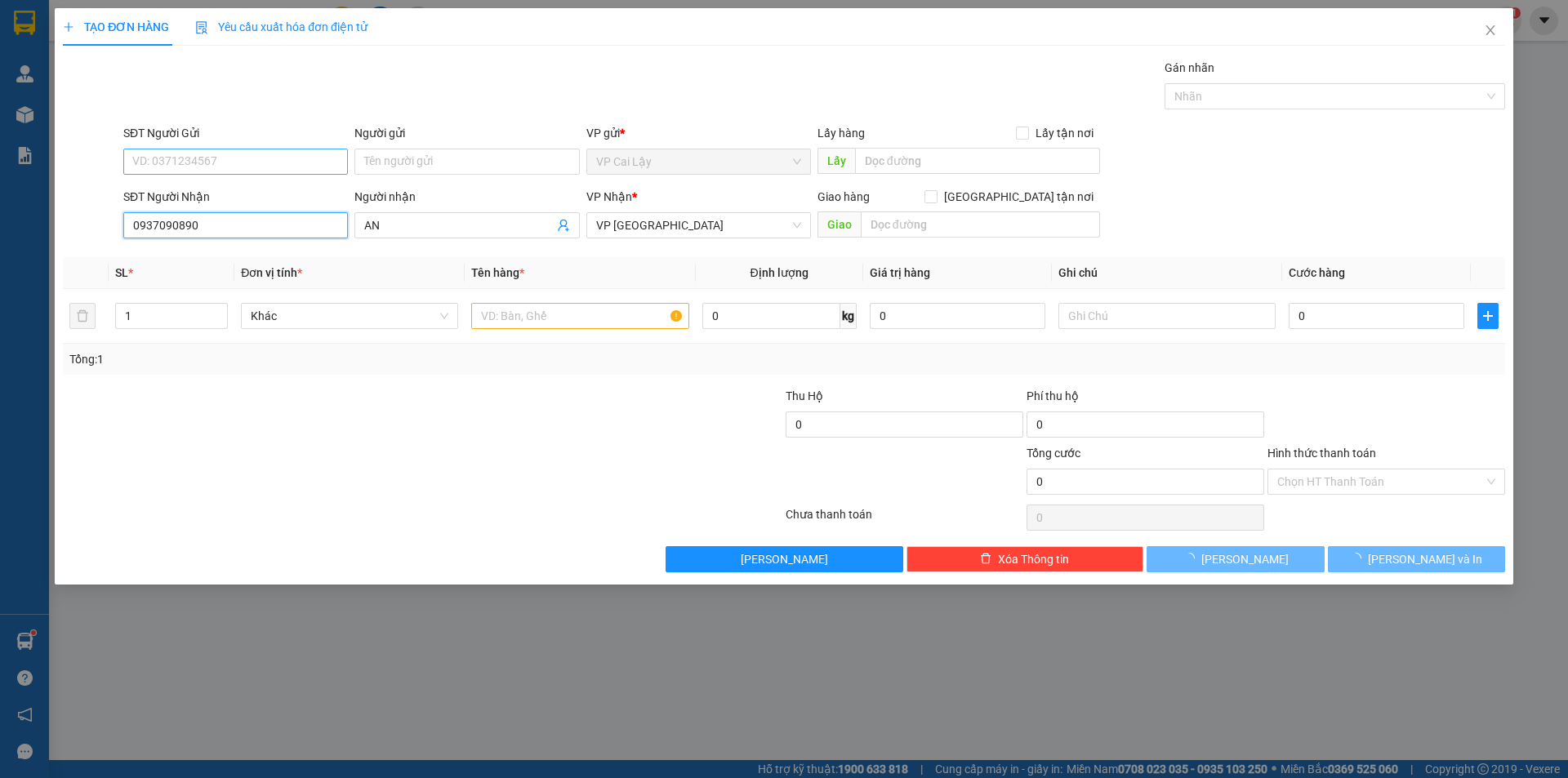
type input "0937090890"
click at [231, 160] on input "SĐT Người Gửi" at bounding box center [236, 161] width 224 height 26
type input "30.000"
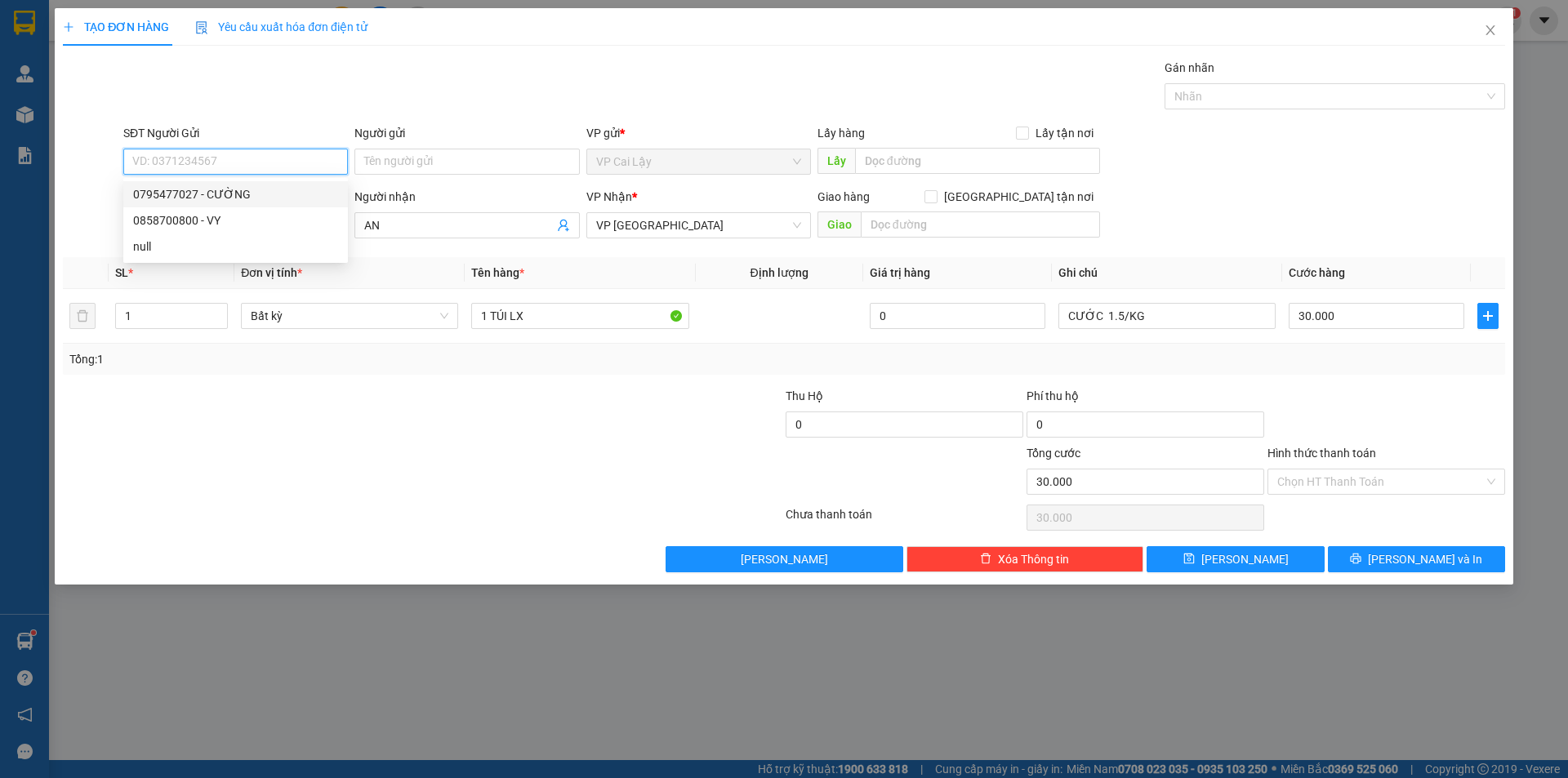
click at [224, 198] on div "0795477027 - CƯỜNG" at bounding box center [236, 194] width 205 height 18
type input "0795477027"
type input "CƯỜNG"
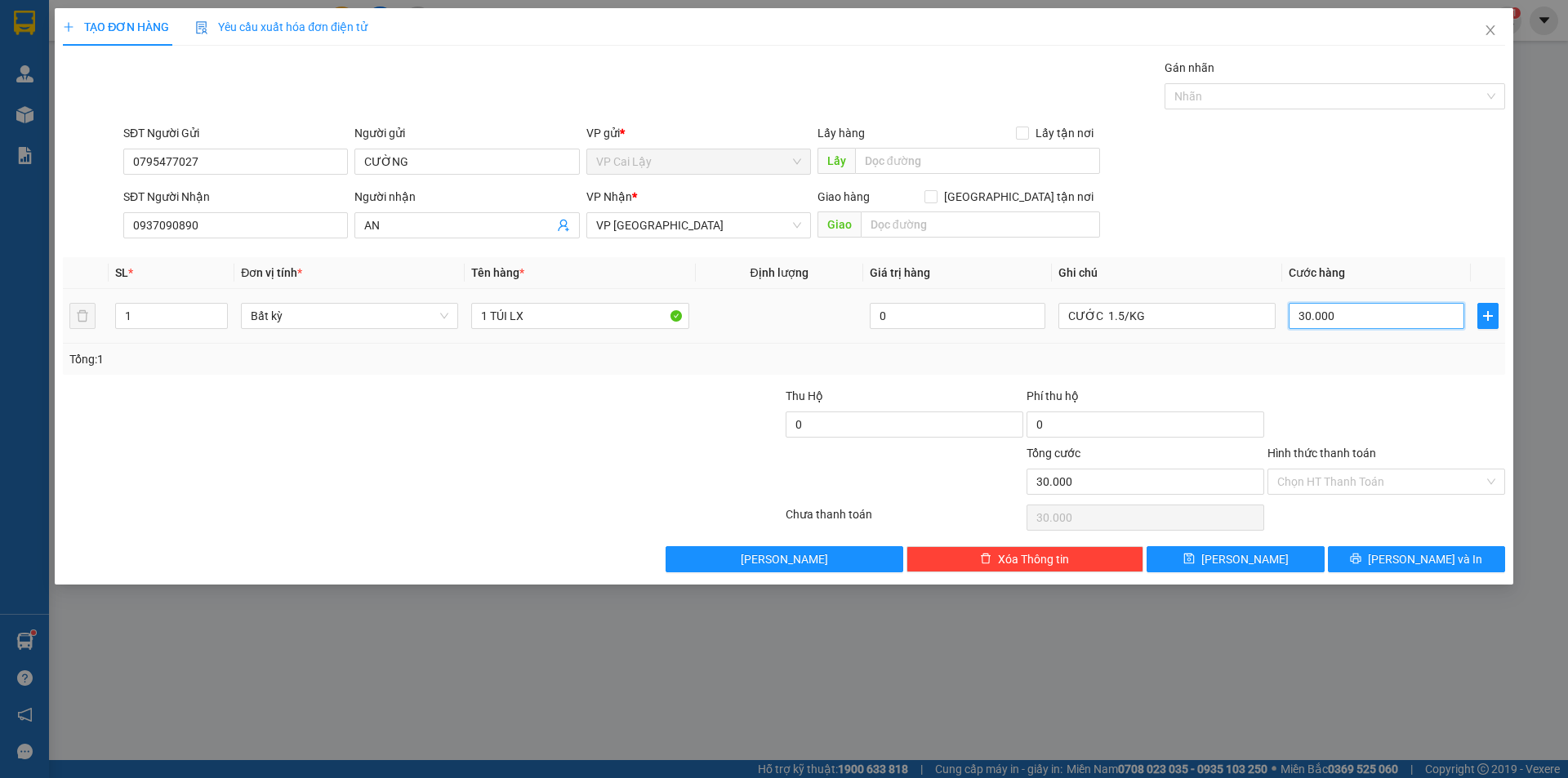
click at [1363, 304] on input "30.000" at bounding box center [1376, 316] width 175 height 26
type input "4"
type input "40"
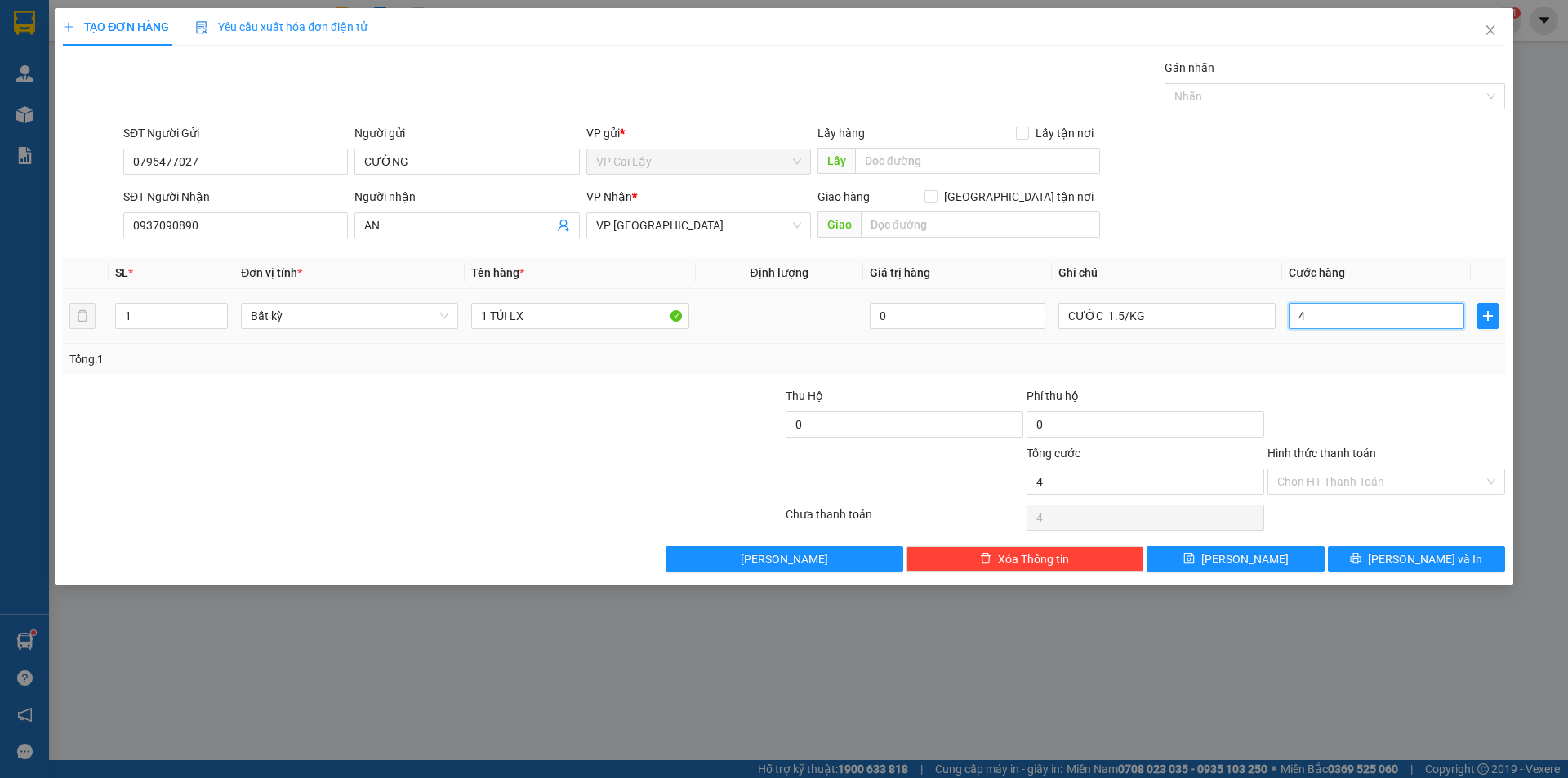
type input "40"
click at [1387, 397] on div at bounding box center [1386, 416] width 241 height 57
type input "40.000"
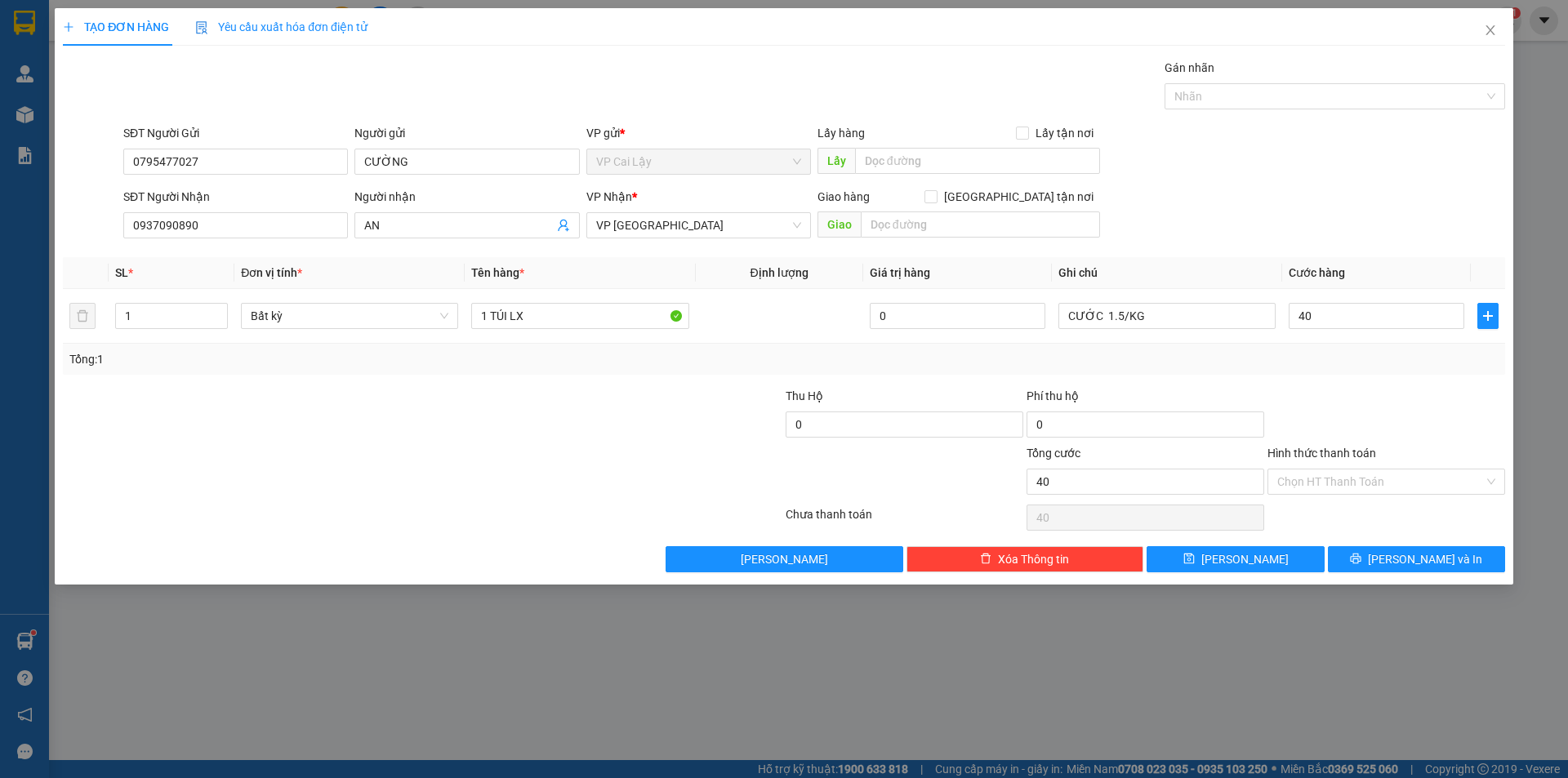
type input "40.000"
click at [1321, 482] on input "Hình thức thanh toán" at bounding box center [1380, 481] width 206 height 24
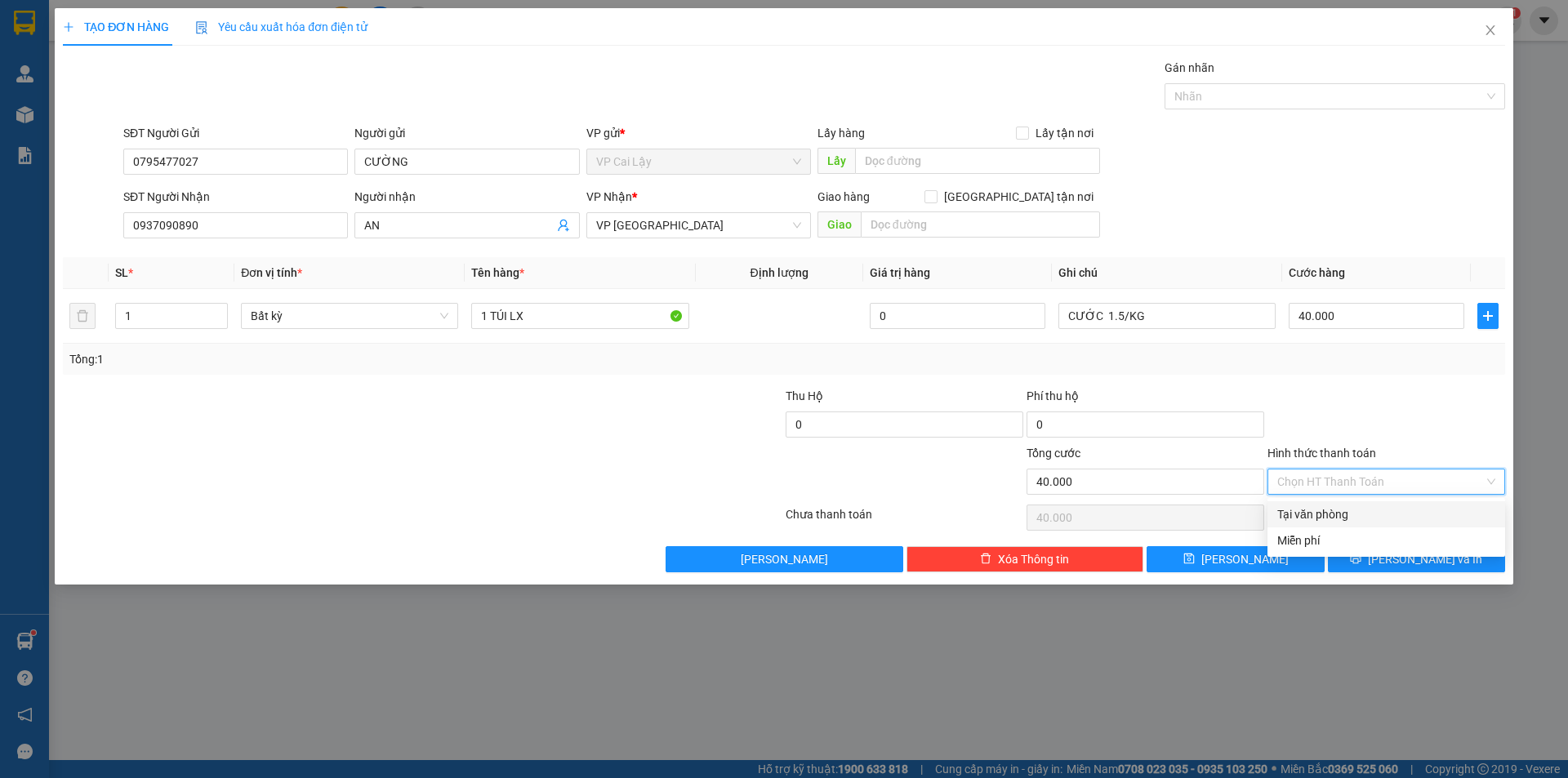
click at [1321, 515] on div "Tại văn phòng" at bounding box center [1386, 514] width 218 height 18
type input "0"
drag, startPoint x: 1381, startPoint y: 556, endPoint x: 1399, endPoint y: 525, distance: 35.8
click at [1382, 558] on button "[PERSON_NAME] và In" at bounding box center [1416, 559] width 177 height 26
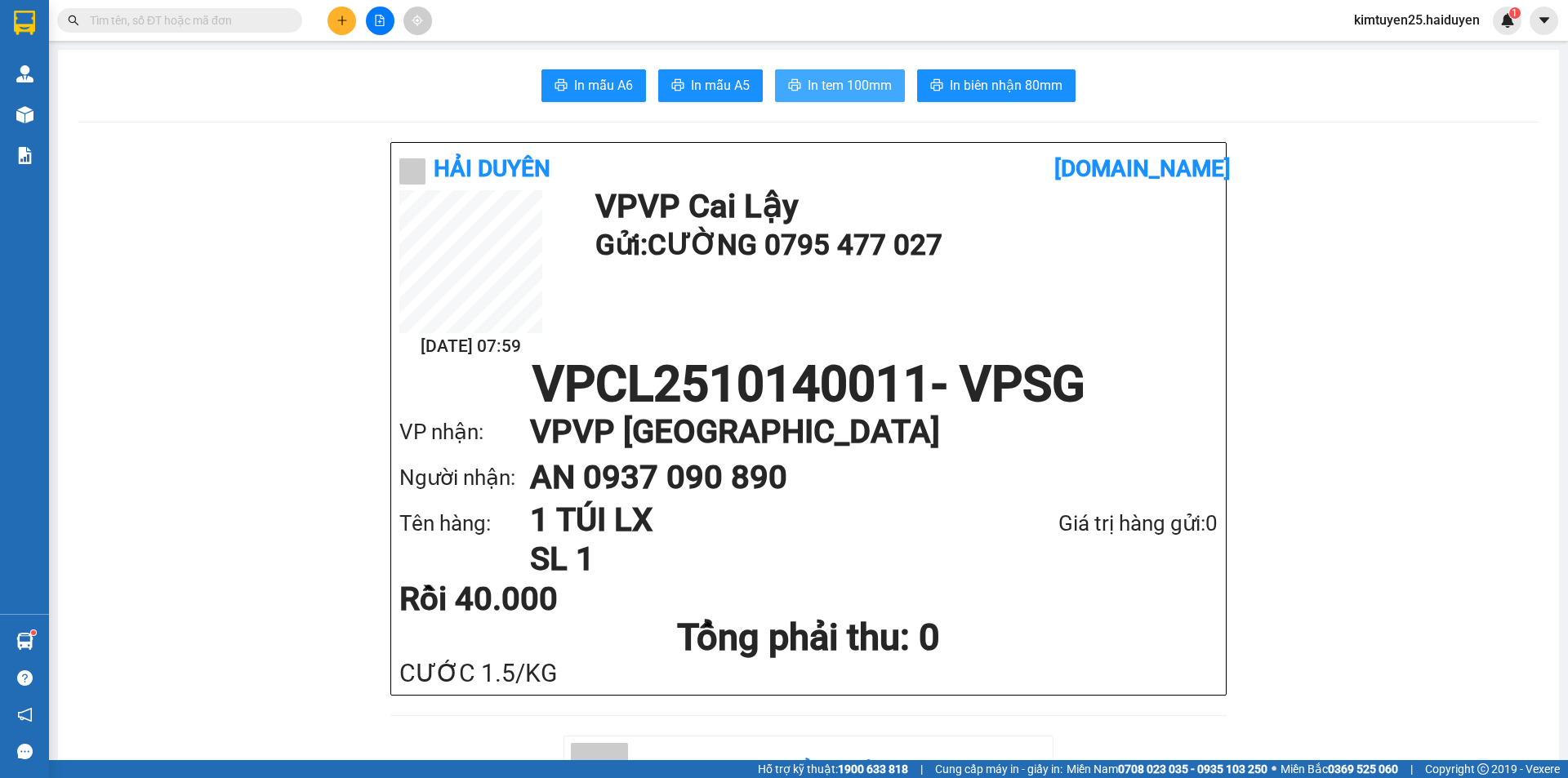
click at [815, 78] on span "In tem 100mm" at bounding box center [849, 85] width 84 height 21
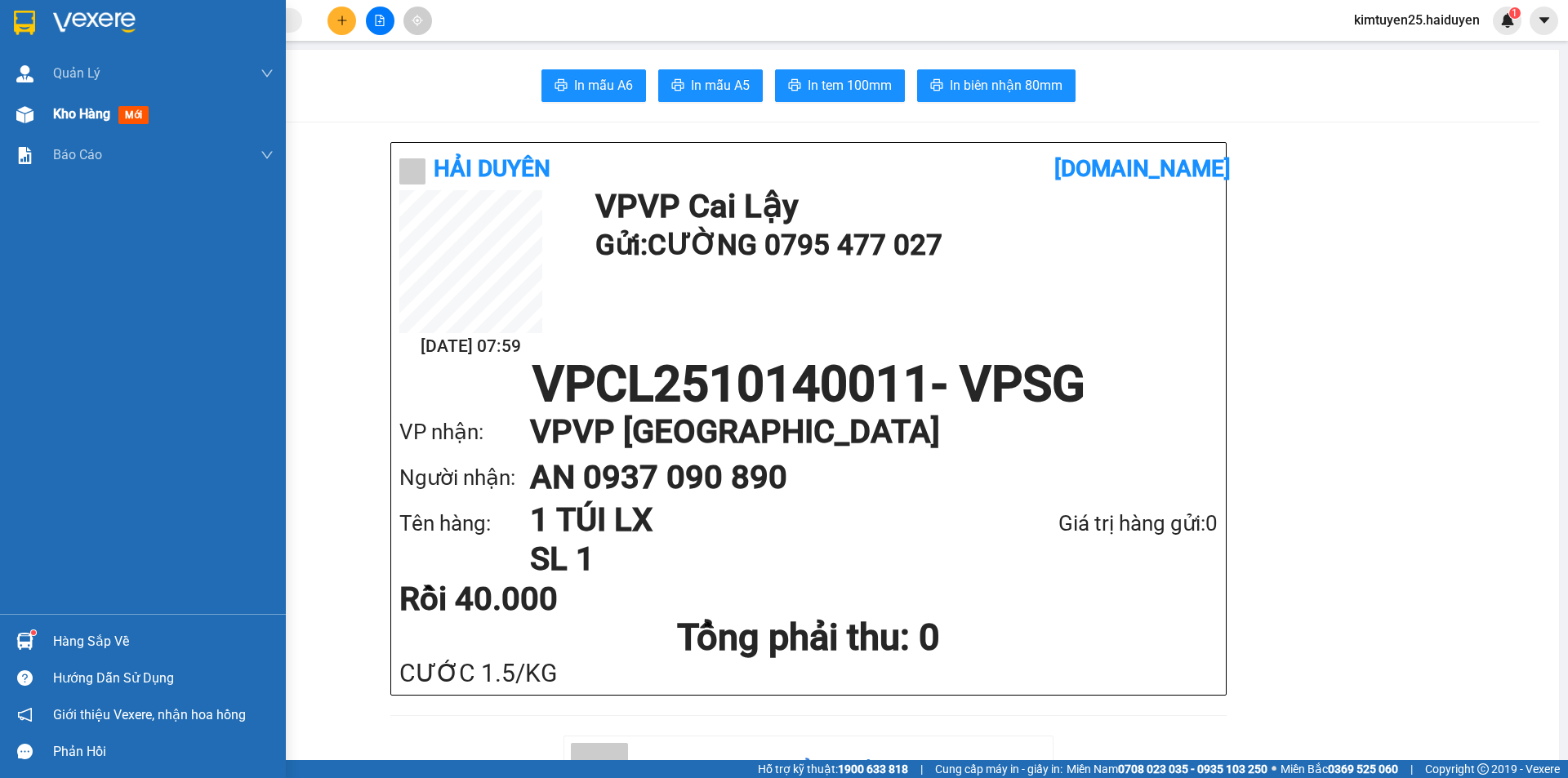
click at [41, 123] on div "Kho hàng mới" at bounding box center [142, 114] width 286 height 41
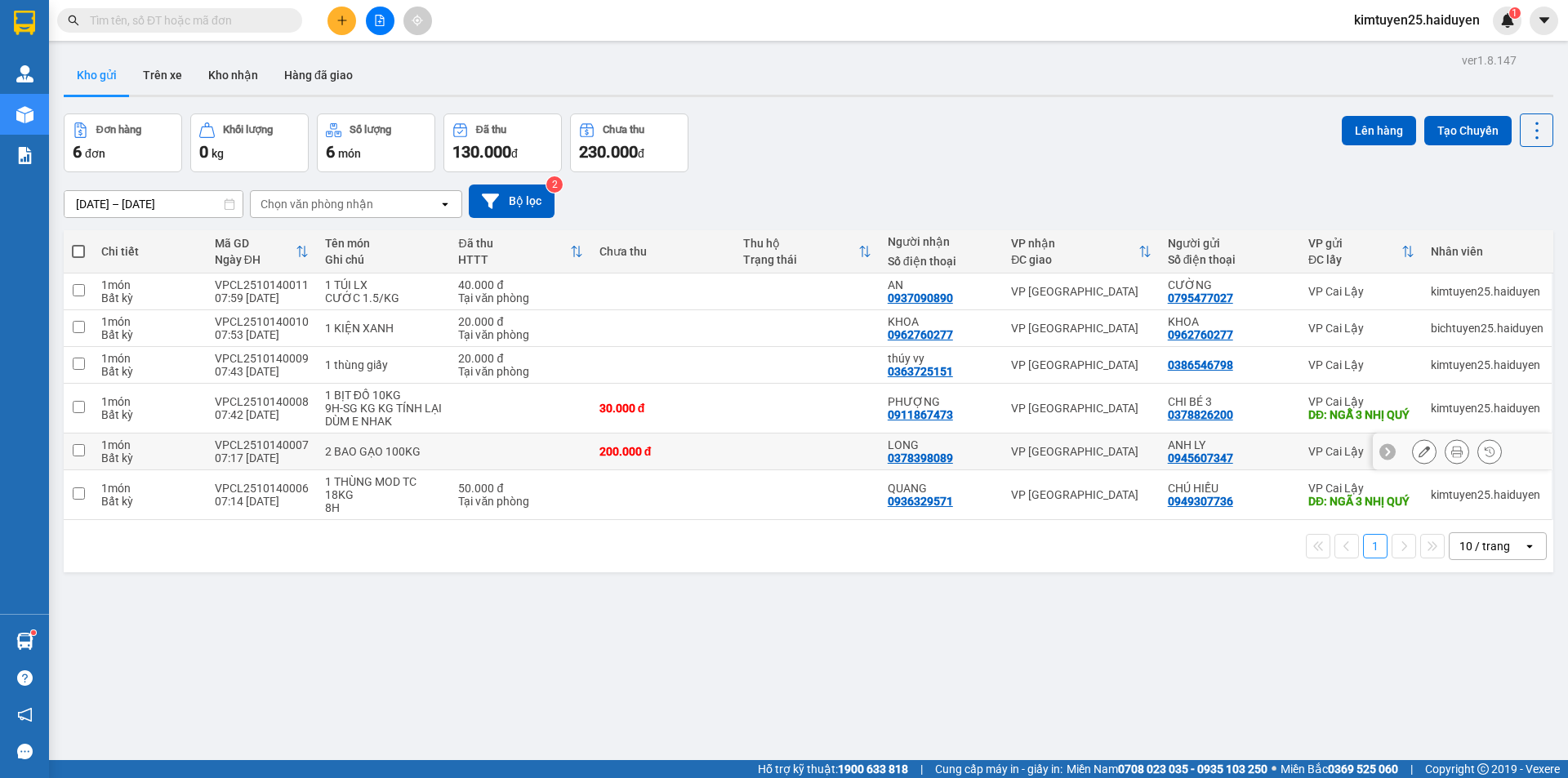
click at [769, 438] on td at bounding box center [807, 451] width 144 height 37
checkbox input "true"
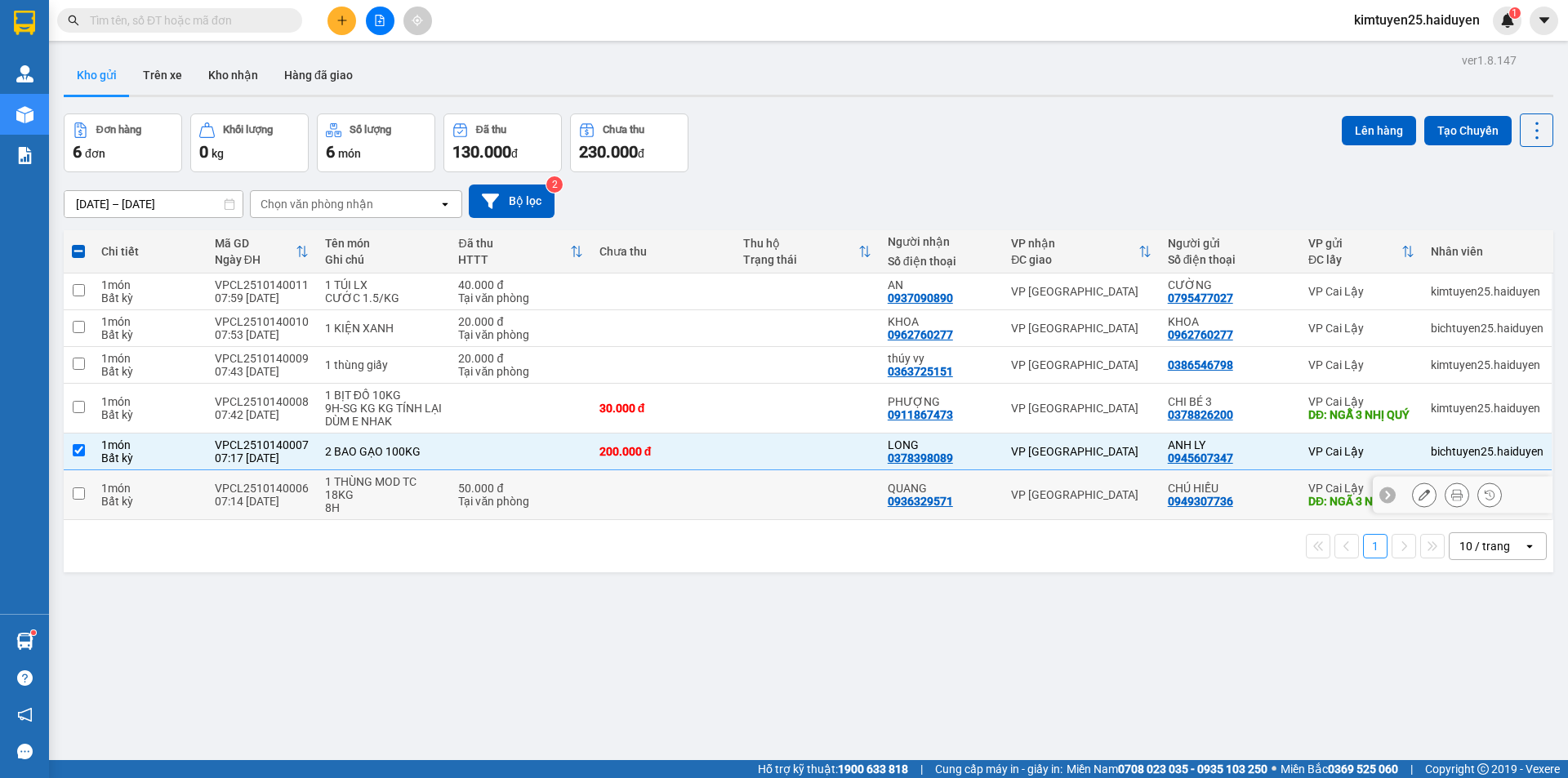
click at [778, 507] on td at bounding box center [807, 495] width 144 height 50
checkbox input "true"
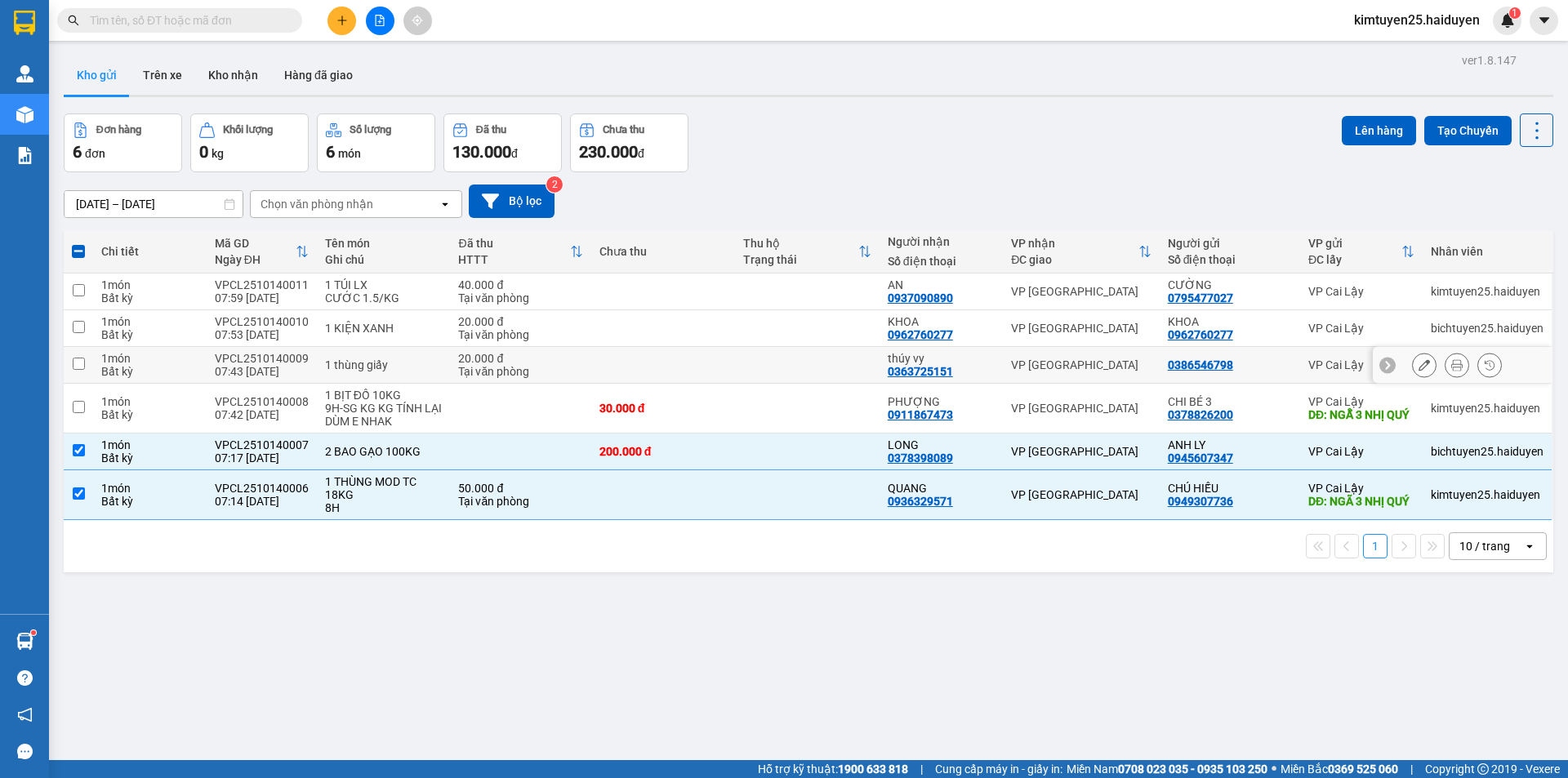
click at [683, 348] on td at bounding box center [663, 365] width 144 height 37
checkbox input "true"
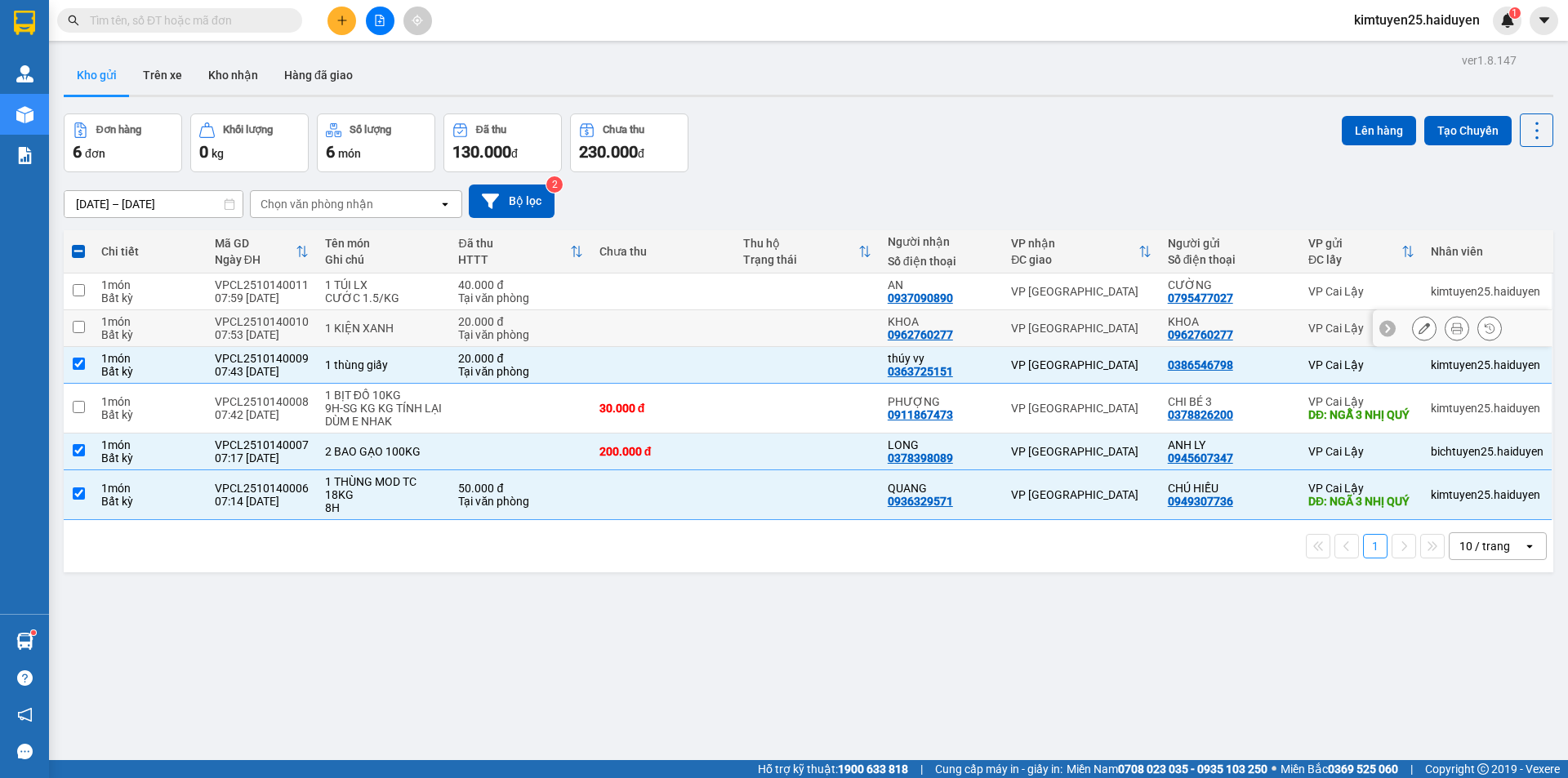
click at [789, 312] on td at bounding box center [807, 329] width 144 height 37
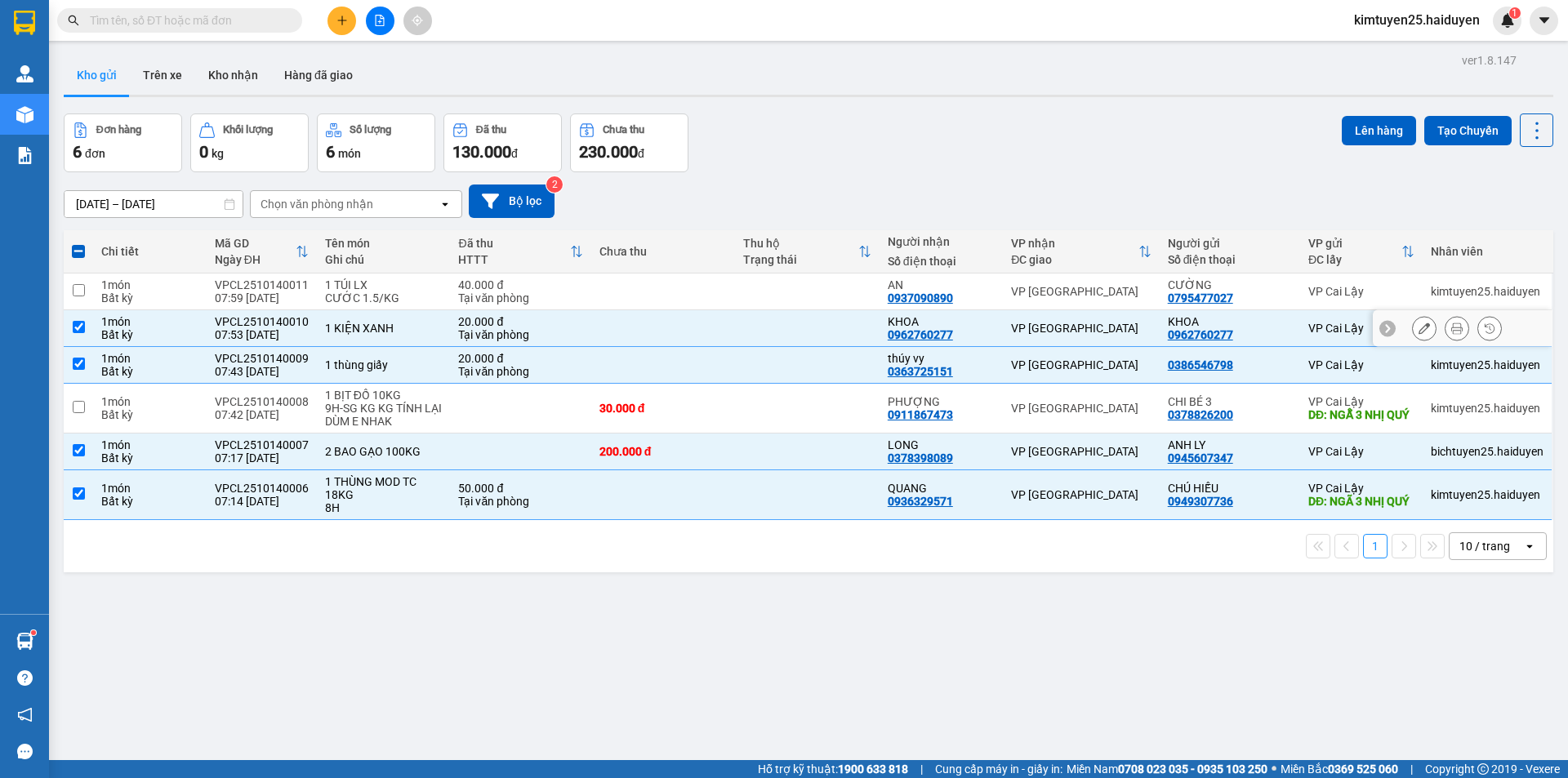
click at [713, 329] on td at bounding box center [663, 329] width 144 height 37
checkbox input "false"
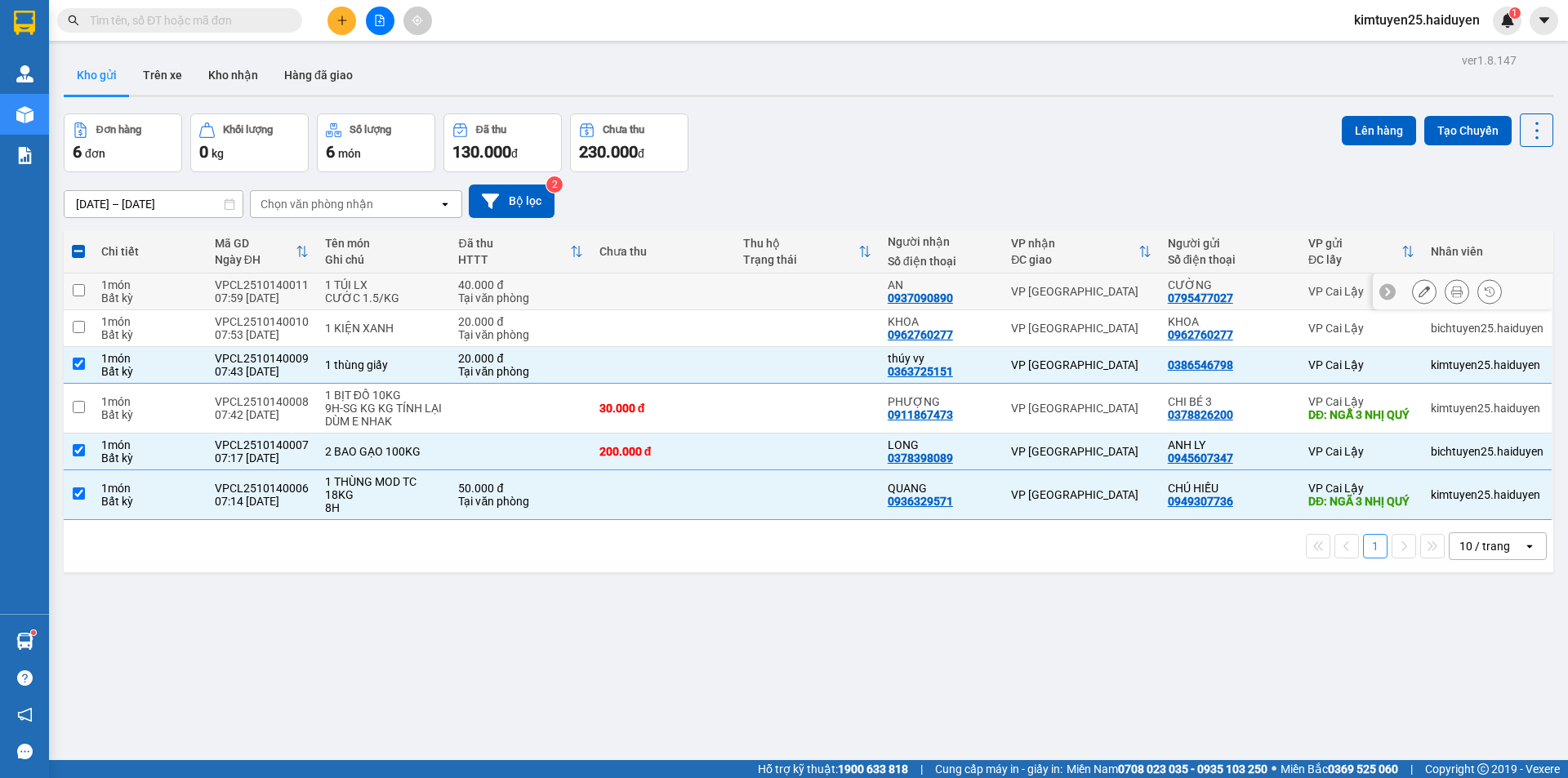
click at [843, 293] on td at bounding box center [807, 292] width 144 height 37
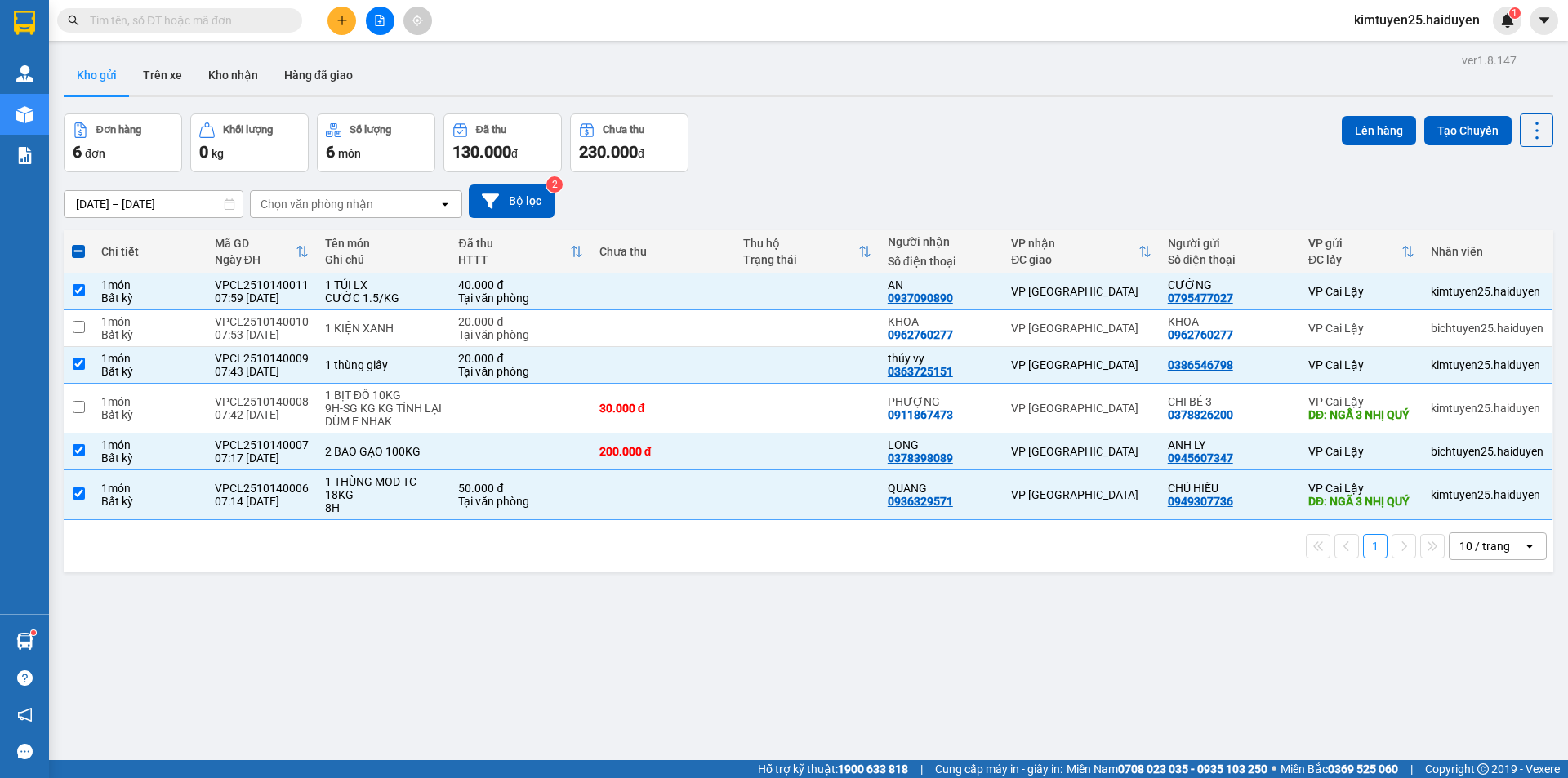
click at [1424, 549] on div "10 / trang" at bounding box center [1484, 546] width 51 height 16
click at [1424, 706] on span "100 / trang" at bounding box center [1479, 727] width 59 height 16
checkbox input "false"
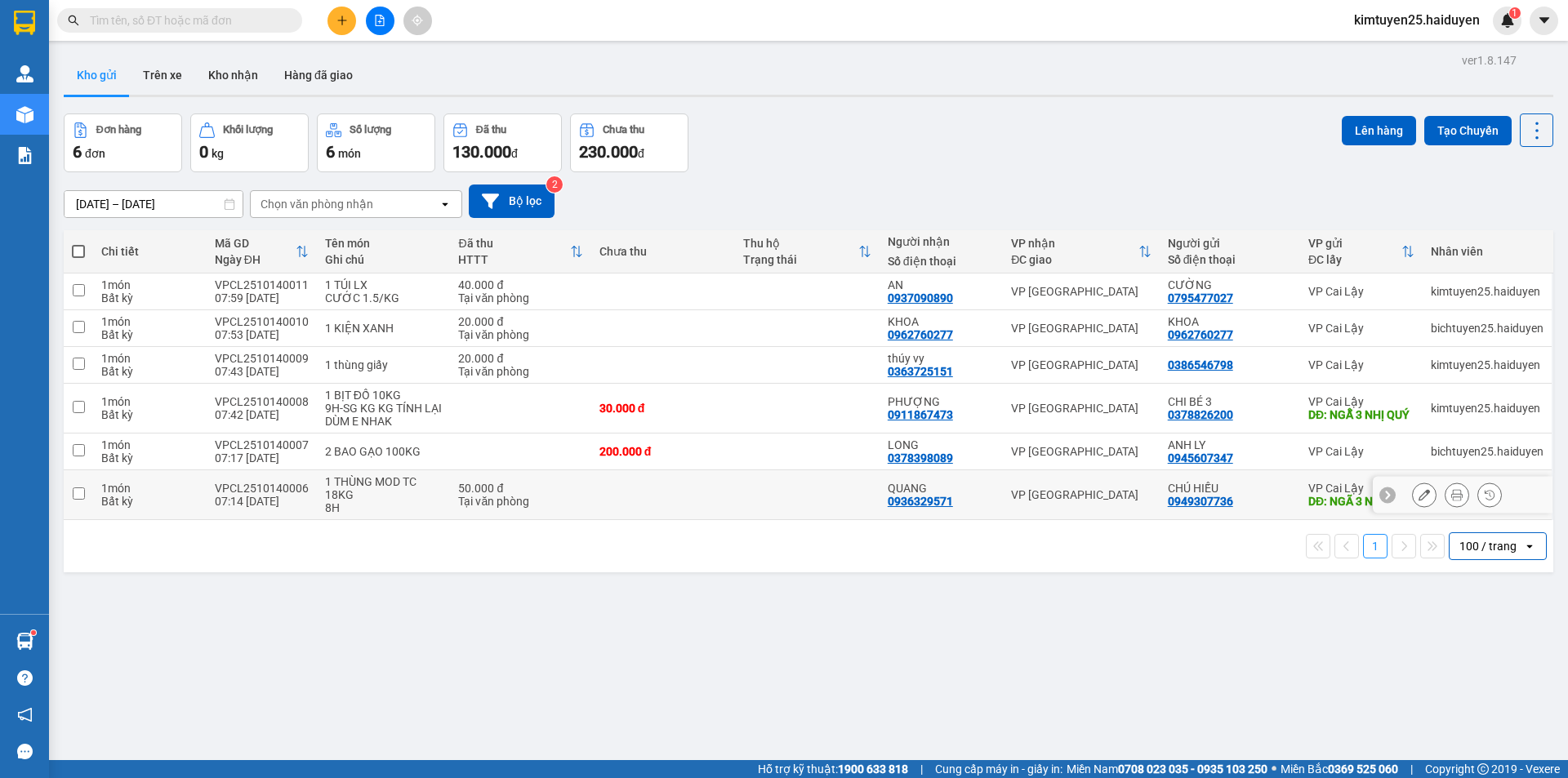
click at [852, 493] on td at bounding box center [807, 495] width 144 height 50
checkbox input "true"
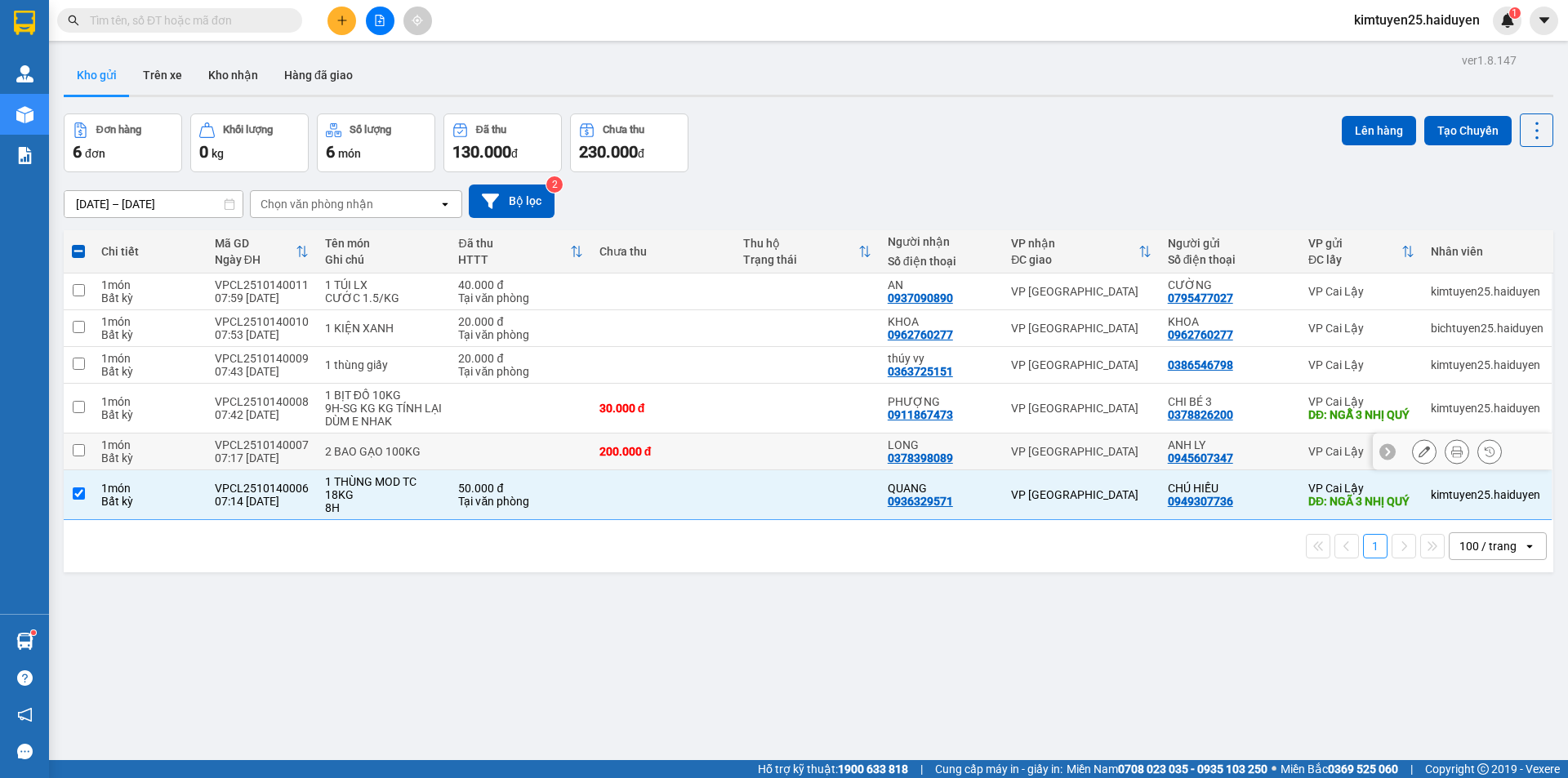
click at [834, 442] on td at bounding box center [807, 451] width 144 height 37
checkbox input "true"
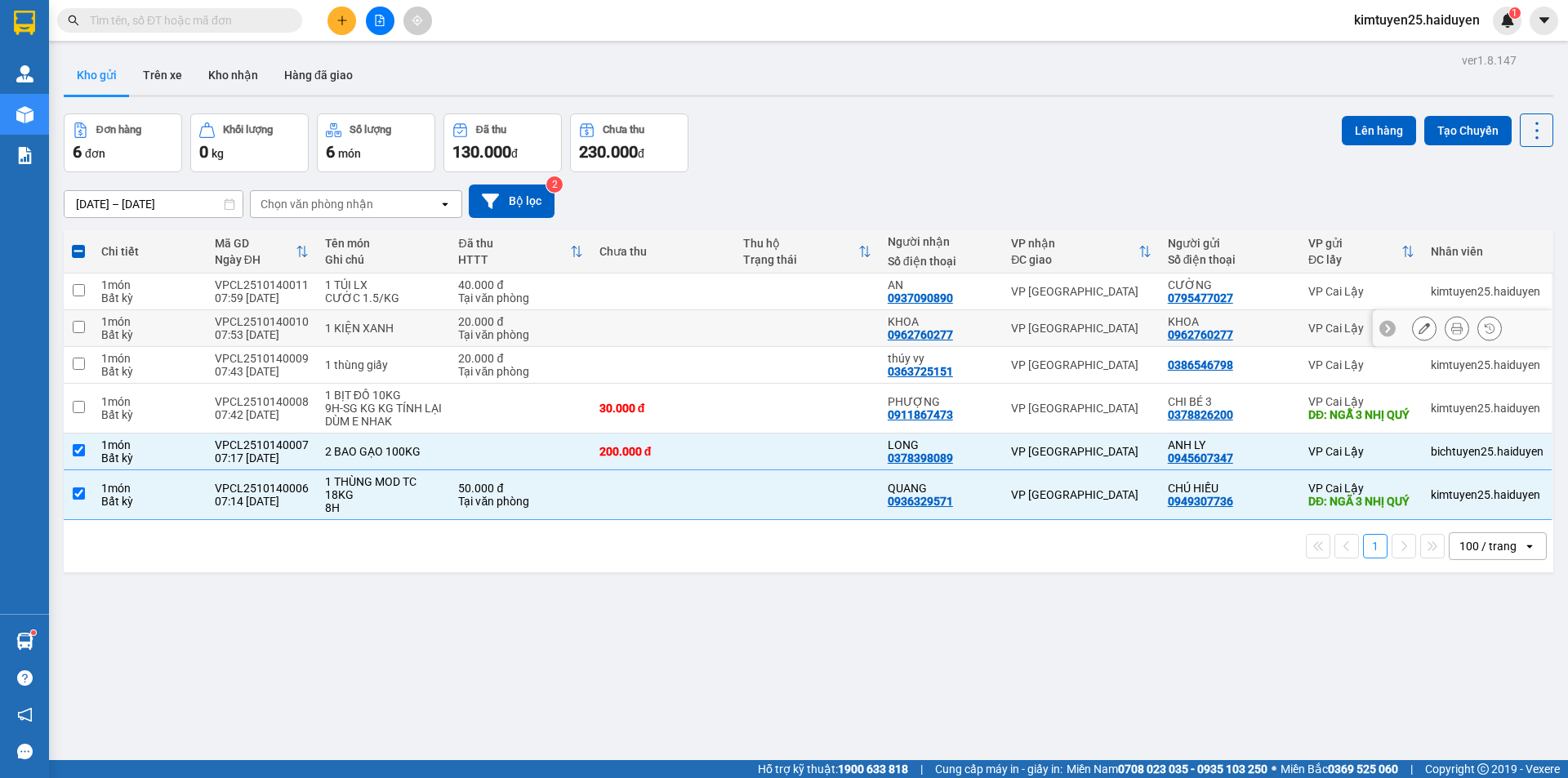
click at [806, 342] on td at bounding box center [807, 329] width 144 height 37
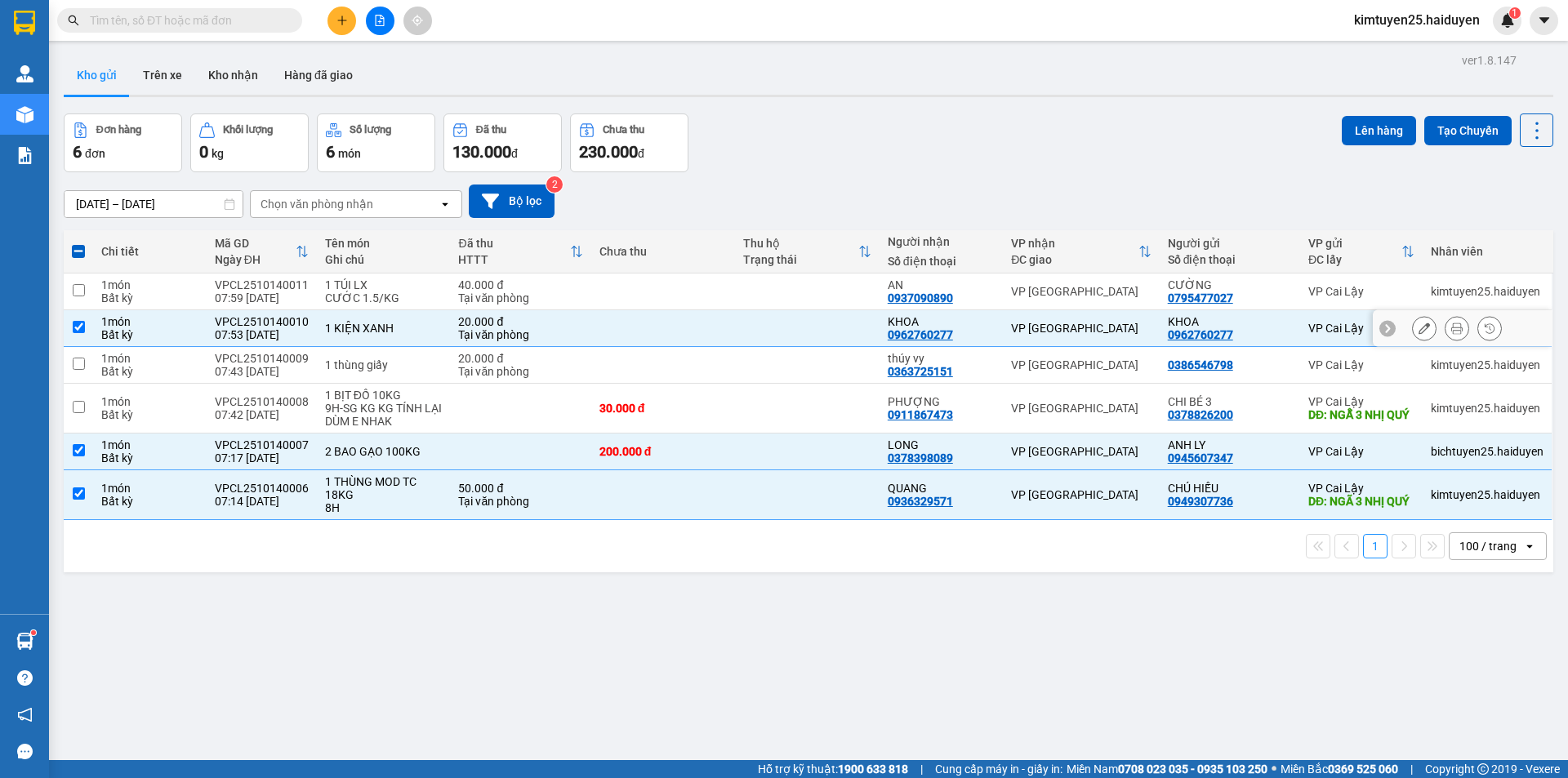
click at [741, 324] on td at bounding box center [807, 329] width 144 height 37
checkbox input "false"
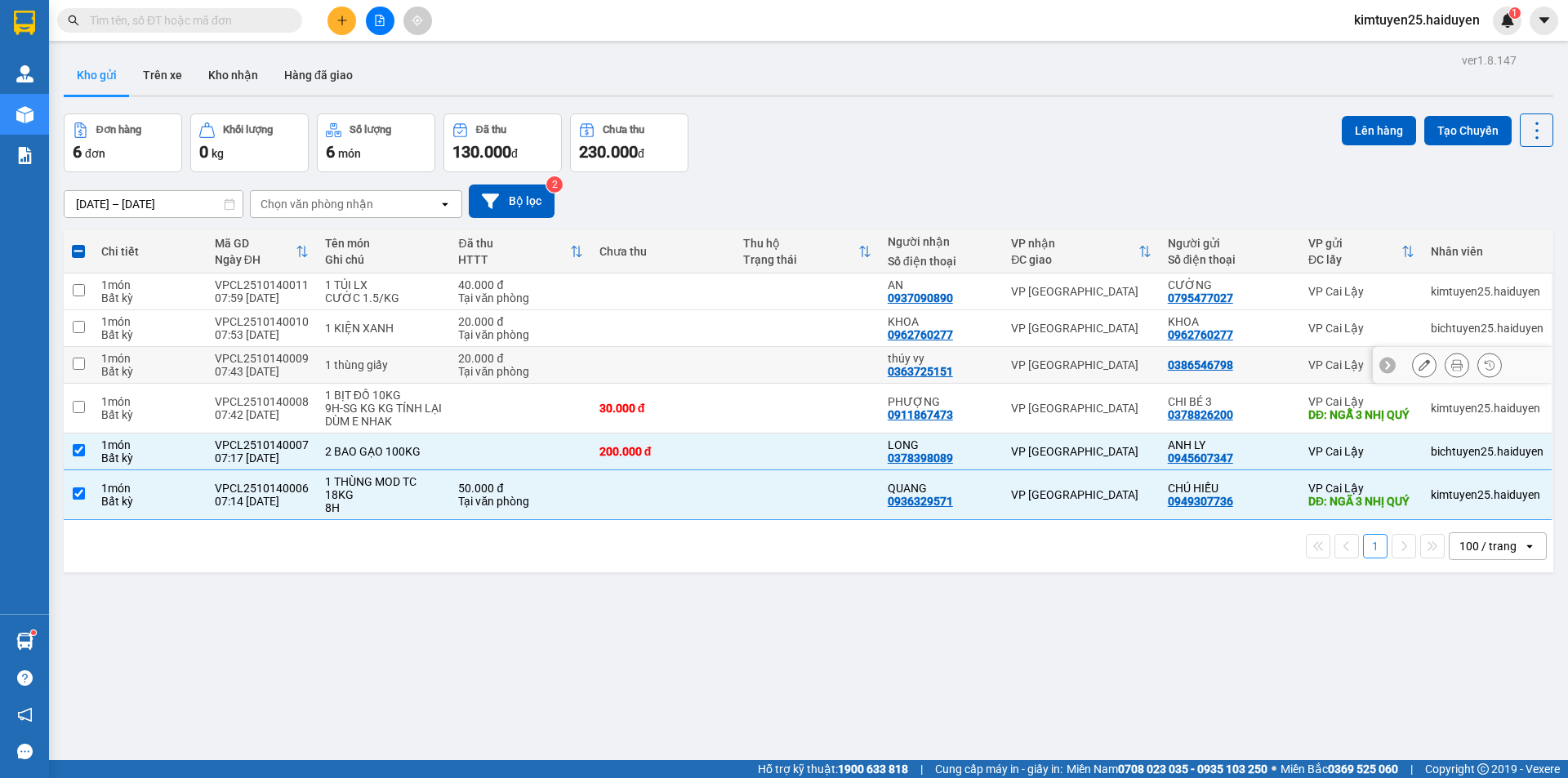
click at [740, 360] on td at bounding box center [807, 365] width 144 height 37
checkbox input "true"
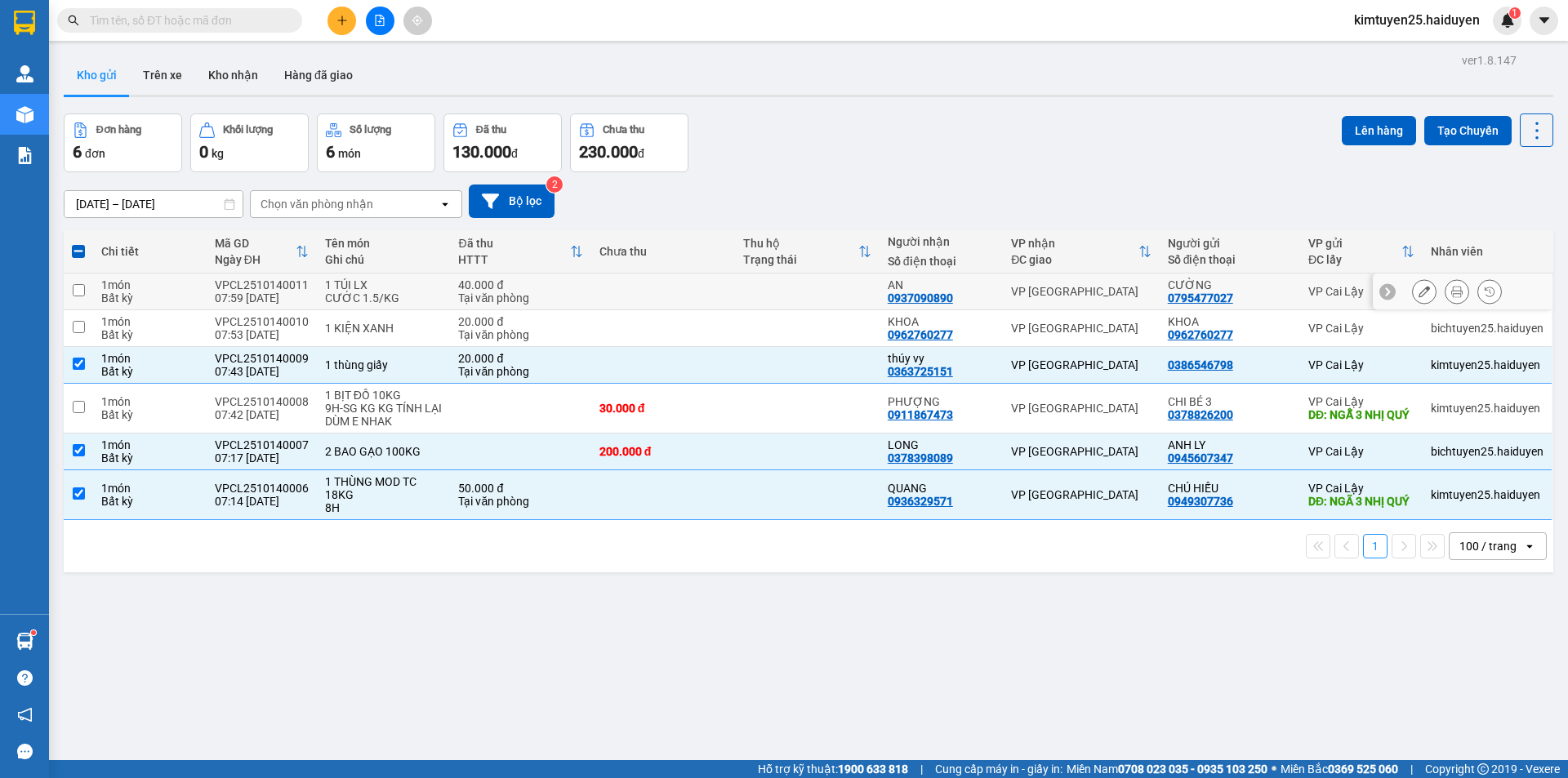
drag, startPoint x: 794, startPoint y: 279, endPoint x: 991, endPoint y: 259, distance: 198.0
click at [795, 279] on td at bounding box center [807, 292] width 144 height 37
checkbox input "true"
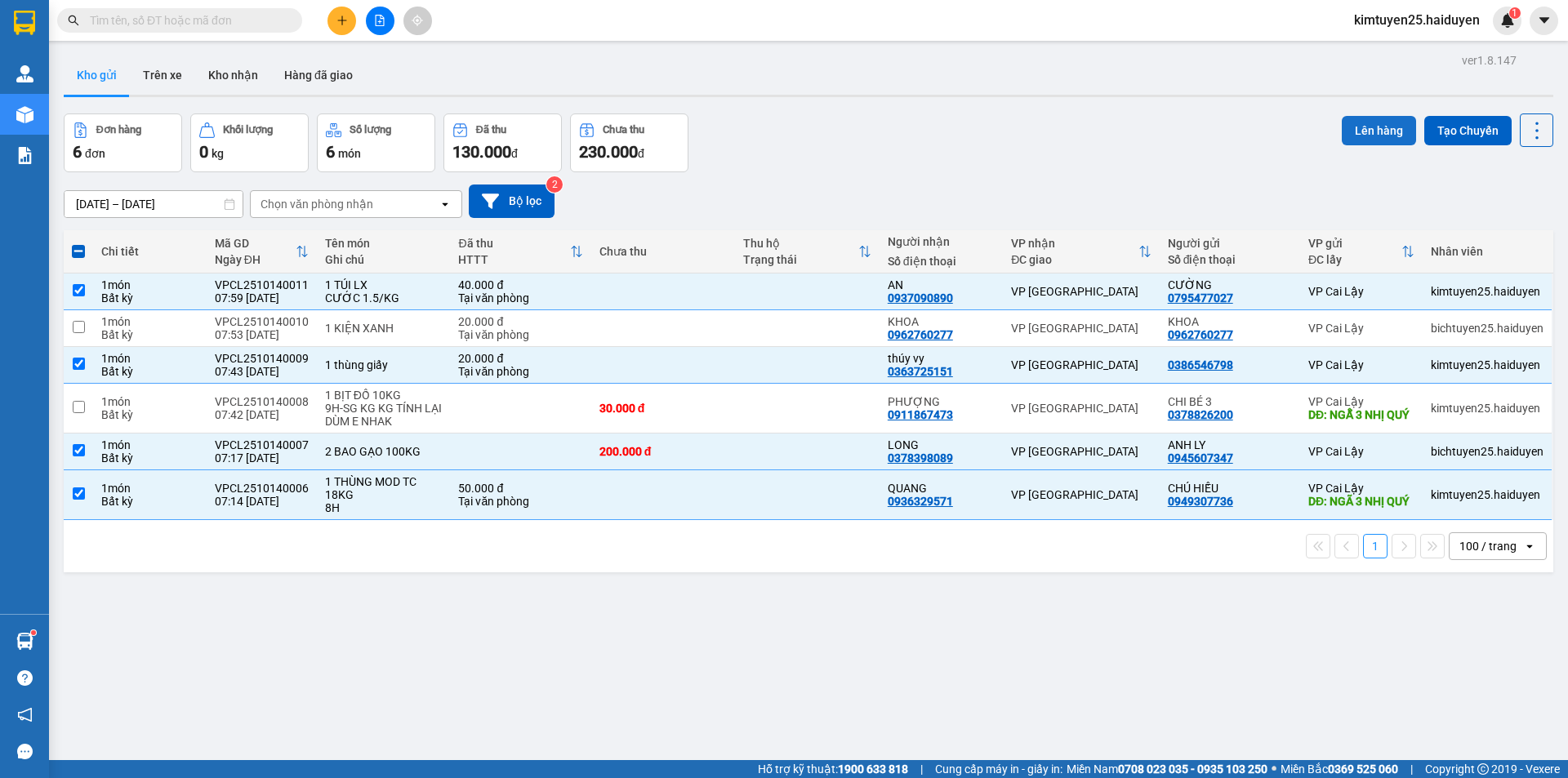
click at [1378, 126] on button "Lên hàng" at bounding box center [1379, 130] width 74 height 29
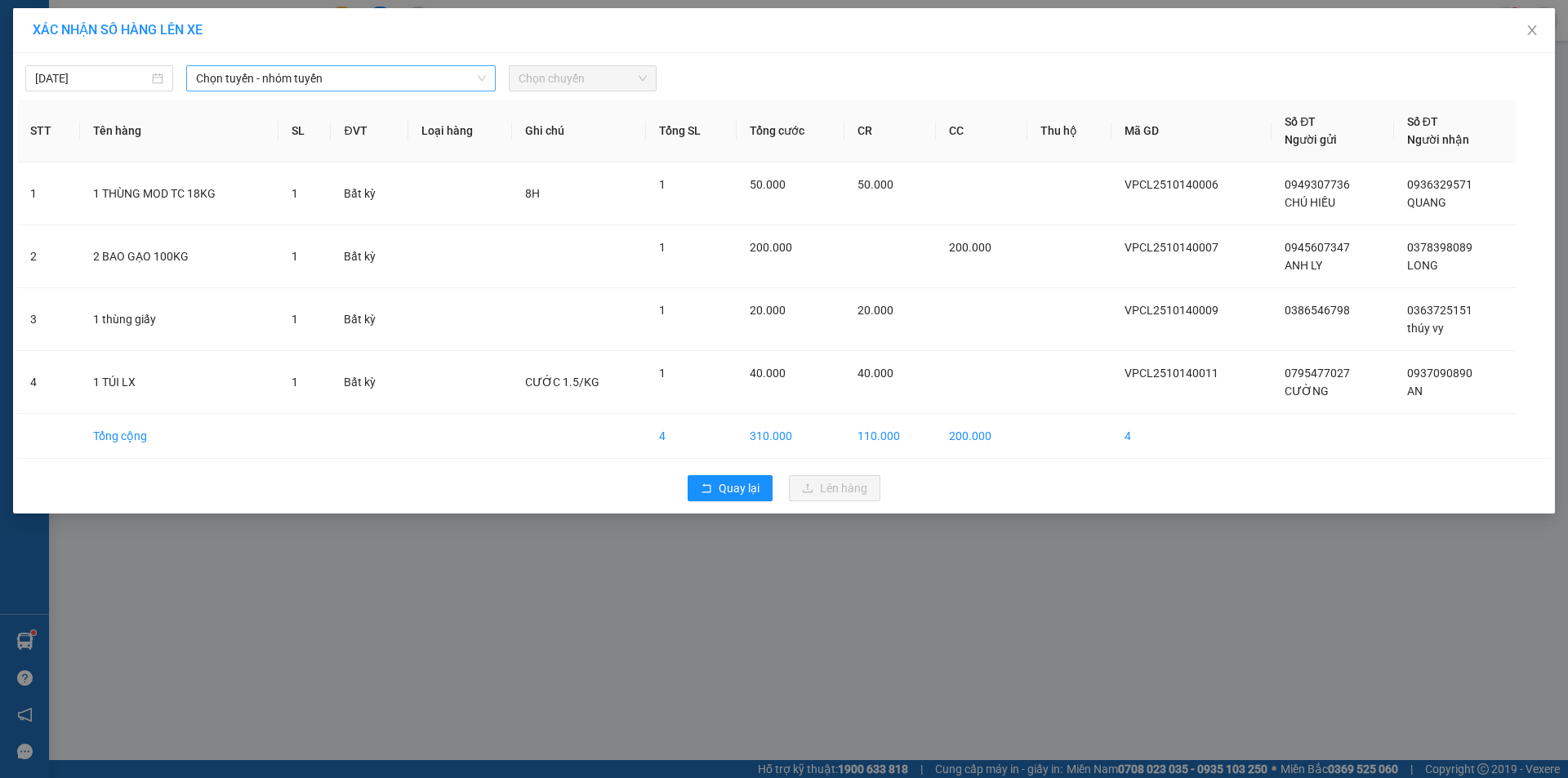
click at [216, 74] on span "Chọn tuyến - nhóm tuyến" at bounding box center [341, 78] width 290 height 24
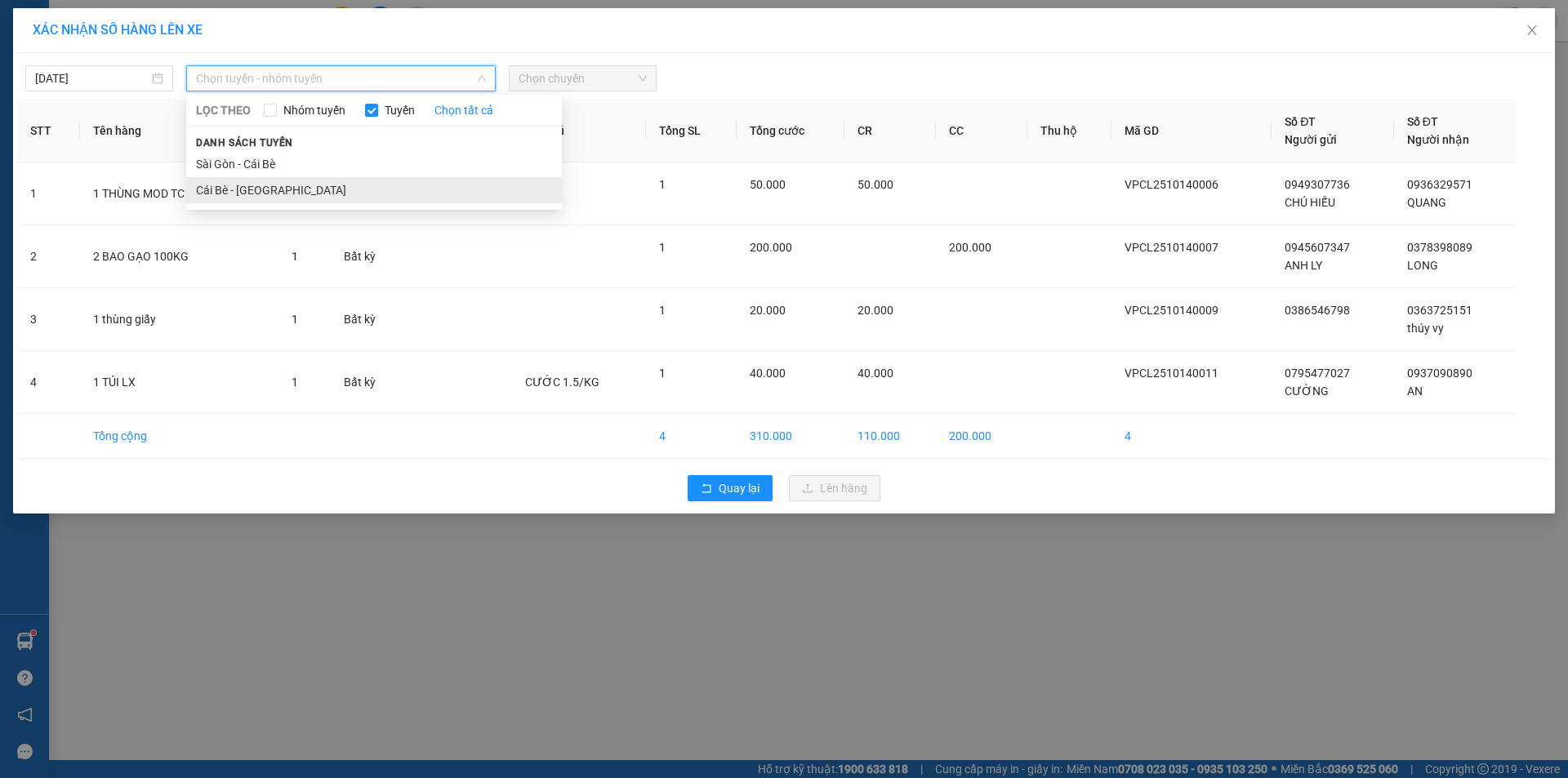
click at [274, 192] on li "Cái Bè - [GEOGRAPHIC_DATA]" at bounding box center [374, 190] width 375 height 26
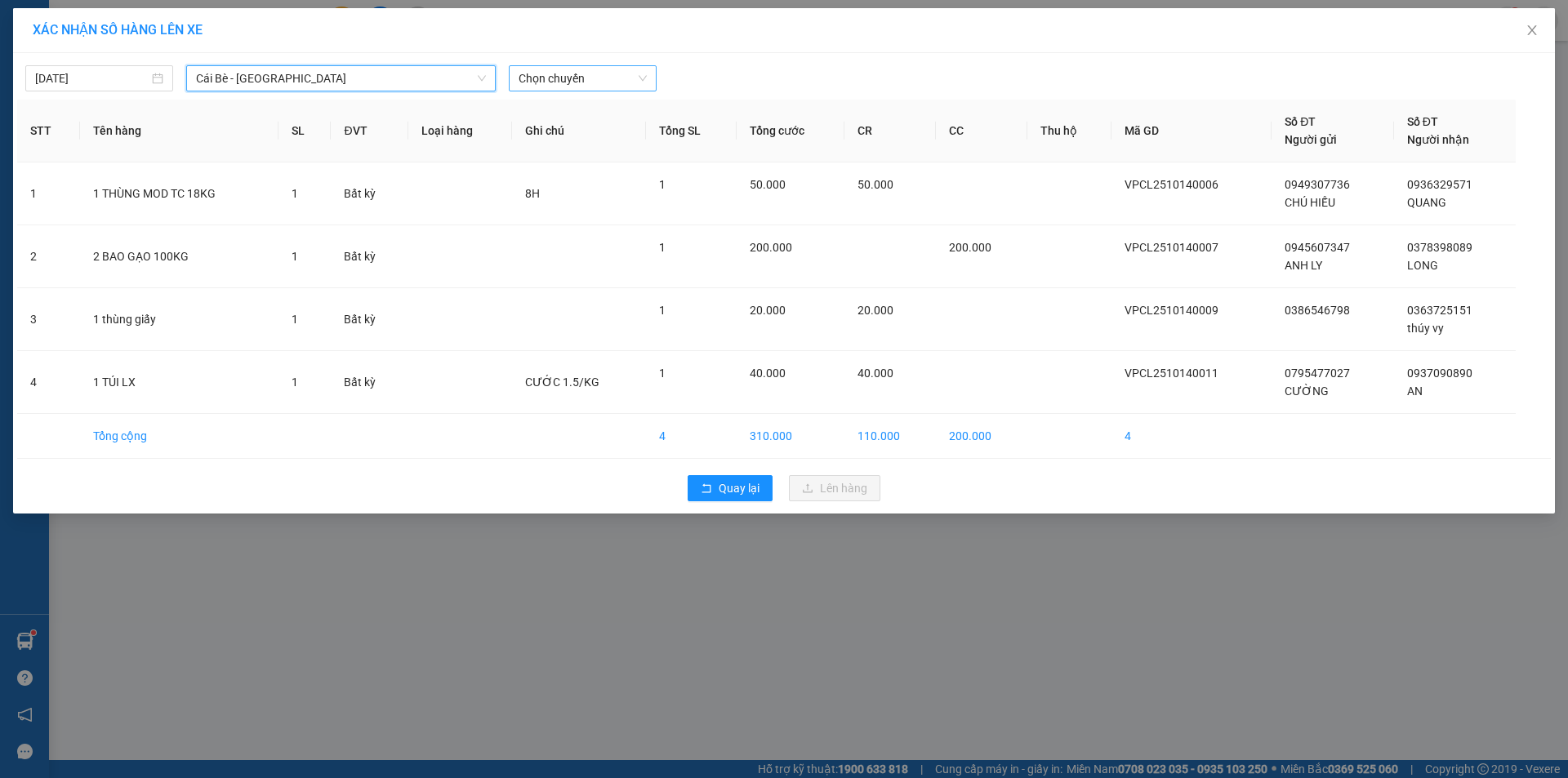
click at [594, 78] on span "Chọn chuyến" at bounding box center [582, 78] width 129 height 24
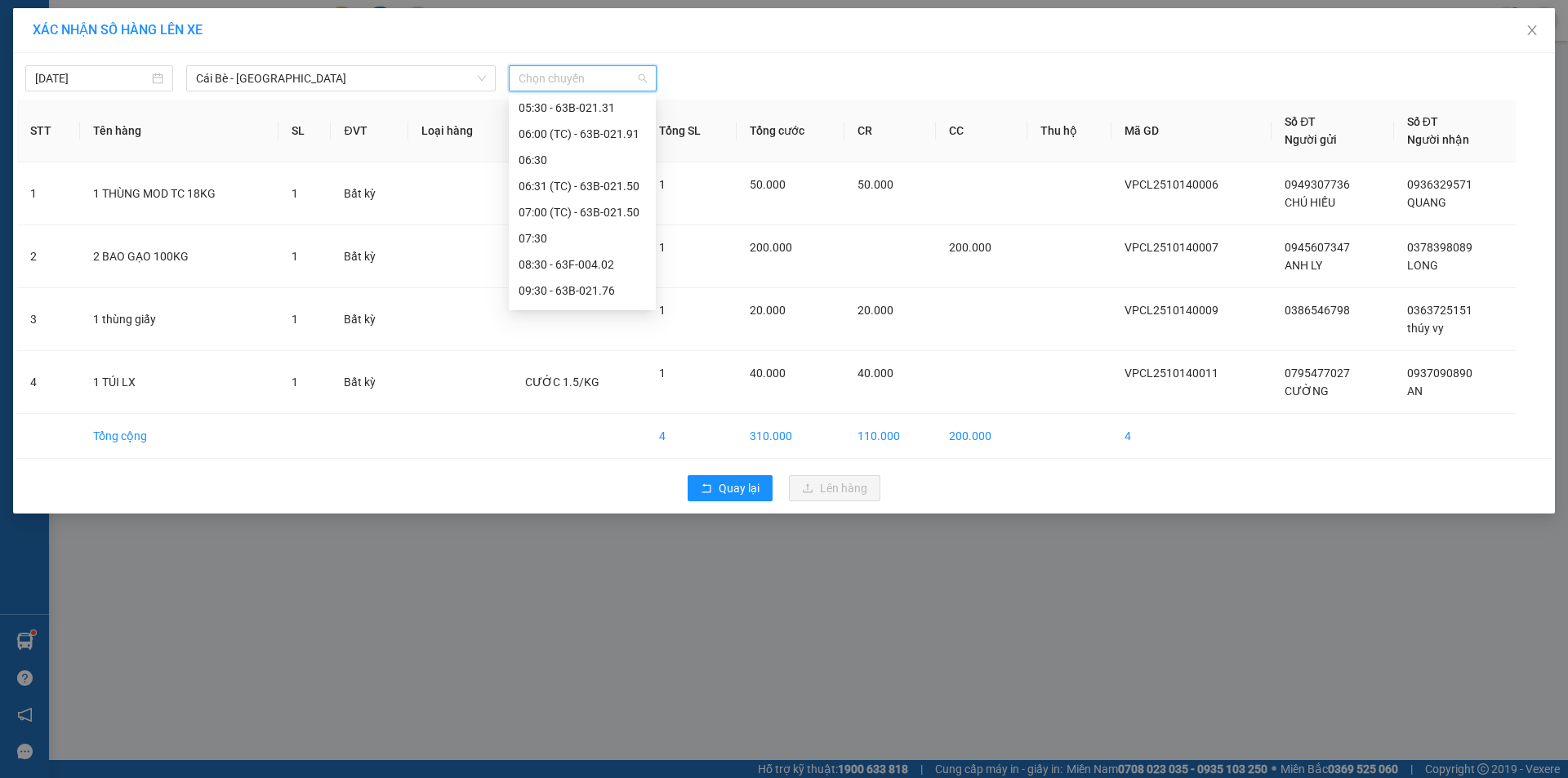
scroll to position [194, 0]
click at [606, 229] on div "07:30" at bounding box center [582, 229] width 128 height 18
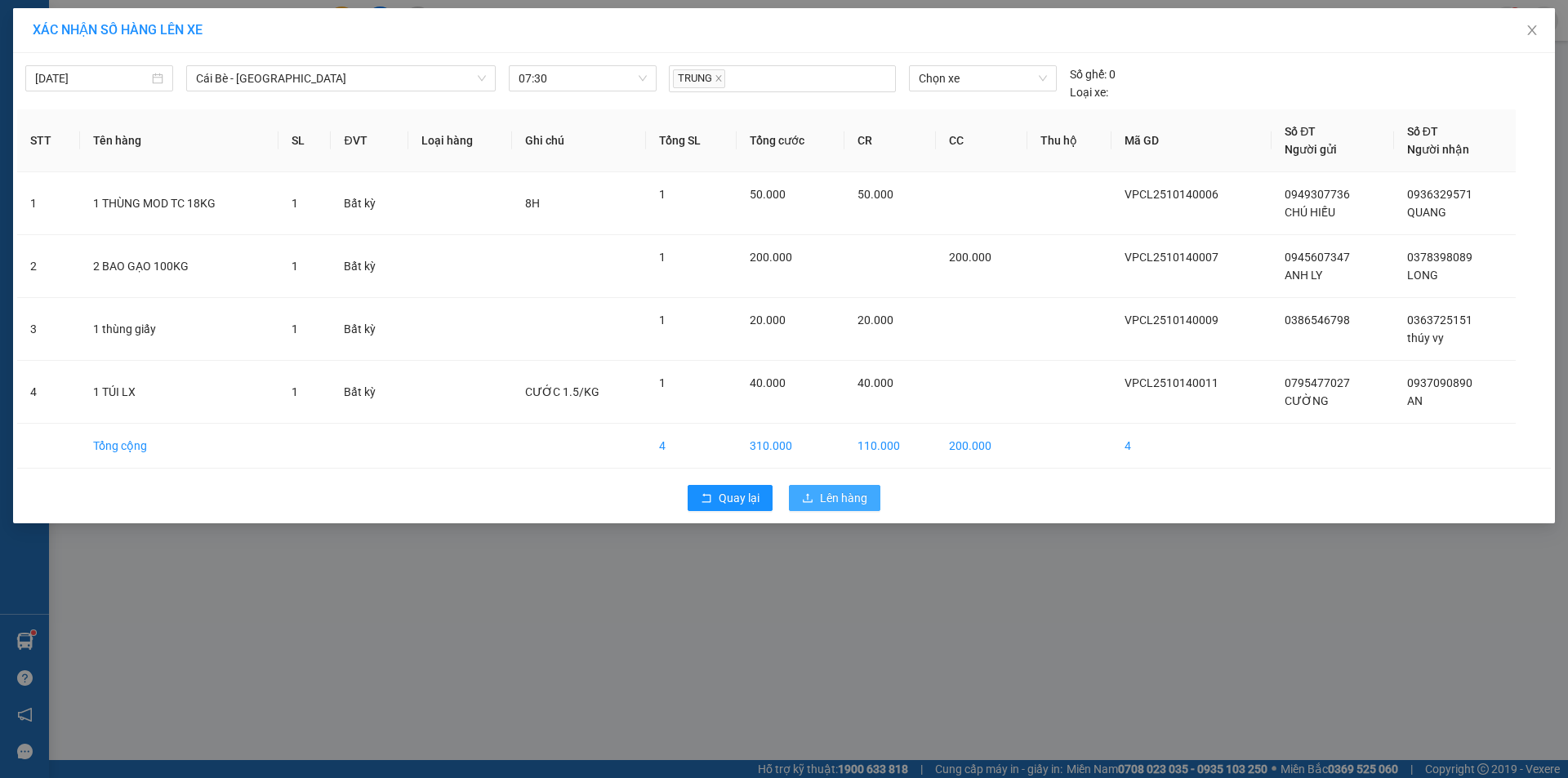
click at [852, 503] on span "Lên hàng" at bounding box center [843, 498] width 47 height 18
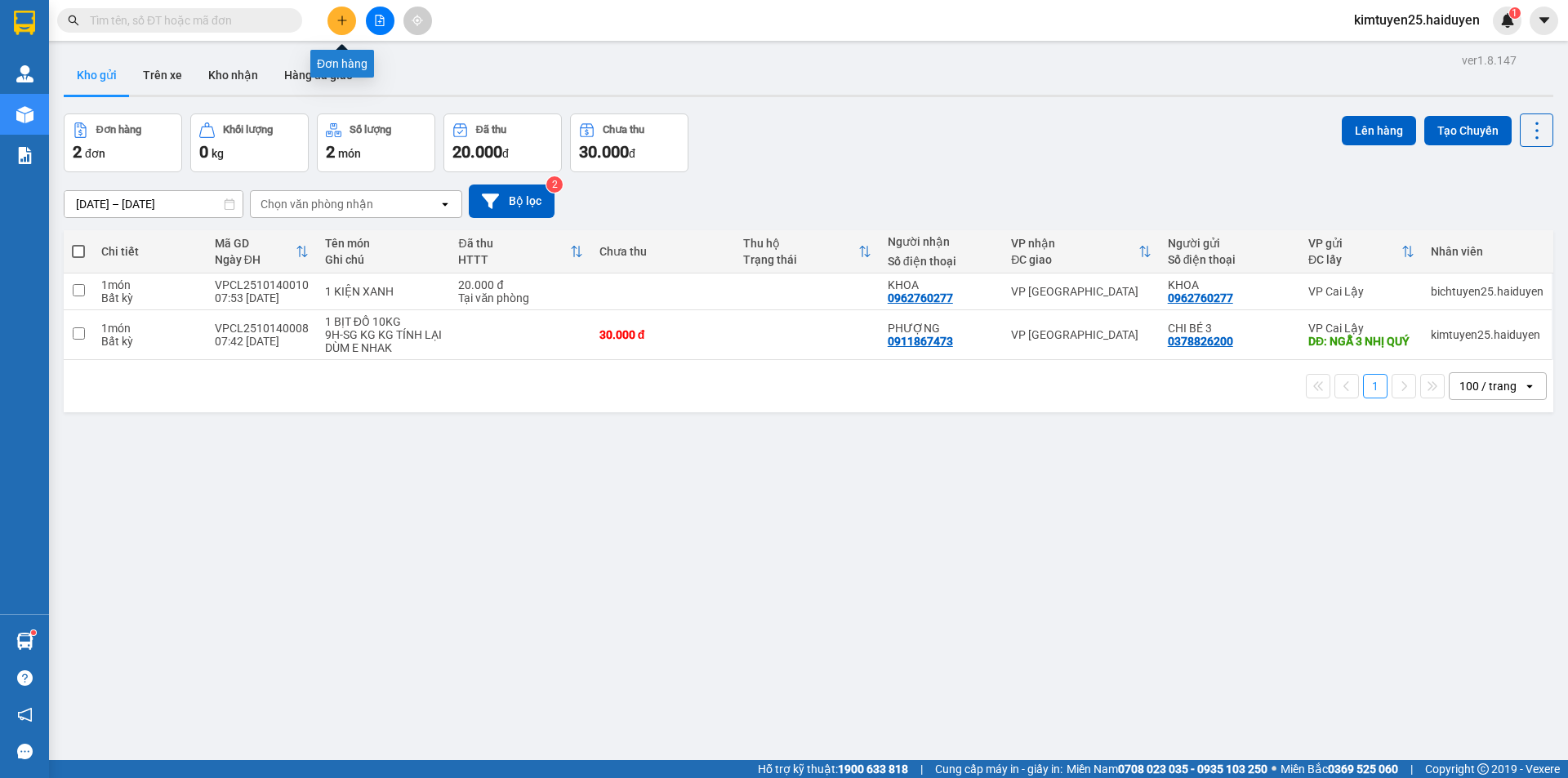
click at [343, 15] on icon "plus" at bounding box center [342, 20] width 11 height 11
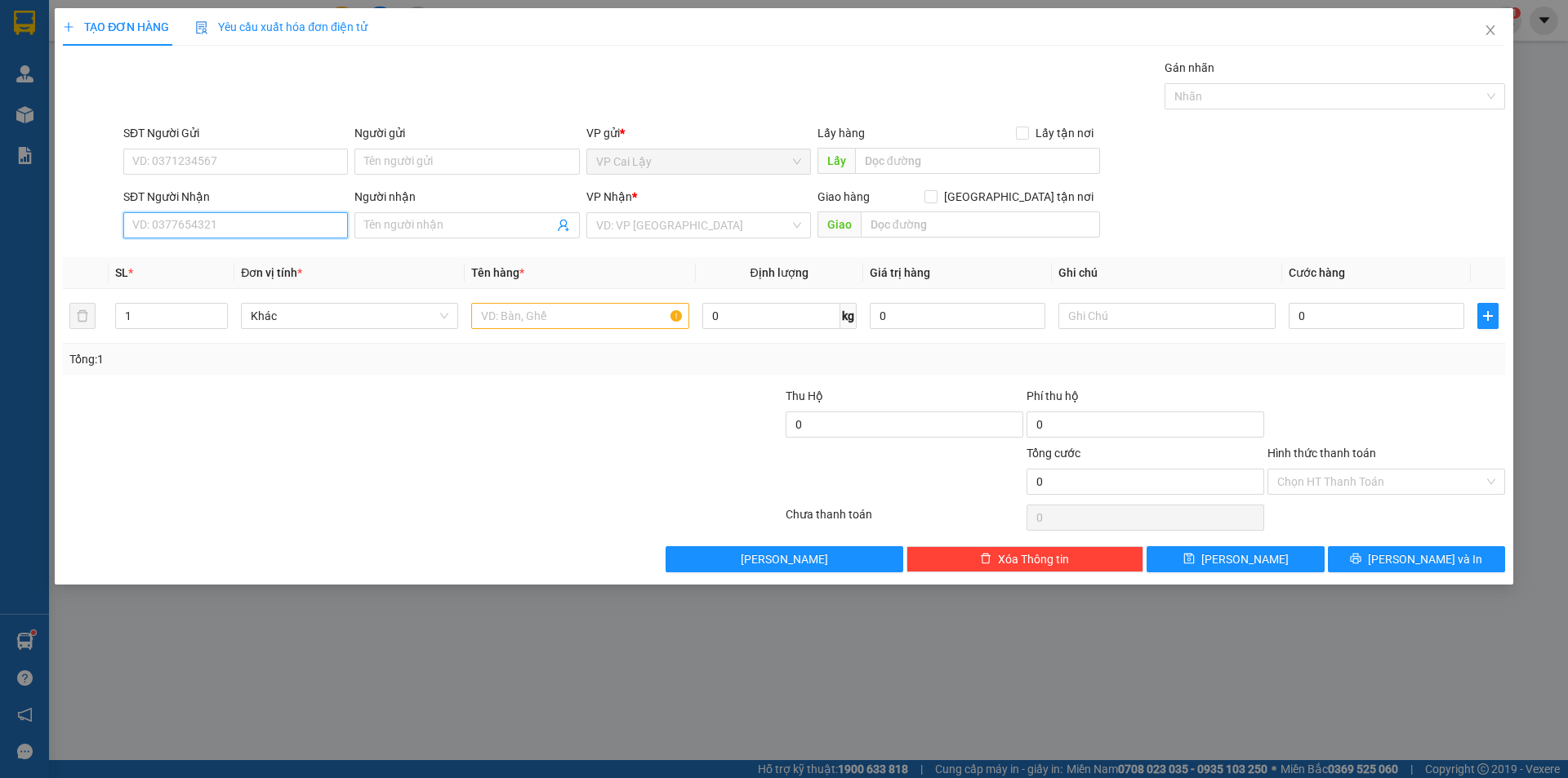
click at [222, 229] on input "SĐT Người Nhận" at bounding box center [236, 225] width 224 height 26
click at [160, 216] on input "09188425" at bounding box center [236, 225] width 224 height 26
drag, startPoint x: 206, startPoint y: 221, endPoint x: 160, endPoint y: 244, distance: 51.4
click at [160, 244] on div "SĐT Người Nhận 09188425 09188425" at bounding box center [236, 216] width 224 height 57
type input "0918668425"
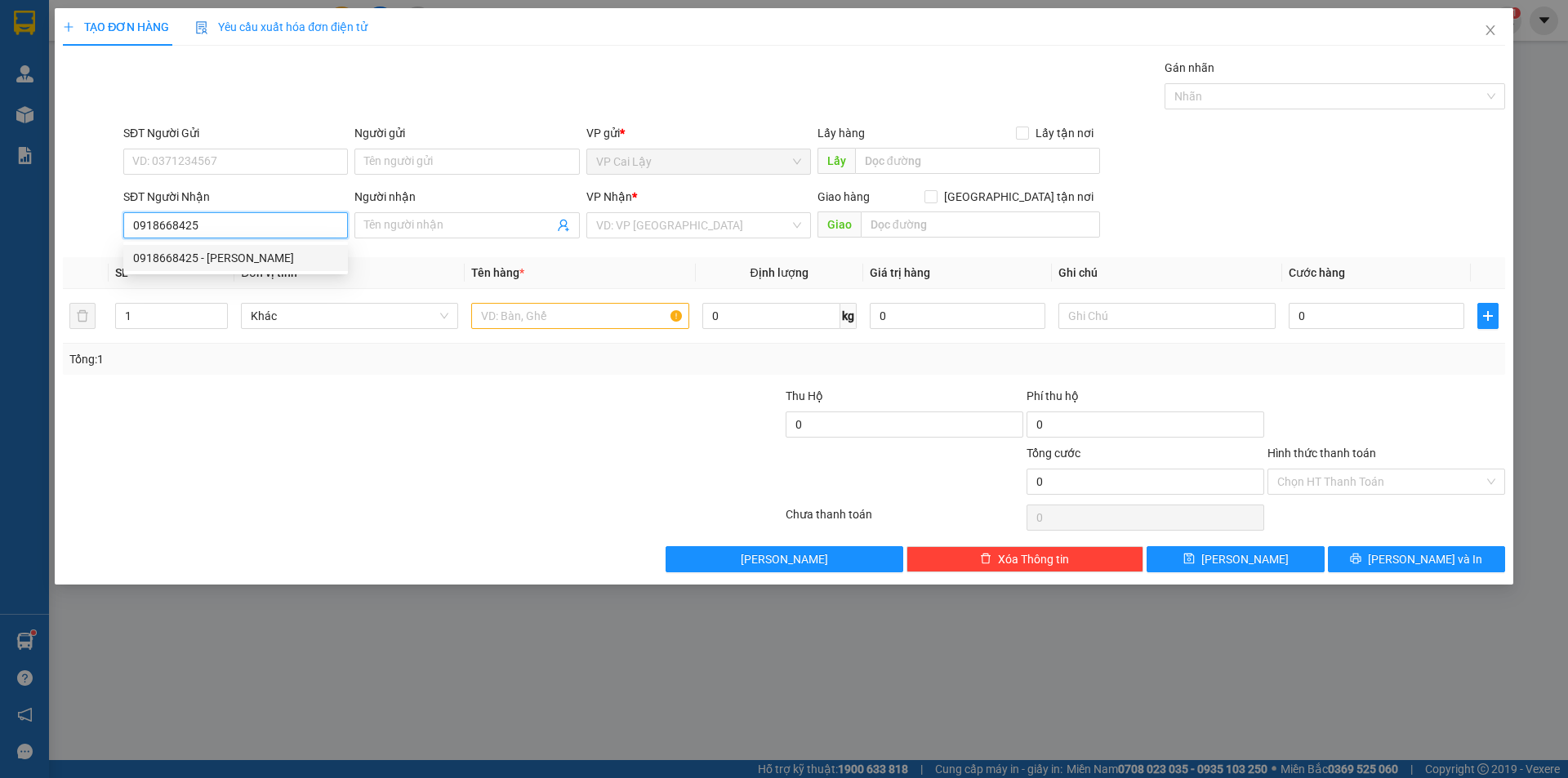
click at [173, 260] on div "0918668425 - [PERSON_NAME]" at bounding box center [236, 258] width 205 height 18
type input "labo quang tú"
type input "20.000"
type input "0918668425"
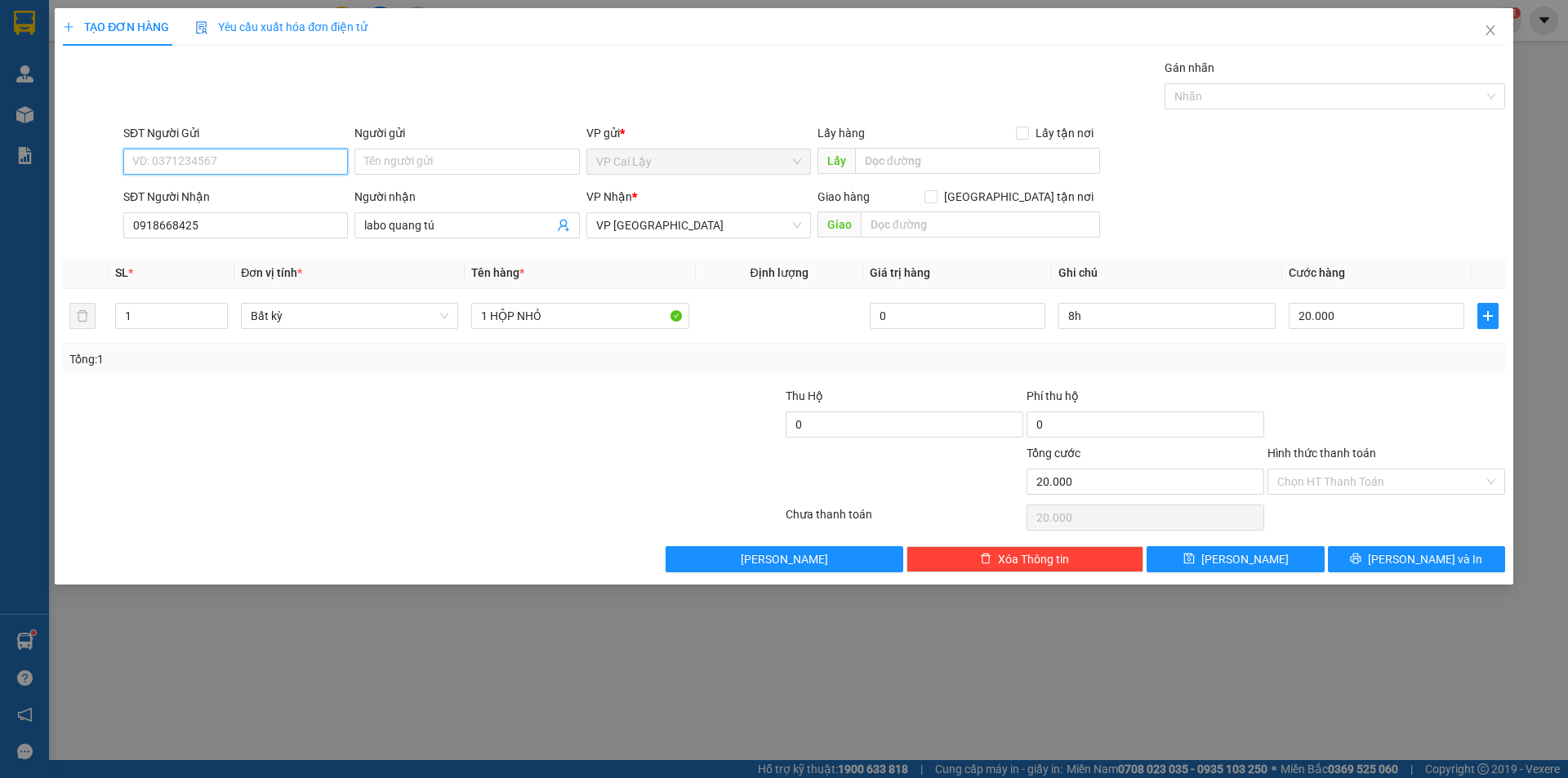
click at [277, 161] on input "SĐT Người Gửi" at bounding box center [236, 161] width 224 height 26
click at [287, 201] on div "0909116477 - NK CẨM LINH" at bounding box center [236, 194] width 205 height 18
type input "0909116477"
type input "NK [PERSON_NAME]"
type input "CHƯA QUA CẦU MỸ QUÝ"
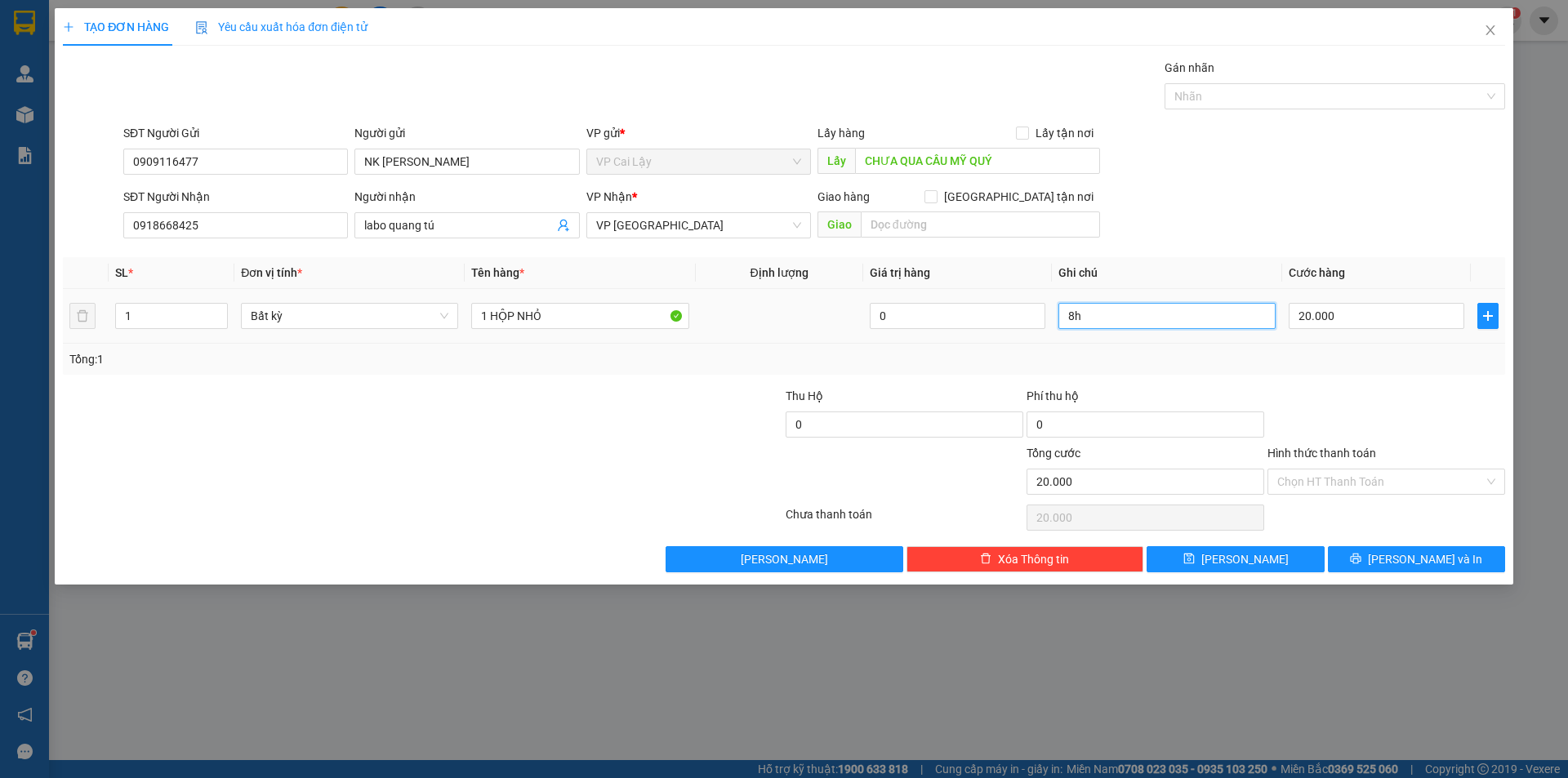
drag, startPoint x: 1123, startPoint y: 325, endPoint x: 1009, endPoint y: 294, distance: 118.1
click at [1009, 294] on tr "1 Bất kỳ 1 HỘP NHỎ 0 8h 20.000" at bounding box center [784, 316] width 1442 height 54
type input "9h"
drag, startPoint x: 1377, startPoint y: 559, endPoint x: 1463, endPoint y: 421, distance: 162.6
click at [1424, 421] on div at bounding box center [1386, 416] width 241 height 57
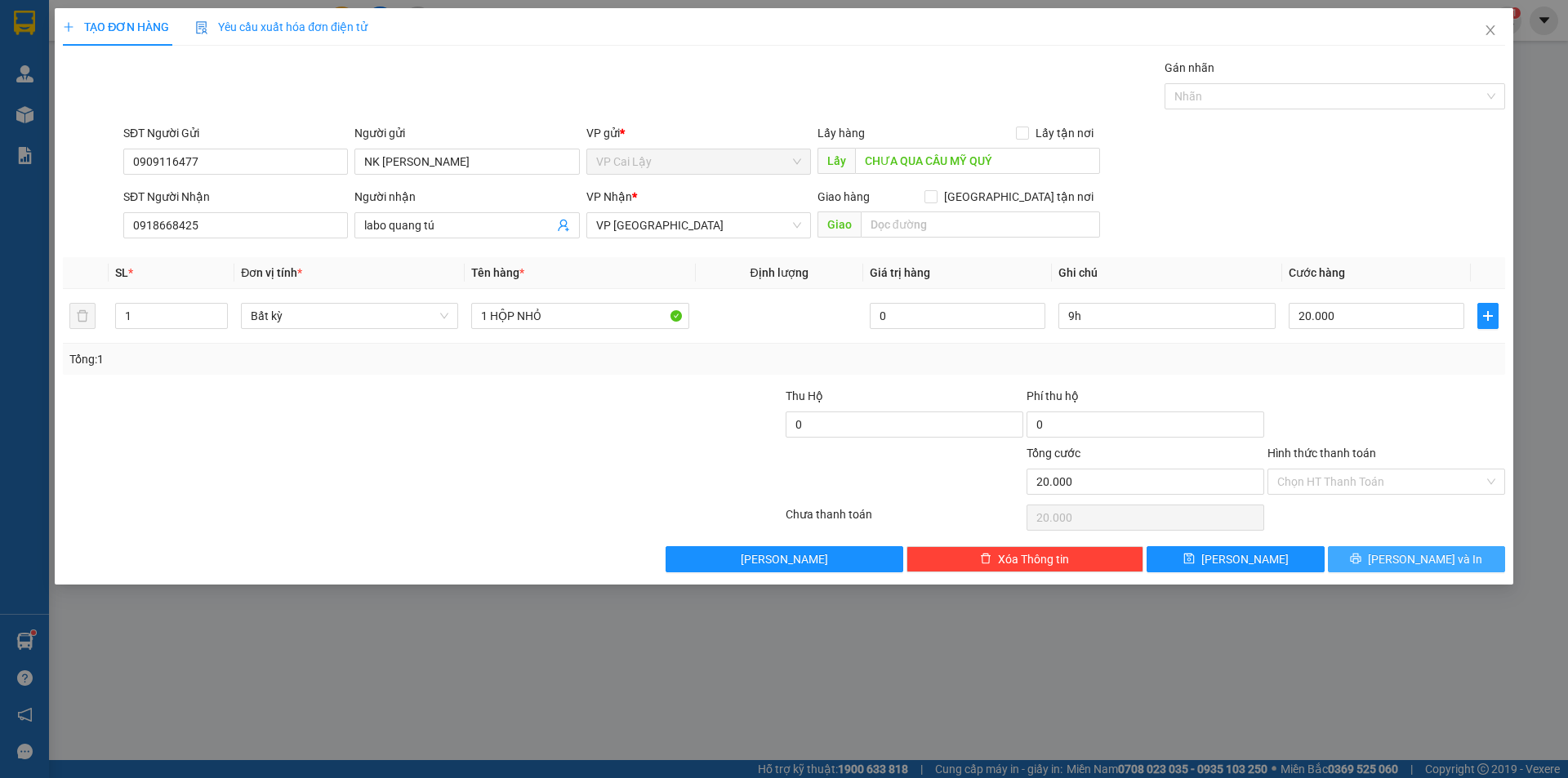
click at [1396, 555] on button "[PERSON_NAME] và In" at bounding box center [1416, 559] width 177 height 26
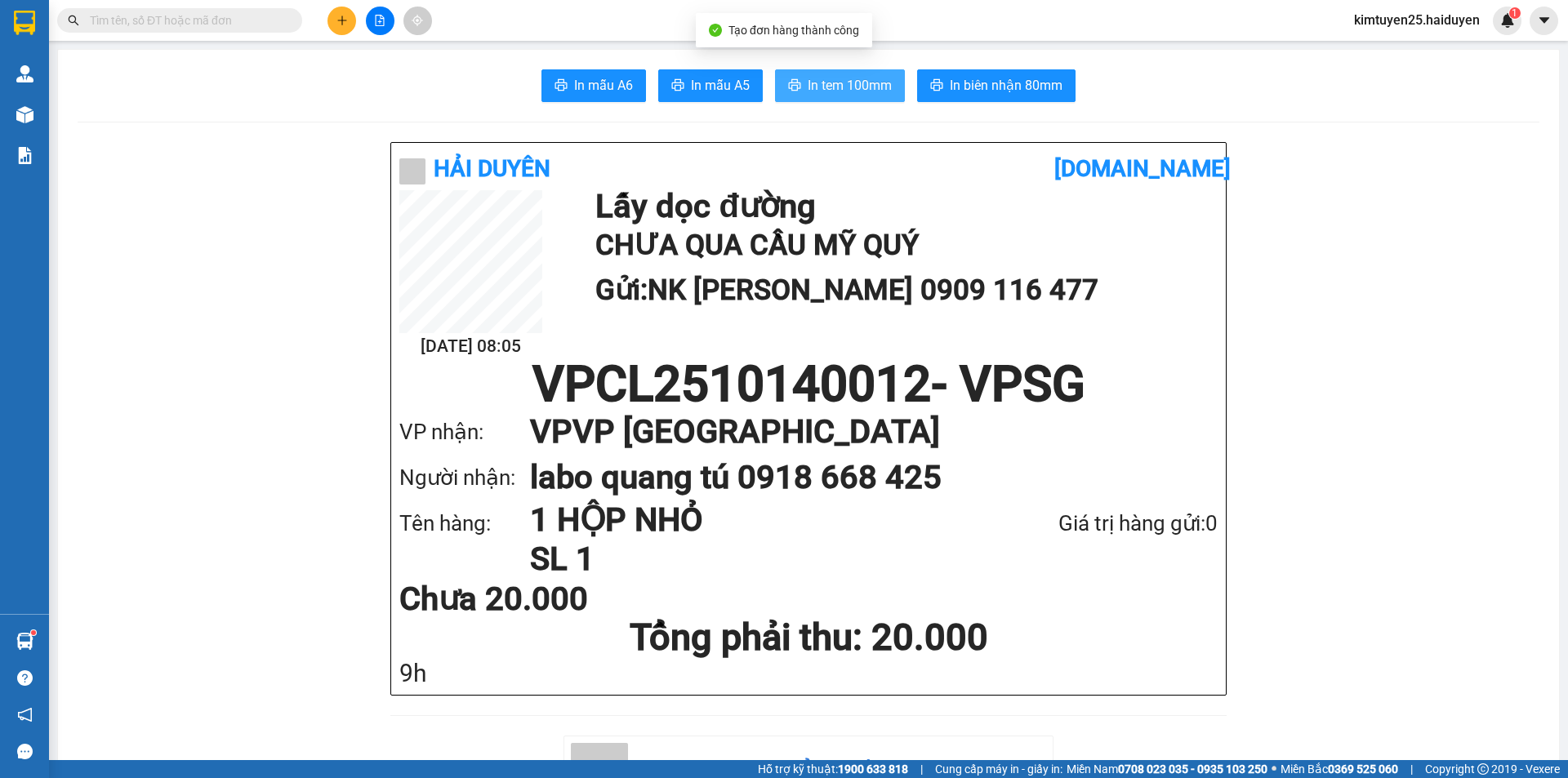
click at [860, 71] on button "In tem 100mm" at bounding box center [840, 85] width 129 height 33
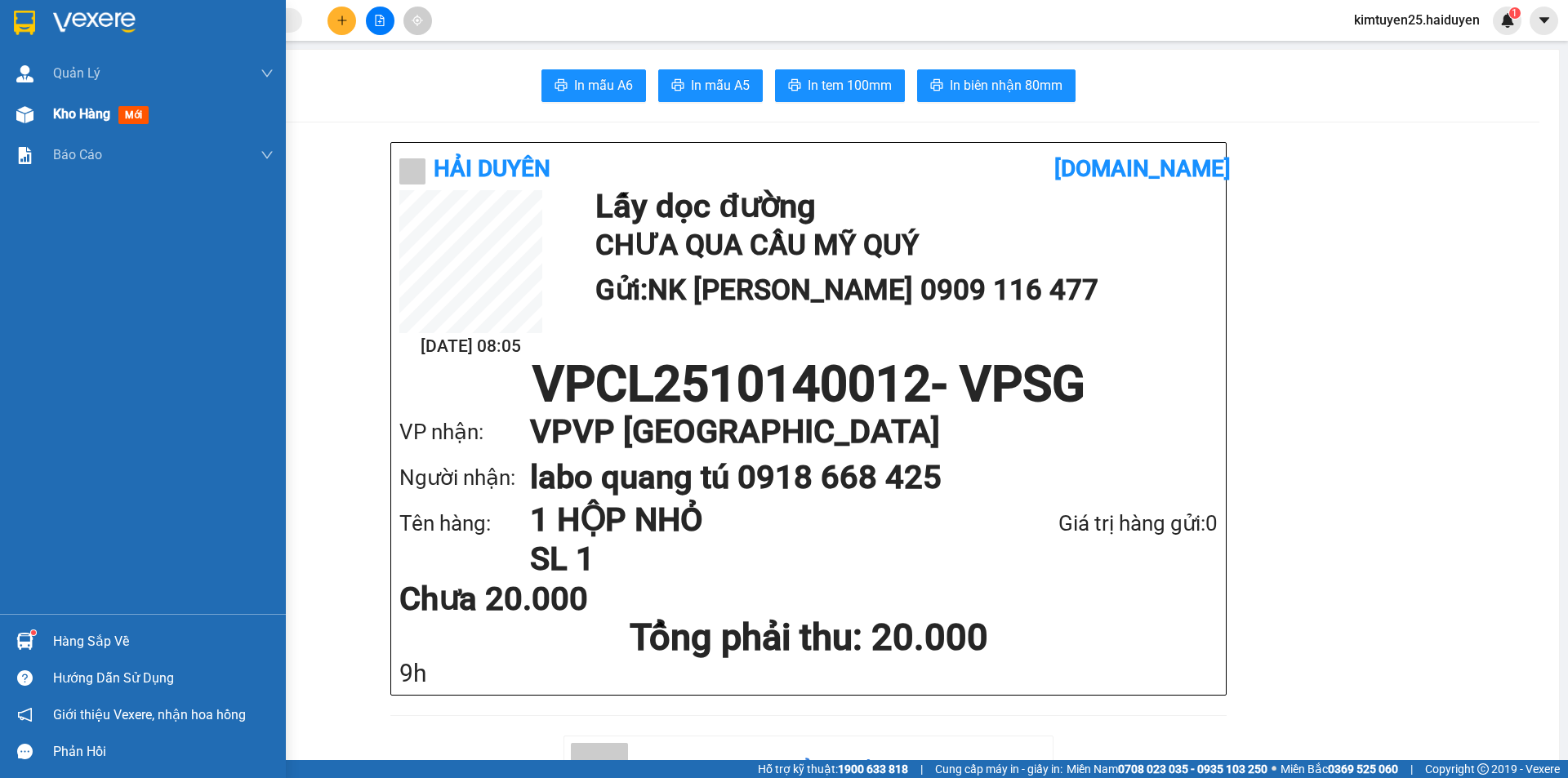
click at [52, 116] on div "Kho hàng mới" at bounding box center [142, 114] width 286 height 41
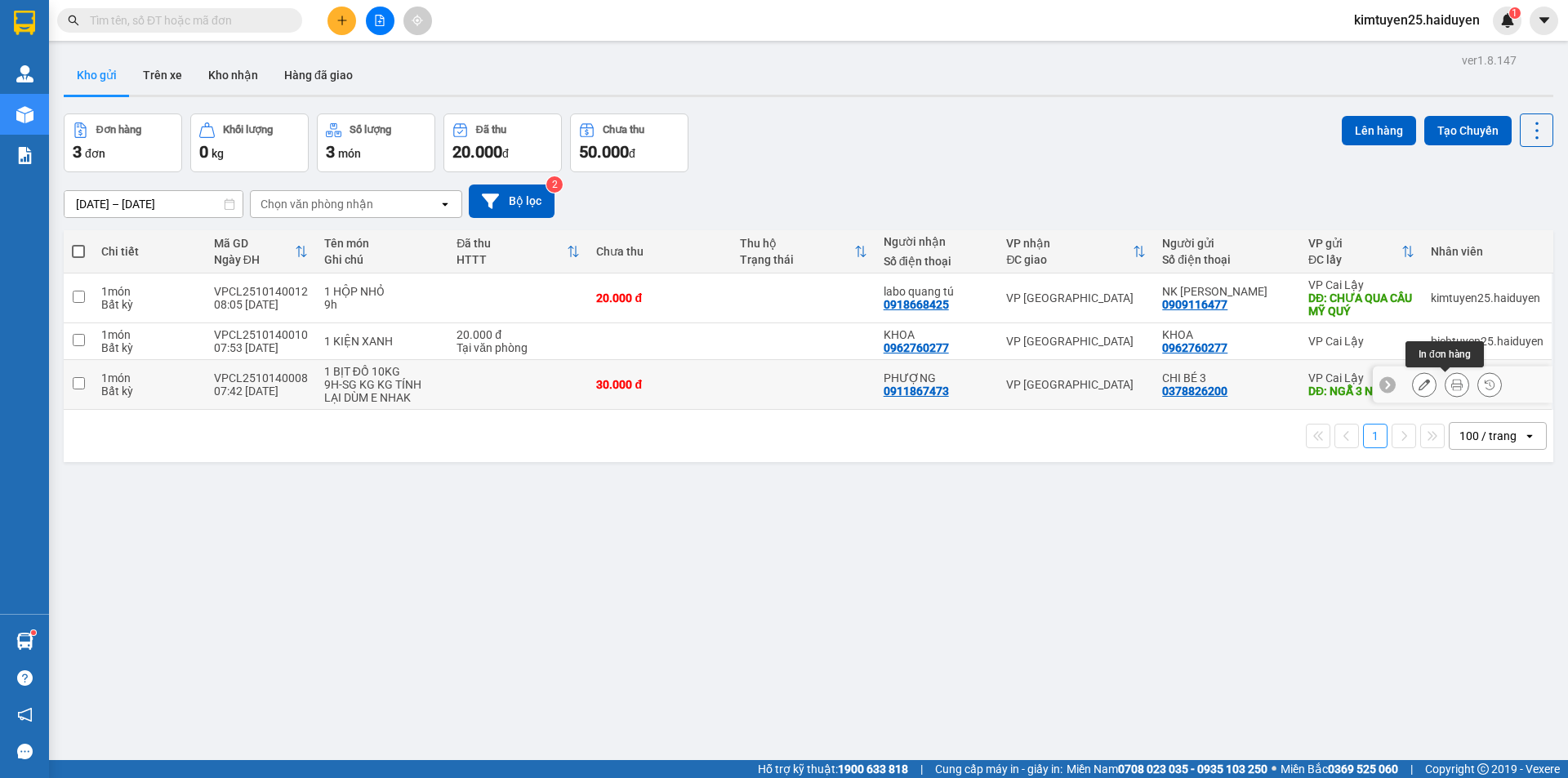
click at [1424, 377] on button at bounding box center [1457, 385] width 22 height 28
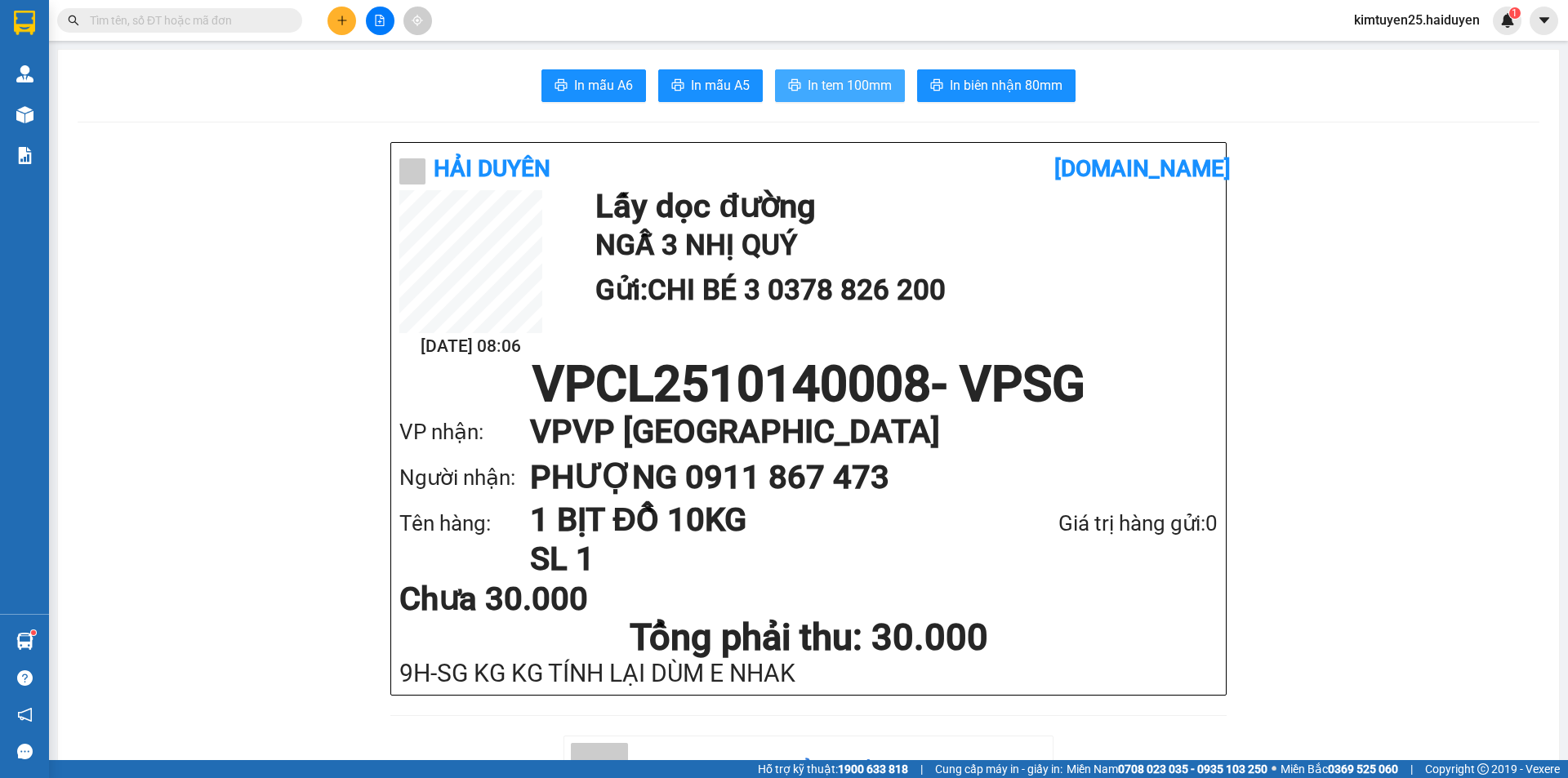
click at [853, 78] on span "In tem 100mm" at bounding box center [849, 85] width 84 height 21
click at [1102, 263] on h2 "NGẪ 3 NHỊ QUÝ" at bounding box center [903, 245] width 614 height 45
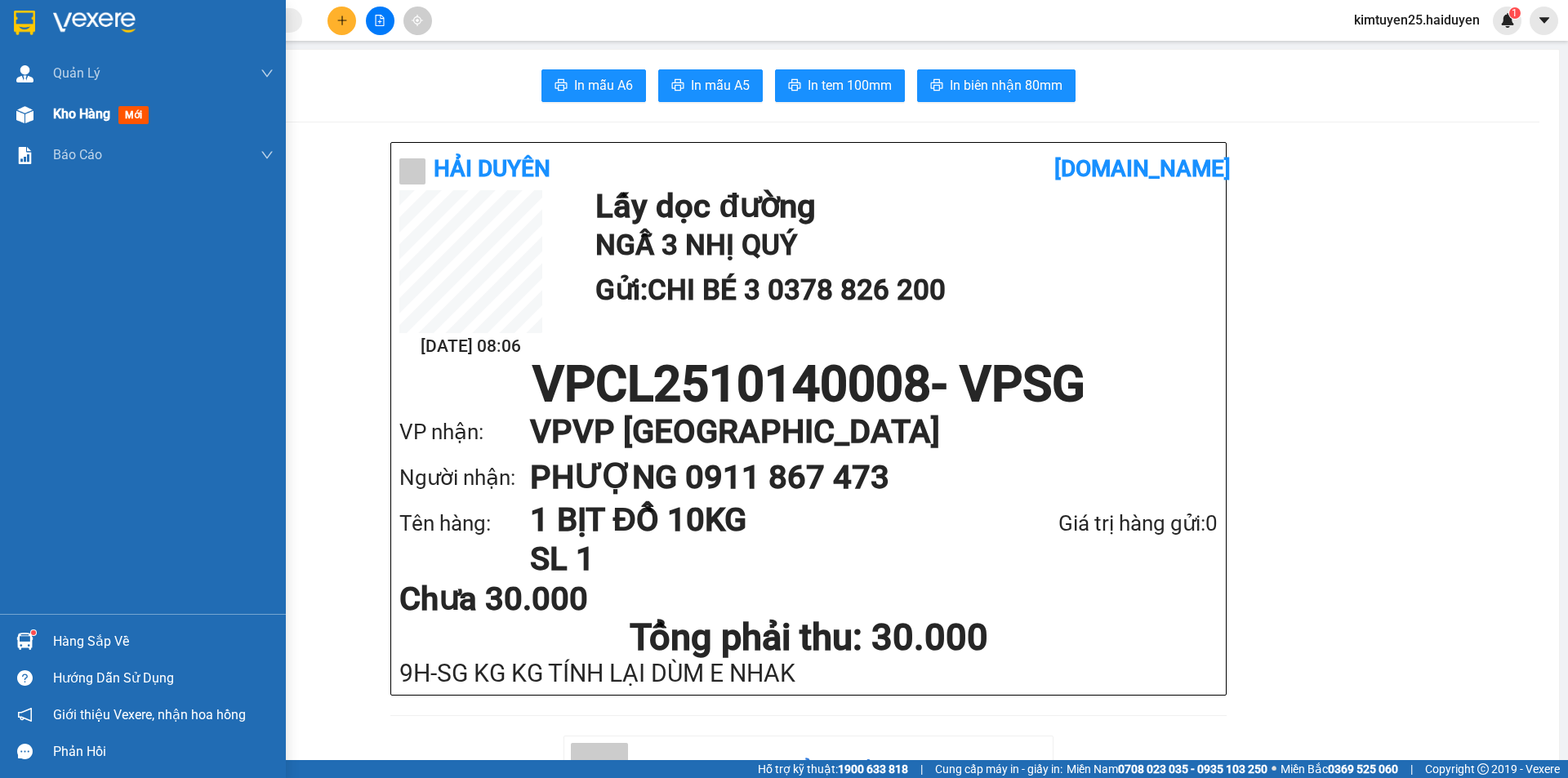
click at [39, 129] on div "Kho hàng mới" at bounding box center [142, 114] width 286 height 41
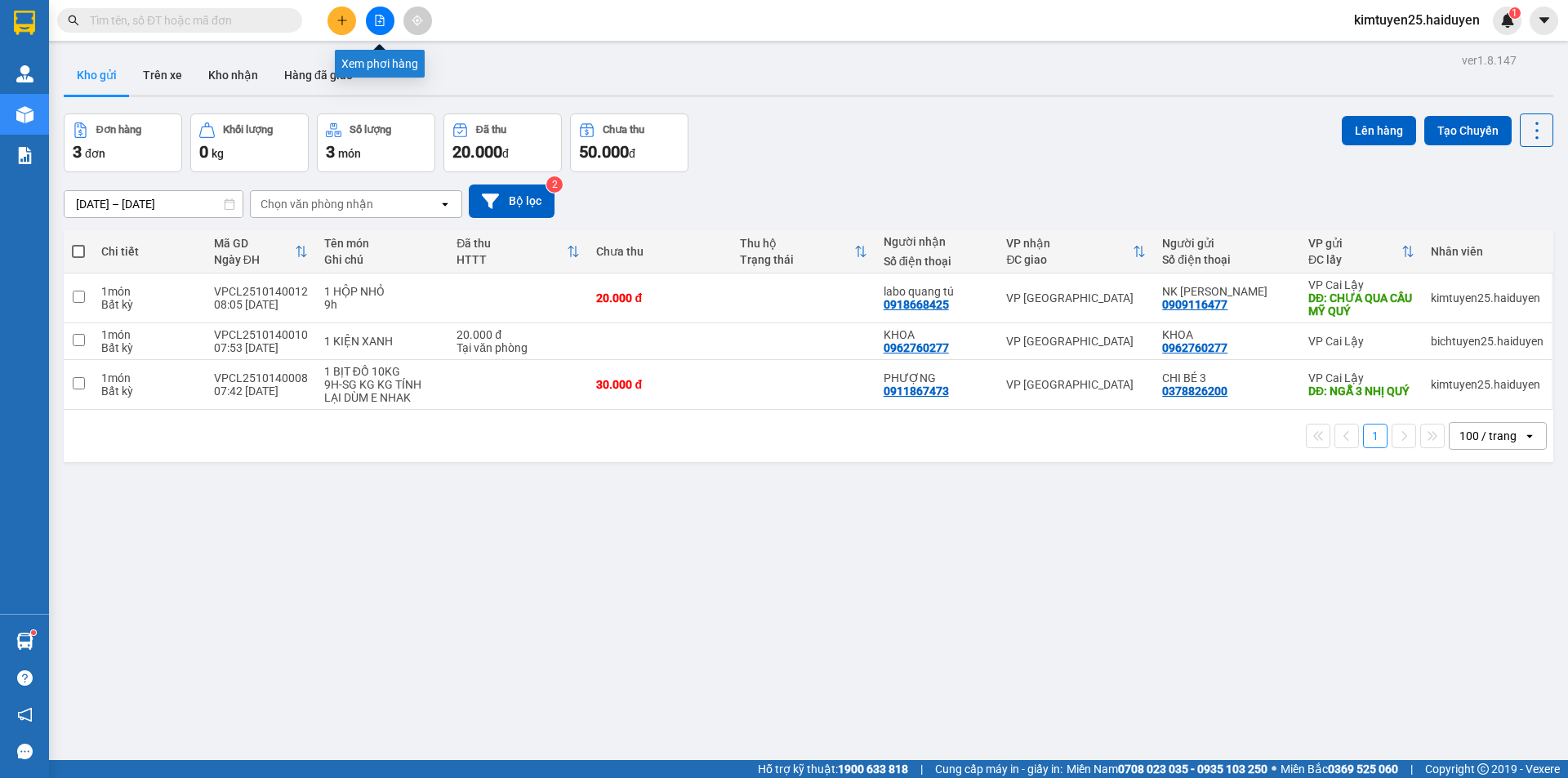
click at [375, 18] on icon "file-add" at bounding box center [380, 20] width 9 height 11
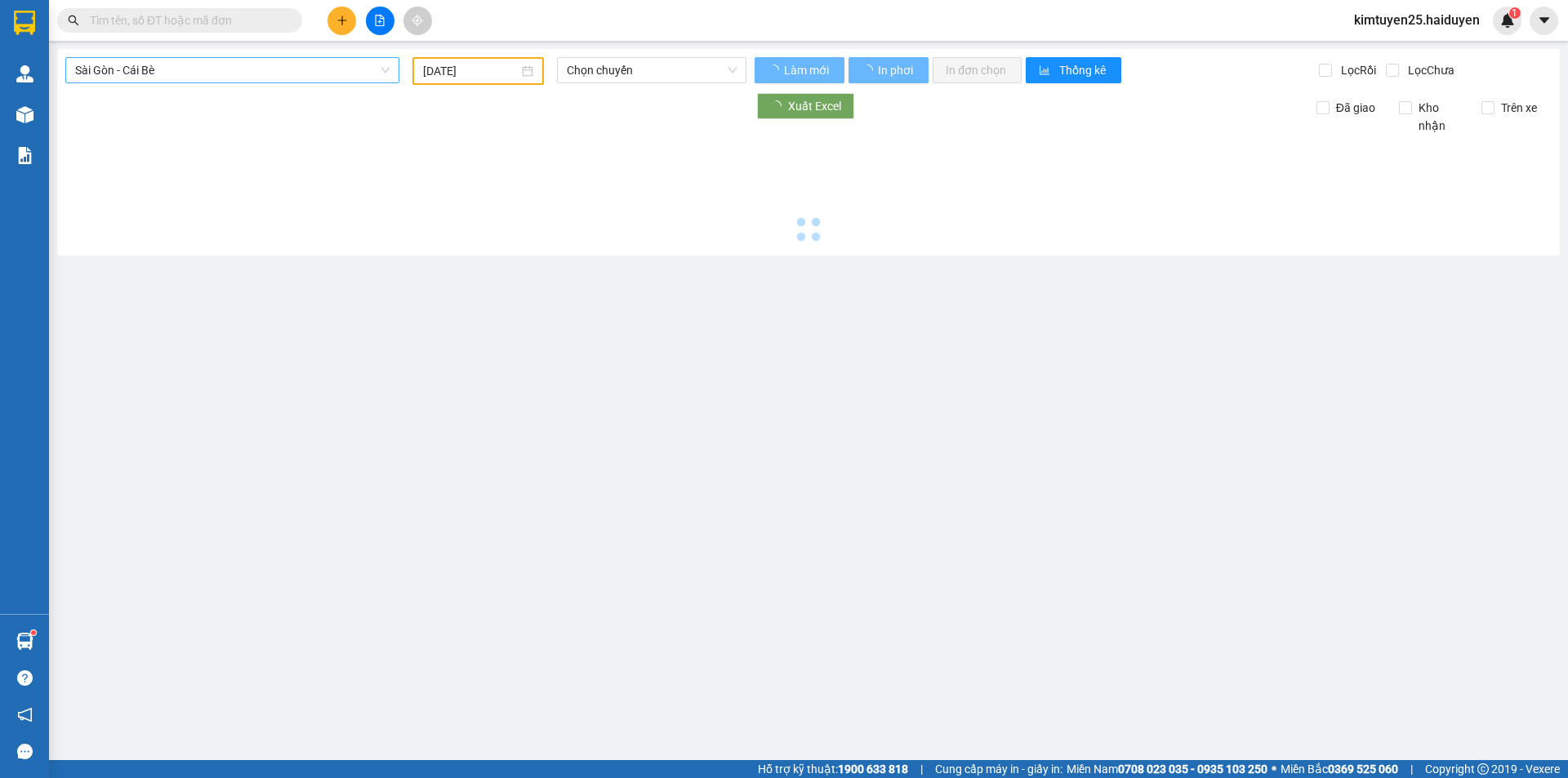
type input "[DATE]"
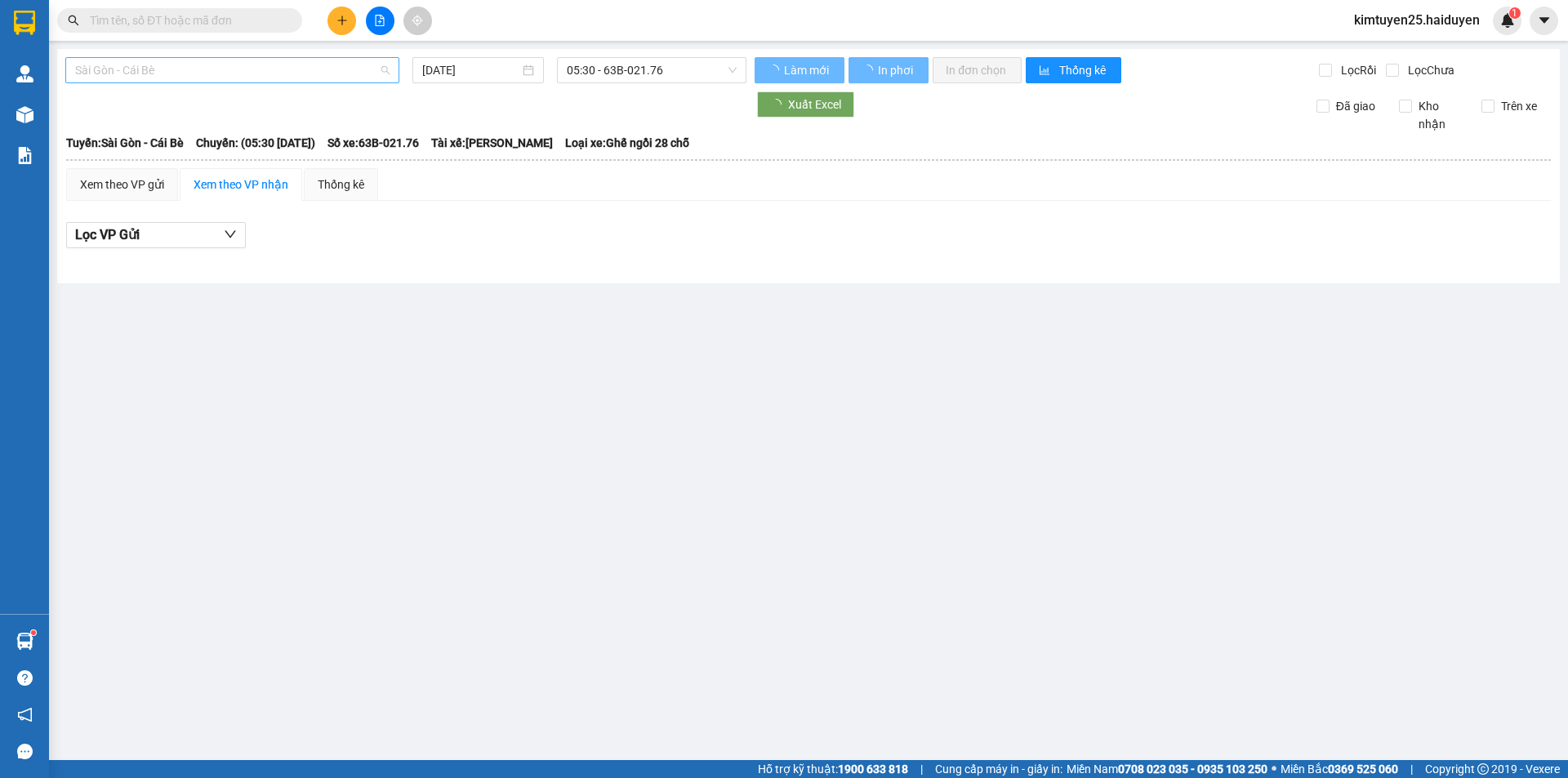
click at [152, 63] on span "Sài Gòn - Cái Bè" at bounding box center [232, 70] width 314 height 24
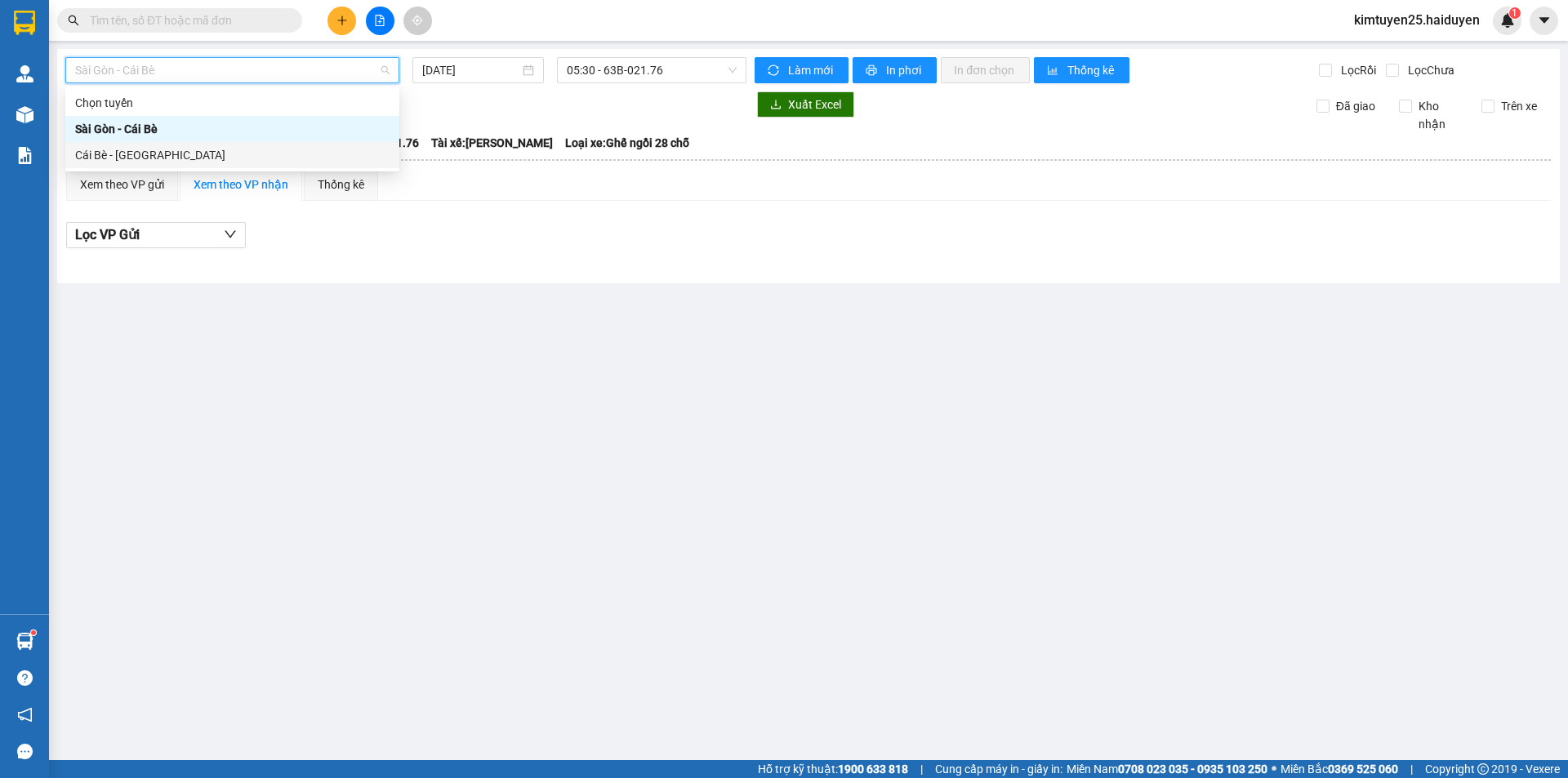
click at [134, 148] on div "Cái Bè - [GEOGRAPHIC_DATA]" at bounding box center [232, 154] width 314 height 18
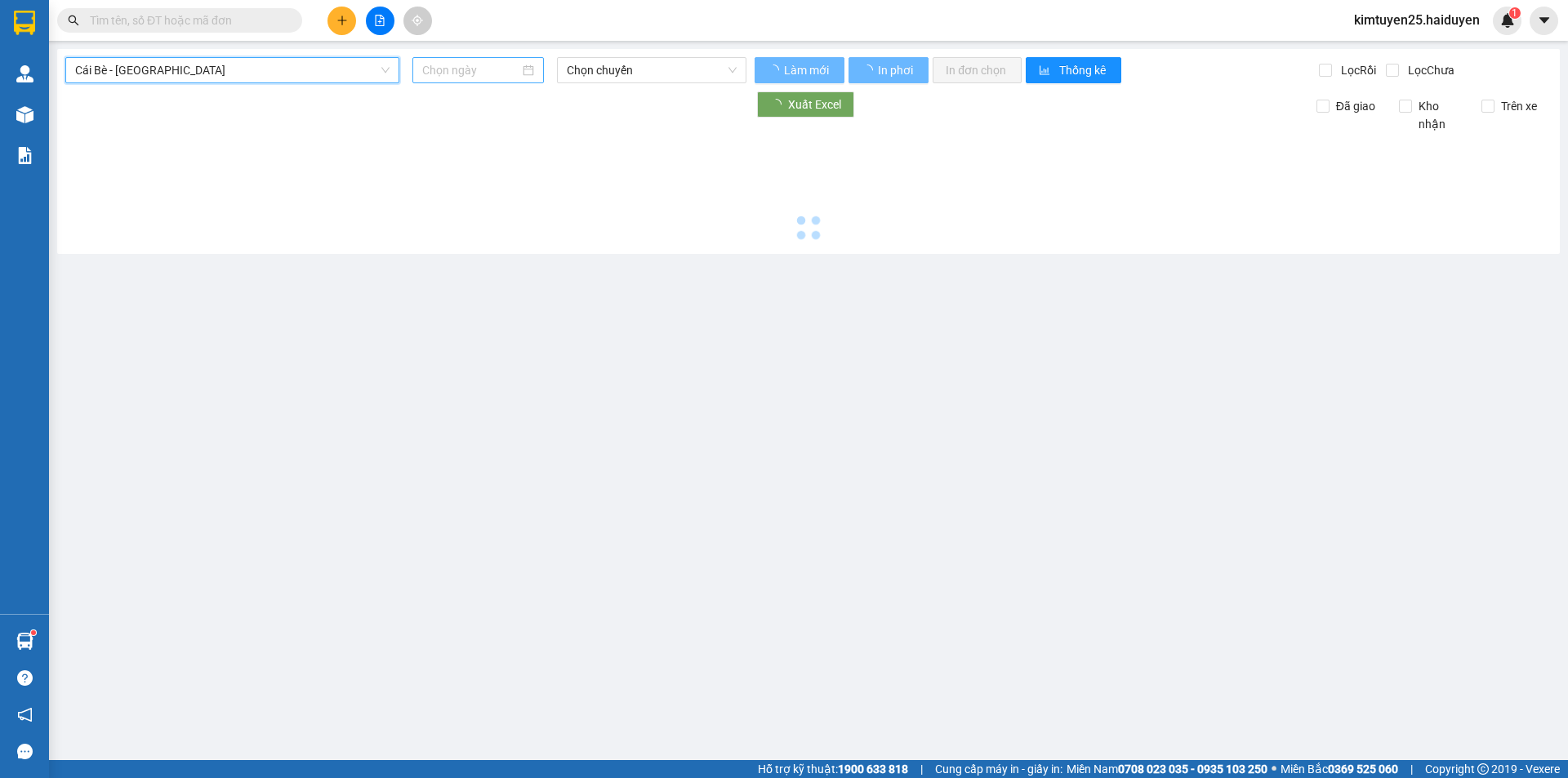
type input "[DATE]"
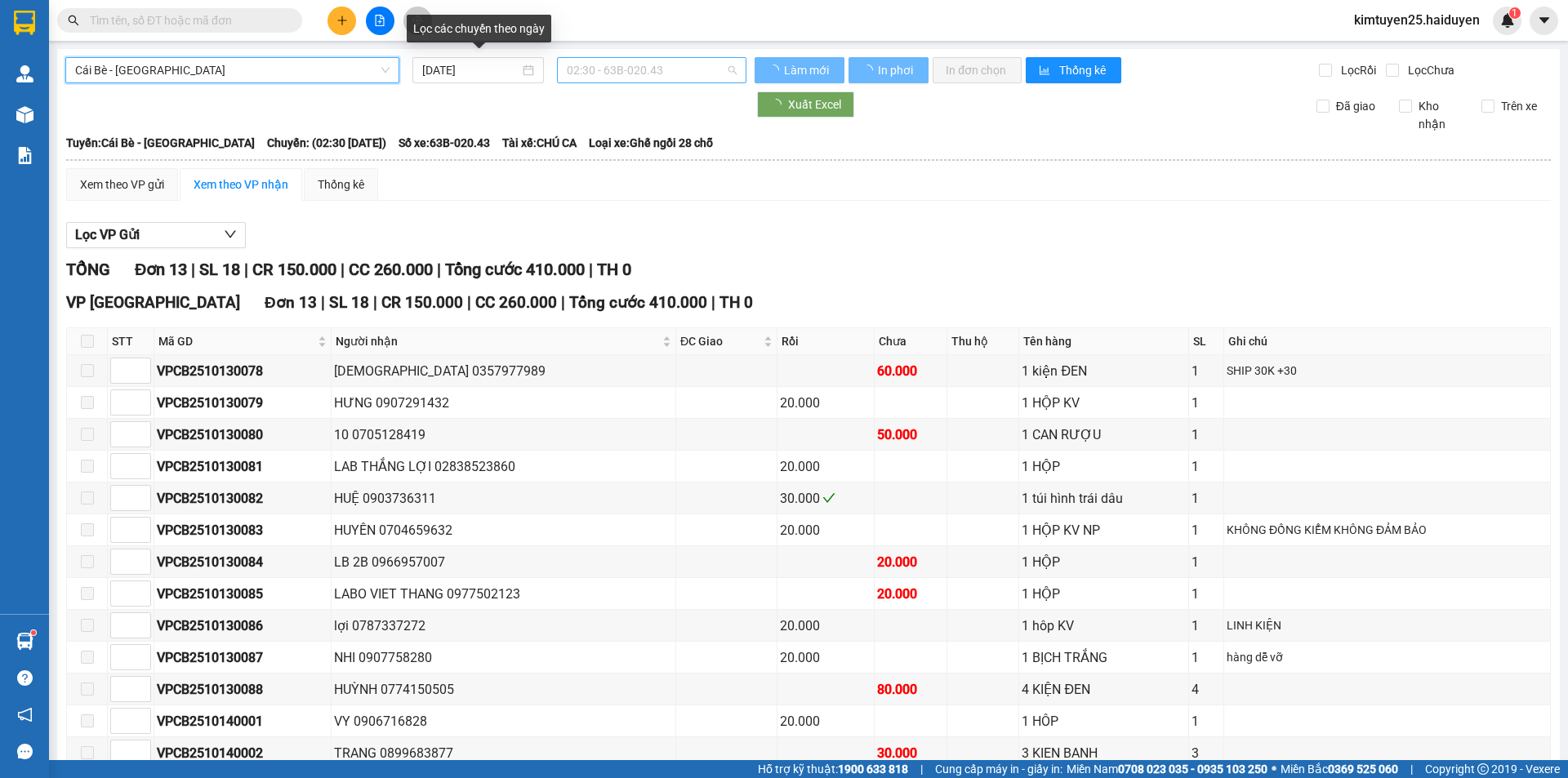
click at [601, 67] on span "02:30 - 63B-020.43" at bounding box center [652, 70] width 170 height 24
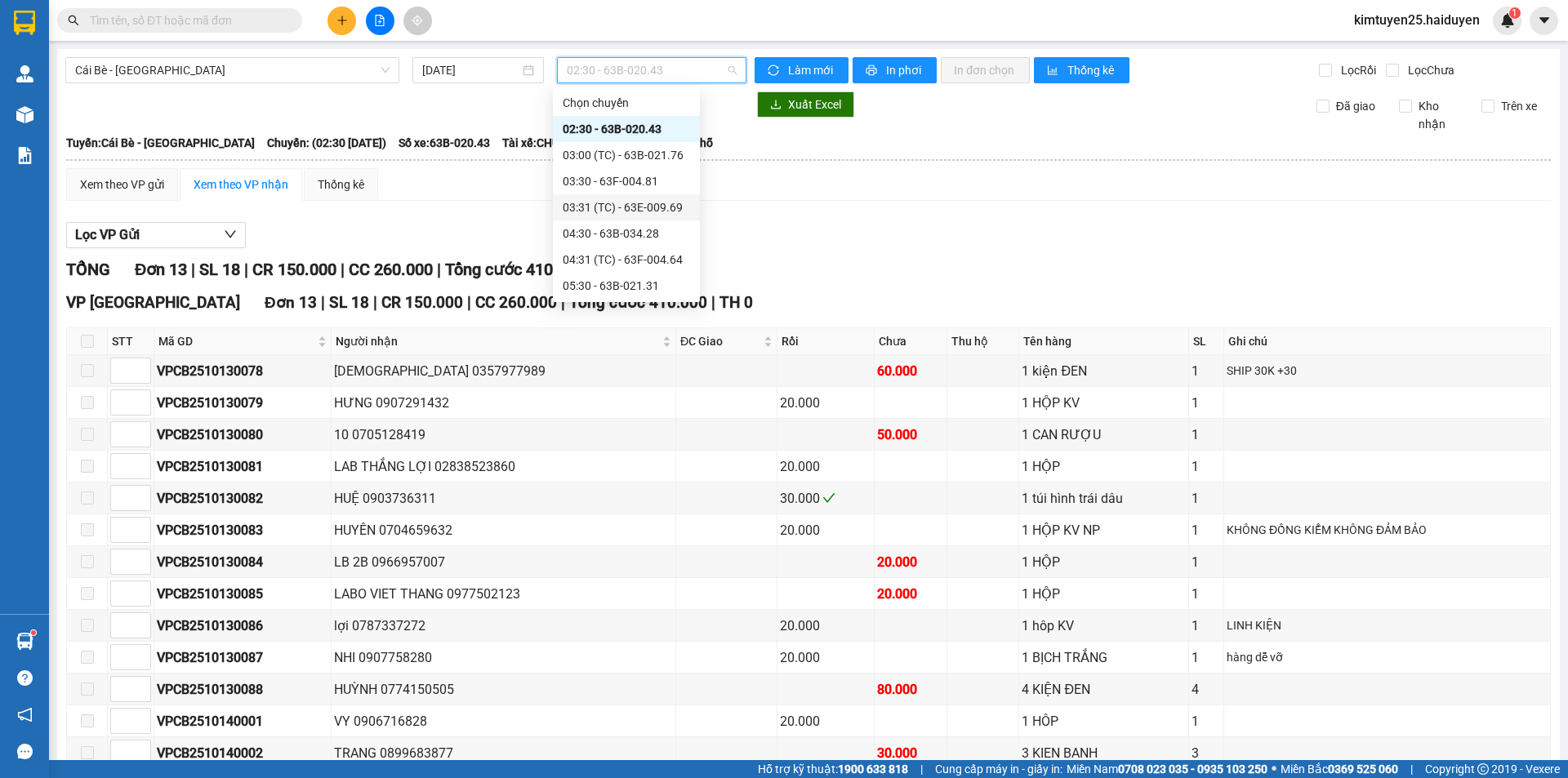
scroll to position [183, 0]
click at [662, 233] on div "07:30" at bounding box center [627, 233] width 128 height 18
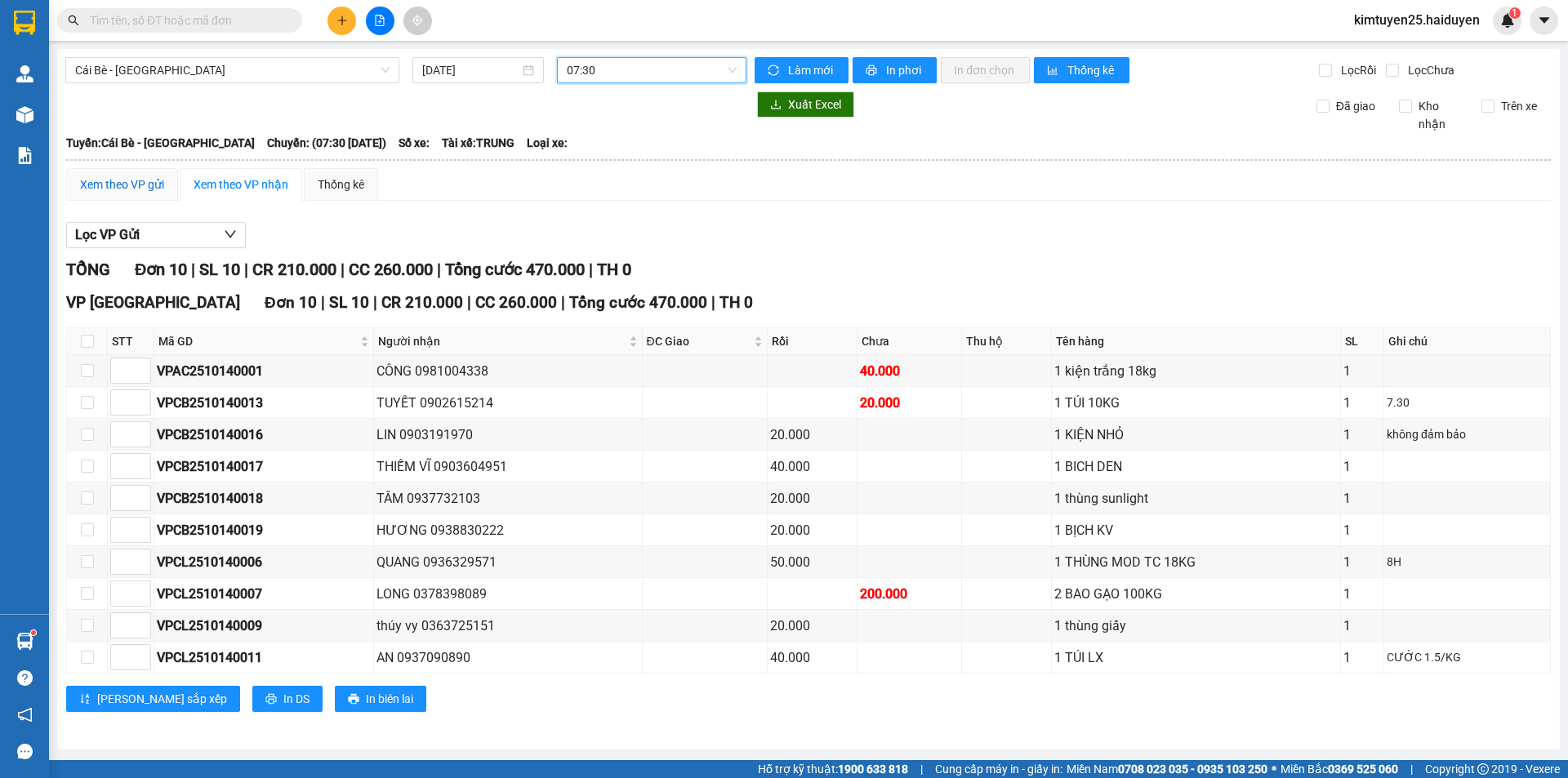
click at [116, 183] on div "Xem theo VP gửi" at bounding box center [122, 184] width 84 height 18
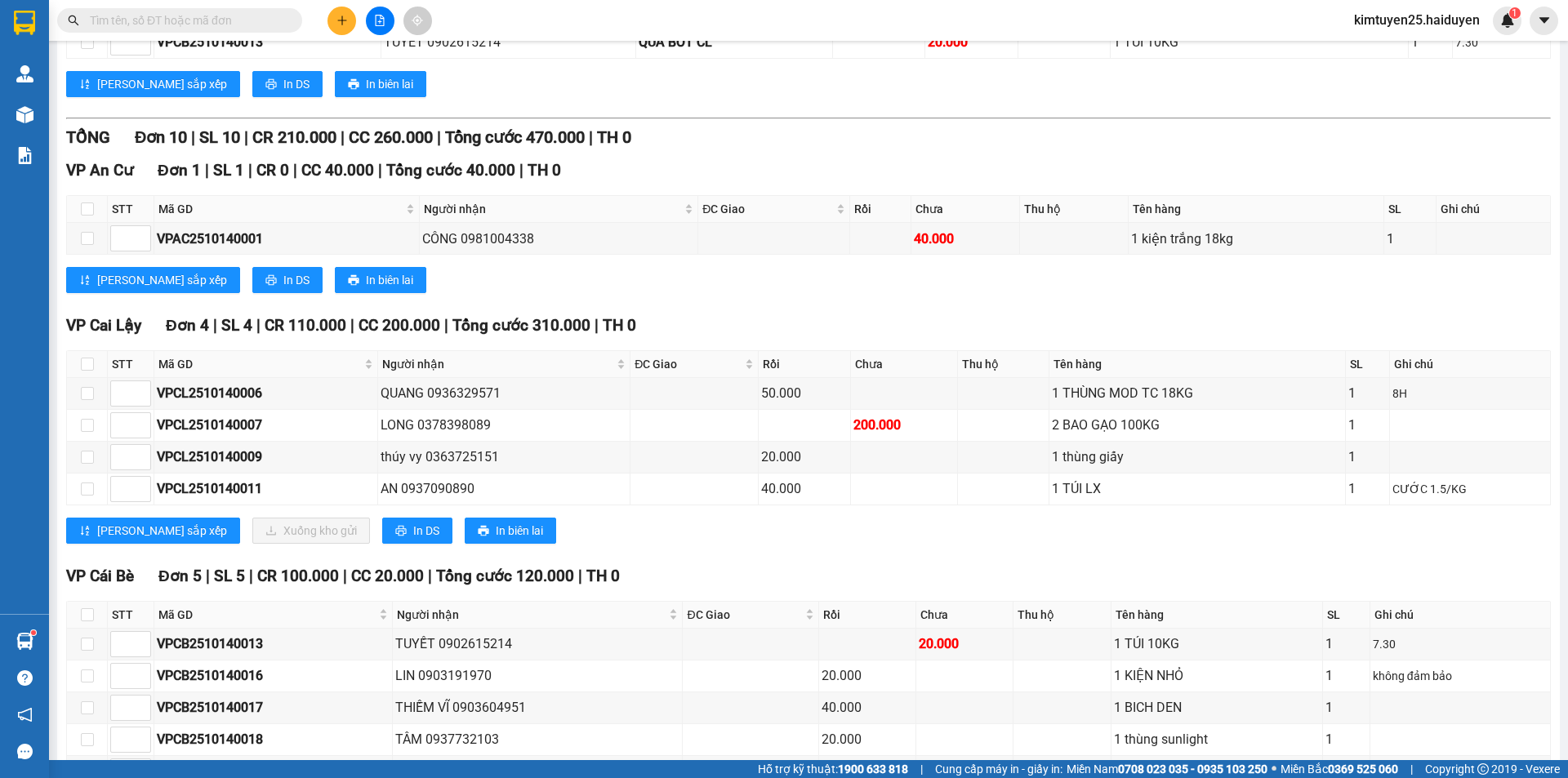
scroll to position [408, 0]
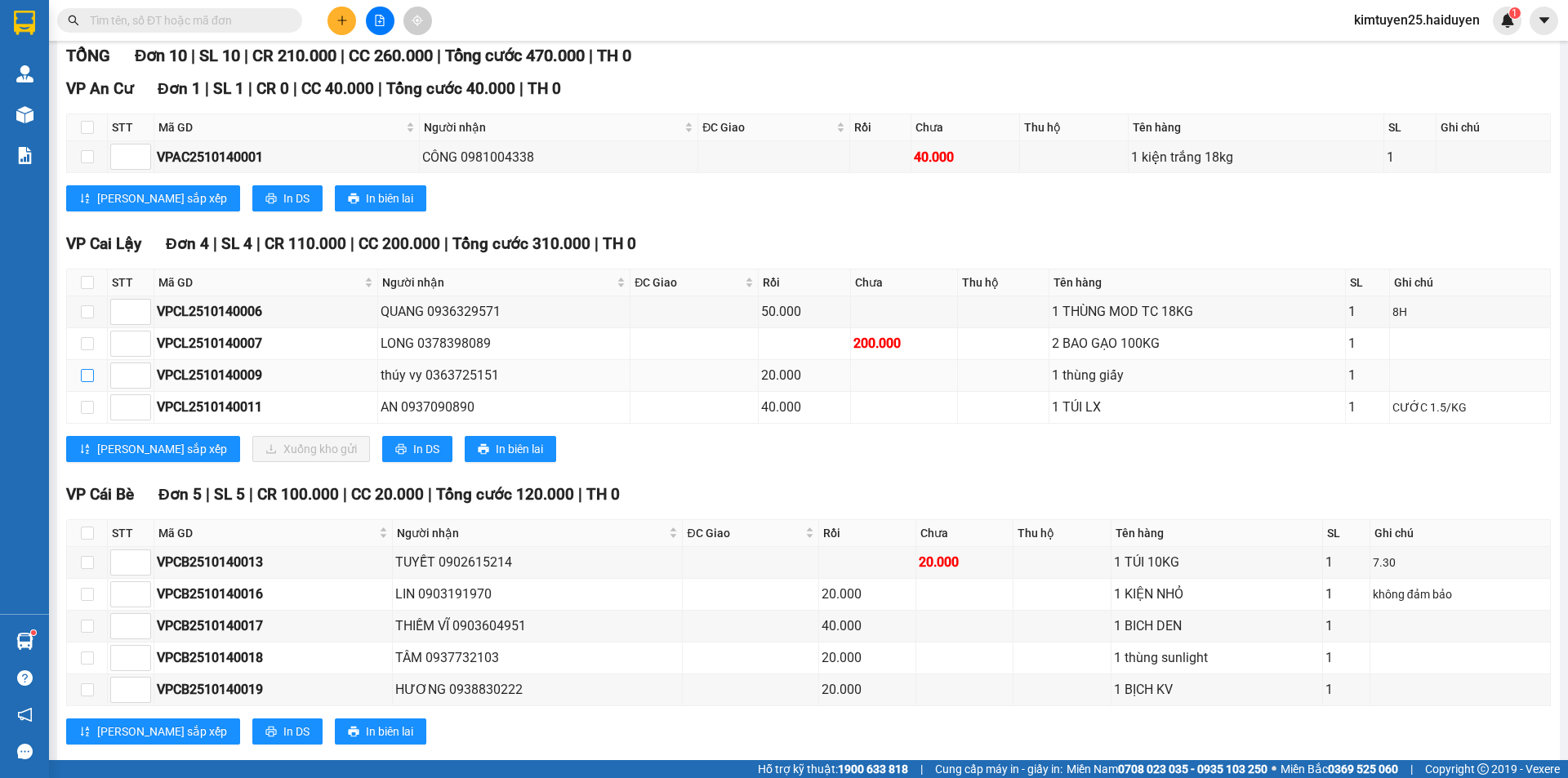
click at [89, 377] on input "checkbox" at bounding box center [87, 375] width 13 height 13
checkbox input "true"
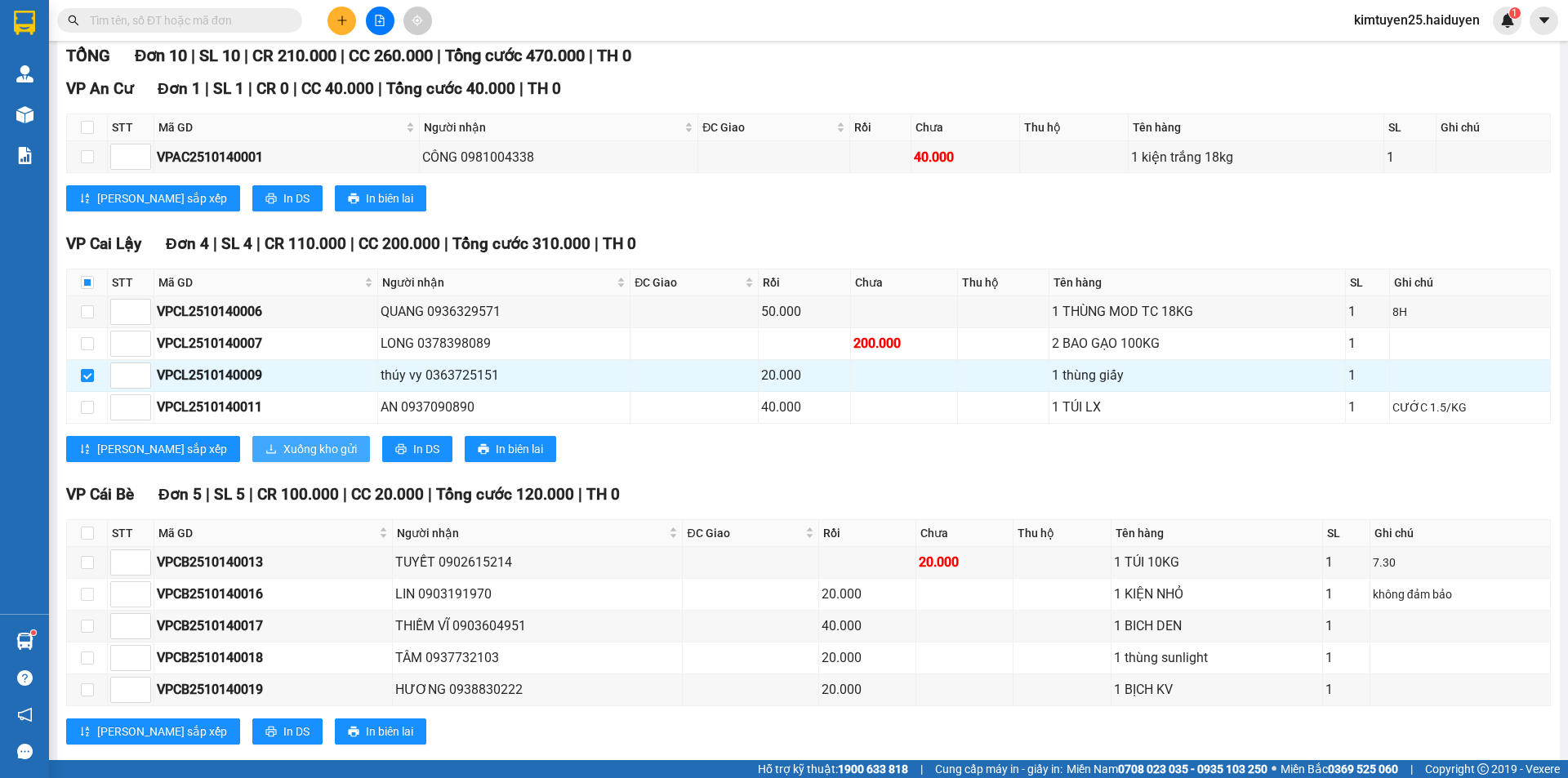
click at [283, 450] on span "Xuống kho gửi" at bounding box center [319, 449] width 73 height 18
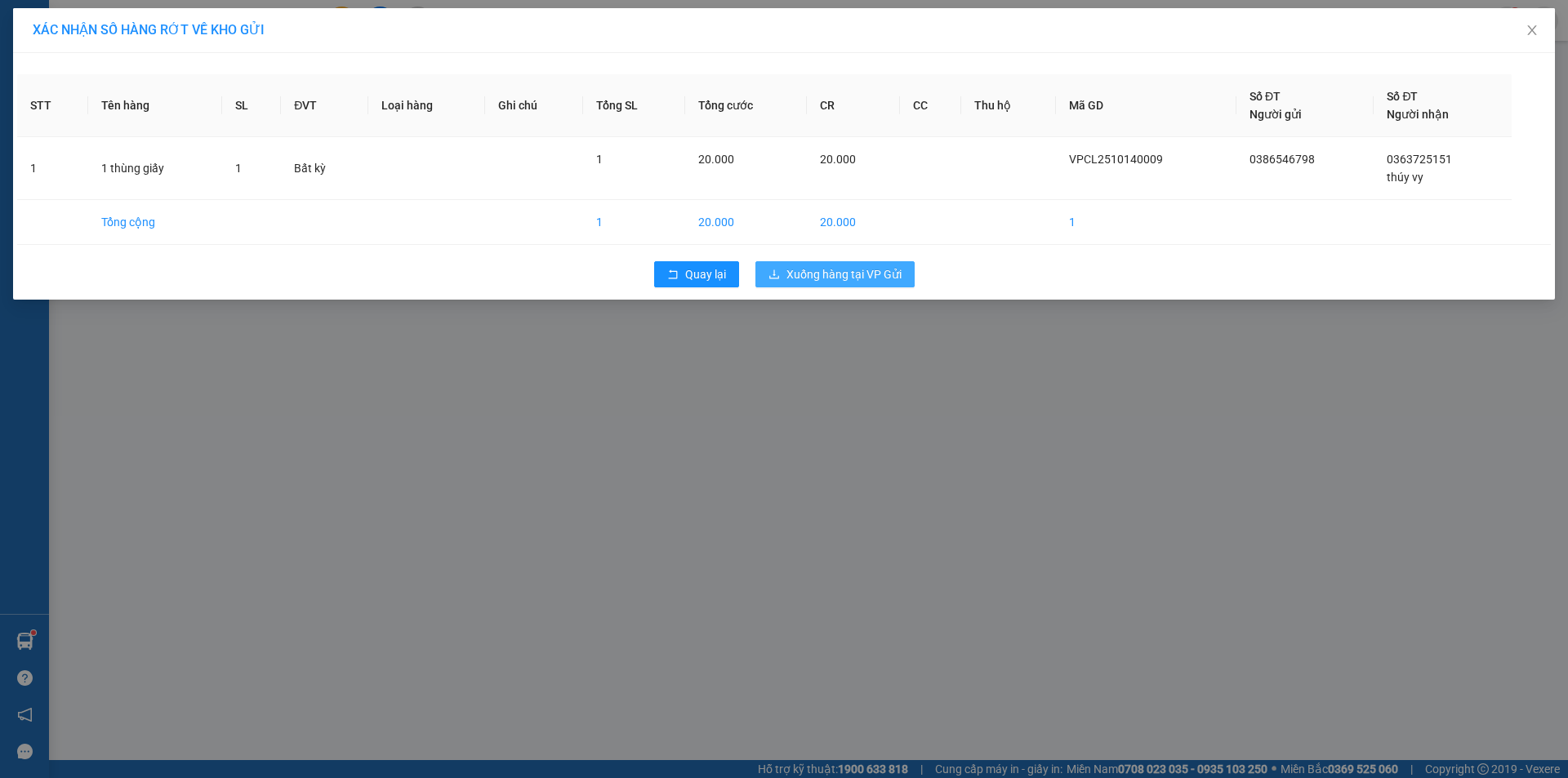
click at [869, 269] on span "Xuống hàng tại VP Gửi" at bounding box center [843, 274] width 115 height 18
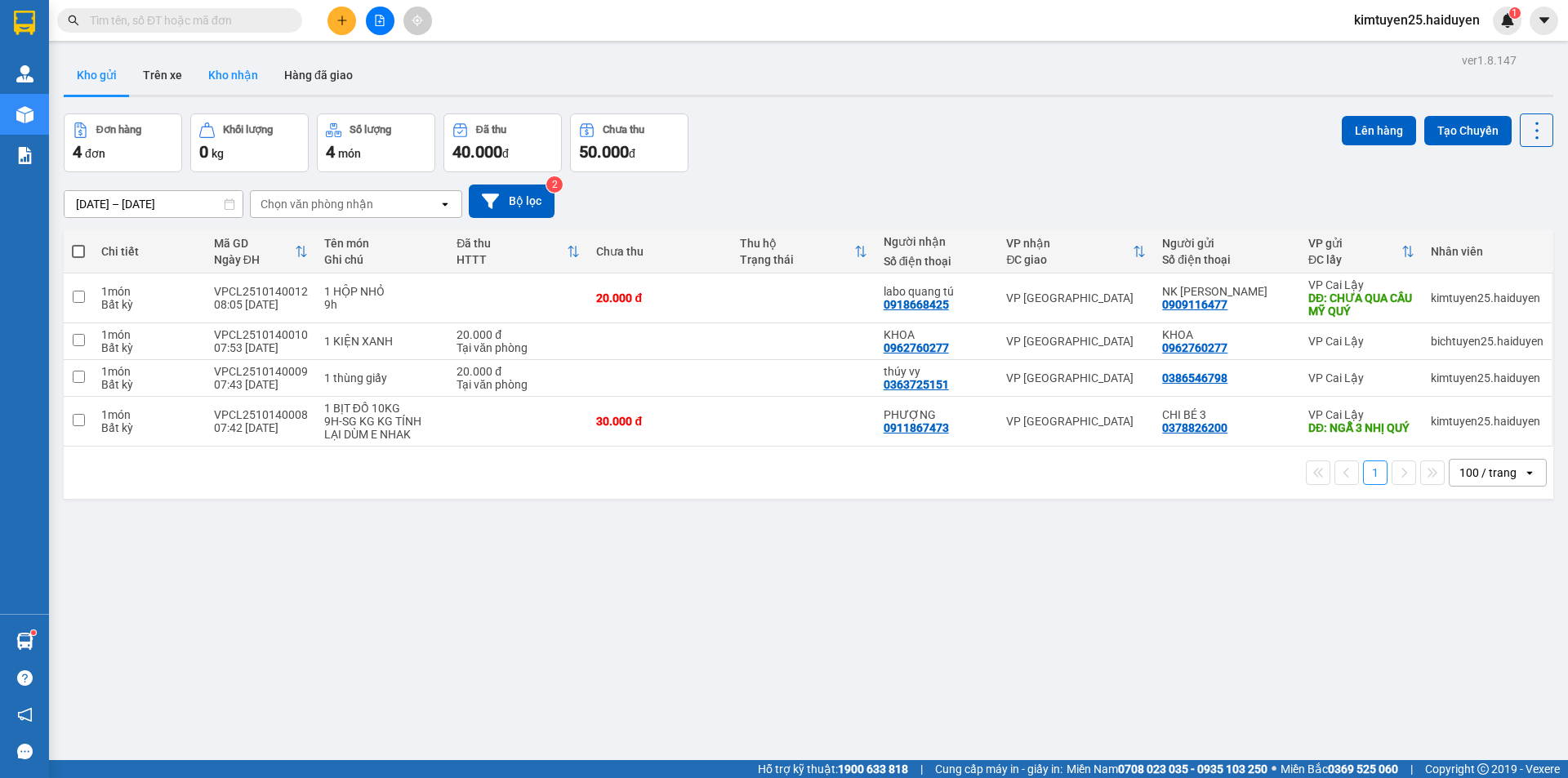
click at [221, 68] on button "Kho nhận" at bounding box center [233, 74] width 76 height 39
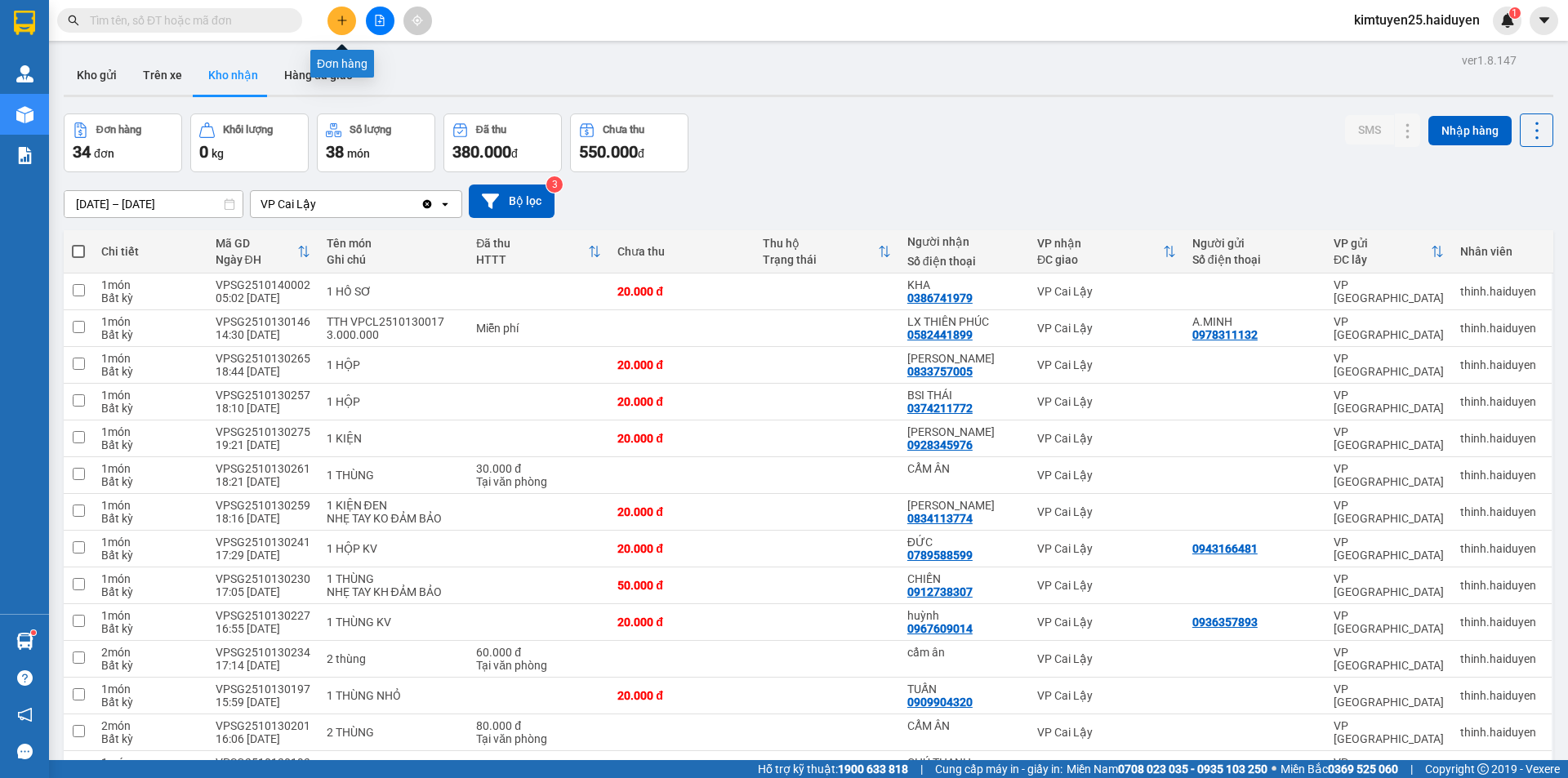
click at [349, 22] on button at bounding box center [341, 21] width 28 height 28
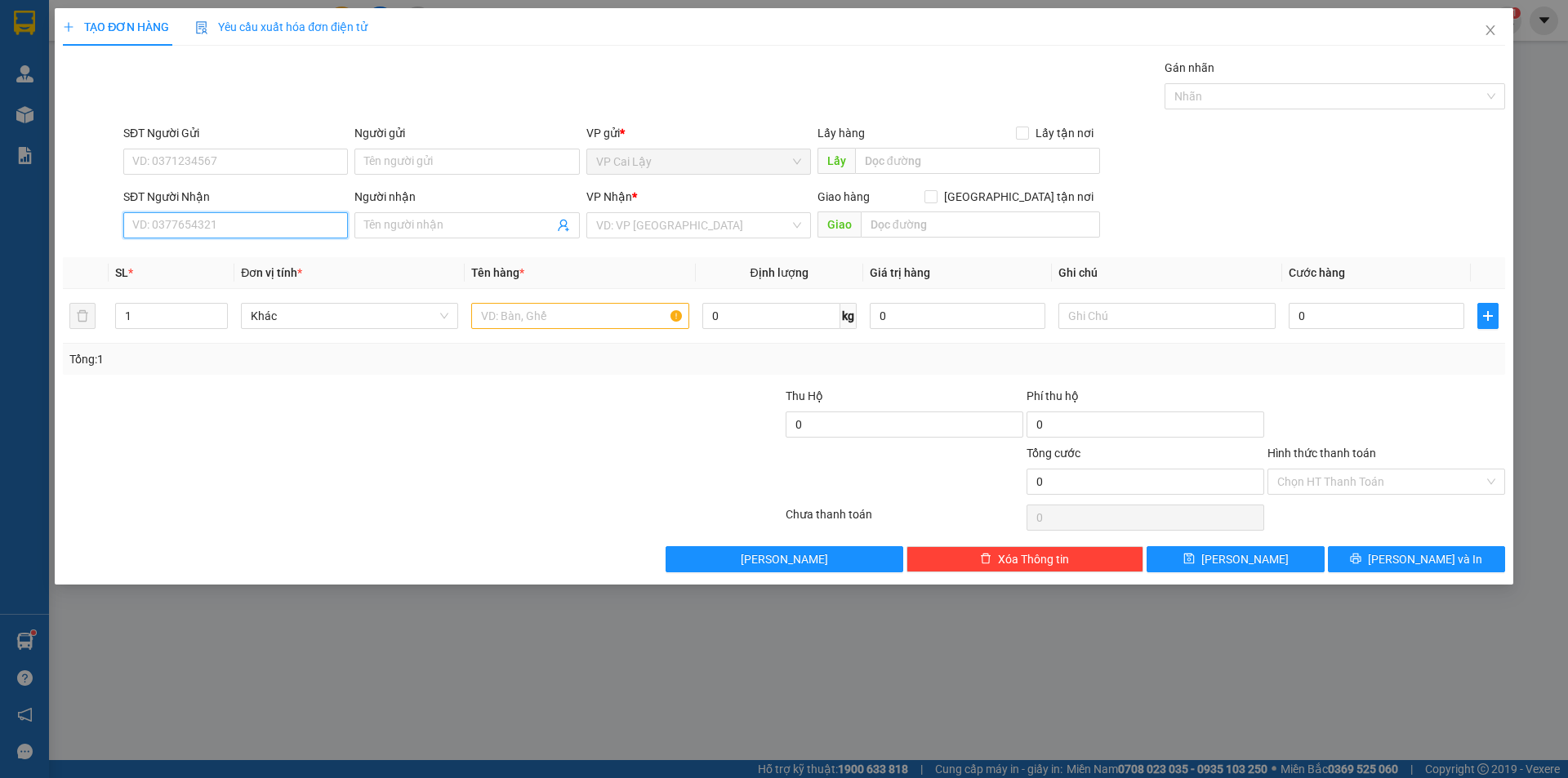
click at [235, 223] on input "SĐT Người Nhận" at bounding box center [236, 225] width 224 height 26
type input "0782480492"
click at [423, 223] on input "Người nhận" at bounding box center [458, 225] width 189 height 18
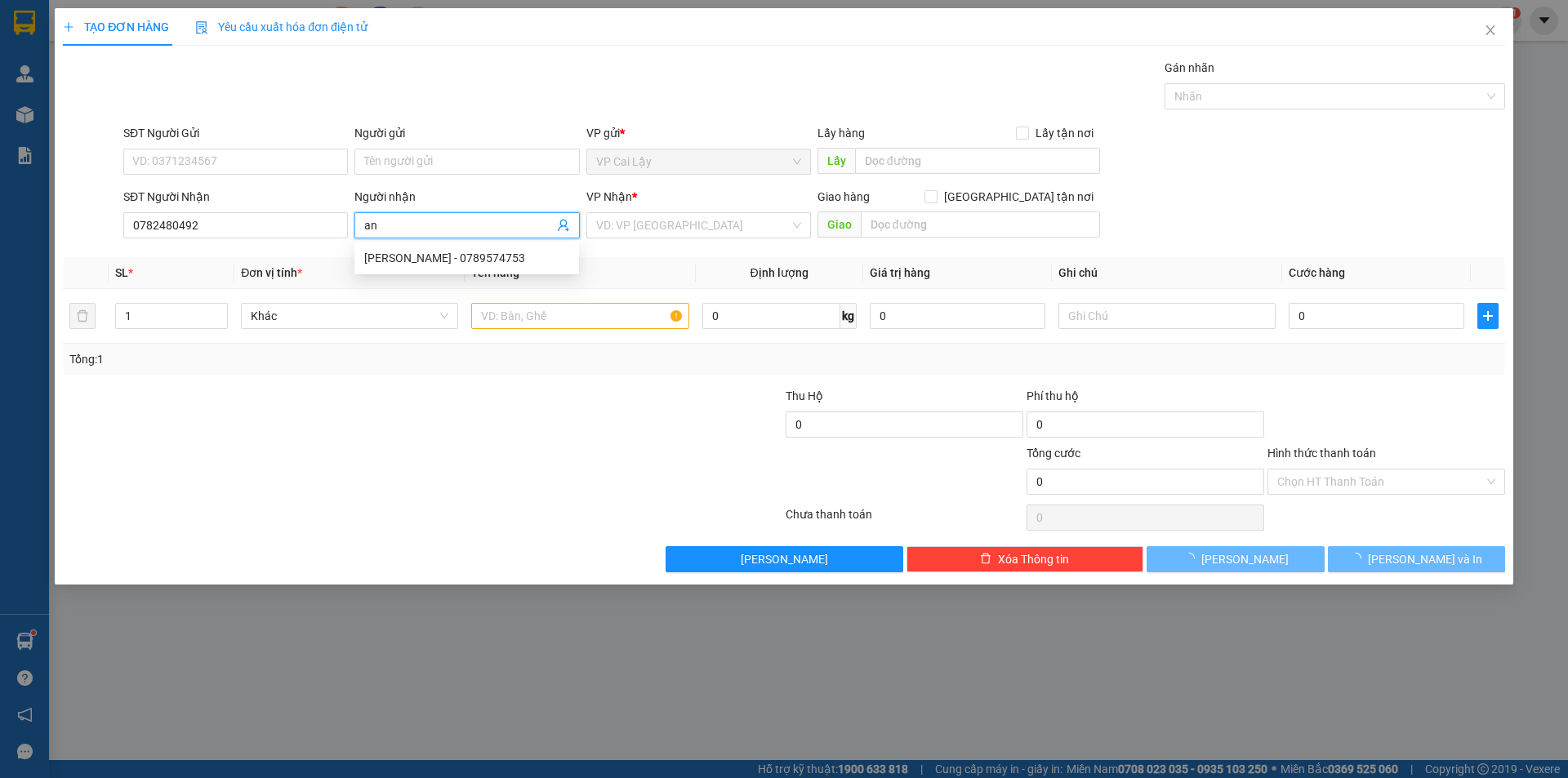
type input "a"
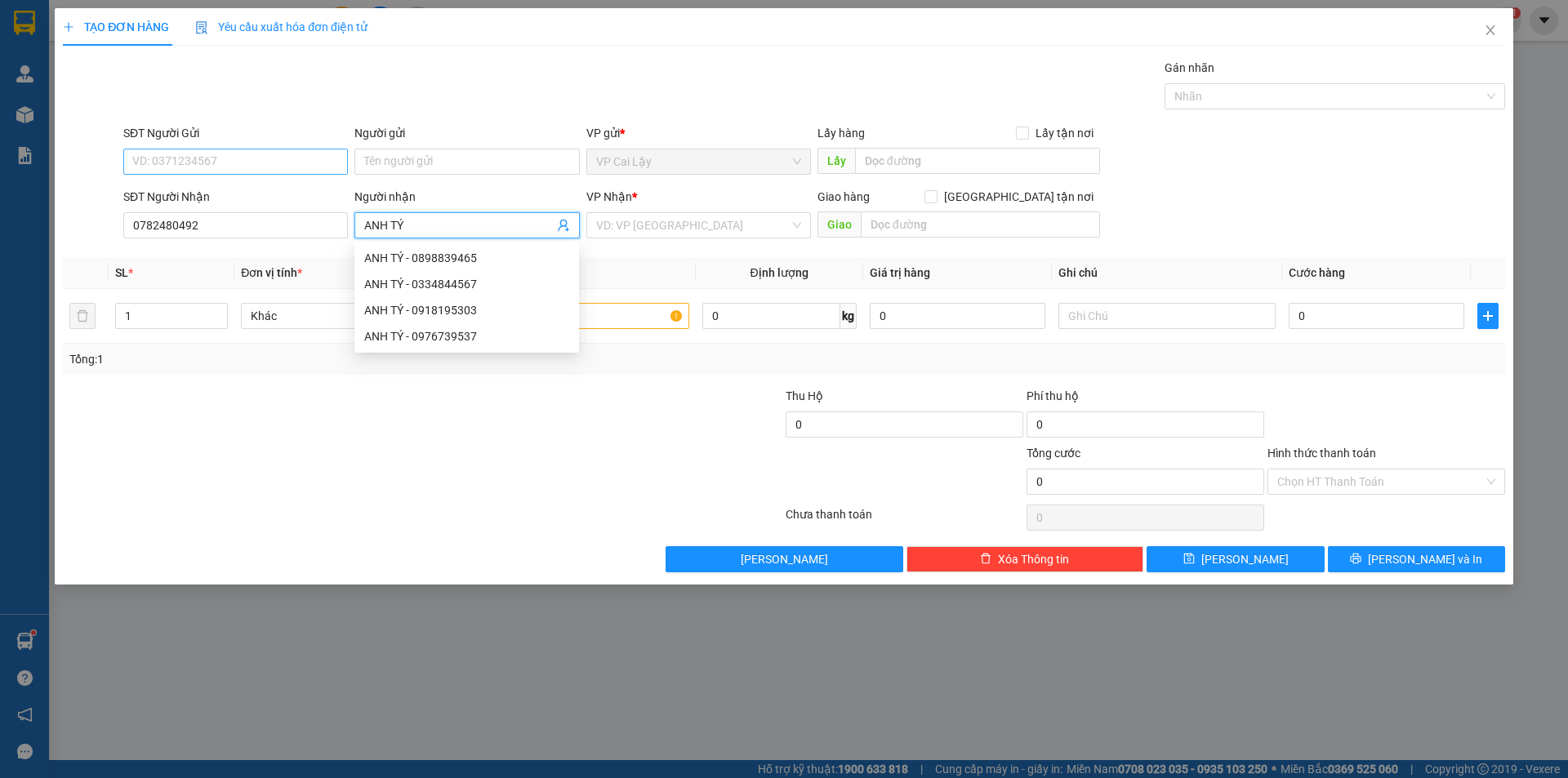
type input "ANH TÝ"
click at [261, 153] on input "SĐT Người Gửi" at bounding box center [236, 161] width 224 height 26
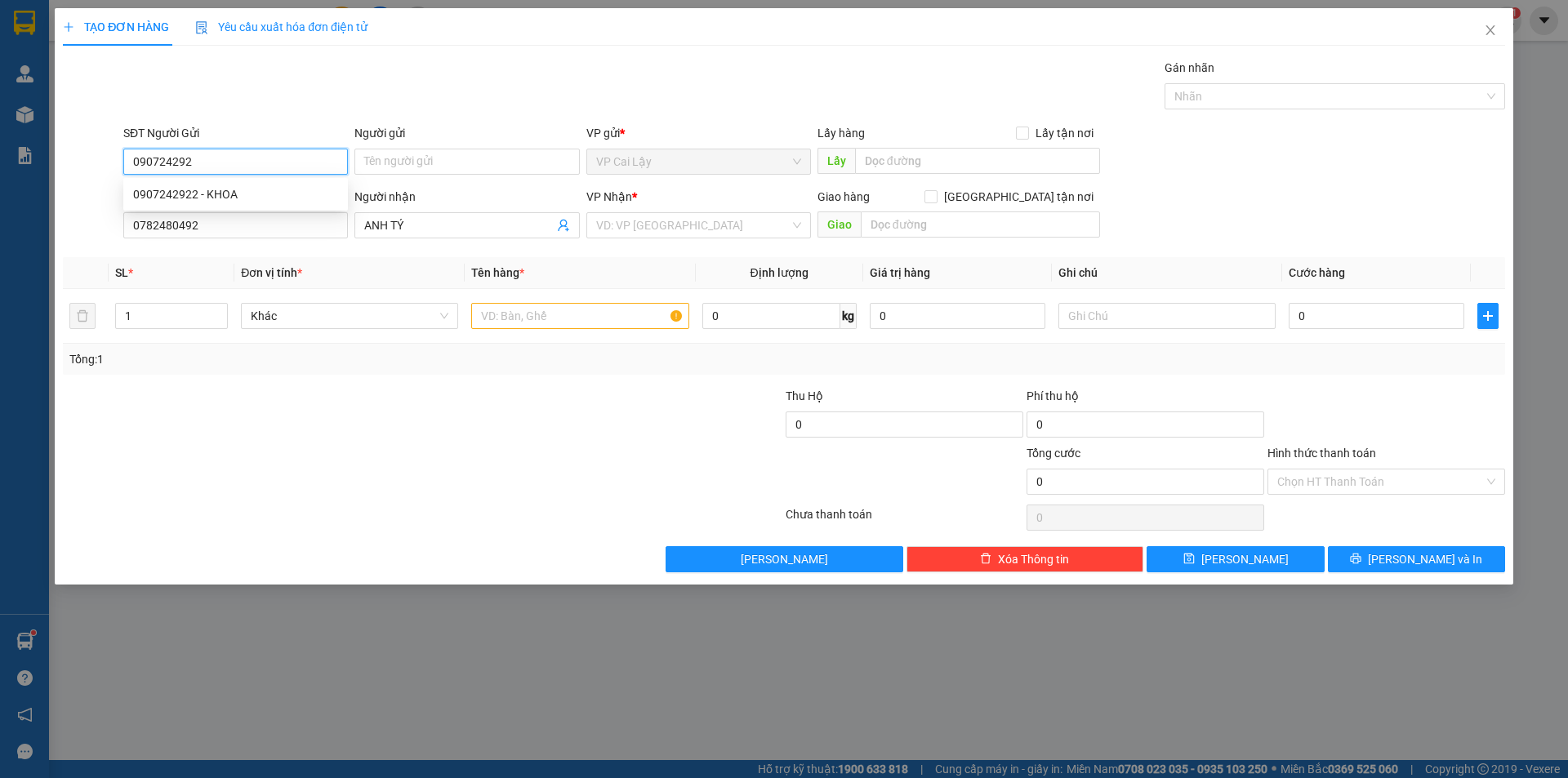
type input "0907242922"
click at [255, 190] on div "0907242922 - KHOA" at bounding box center [236, 194] width 205 height 18
type input "KHOA"
type input "40.000"
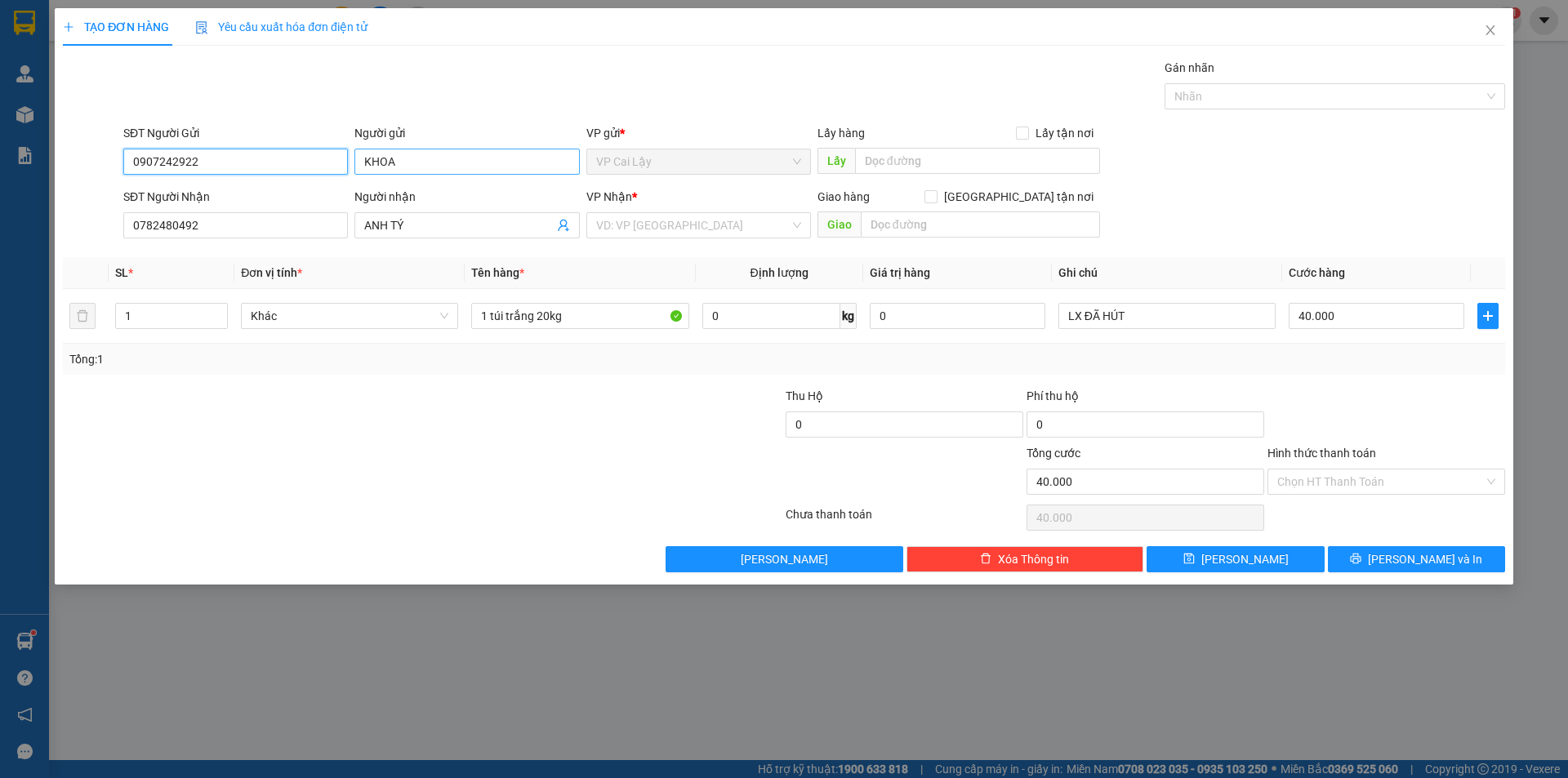
type input "0907242922"
click at [362, 164] on input "KHOA" at bounding box center [467, 161] width 224 height 26
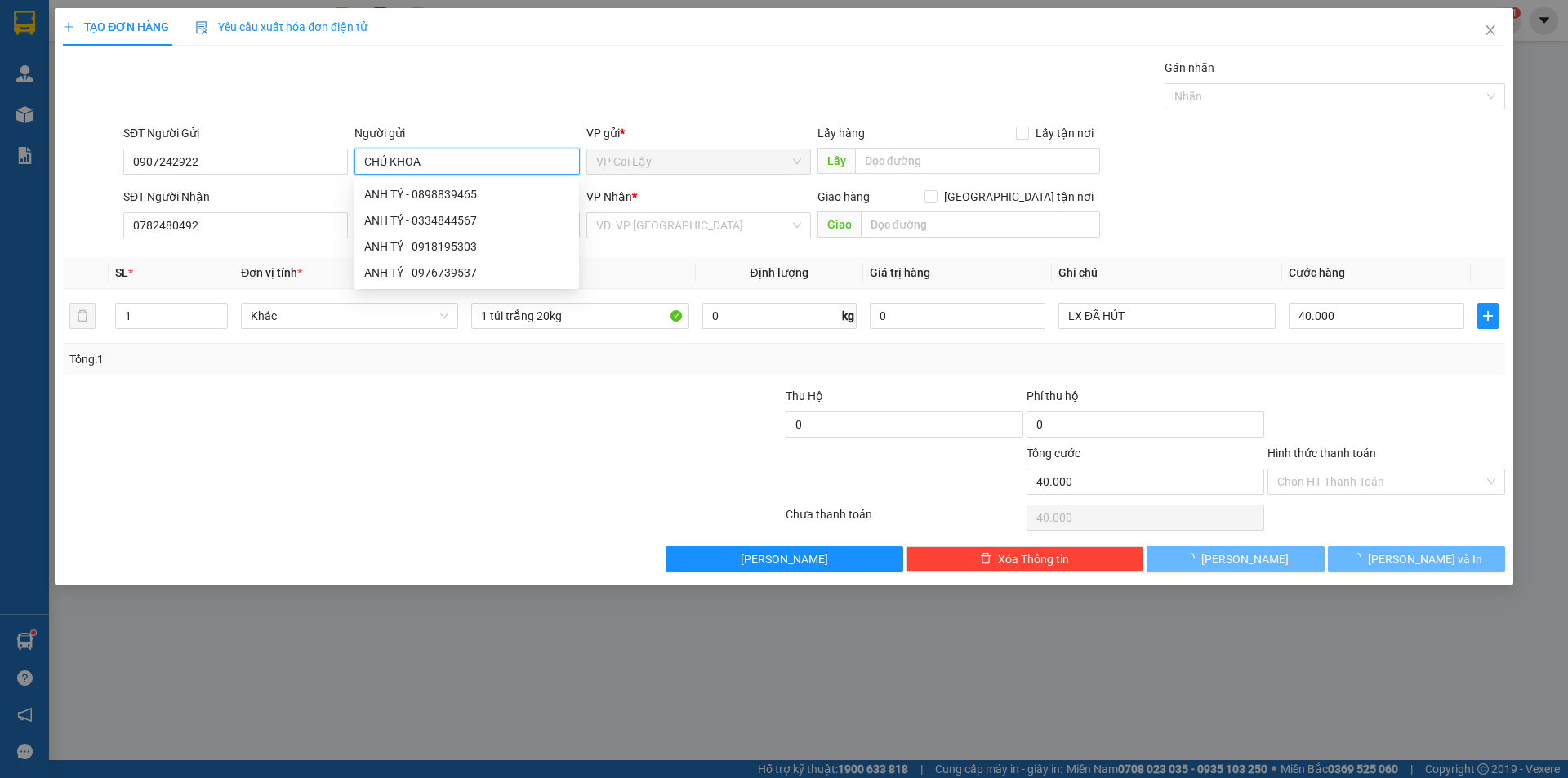
type input "CHÚ KHOA"
click at [577, 44] on div "TẠO ĐƠN HÀNG Yêu cầu xuất hóa đơn điện tử" at bounding box center [784, 27] width 1442 height 38
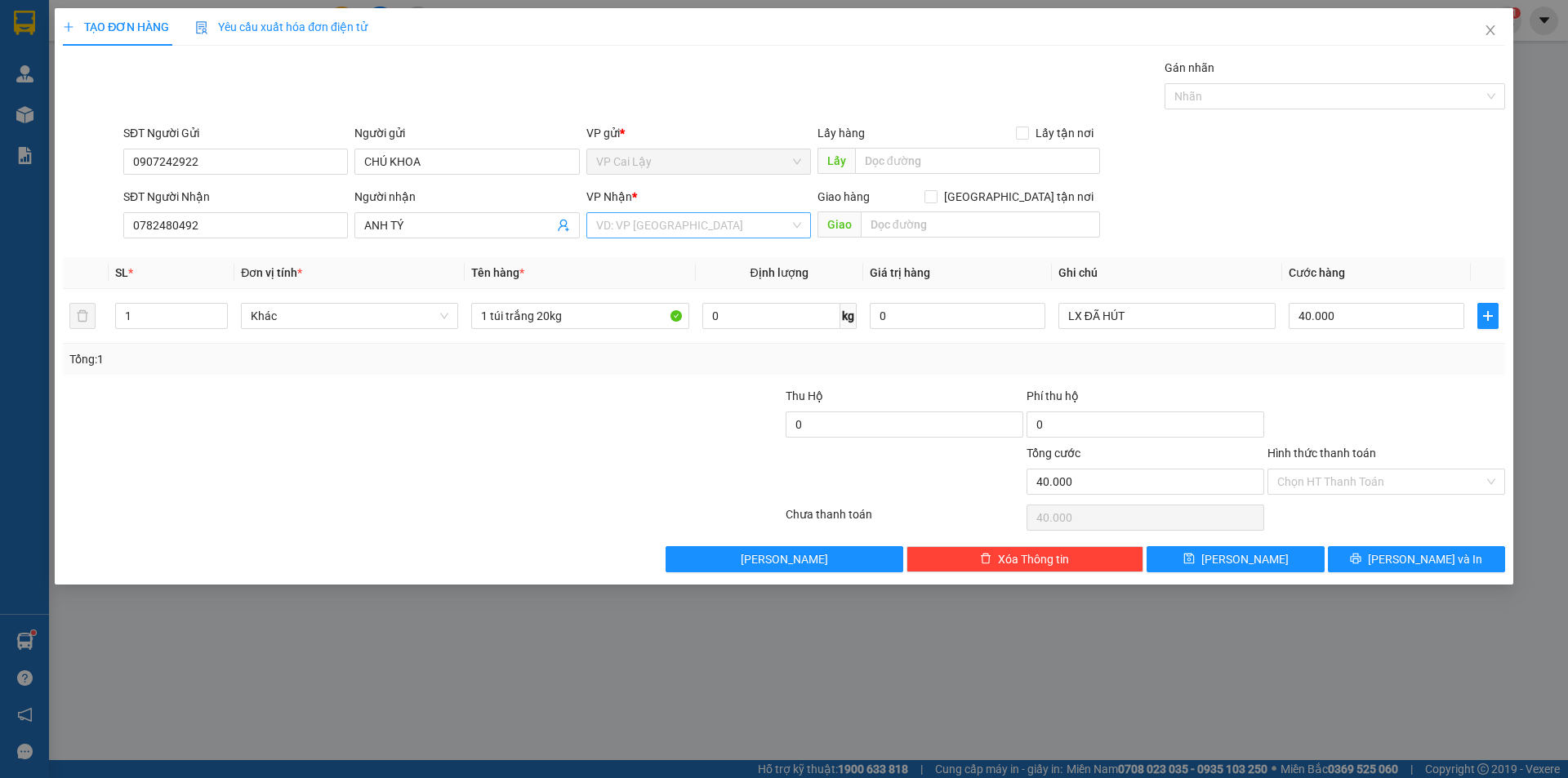
click at [643, 230] on input "search" at bounding box center [693, 225] width 193 height 24
click at [635, 254] on div "VP [GEOGRAPHIC_DATA]" at bounding box center [699, 258] width 205 height 18
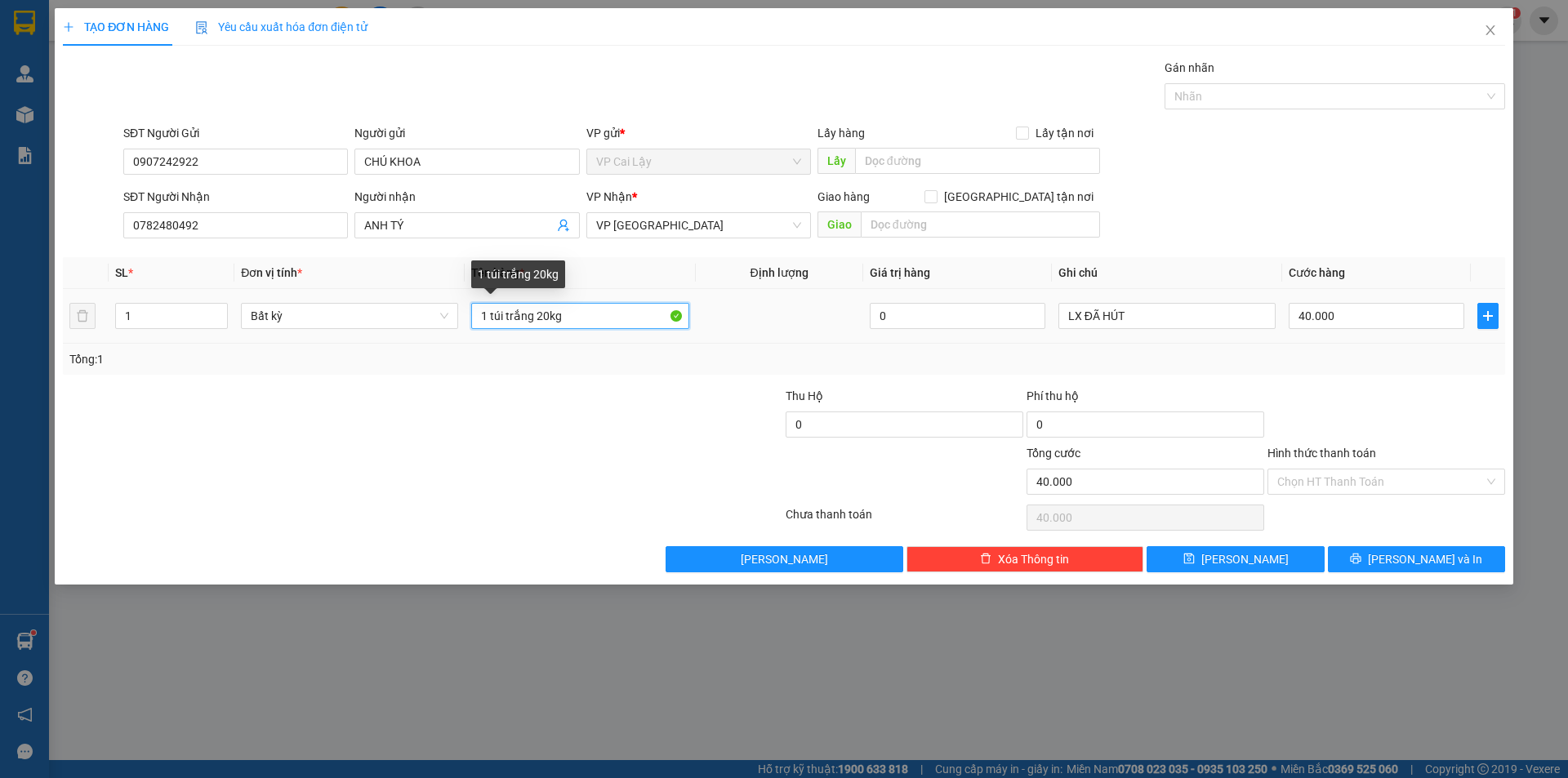
drag, startPoint x: 564, startPoint y: 322, endPoint x: 445, endPoint y: 331, distance: 119.3
click at [445, 331] on tr "1 Bất kỳ 1 túi trắng 20kg 0 LX ĐÃ HÚT 40.000" at bounding box center [784, 316] width 1442 height 54
type input "1 THÙNG MÌ HẢO HẢO"
drag, startPoint x: 1141, startPoint y: 311, endPoint x: 926, endPoint y: 337, distance: 216.6
click at [926, 337] on tr "1 Bất kỳ 1 THÙNG MÌ HẢO HẢO 0 LX ĐÃ HÚT 40.000" at bounding box center [784, 316] width 1442 height 54
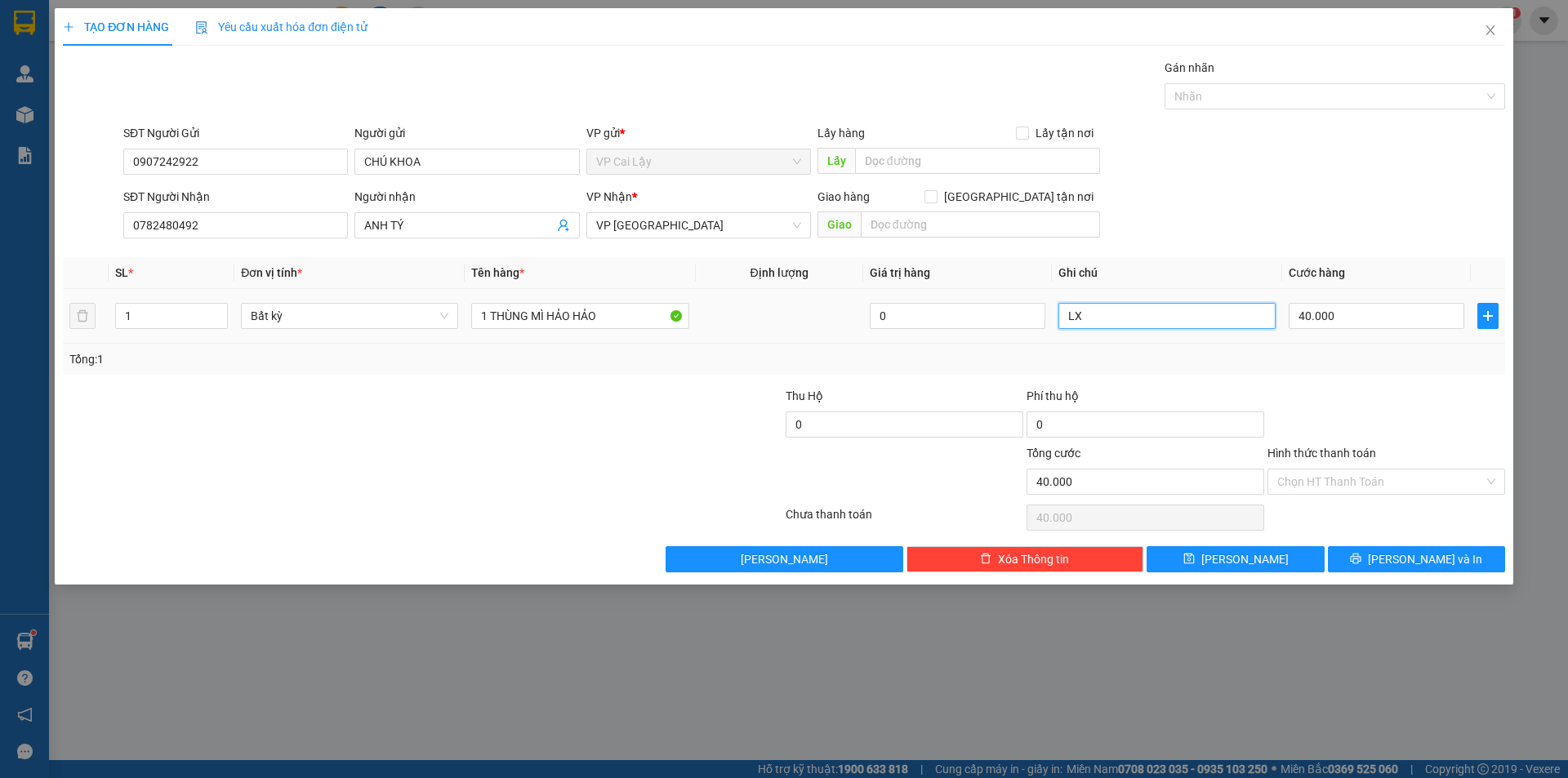
type input "L"
click at [614, 317] on input "1 THÙNG MÌ HẢO HẢO" at bounding box center [580, 316] width 217 height 26
type input "1 THÙNG MÌ HẢO HẢO LX"
click at [1332, 316] on input "40.000" at bounding box center [1376, 316] width 175 height 26
type input "2"
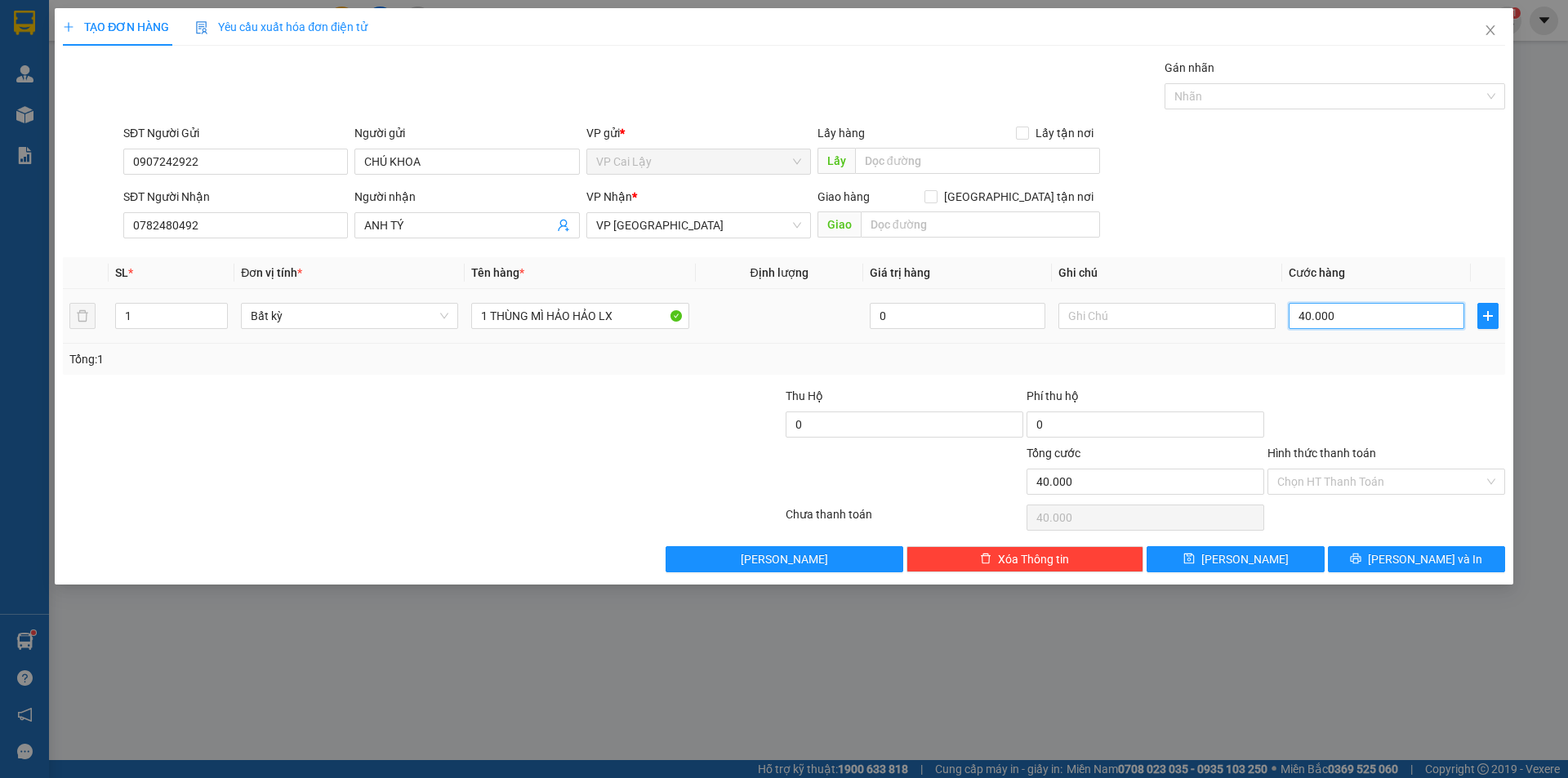
type input "2"
type input "20"
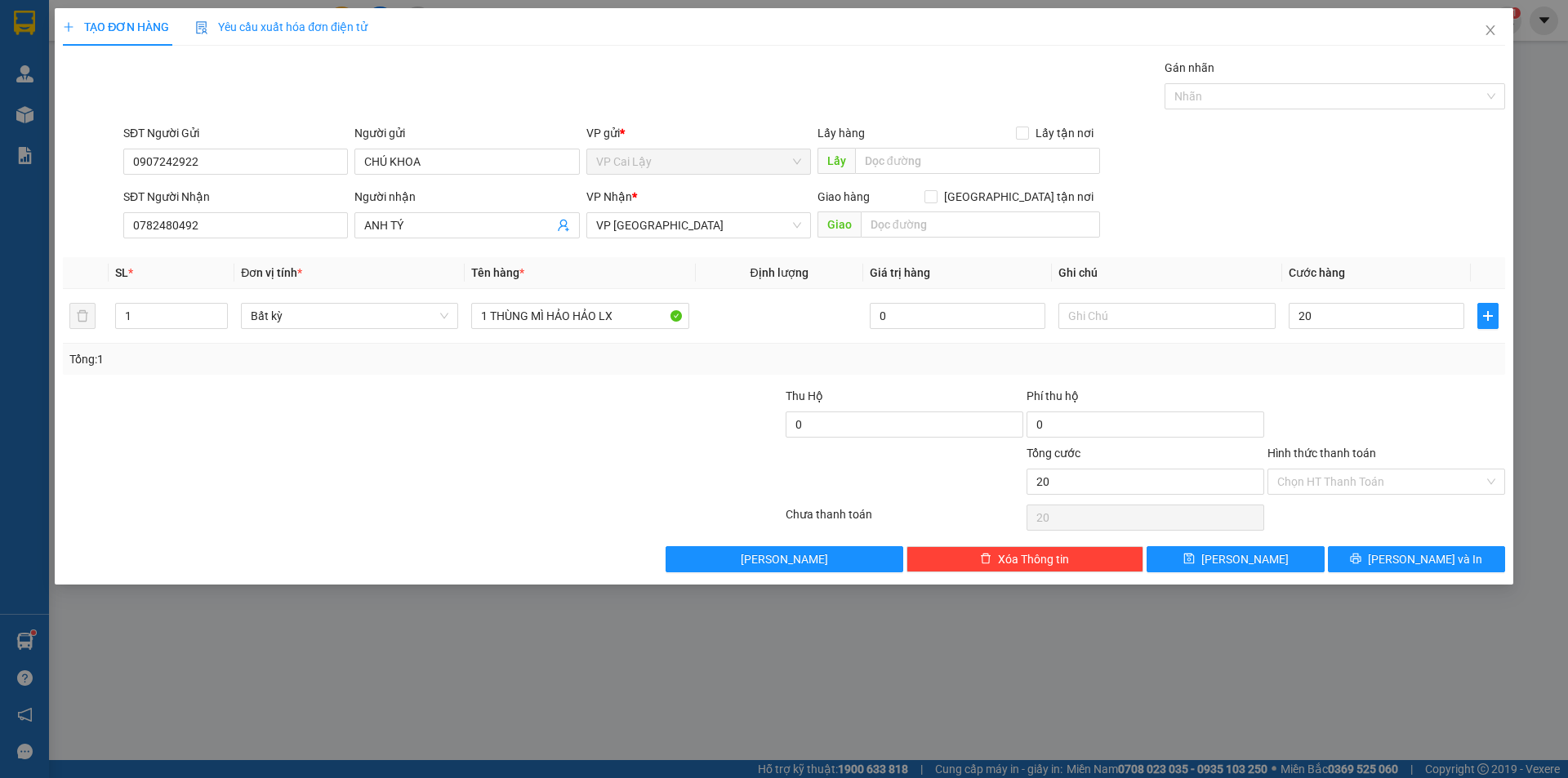
click at [1345, 417] on div at bounding box center [1386, 416] width 241 height 57
type input "20.000"
drag, startPoint x: 1387, startPoint y: 555, endPoint x: 1363, endPoint y: 521, distance: 41.6
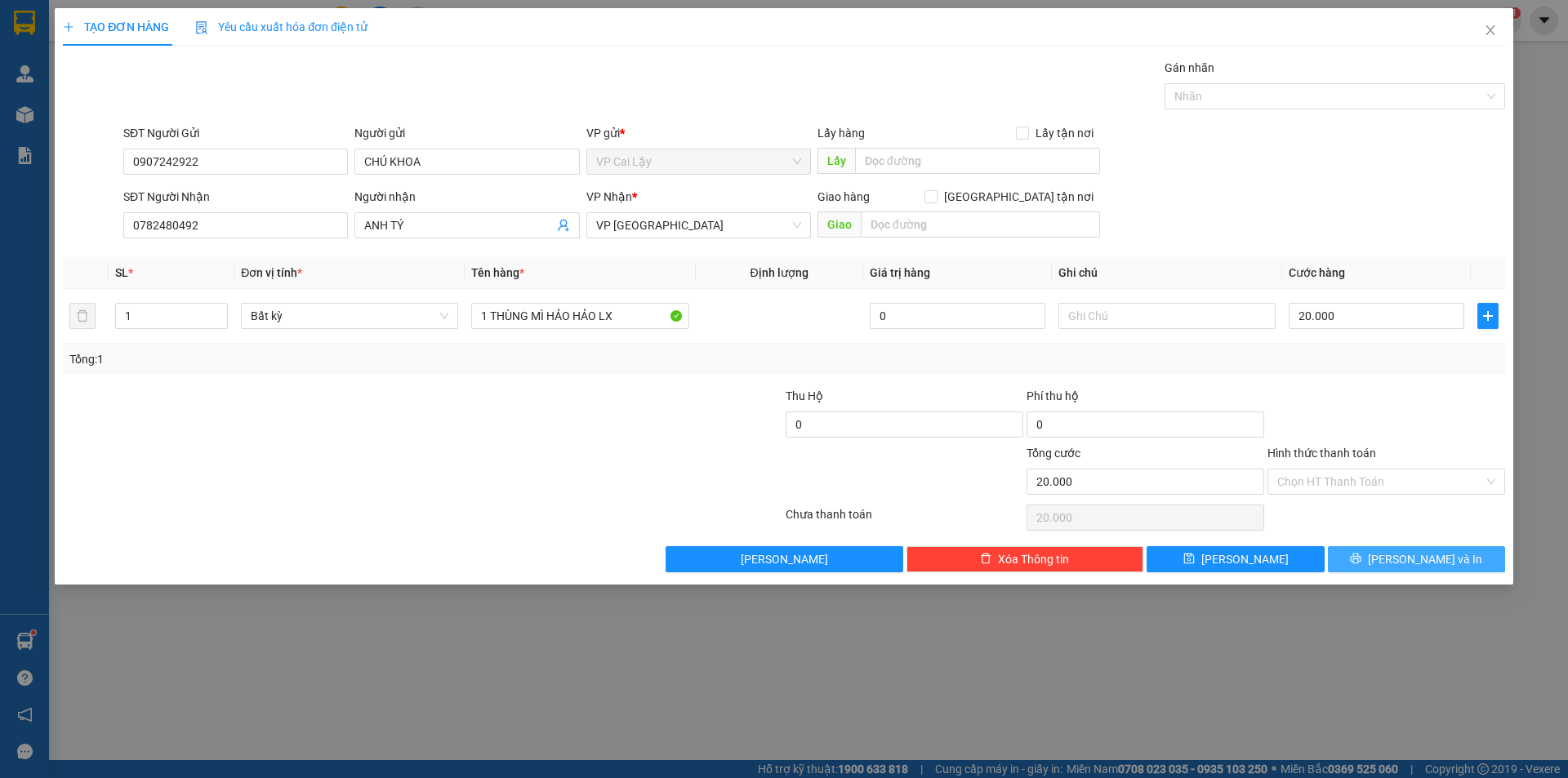
click at [1363, 521] on div "Transit Pickup Surcharge Ids Transit Deliver Surcharge Ids Transit Deliver Surc…" at bounding box center [784, 315] width 1442 height 513
click at [1376, 478] on input "Hình thức thanh toán" at bounding box center [1380, 481] width 206 height 24
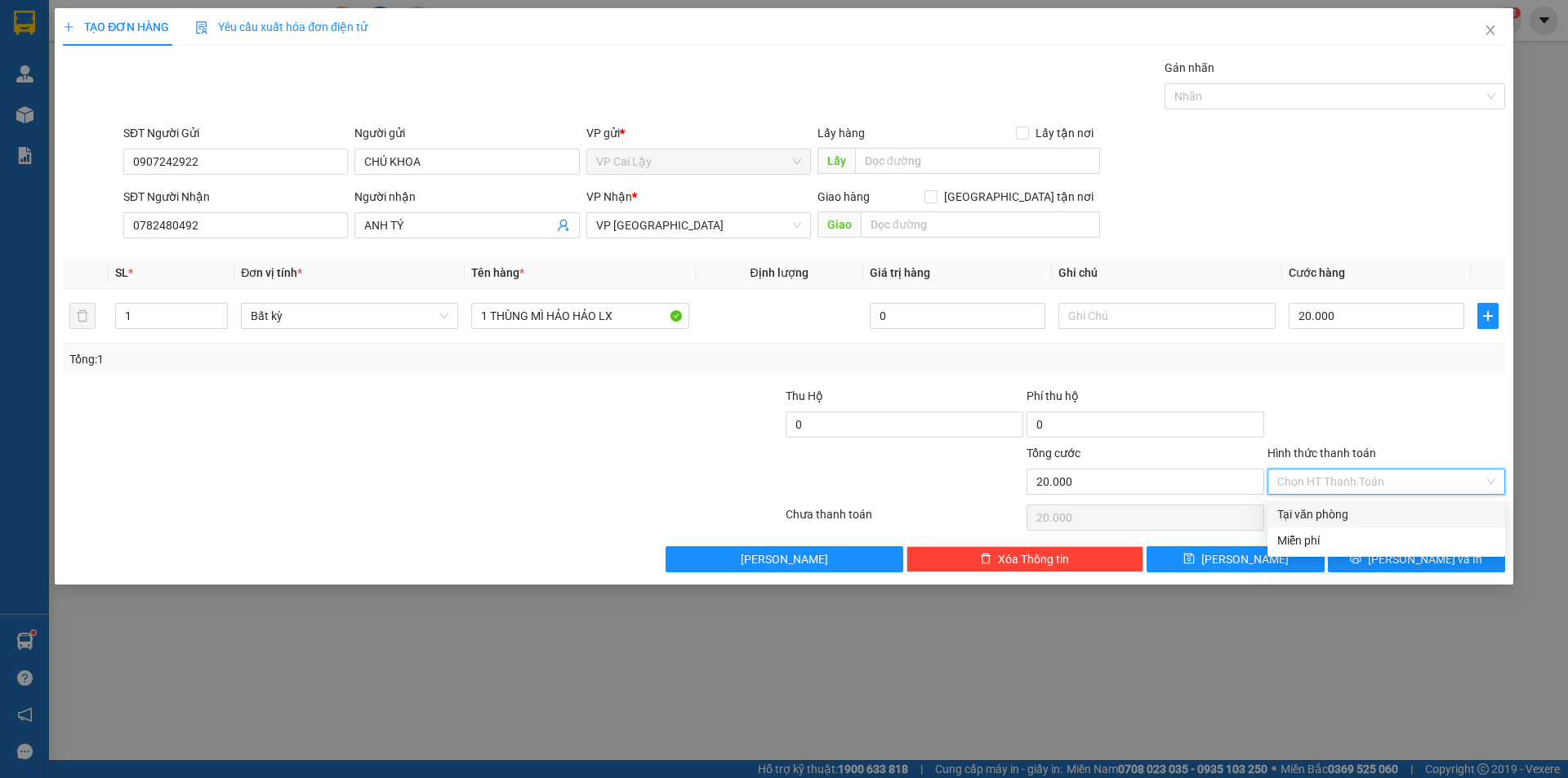
click at [1358, 506] on div "Tại văn phòng" at bounding box center [1386, 514] width 237 height 26
type input "0"
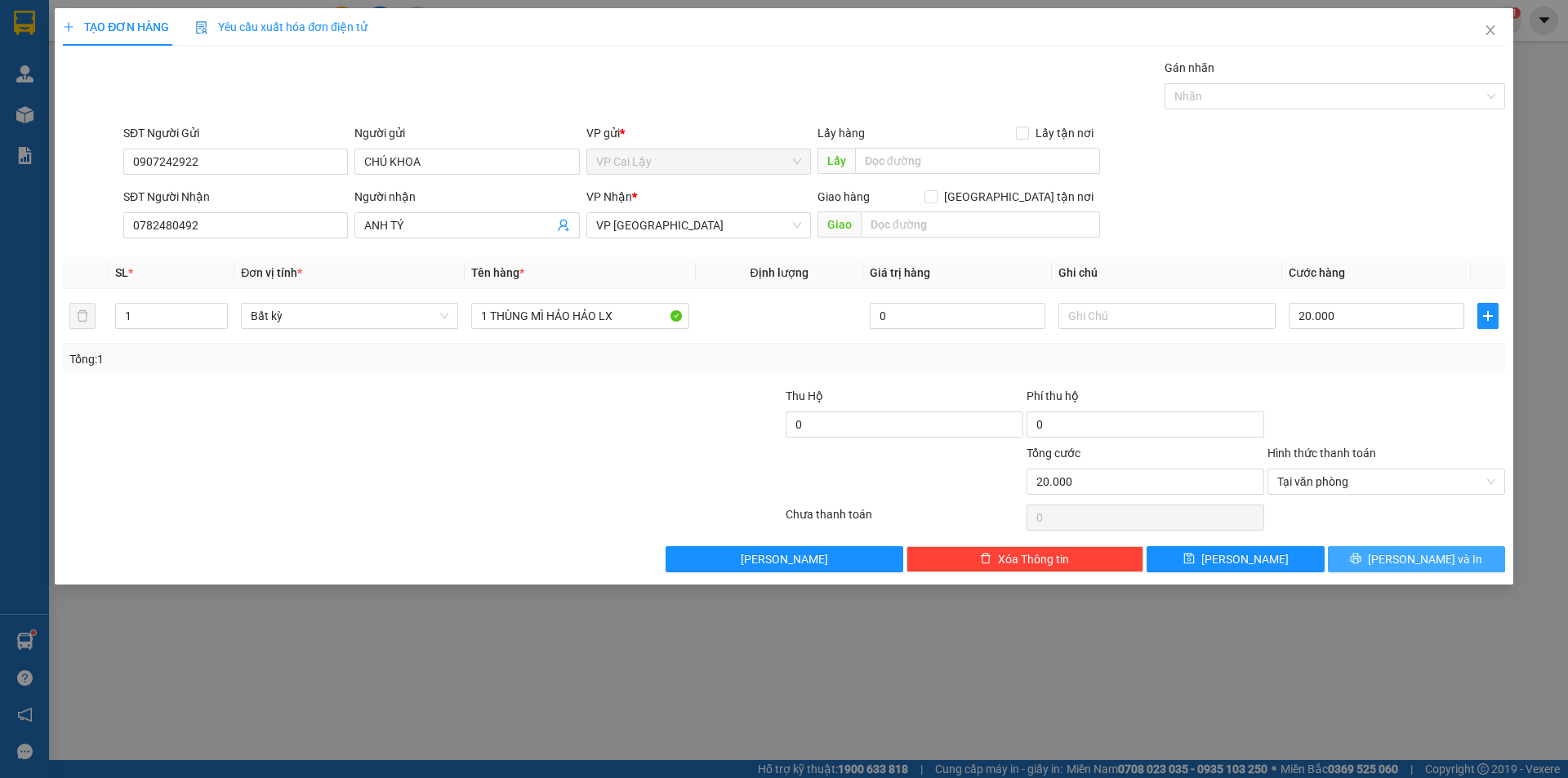
click at [1403, 568] on span "[PERSON_NAME] và In" at bounding box center [1425, 559] width 114 height 18
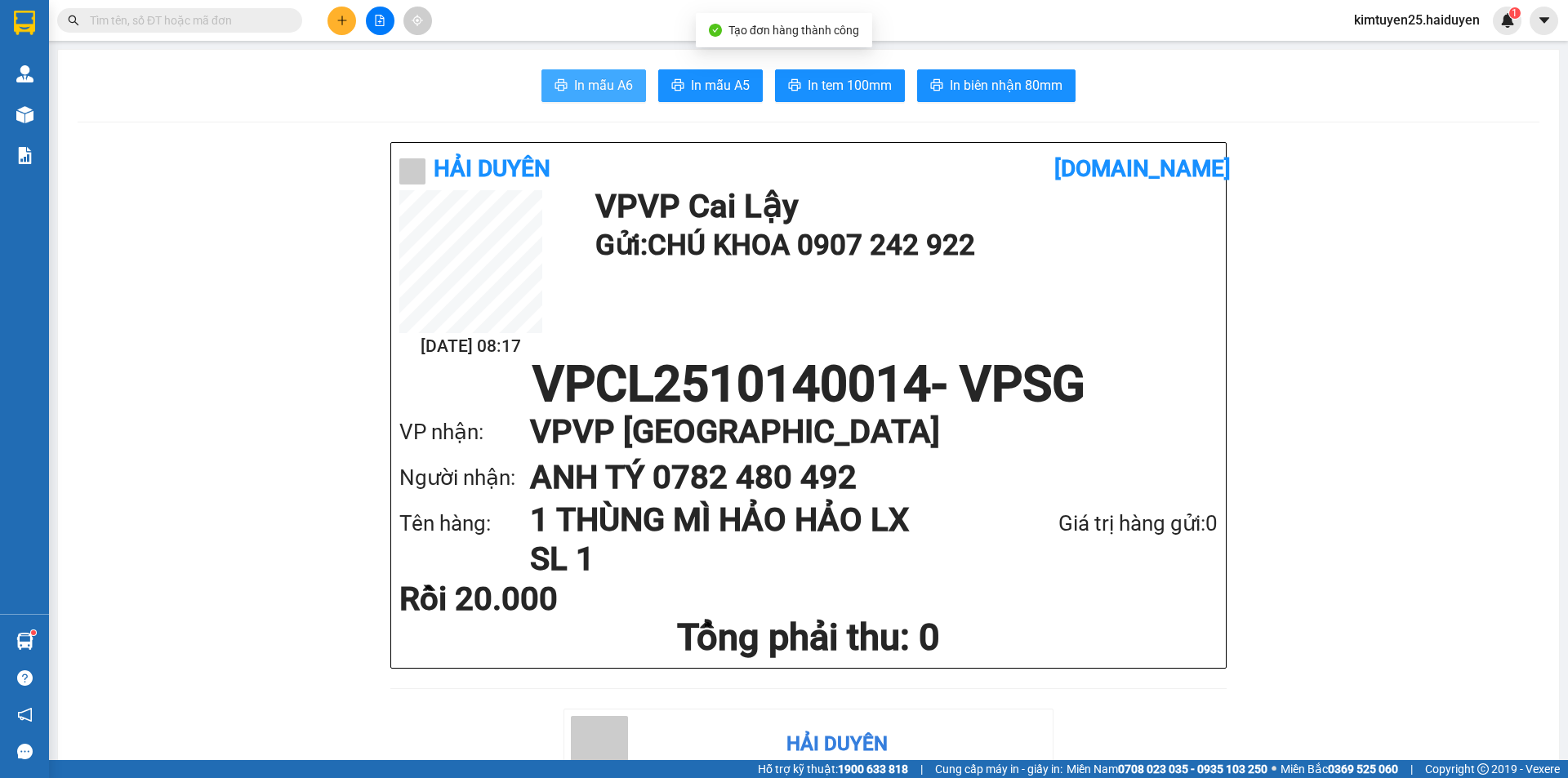
click at [543, 78] on button "In mẫu A6" at bounding box center [593, 85] width 104 height 33
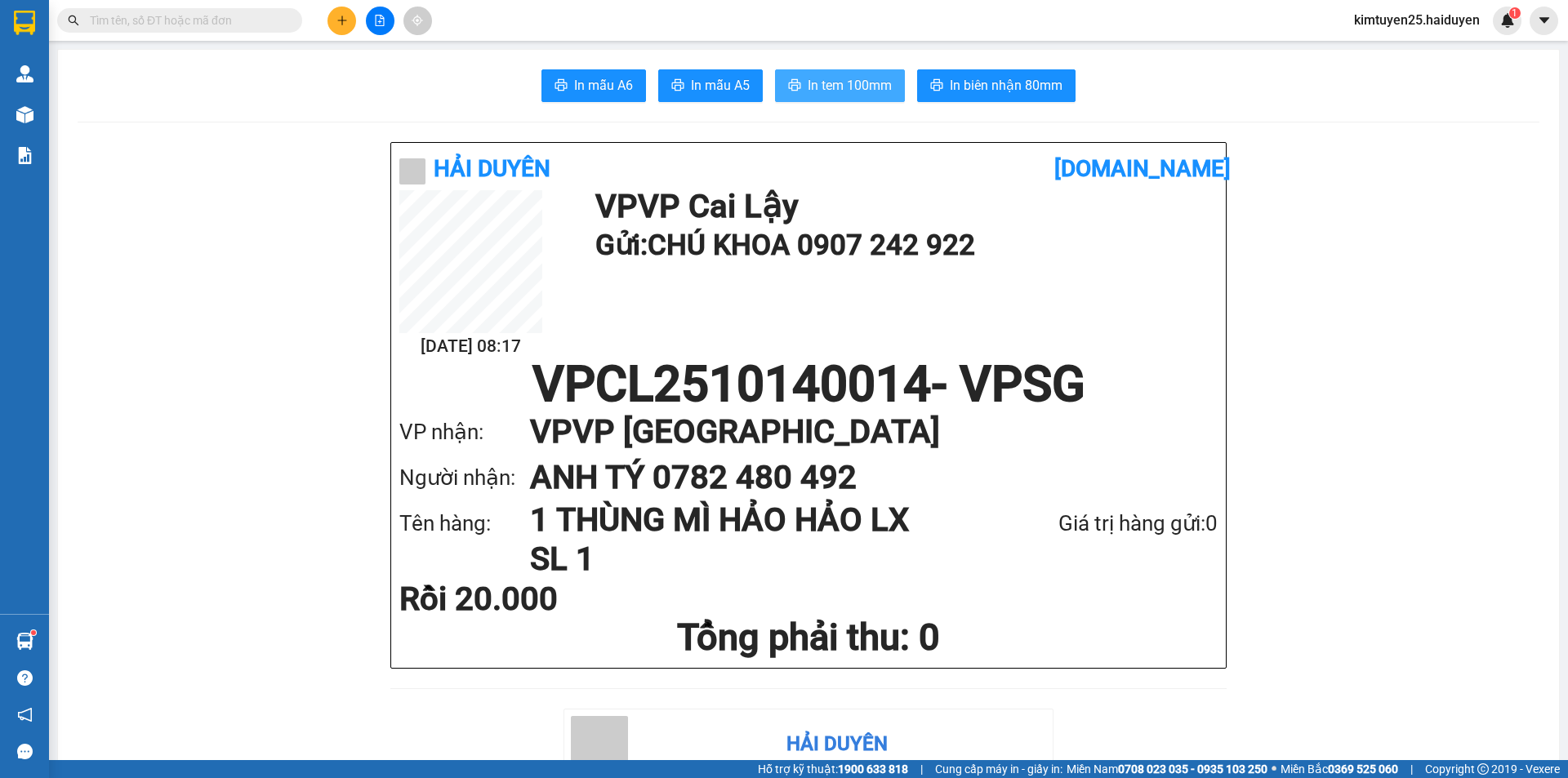
click at [808, 83] on span "In tem 100mm" at bounding box center [849, 85] width 84 height 21
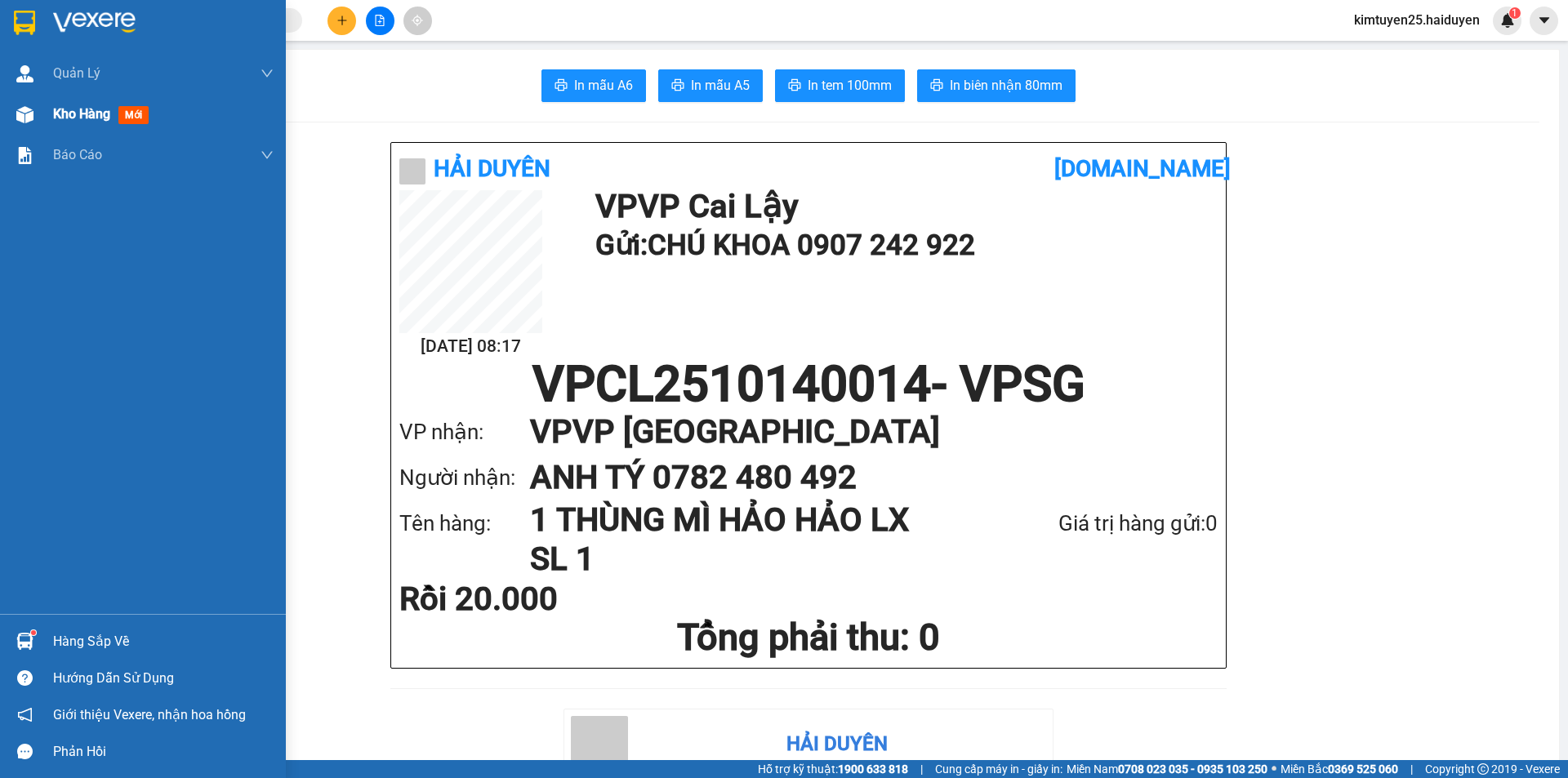
click at [72, 129] on div "Kho hàng mới" at bounding box center [164, 114] width 221 height 41
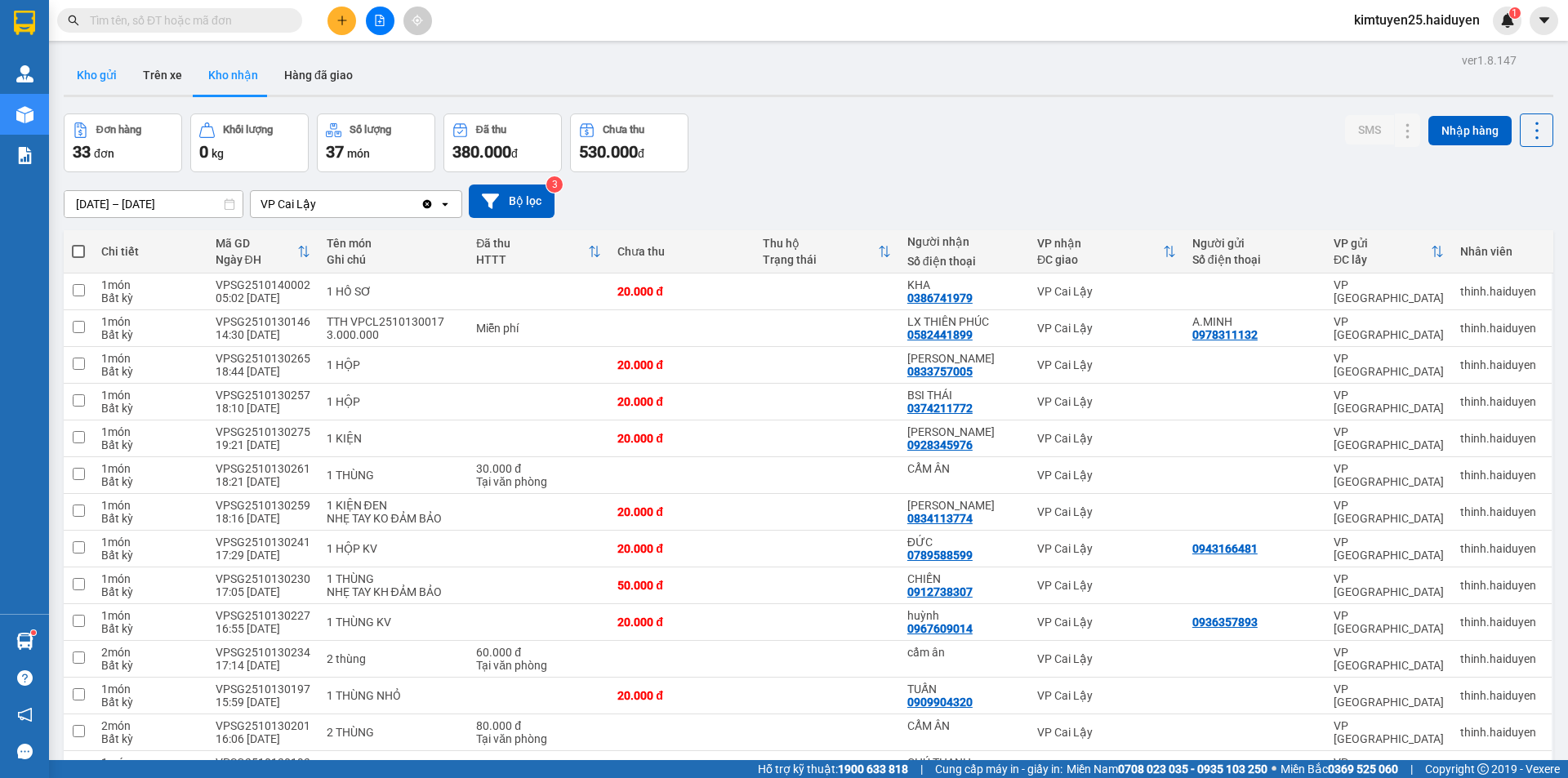
click at [100, 79] on button "Kho gửi" at bounding box center [97, 74] width 66 height 39
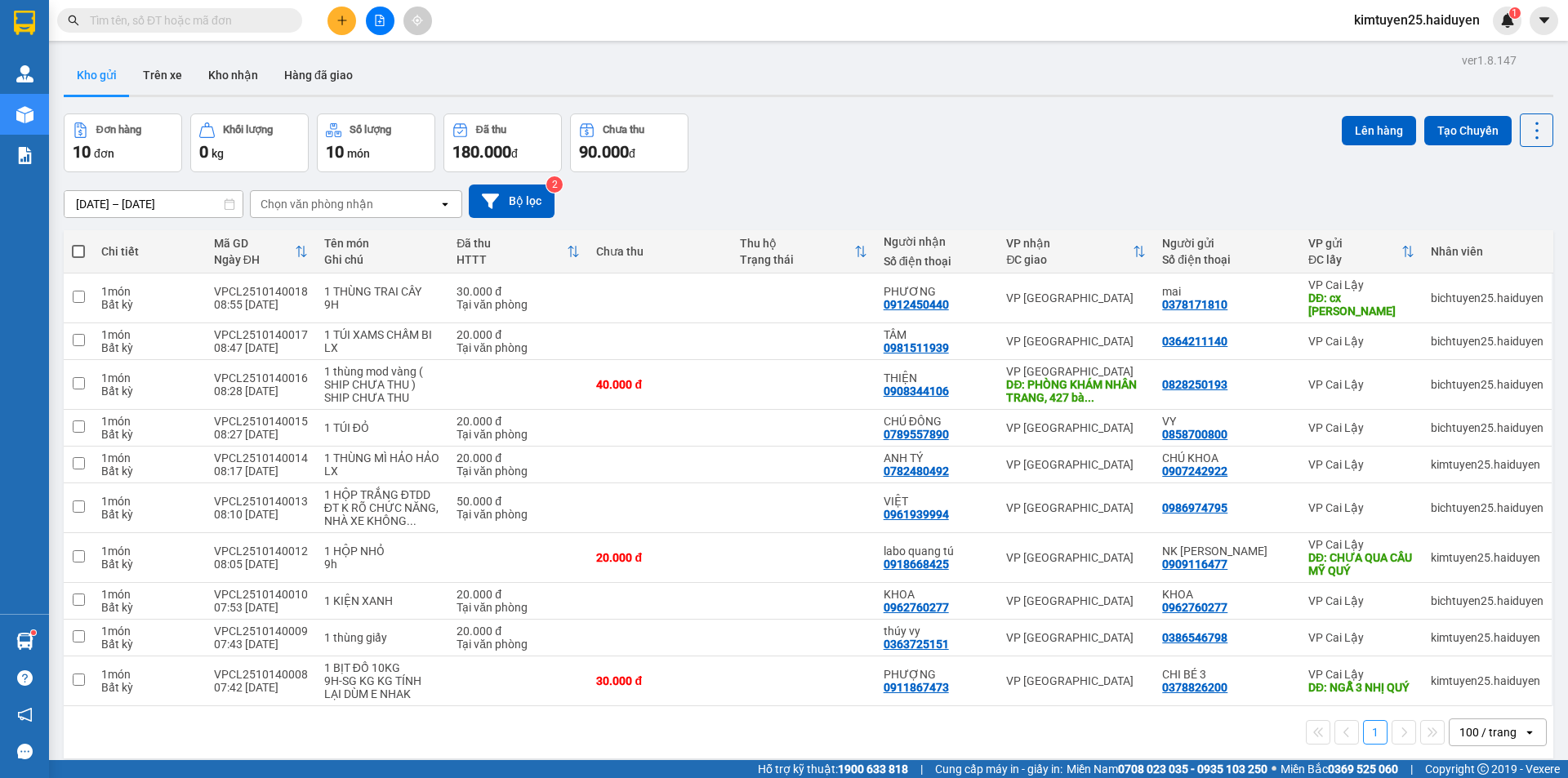
click at [1086, 89] on div "Kho gửi Trên xe Kho nhận Hàng đã giao" at bounding box center [809, 77] width 1489 height 43
click at [746, 660] on td at bounding box center [803, 681] width 144 height 50
checkbox input "true"
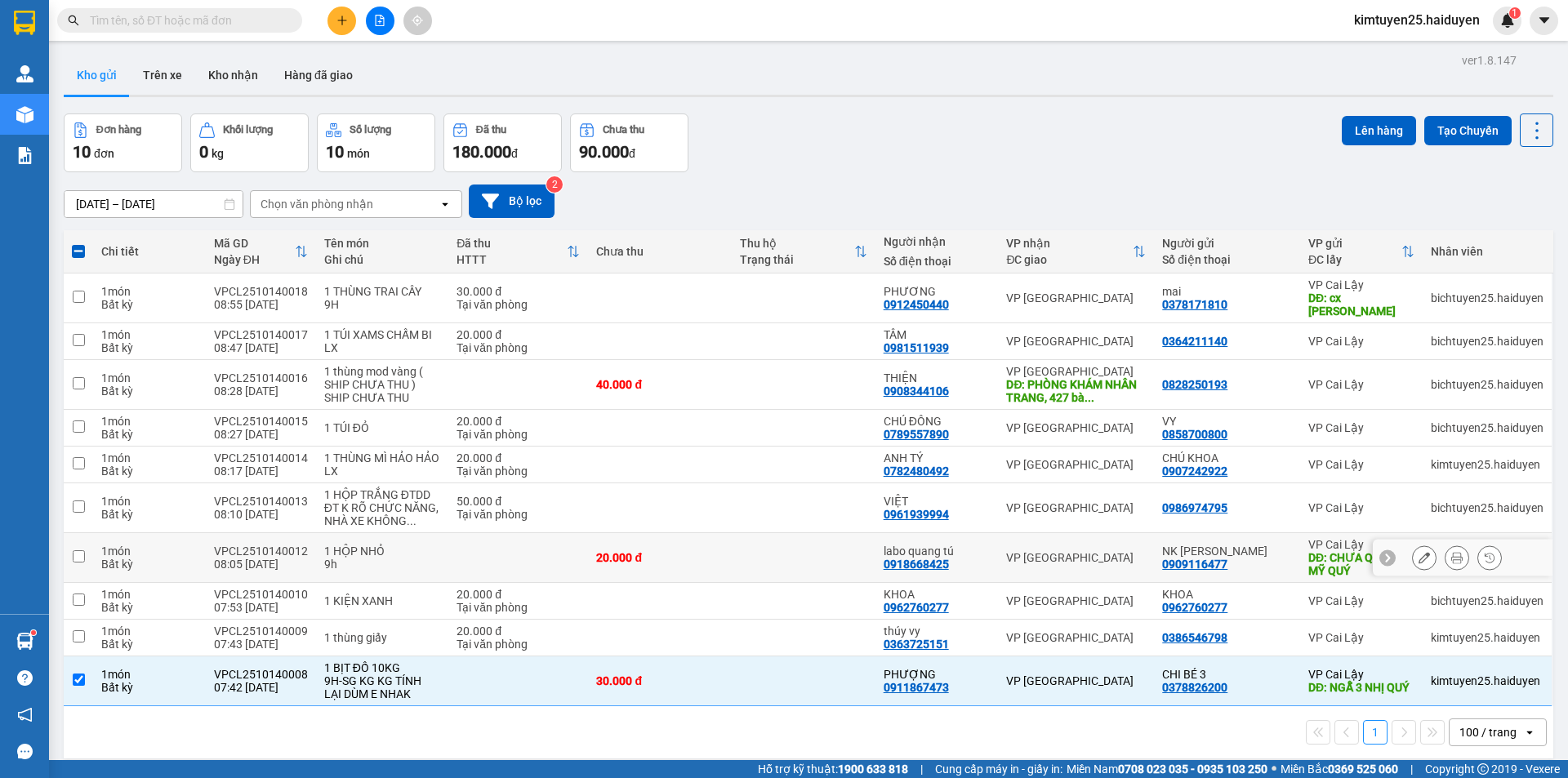
click at [809, 543] on td at bounding box center [803, 558] width 144 height 50
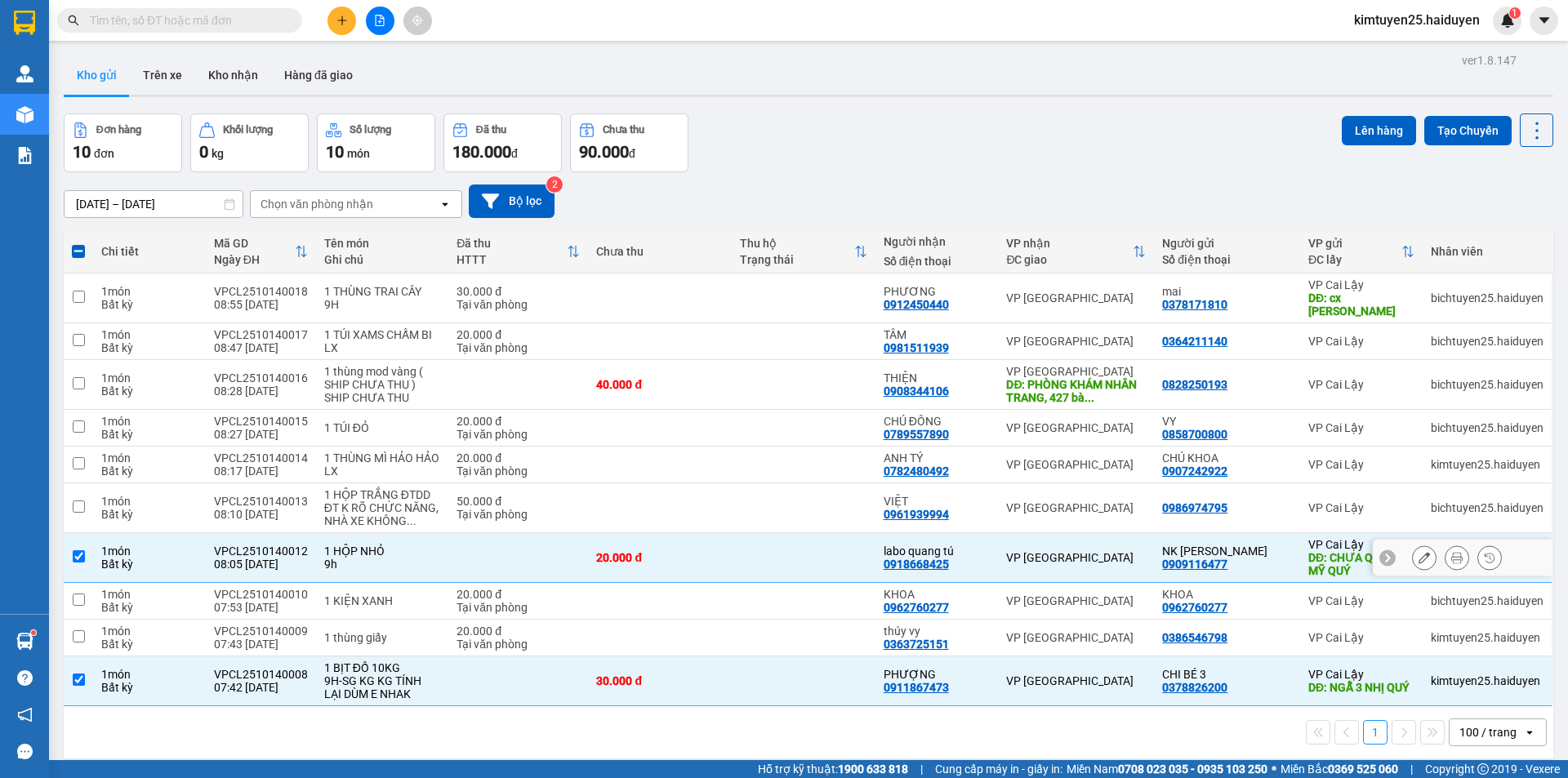
click at [814, 541] on td at bounding box center [803, 558] width 144 height 50
checkbox input "false"
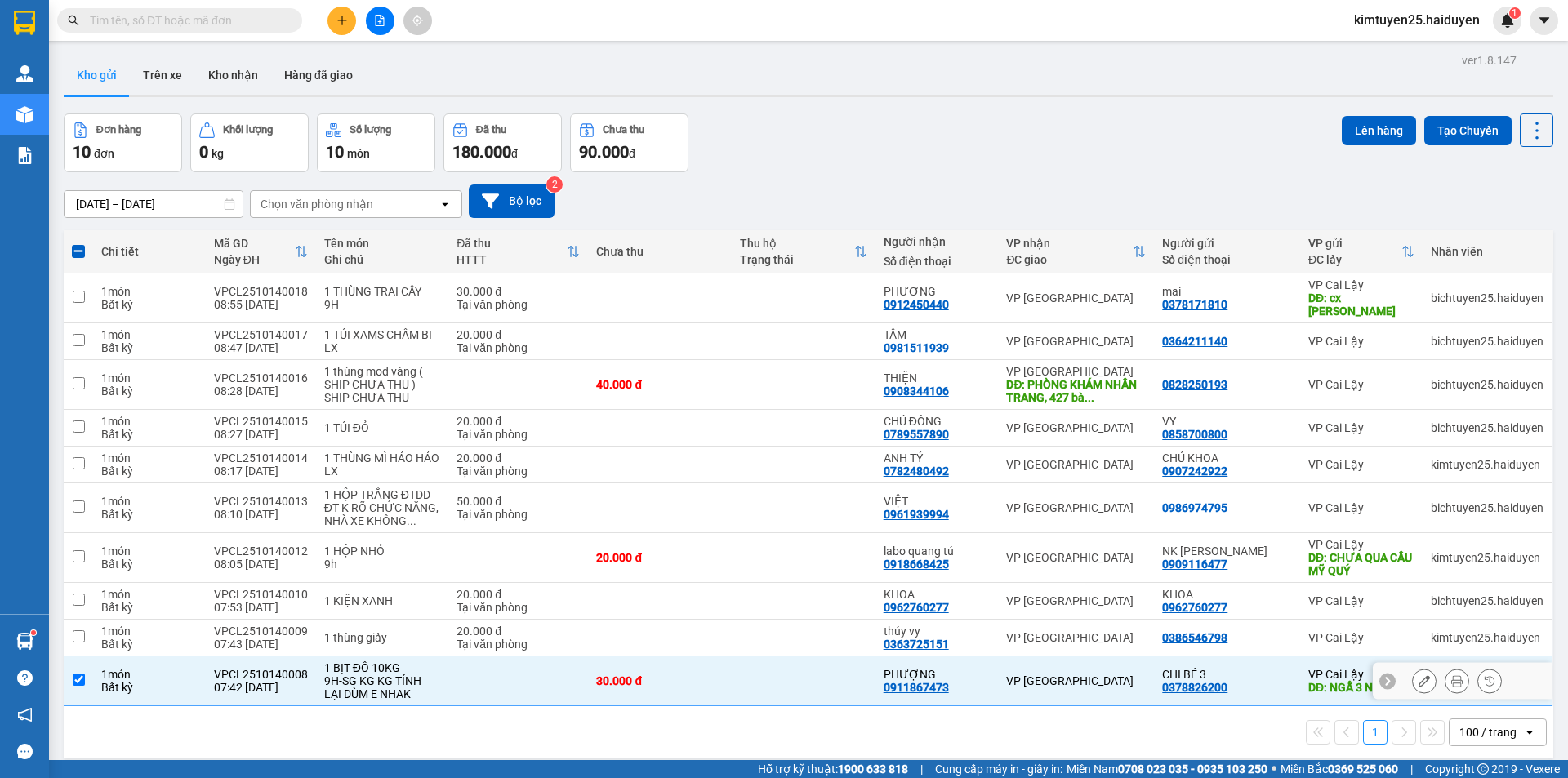
click at [792, 665] on td at bounding box center [803, 681] width 144 height 50
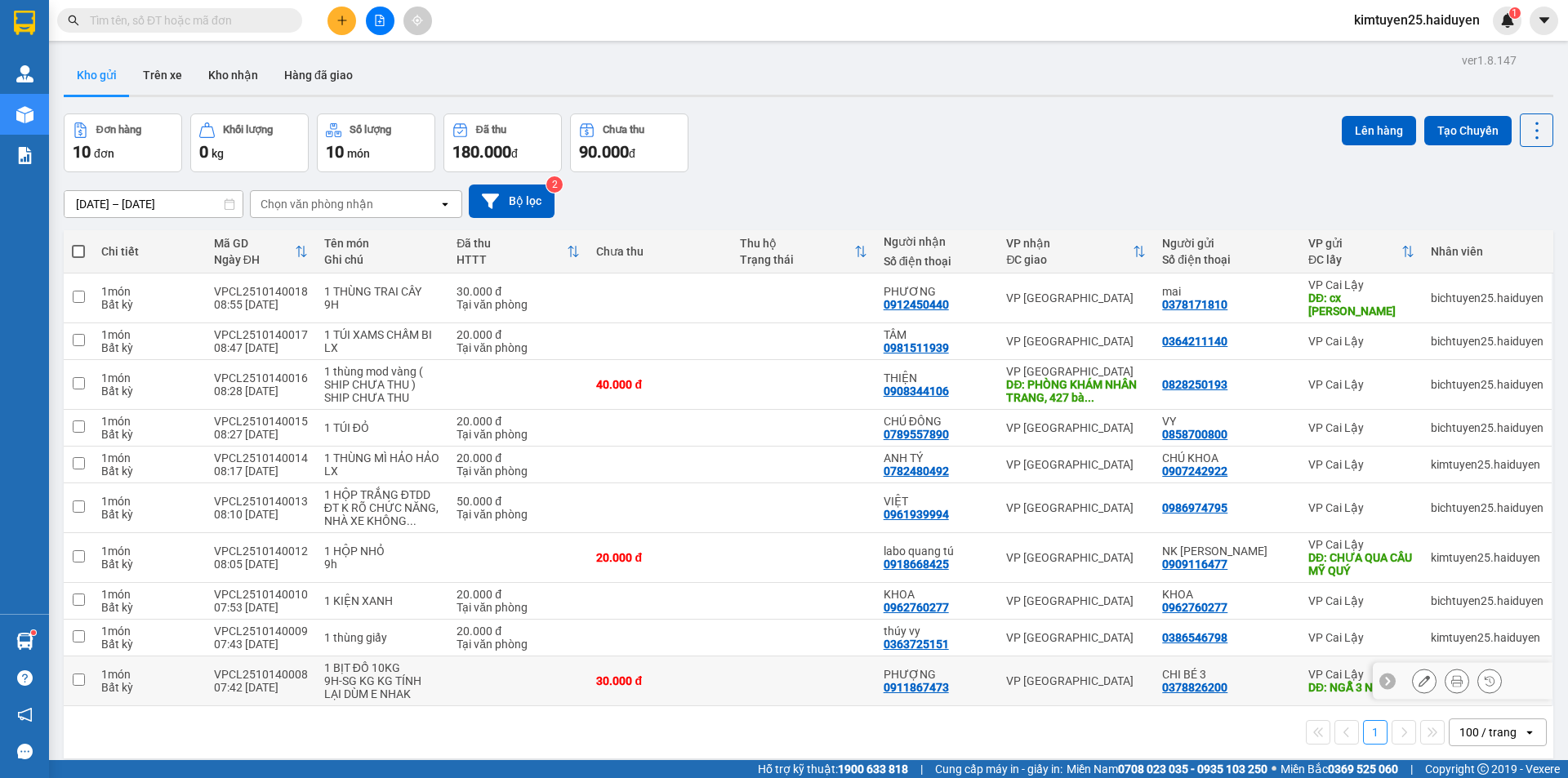
click at [1273, 673] on div "CHI BÉ 3 0378826200" at bounding box center [1227, 681] width 129 height 26
checkbox input "true"
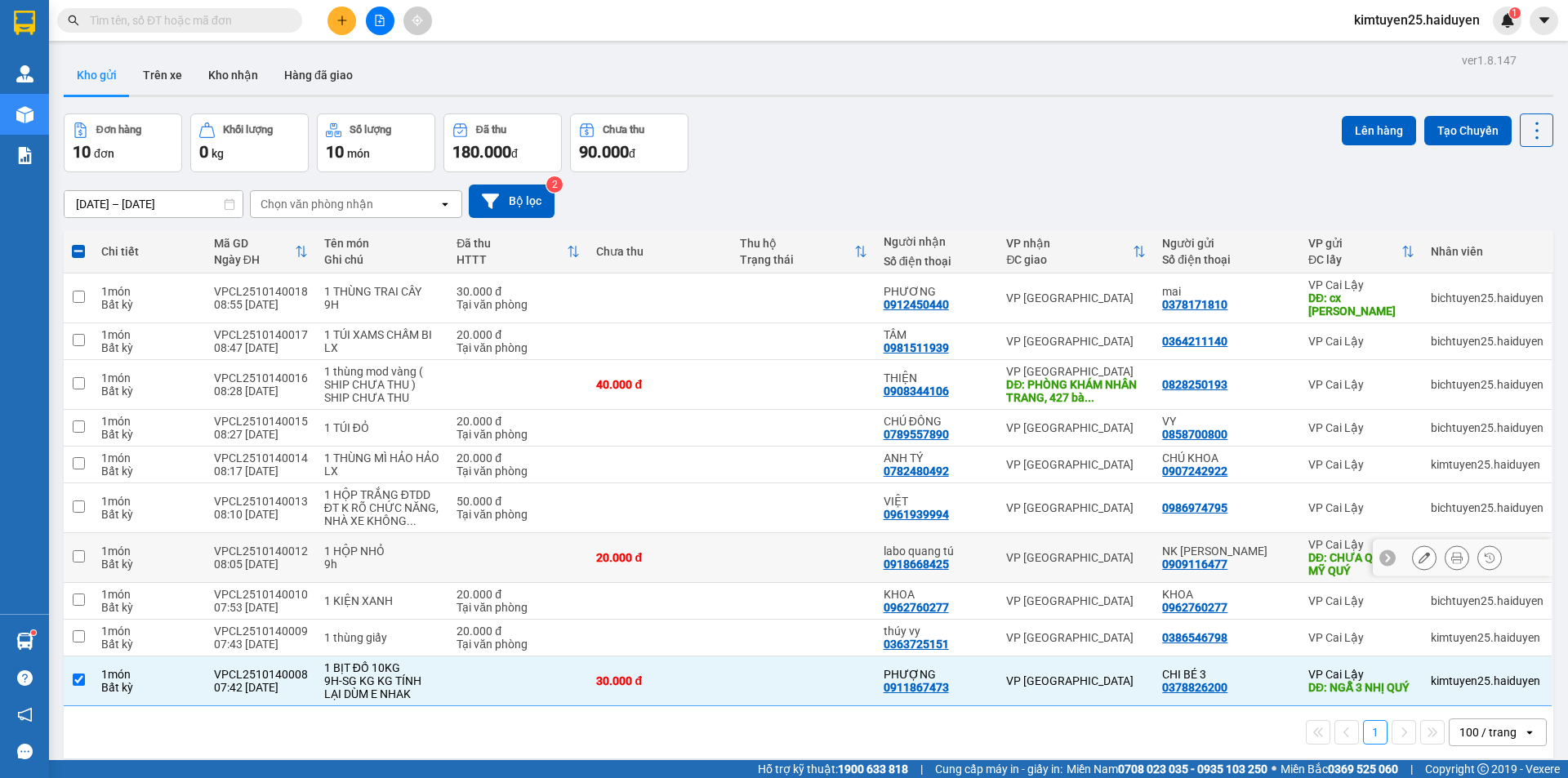
click at [1283, 533] on td "NK CẨM LINH 0909116477" at bounding box center [1226, 558] width 146 height 50
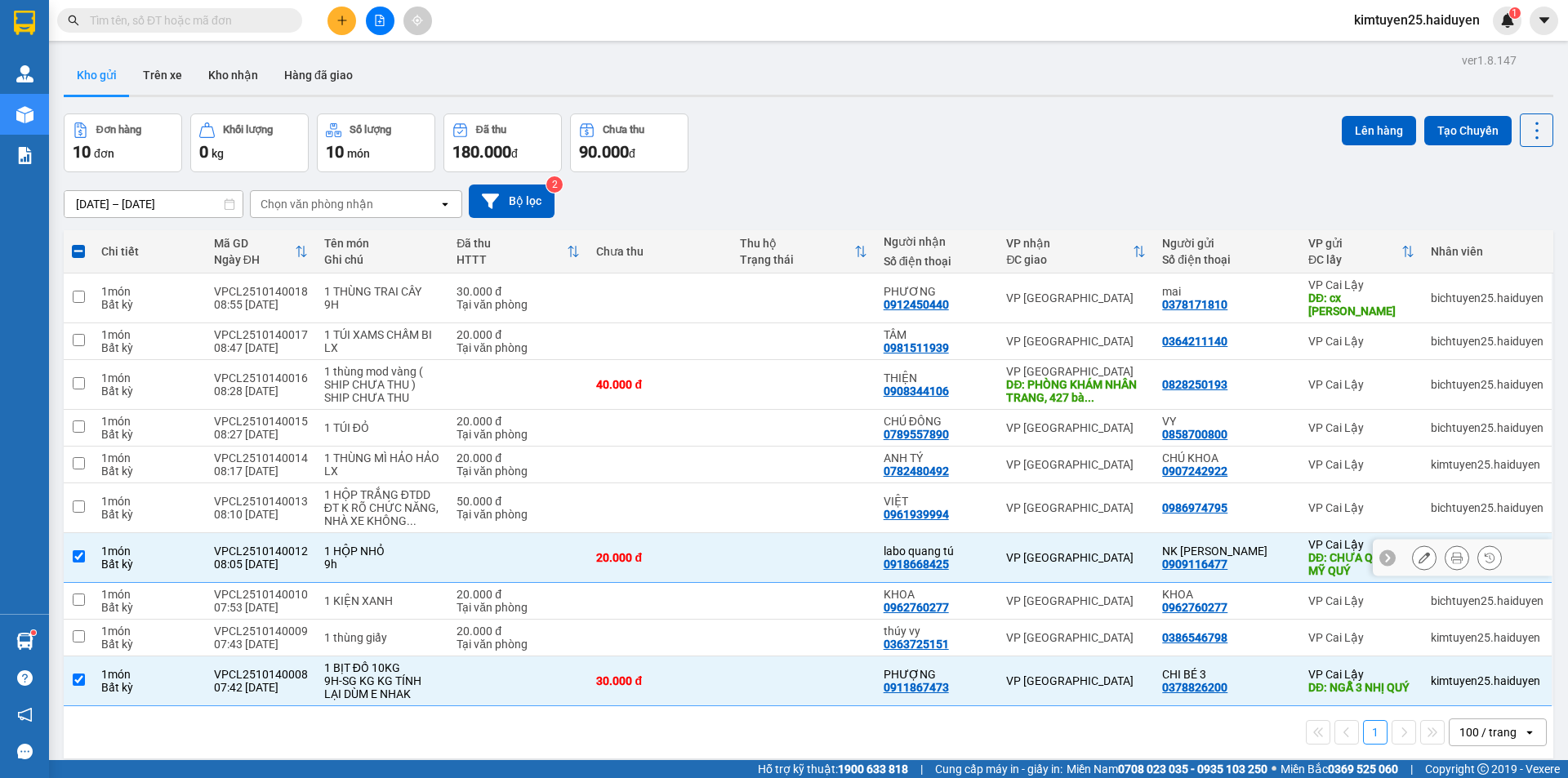
click at [1053, 551] on div "VP [GEOGRAPHIC_DATA]" at bounding box center [1076, 557] width 140 height 13
checkbox input "false"
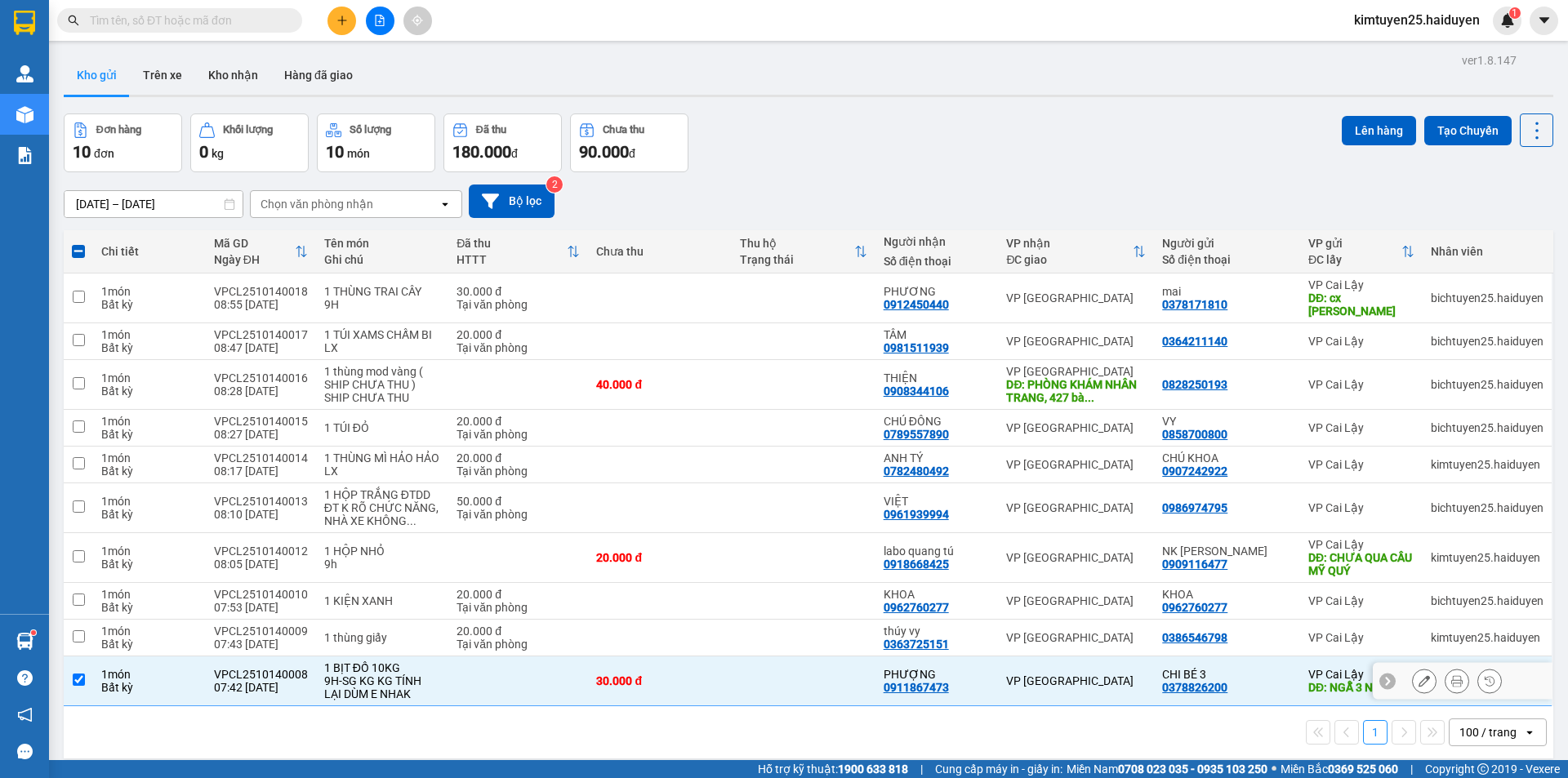
click at [1093, 674] on div "VP [GEOGRAPHIC_DATA]" at bounding box center [1076, 681] width 140 height 13
checkbox input "false"
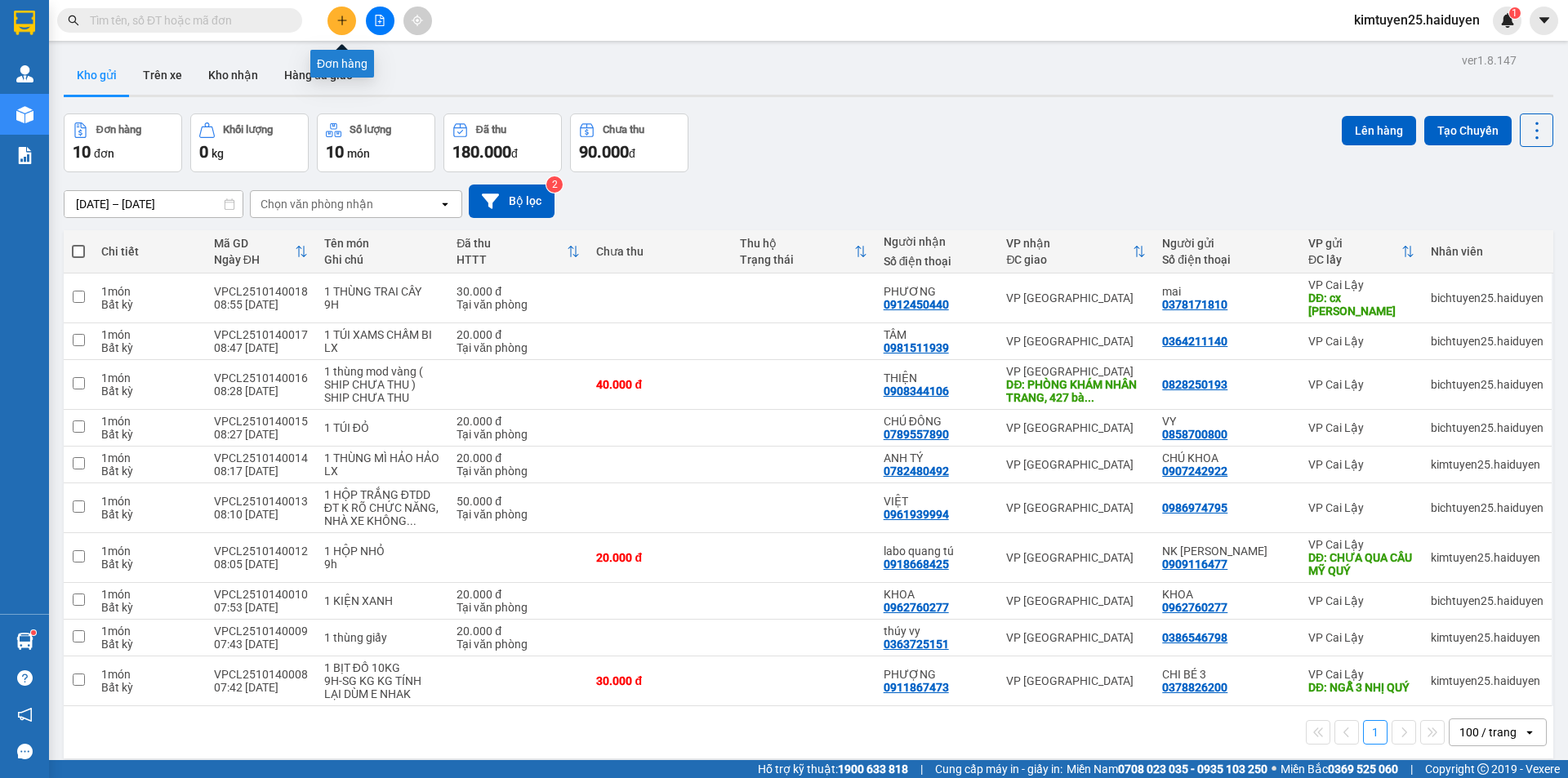
click at [328, 24] on button at bounding box center [341, 21] width 28 height 28
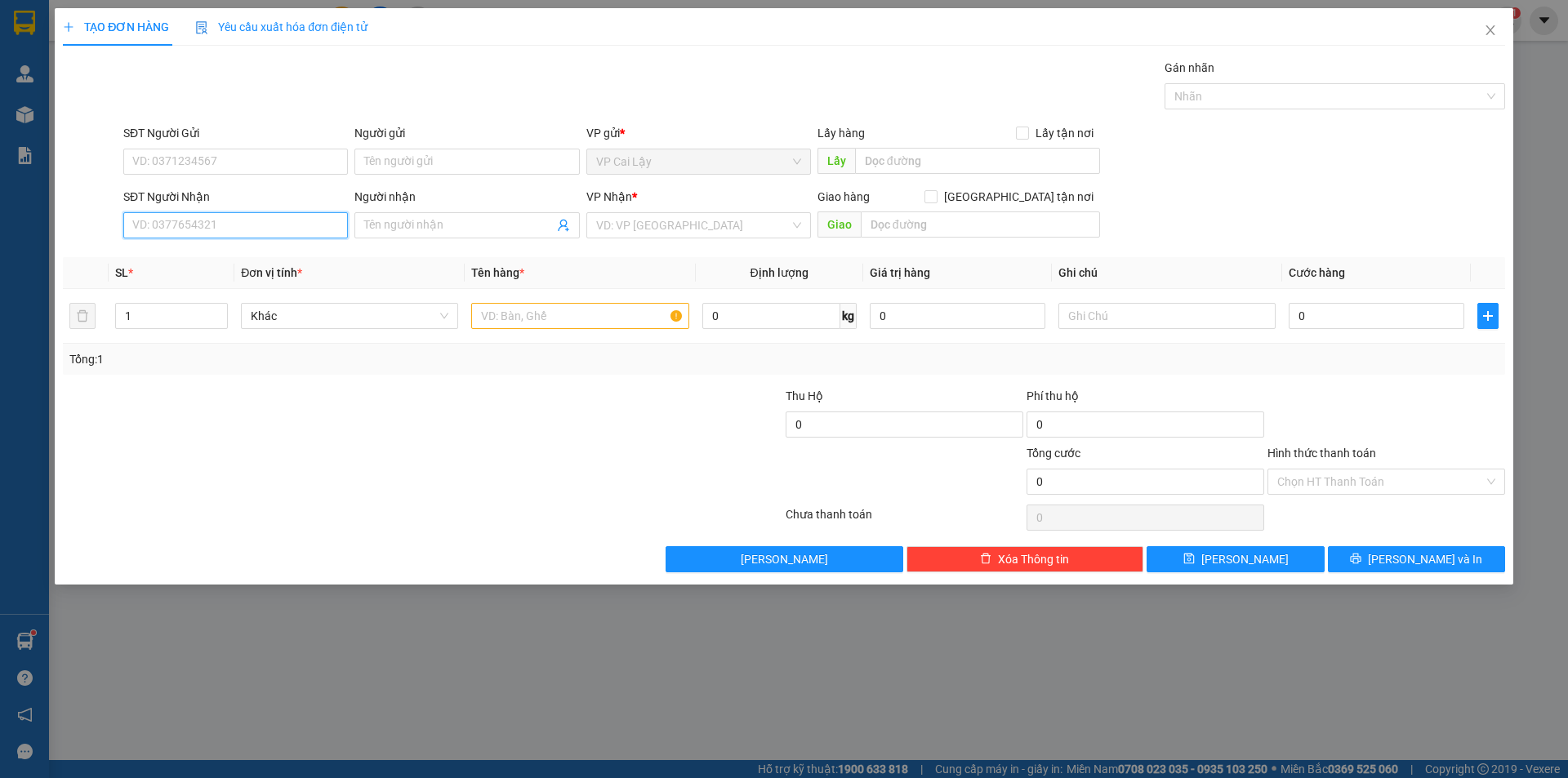
click at [318, 227] on input "SĐT Người Nhận" at bounding box center [236, 225] width 224 height 26
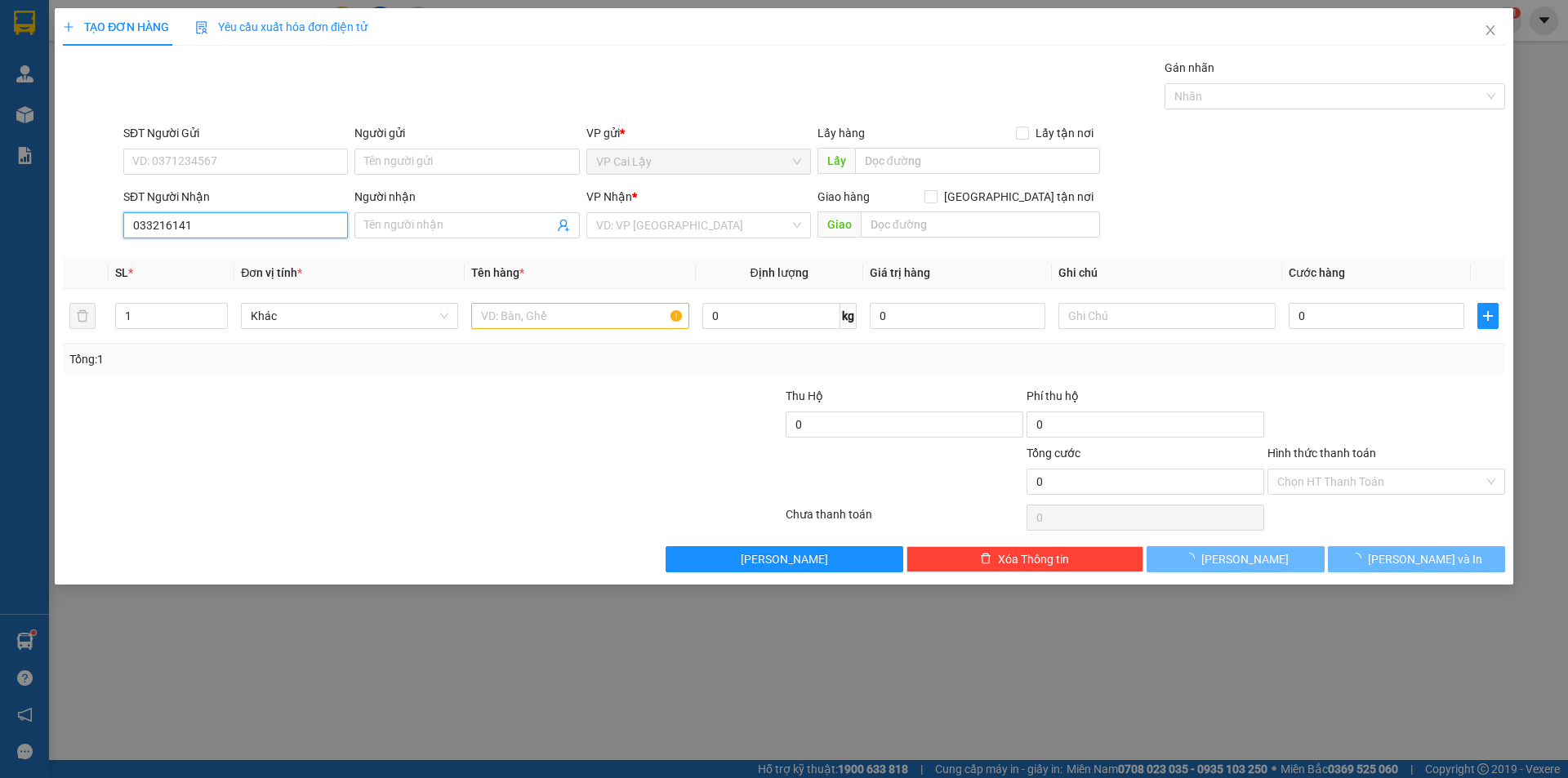
type input "0332161411"
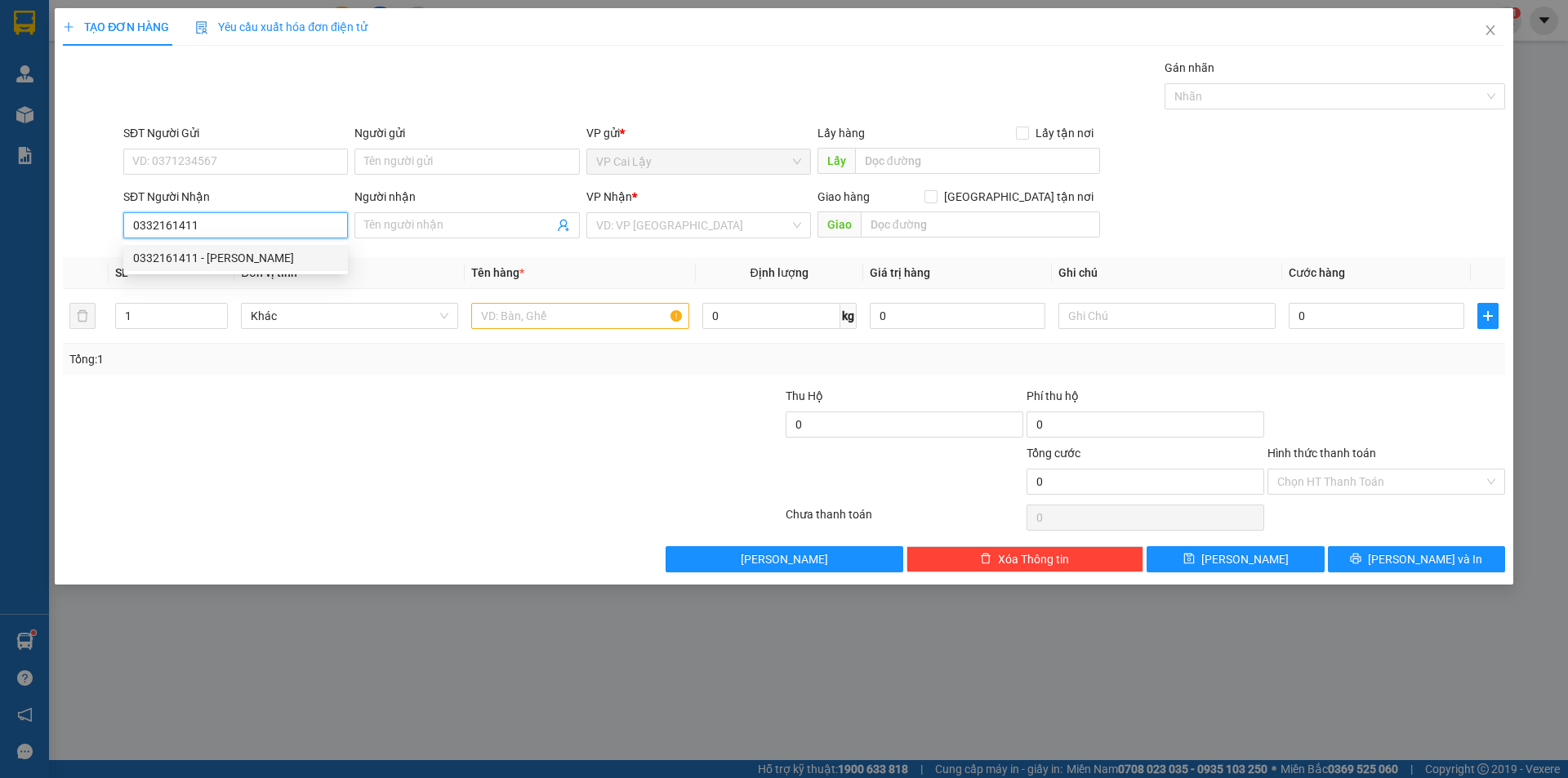
click at [205, 257] on div "0332161411 - PHÚC KHANG" at bounding box center [236, 258] width 205 height 18
type input "PHÚC KHANG"
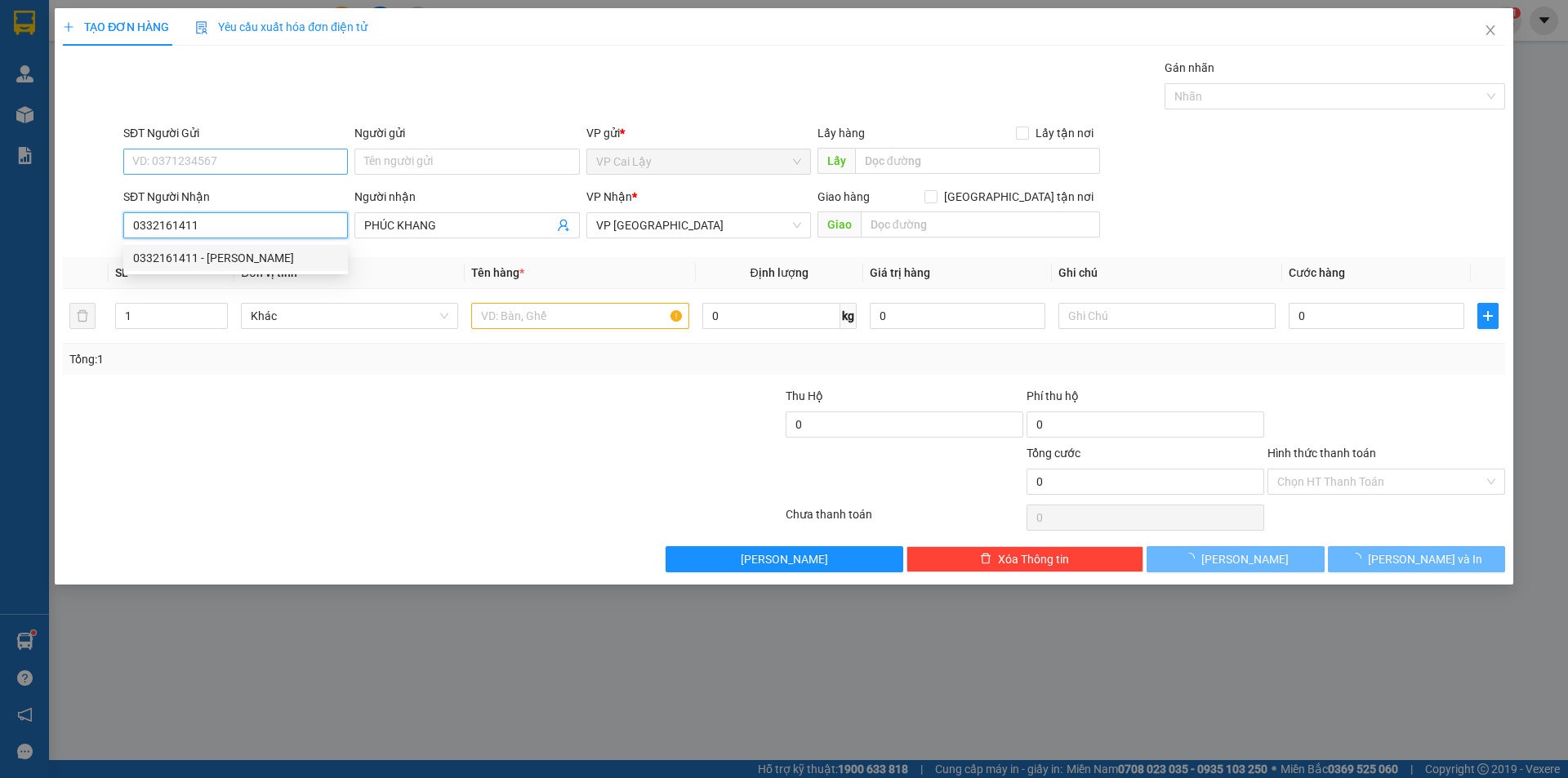
type input "0332161411"
click at [283, 161] on input "SĐT Người Gửi" at bounding box center [236, 161] width 224 height 26
type input "20.000"
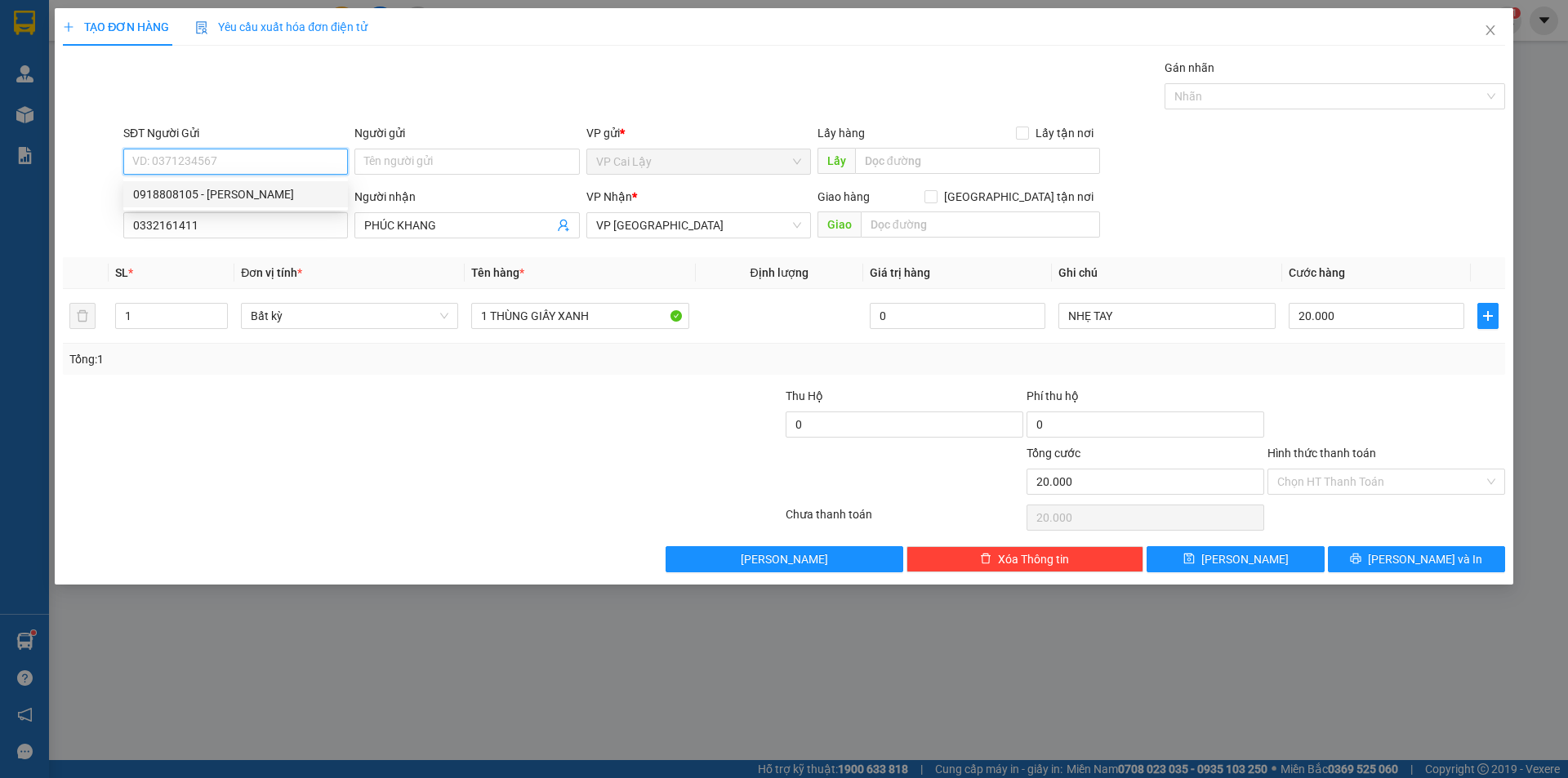
click at [278, 193] on div "0918808105 - DIỄM NGỌC" at bounding box center [236, 194] width 205 height 18
type input "0918808105"
type input "DIỄM NGỌC"
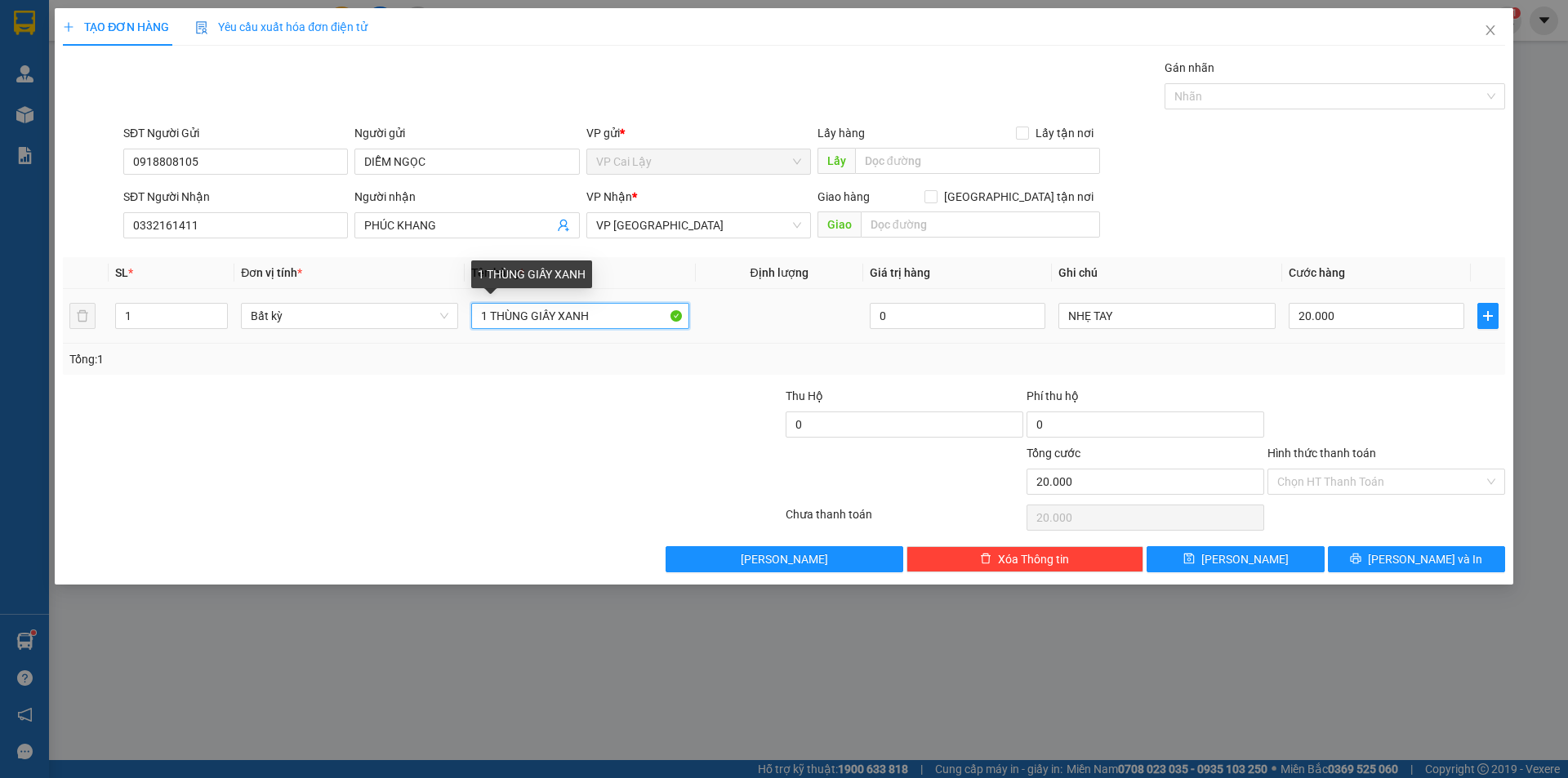
click at [603, 319] on input "1 THÙNG GIẤY XANH" at bounding box center [580, 316] width 217 height 26
type input "1 THÙNG GIẤY ĐỒ ĂN"
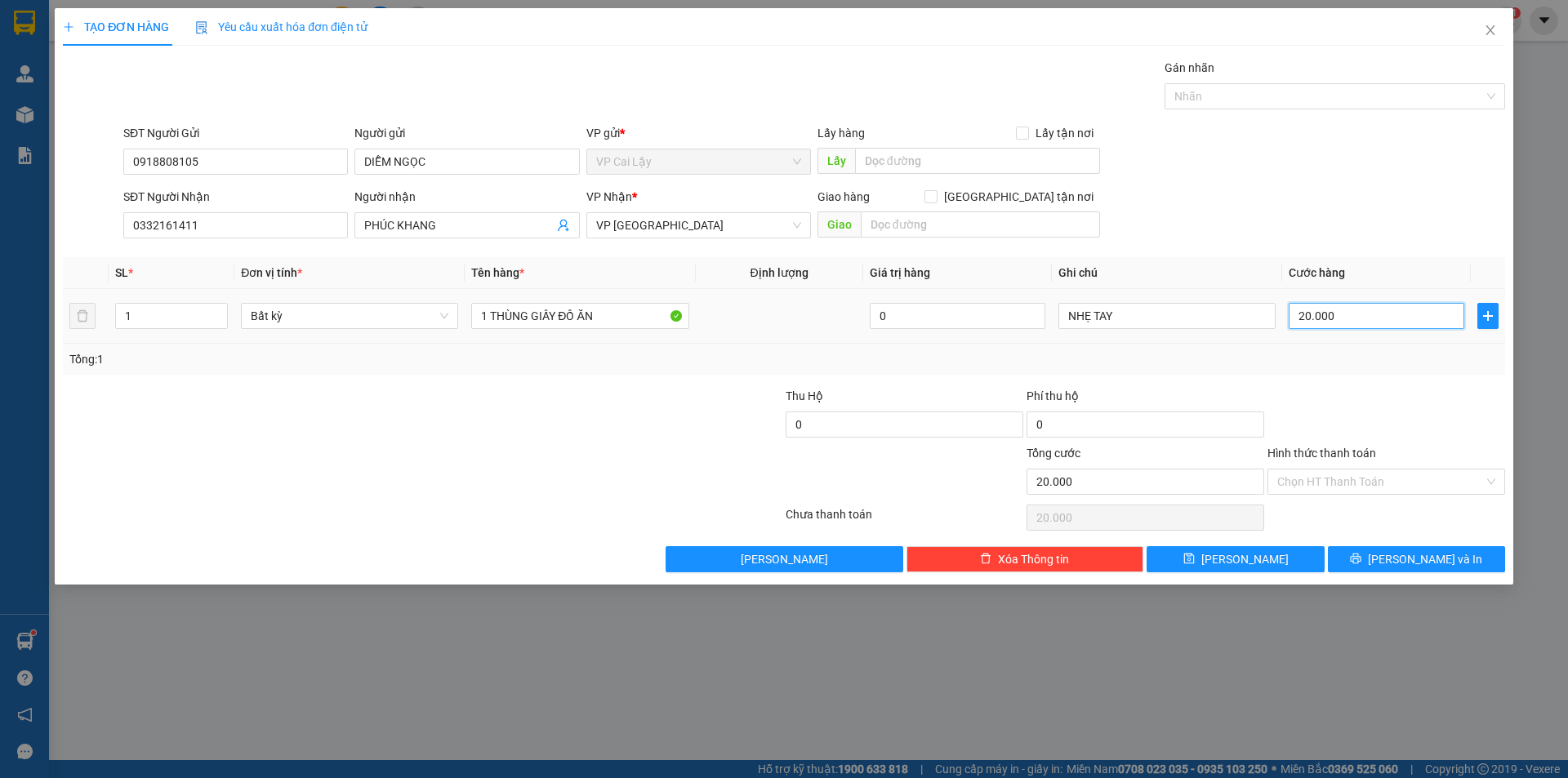
click at [1348, 307] on input "20.000" at bounding box center [1376, 316] width 175 height 26
type input "3"
type input "30"
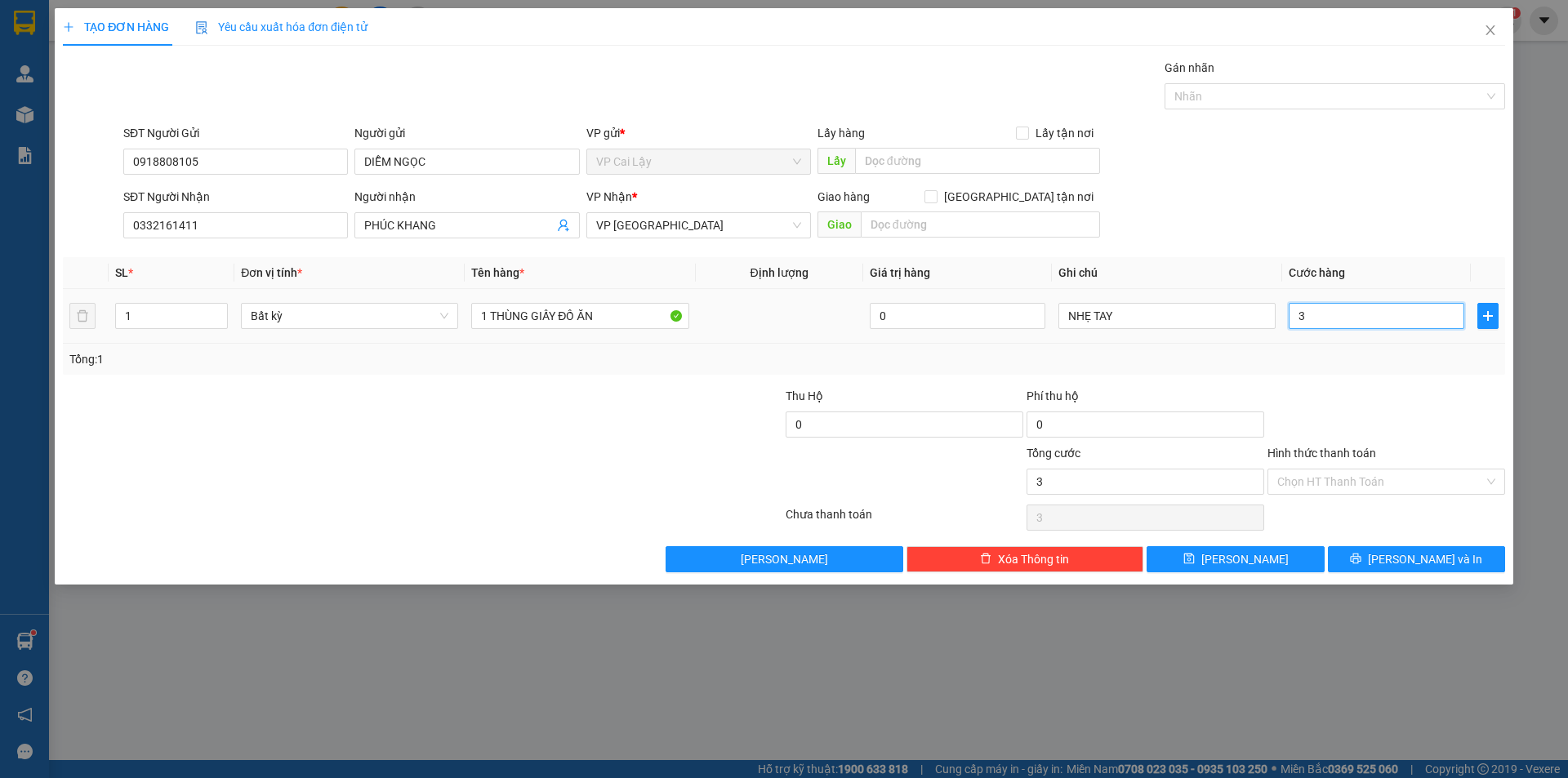
type input "30"
type input "30.000"
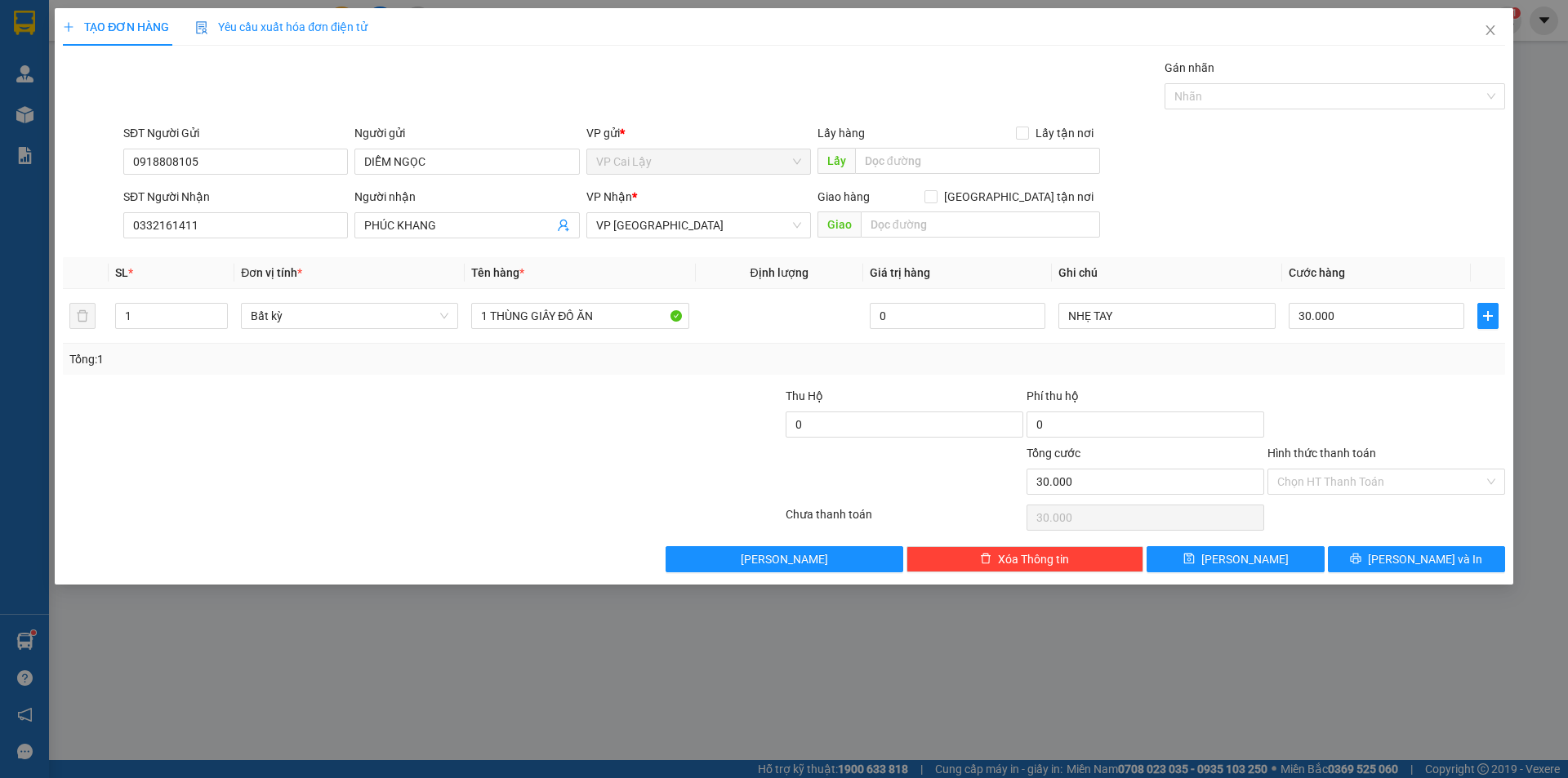
click at [1455, 387] on div at bounding box center [1386, 416] width 241 height 57
click at [1382, 477] on input "Hình thức thanh toán" at bounding box center [1380, 481] width 206 height 24
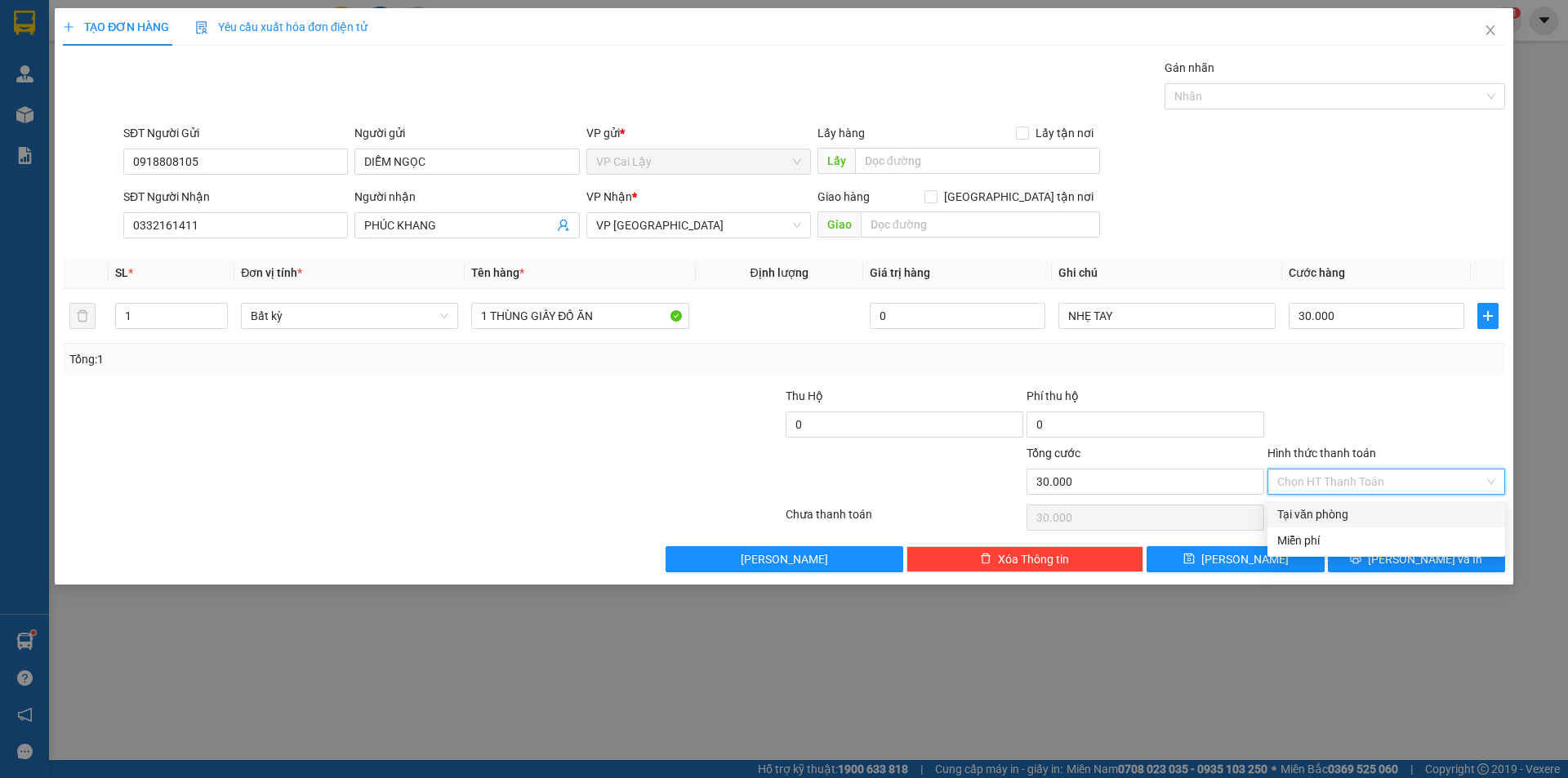
click at [1328, 517] on div "Tại văn phòng" at bounding box center [1386, 514] width 218 height 18
type input "0"
click at [1433, 568] on span "[PERSON_NAME] và In" at bounding box center [1425, 559] width 114 height 18
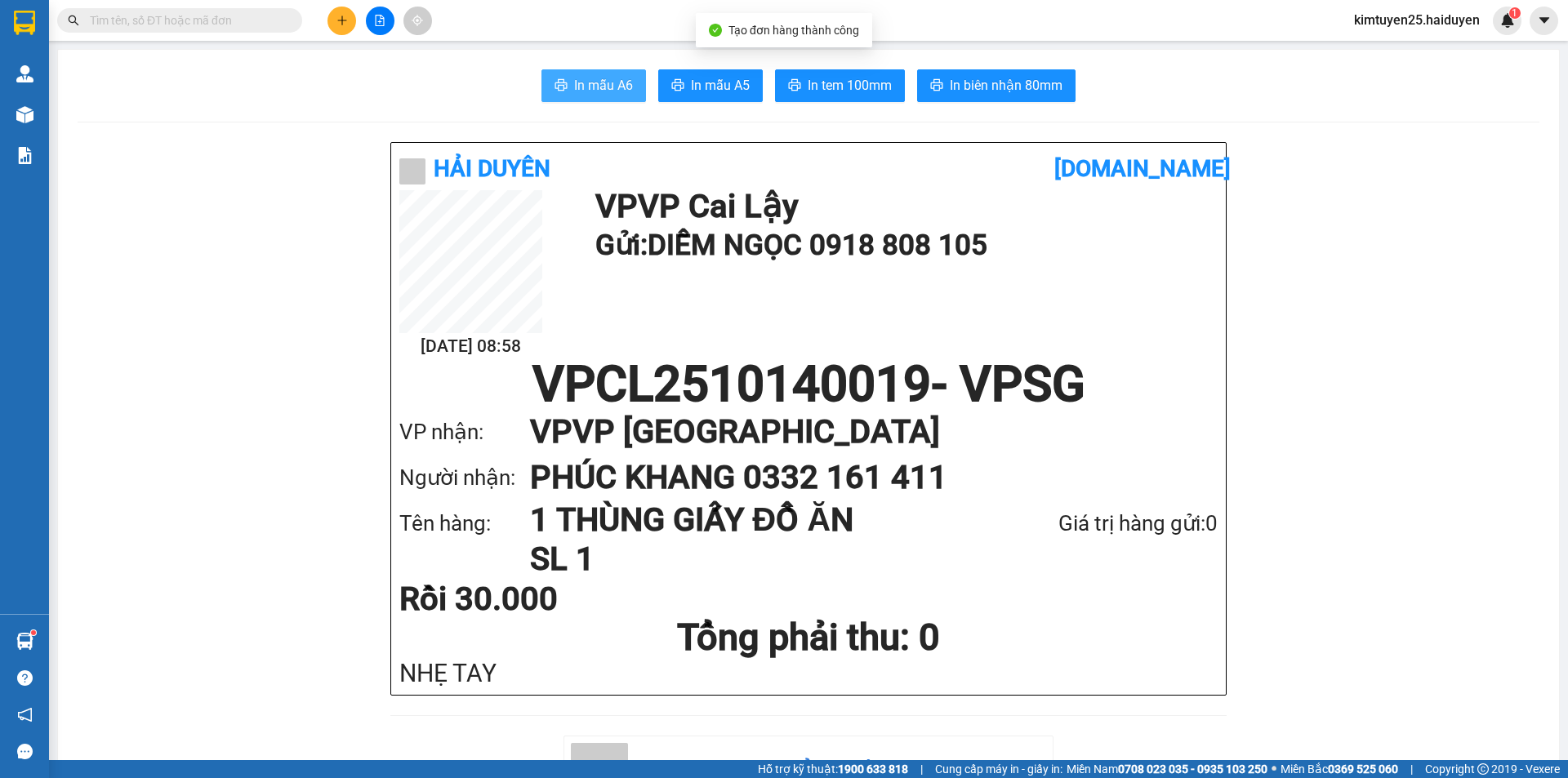
click at [590, 89] on span "In mẫu A6" at bounding box center [603, 85] width 59 height 21
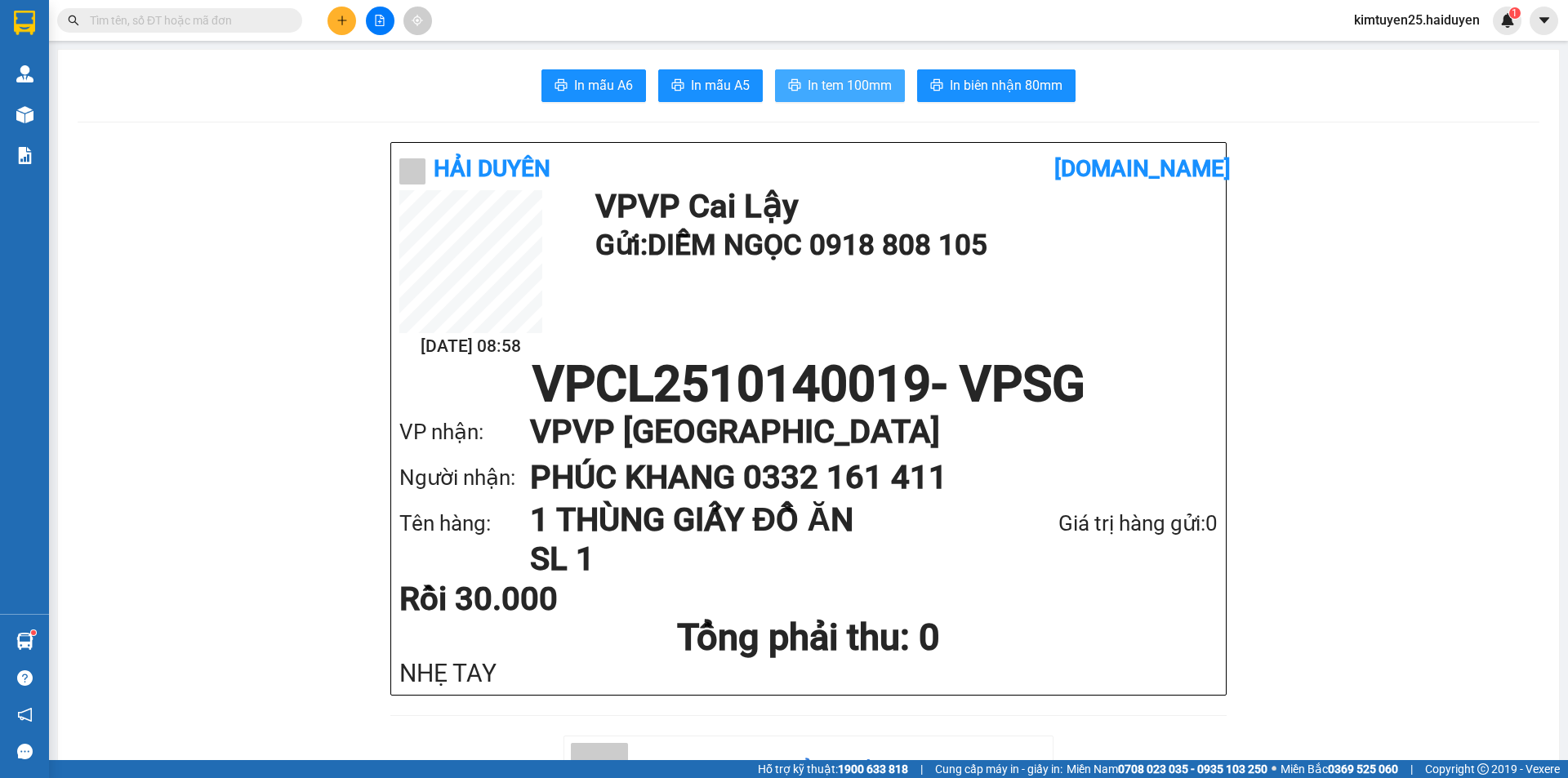
click at [845, 74] on button "In tem 100mm" at bounding box center [840, 85] width 129 height 33
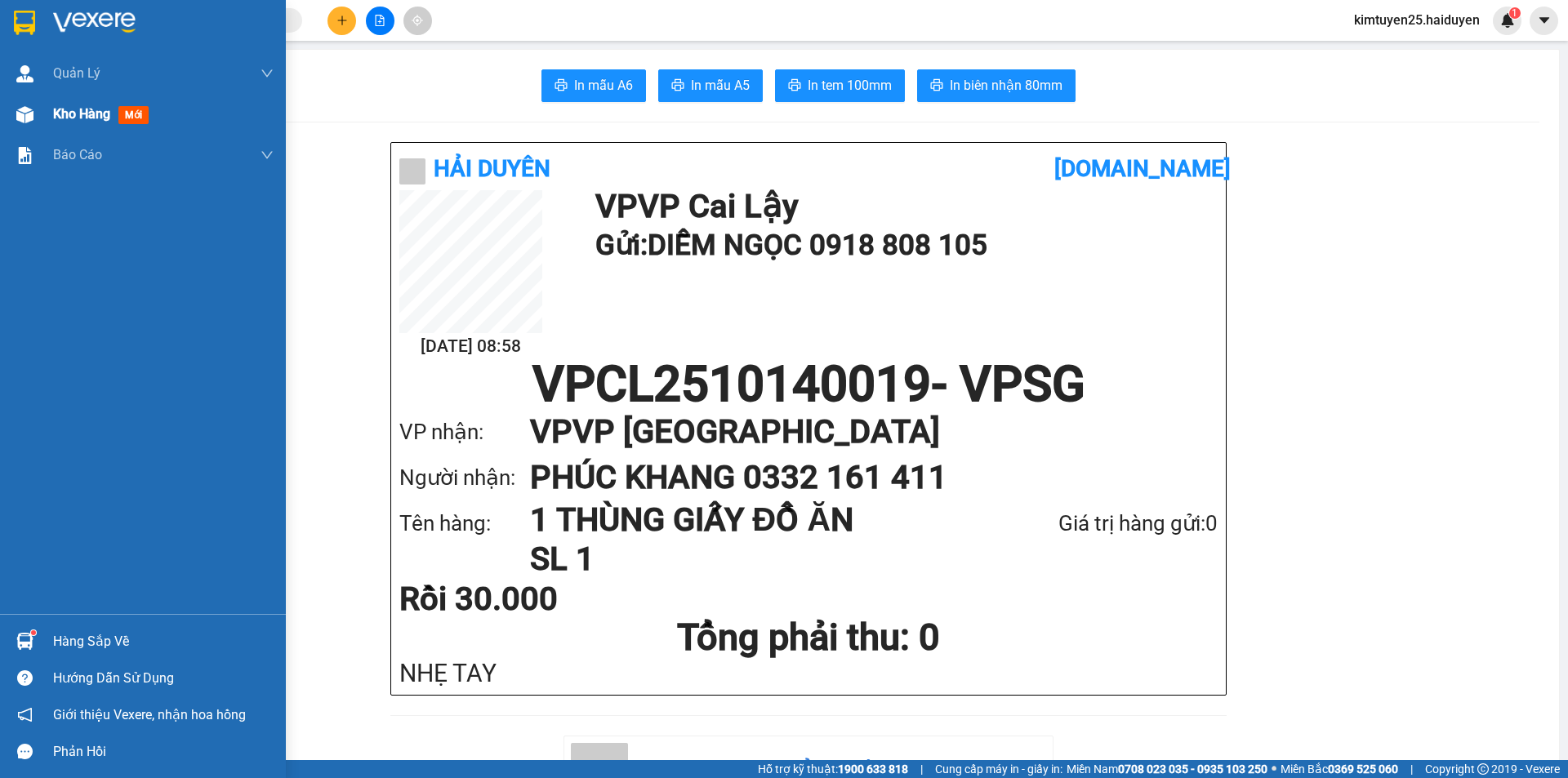
click at [35, 120] on div at bounding box center [24, 114] width 28 height 28
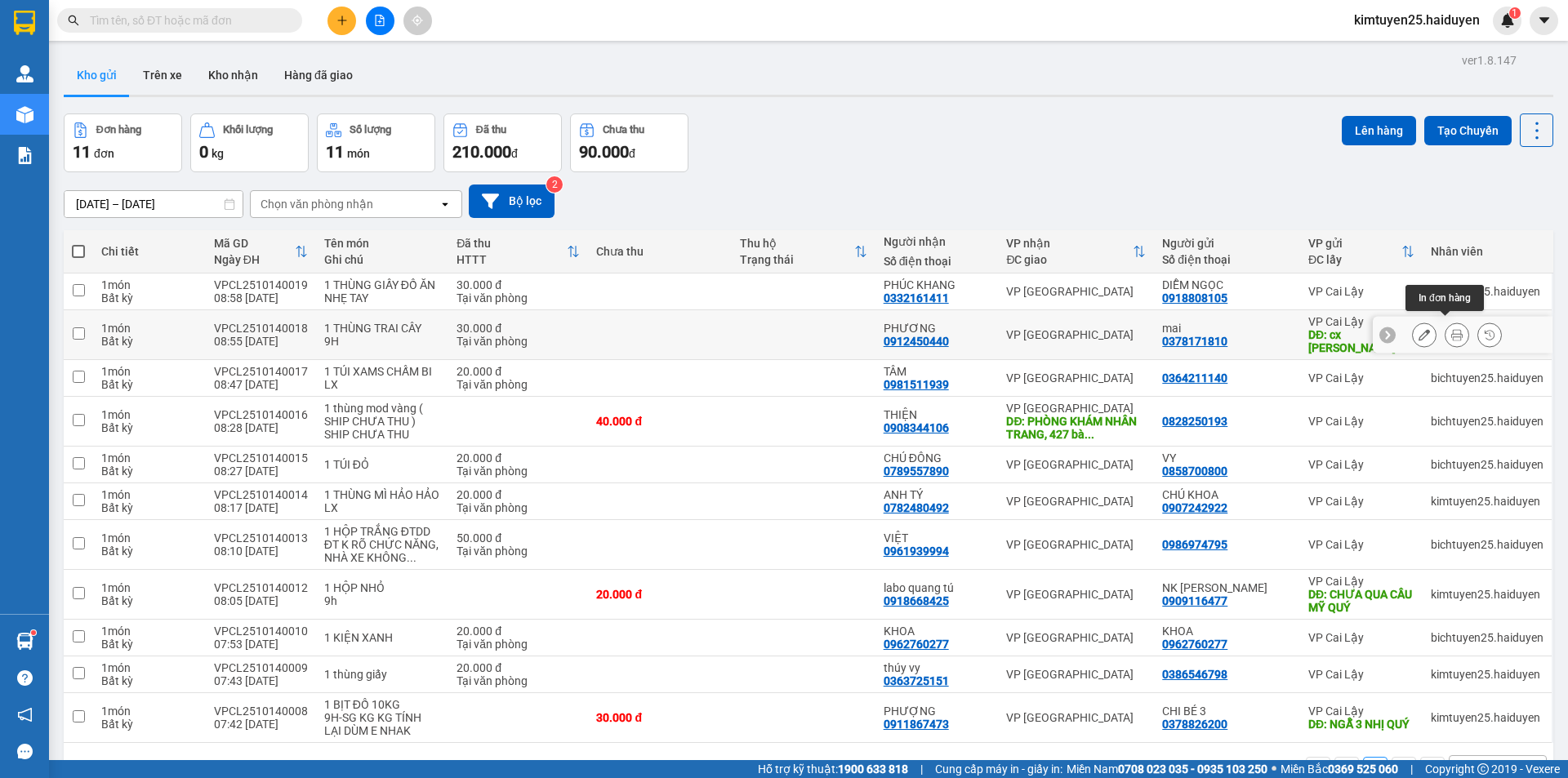
click at [1452, 329] on icon at bounding box center [1457, 334] width 11 height 11
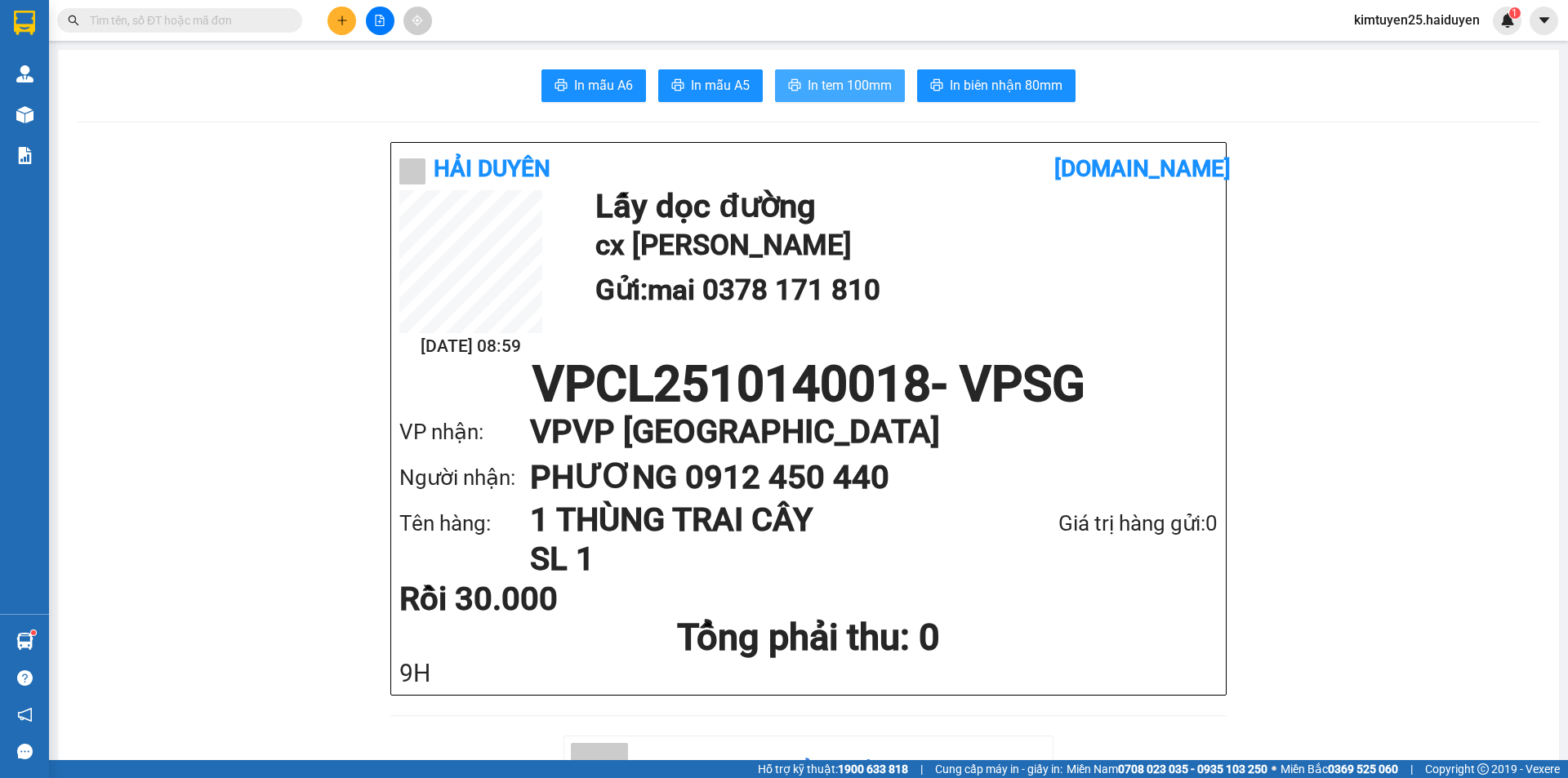
click at [883, 72] on button "In tem 100mm" at bounding box center [840, 85] width 129 height 33
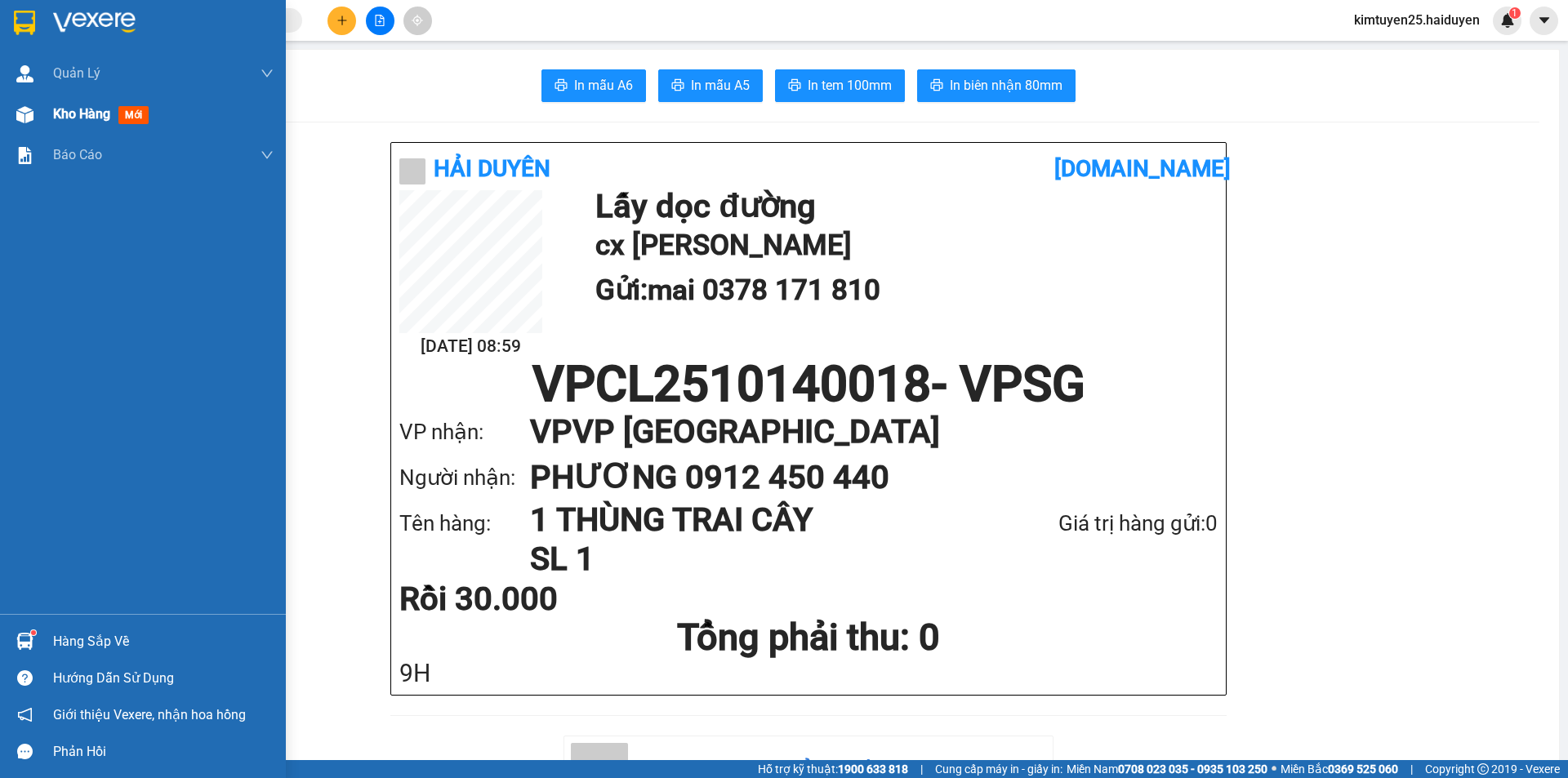
click at [66, 114] on span "Kho hàng" at bounding box center [82, 114] width 57 height 16
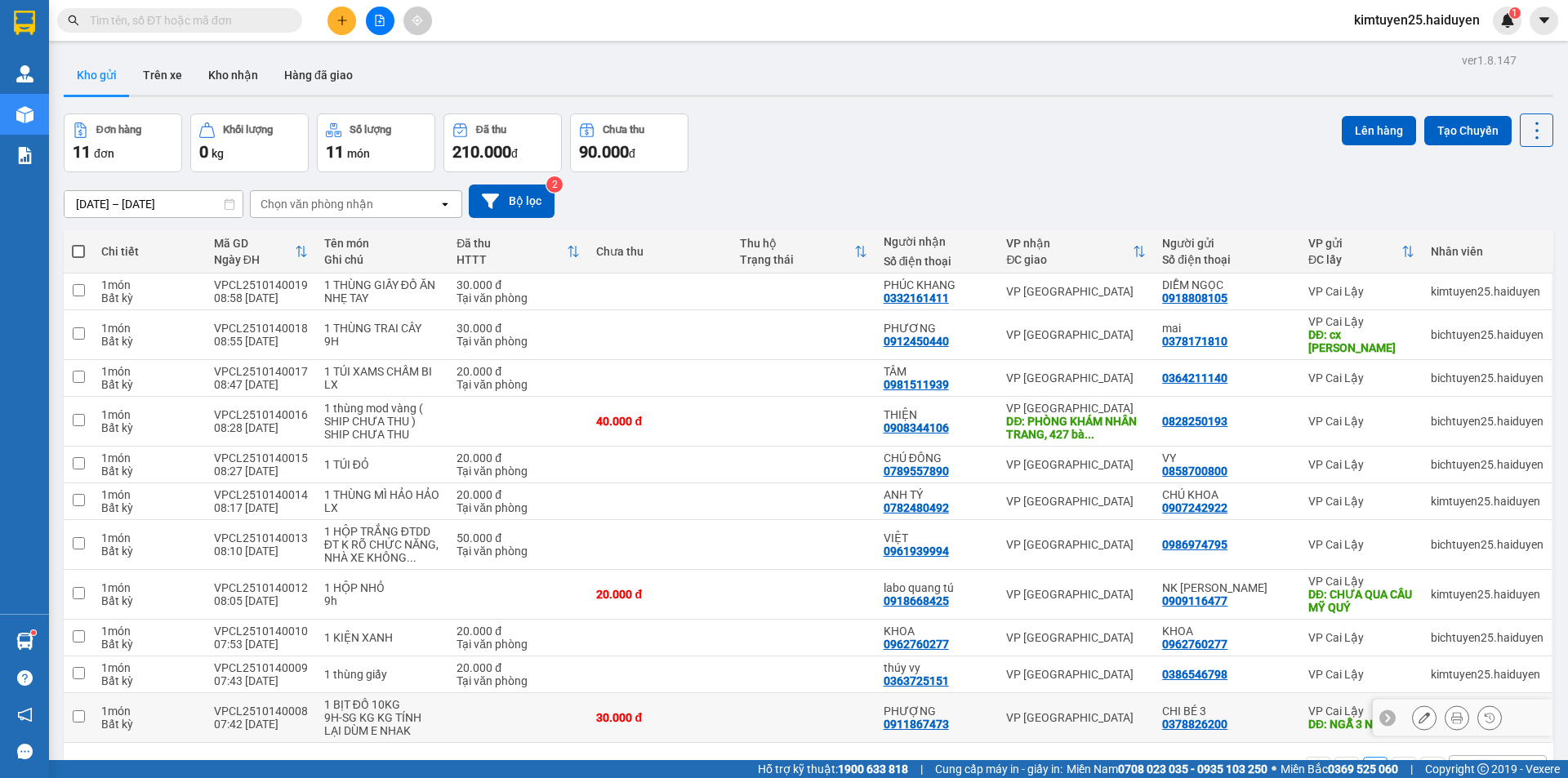
click at [1245, 705] on div "CHI BÉ 3" at bounding box center [1227, 711] width 129 height 13
checkbox input "true"
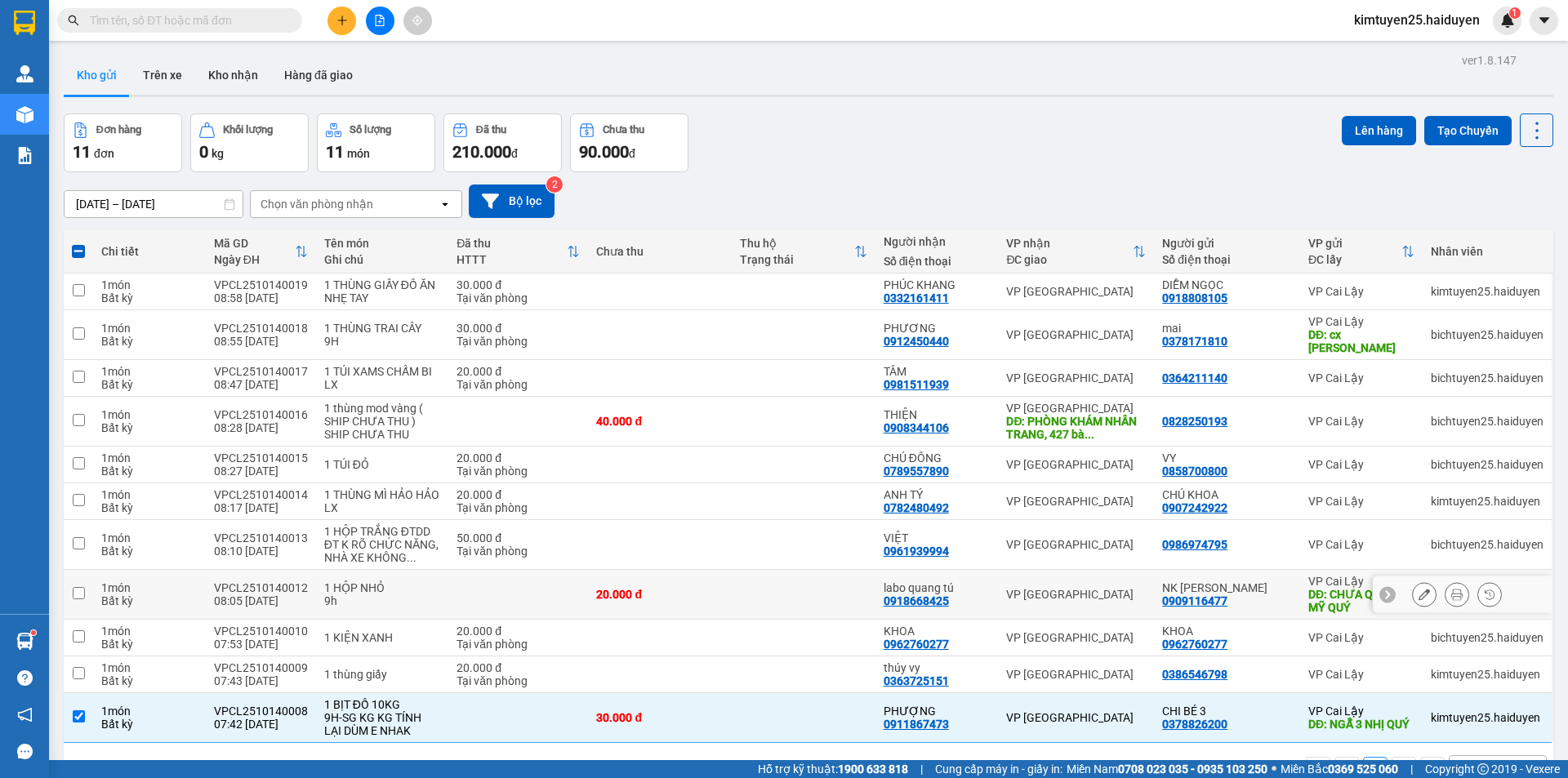
click at [1248, 583] on div "NK CẨM LINH 0909116477" at bounding box center [1227, 594] width 129 height 26
checkbox input "true"
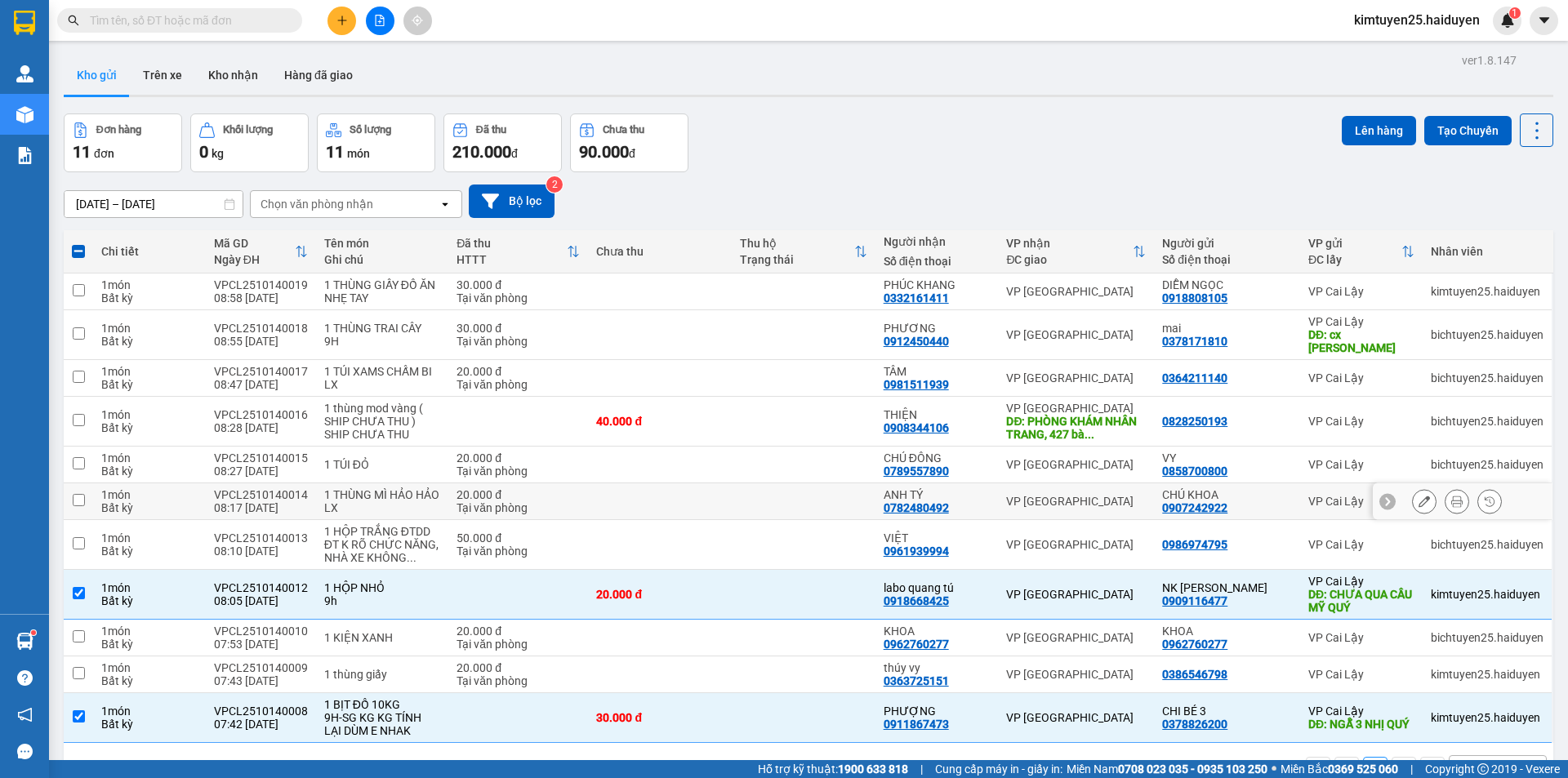
click at [1263, 493] on div "CHÚ KHOA 0907242922" at bounding box center [1227, 501] width 129 height 26
checkbox input "true"
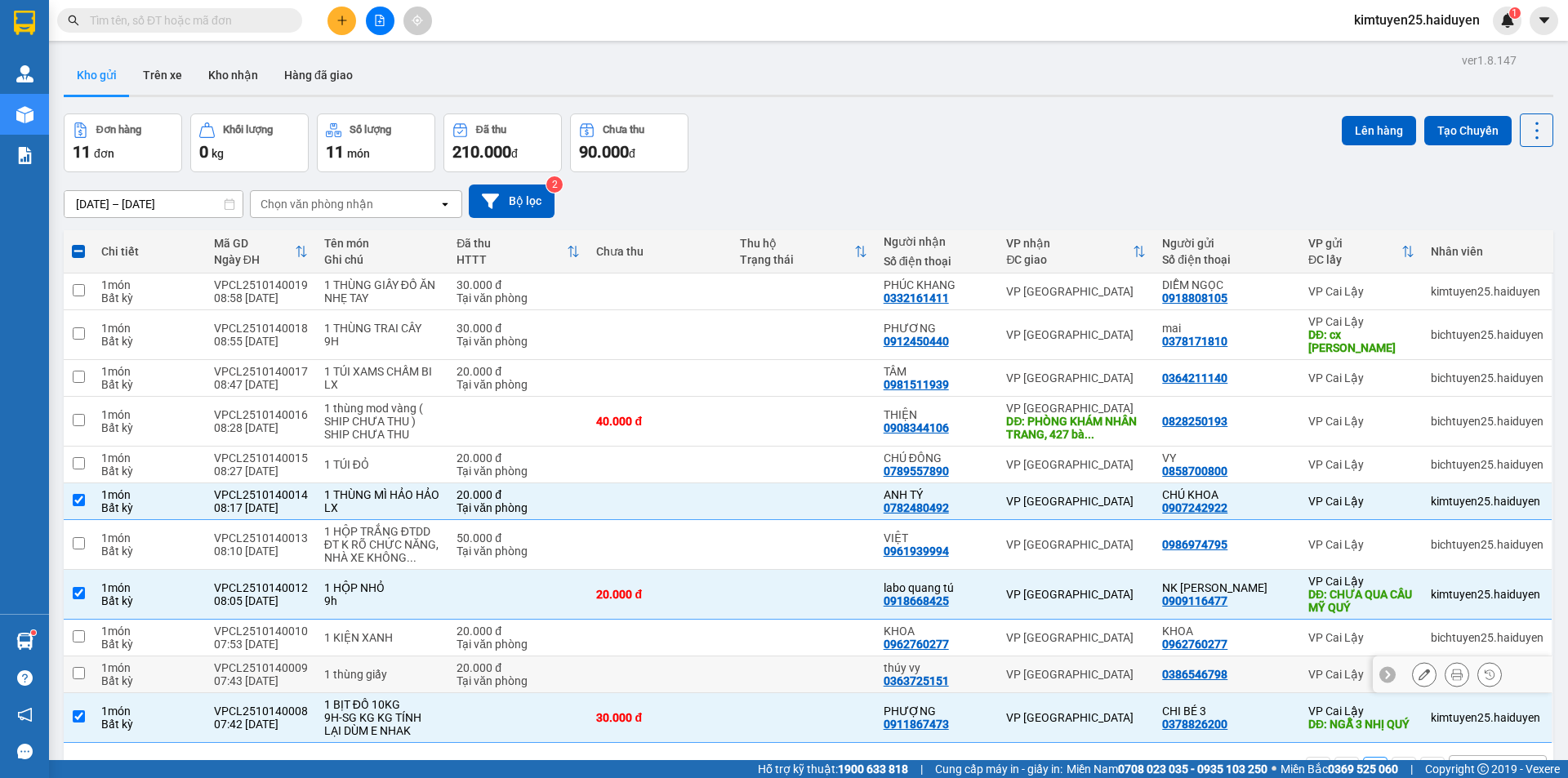
click at [1253, 668] on div "0386546798" at bounding box center [1227, 674] width 129 height 13
checkbox input "true"
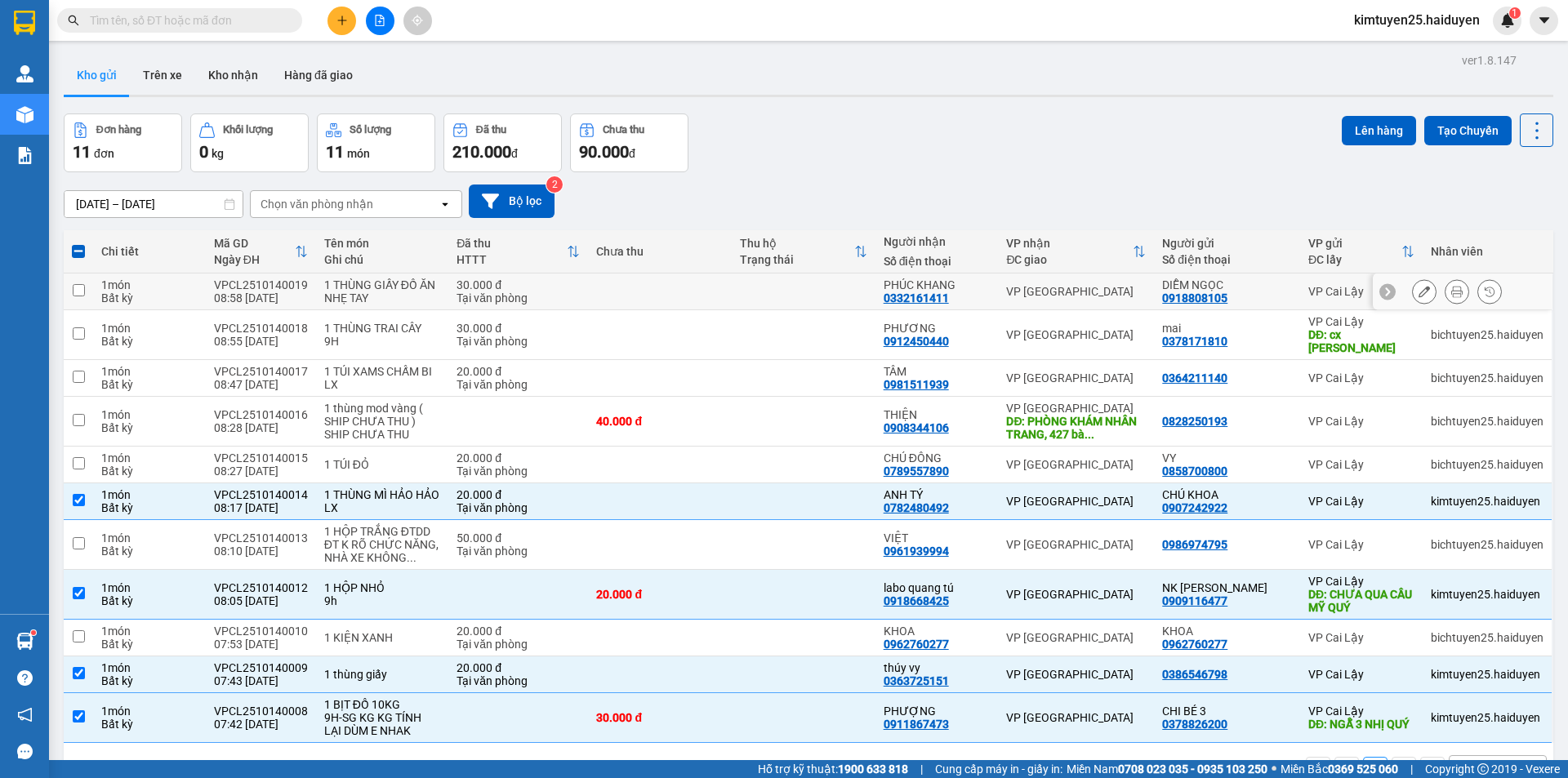
click at [726, 298] on td at bounding box center [659, 292] width 144 height 37
checkbox input "true"
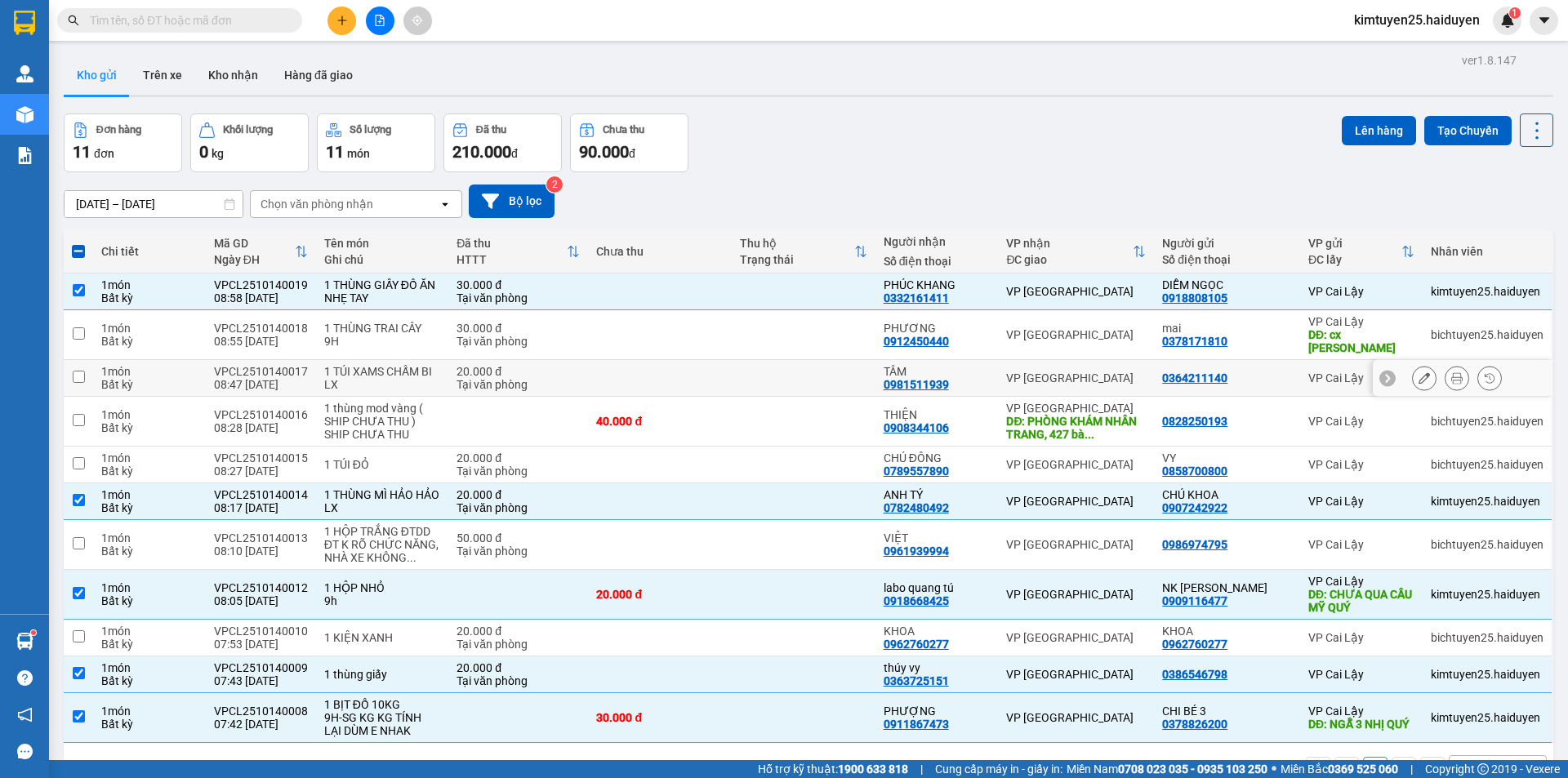
drag, startPoint x: 742, startPoint y: 347, endPoint x: 749, endPoint y: 369, distance: 23.1
click at [743, 360] on td at bounding box center [803, 378] width 144 height 37
checkbox input "true"
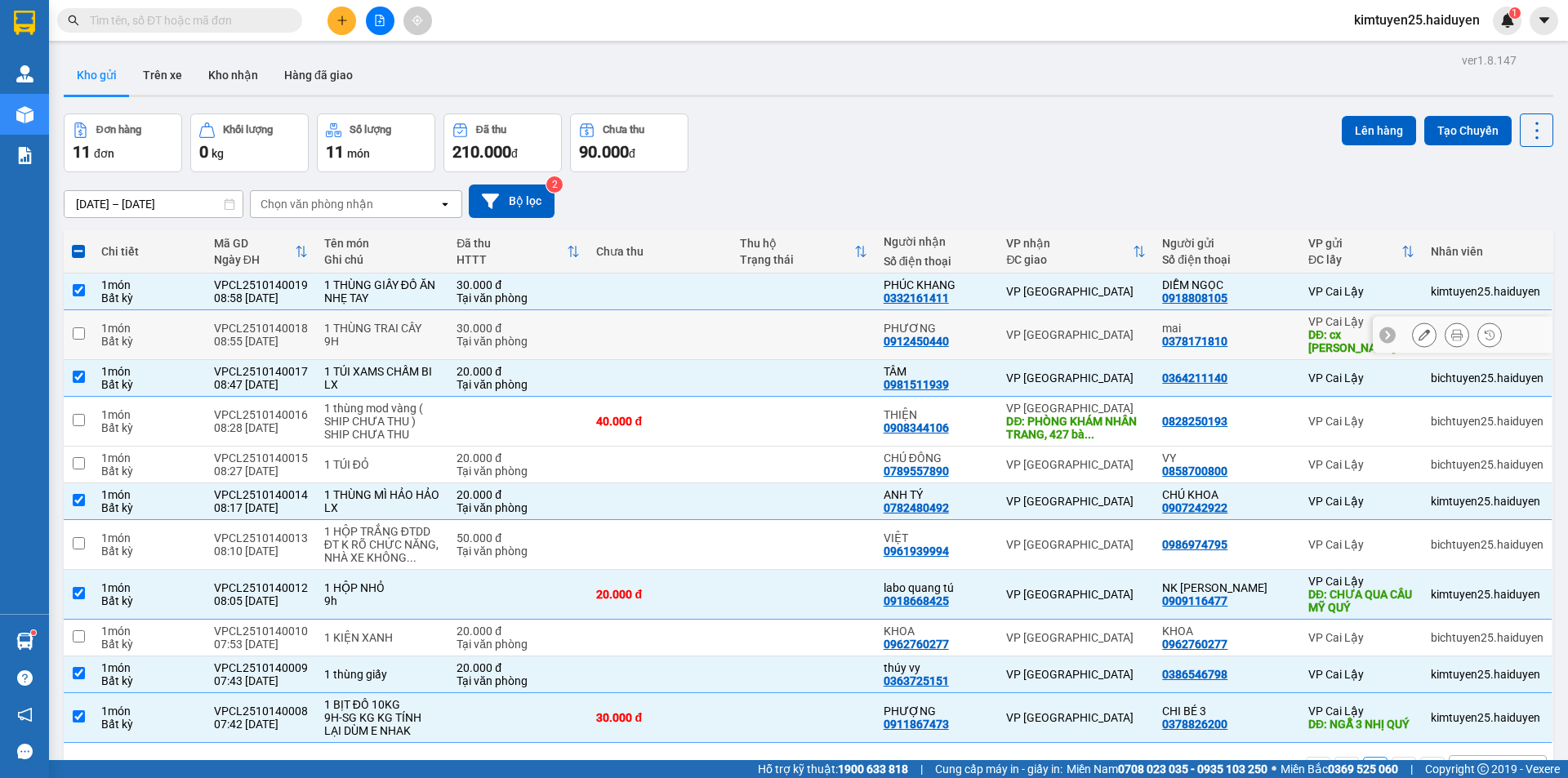
click at [799, 336] on td at bounding box center [803, 336] width 144 height 50
checkbox input "true"
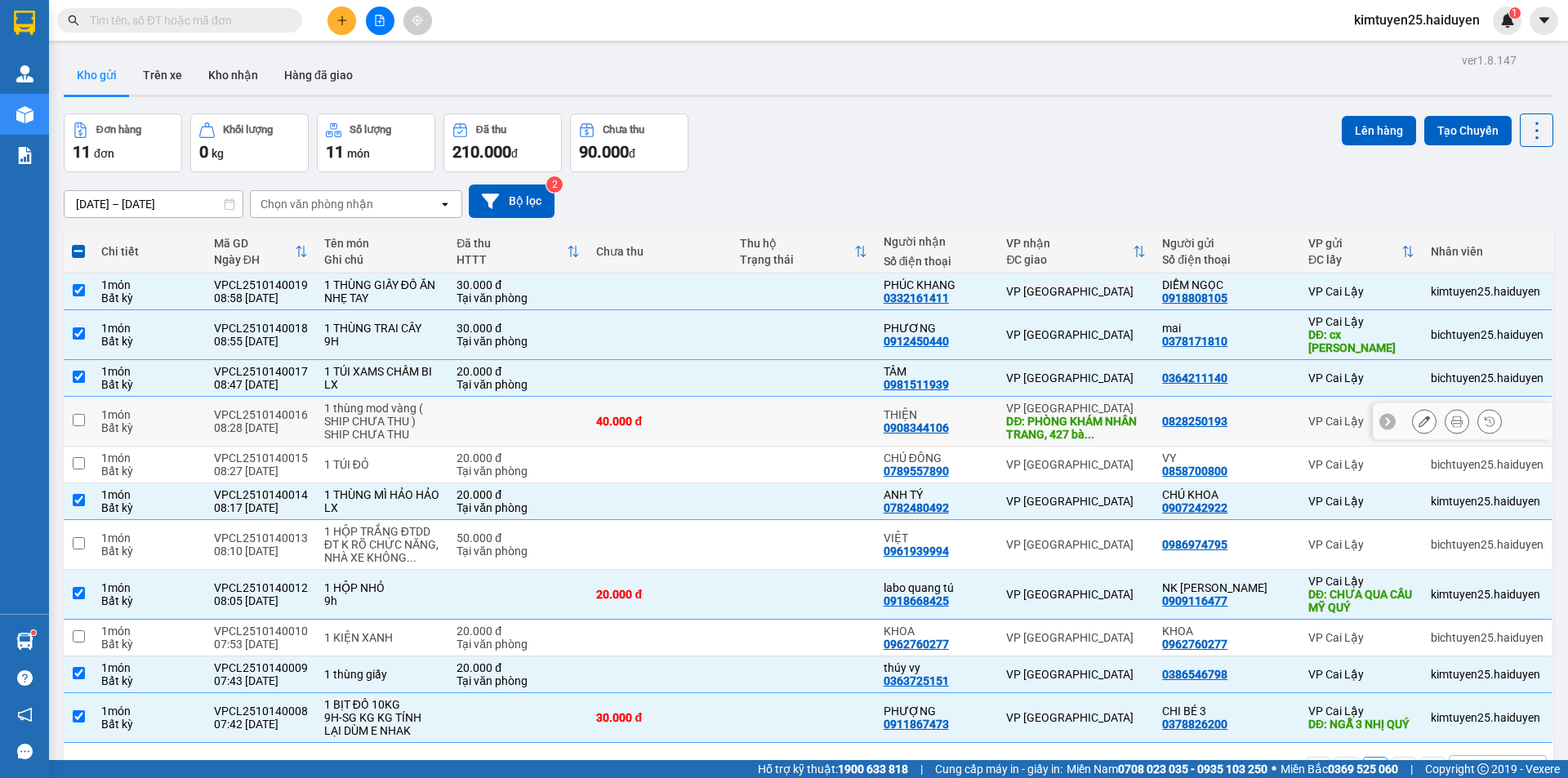
click at [787, 397] on td at bounding box center [803, 422] width 144 height 50
checkbox input "true"
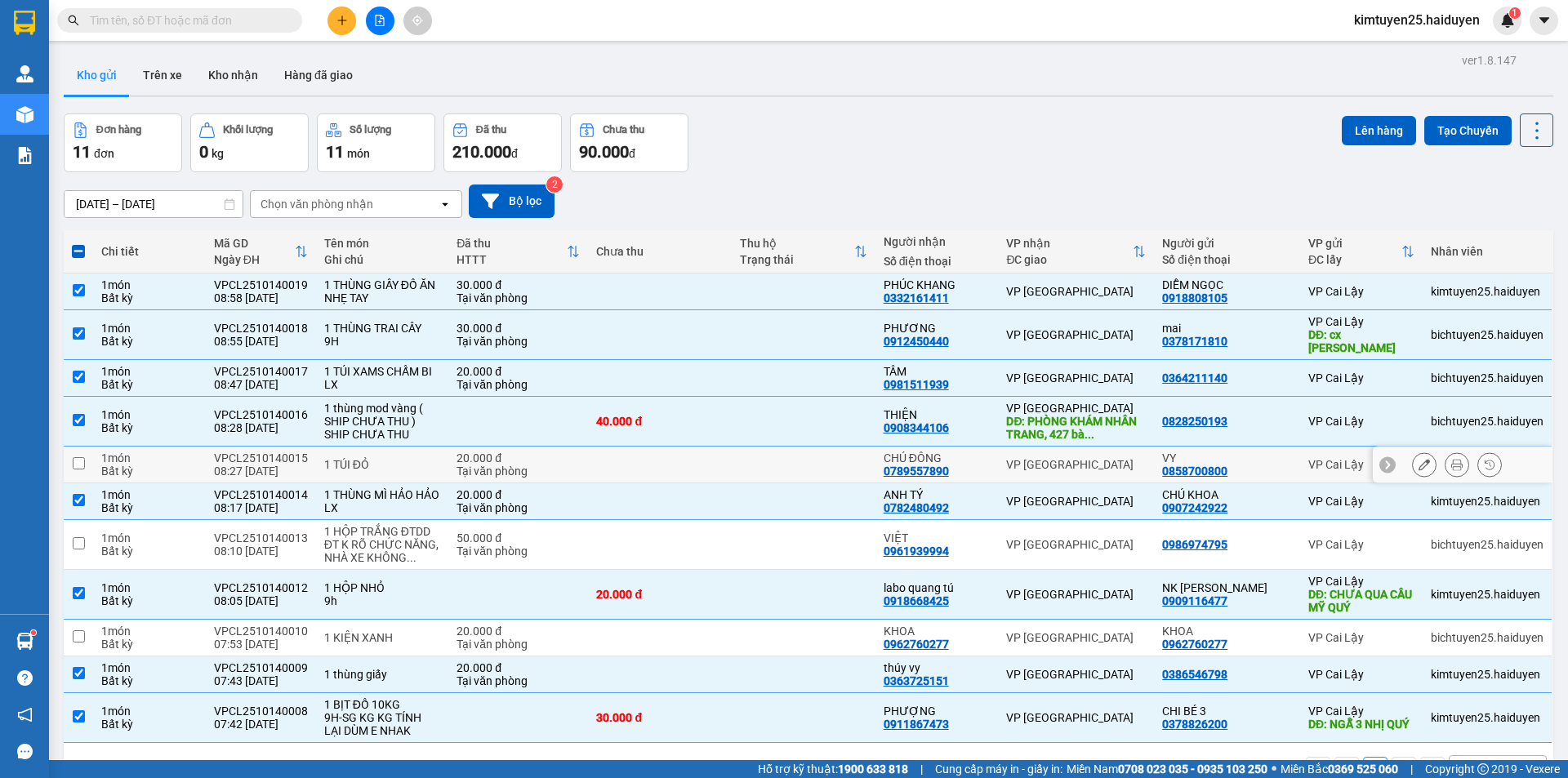
click at [754, 455] on td at bounding box center [803, 465] width 144 height 37
checkbox input "true"
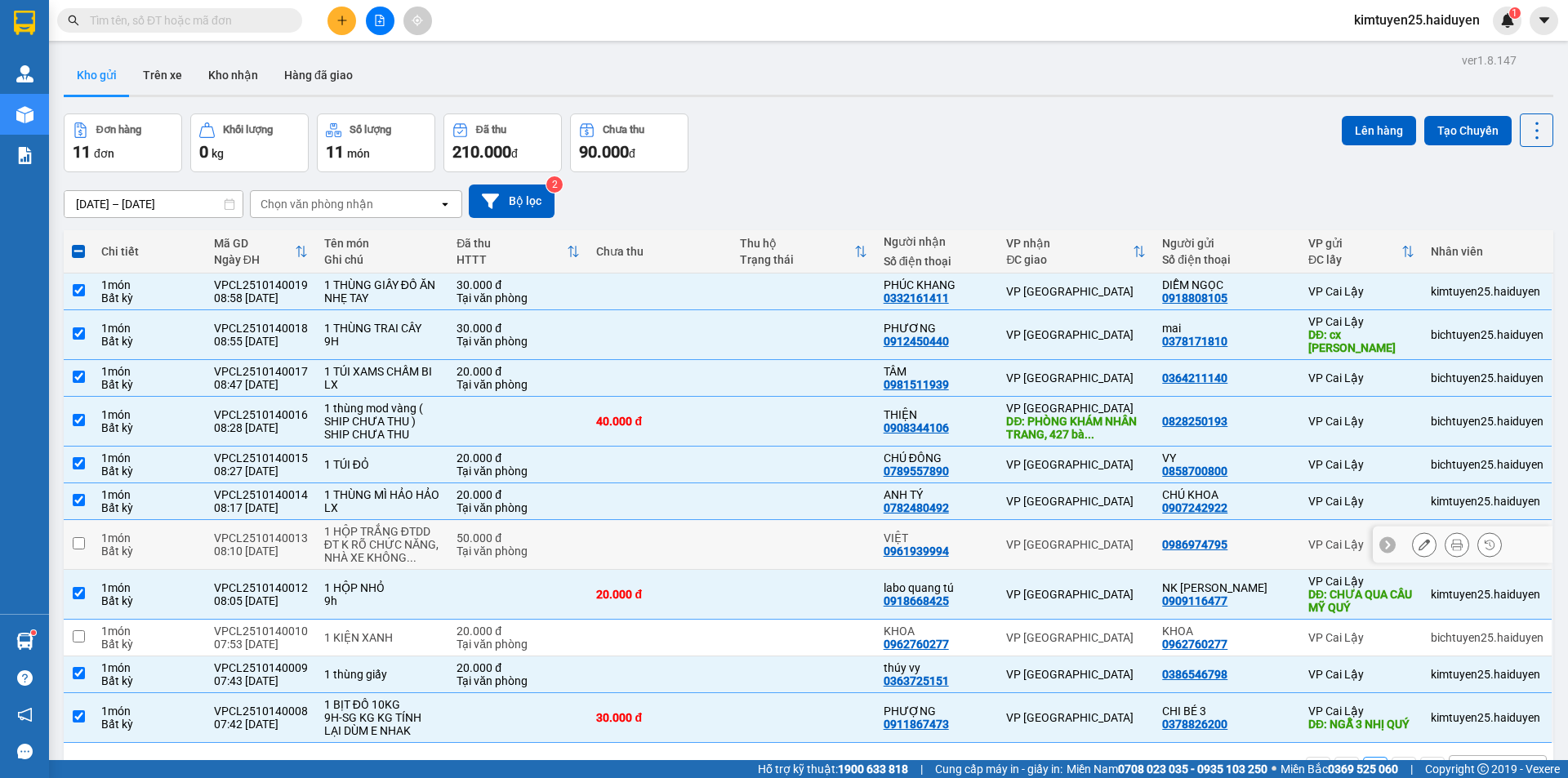
click at [706, 542] on td at bounding box center [659, 545] width 144 height 50
checkbox input "true"
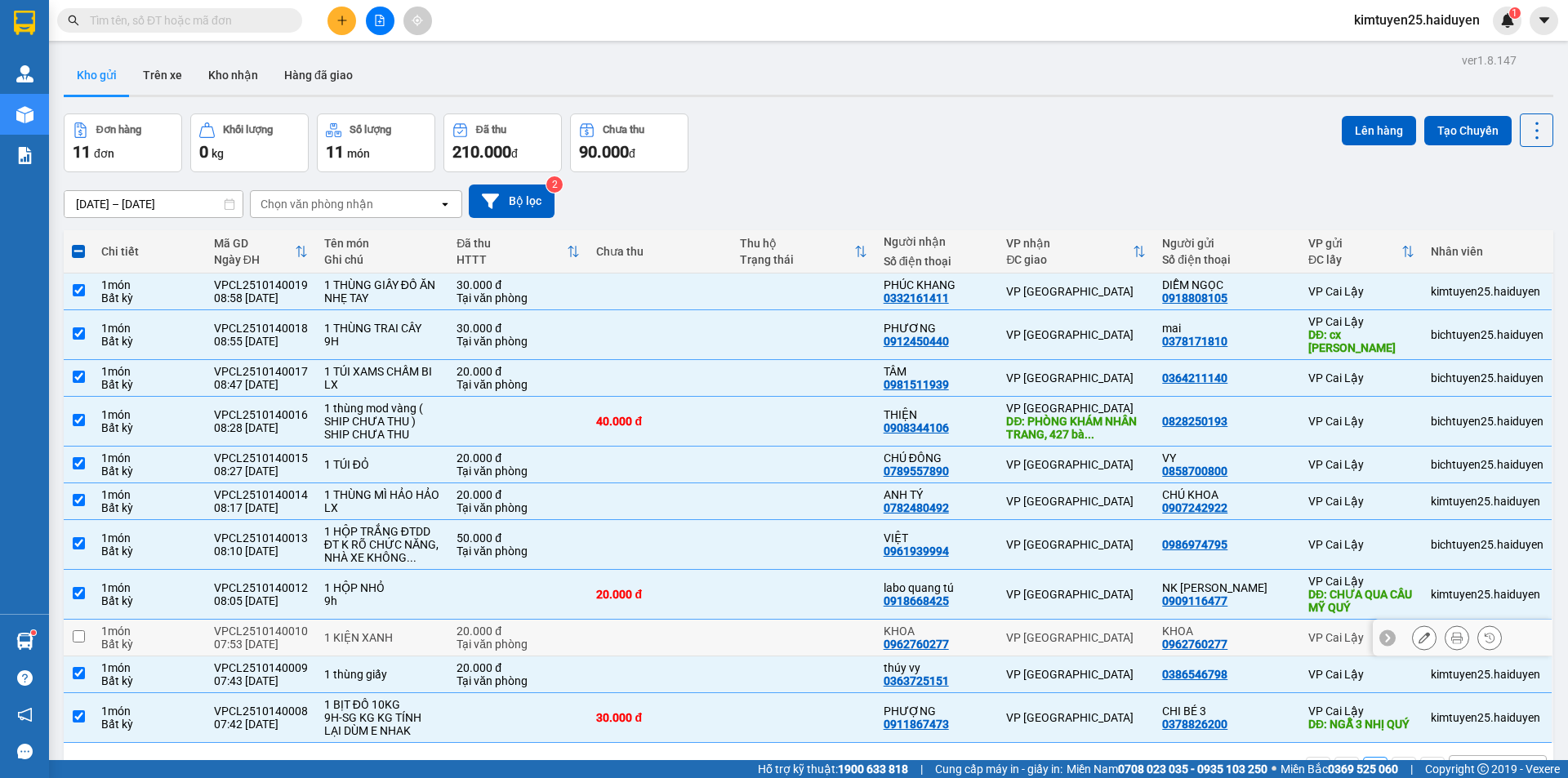
click at [832, 629] on td at bounding box center [803, 637] width 144 height 37
checkbox input "true"
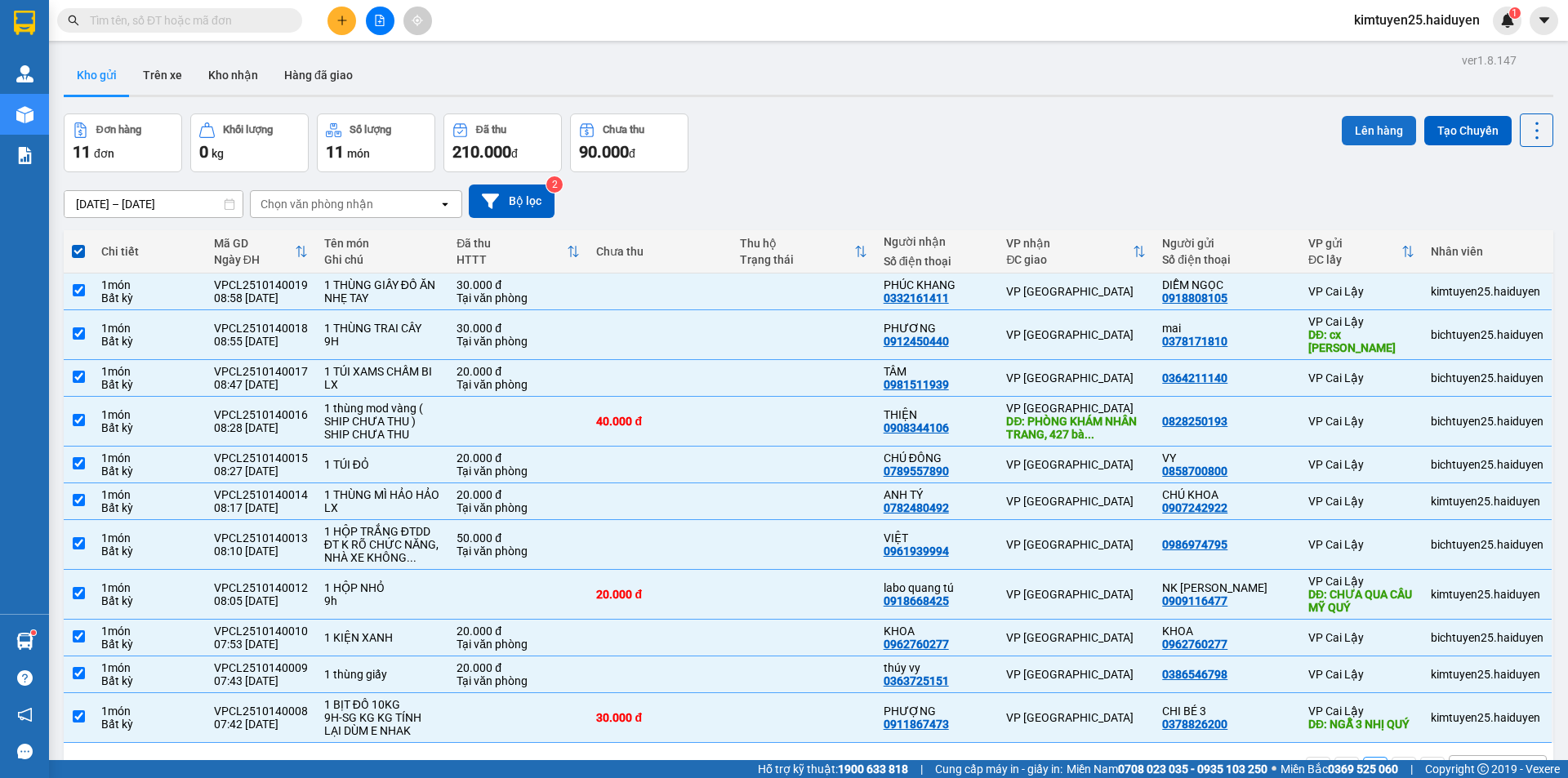
click at [1362, 128] on button "Lên hàng" at bounding box center [1379, 130] width 74 height 29
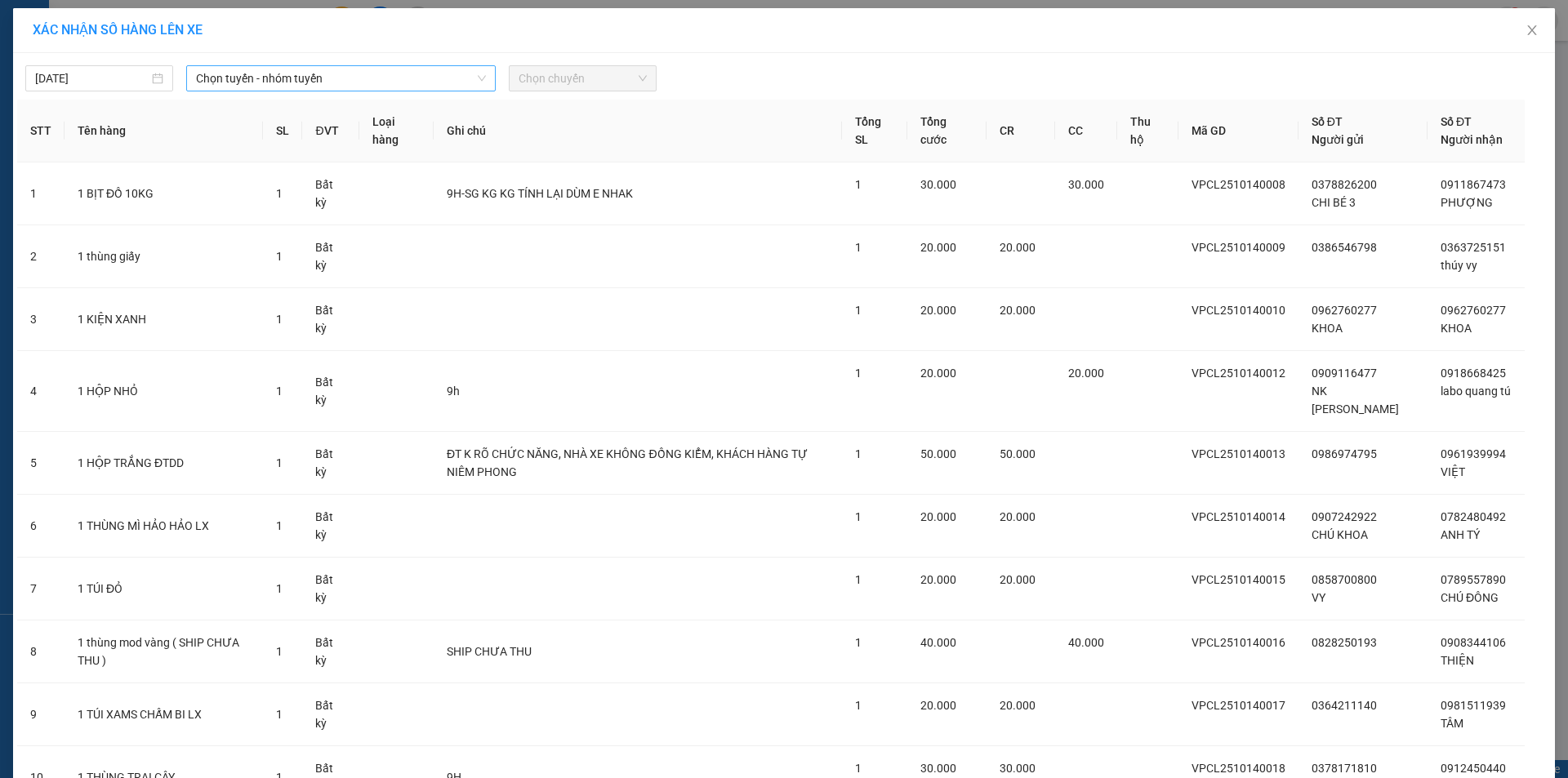
click at [222, 76] on span "Chọn tuyến - nhóm tuyến" at bounding box center [341, 78] width 290 height 24
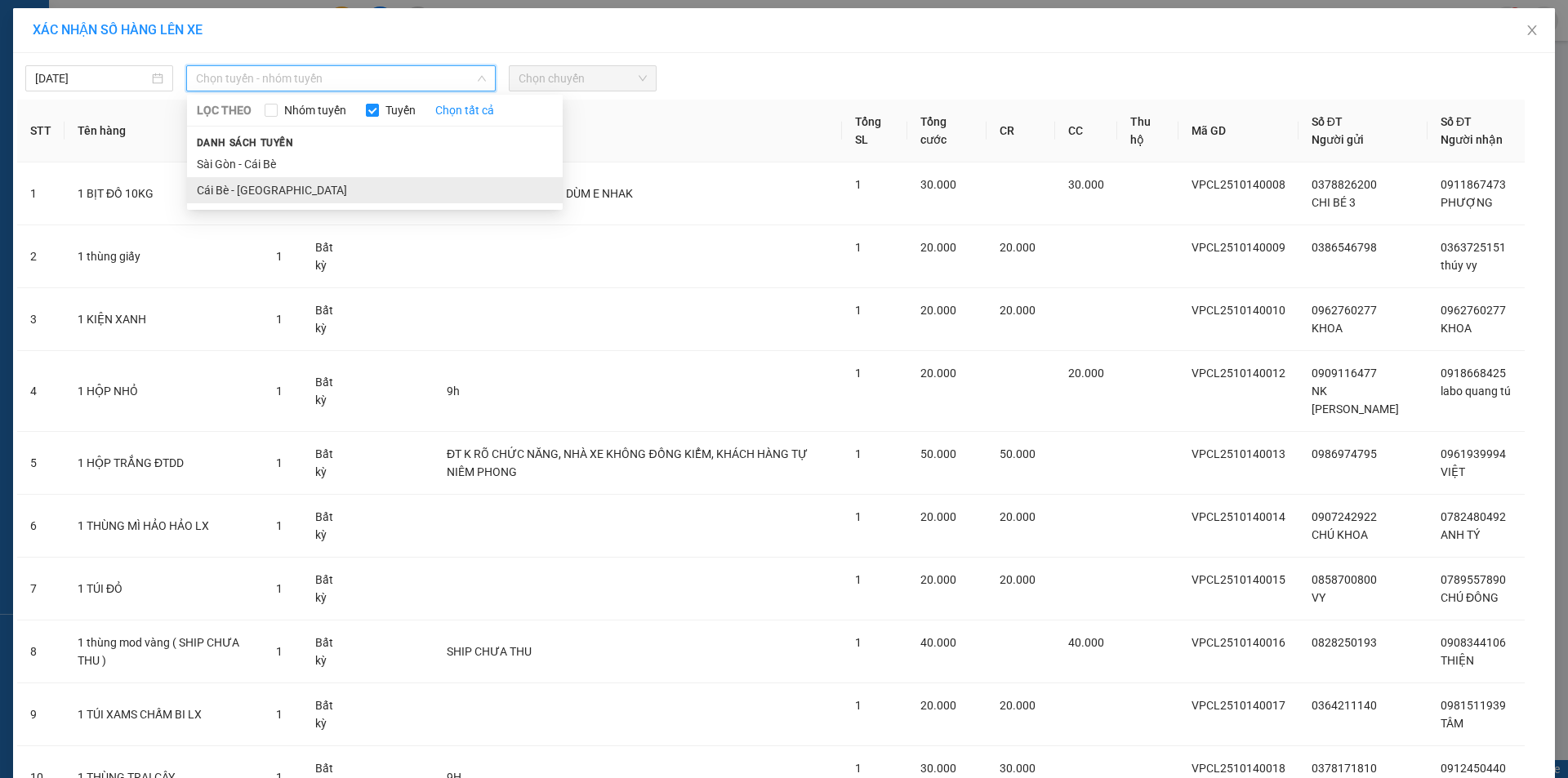
click at [313, 185] on li "Cái Bè - [GEOGRAPHIC_DATA]" at bounding box center [375, 190] width 375 height 26
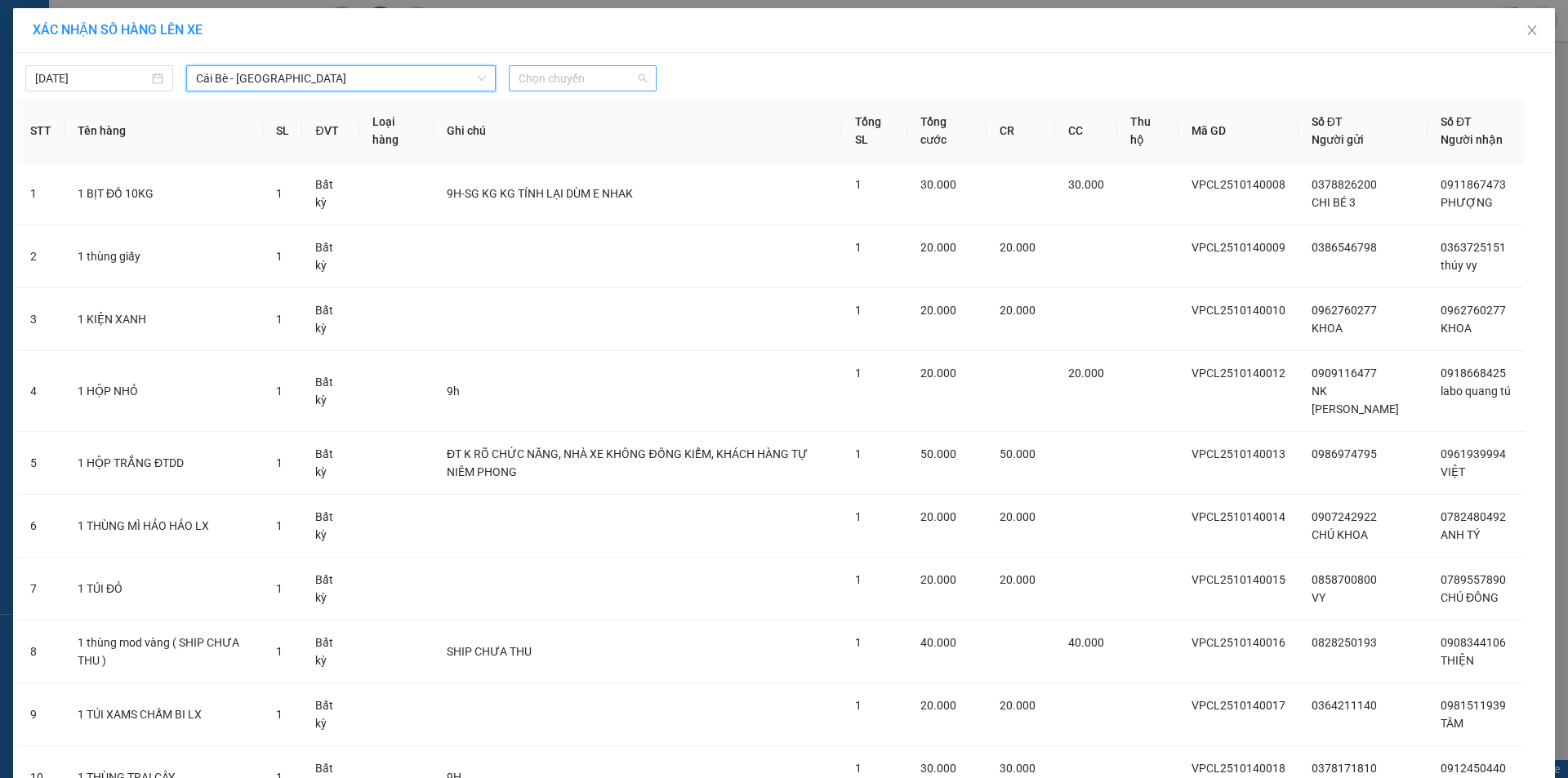
click at [591, 71] on span "Chọn chuyến" at bounding box center [582, 78] width 129 height 24
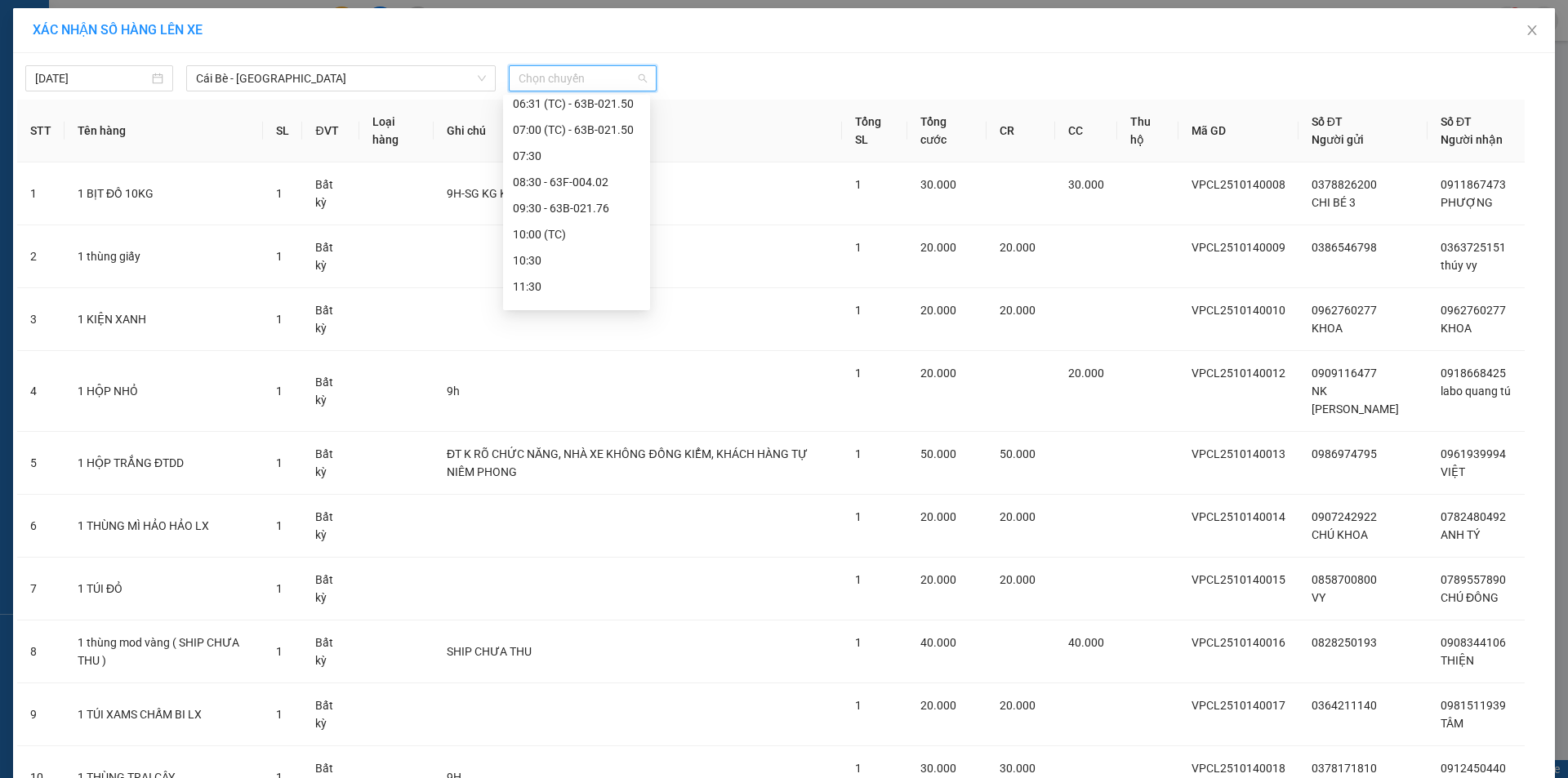
scroll to position [220, 0]
click at [601, 235] on div "08:30 - 63F-004.02" at bounding box center [576, 230] width 128 height 18
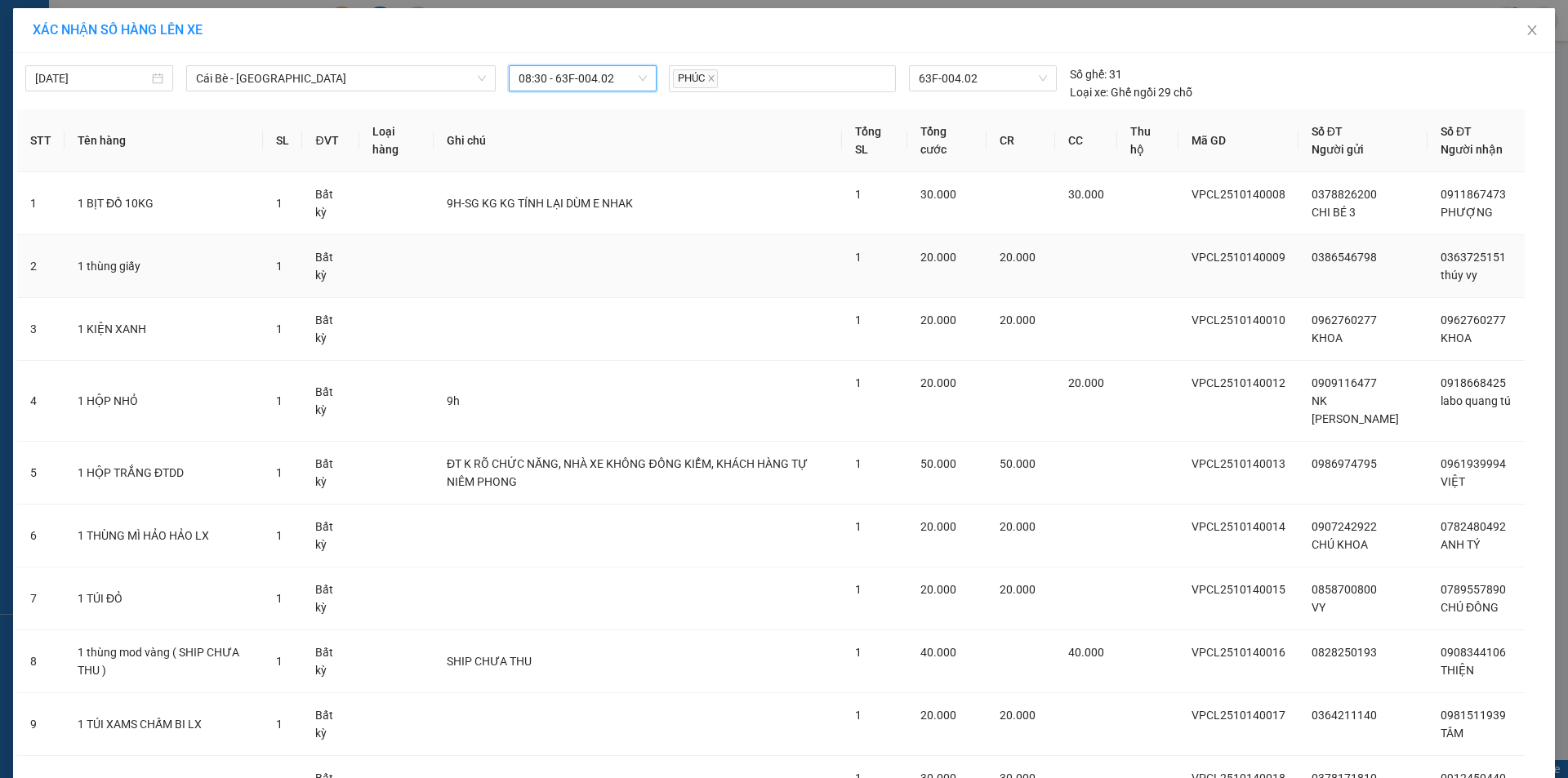
scroll to position [241, 0]
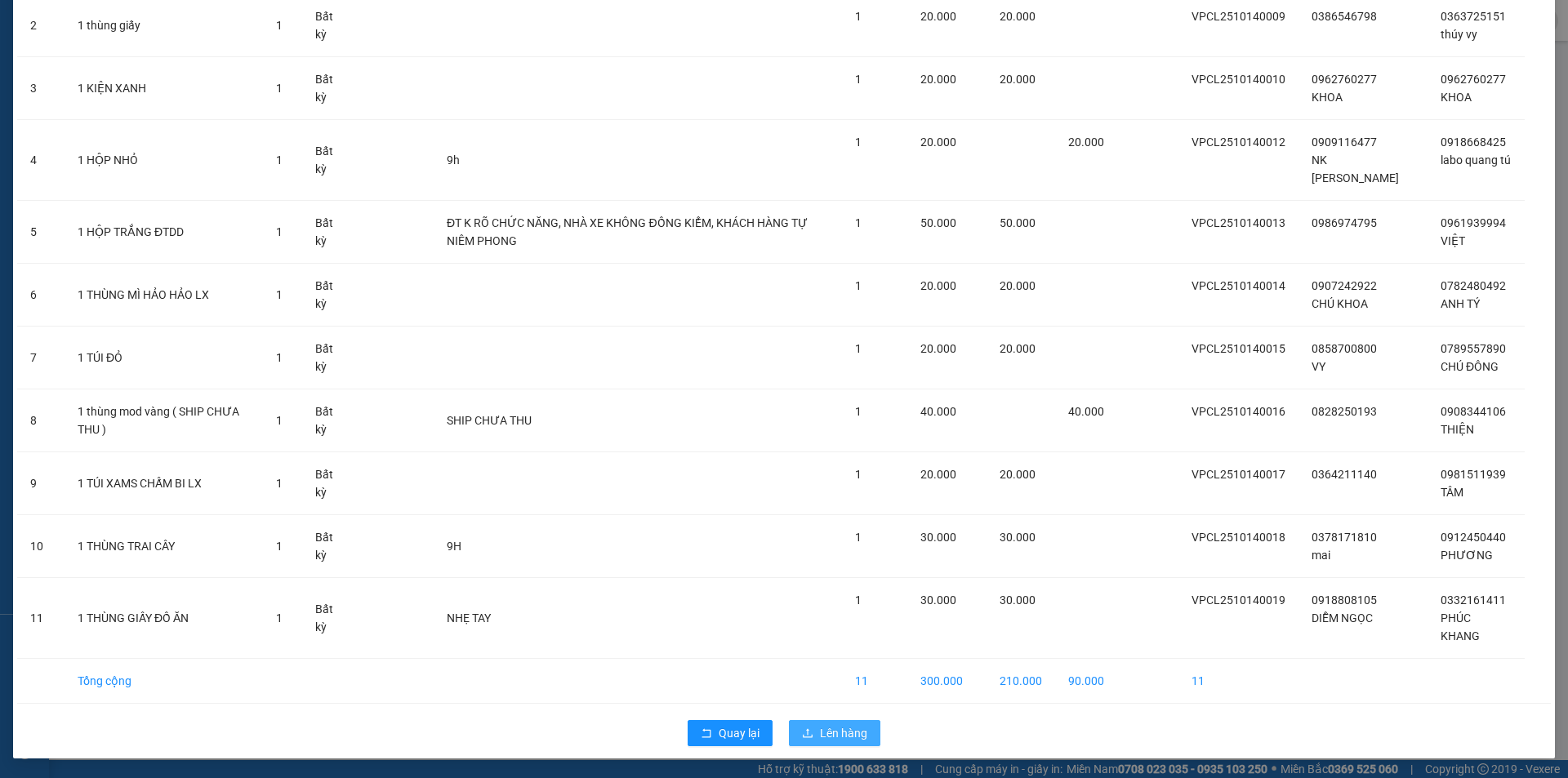
click at [834, 726] on span "Lên hàng" at bounding box center [843, 732] width 47 height 18
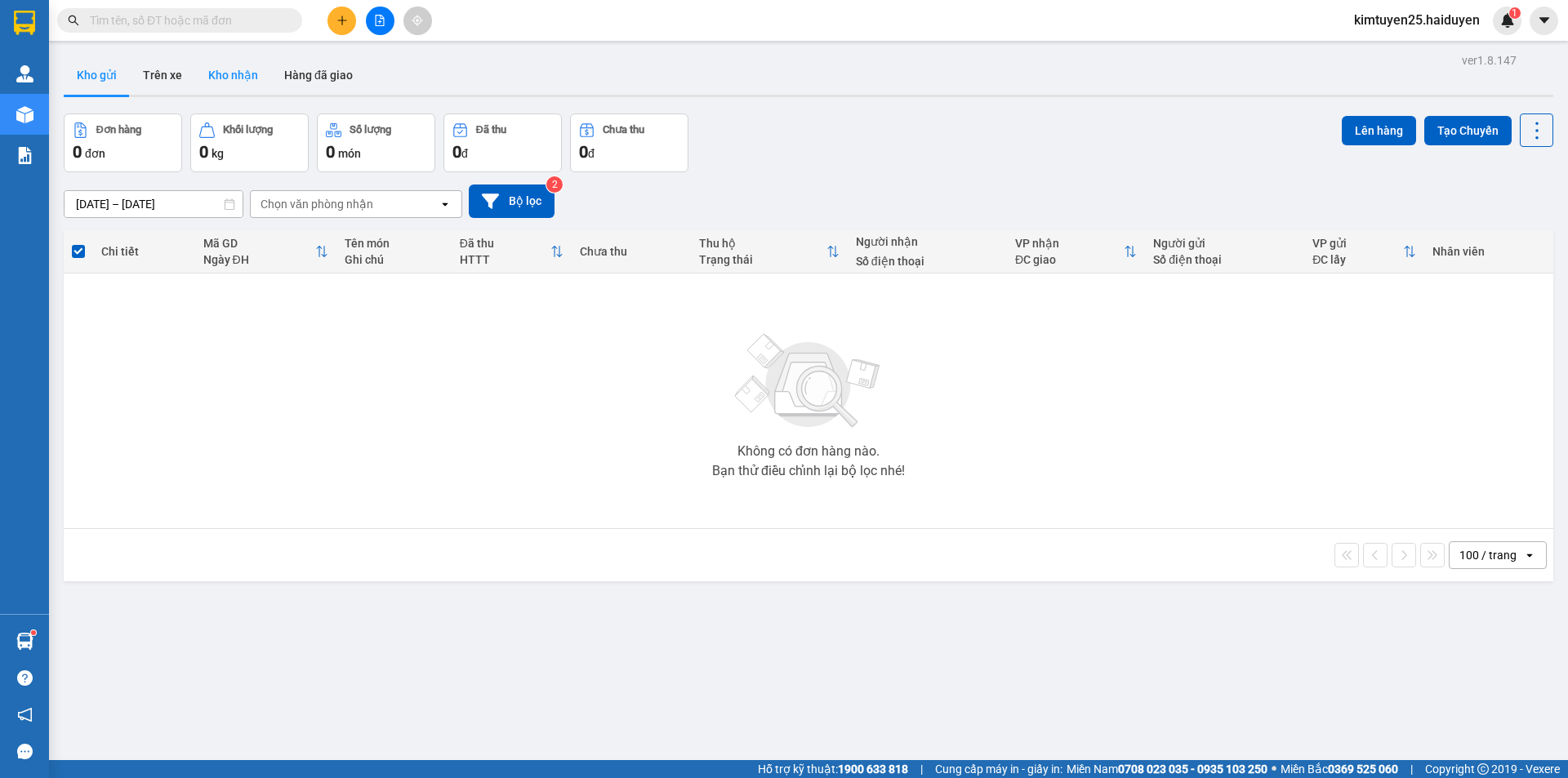
click at [259, 84] on button "Kho nhận" at bounding box center [233, 74] width 76 height 39
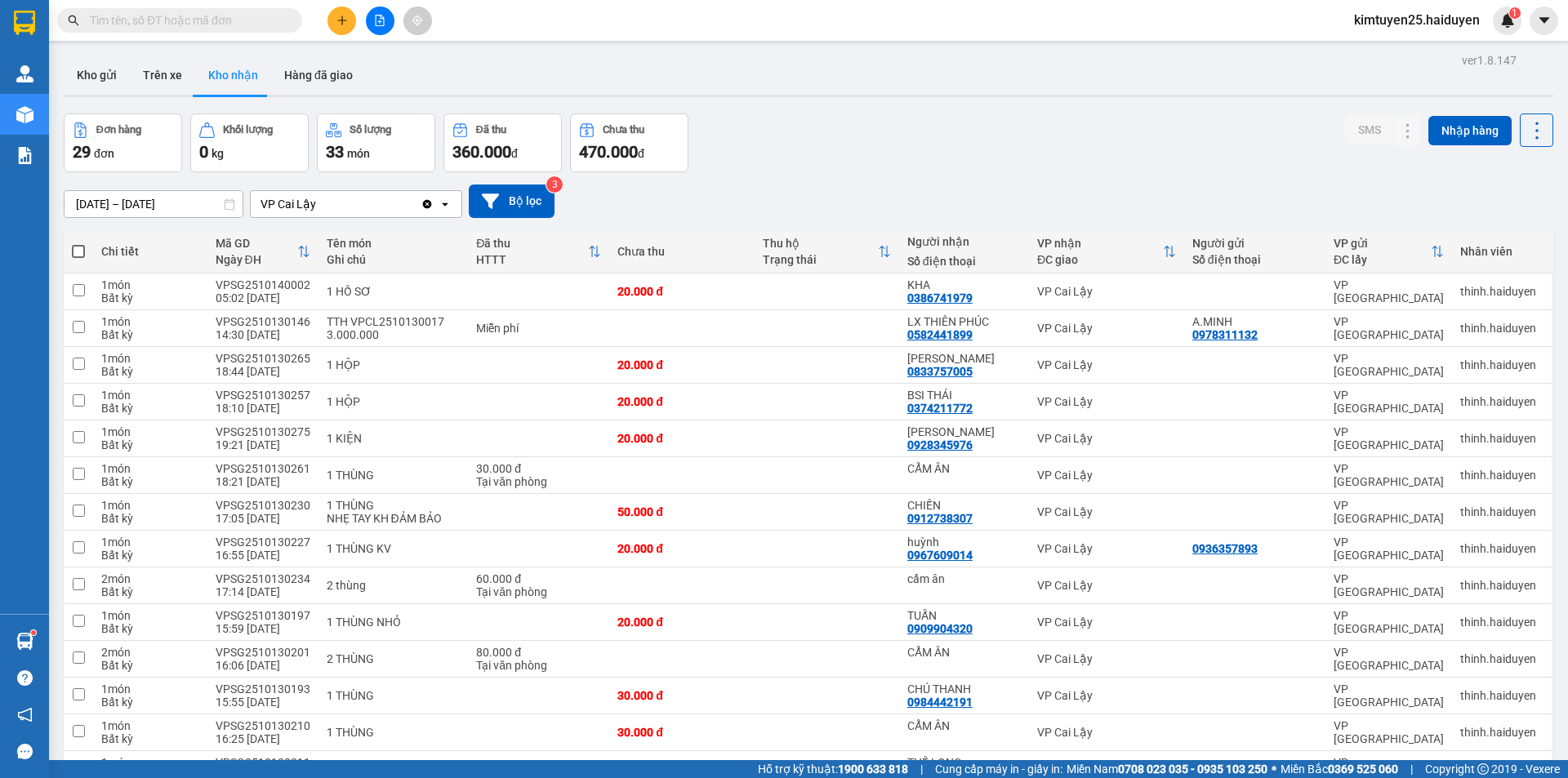
click at [345, 28] on button at bounding box center [341, 21] width 28 height 28
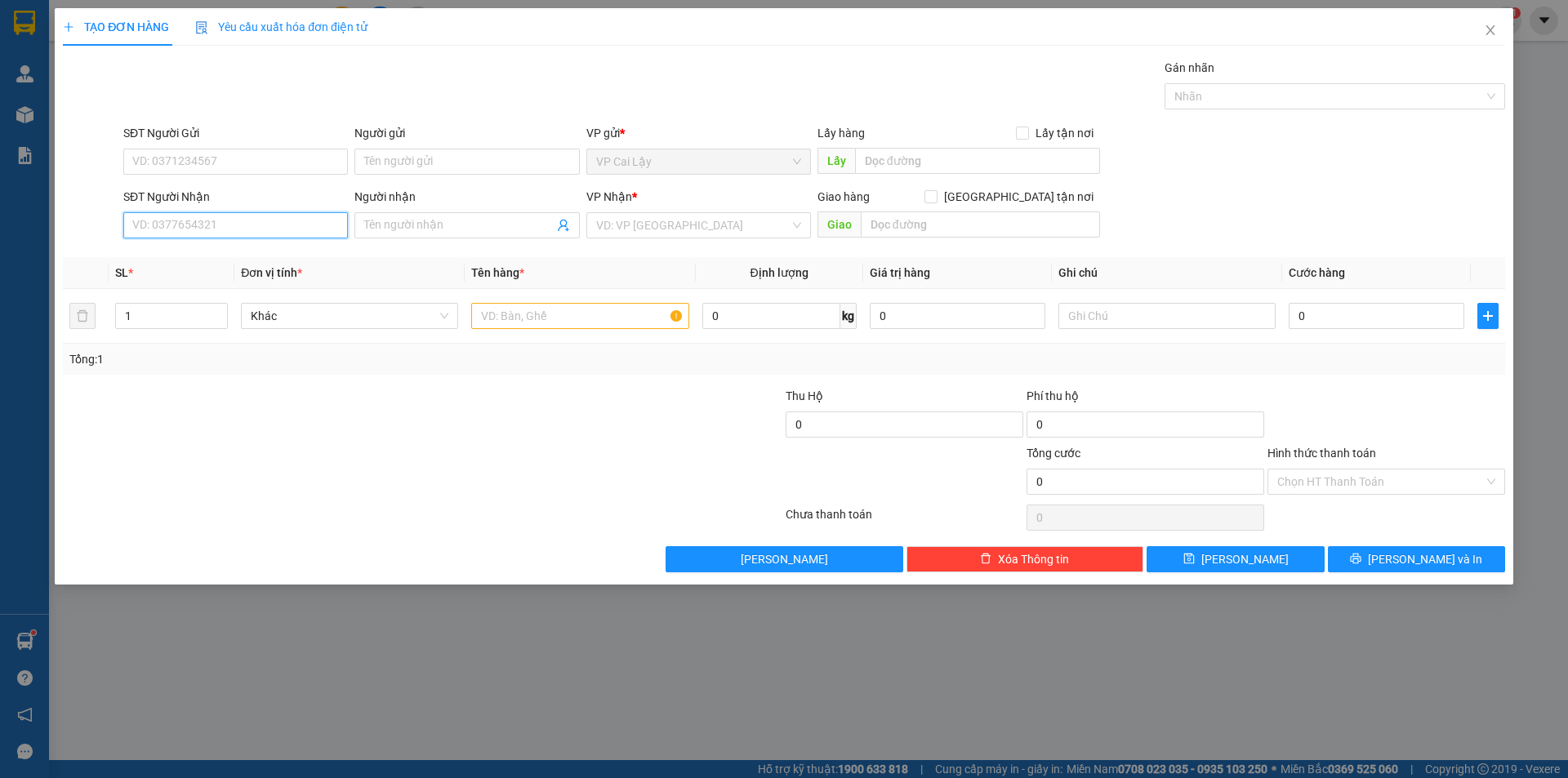
click at [265, 231] on input "SĐT Người Nhận" at bounding box center [236, 225] width 224 height 26
click at [1259, 214] on div "SĐT Người Nhận 100 Người nhận Tên người nhận VP Nhận * VD: VP Sài Gòn Giao hàng…" at bounding box center [814, 216] width 1389 height 57
click at [192, 222] on input "100" at bounding box center [236, 225] width 224 height 26
click at [198, 258] on div "0983264100 - THẢO" at bounding box center [236, 258] width 205 height 18
type input "0983264100"
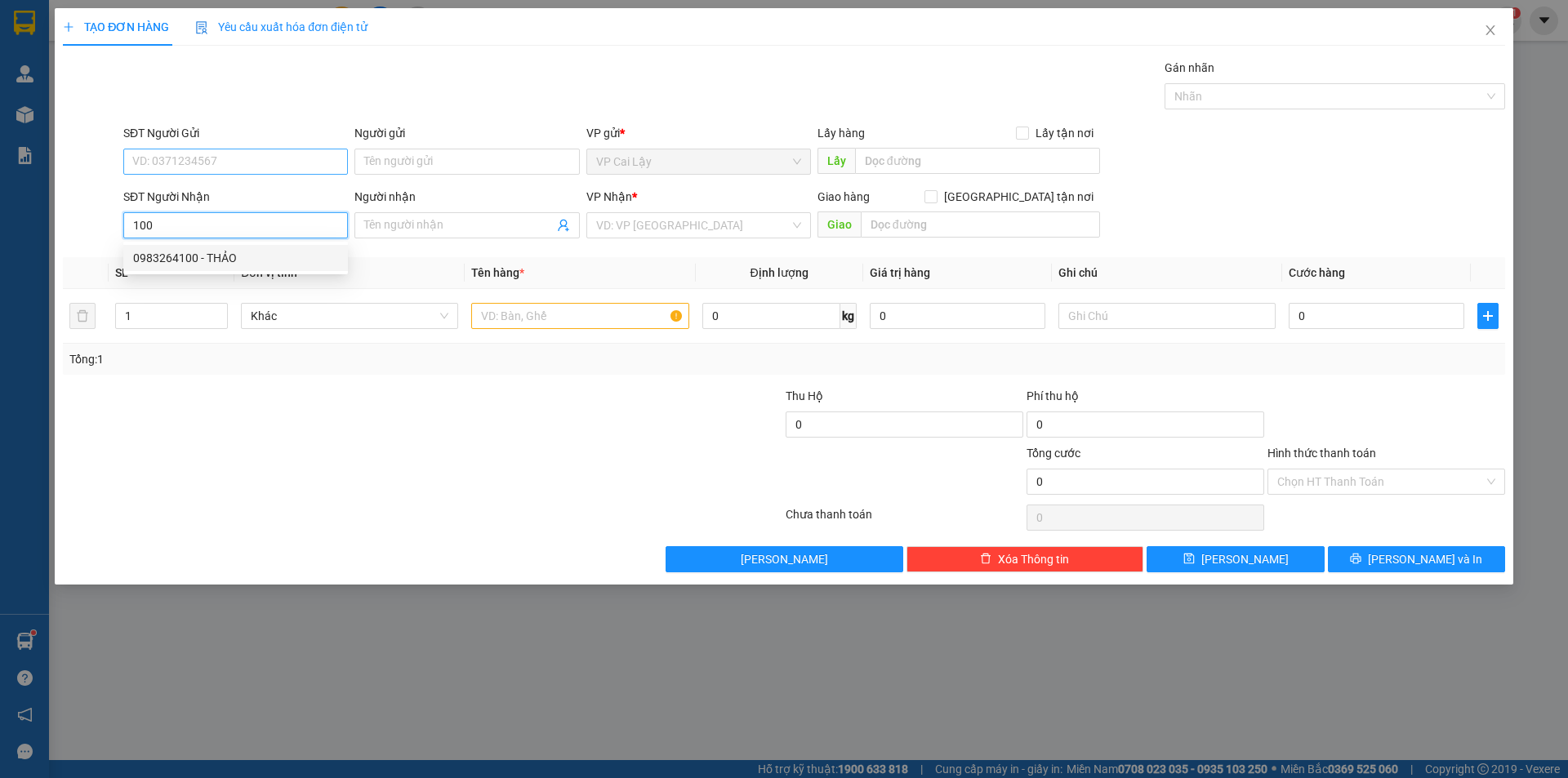
type input "THẢO"
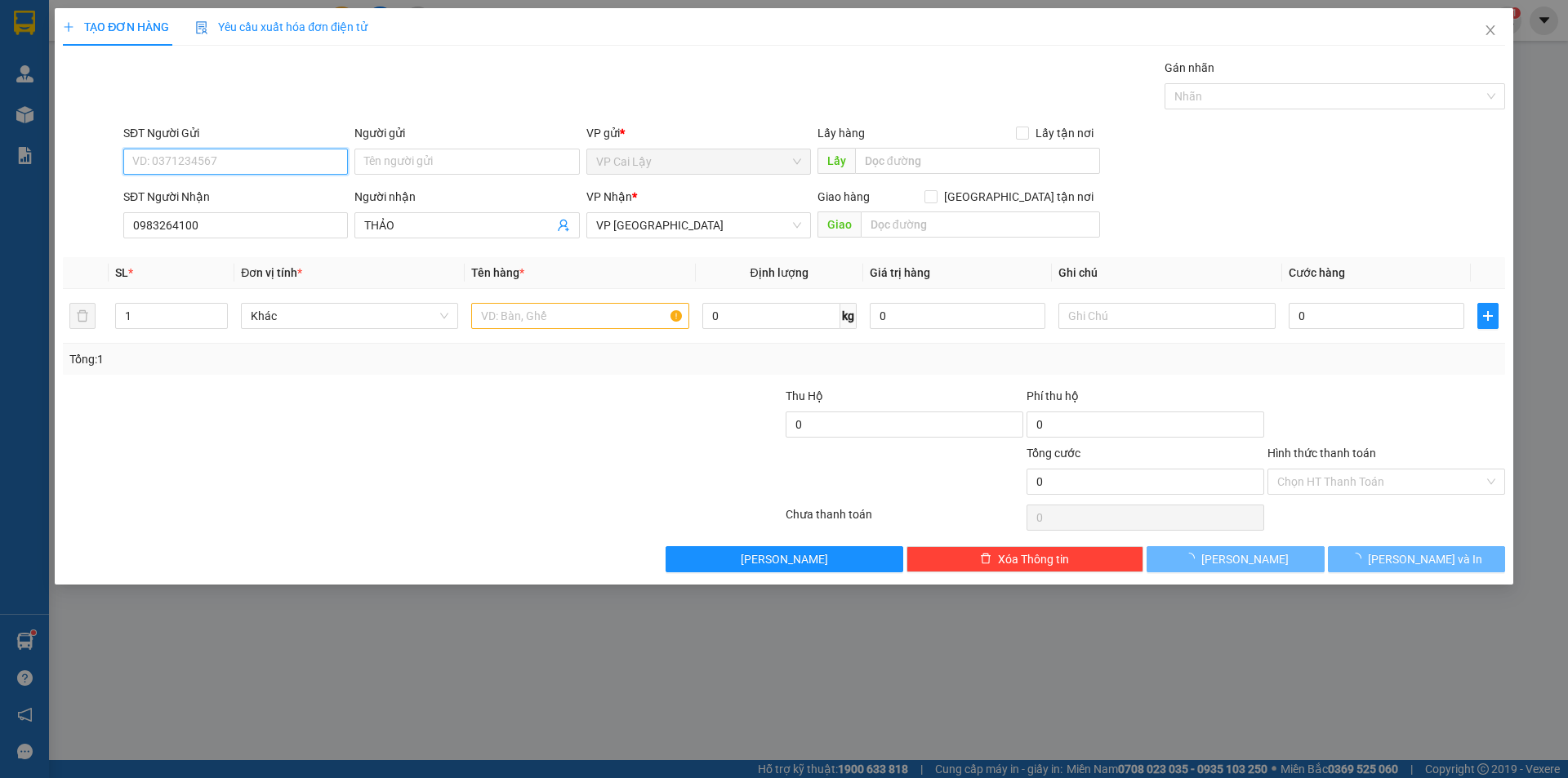
click at [249, 163] on input "SĐT Người Gửi" at bounding box center [236, 161] width 224 height 26
type input "20.000"
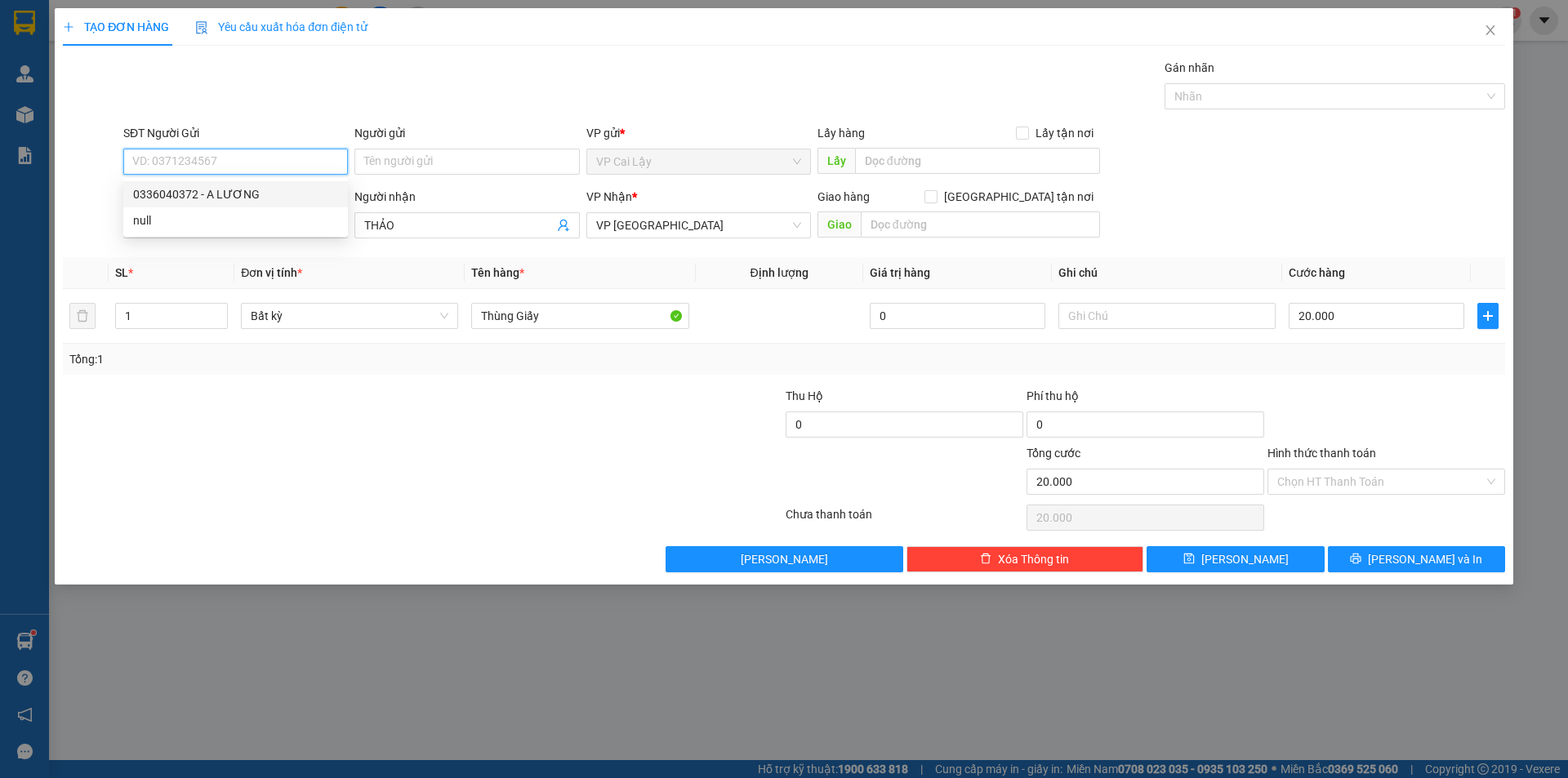
click at [246, 189] on div "0336040372 - A LƯƠNG" at bounding box center [236, 194] width 205 height 18
type input "0336040372"
type input "A LƯƠNG"
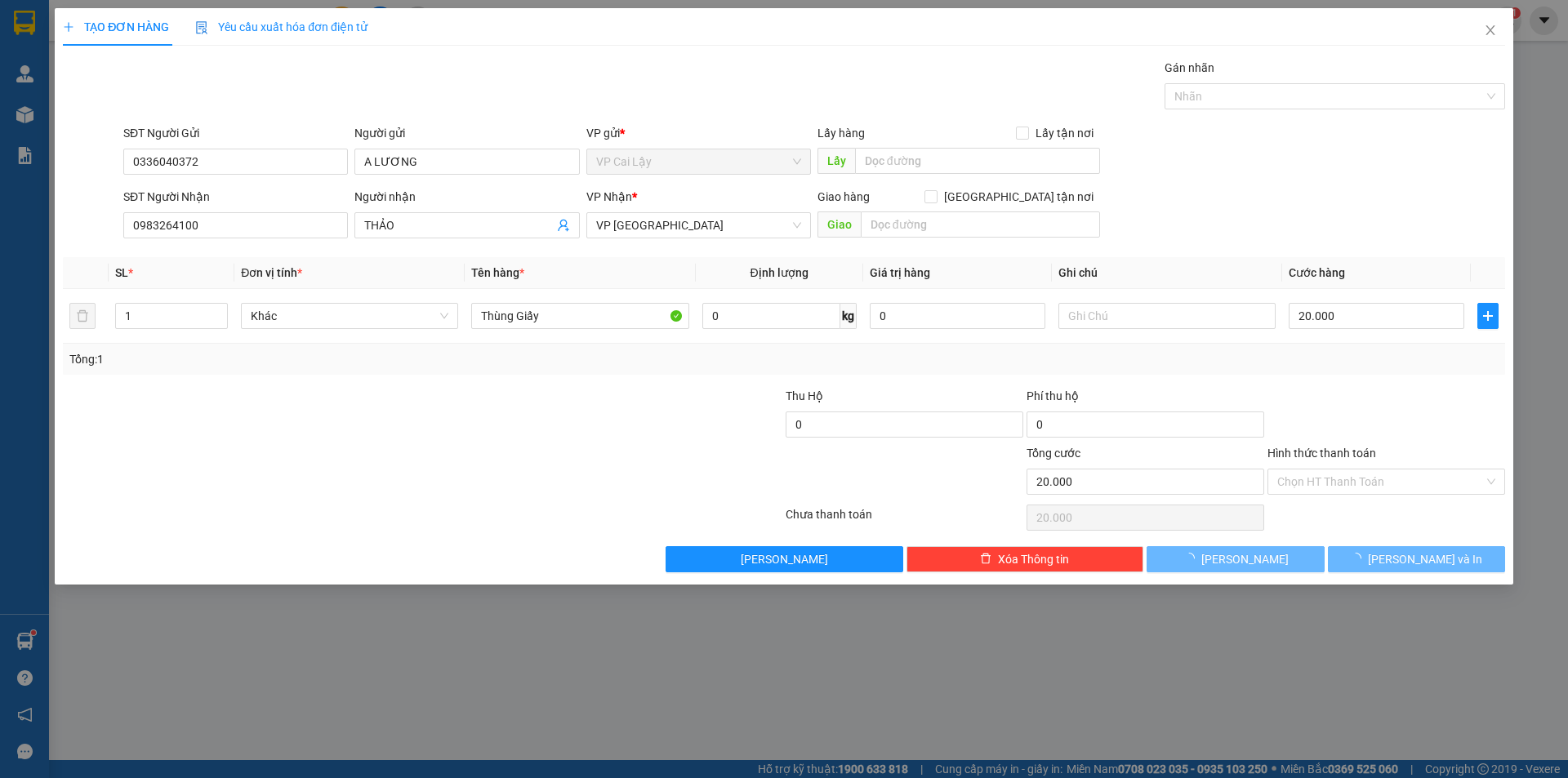
click at [1326, 480] on input "Hình thức thanh toán" at bounding box center [1380, 481] width 206 height 24
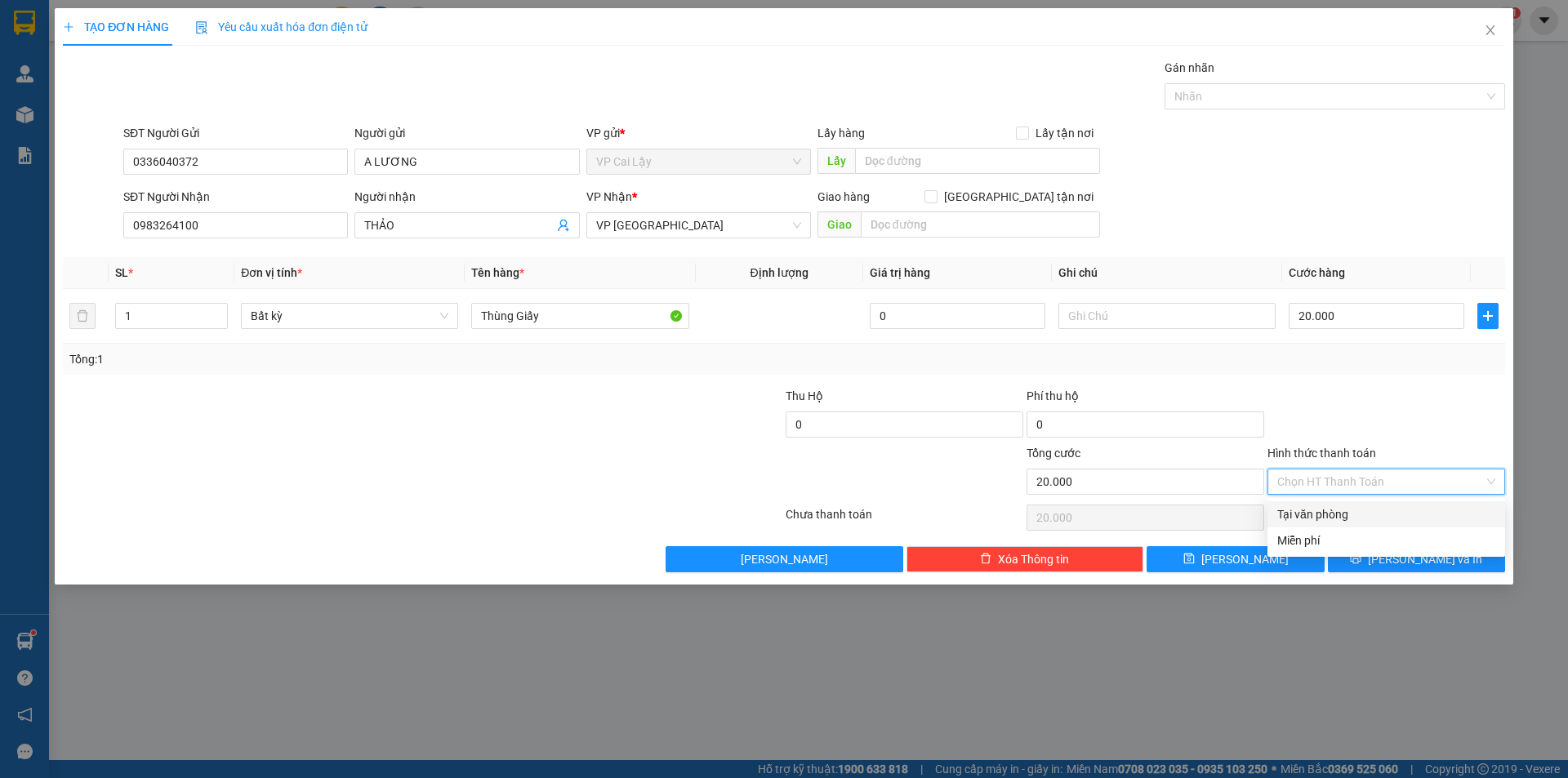
click at [1332, 514] on div "Tại văn phòng" at bounding box center [1386, 514] width 218 height 18
type input "0"
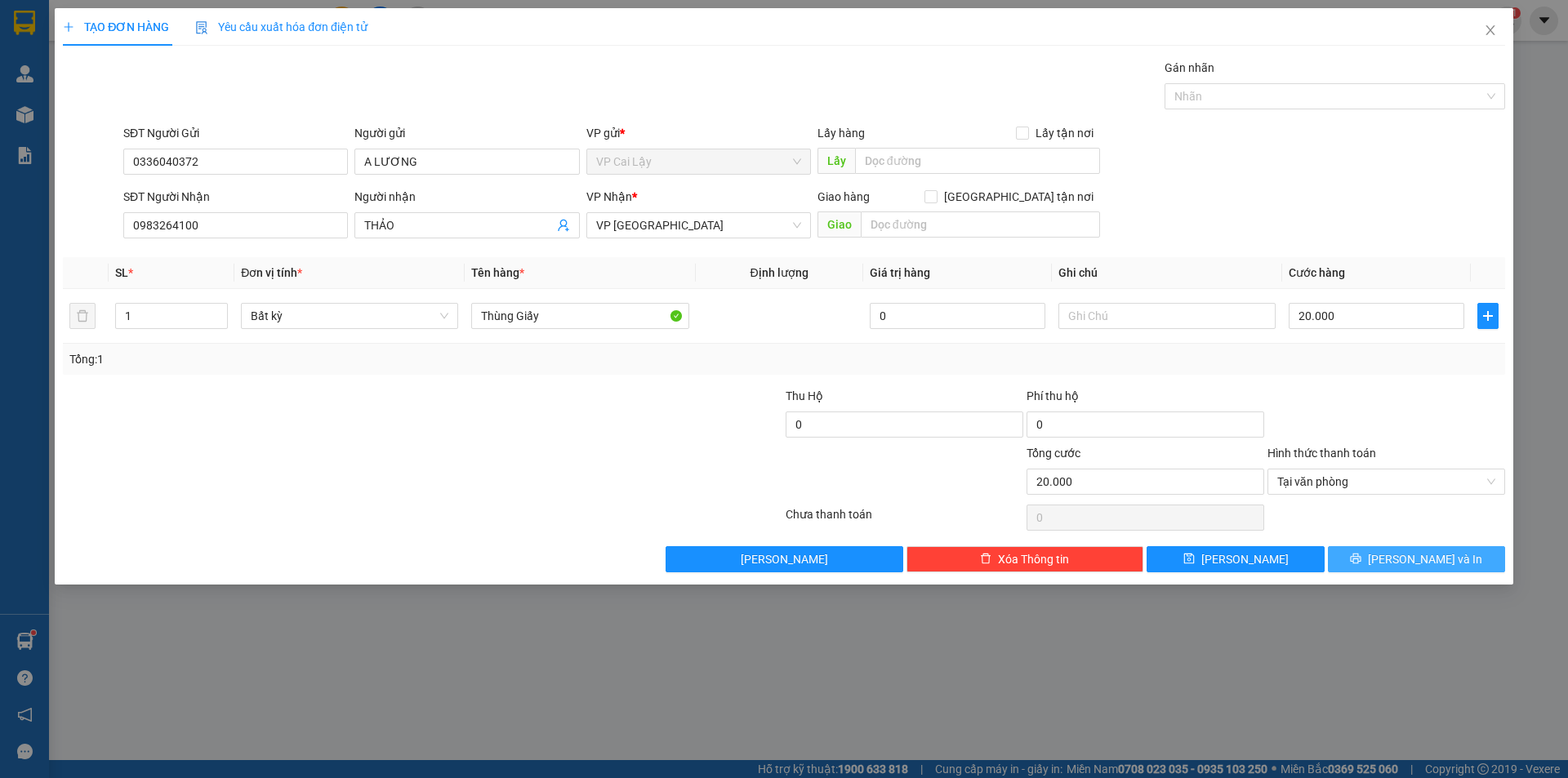
click at [1380, 557] on button "[PERSON_NAME] và In" at bounding box center [1416, 559] width 177 height 26
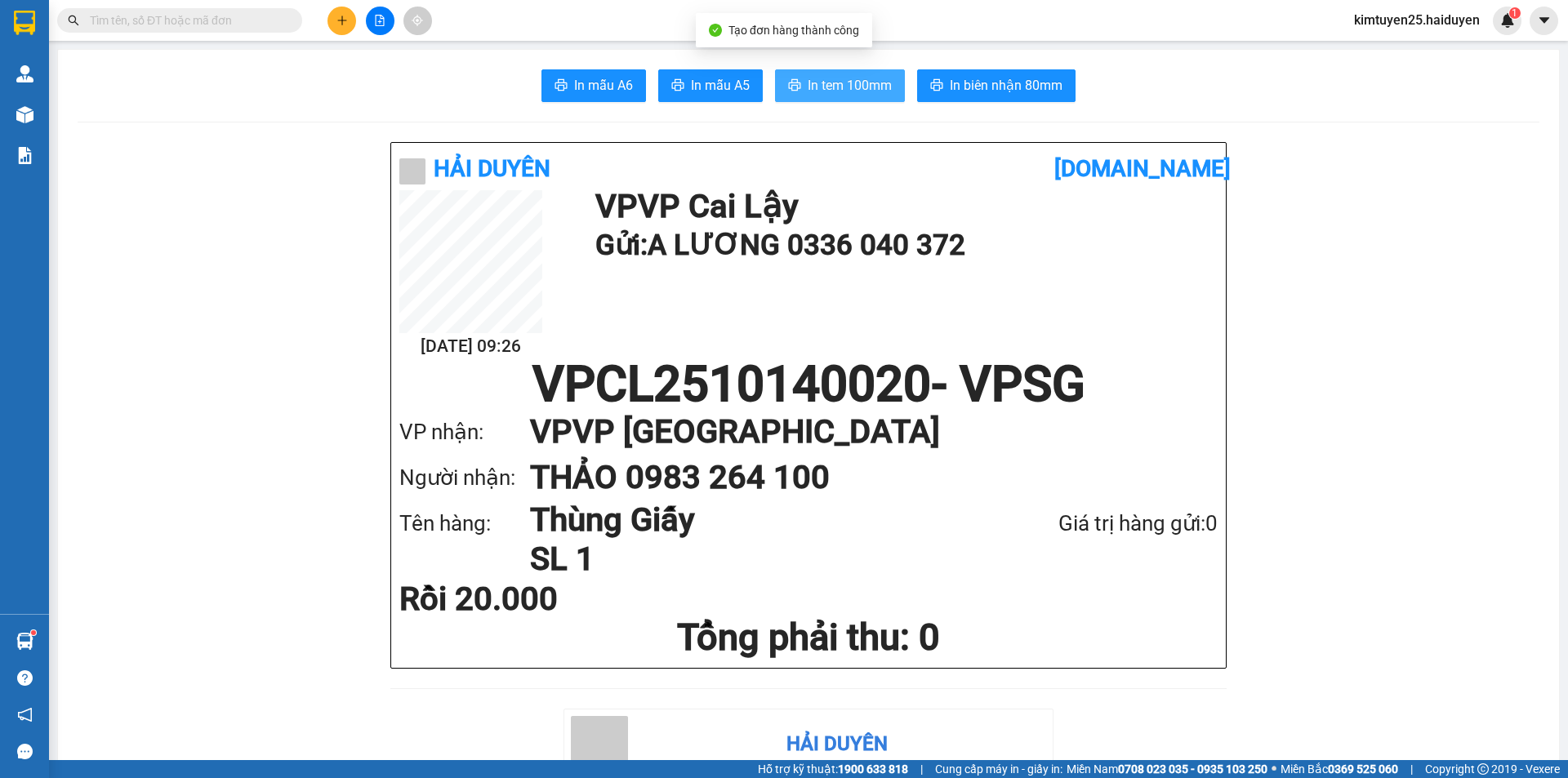
click at [878, 95] on span "In tem 100mm" at bounding box center [849, 85] width 84 height 21
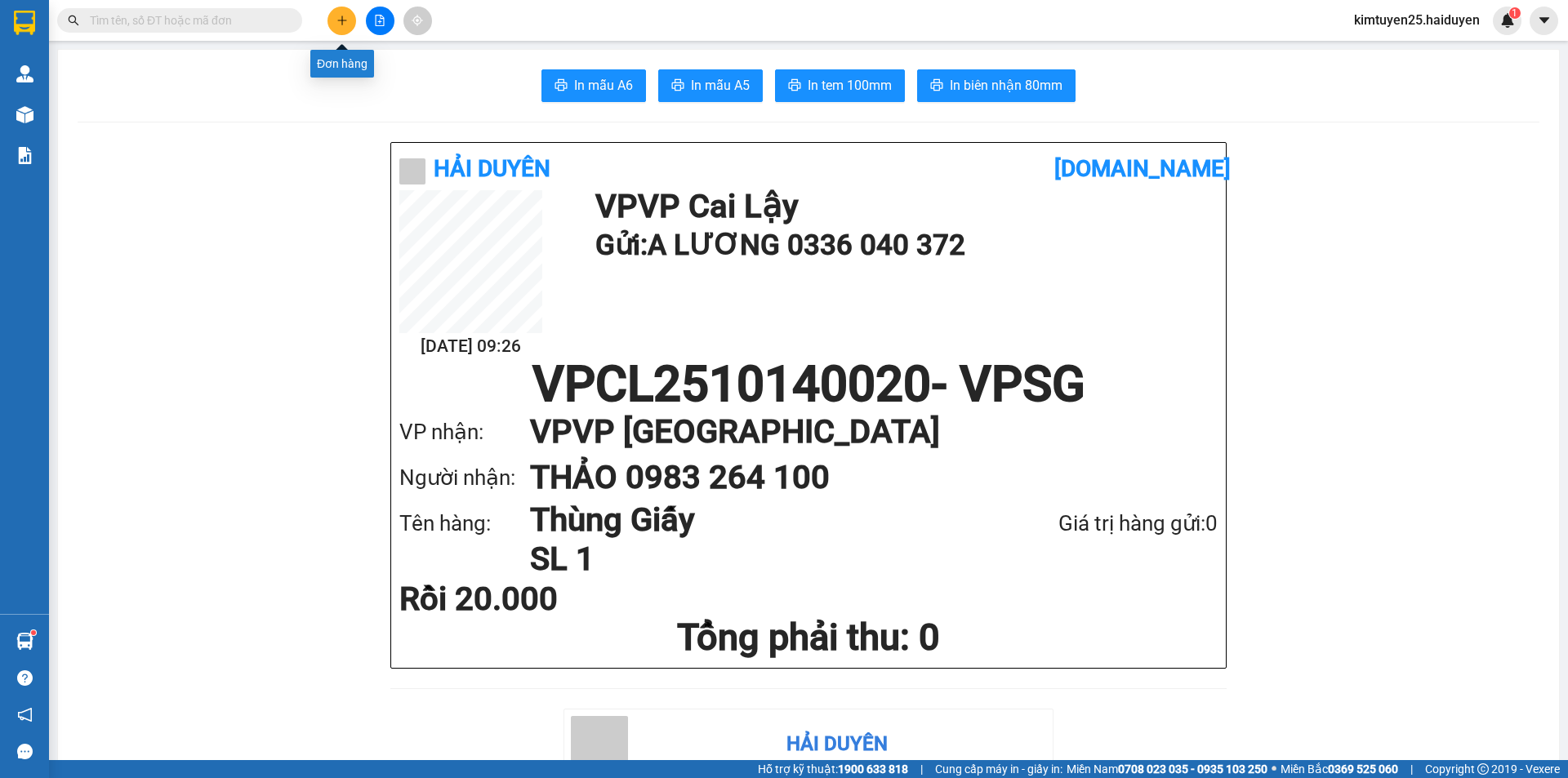
click at [339, 22] on icon "plus" at bounding box center [342, 20] width 11 height 11
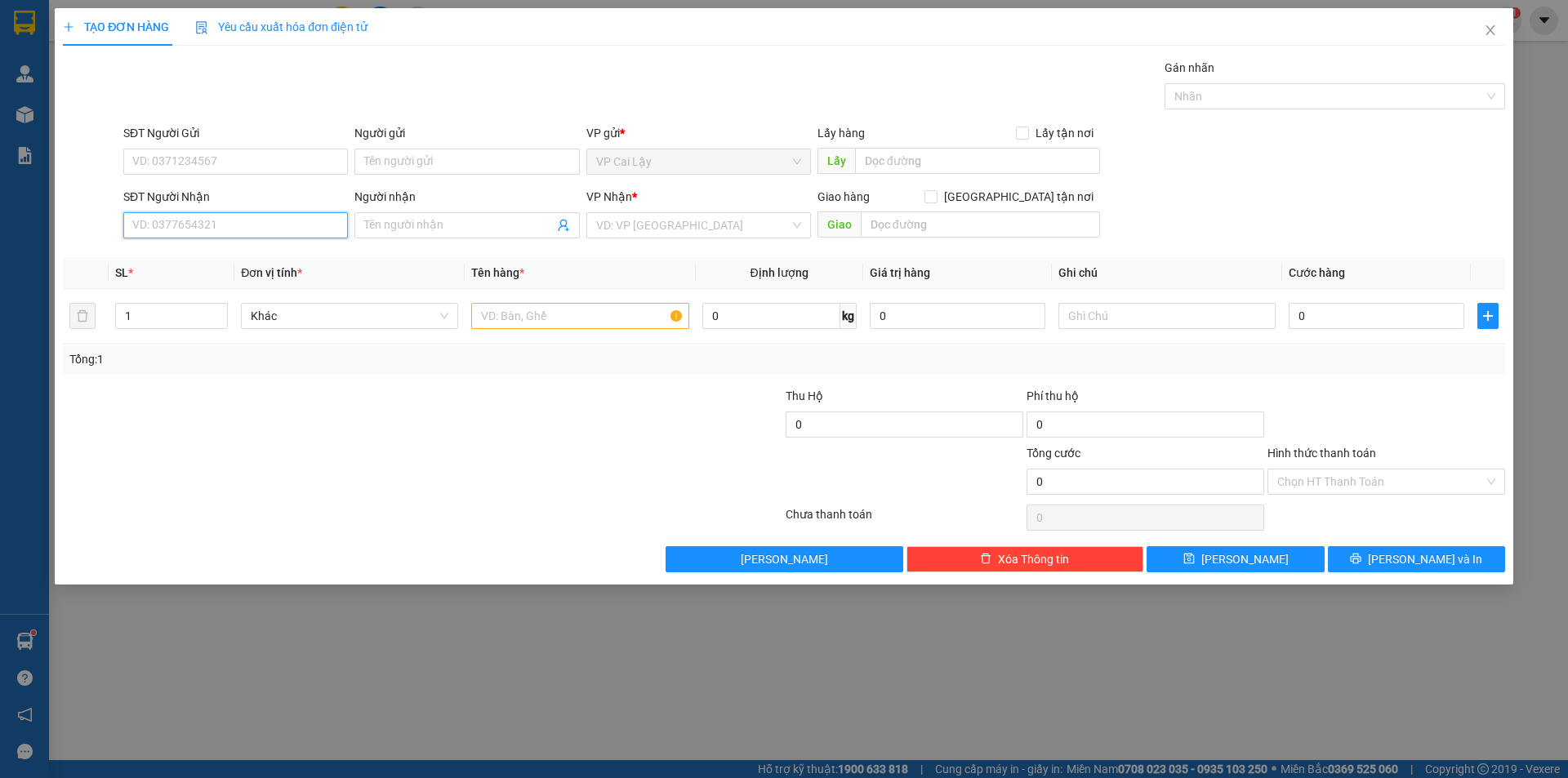
drag, startPoint x: 244, startPoint y: 223, endPoint x: 1173, endPoint y: 353, distance: 938.1
click at [244, 223] on input "SĐT Người Nhận" at bounding box center [236, 225] width 224 height 26
type input "0902620952"
click at [392, 226] on input "Người nhận" at bounding box center [458, 225] width 189 height 18
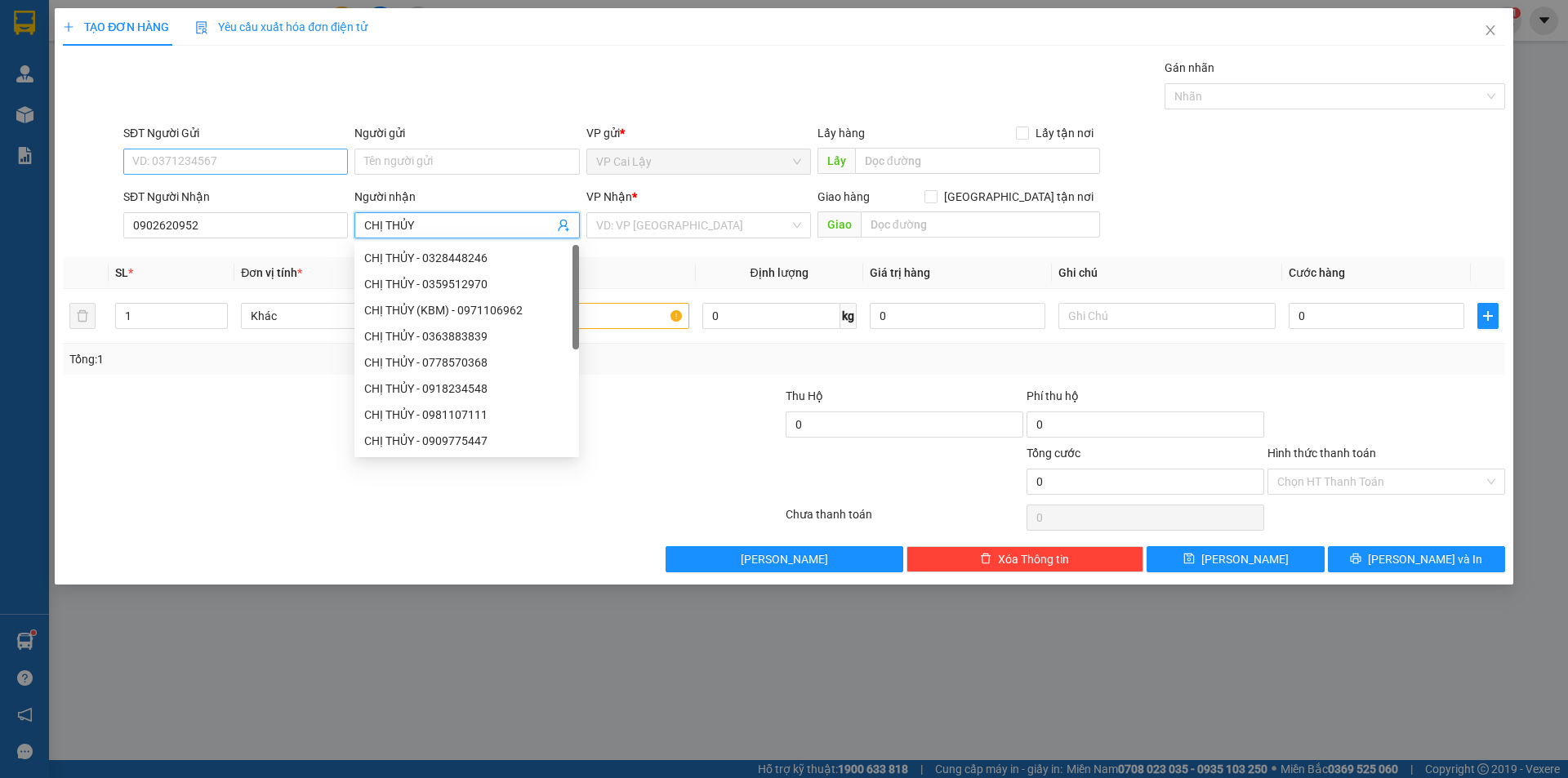
type input "CHỊ THỦY"
click at [242, 173] on input "SĐT Người Gửi" at bounding box center [236, 161] width 224 height 26
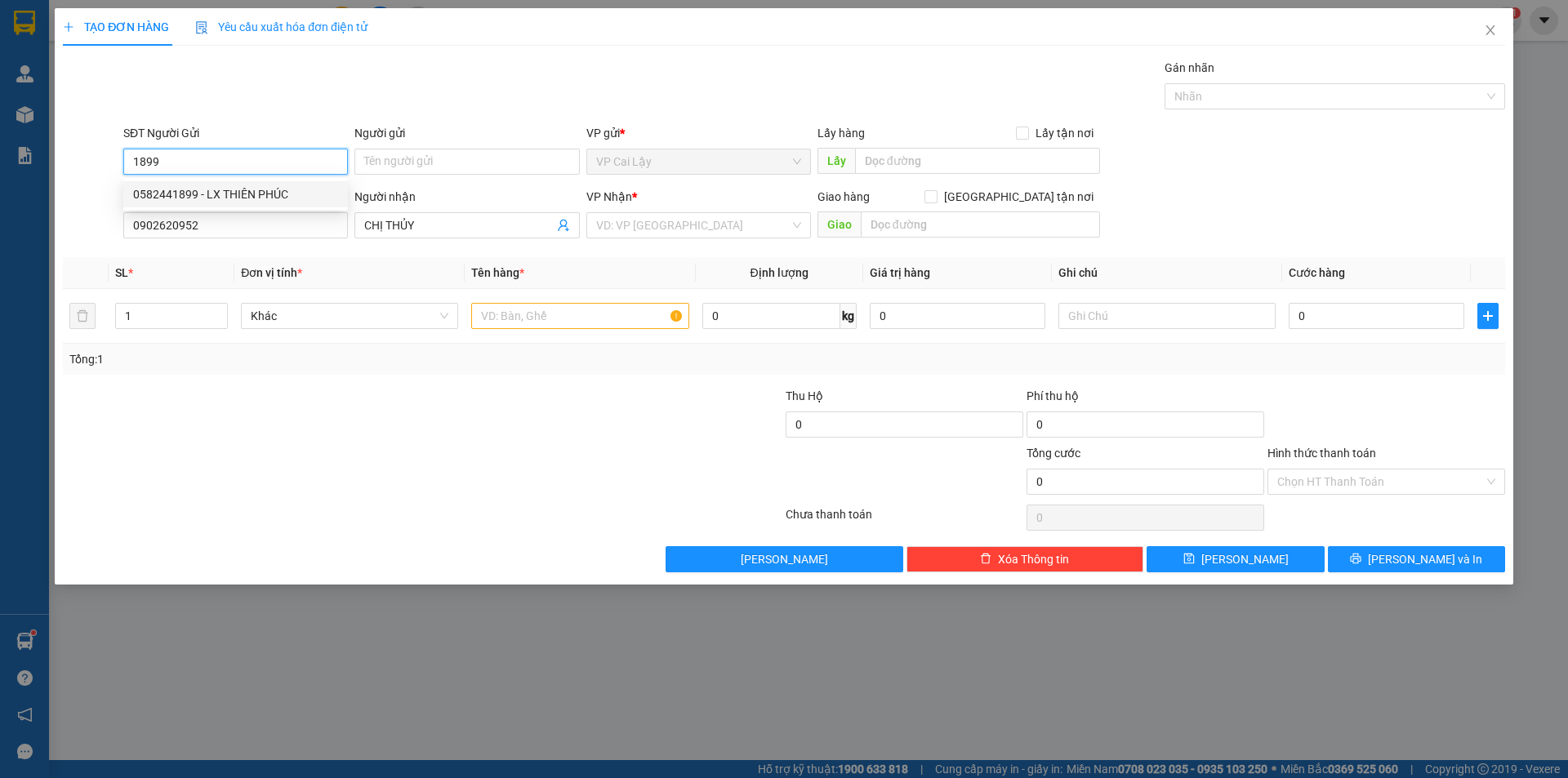
click at [286, 195] on div "0582441899 - LX THIÊN PHÚC" at bounding box center [236, 194] width 205 height 18
type input "0582441899"
type input "LX THIÊN PHÚC"
type input "3.000.000"
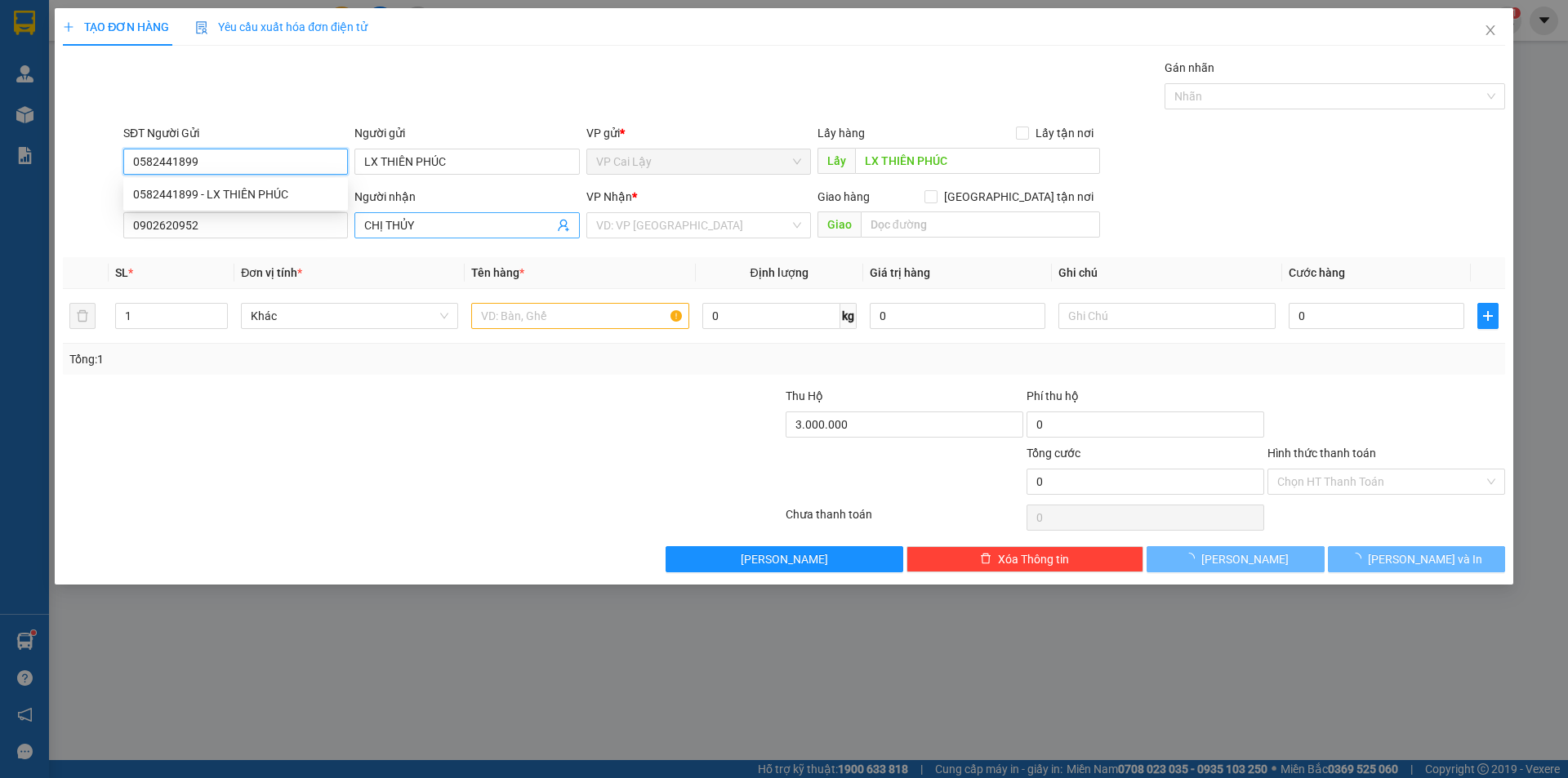
type input "70.000"
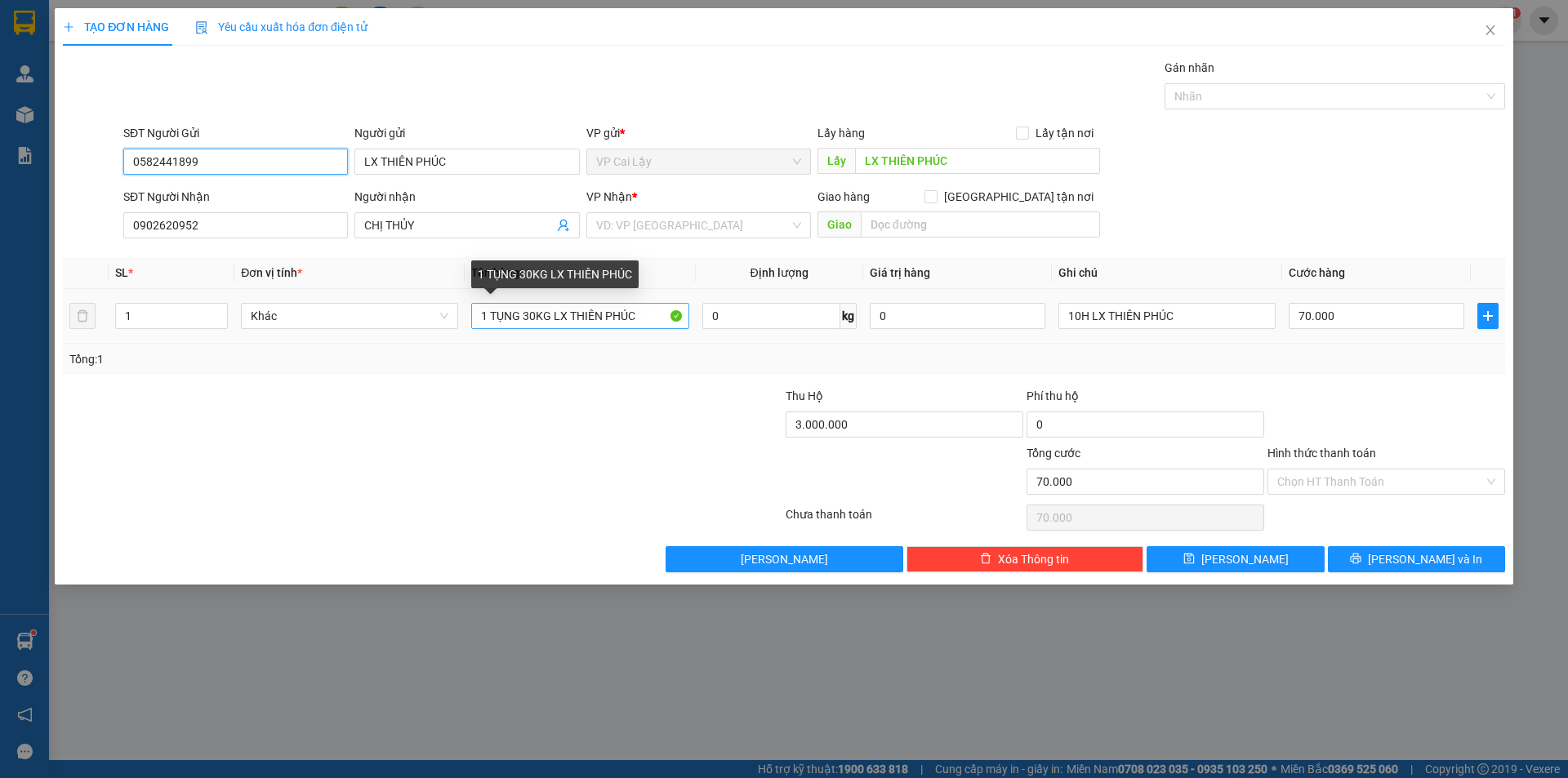
type input "0582441899"
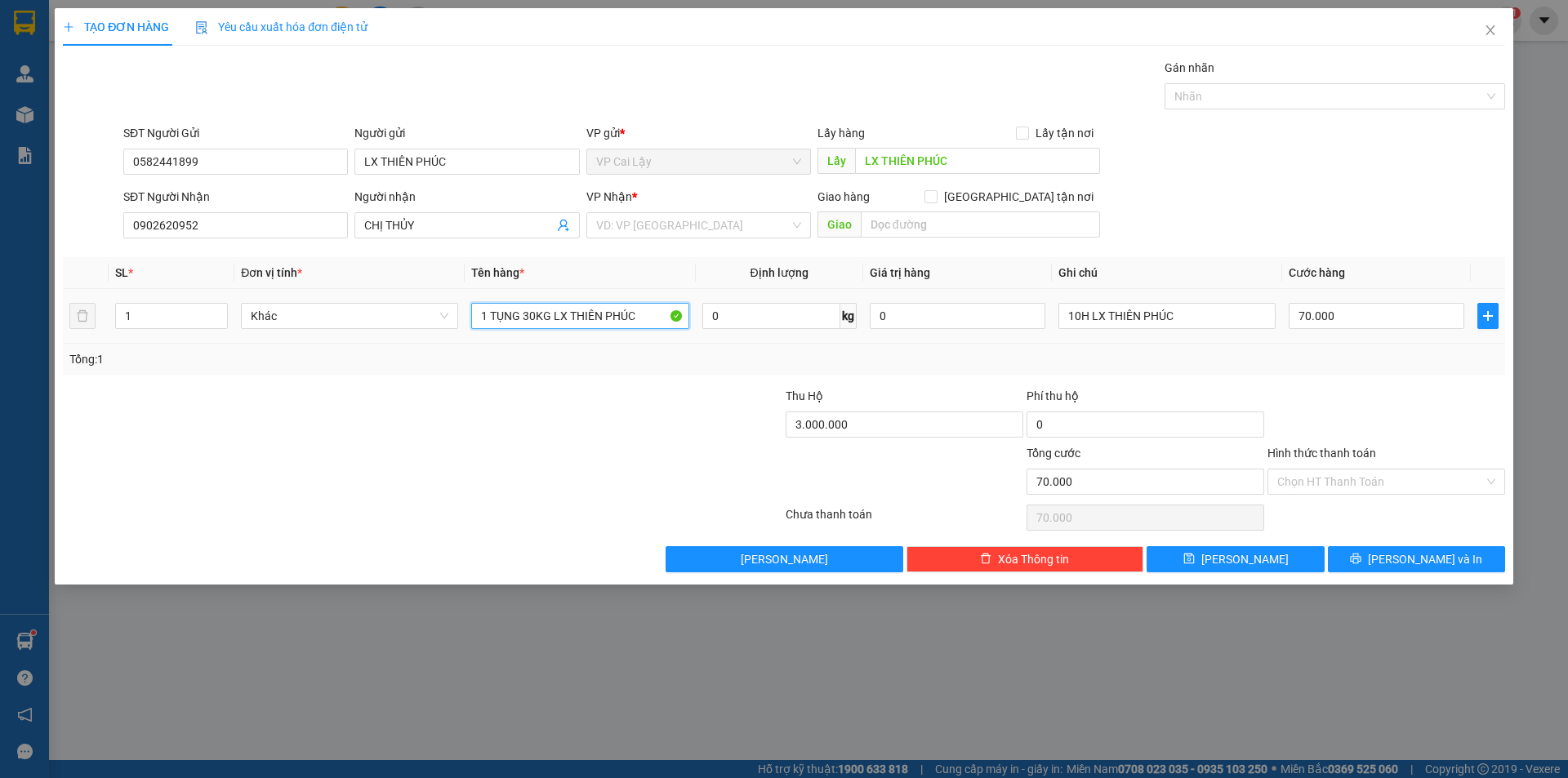
drag, startPoint x: 521, startPoint y: 318, endPoint x: 690, endPoint y: 318, distance: 169.0
click at [690, 318] on td "1 TỤNG 30KG LX THIÊN PHÚC" at bounding box center [579, 316] width 230 height 54
type input "1 TỤNG 12KG LX"
click at [875, 419] on input "3.000.000" at bounding box center [904, 424] width 237 height 26
click at [821, 447] on div at bounding box center [904, 473] width 241 height 57
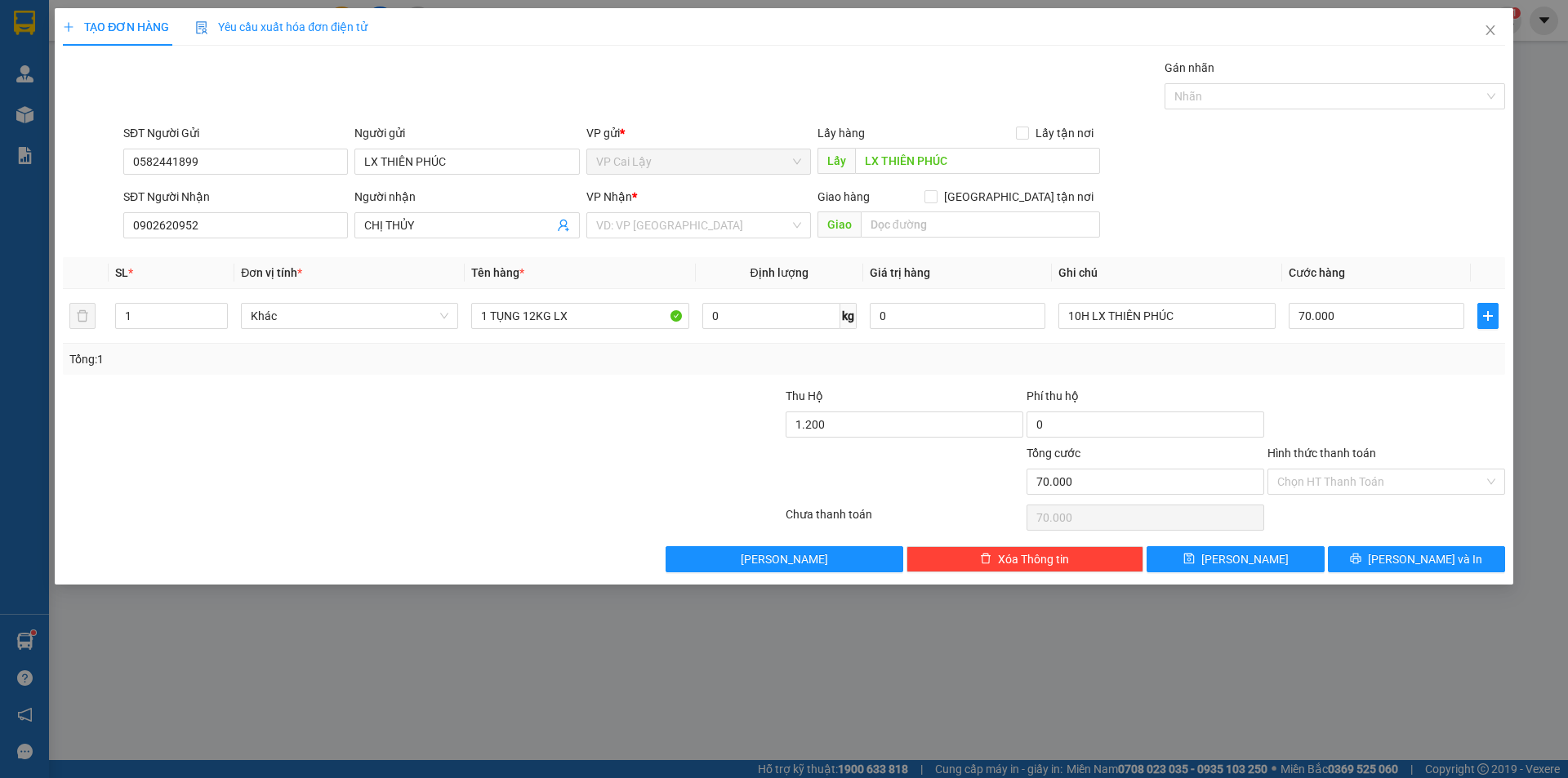
type input "1.200.000"
drag, startPoint x: 1077, startPoint y: 310, endPoint x: 1187, endPoint y: 312, distance: 110.0
click at [1187, 312] on input "10H LX THIÊN PHÚC" at bounding box center [1167, 316] width 217 height 26
type input "10H"
click at [1348, 323] on input "70.000" at bounding box center [1376, 316] width 175 height 26
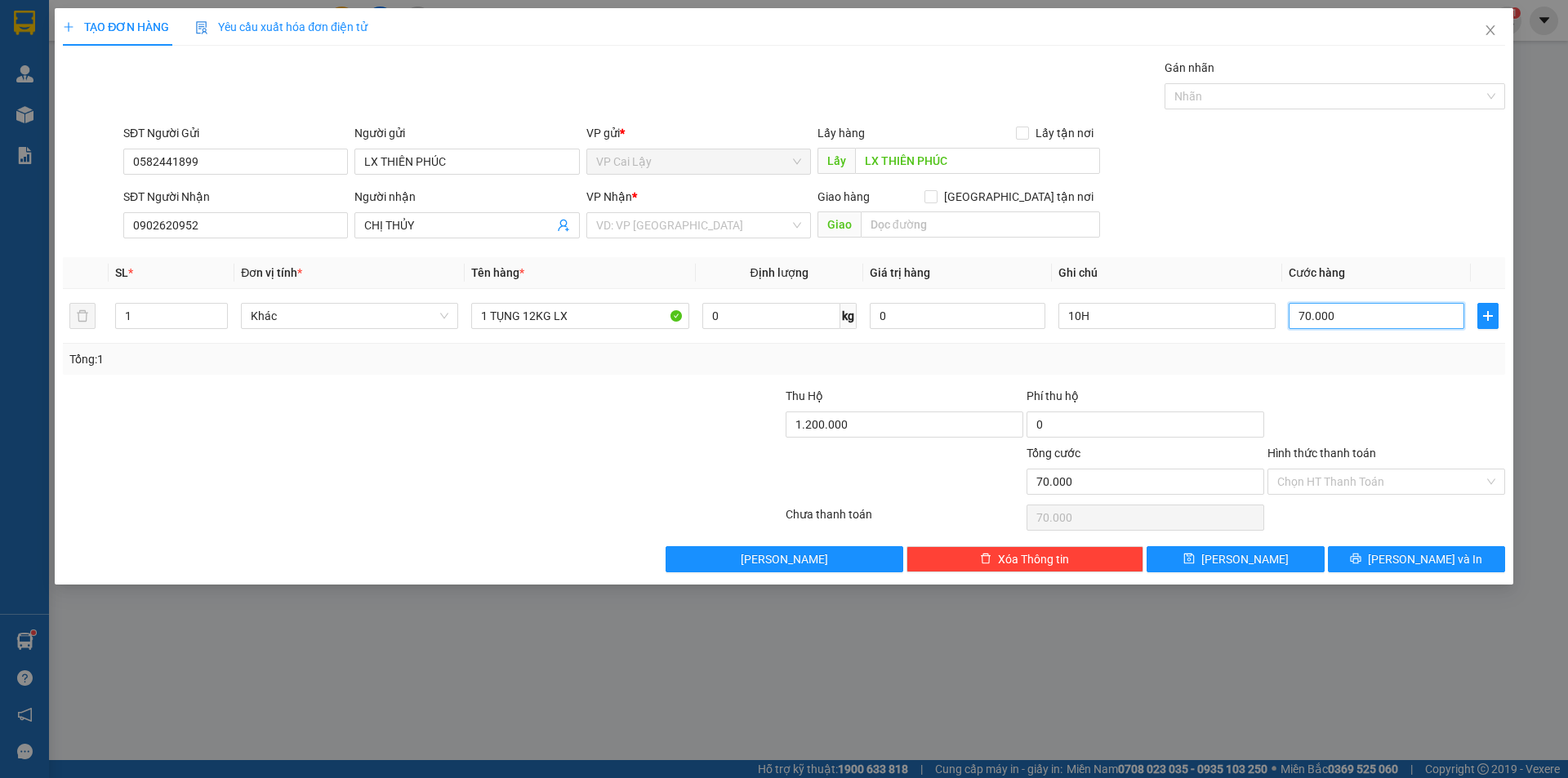
type input "4"
type input "40"
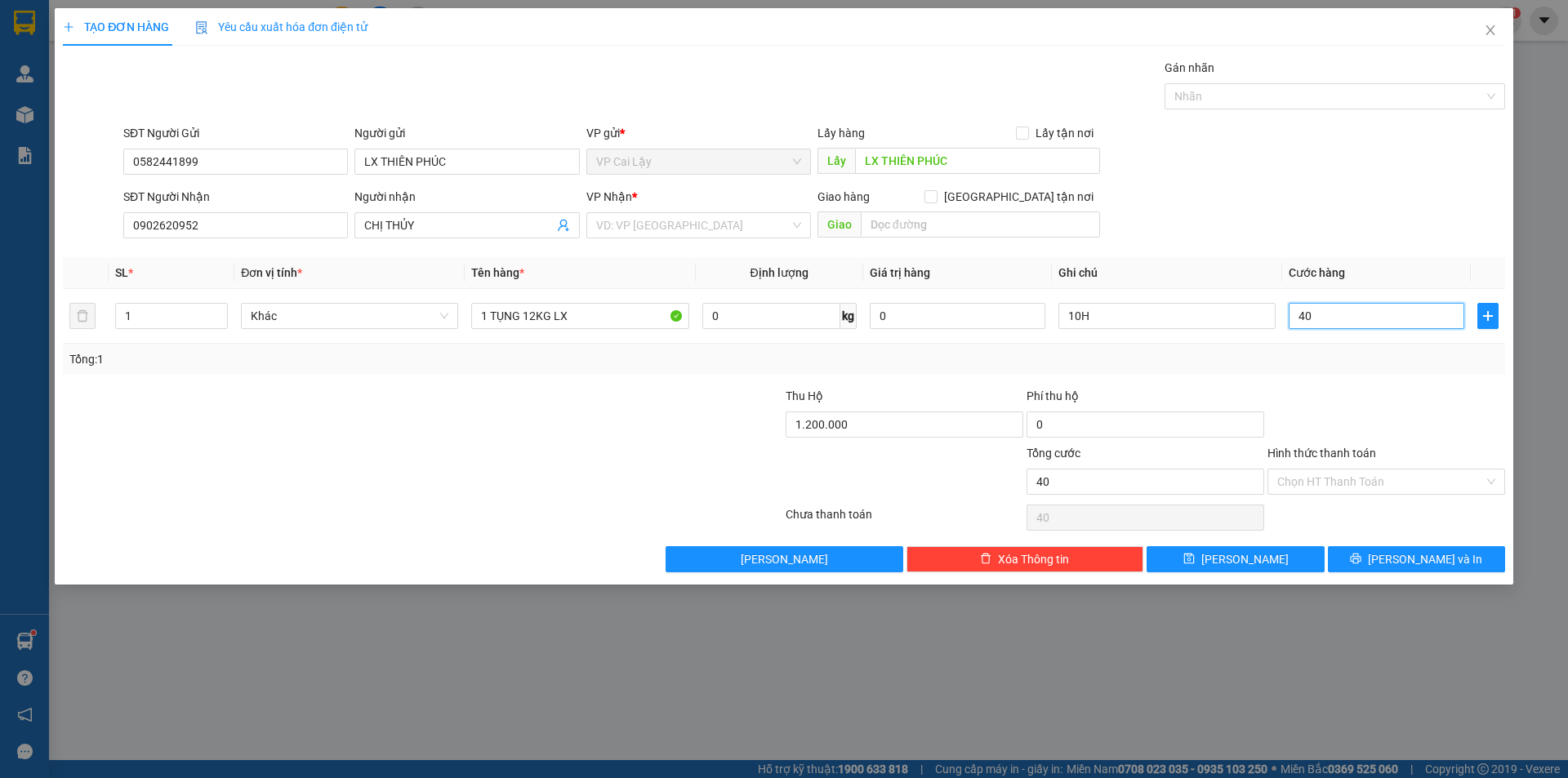
type input "40"
type input "40.000"
click at [1414, 431] on div at bounding box center [1386, 416] width 241 height 57
click at [1432, 555] on span "[PERSON_NAME] và In" at bounding box center [1425, 559] width 114 height 18
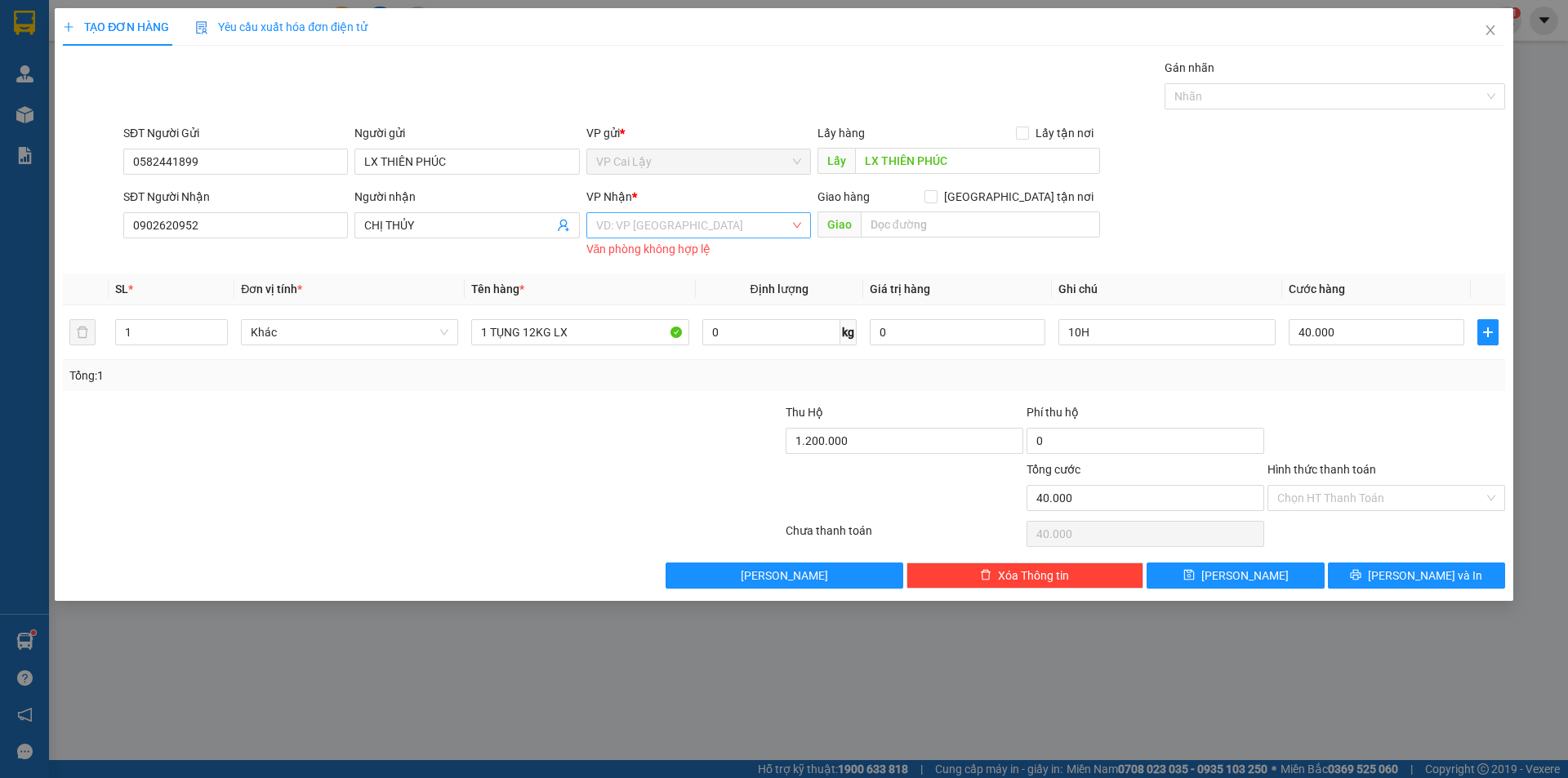
click at [708, 235] on input "search" at bounding box center [693, 225] width 193 height 24
click at [1362, 330] on input "40.000" at bounding box center [1376, 332] width 175 height 26
type input "3"
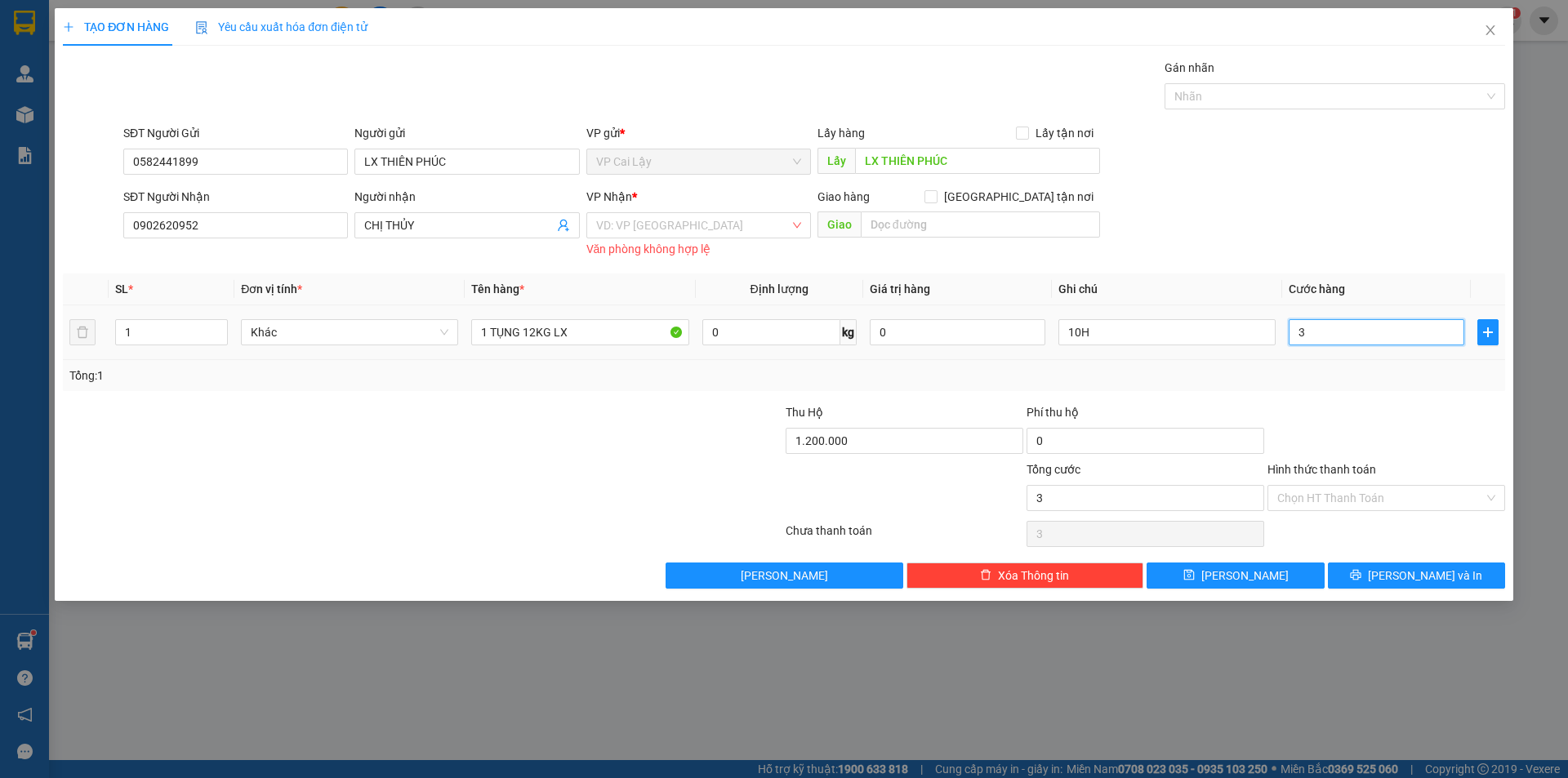
type input "30"
type input "30.000"
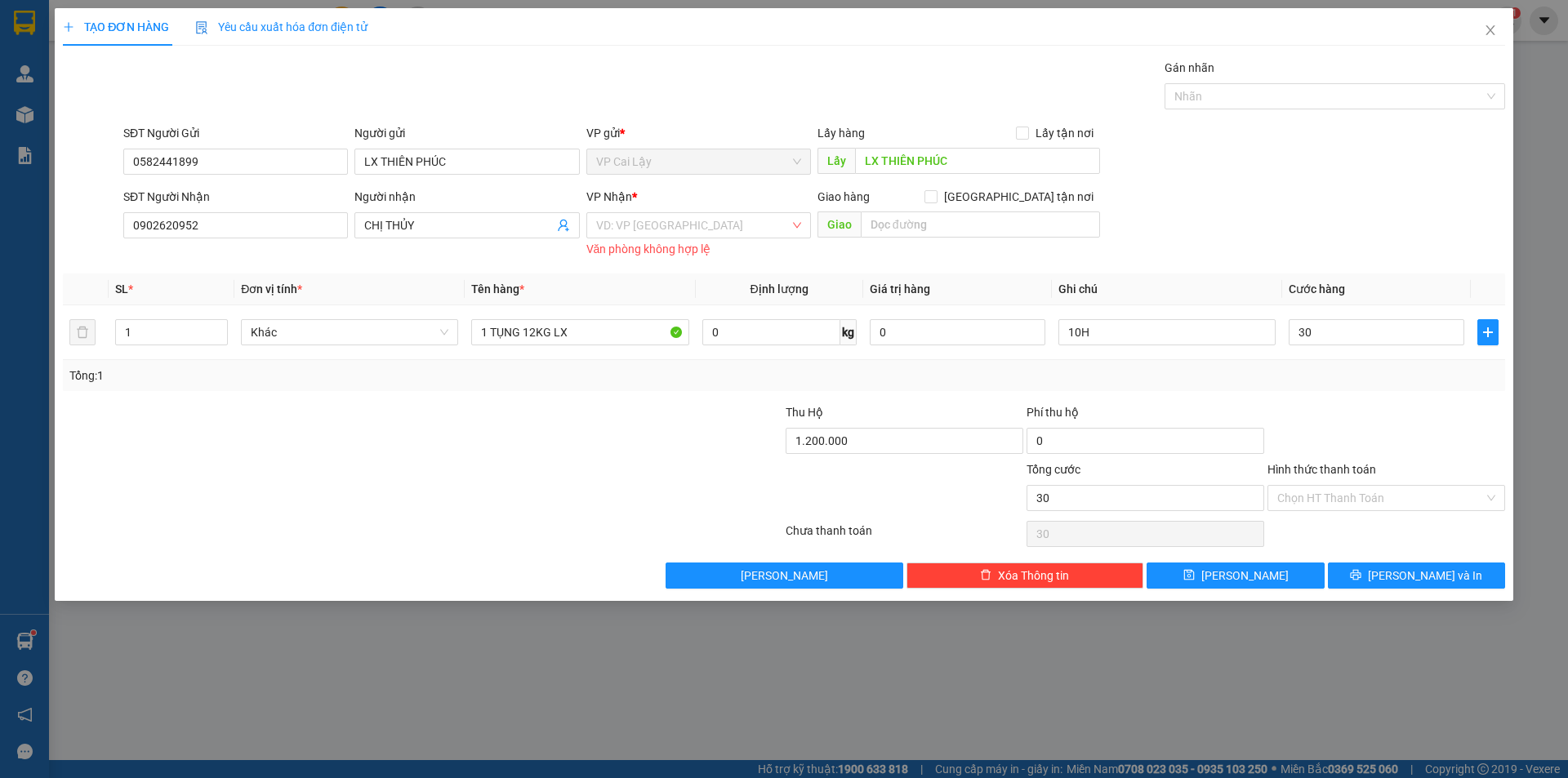
type input "30.000"
click at [1372, 379] on div "Tổng: 1" at bounding box center [784, 375] width 1429 height 18
click at [742, 221] on input "search" at bounding box center [693, 225] width 193 height 24
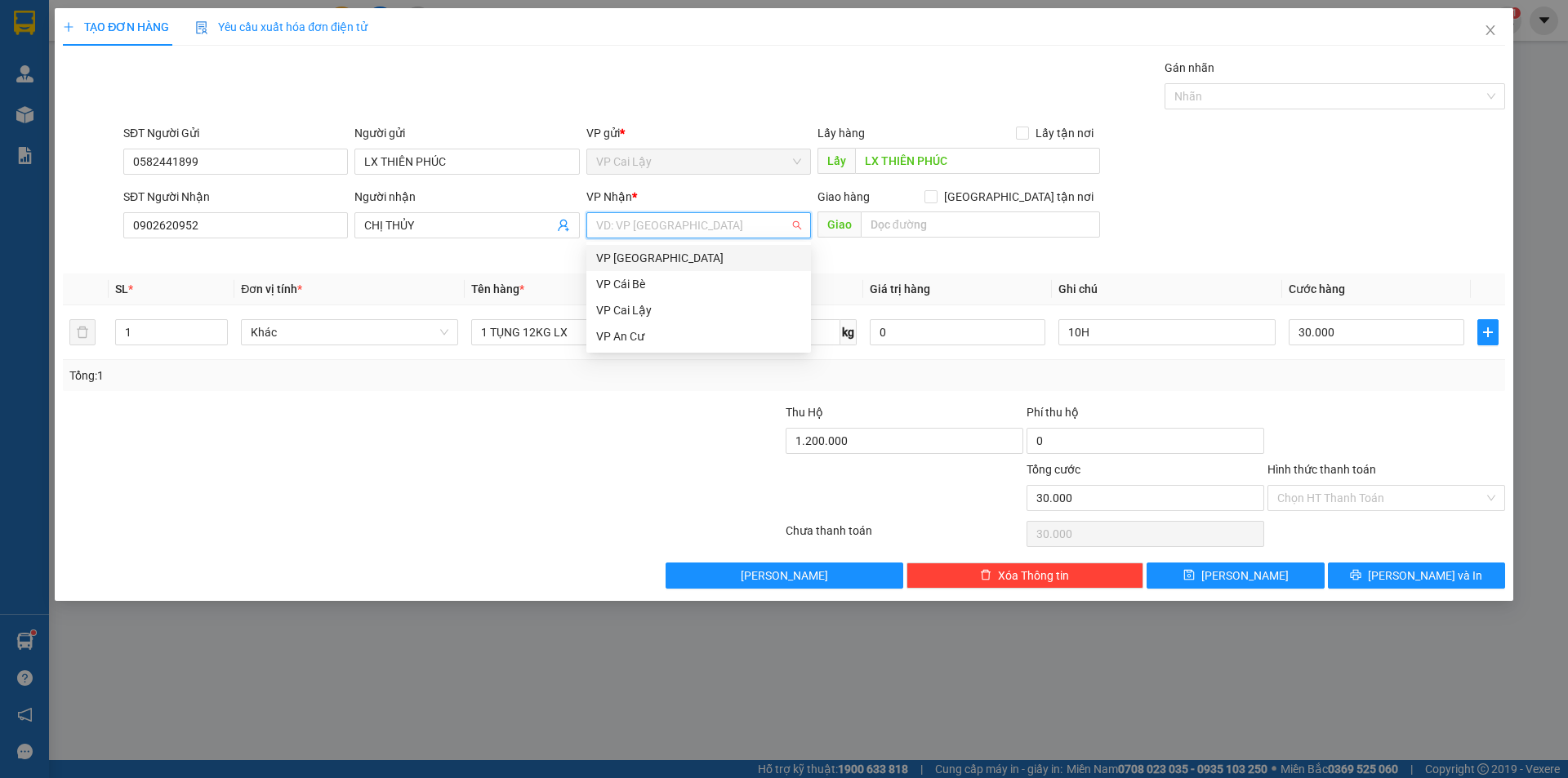
click at [647, 256] on div "VP [GEOGRAPHIC_DATA]" at bounding box center [699, 258] width 205 height 18
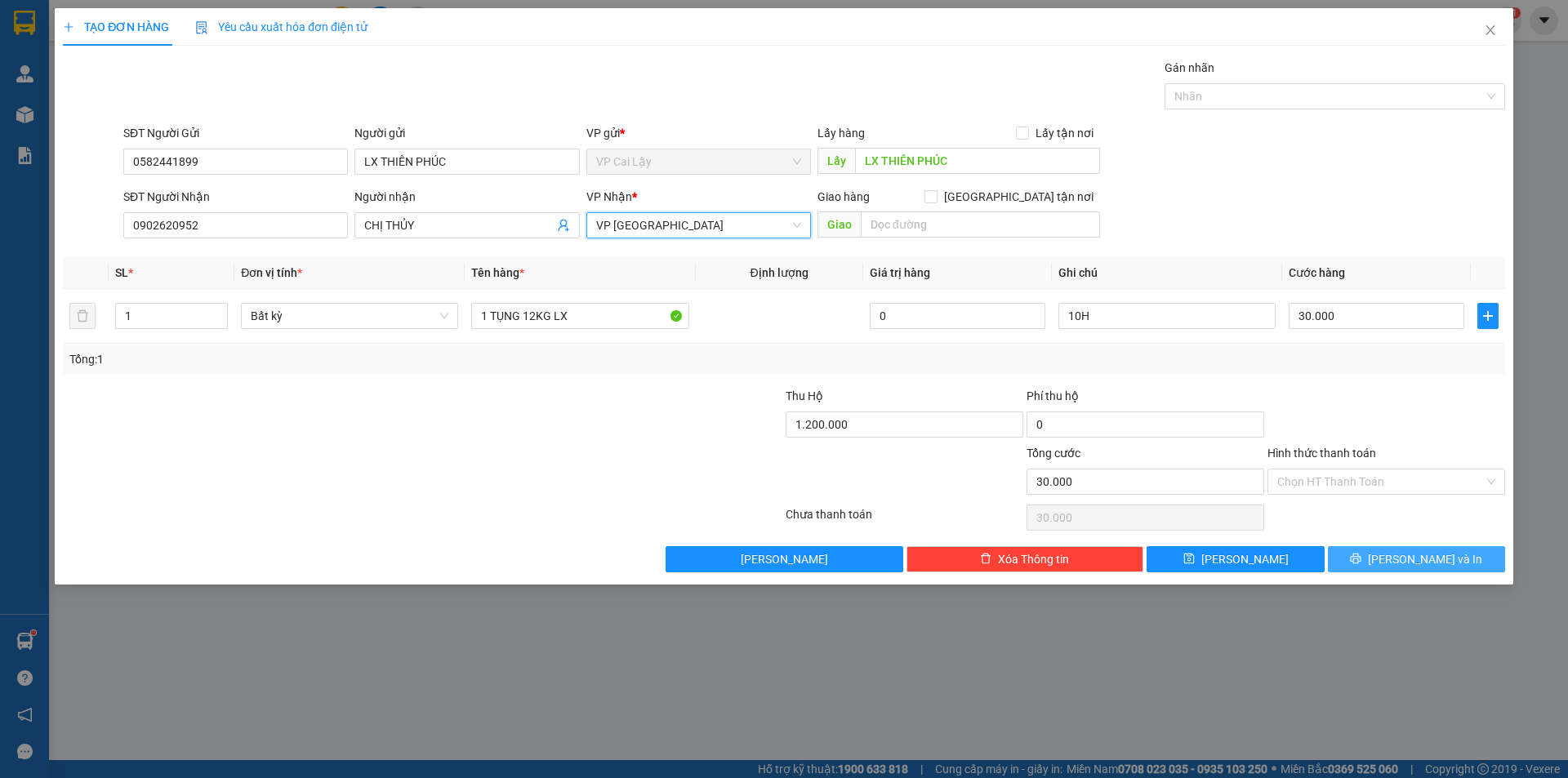
click at [1453, 556] on button "[PERSON_NAME] và In" at bounding box center [1416, 559] width 177 height 26
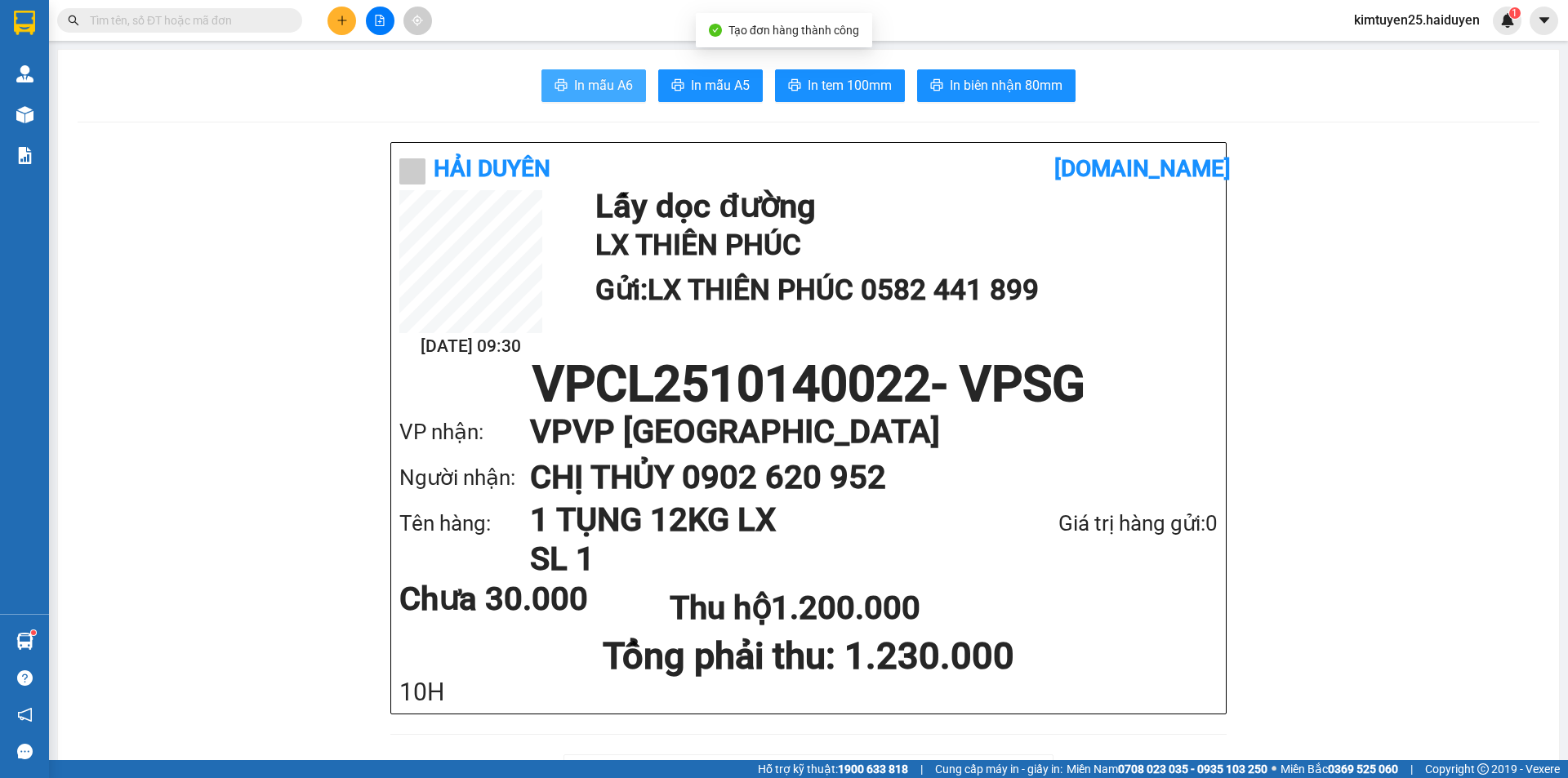
click at [564, 85] on button "In mẫu A6" at bounding box center [593, 85] width 104 height 33
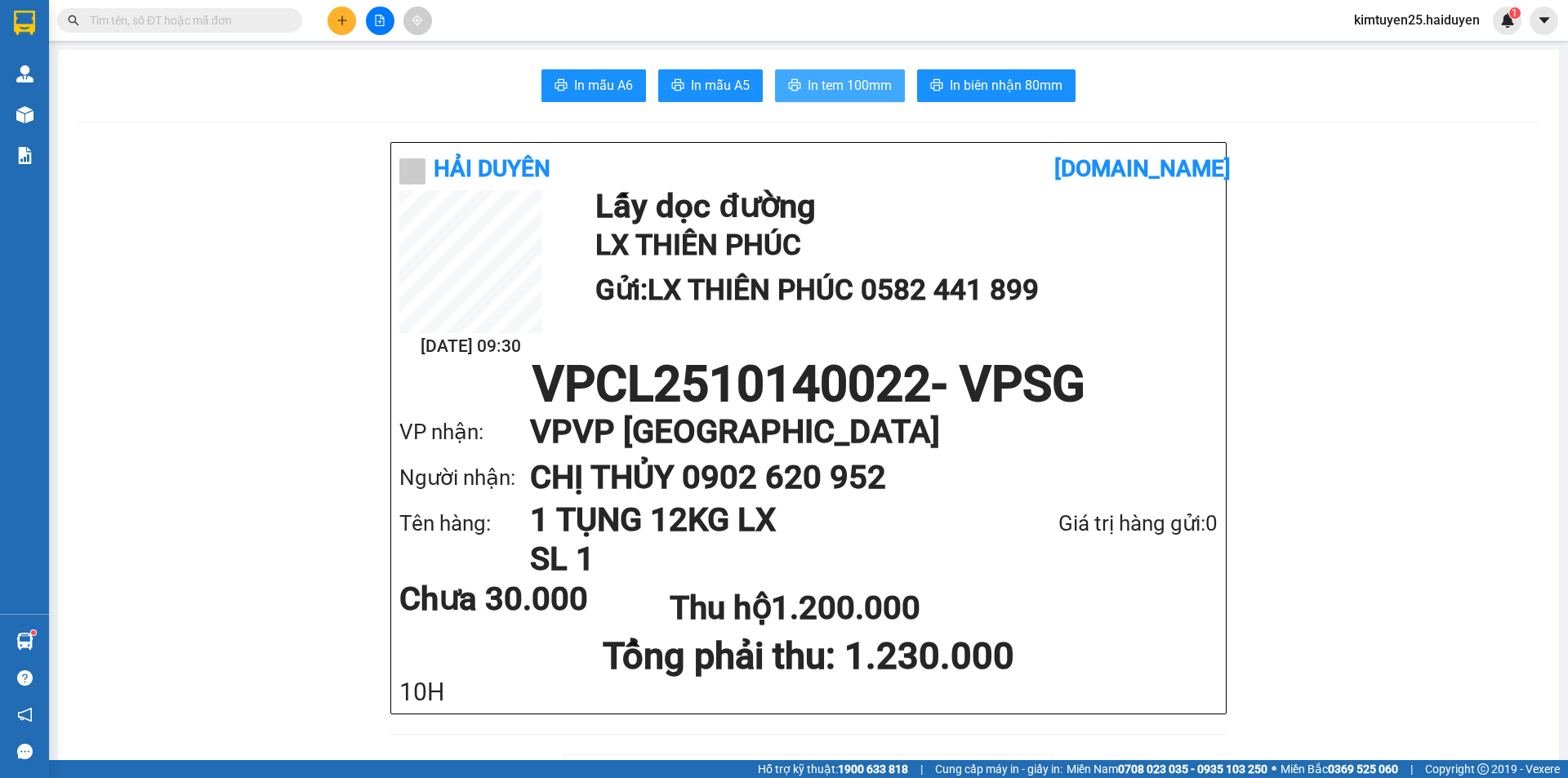
click at [858, 85] on span "In tem 100mm" at bounding box center [849, 85] width 84 height 21
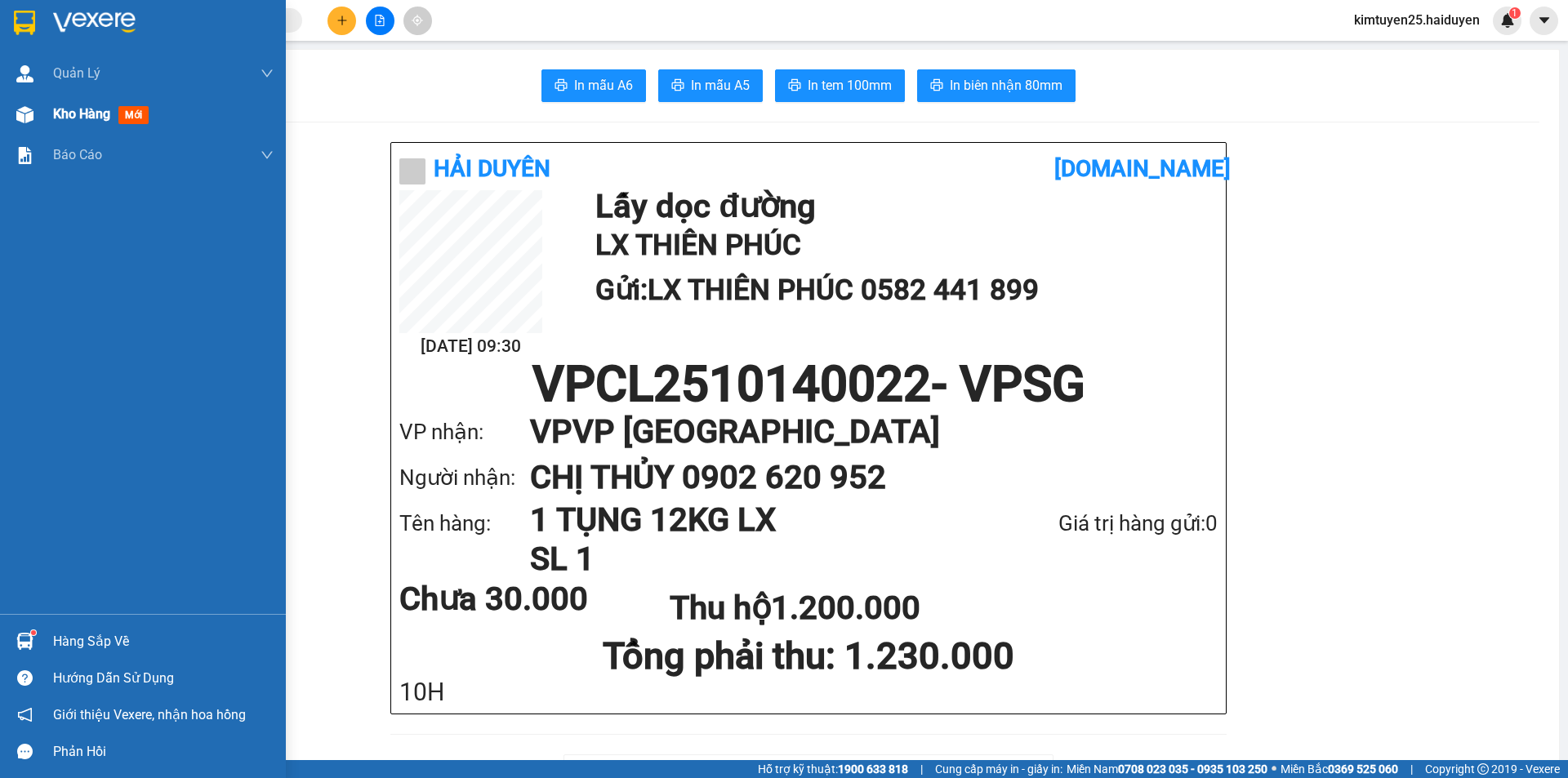
click at [45, 111] on div "Kho hàng mới" at bounding box center [142, 114] width 286 height 41
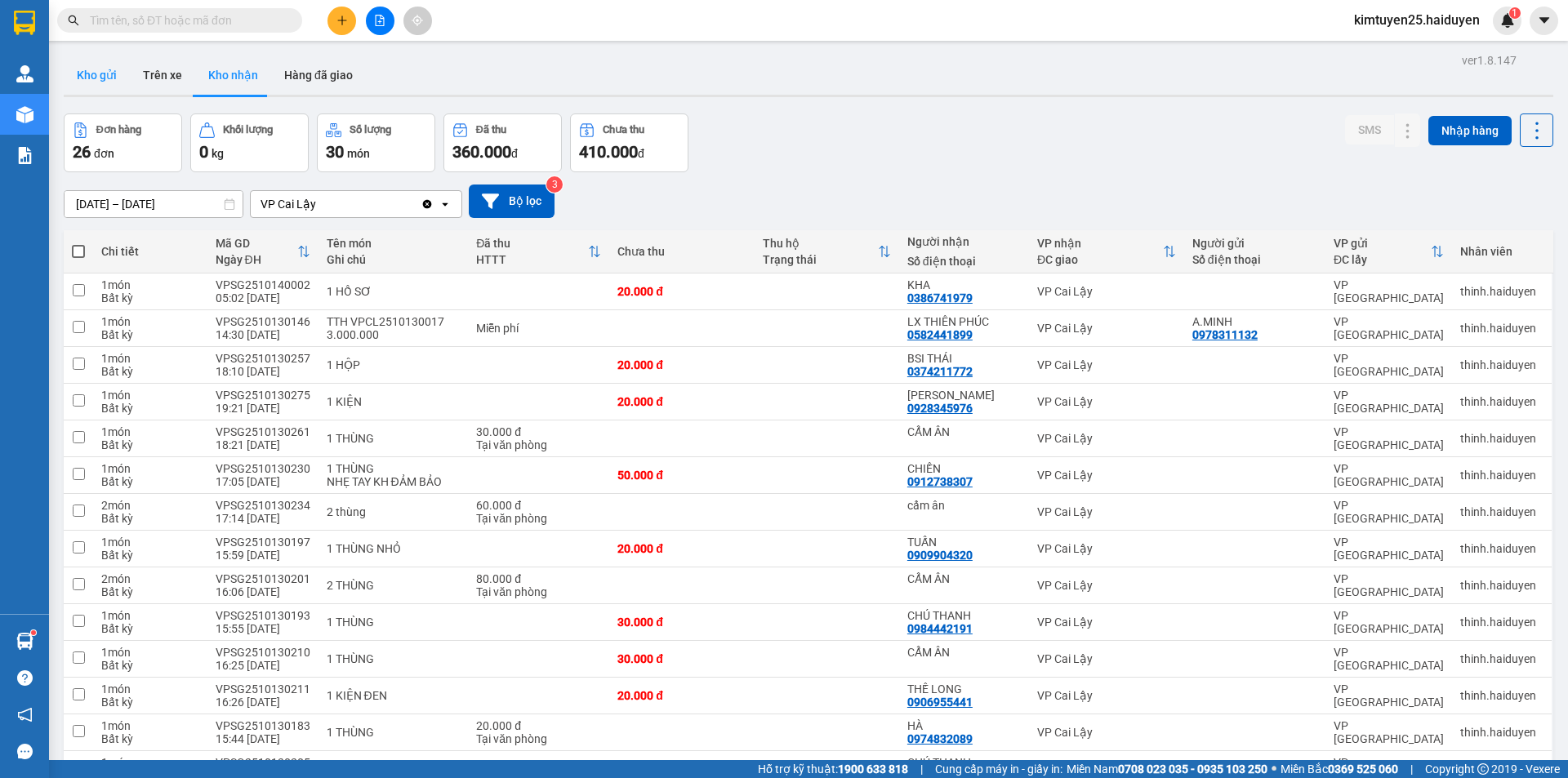
click at [90, 68] on button "Kho gửi" at bounding box center [97, 74] width 66 height 39
